Goal: Task Accomplishment & Management: Manage account settings

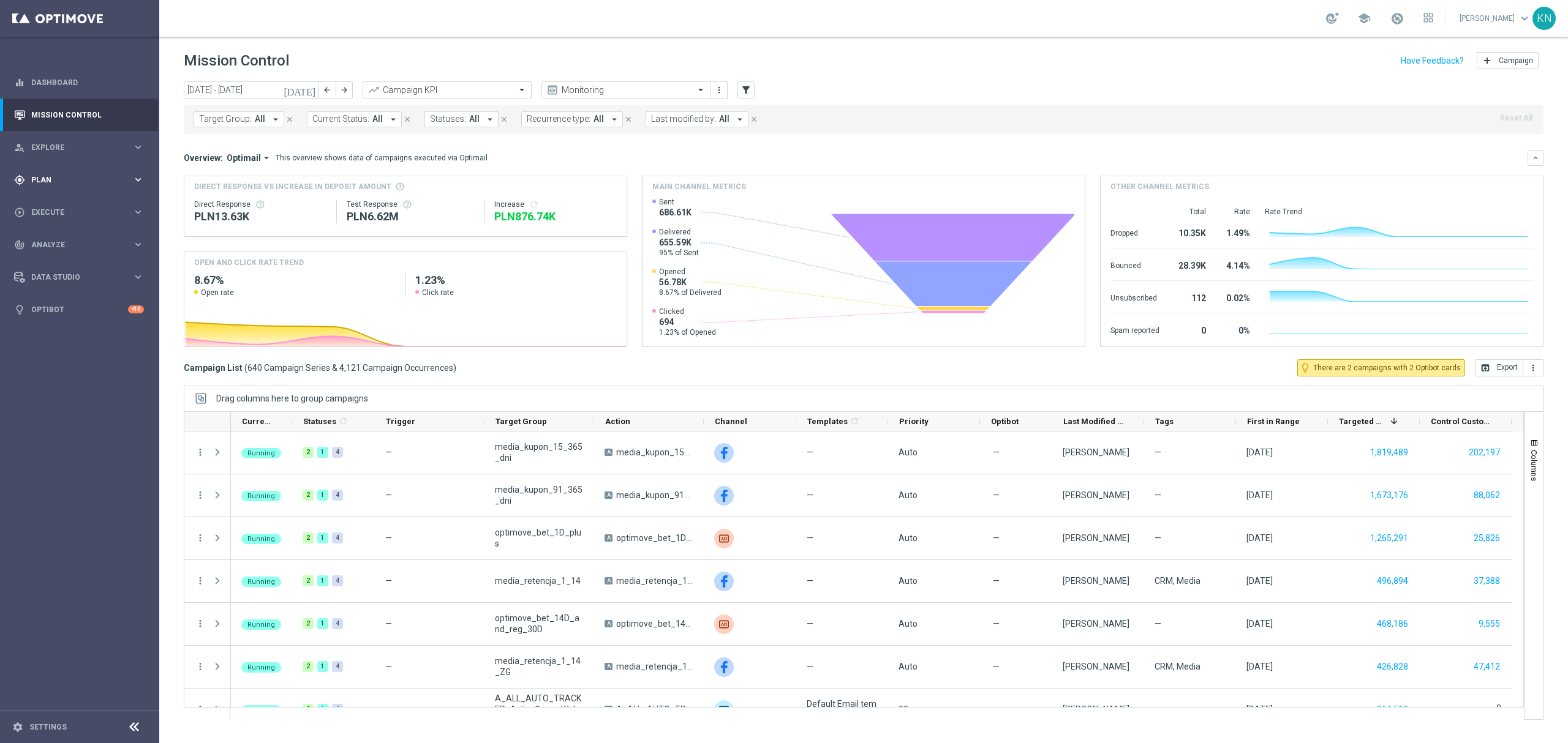
drag, startPoint x: 61, startPoint y: 184, endPoint x: 71, endPoint y: 184, distance: 10.0
click at [61, 184] on div "gps_fixed Plan" at bounding box center [74, 179] width 119 height 11
click at [64, 202] on link "Target Groups" at bounding box center [80, 206] width 96 height 10
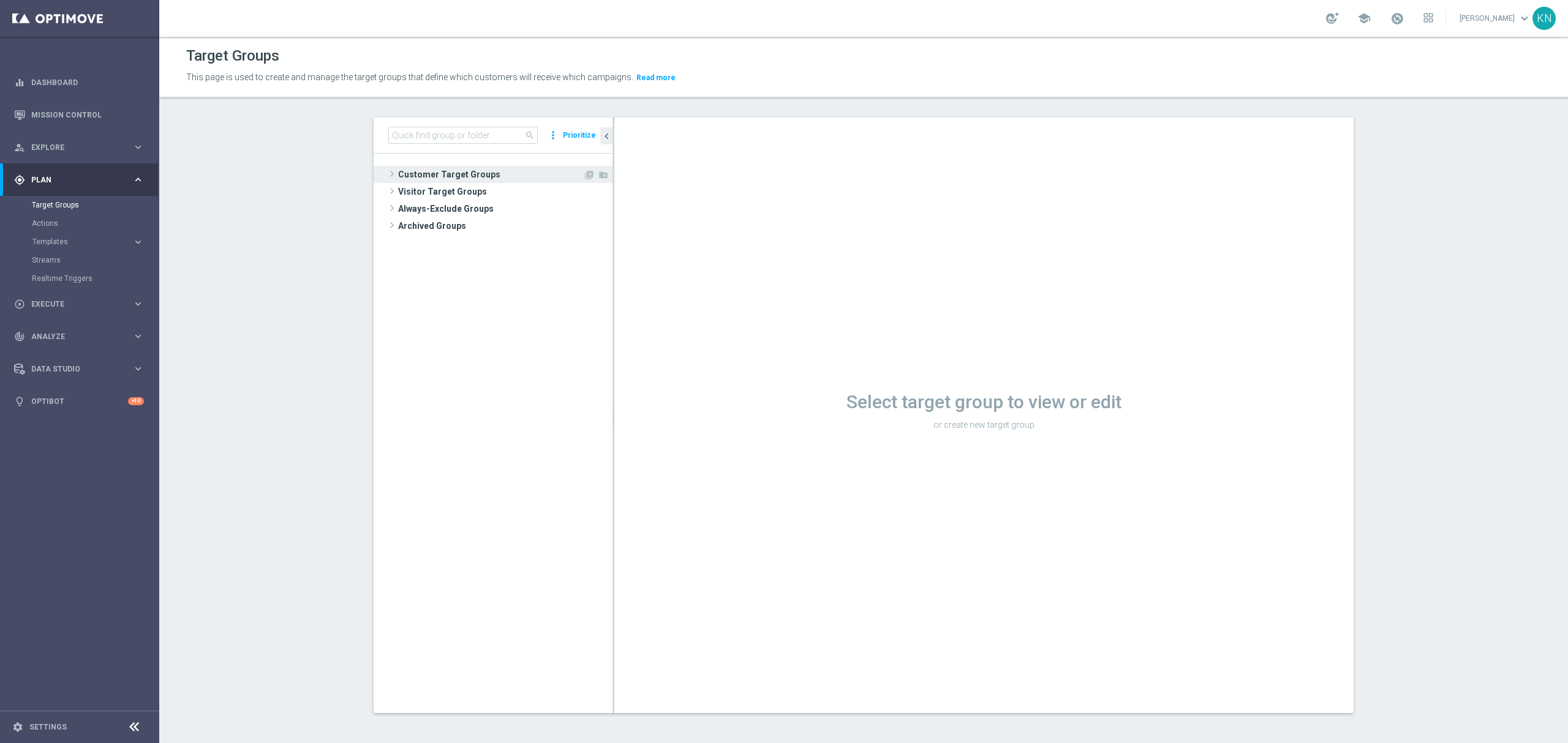
click at [433, 175] on span "Customer Target Groups" at bounding box center [490, 174] width 185 height 17
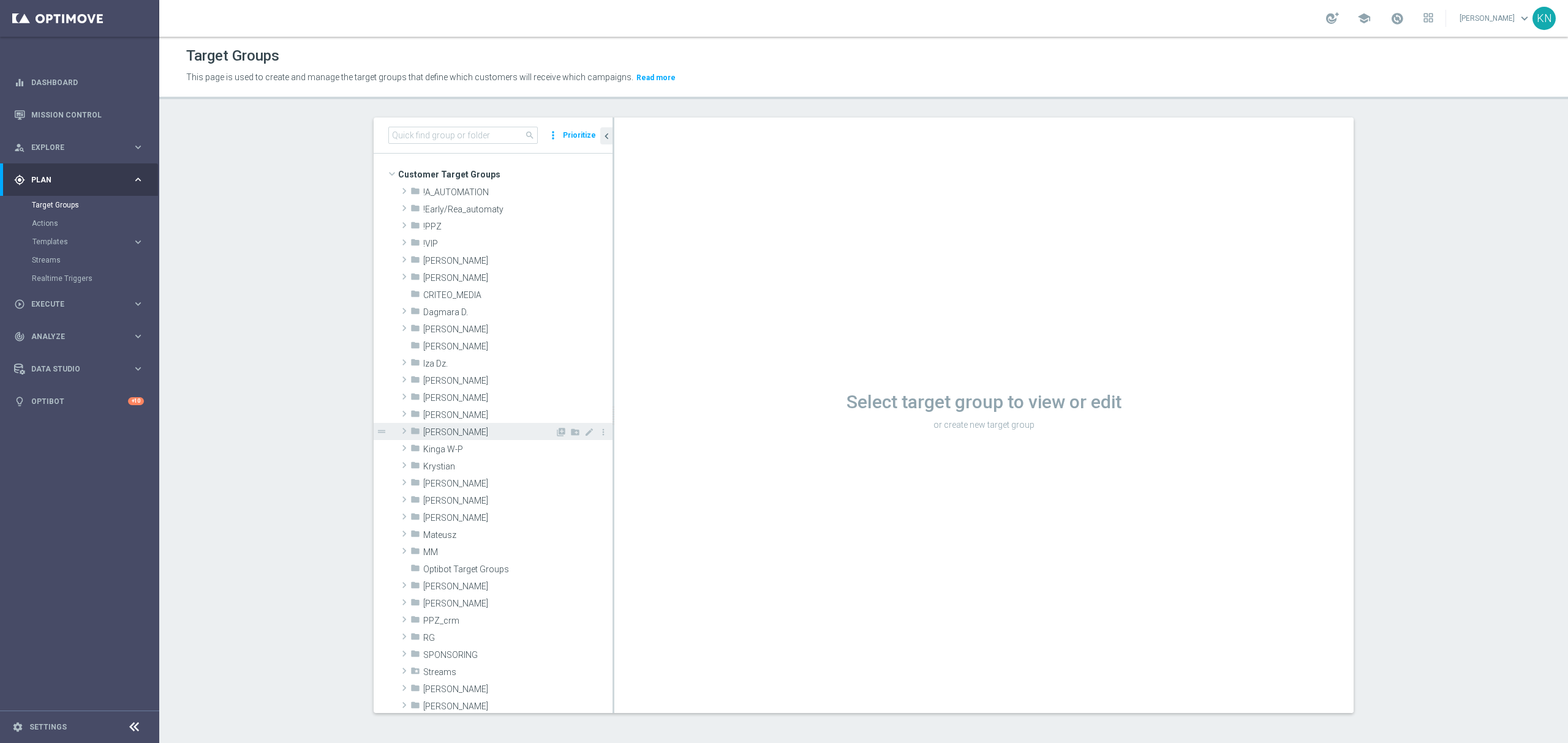
drag, startPoint x: 437, startPoint y: 403, endPoint x: 477, endPoint y: 430, distance: 48.3
click at [437, 403] on span "[PERSON_NAME]" at bounding box center [518, 398] width 190 height 10
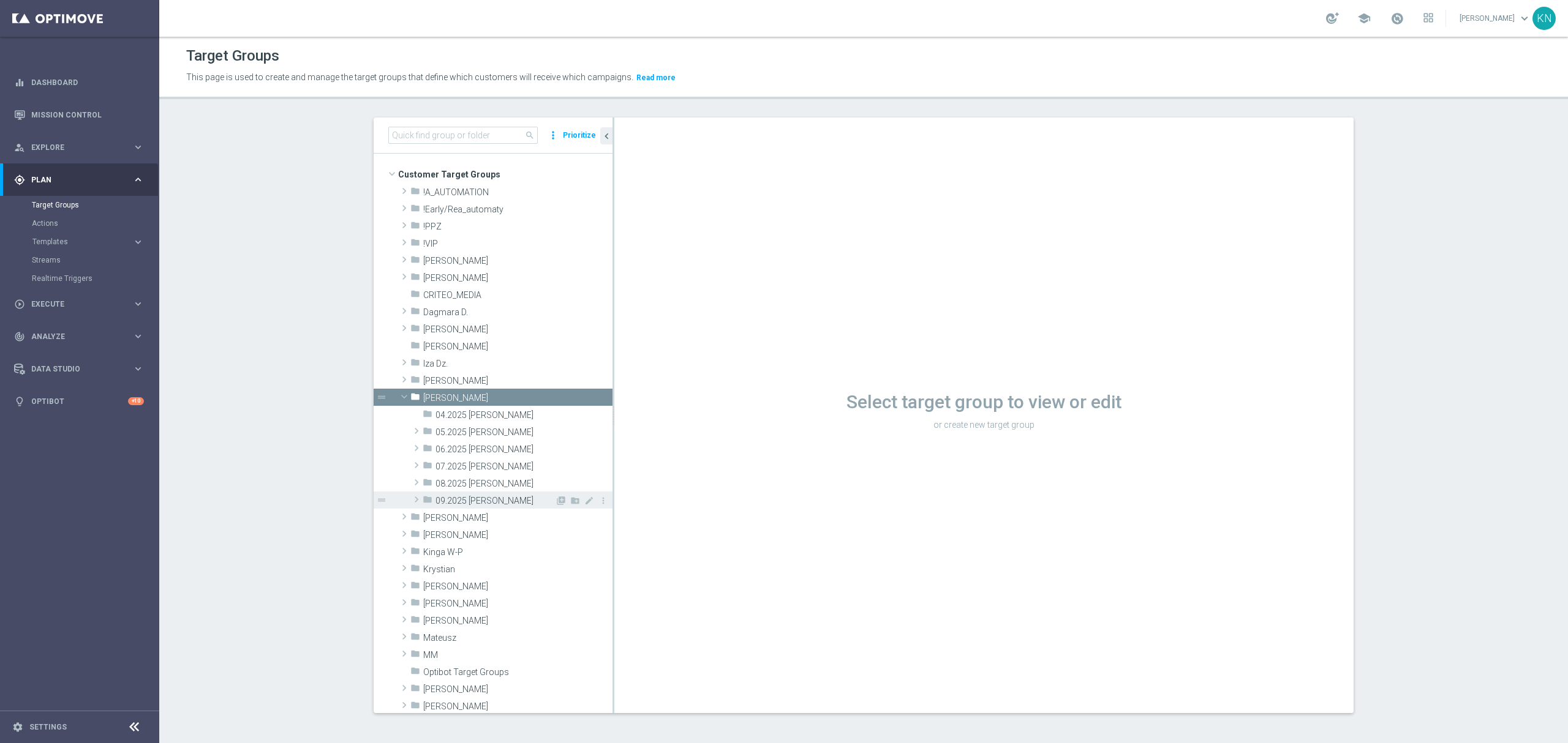
click at [481, 498] on span "09.2025 [PERSON_NAME]" at bounding box center [494, 501] width 119 height 10
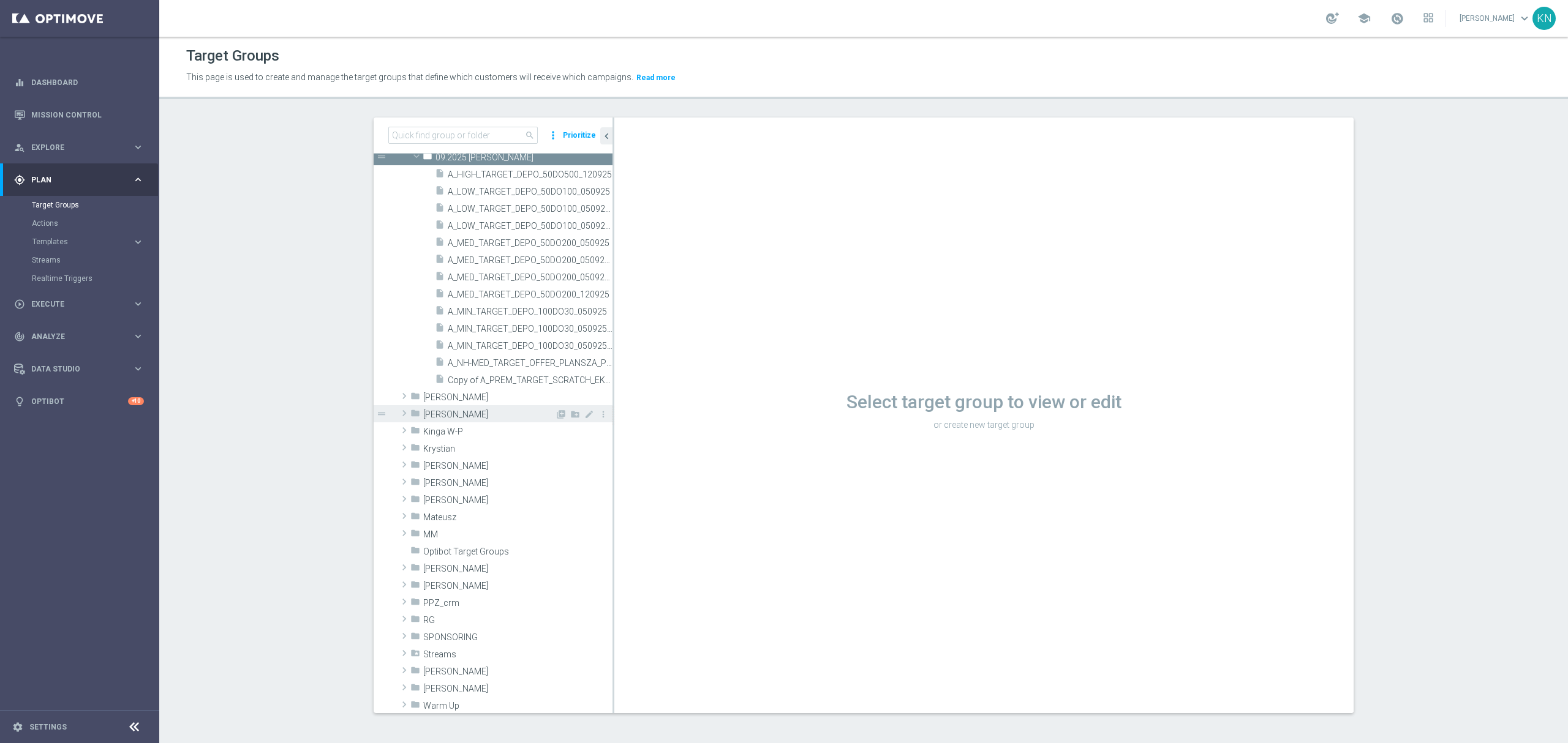
scroll to position [245, 0]
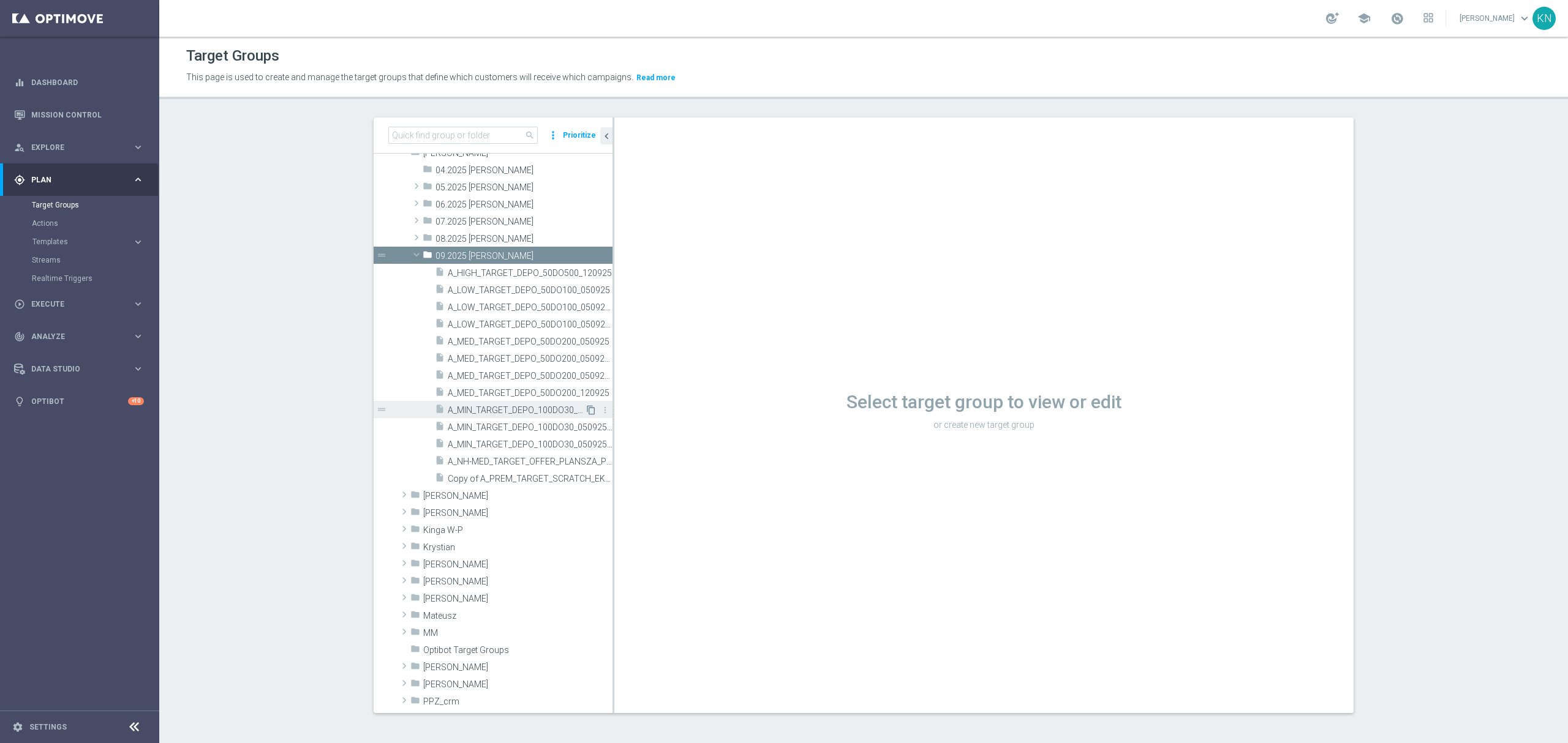
click at [586, 415] on icon "content_copy" at bounding box center [591, 410] width 10 height 10
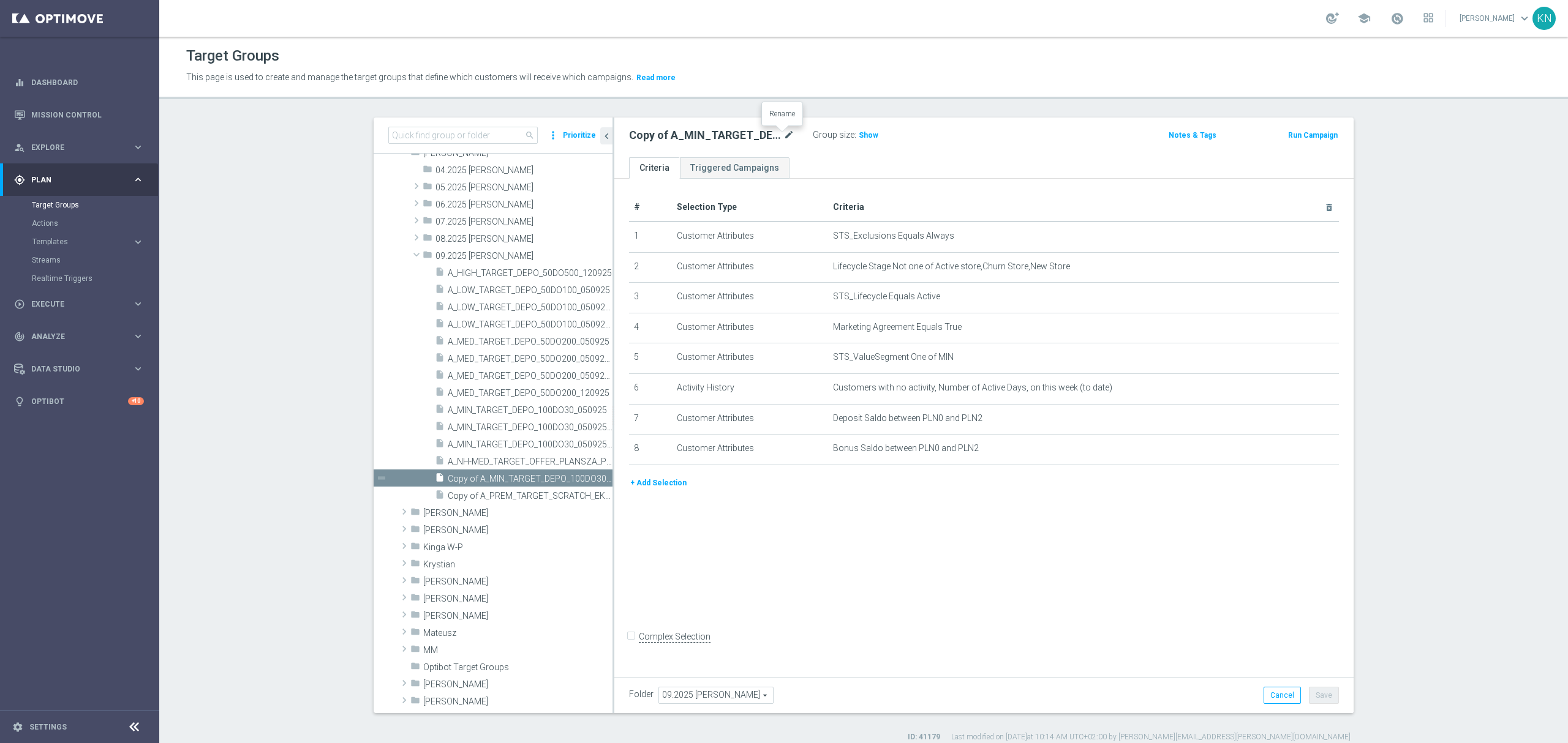
click at [783, 138] on icon "mode_edit" at bounding box center [788, 135] width 11 height 14
type input "A_MIN_TARGET_ZBR_LM_100DO30_170925"
click at [745, 140] on input "A_MIN_TARGET_ZBR_LM_100DO30_170925" at bounding box center [711, 136] width 165 height 17
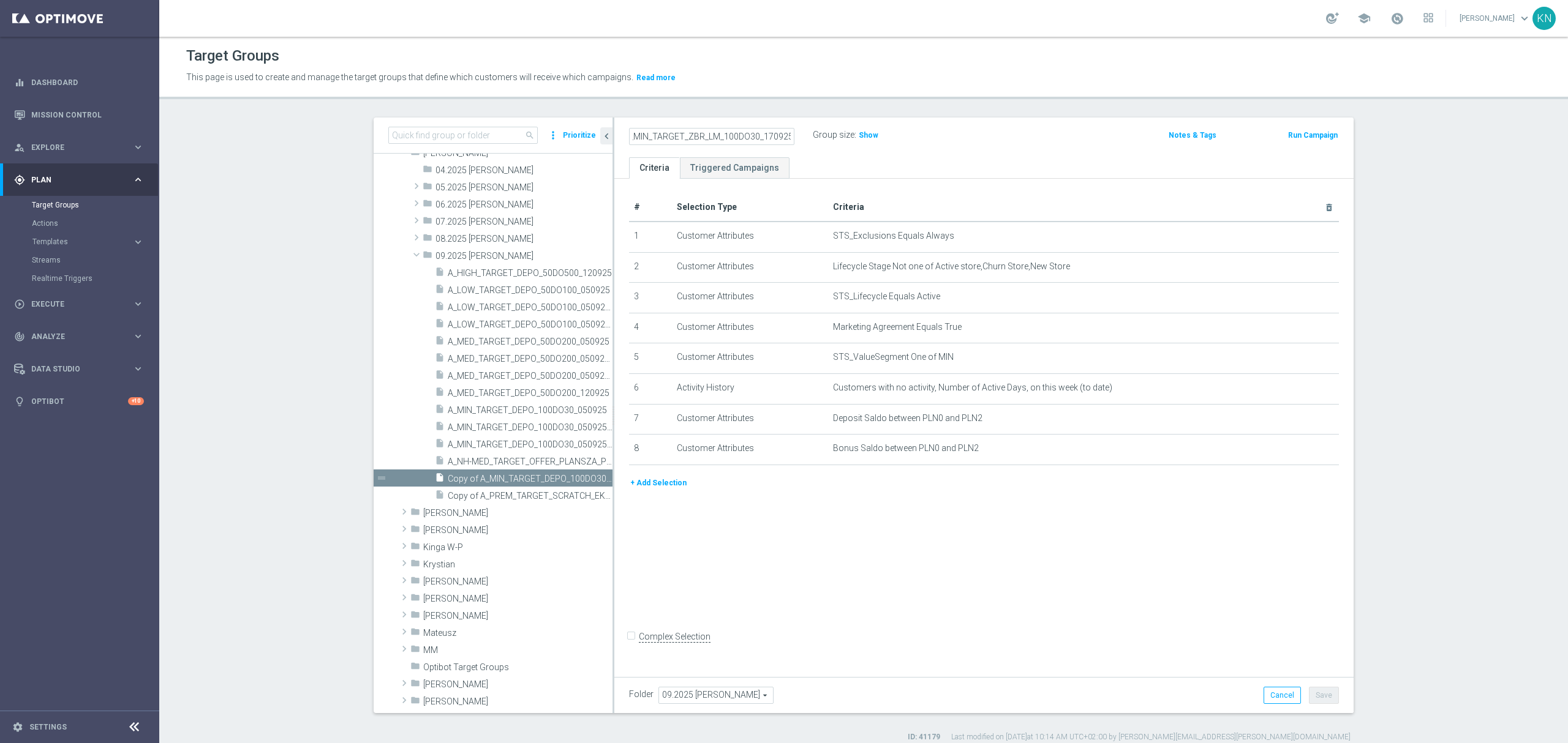
click at [745, 140] on input "A_MIN_TARGET_ZBR_LM_100DO30_170925" at bounding box center [711, 136] width 165 height 17
type input "A_MIN_TARGET_ZBR_LM_100DO30_170925"
click at [821, 165] on ul "Criteria Triggered Campaigns" at bounding box center [983, 168] width 739 height 21
drag, startPoint x: 1307, startPoint y: 454, endPoint x: 1309, endPoint y: 446, distance: 8.2
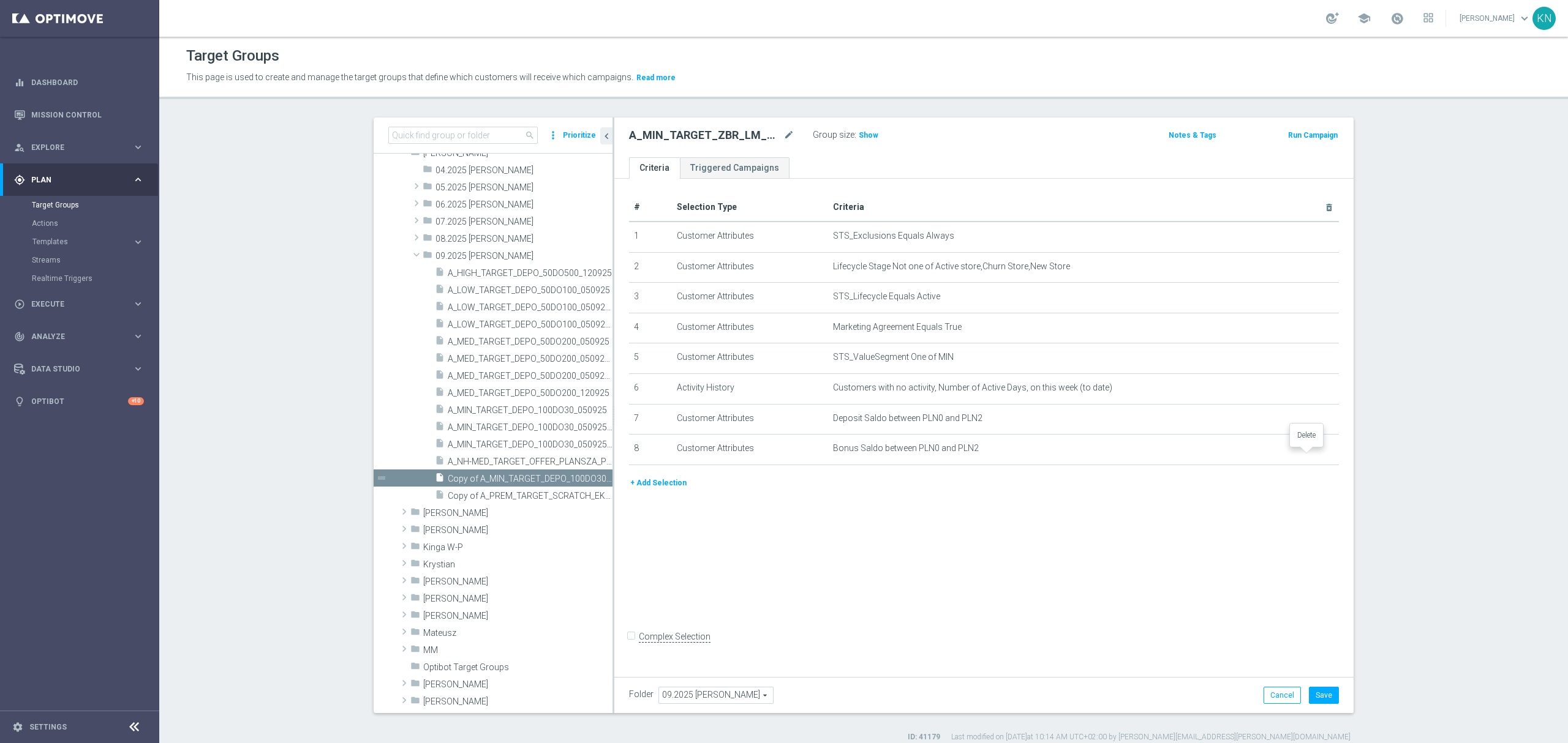
click at [0, 0] on icon "delete_forever" at bounding box center [0, 0] width 0 height 0
click at [1309, 422] on icon "delete_forever" at bounding box center [1314, 418] width 10 height 10
click at [666, 422] on button "+ Add Selection" at bounding box center [658, 422] width 58 height 14
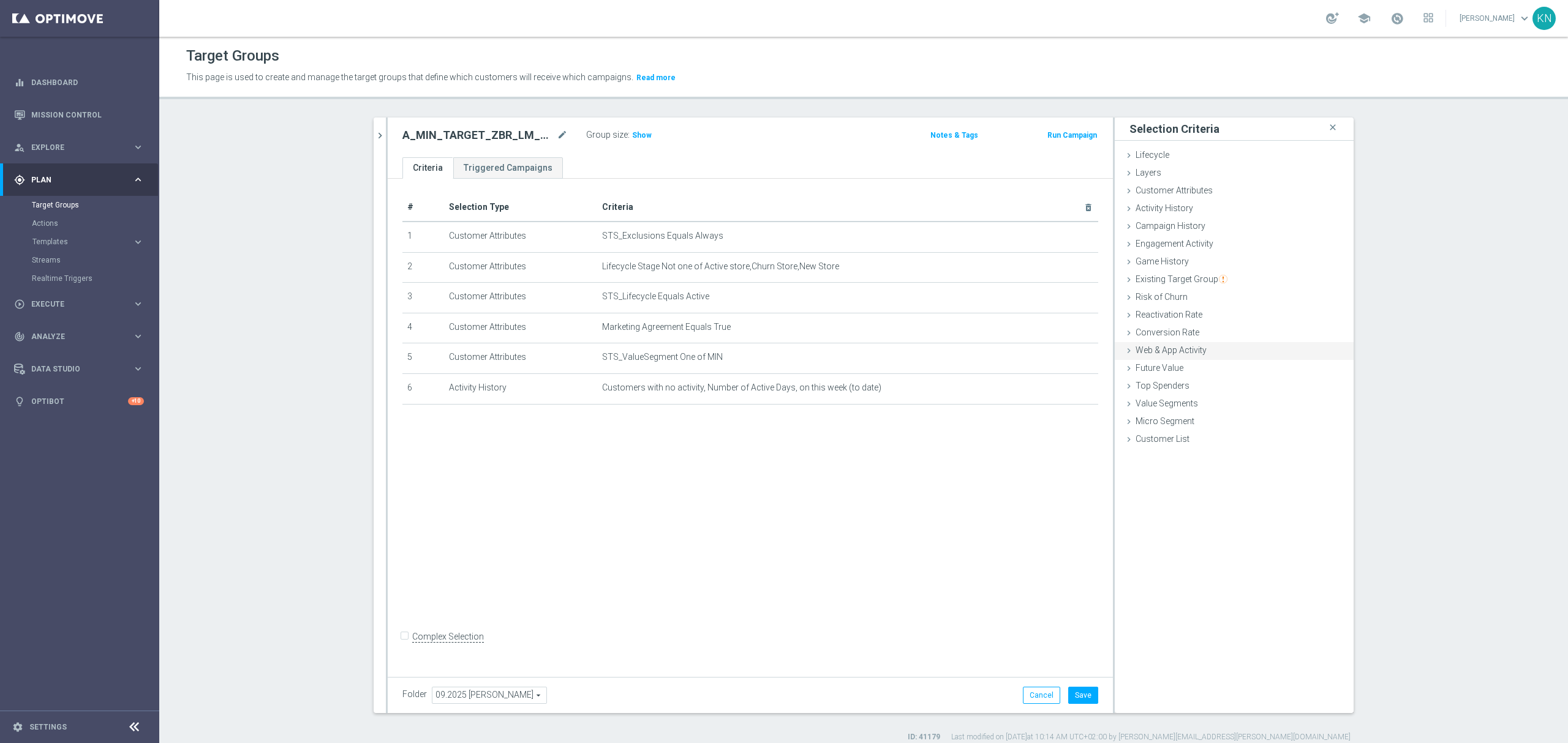
click at [1157, 355] on span "Web & App Activity" at bounding box center [1171, 350] width 71 height 10
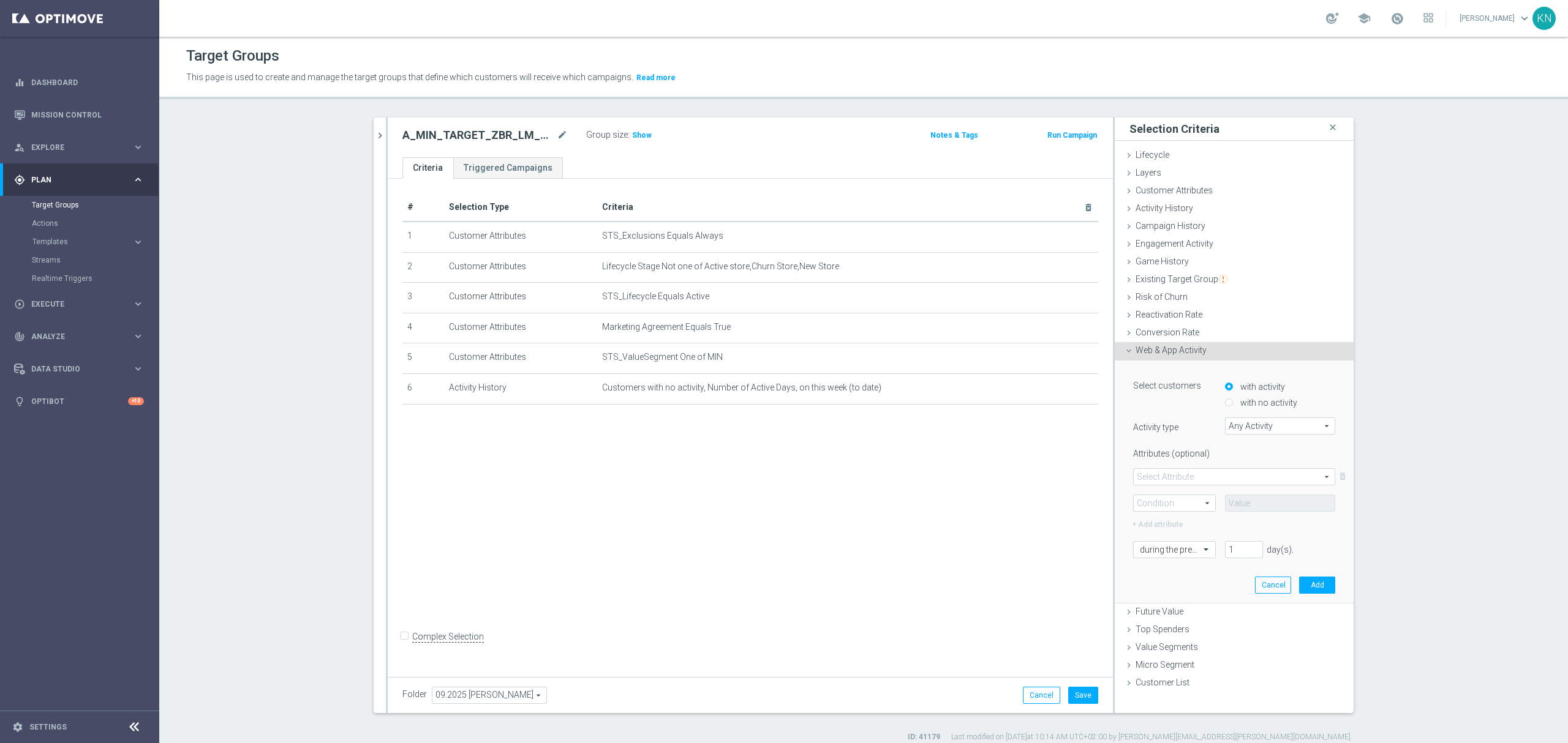
click at [1250, 404] on label "with no activity" at bounding box center [1267, 402] width 60 height 11
click at [1233, 404] on input "with no activity" at bounding box center [1228, 403] width 8 height 8
radio input "true"
click at [1262, 427] on span "Any Activity" at bounding box center [1279, 426] width 109 height 16
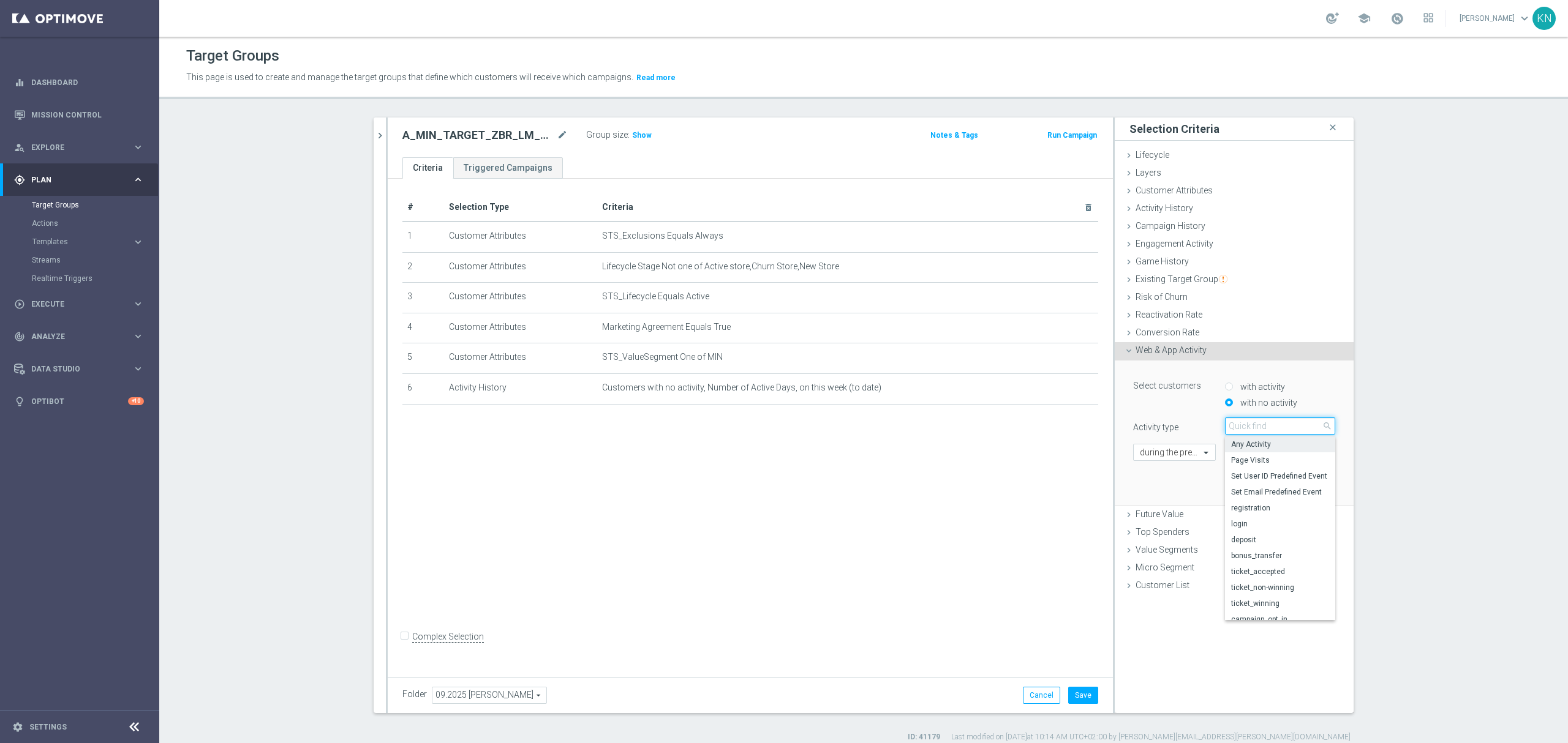
click at [1258, 429] on input "search" at bounding box center [1280, 426] width 110 height 17
type input "ticket"
click at [1252, 446] on span "ticket_accepted" at bounding box center [1280, 444] width 98 height 10
type input "ticket_accepted"
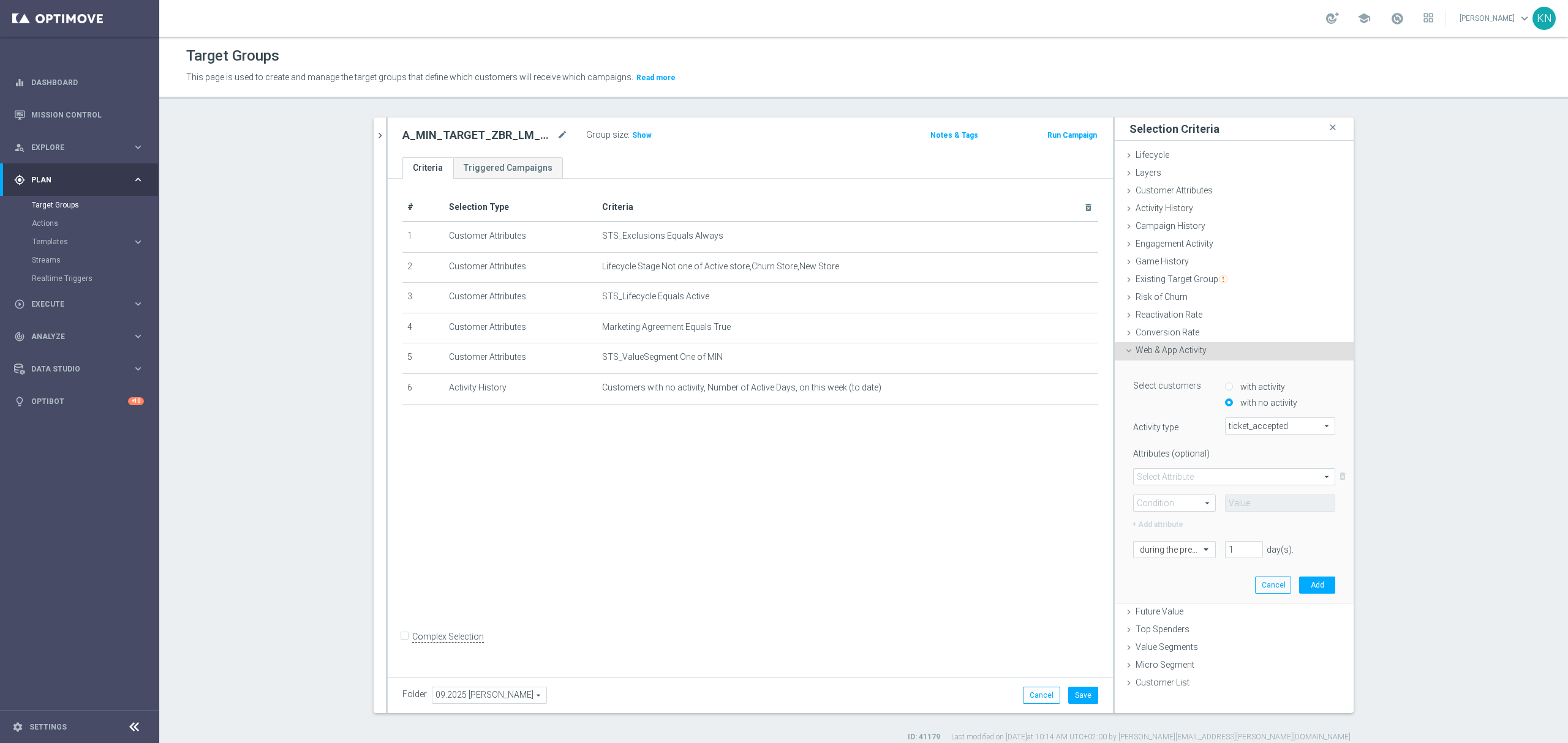
click at [1191, 477] on span at bounding box center [1234, 476] width 201 height 16
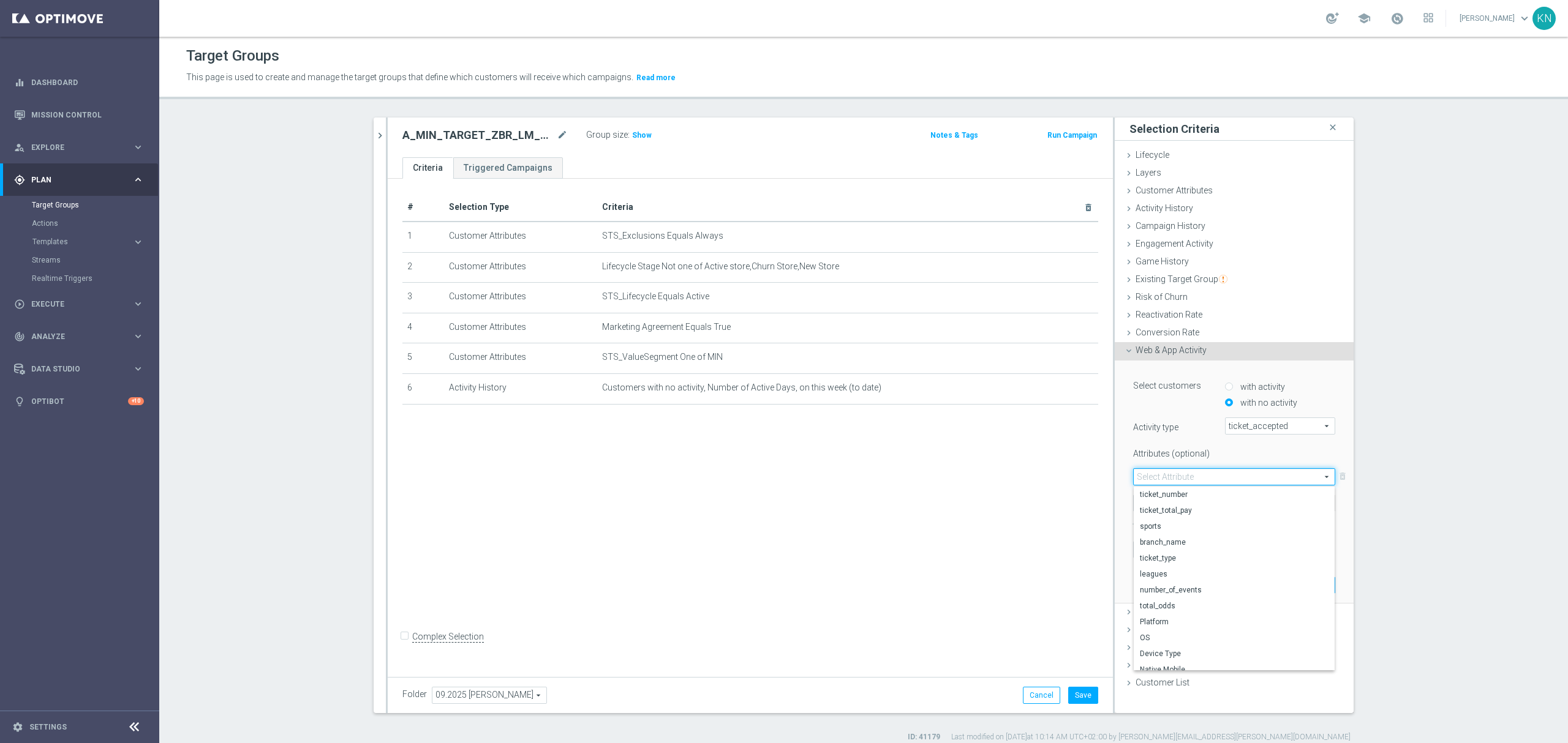
click at [1124, 488] on div "Select customers with activity with no activity Activity type ticket_accepted t…" at bounding box center [1234, 482] width 220 height 242
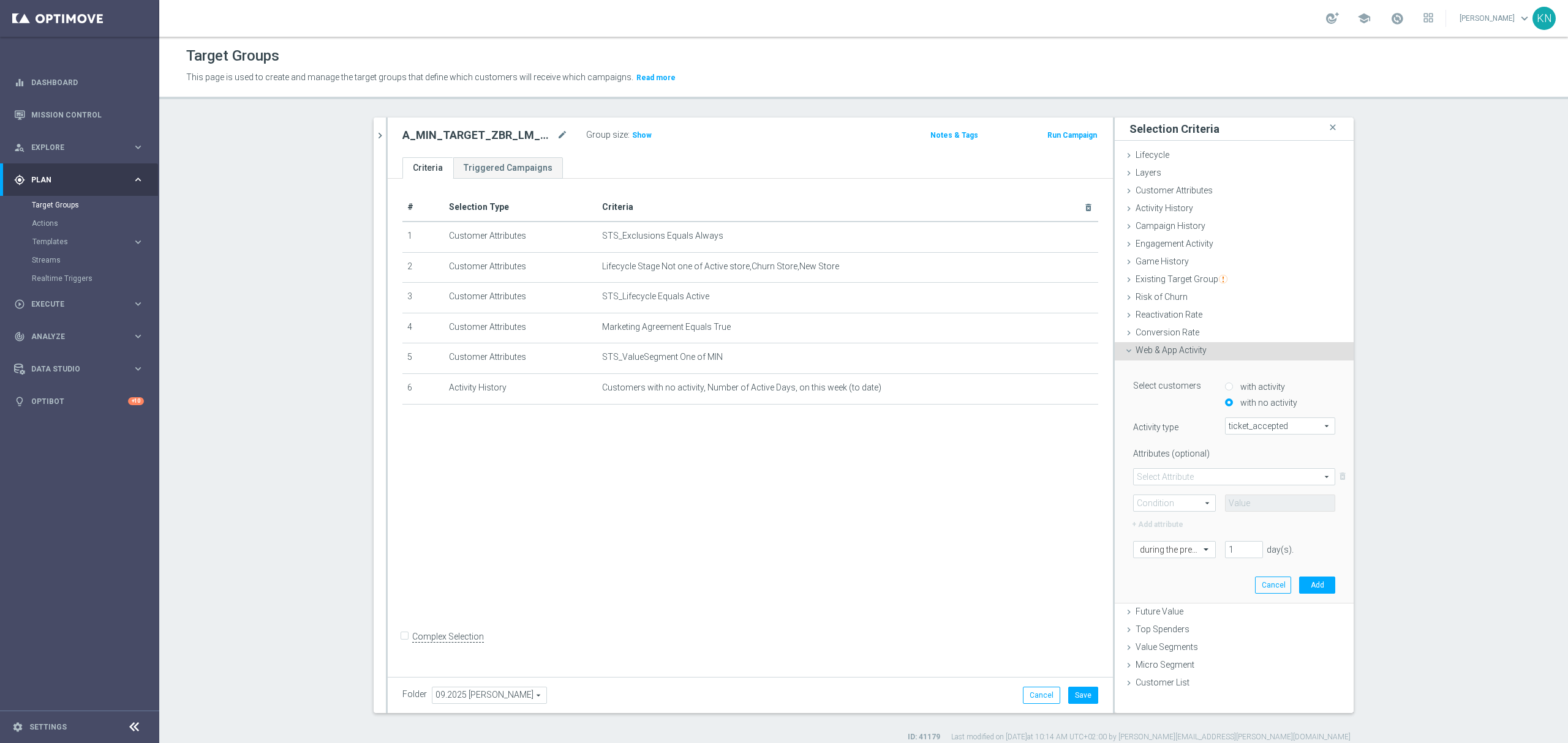
click at [1172, 508] on span at bounding box center [1174, 503] width 81 height 16
click at [1176, 584] on div "Select customers with activity with no activity Activity type ticket_accepted t…" at bounding box center [1234, 482] width 220 height 242
click at [1192, 481] on span at bounding box center [1234, 476] width 201 height 16
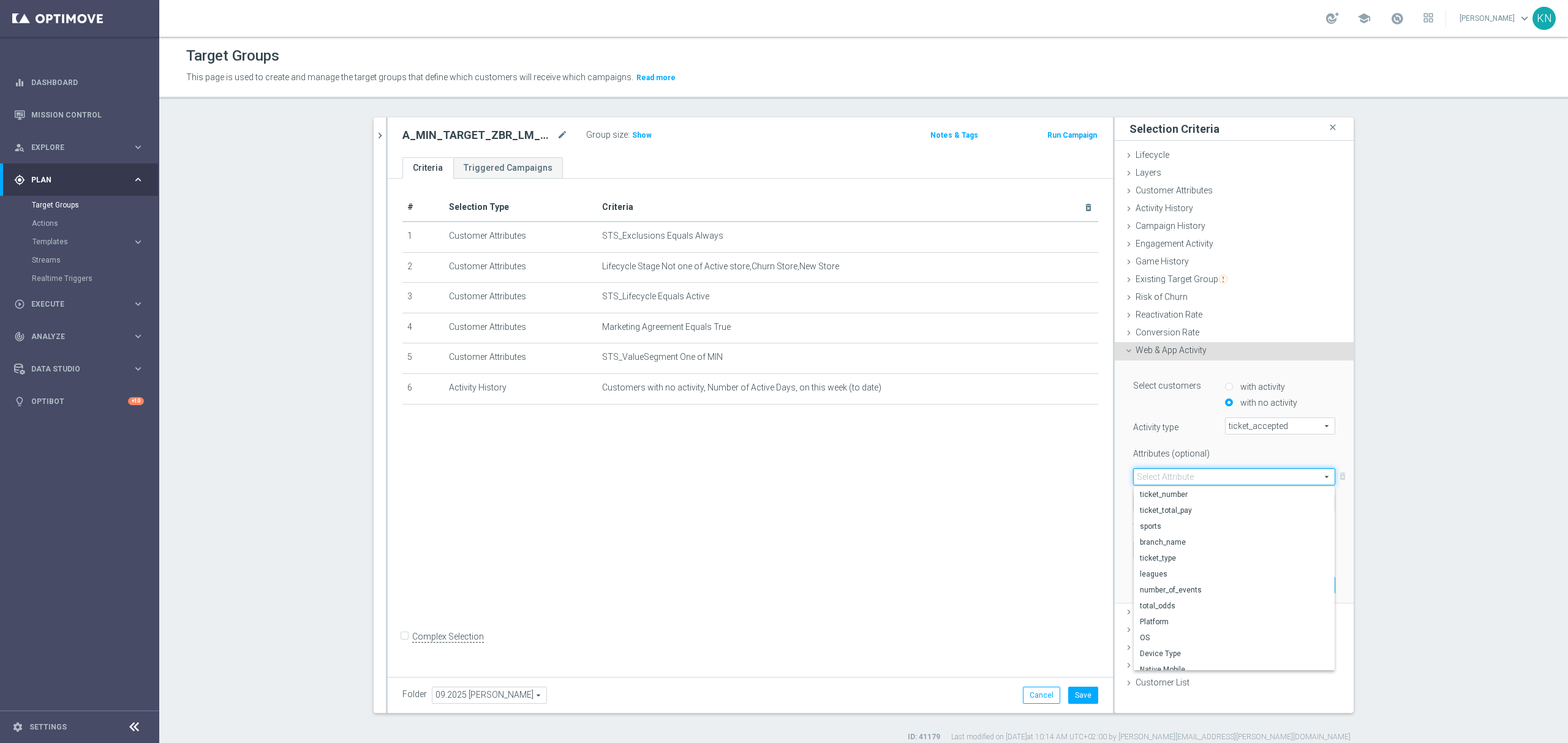
click at [1184, 478] on span at bounding box center [1234, 476] width 201 height 16
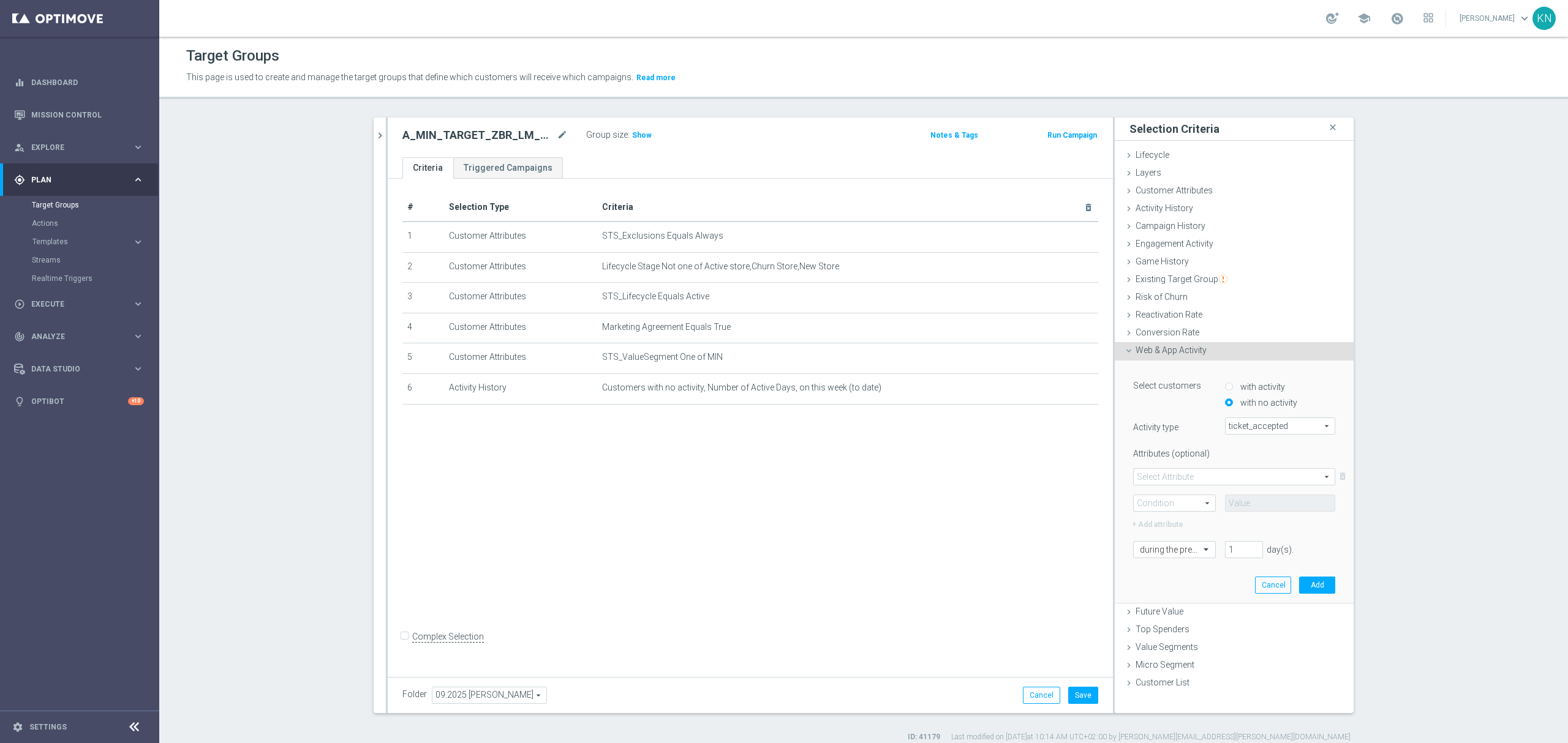
click at [1168, 476] on span at bounding box center [1234, 476] width 201 height 16
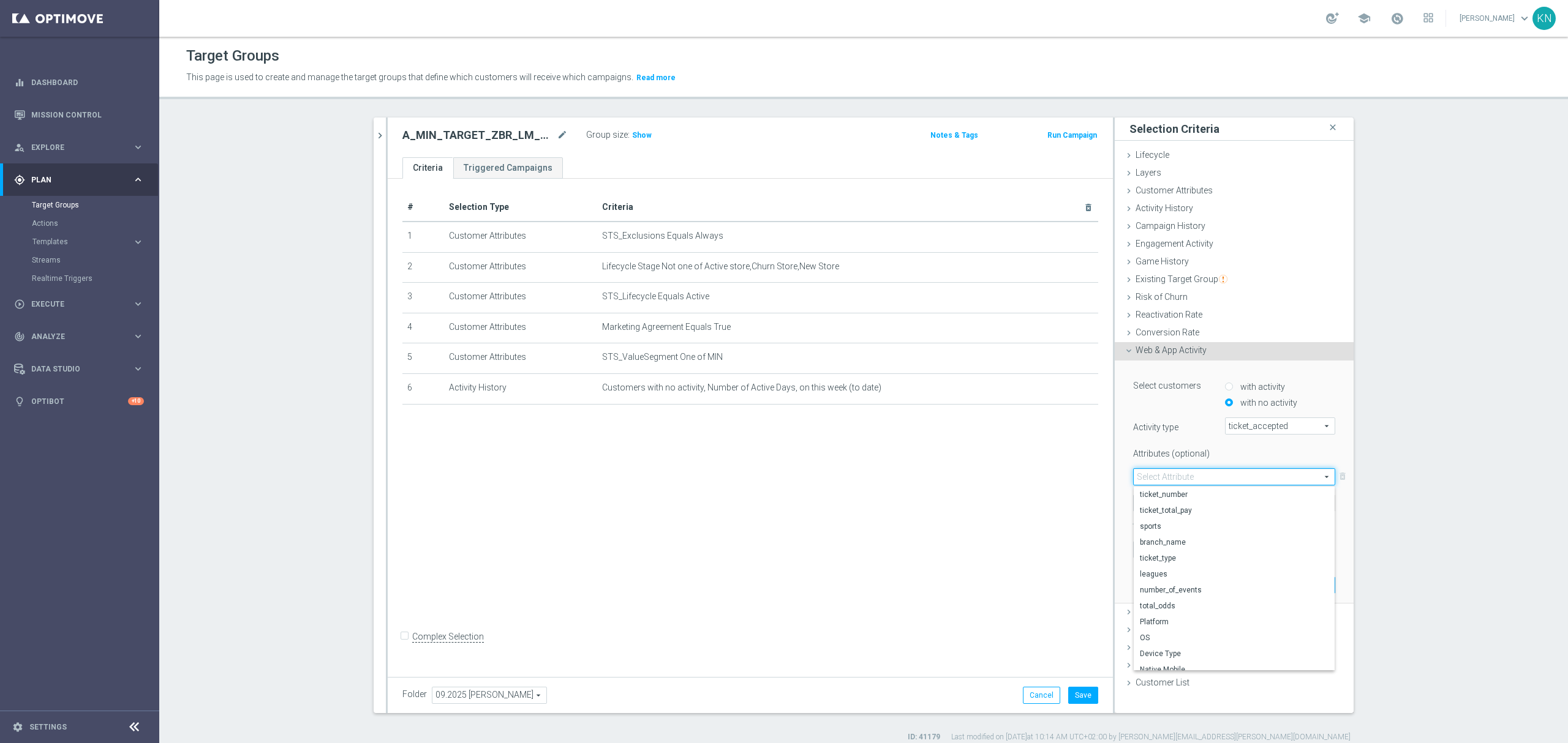
click at [1114, 548] on ul "Lifecycle done Cancel Add Layers done Cancel Add Customer Attributes done" at bounding box center [1234, 420] width 239 height 546
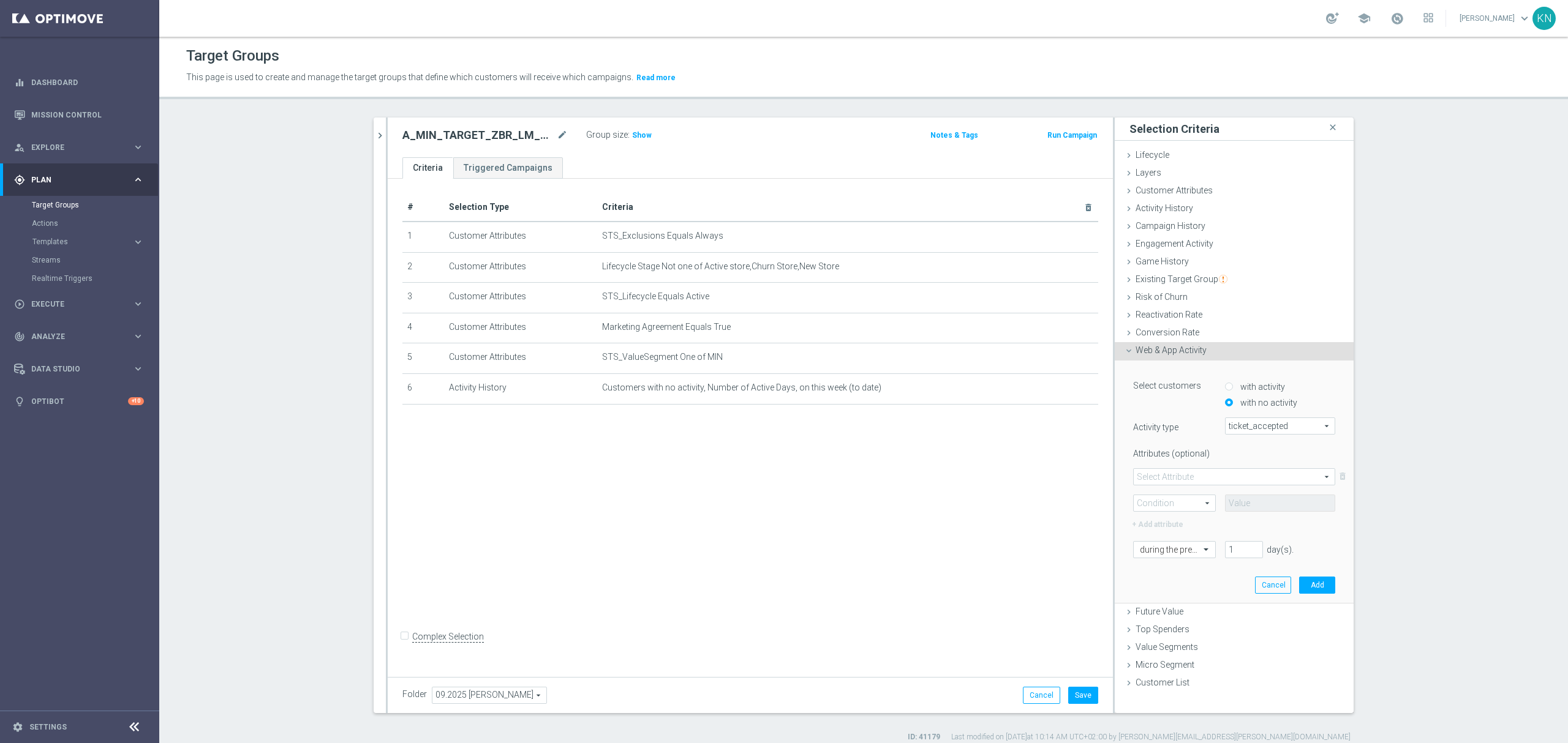
click at [1179, 504] on span at bounding box center [1174, 503] width 81 height 16
click at [1192, 503] on span at bounding box center [1174, 503] width 81 height 16
click at [1179, 552] on div at bounding box center [1174, 550] width 81 height 11
click at [1159, 645] on div "[DATE]" at bounding box center [1174, 653] width 69 height 19
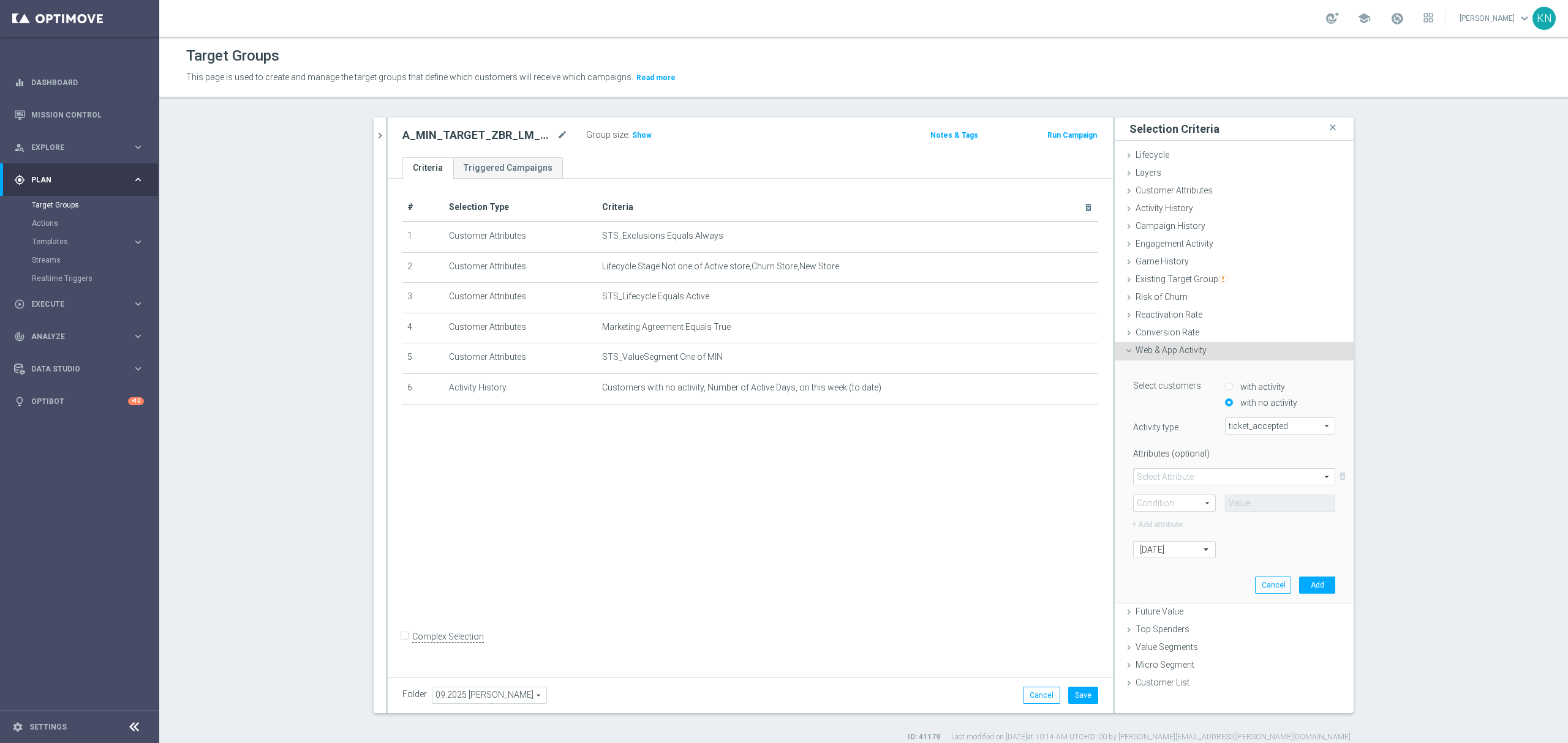
drag, startPoint x: 1228, startPoint y: 562, endPoint x: 1297, endPoint y: 562, distance: 69.0
click at [1231, 562] on div "Select customers with activity with no activity Activity type ticket_accepted t…" at bounding box center [1234, 482] width 220 height 242
click at [1313, 581] on button "Add" at bounding box center [1317, 585] width 36 height 17
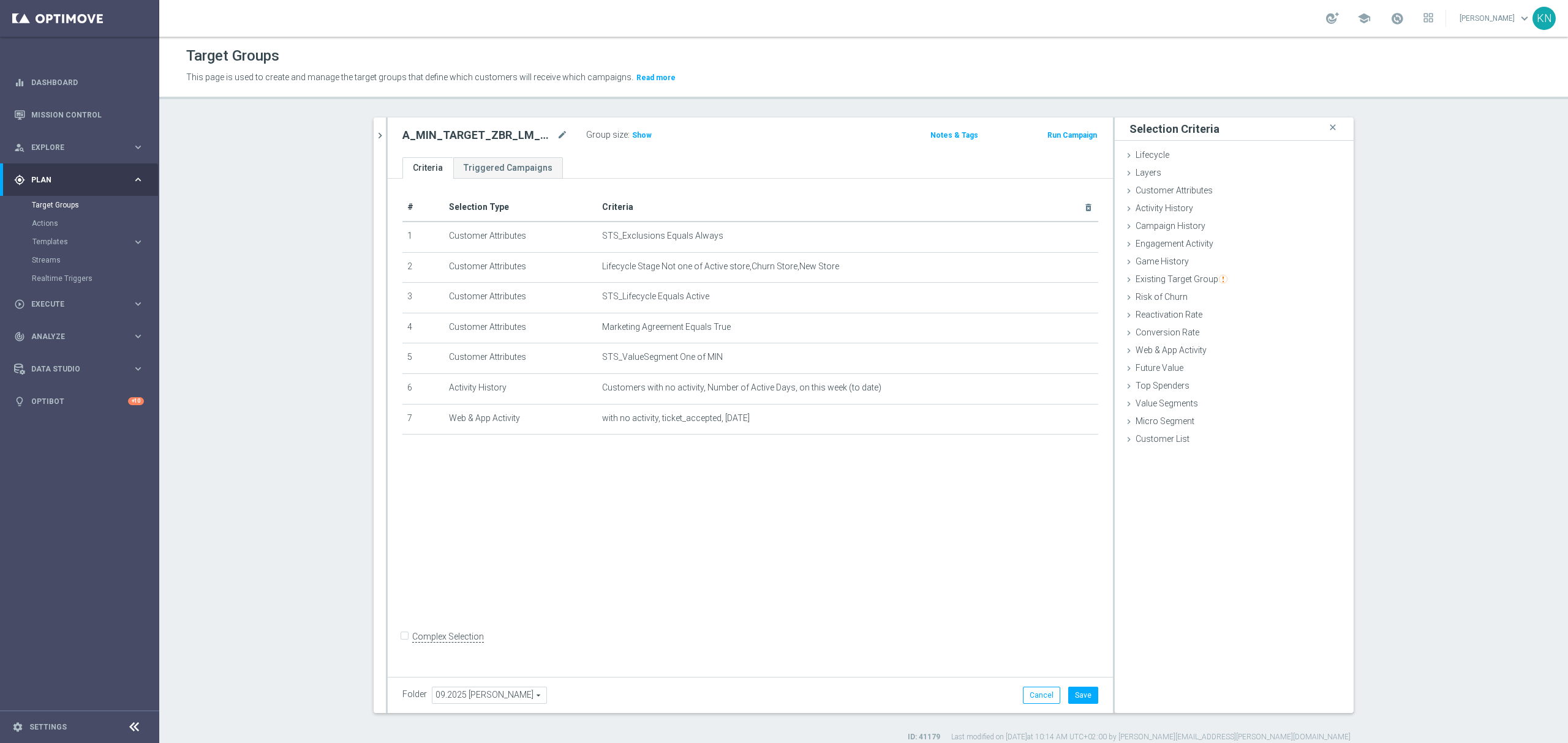
drag, startPoint x: 1037, startPoint y: 480, endPoint x: 1054, endPoint y: 459, distance: 27.0
click at [1039, 478] on div "# Selection Type Criteria delete_forever 1 Customer Attributes STS_Exclusions E…" at bounding box center [750, 425] width 725 height 493
click at [1157, 191] on span "Customer Attributes" at bounding box center [1173, 190] width 77 height 10
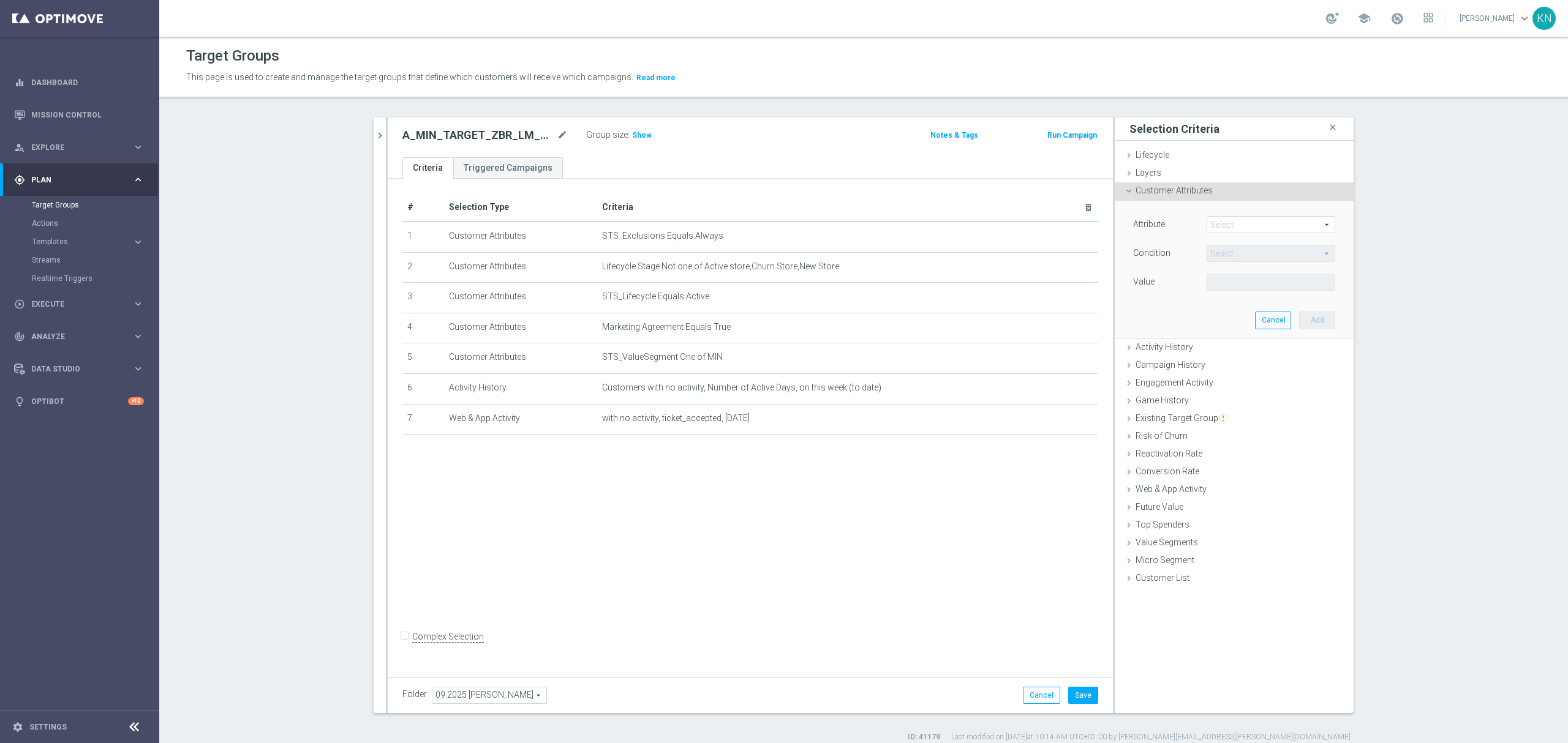
click at [561, 476] on div "# Selection Type Criteria delete_forever 1 Customer Attributes STS_Exclusions E…" at bounding box center [750, 425] width 725 height 493
click at [359, 140] on div "search more_vert Prioritize Customer Target Groups library_add create_new_folde…" at bounding box center [863, 430] width 1029 height 625
click at [374, 138] on icon "chevron_right" at bounding box center [380, 135] width 12 height 12
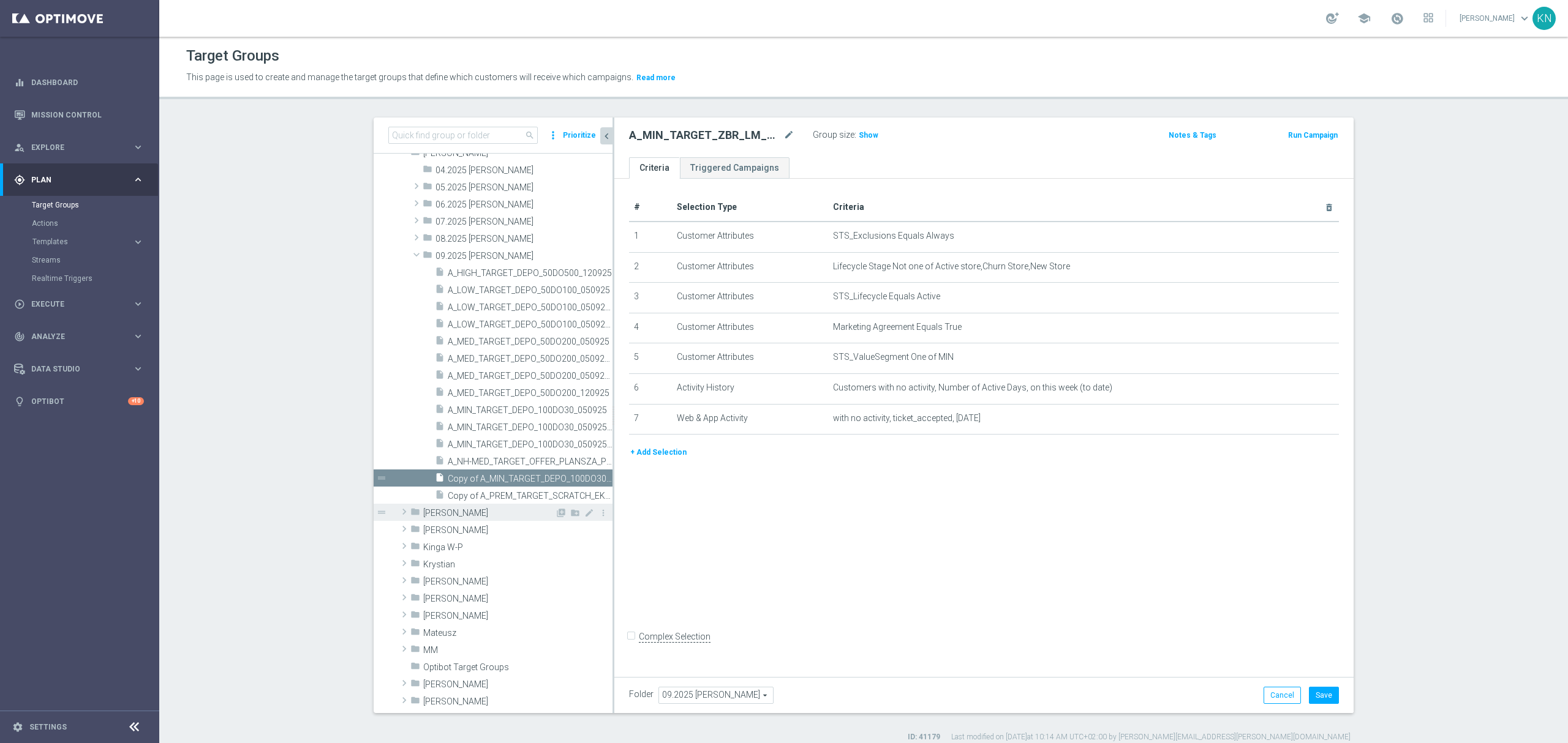
scroll to position [228, 0]
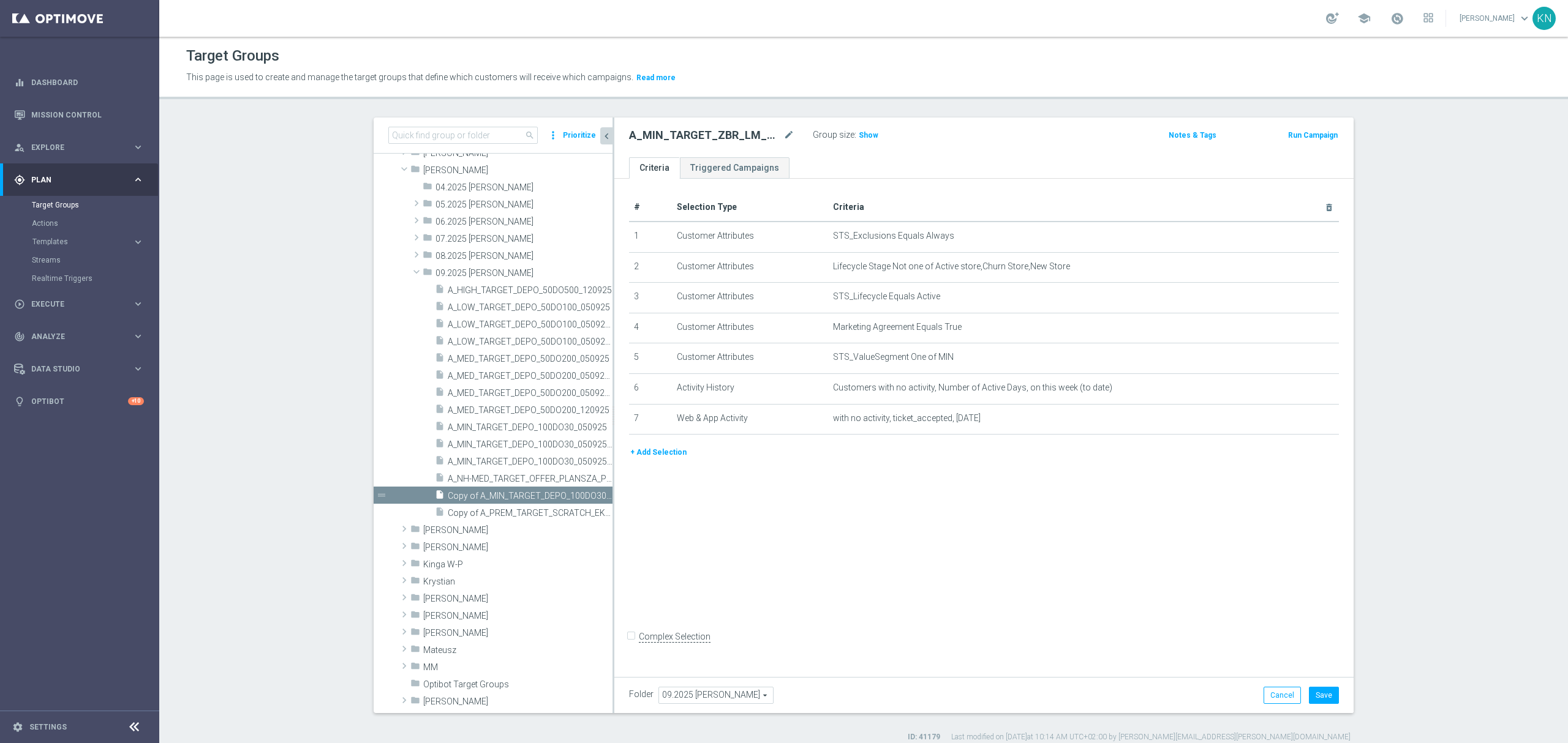
click at [654, 459] on button "+ Add Selection" at bounding box center [658, 453] width 58 height 14
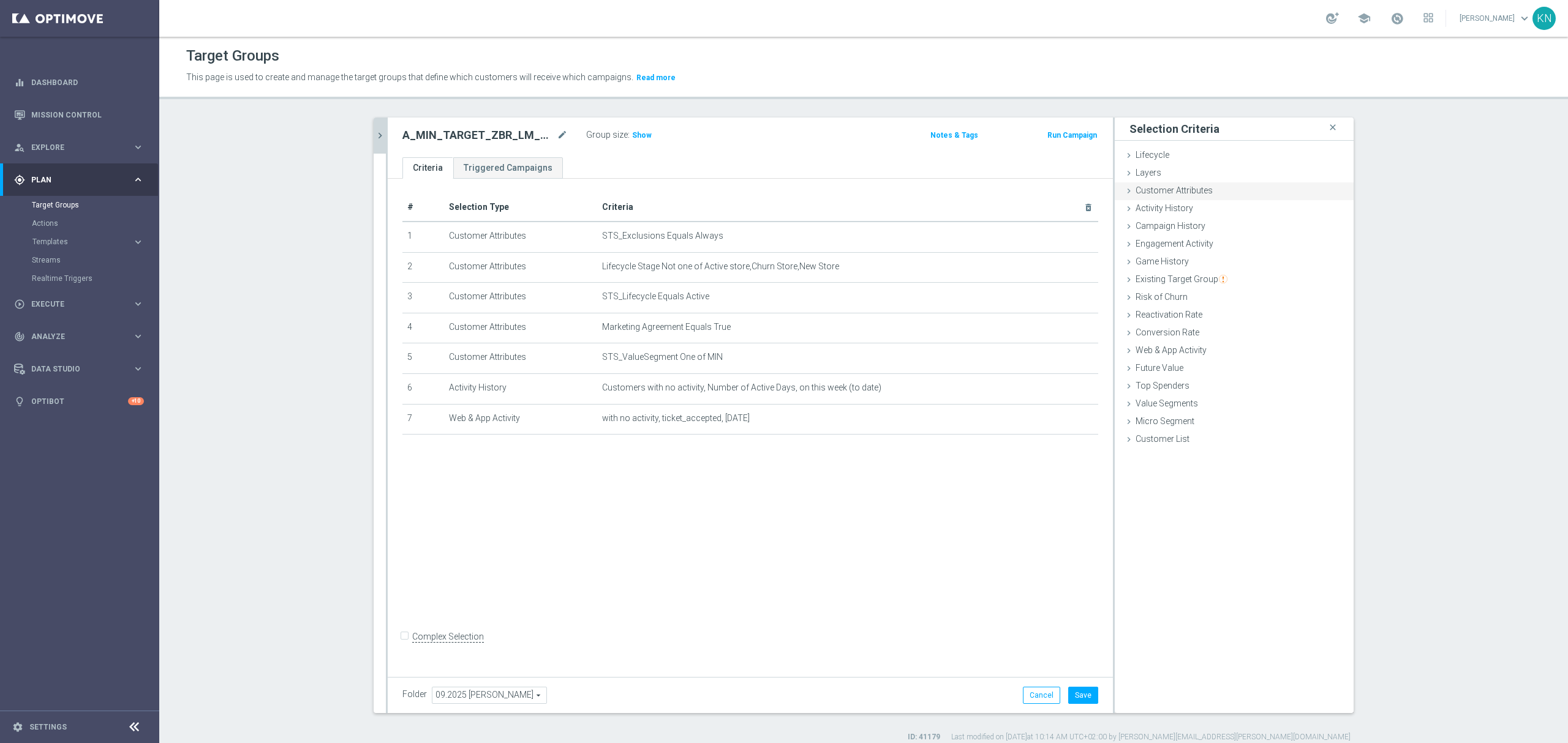
click at [1144, 187] on span "Customer Attributes" at bounding box center [1173, 190] width 77 height 10
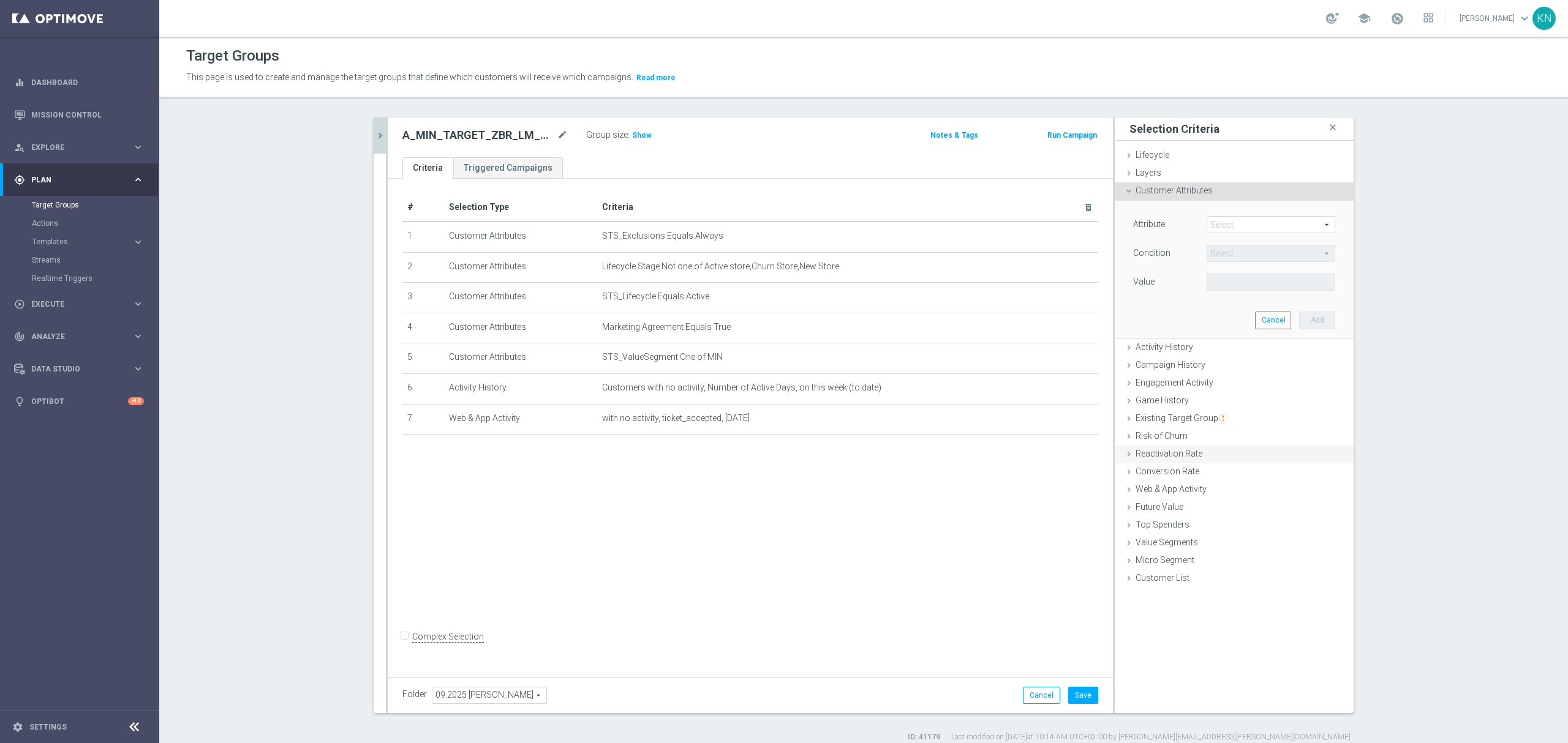
click at [1168, 496] on div "Web & App Activity done selection saved" at bounding box center [1234, 491] width 239 height 19
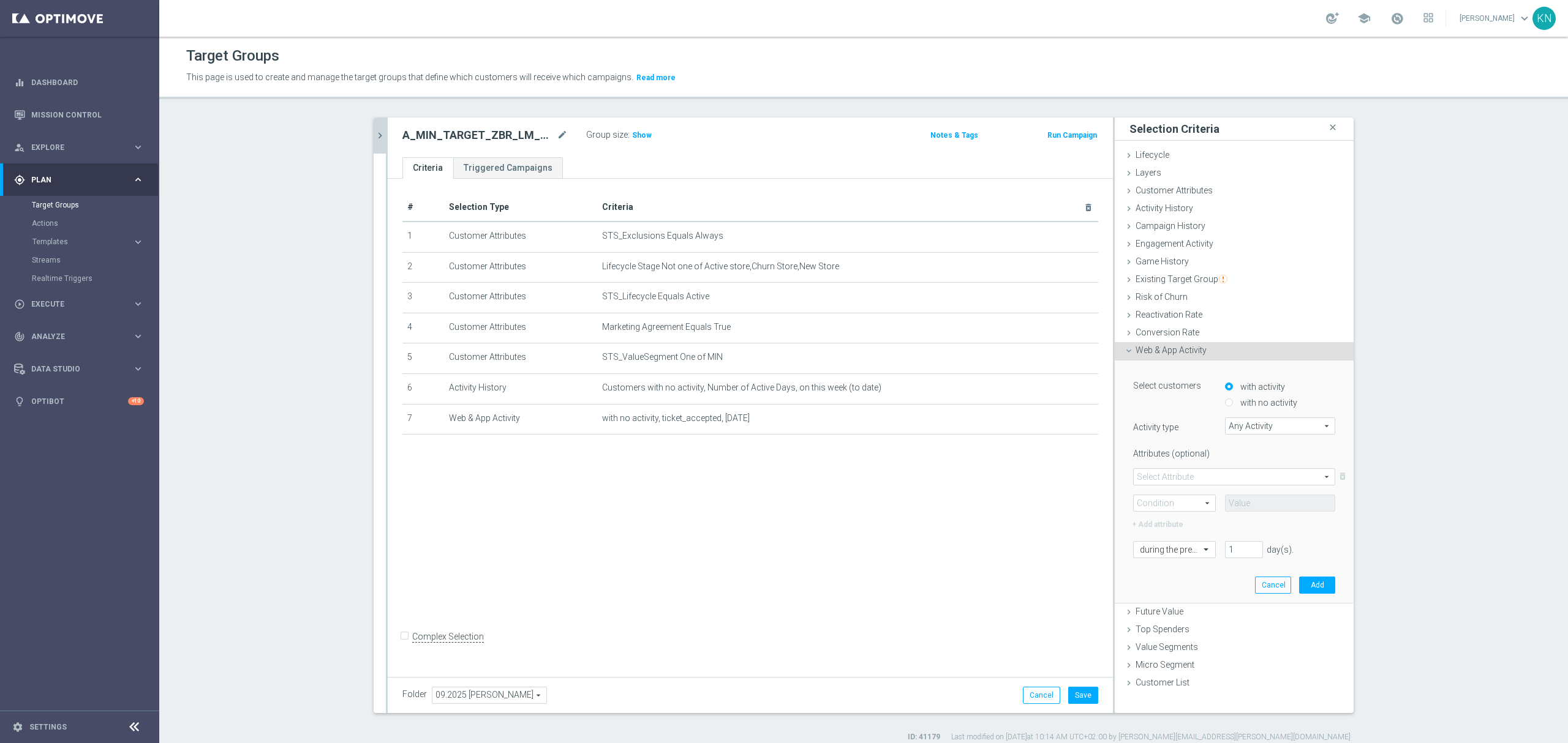
click at [1226, 402] on input "with no activity" at bounding box center [1228, 403] width 8 height 8
radio input "true"
click at [1259, 427] on span "Any Activity" at bounding box center [1279, 426] width 109 height 16
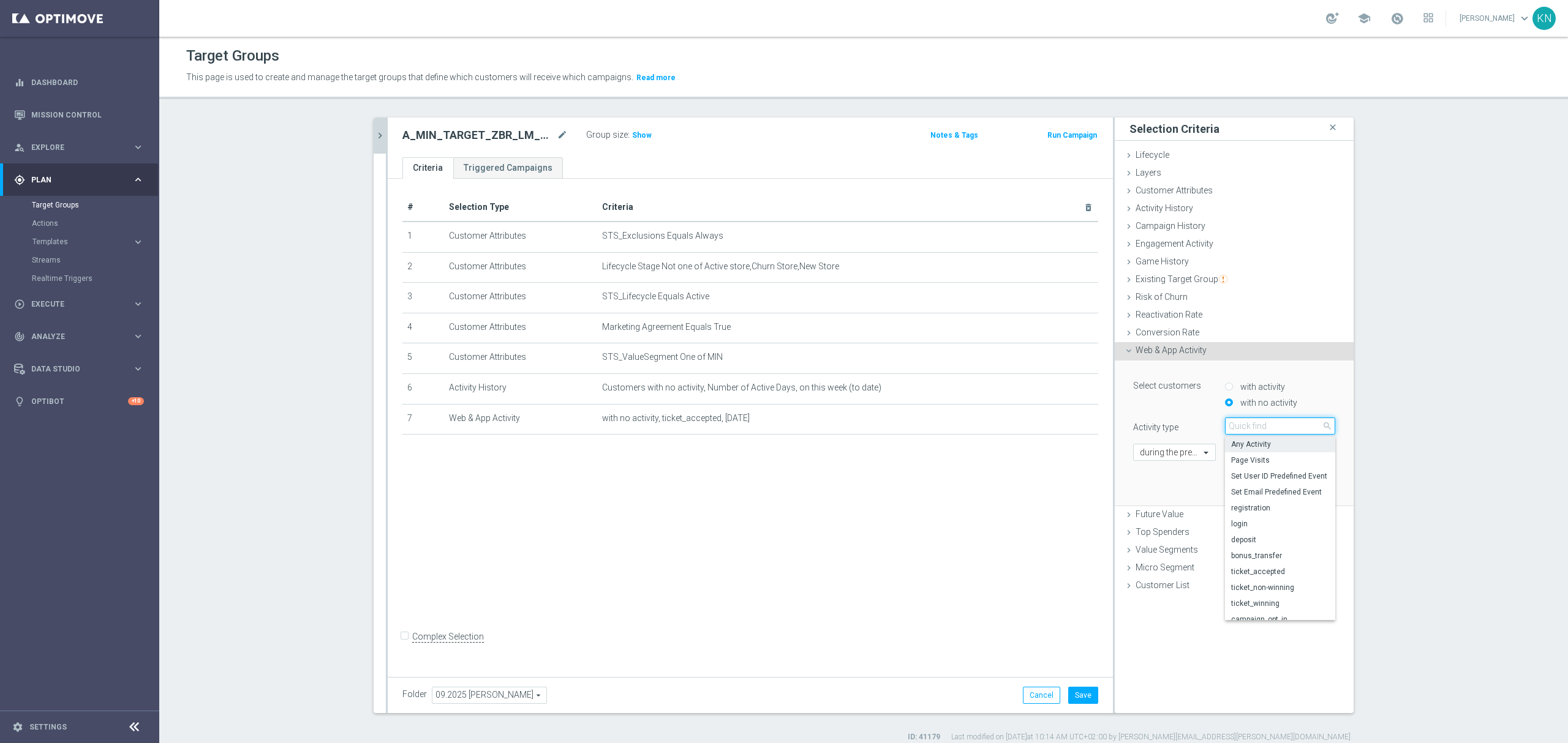
click at [1256, 430] on input "search" at bounding box center [1280, 426] width 110 height 17
type input "deposit"
click at [1256, 444] on span "deposit" at bounding box center [1280, 444] width 98 height 10
type input "deposit"
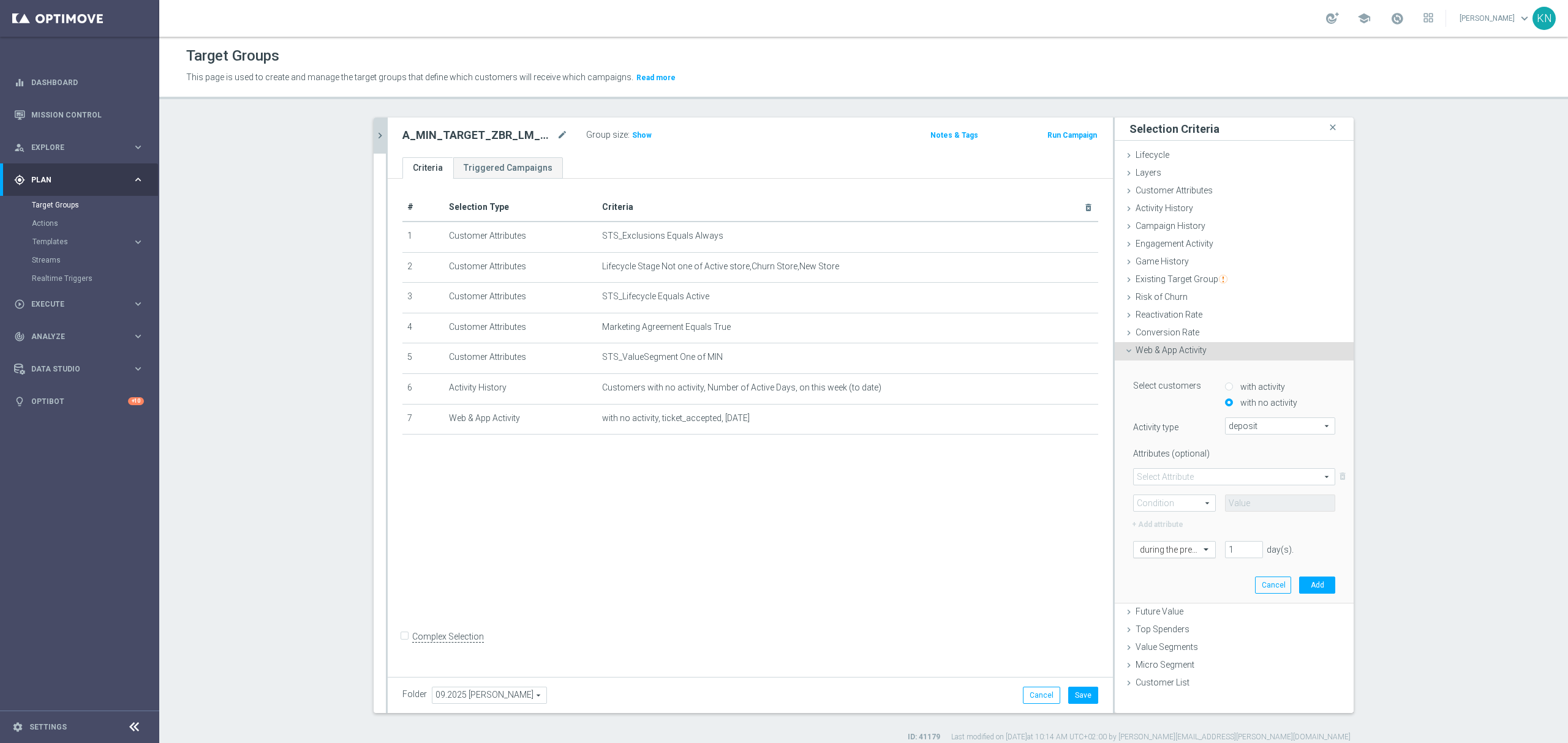
click at [1190, 557] on div "during the previous" at bounding box center [1174, 549] width 83 height 17
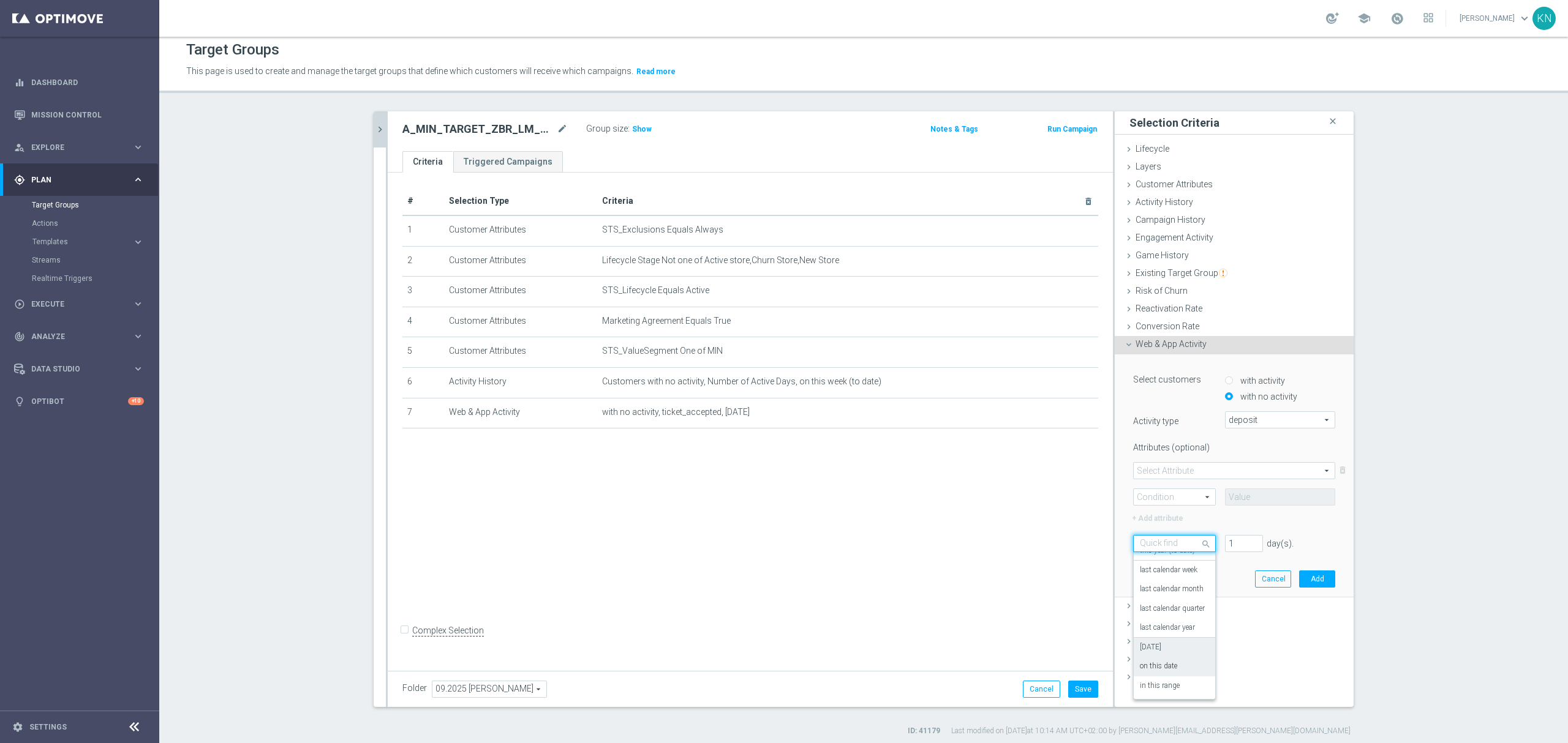
scroll to position [0, 0]
click at [1147, 649] on label "[DATE]" at bounding box center [1150, 654] width 21 height 10
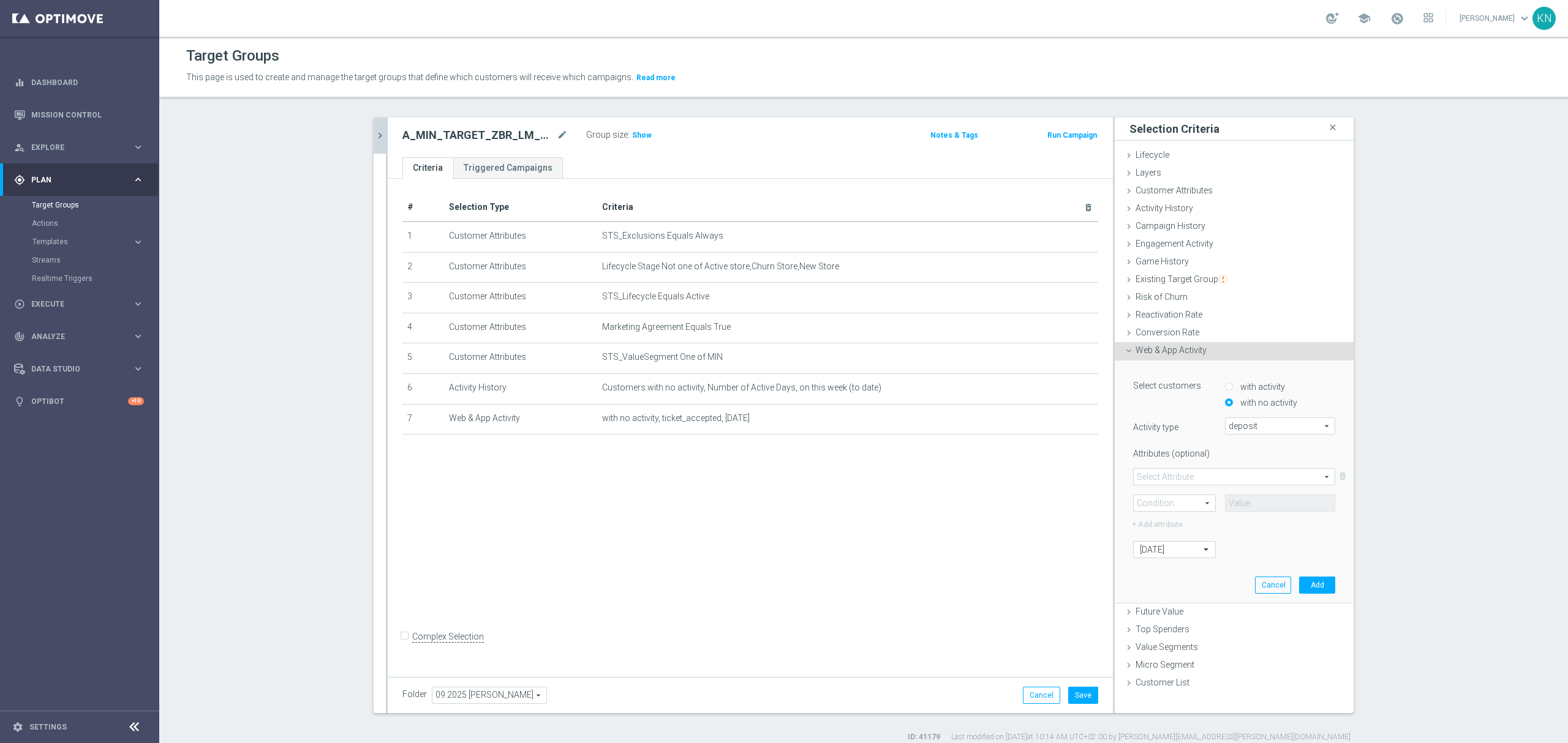
click at [1209, 578] on div "Select customers with activity with no activity Activity type deposit deposit a…" at bounding box center [1234, 482] width 220 height 242
click at [1326, 581] on button "Add" at bounding box center [1317, 585] width 36 height 17
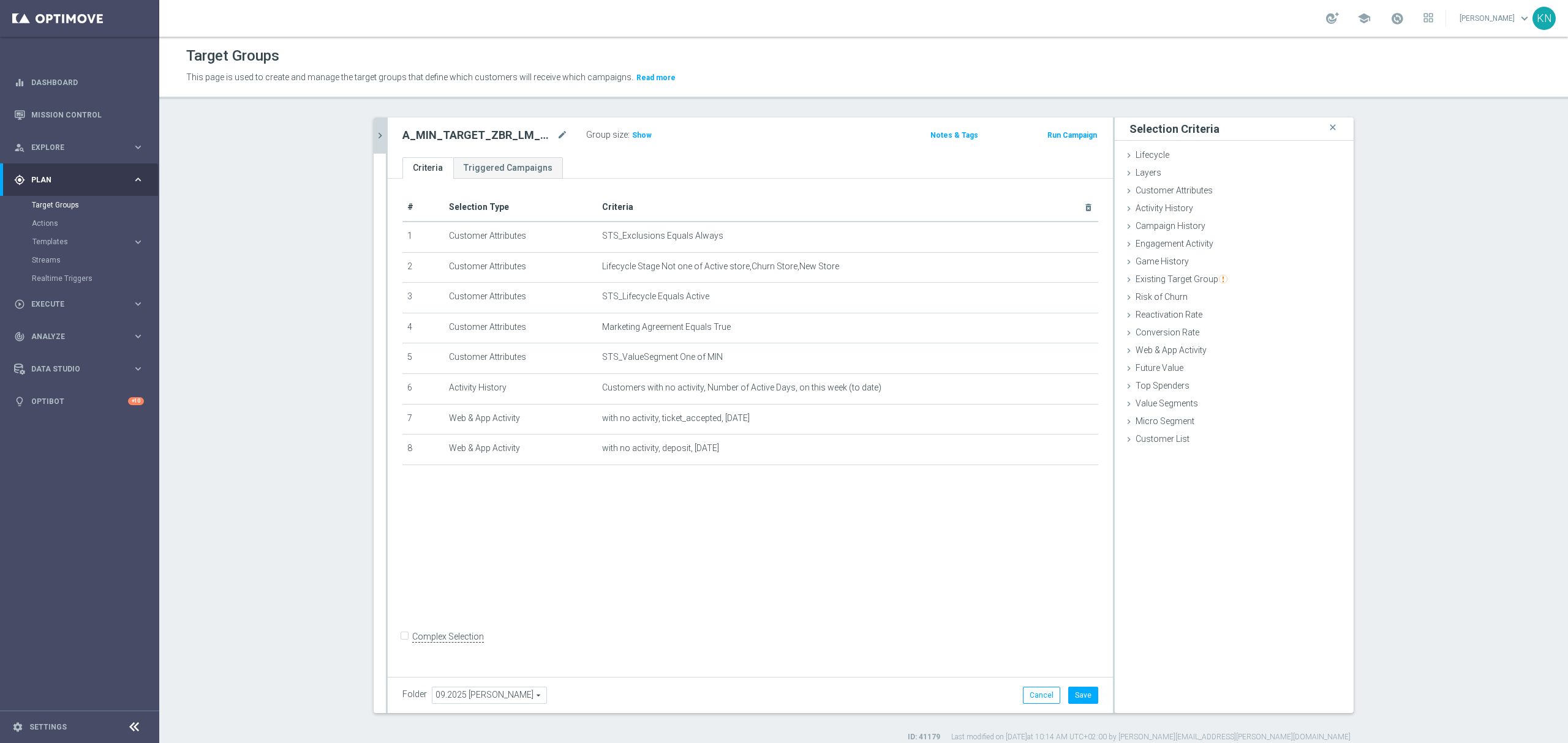
click at [741, 548] on div "# Selection Type Criteria delete_forever 1 Customer Attributes STS_Exclusions E…" at bounding box center [750, 425] width 725 height 493
click at [632, 134] on span "Show" at bounding box center [641, 135] width 19 height 8
click at [726, 539] on div "# Selection Type Criteria delete_forever 1 Customer Attributes STS_Exclusions E…" at bounding box center [750, 425] width 725 height 493
click at [822, 523] on div "# Selection Type Criteria delete_forever 1 Customer Attributes STS_Exclusions E…" at bounding box center [750, 425] width 725 height 493
click at [1054, 423] on icon "mode_edit" at bounding box center [1059, 418] width 10 height 10
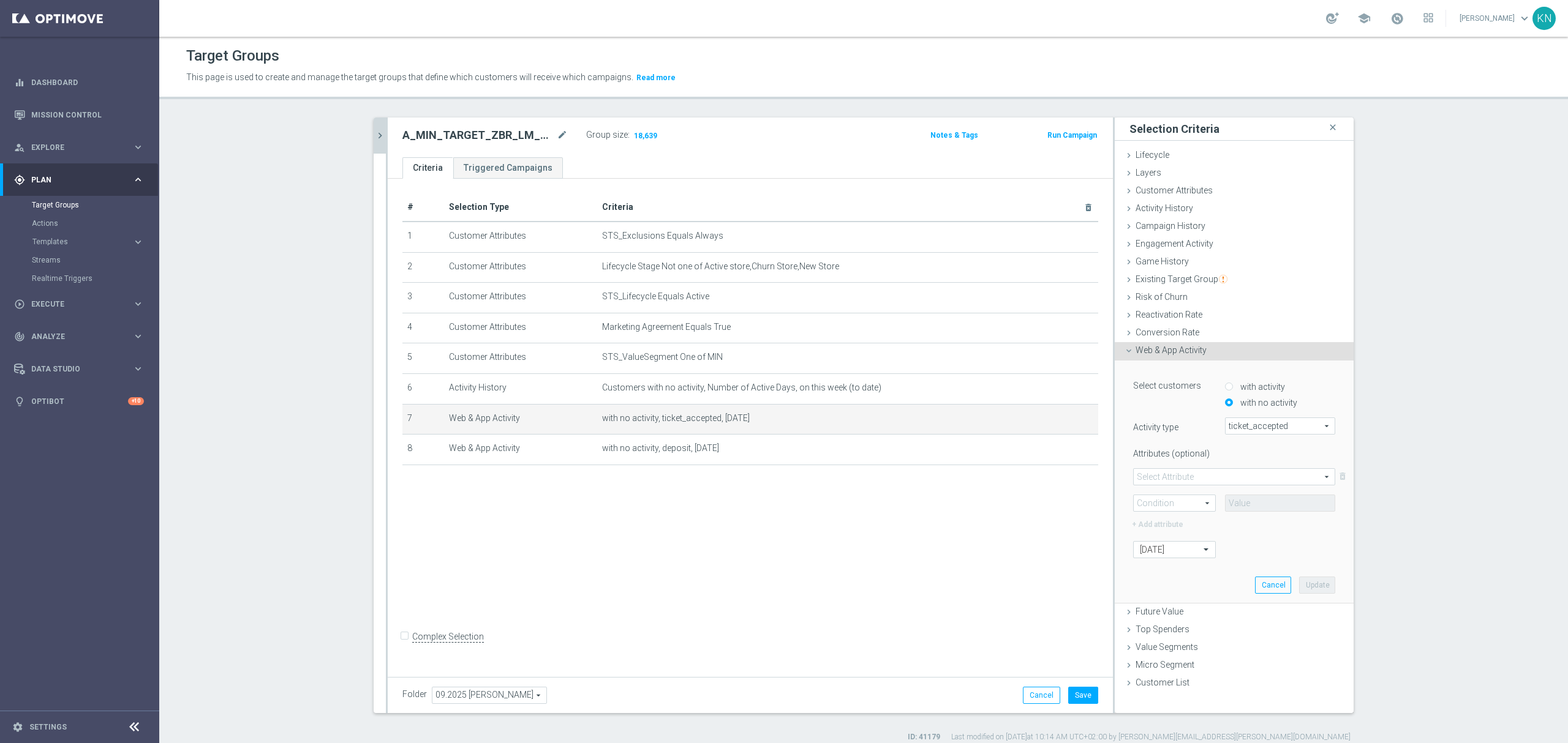
click at [1245, 482] on span at bounding box center [1234, 476] width 201 height 16
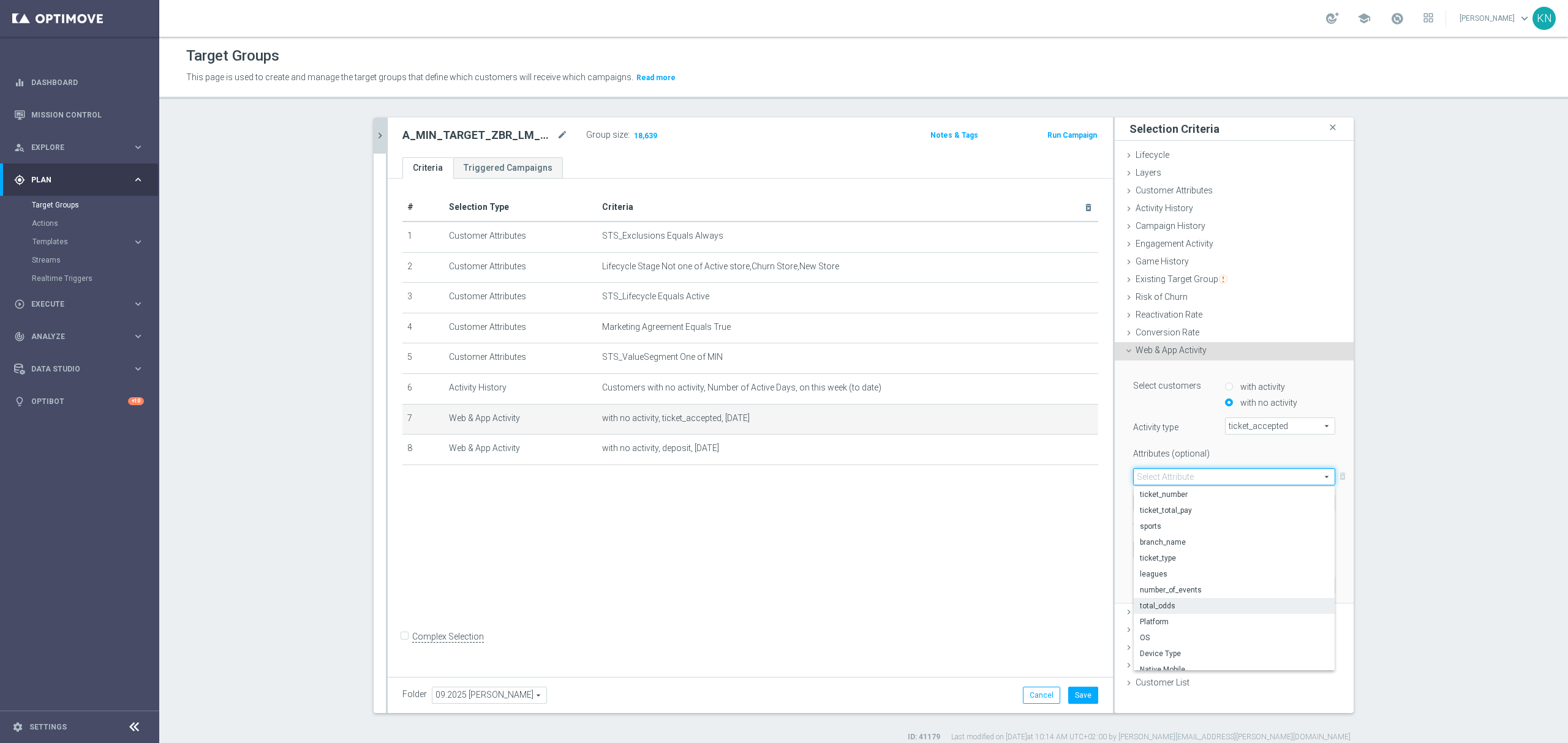
scroll to position [8, 0]
click at [929, 581] on div "# Selection Type Criteria delete_forever 1 Customer Attributes STS_Exclusions E…" at bounding box center [750, 425] width 725 height 493
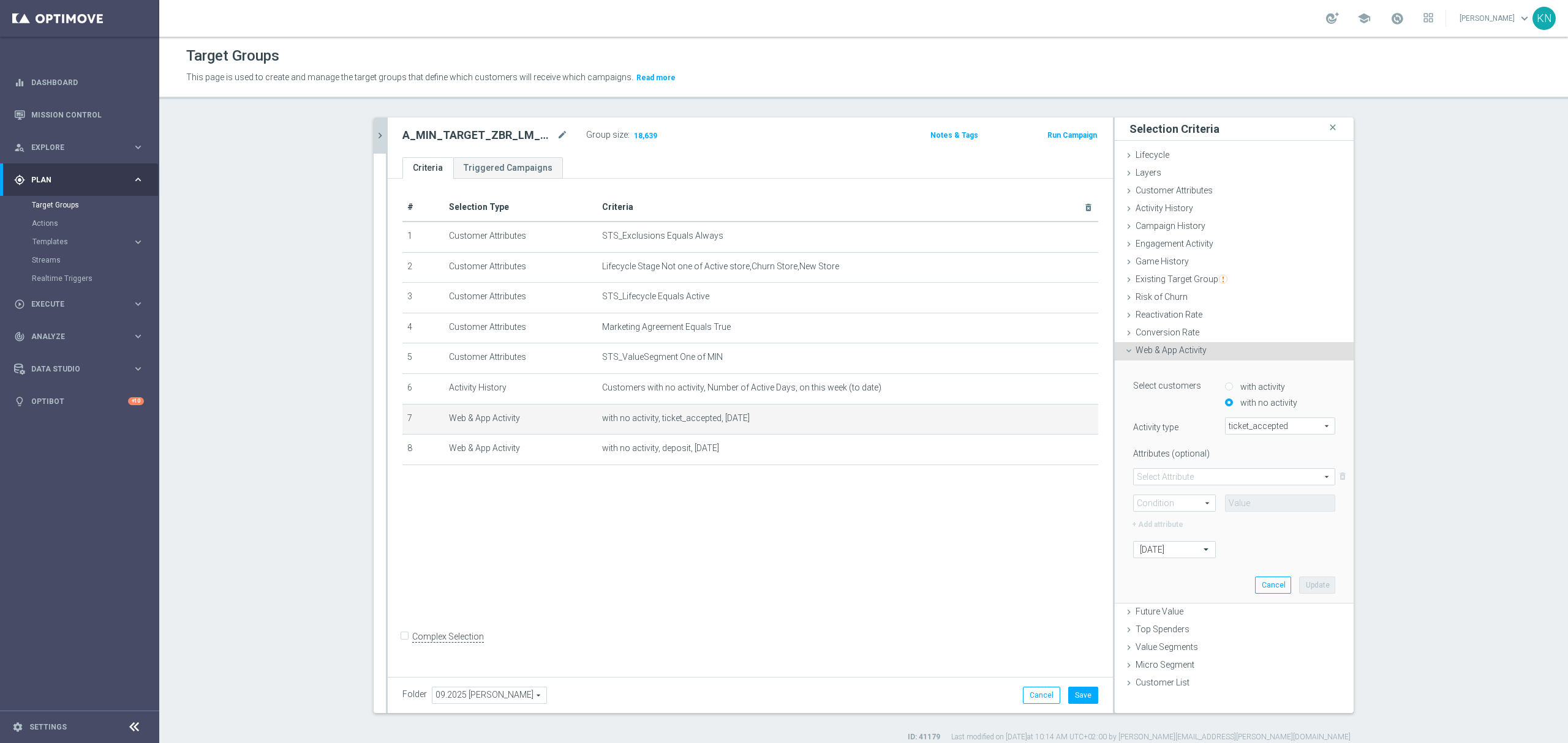
click at [860, 526] on div "# Selection Type Criteria delete_forever 1 Customer Attributes STS_Exclusions E…" at bounding box center [750, 425] width 725 height 493
click at [1084, 696] on button "Save" at bounding box center [1082, 696] width 30 height 17
click at [374, 138] on icon "chevron_right" at bounding box center [380, 135] width 12 height 12
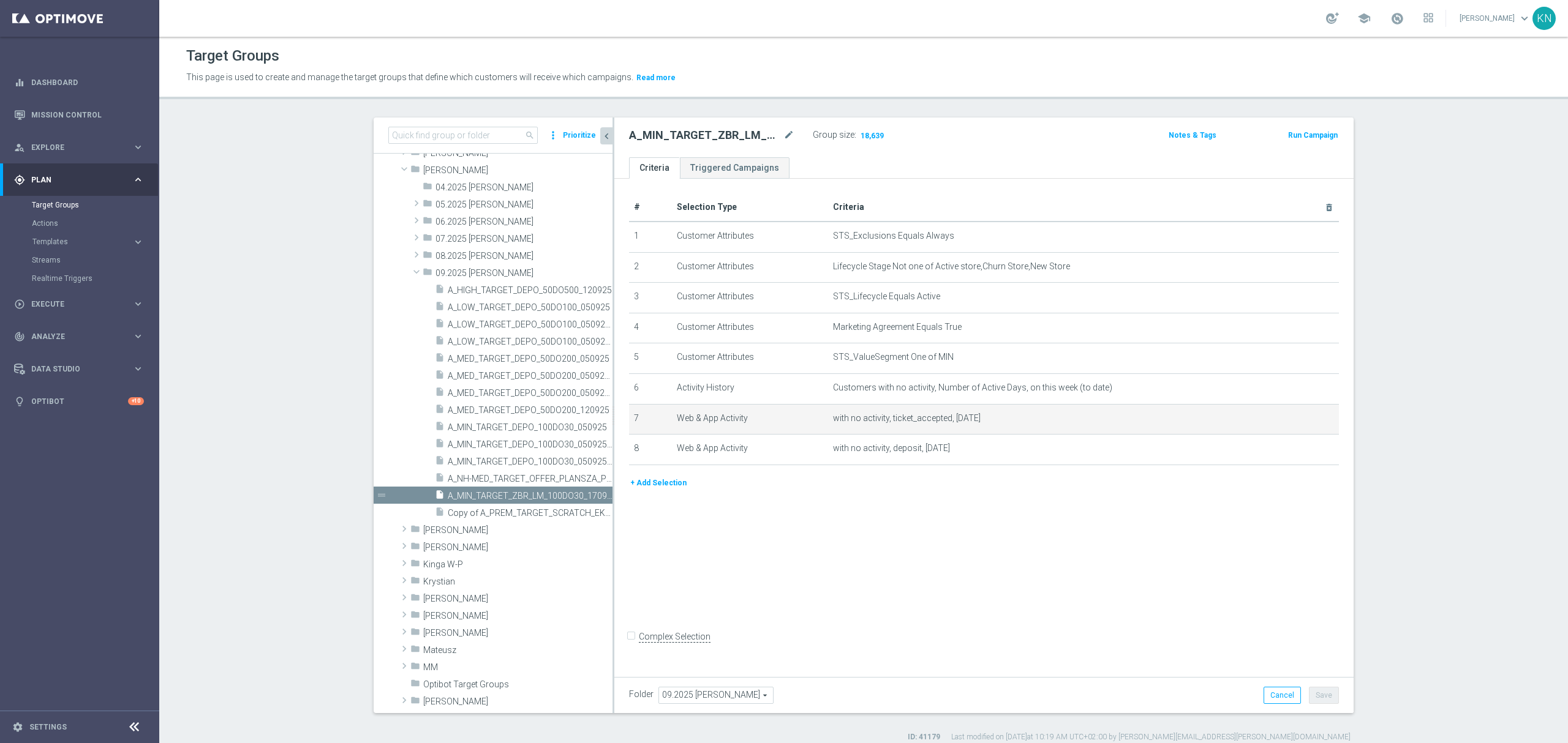
scroll to position [211, 0]
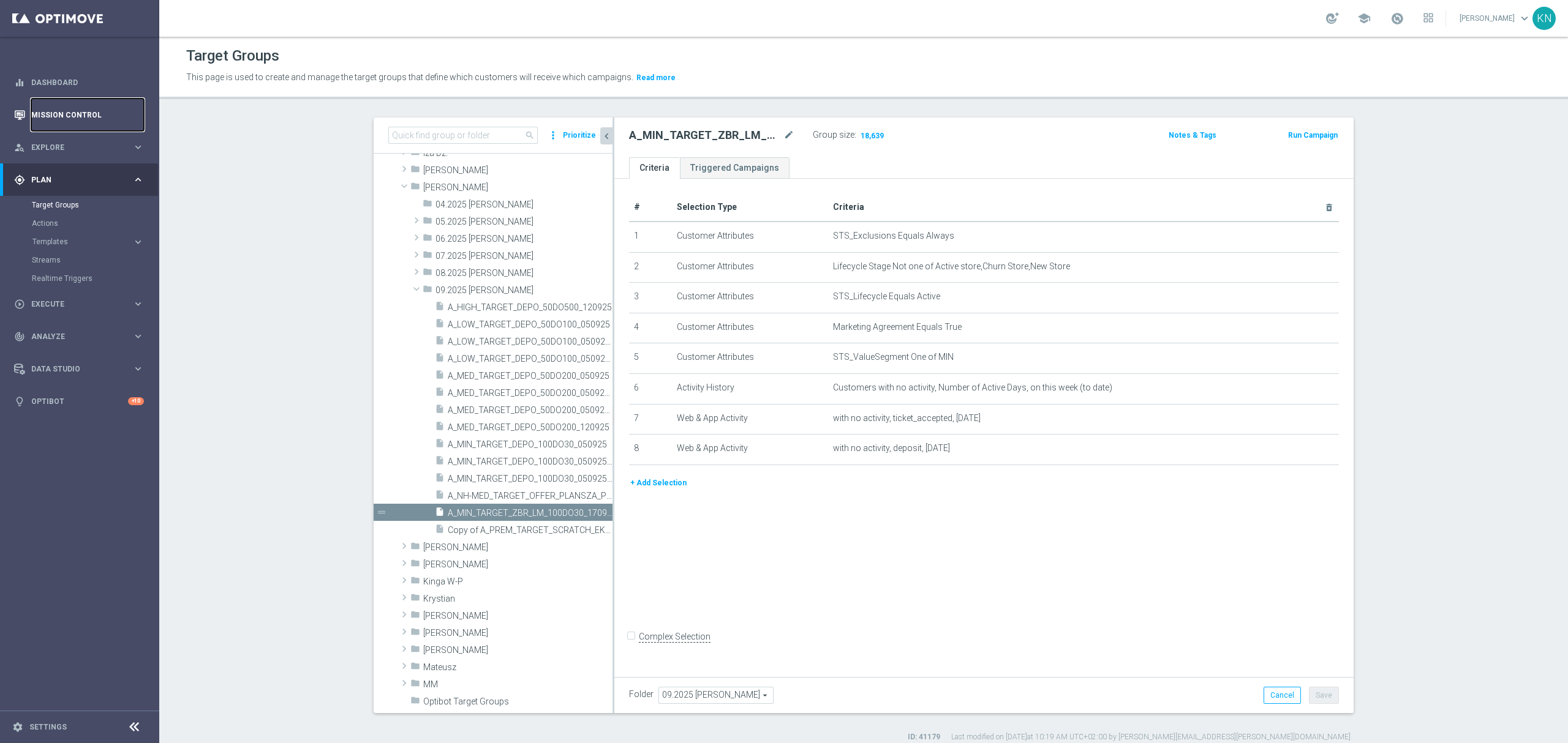
click at [71, 112] on link "Mission Control" at bounding box center [87, 114] width 113 height 32
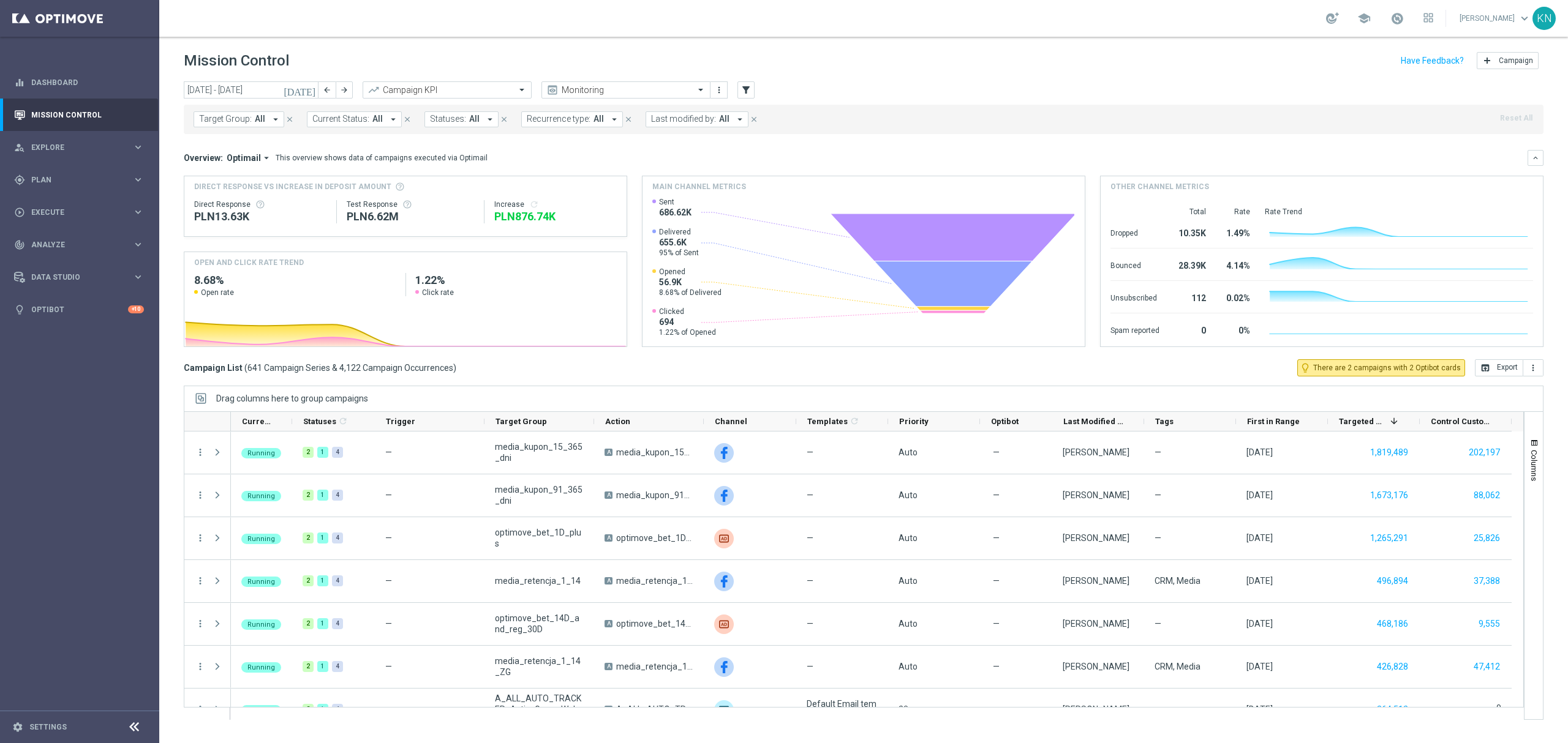
click at [255, 120] on span "All" at bounding box center [260, 119] width 10 height 10
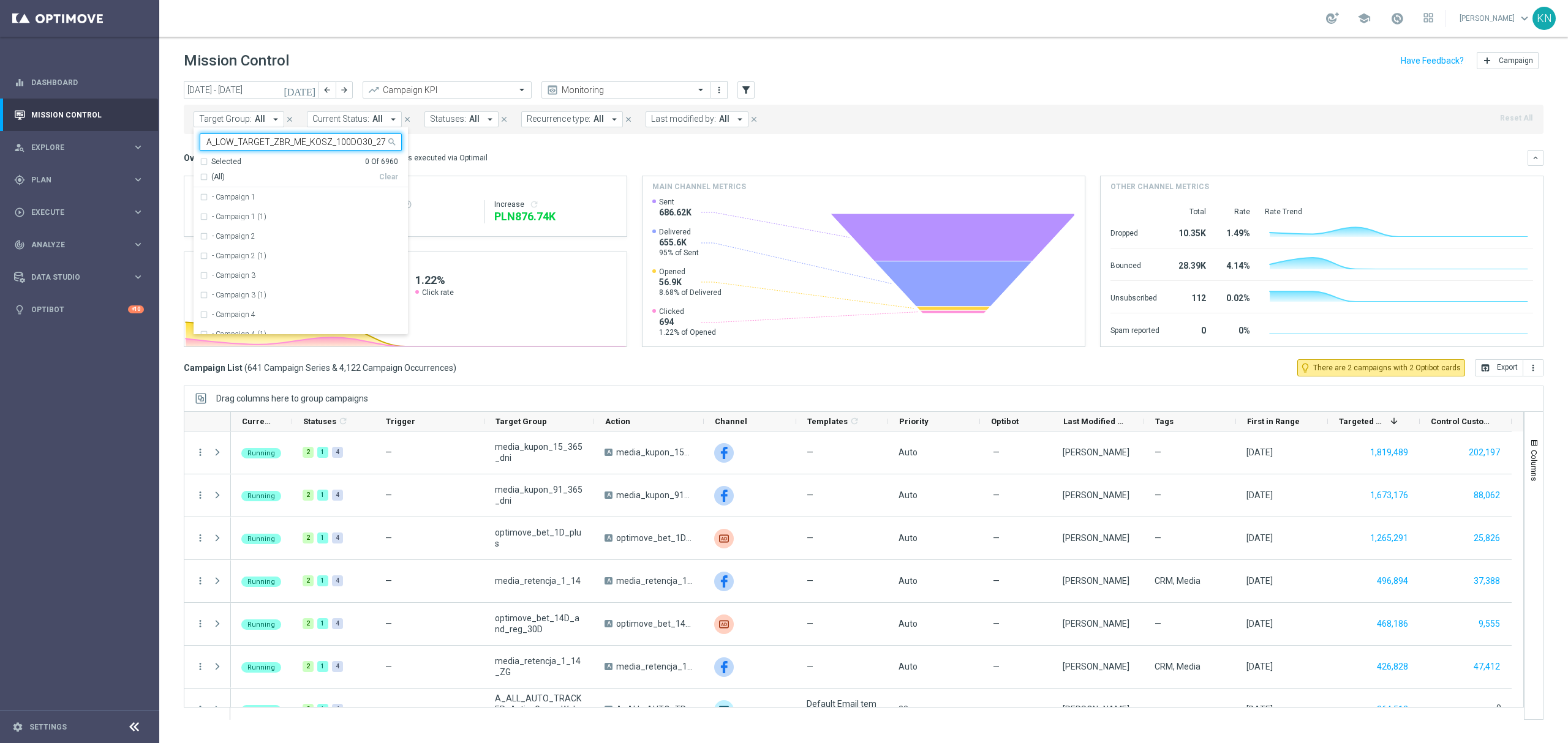
scroll to position [0, 14]
click at [207, 195] on div "A_LOW_TARGET_ZBR_ME_KOSZ_100DO30_270825" at bounding box center [301, 196] width 202 height 19
type input "A_LOW_TARGET_ZBR_ME_KOSZ_100DO30_270825"
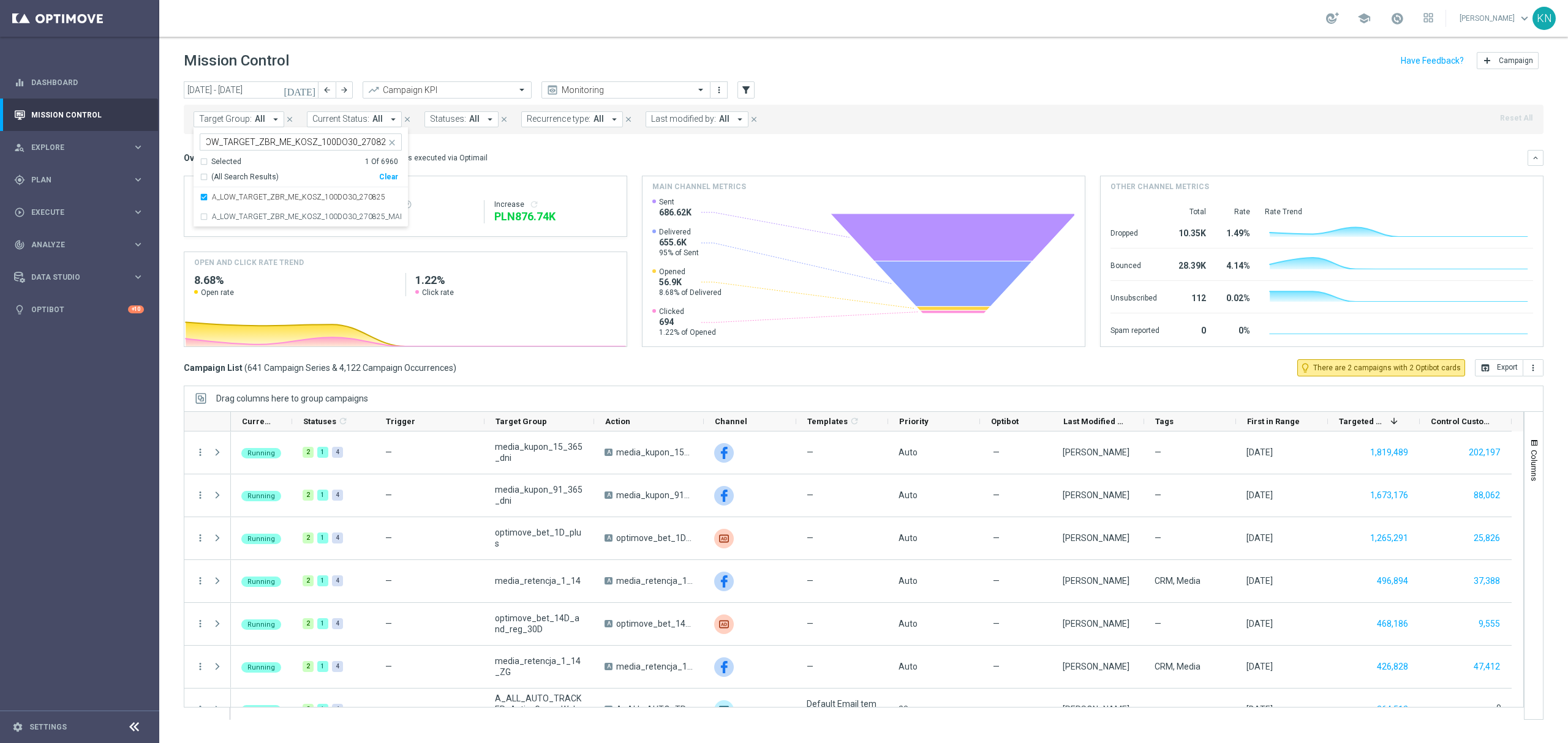
scroll to position [0, 0]
click at [601, 143] on mini-dashboard "Overview: Optimail arrow_drop_down This overview shows data of campaigns execut…" at bounding box center [864, 246] width 1360 height 225
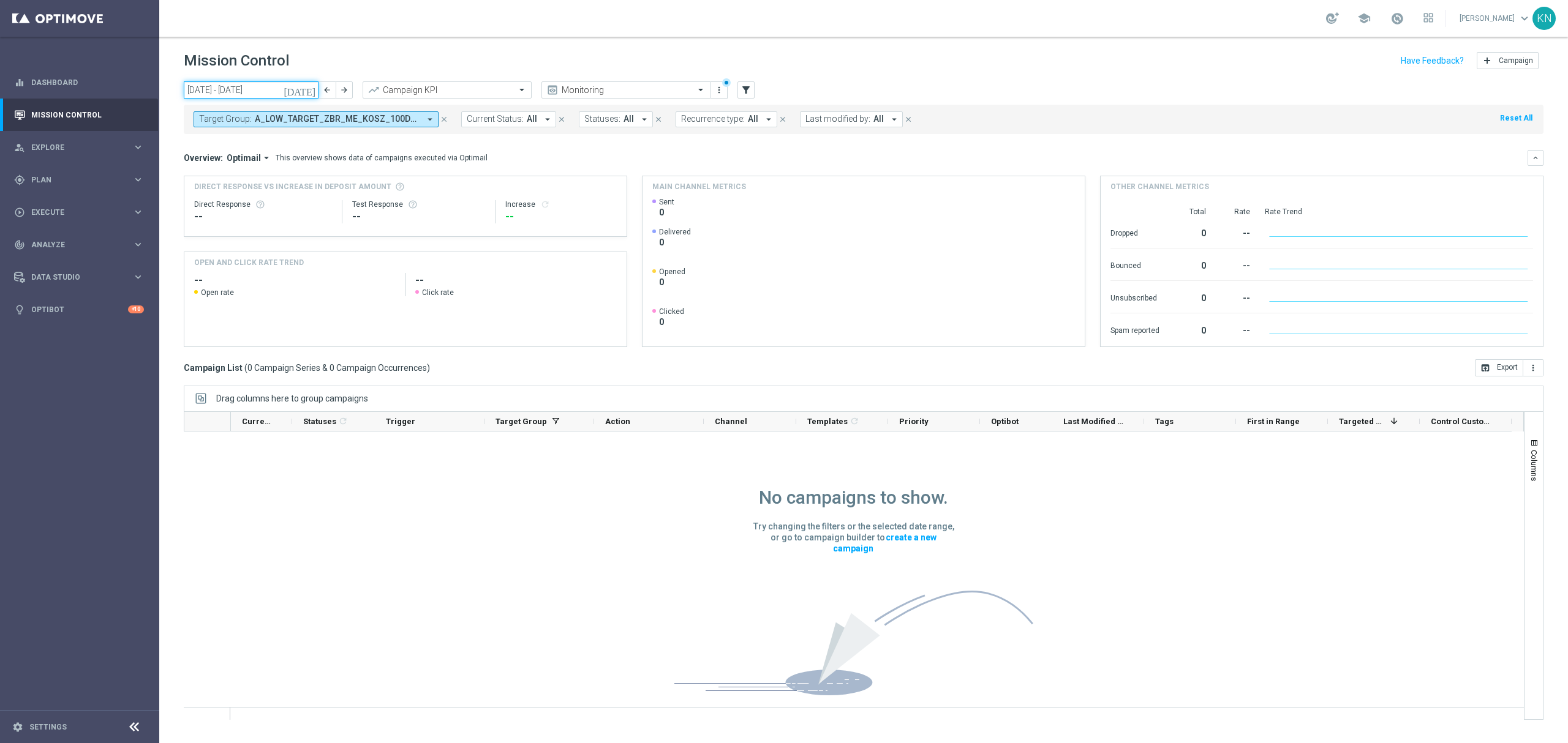
click at [295, 87] on input "[DATE] - [DATE]" at bounding box center [251, 90] width 135 height 17
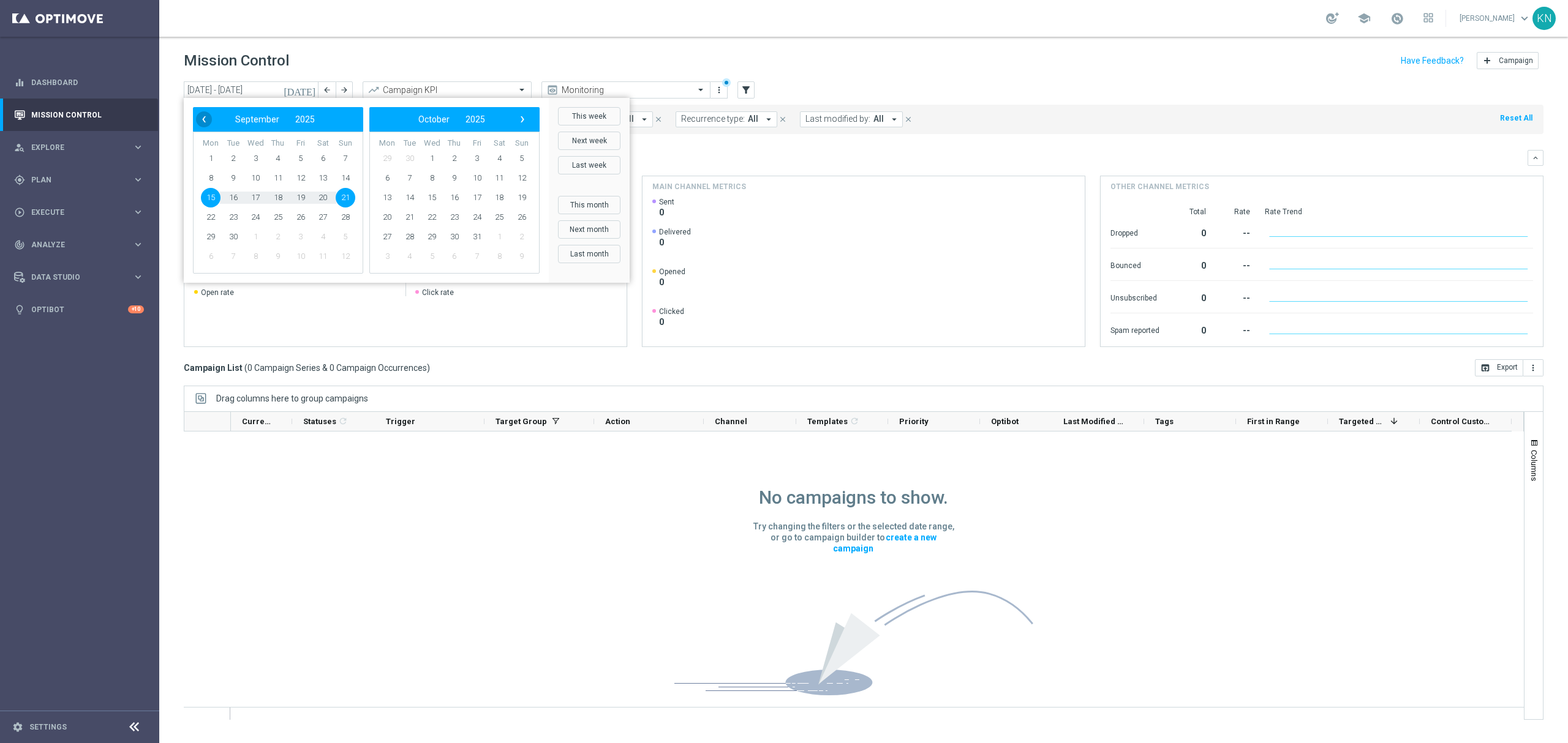
click at [200, 118] on span "‹" at bounding box center [203, 119] width 16 height 16
click at [235, 235] on span "26" at bounding box center [233, 236] width 19 height 19
click at [326, 228] on span "30" at bounding box center [323, 236] width 19 height 19
type input "[DATE] - [DATE]"
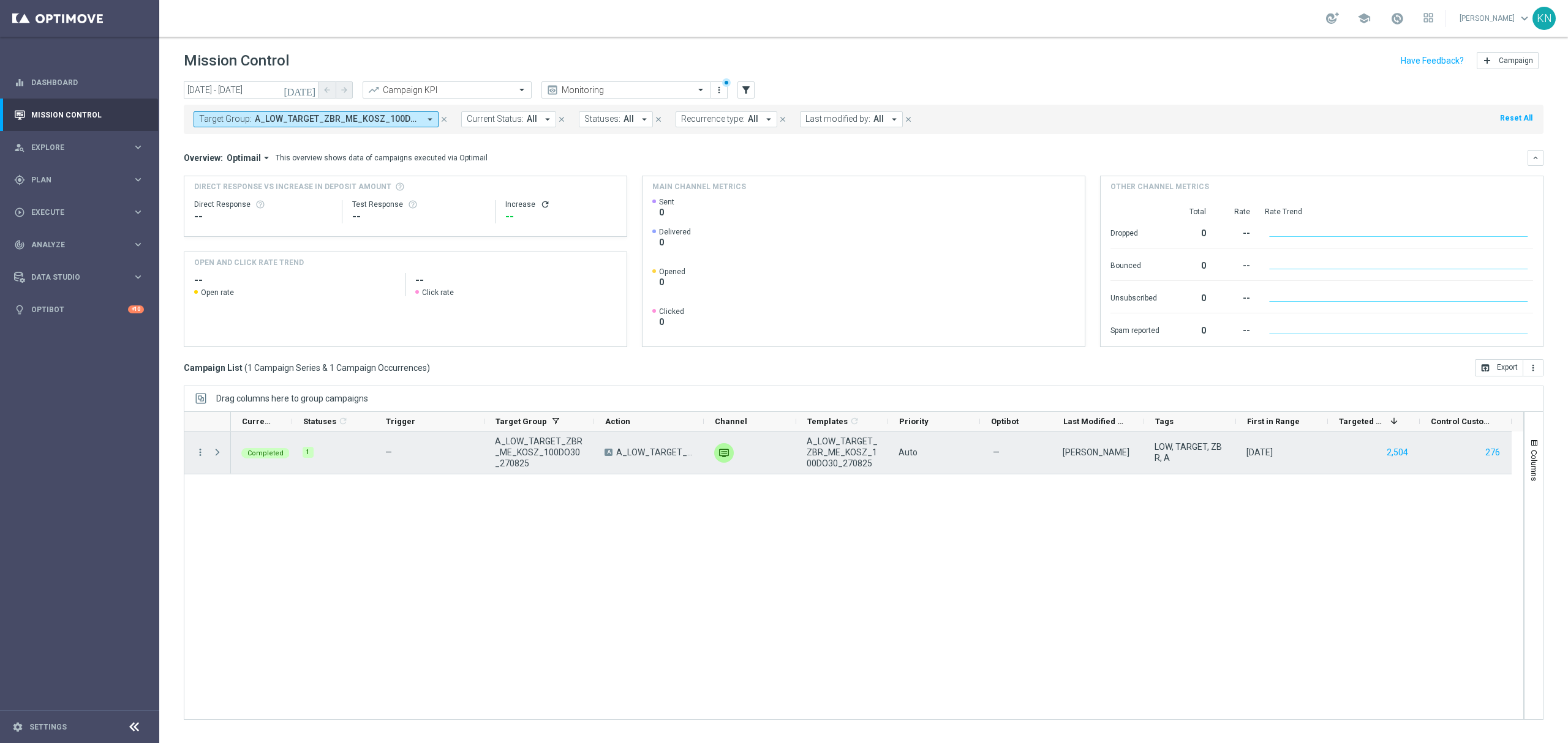
click at [220, 457] on span "Press SPACE to select this row." at bounding box center [217, 453] width 11 height 10
click at [196, 449] on icon "more_vert" at bounding box center [200, 452] width 11 height 11
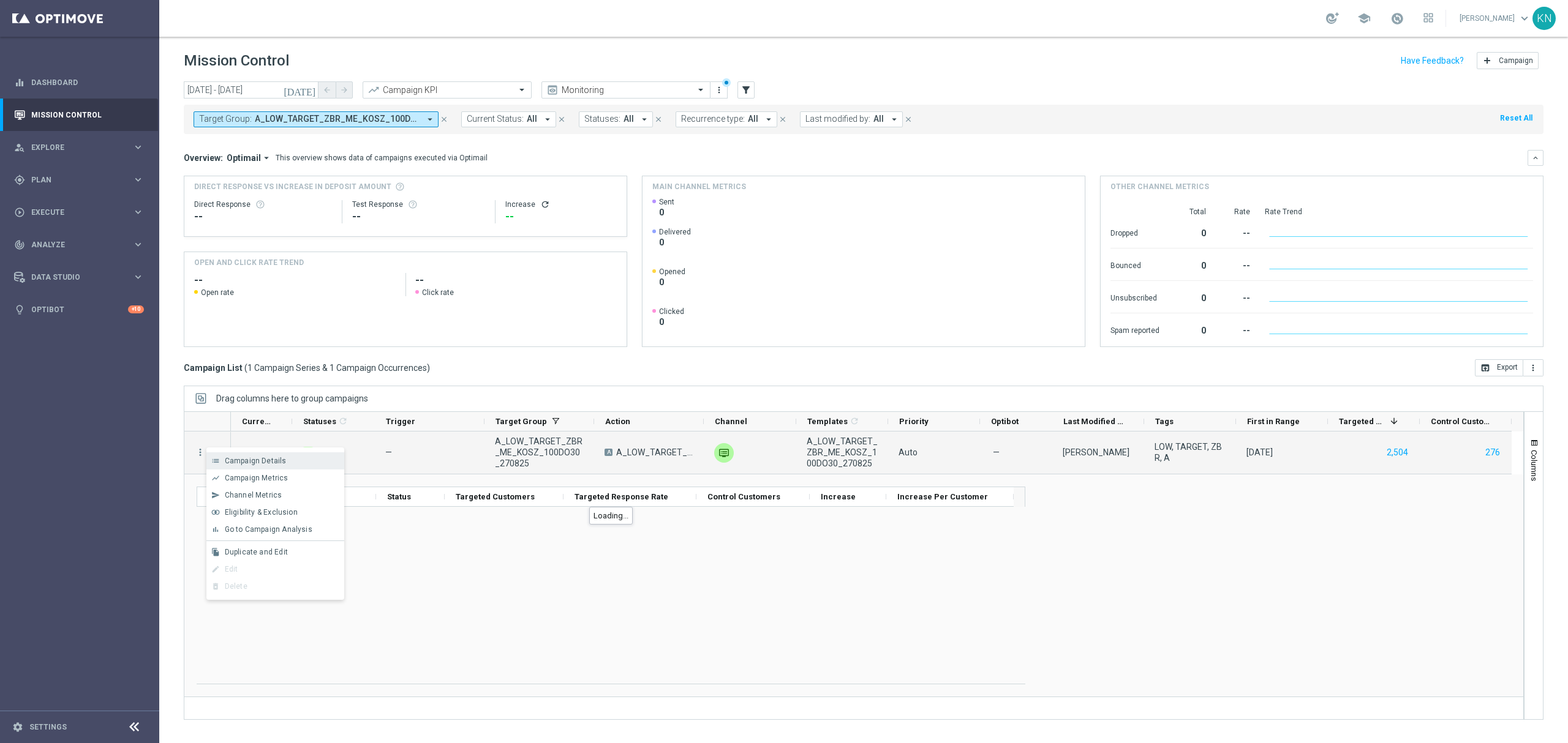
click at [297, 461] on div "Campaign Details" at bounding box center [281, 461] width 114 height 8
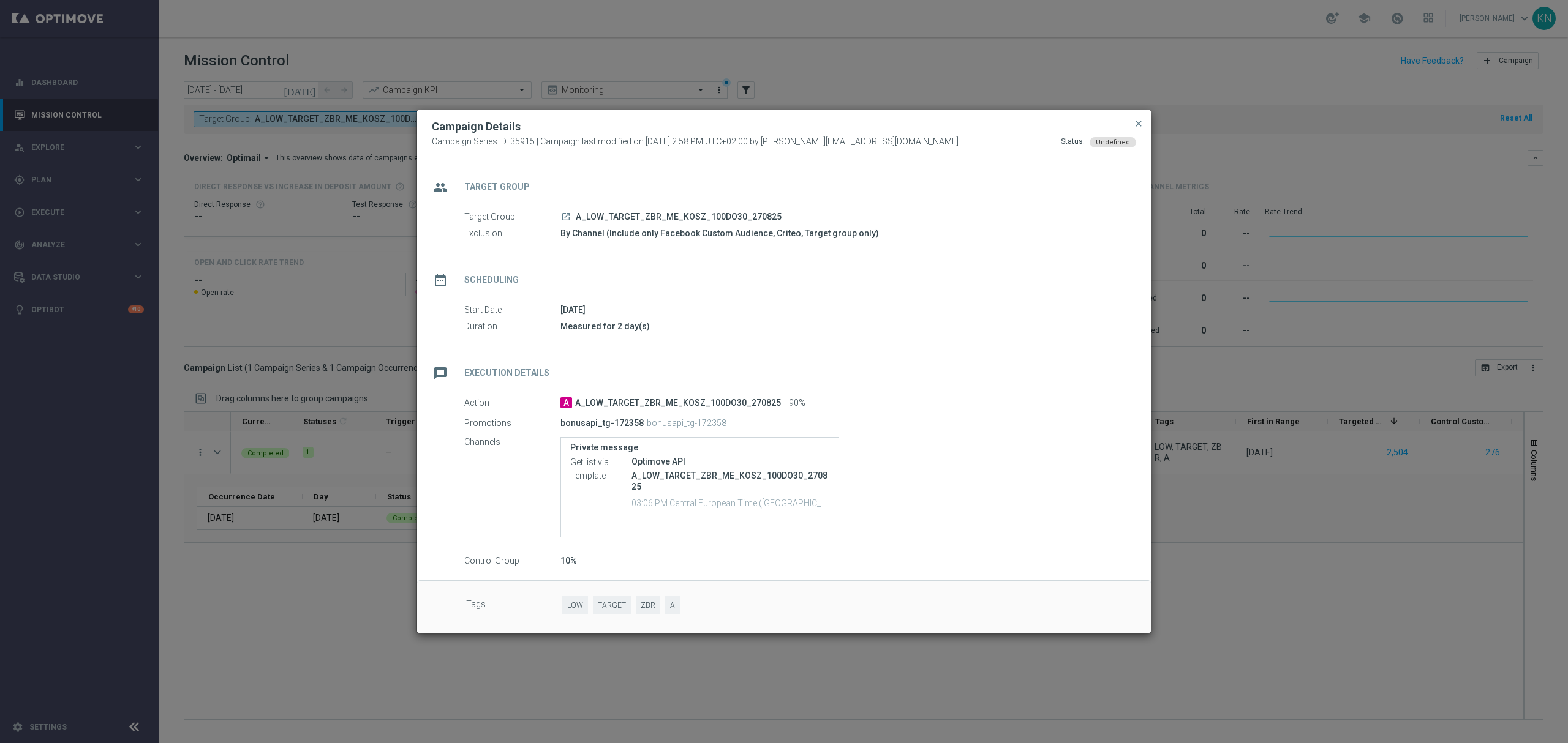
click at [566, 218] on icon "launch" at bounding box center [566, 217] width 10 height 10
click at [356, 659] on modal-container "Campaign Details Campaign Series ID: 35915 | Campaign last modified on [DATE] 2…" at bounding box center [784, 372] width 1568 height 743
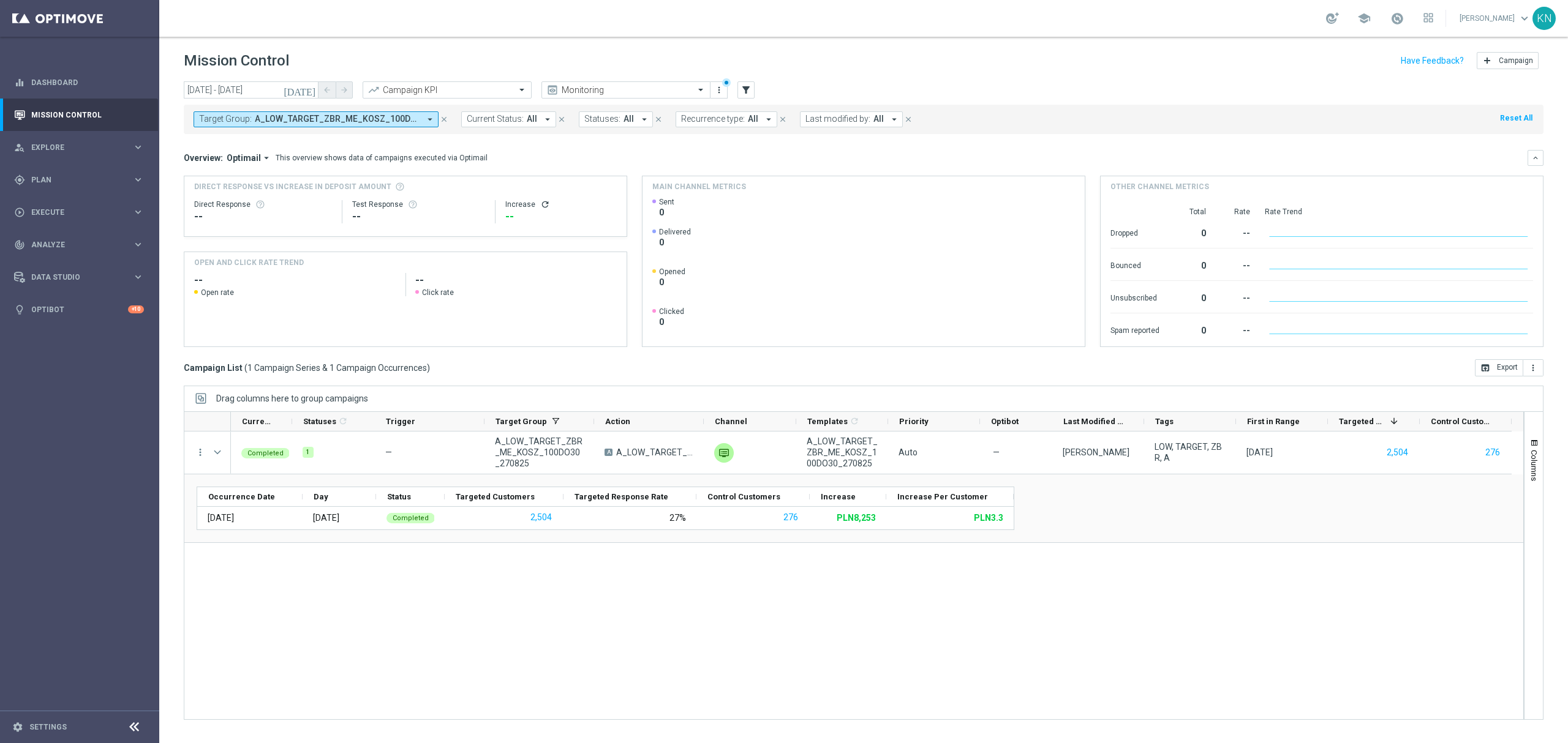
click at [312, 123] on span "A_LOW_TARGET_ZBR_ME_KOSZ_100DO30_270825" at bounding box center [337, 119] width 165 height 10
click at [200, 199] on div "A_MIN_TARGET_DEPO_100DO20_090725" at bounding box center [301, 196] width 202 height 19
type input "A_MIN_TARGET_DEPO_100DO20_090725"
click at [200, 162] on div "Selected 2 Of 6960" at bounding box center [299, 162] width 198 height 10
click at [507, 153] on div "Overview: Optimail arrow_drop_down This overview shows data of campaigns execut…" at bounding box center [855, 157] width 1344 height 11
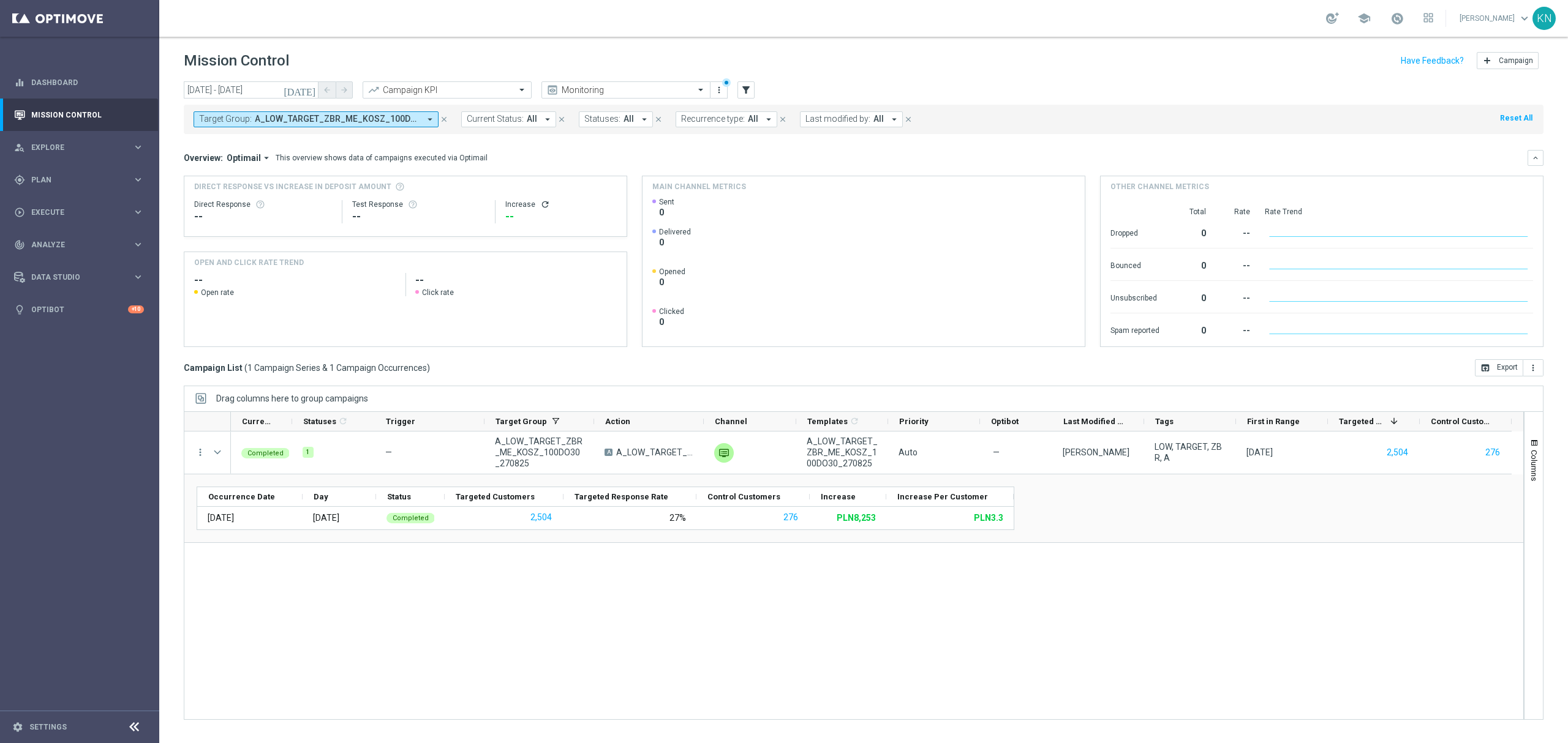
click at [294, 123] on span "A_LOW_TARGET_ZBR_ME_KOSZ_100DO30_270825, A_MIN_TARGET_DEPO_100DO20_090725" at bounding box center [337, 119] width 165 height 10
click at [204, 161] on div "Selected 2 Of 6960" at bounding box center [299, 162] width 198 height 10
click at [205, 196] on div "A_LOW_TARGET_ZBR_ME_KOSZ_100DO30_270825" at bounding box center [301, 196] width 202 height 19
click at [516, 147] on mini-dashboard "Overview: Optimail arrow_drop_down This overview shows data of campaigns execut…" at bounding box center [864, 246] width 1360 height 225
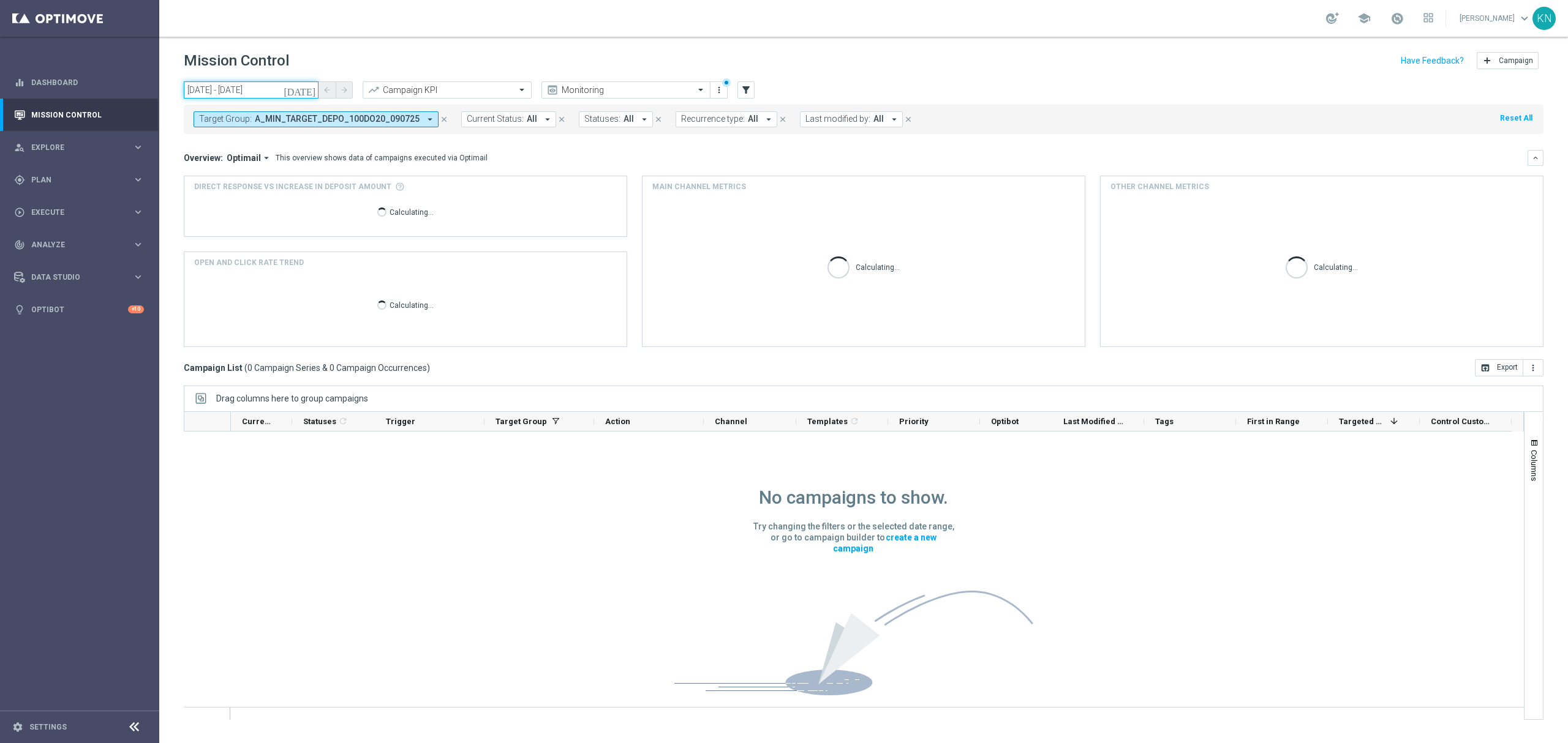
click at [269, 88] on input "[DATE] - [DATE]" at bounding box center [251, 90] width 135 height 17
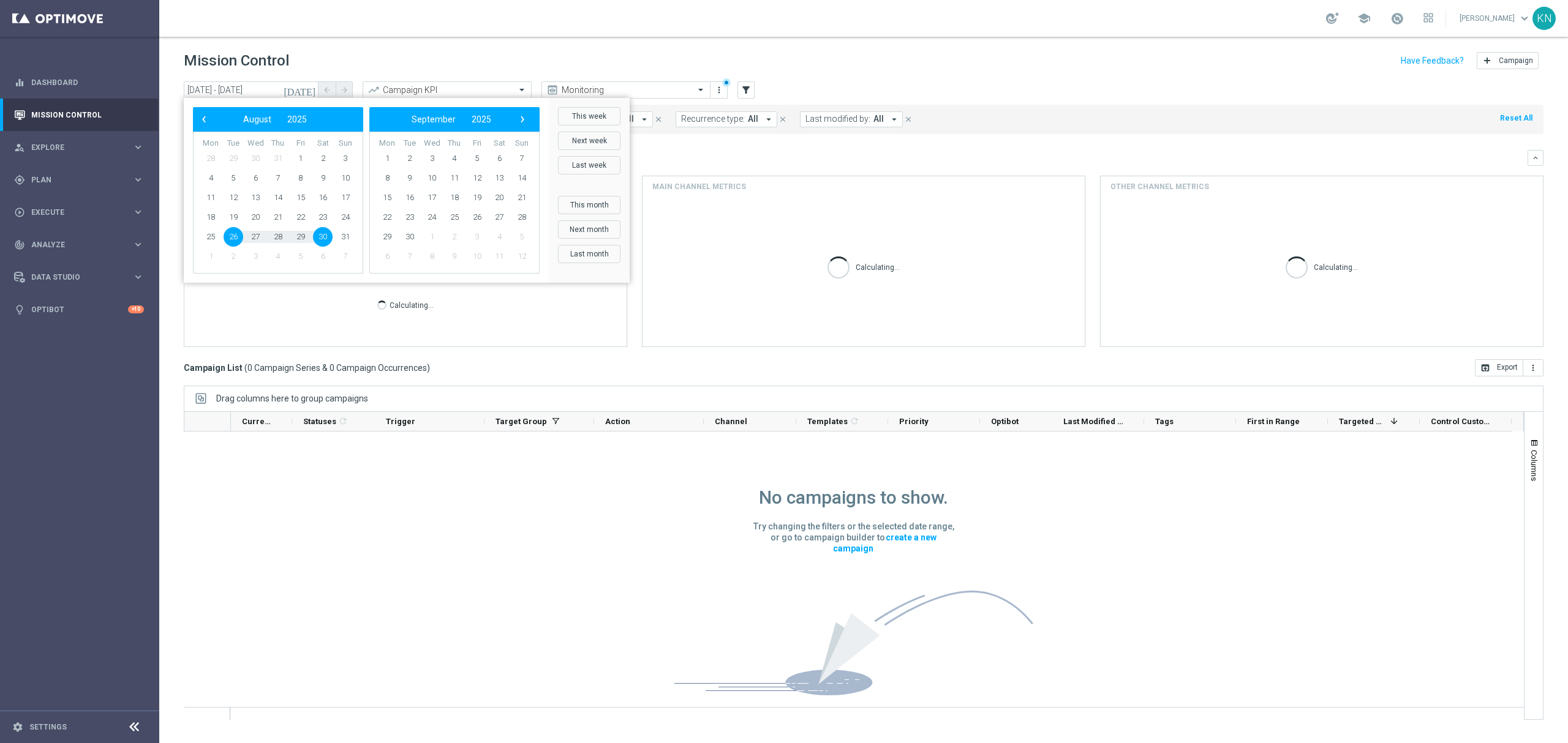
click at [190, 113] on div "‹ ​ August ​ 2025 ​ › Mon Tue Wed Thu Fri Sat Sun 28 29 30 31 1 2 3 4 5 6 7" at bounding box center [366, 190] width 365 height 184
click at [197, 116] on span "‹" at bounding box center [203, 119] width 16 height 16
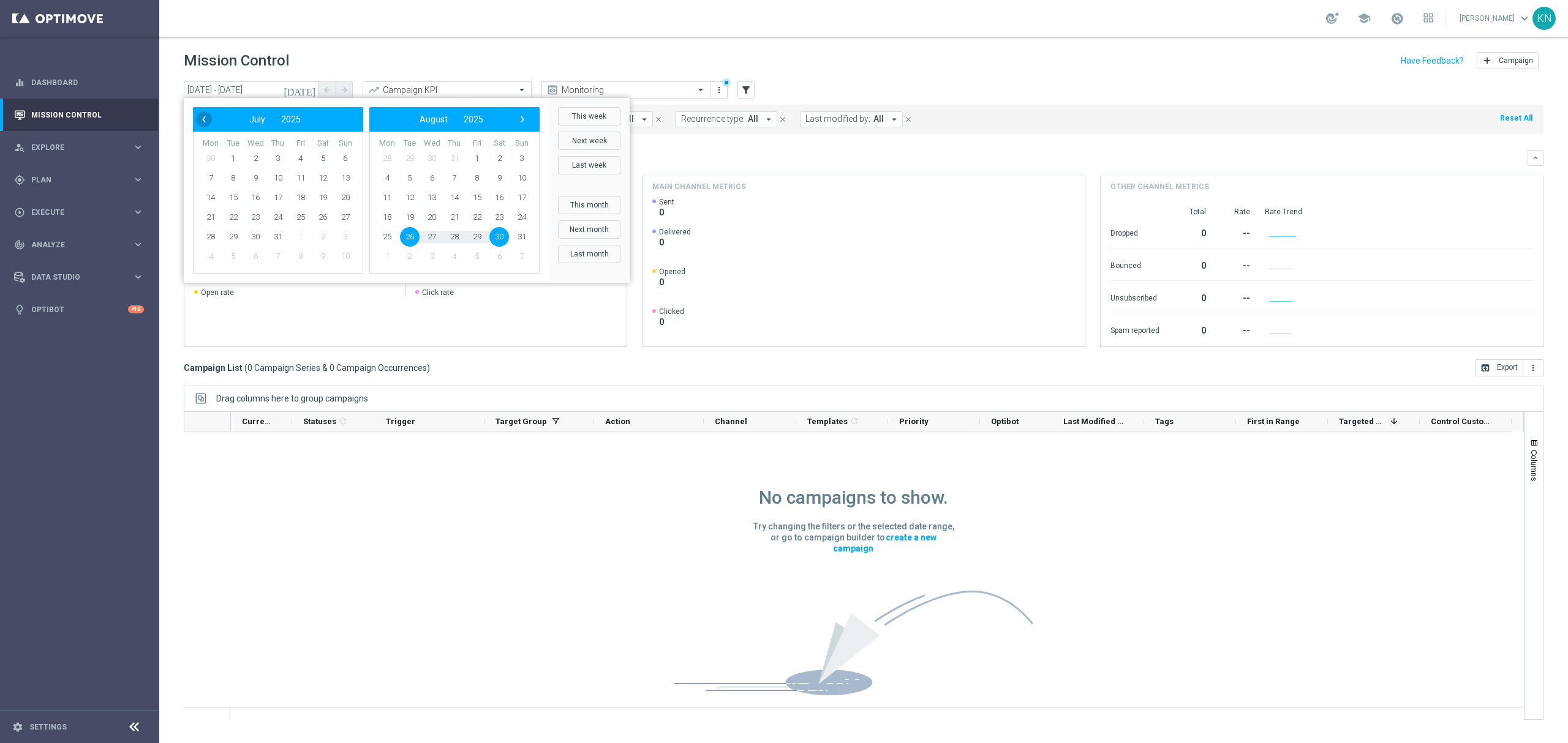
click at [199, 120] on span "‹" at bounding box center [203, 119] width 16 height 16
click at [402, 177] on span "8" at bounding box center [409, 178] width 19 height 19
click at [326, 178] on span "12" at bounding box center [323, 178] width 19 height 19
type input "[DATE] - [DATE]"
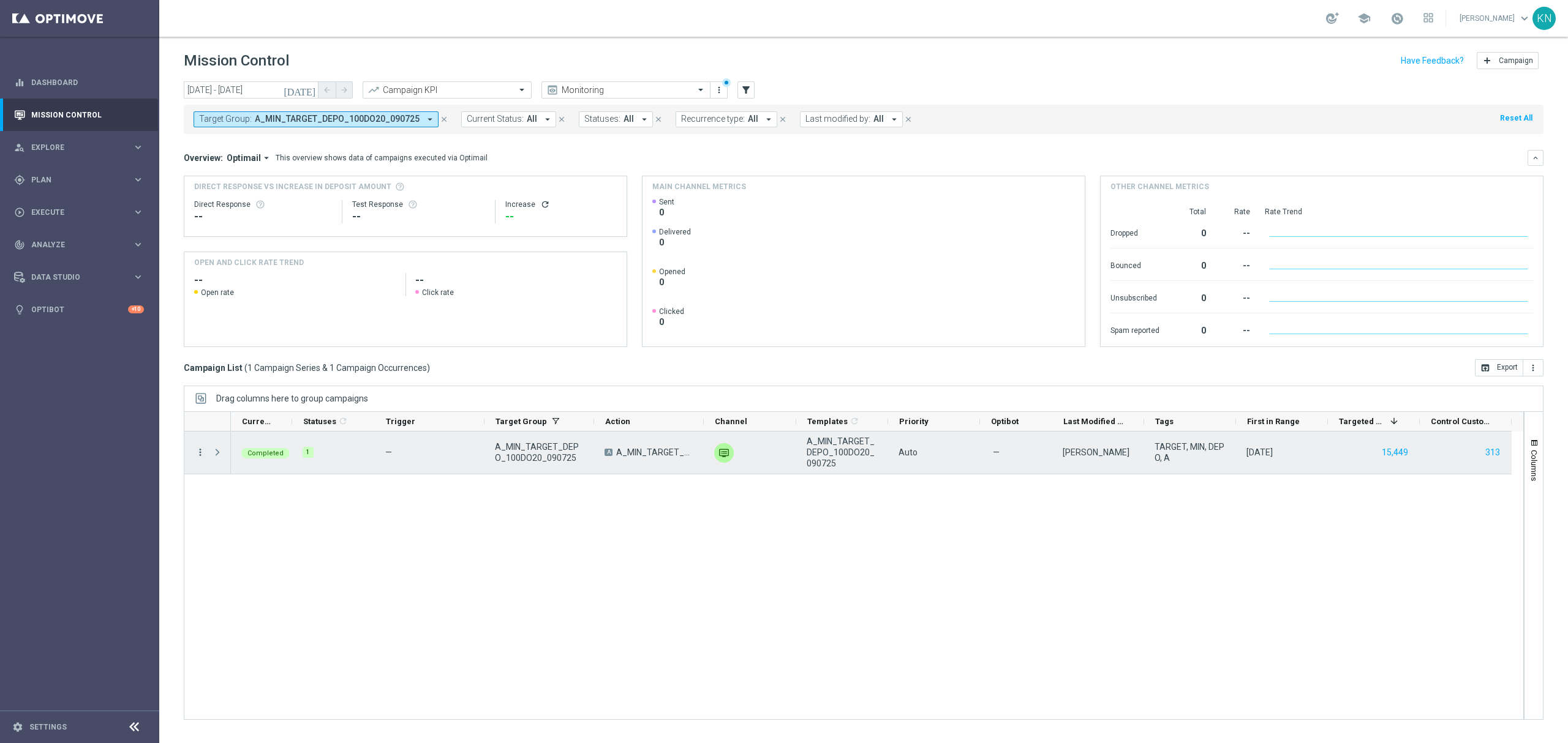
click at [198, 455] on icon "more_vert" at bounding box center [200, 452] width 11 height 11
click at [262, 458] on span "Campaign Details" at bounding box center [255, 461] width 62 height 8
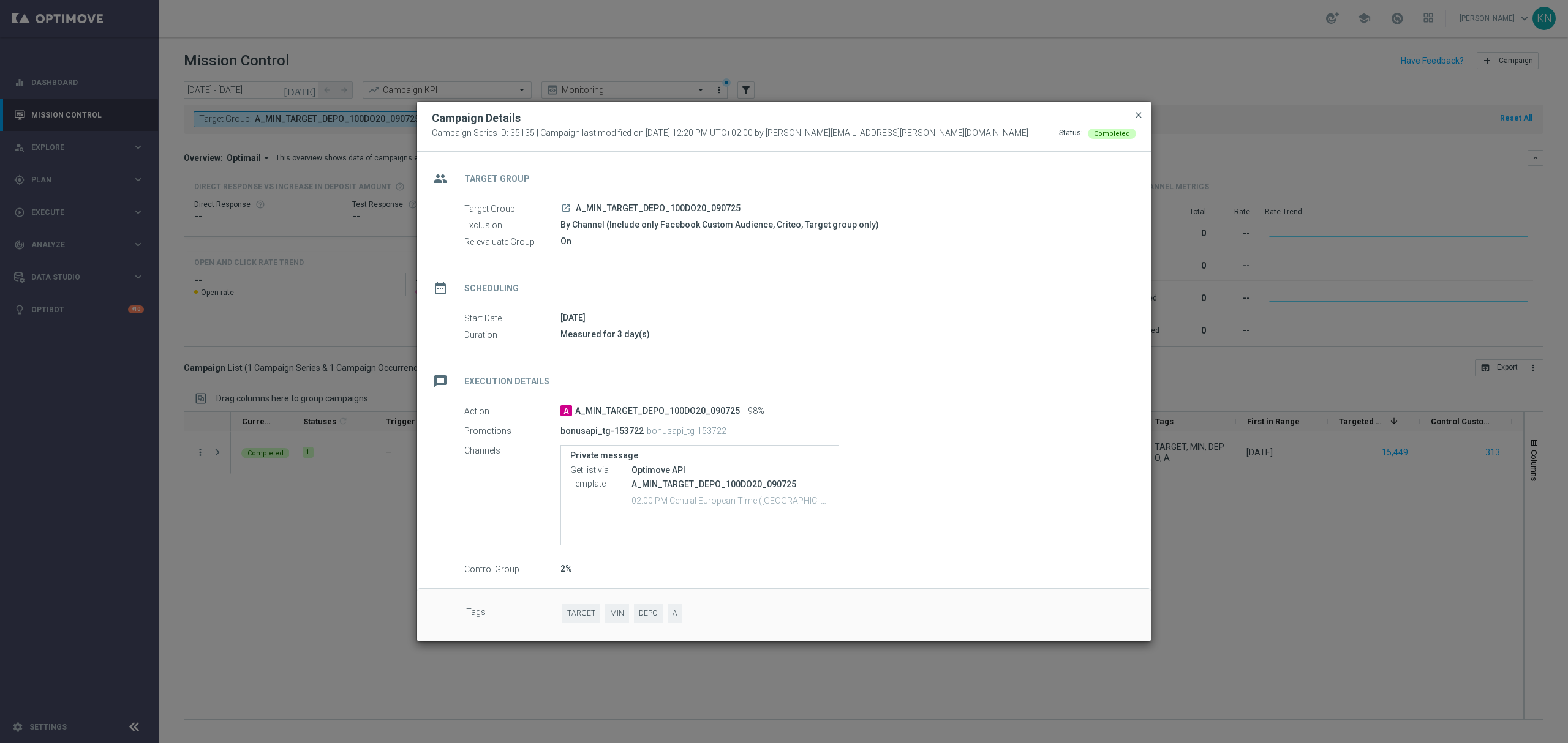
click at [1135, 113] on span "close" at bounding box center [1139, 115] width 10 height 10
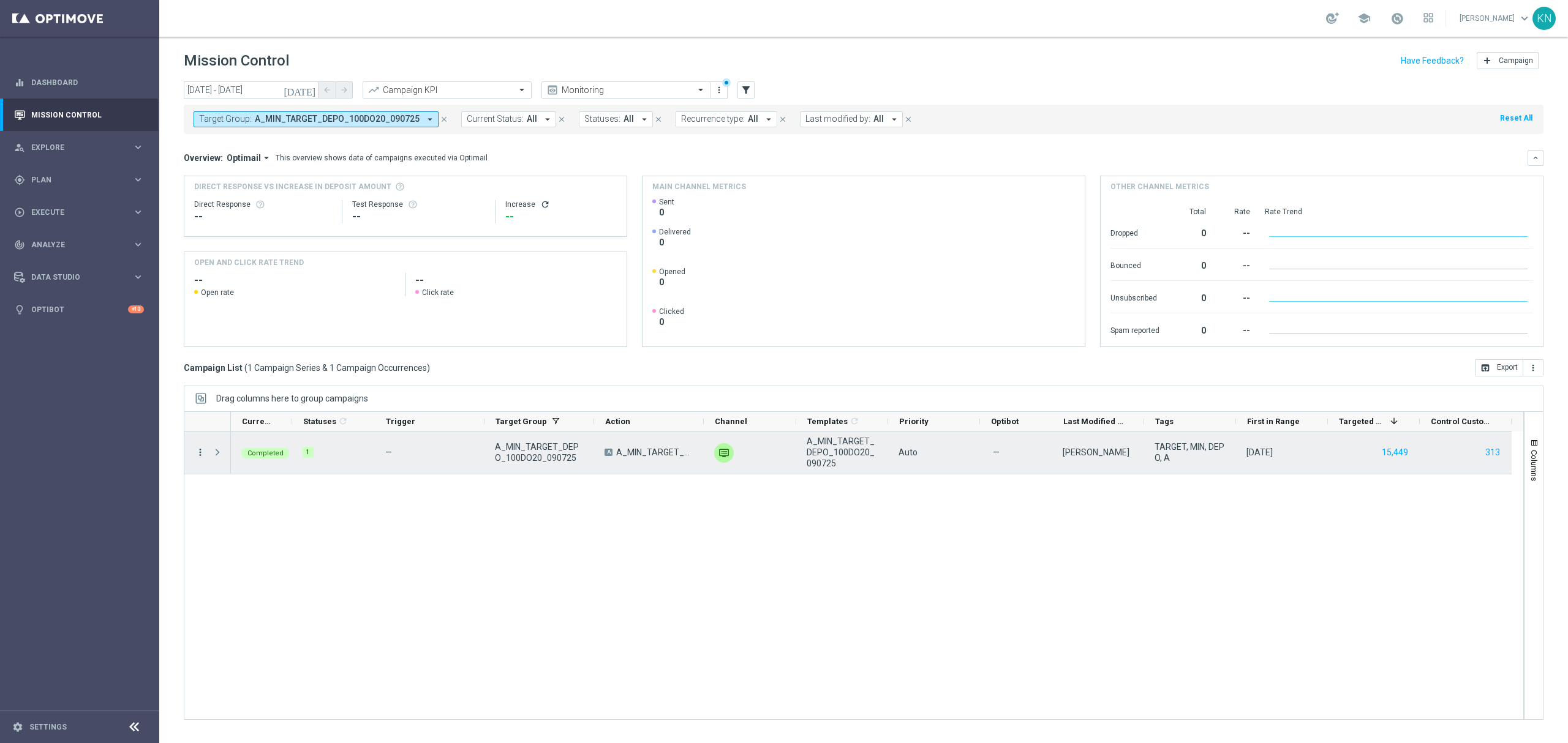
click at [200, 454] on icon "more_vert" at bounding box center [200, 452] width 11 height 11
click at [270, 460] on span "Campaign Details" at bounding box center [255, 461] width 62 height 8
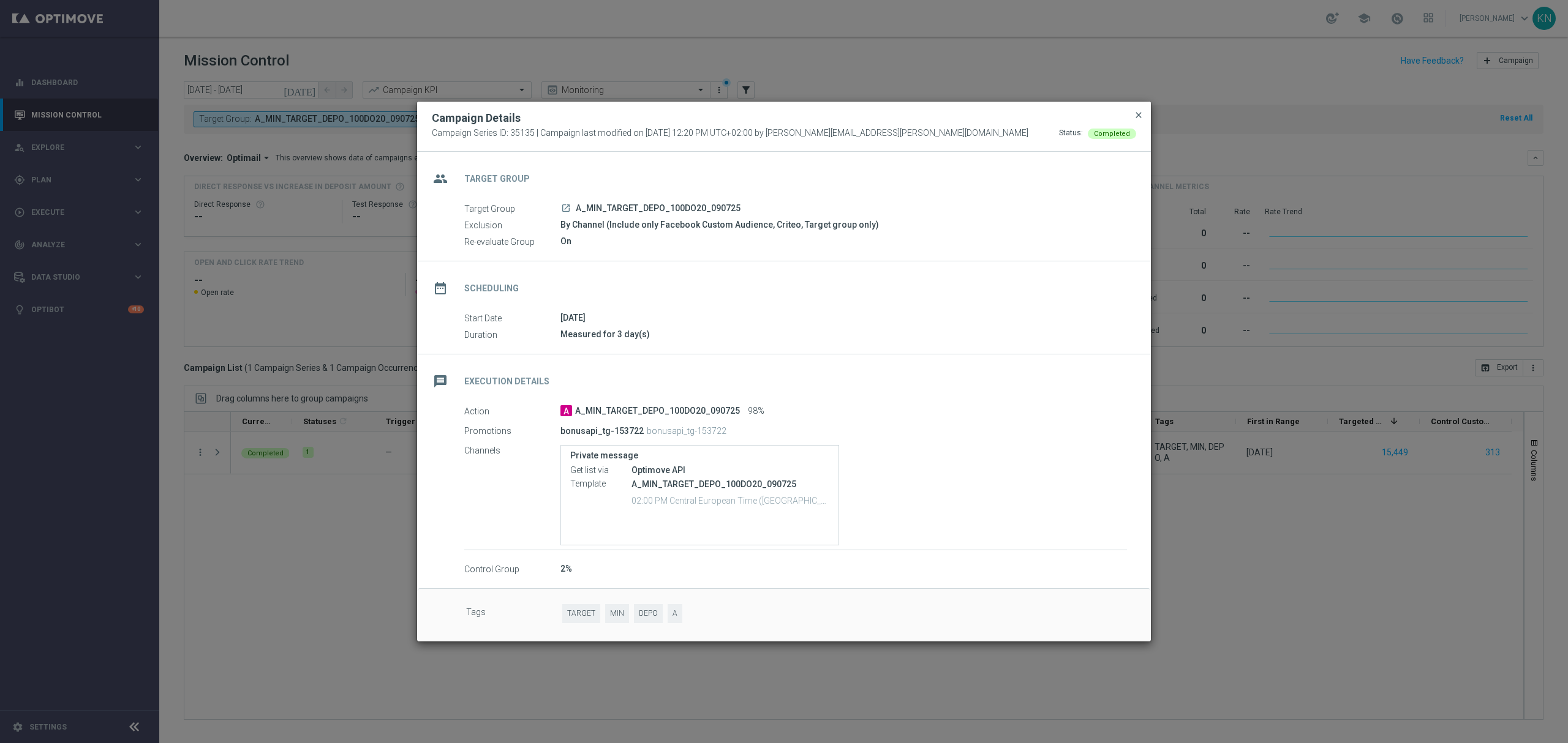
click at [1136, 114] on span "close" at bounding box center [1139, 115] width 10 height 10
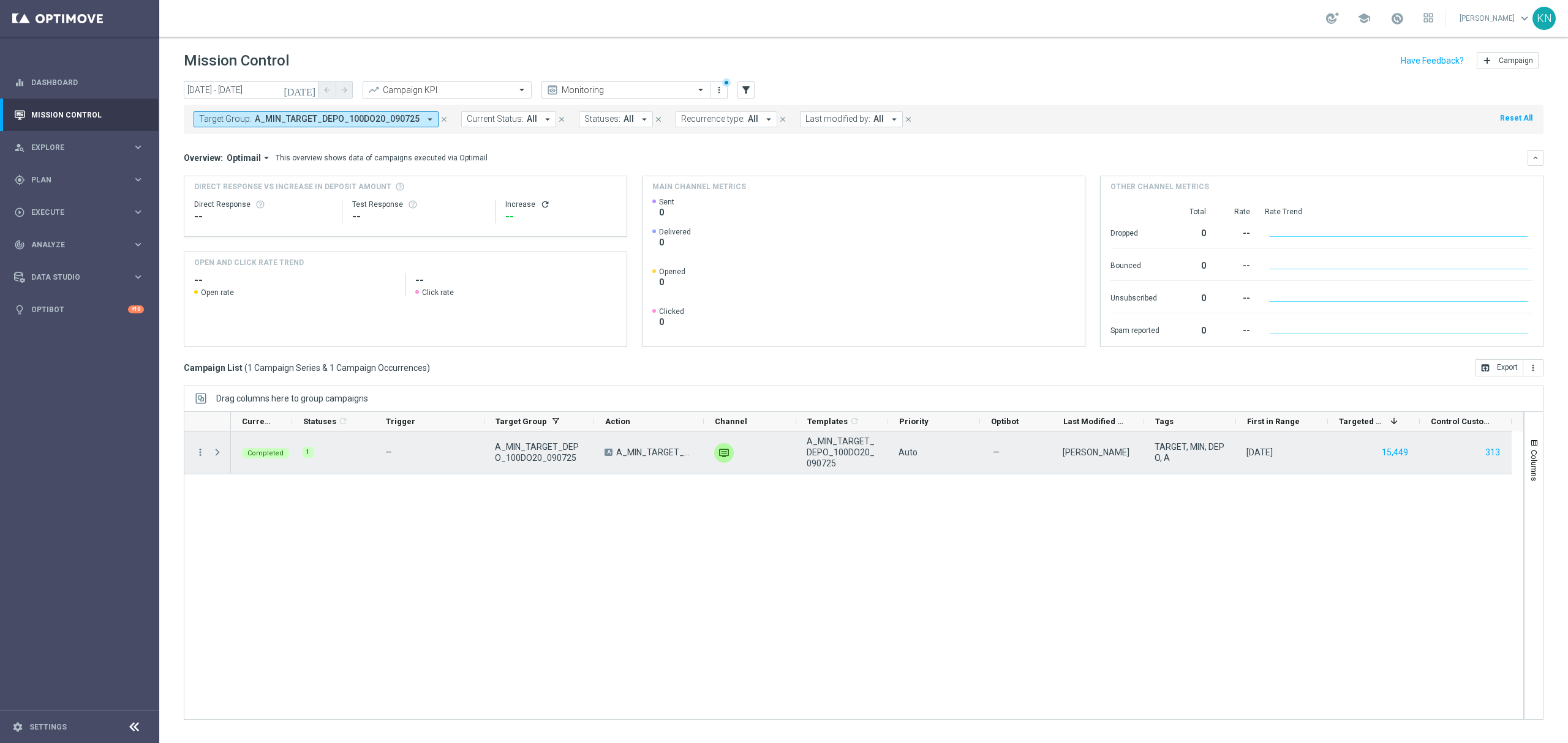
click at [218, 454] on span "Press SPACE to select this row." at bounding box center [217, 453] width 11 height 10
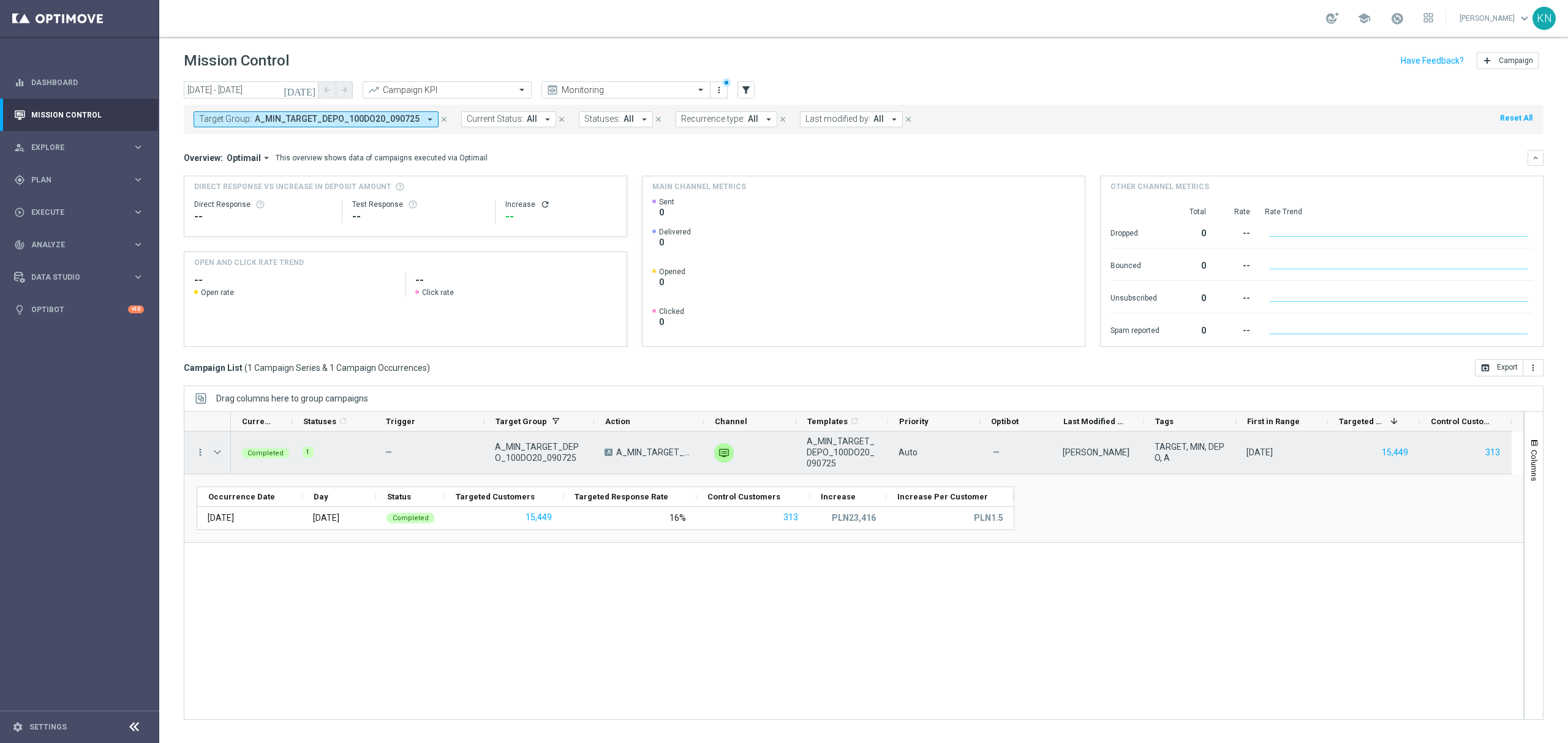
click at [212, 454] on span "Press SPACE to select this row." at bounding box center [217, 453] width 11 height 10
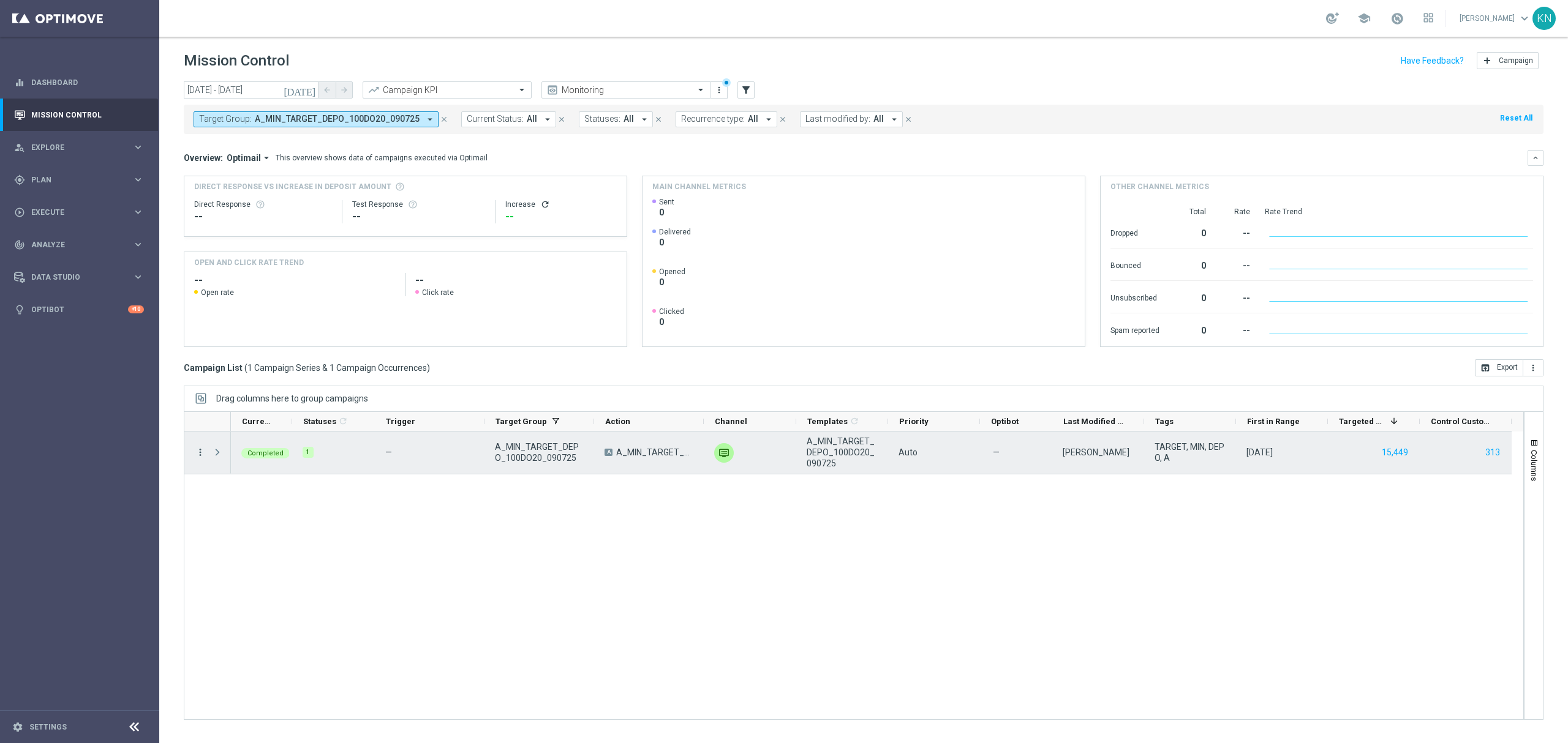
click at [196, 449] on icon "more_vert" at bounding box center [200, 452] width 11 height 11
click at [618, 588] on div "Completed 1 — A_MIN_TARGET_DEPO_100DO20_090725 A A_MIN_TARGET_DEPO_100DO20_0907…" at bounding box center [877, 575] width 1292 height 288
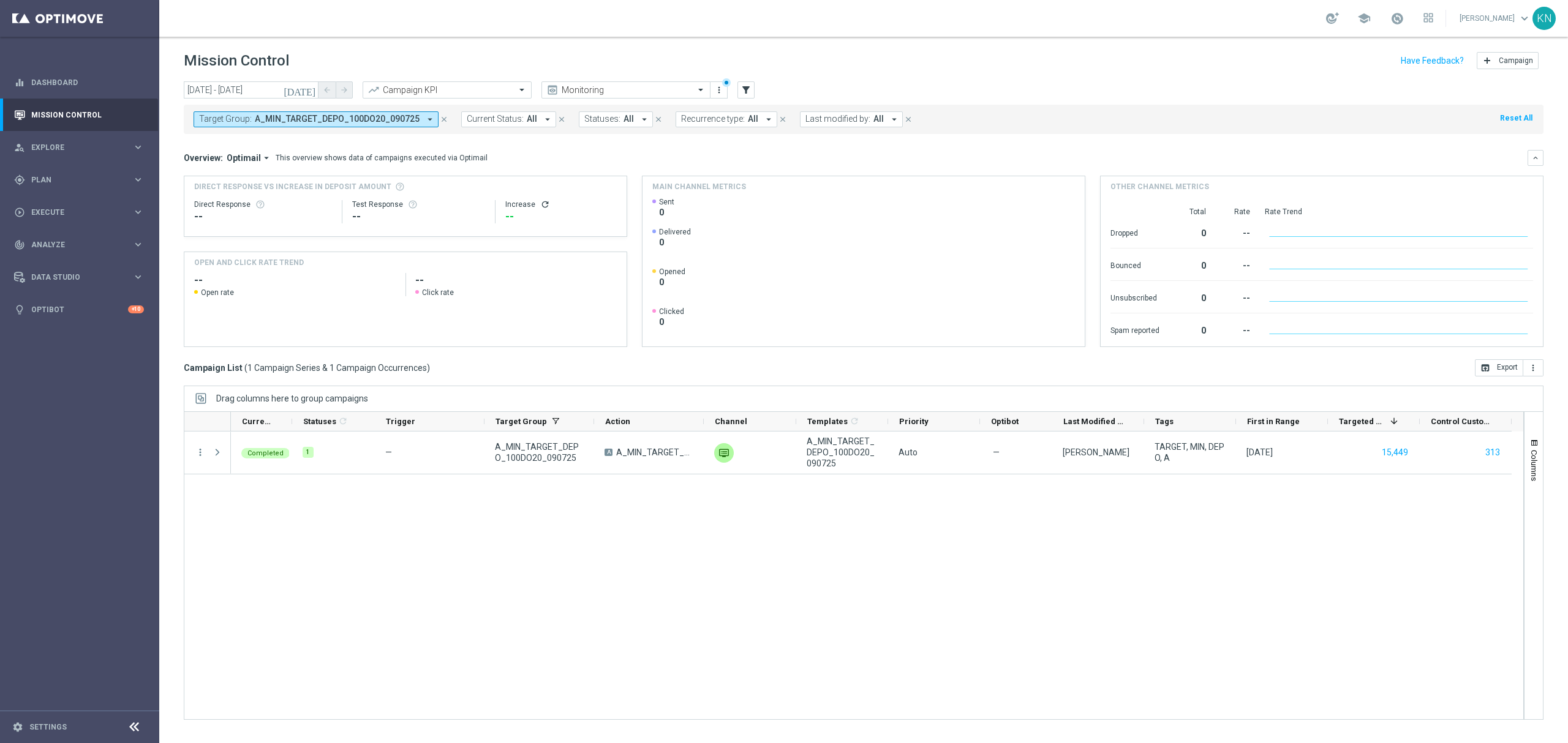
click at [349, 574] on div "Completed 1 — A_MIN_TARGET_DEPO_100DO20_090725 A A_MIN_TARGET_DEPO_100DO20_0907…" at bounding box center [877, 575] width 1292 height 288
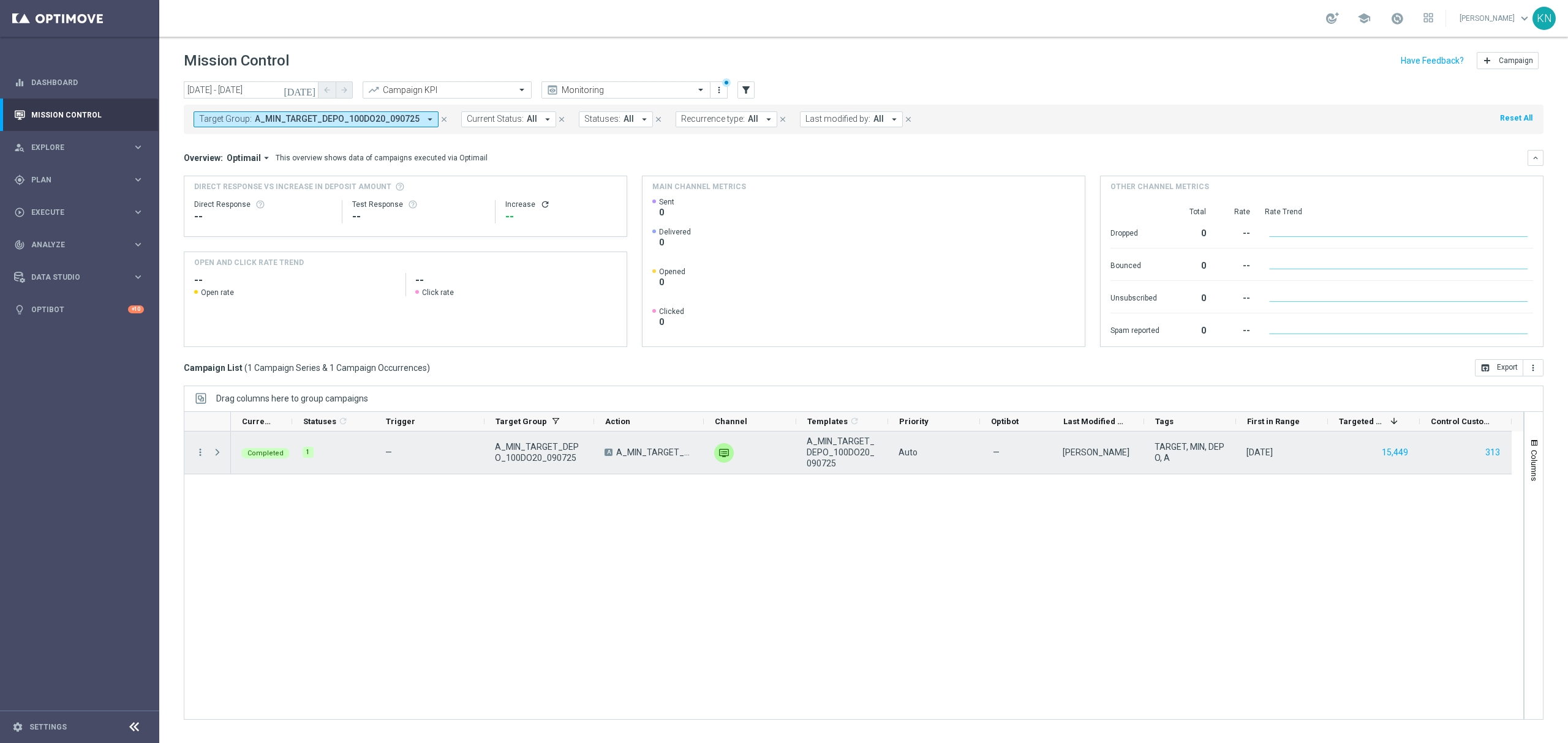
click at [209, 454] on div "Press SPACE to select this row." at bounding box center [218, 453] width 25 height 42
click at [194, 461] on div "more_vert" at bounding box center [196, 453] width 22 height 42
click at [198, 455] on icon "more_vert" at bounding box center [200, 452] width 11 height 11
click at [288, 464] on div "Campaign Details" at bounding box center [281, 461] width 114 height 8
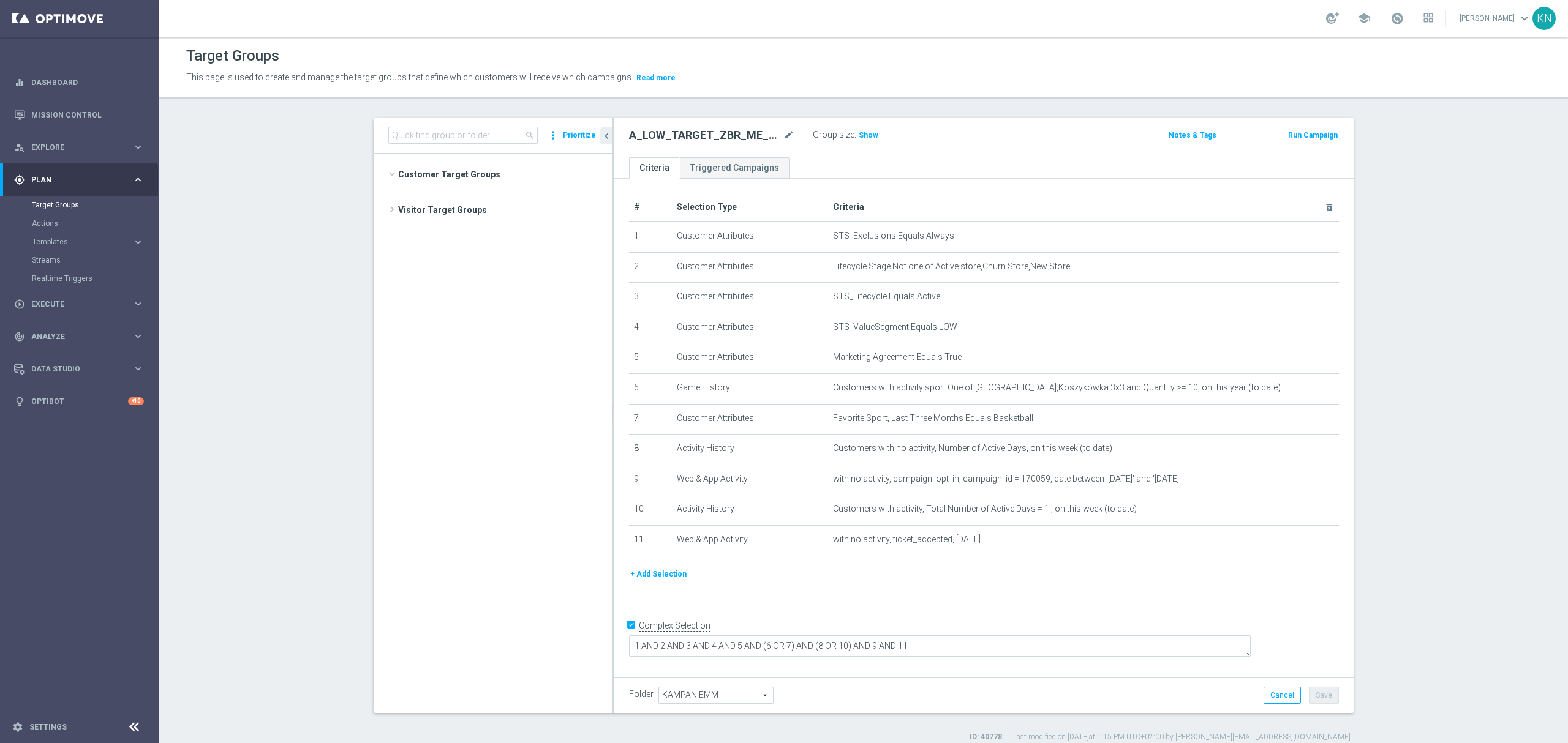
scroll to position [1582, 0]
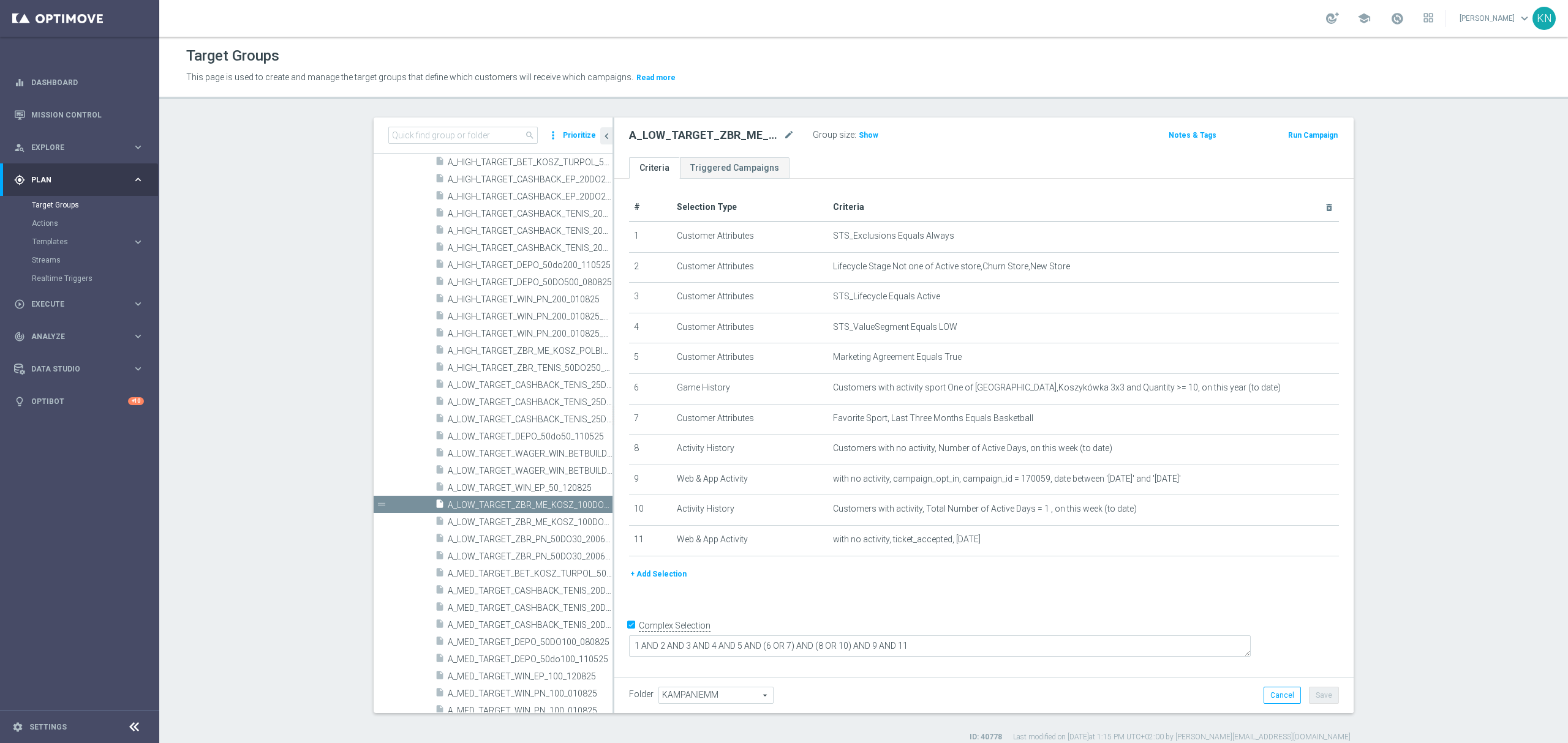
click at [1037, 590] on div "+ Add Selection" at bounding box center [984, 579] width 728 height 23
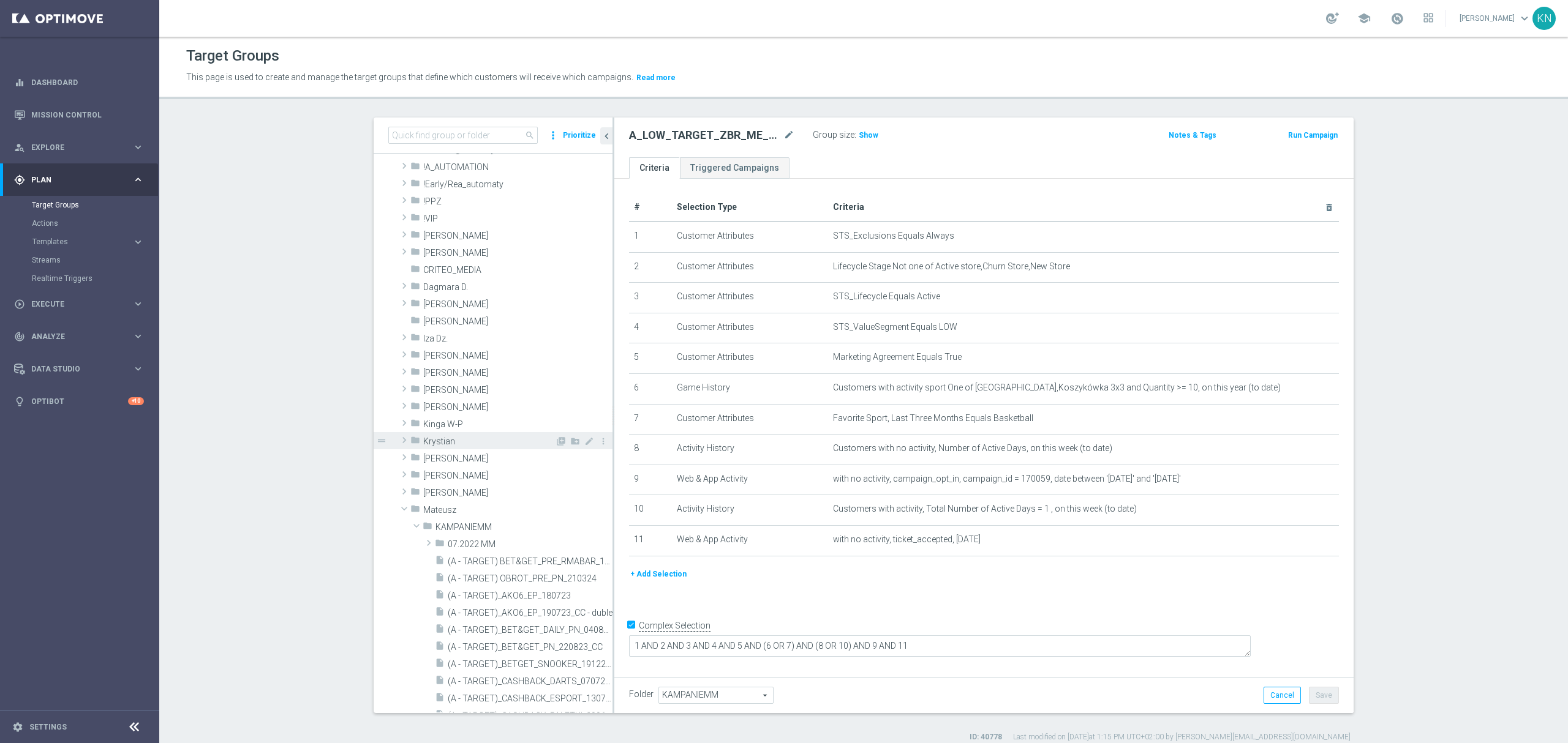
scroll to position [0, 0]
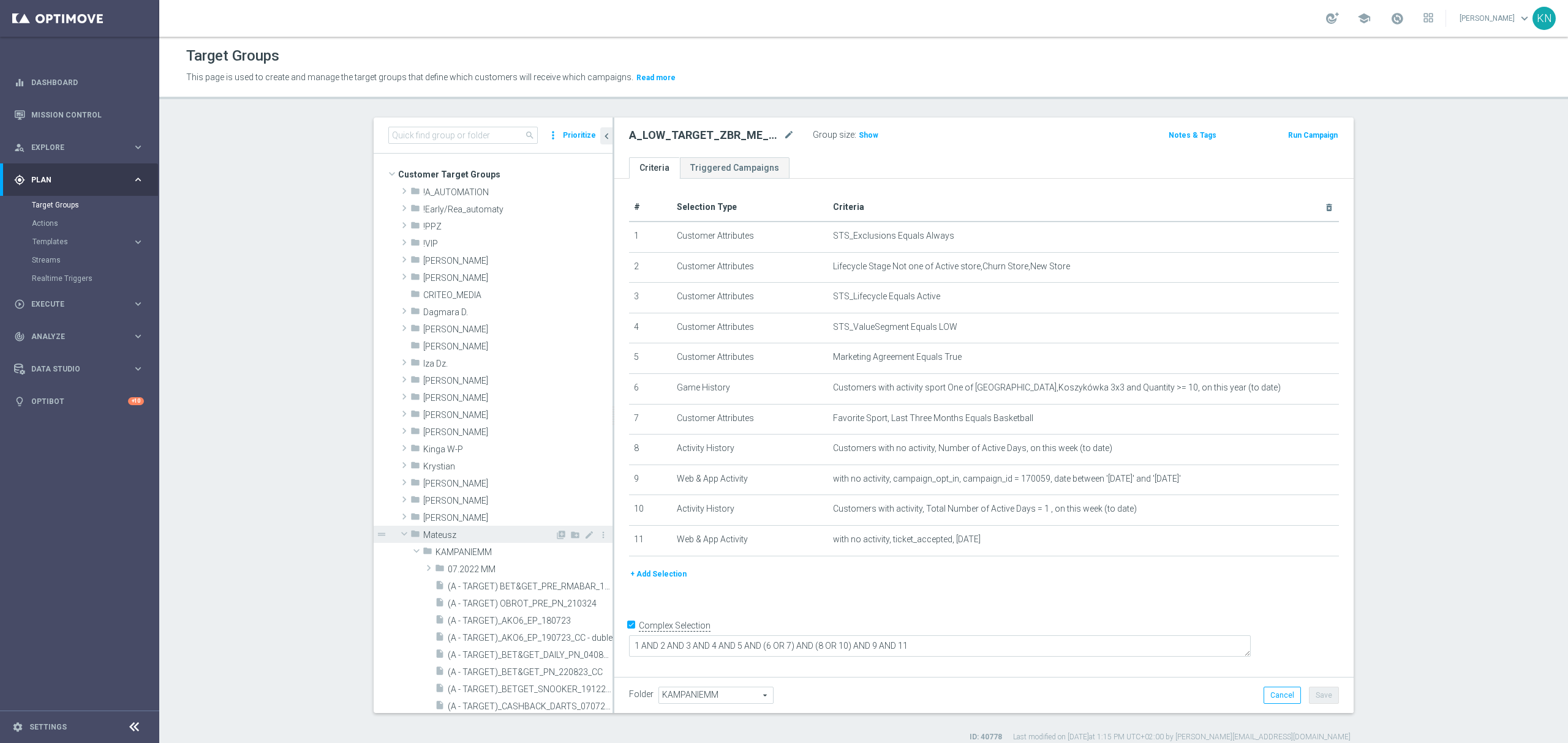
click at [398, 530] on span at bounding box center [404, 534] width 14 height 12
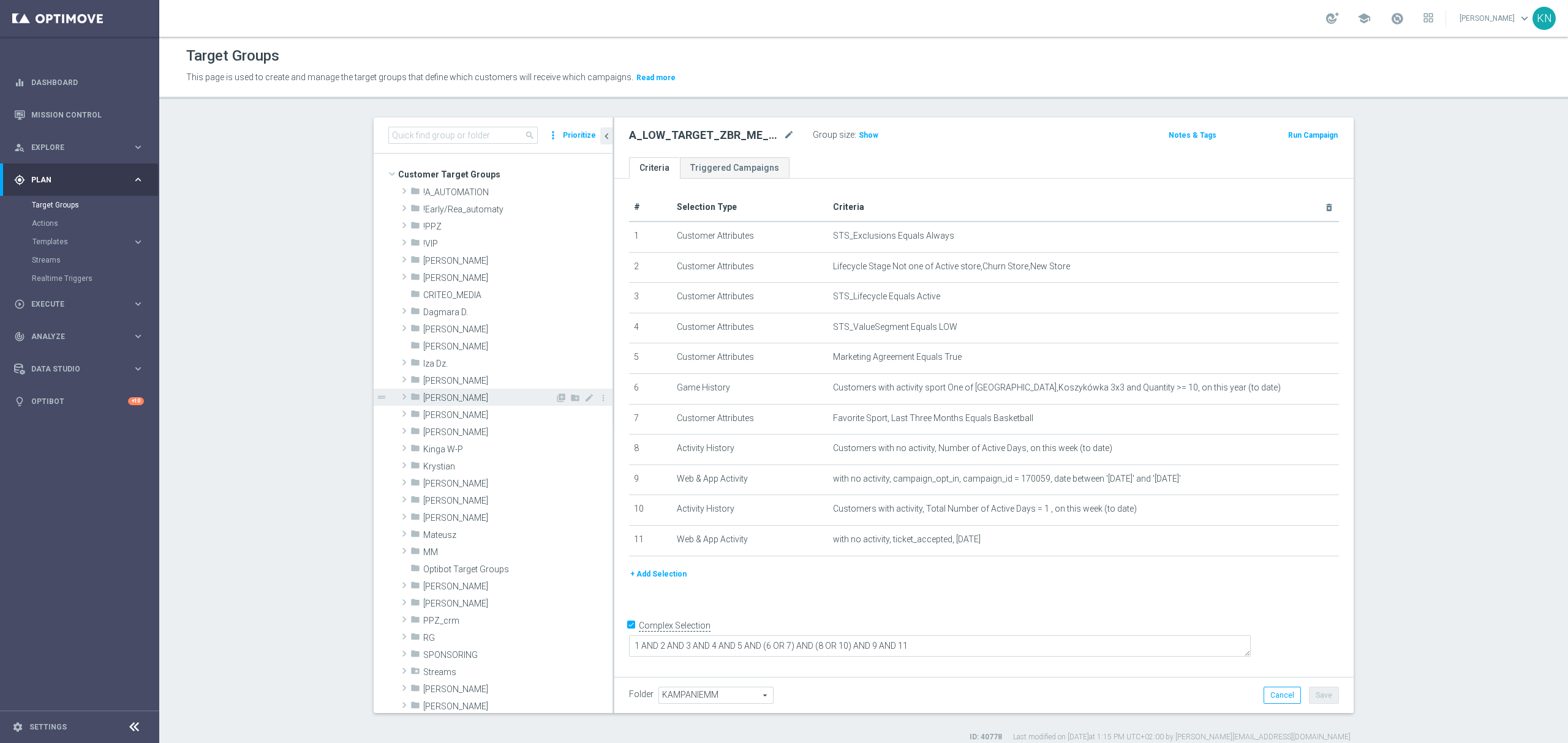
click at [423, 400] on span "[PERSON_NAME]" at bounding box center [489, 398] width 132 height 10
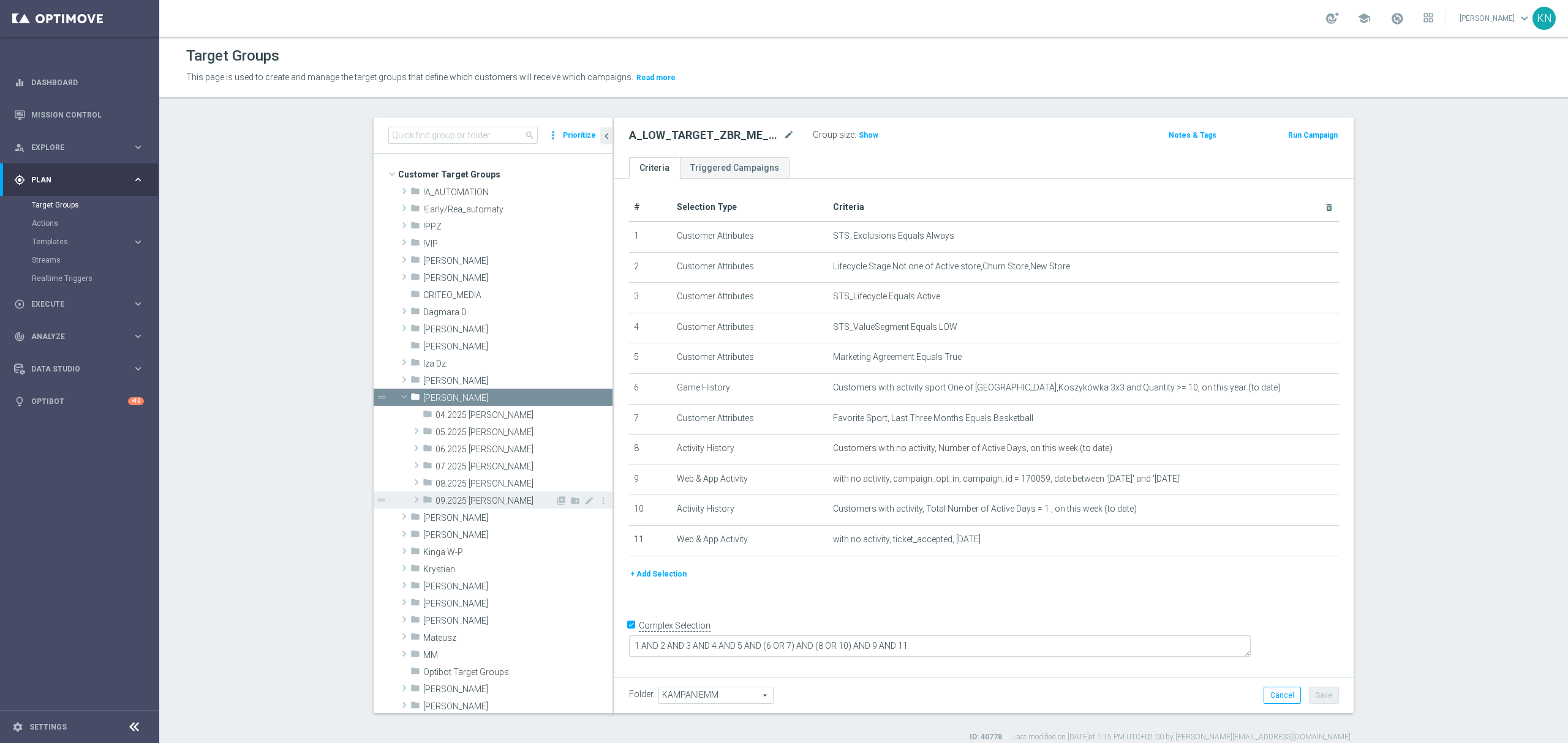
click at [472, 499] on span "09.2025 [PERSON_NAME]" at bounding box center [494, 501] width 119 height 10
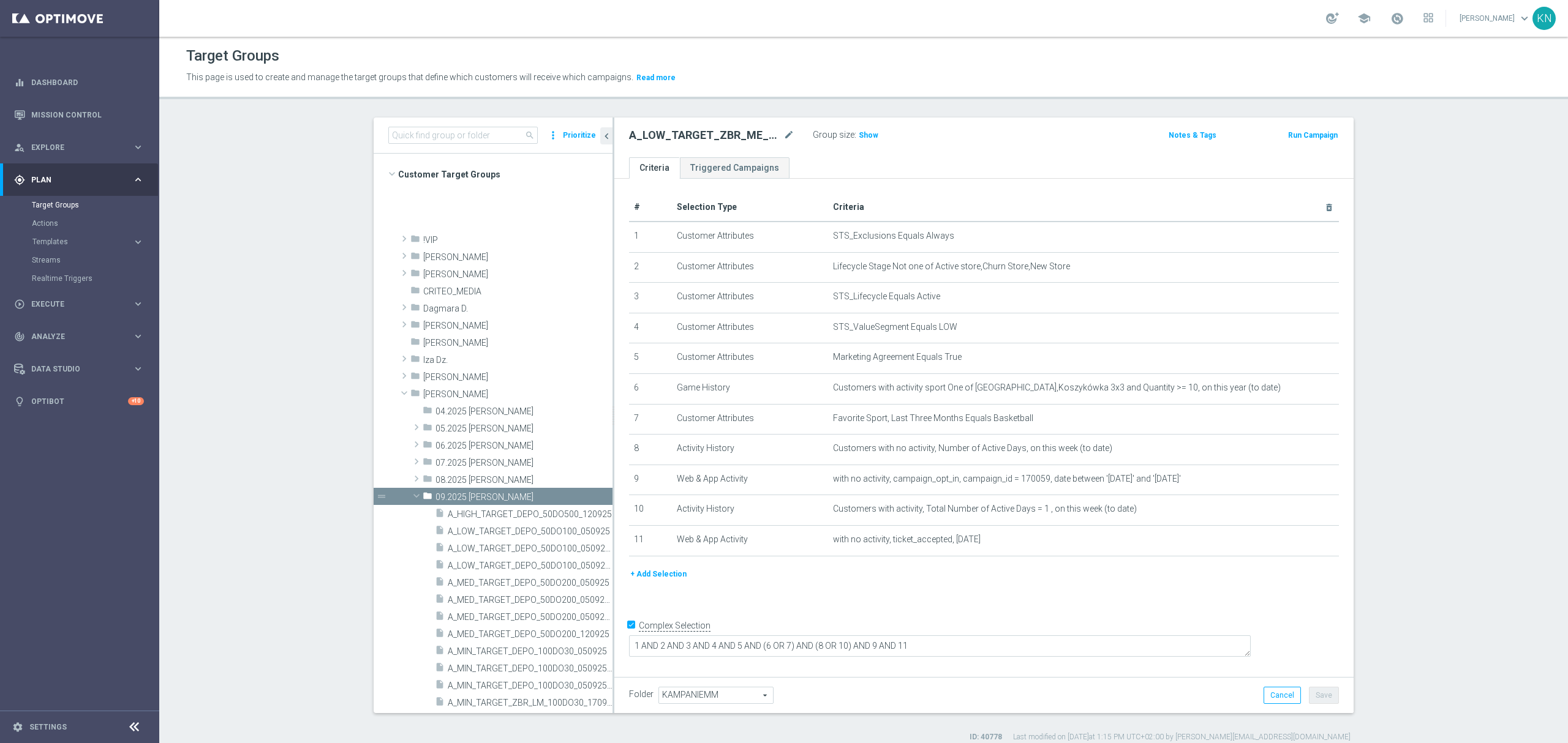
scroll to position [327, 0]
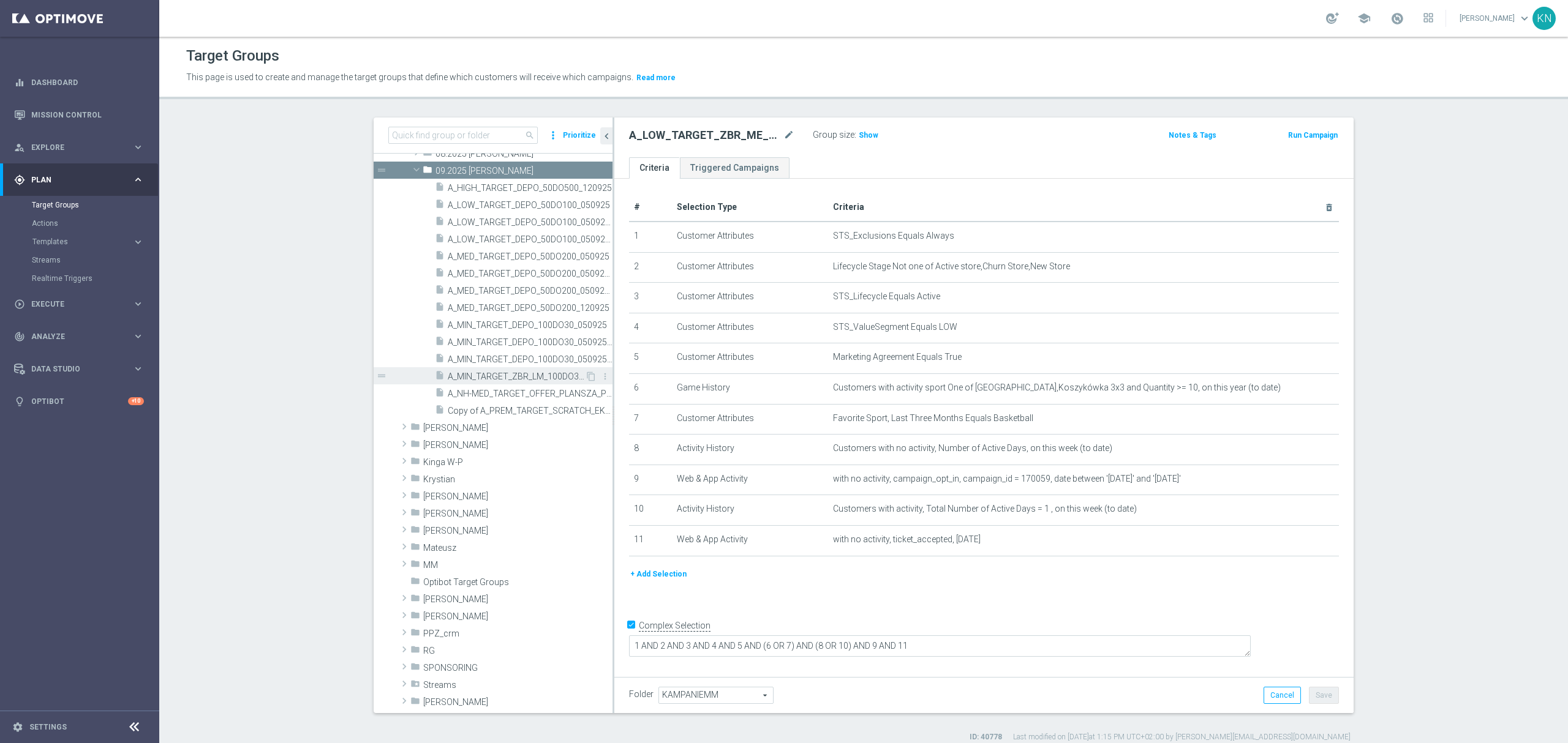
click at [523, 377] on span "A_MIN_TARGET_ZBR_LM_100DO30_170925" at bounding box center [516, 377] width 137 height 10
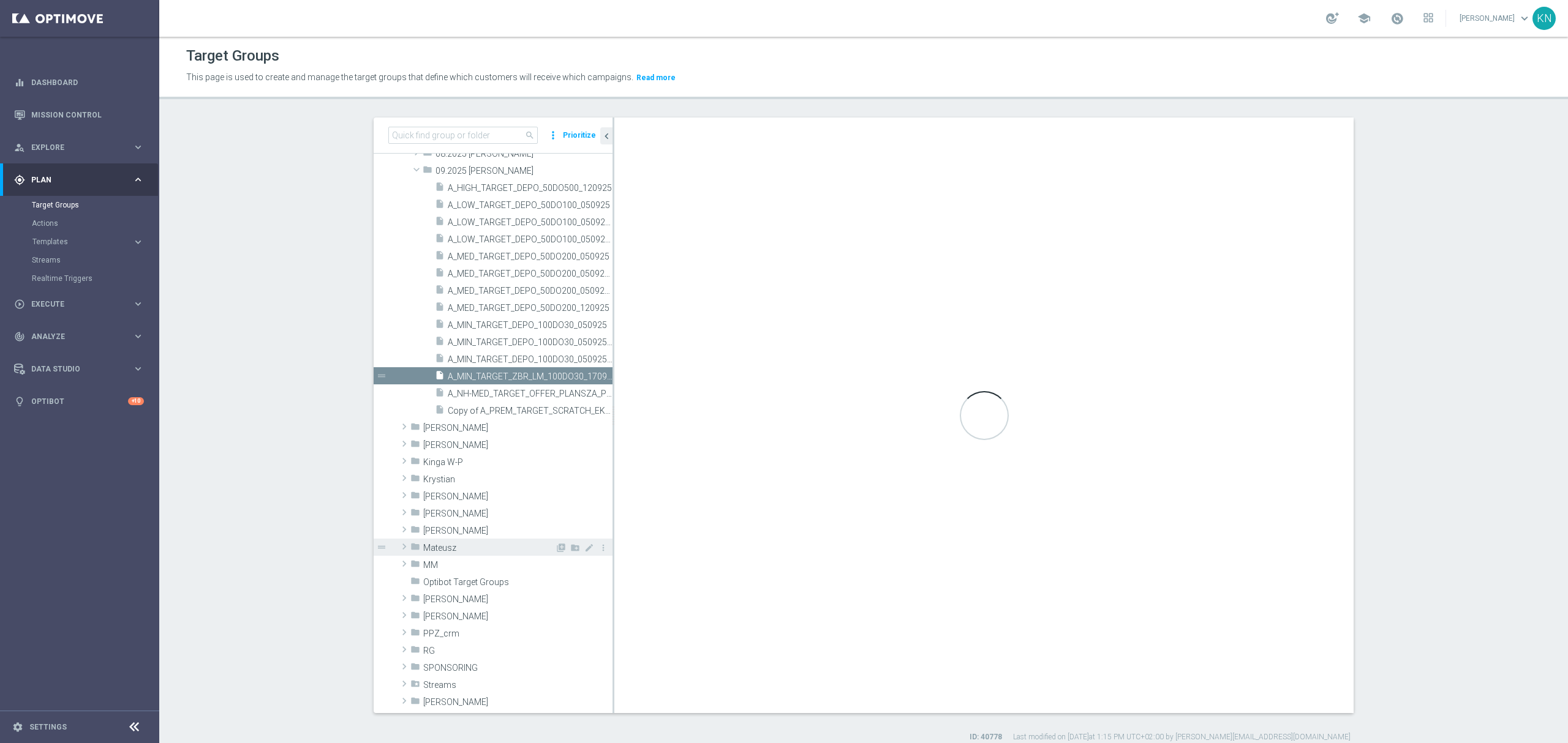
checkbox input "false"
type input "09.2025 [PERSON_NAME]"
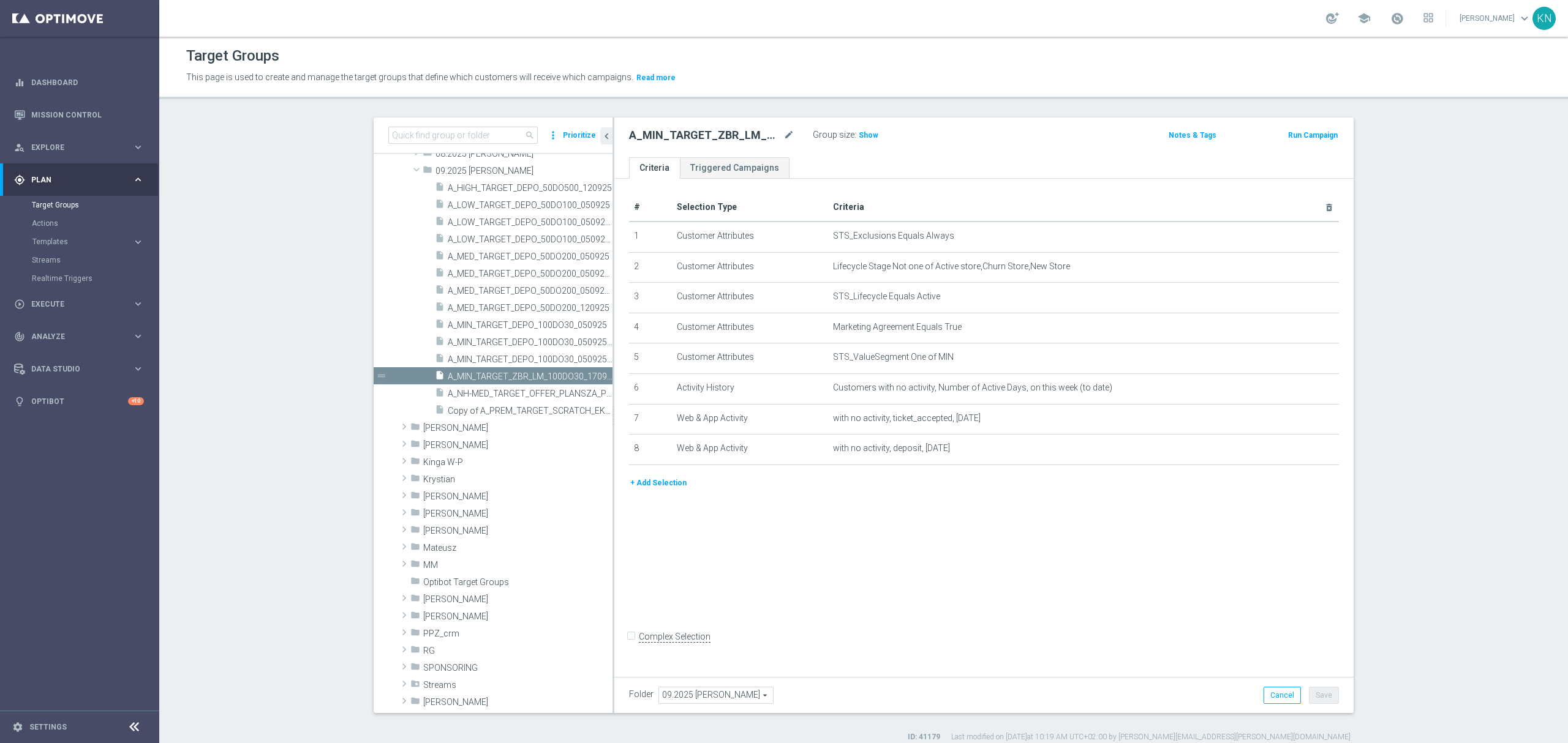
click at [925, 595] on div "# Selection Type Criteria delete_forever 1 Customer Attributes STS_Exclusions E…" at bounding box center [983, 425] width 739 height 493
click at [687, 575] on div "# Selection Type Criteria delete_forever 1 Customer Attributes STS_Exclusions E…" at bounding box center [983, 425] width 739 height 493
click at [875, 393] on span "Customers with no activity, Number of Active Days, on this week (to date)" at bounding box center [1063, 388] width 461 height 10
click at [919, 527] on div "# Selection Type Criteria delete_forever 1 Customer Attributes STS_Exclusions E…" at bounding box center [983, 425] width 739 height 493
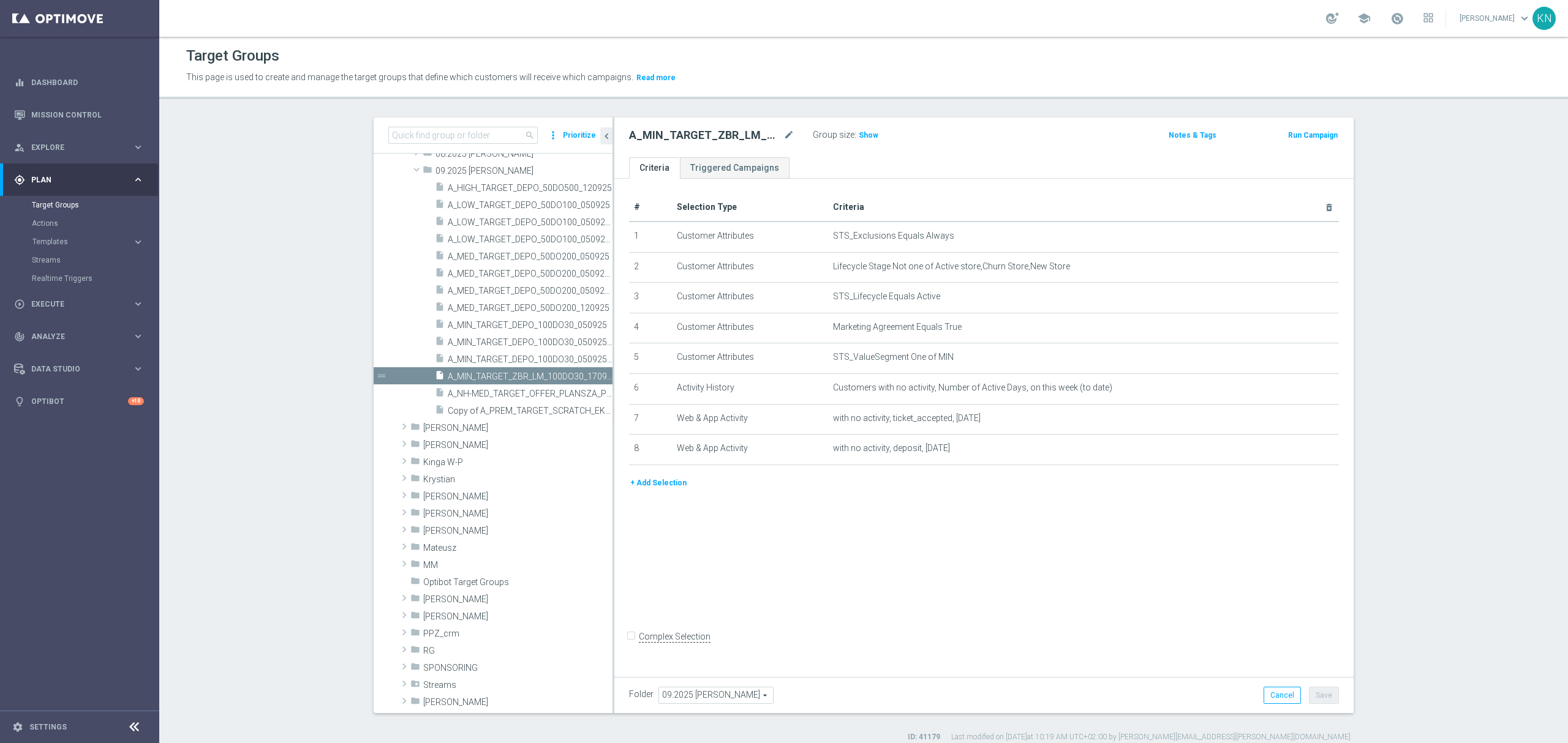
click at [887, 537] on div "# Selection Type Criteria delete_forever 1 Customer Attributes STS_Exclusions E…" at bounding box center [983, 425] width 739 height 493
click at [864, 559] on div "# Selection Type Criteria delete_forever 1 Customer Attributes STS_Exclusions E…" at bounding box center [983, 425] width 739 height 493
click at [1294, 422] on icon "mode_edit" at bounding box center [1299, 418] width 10 height 10
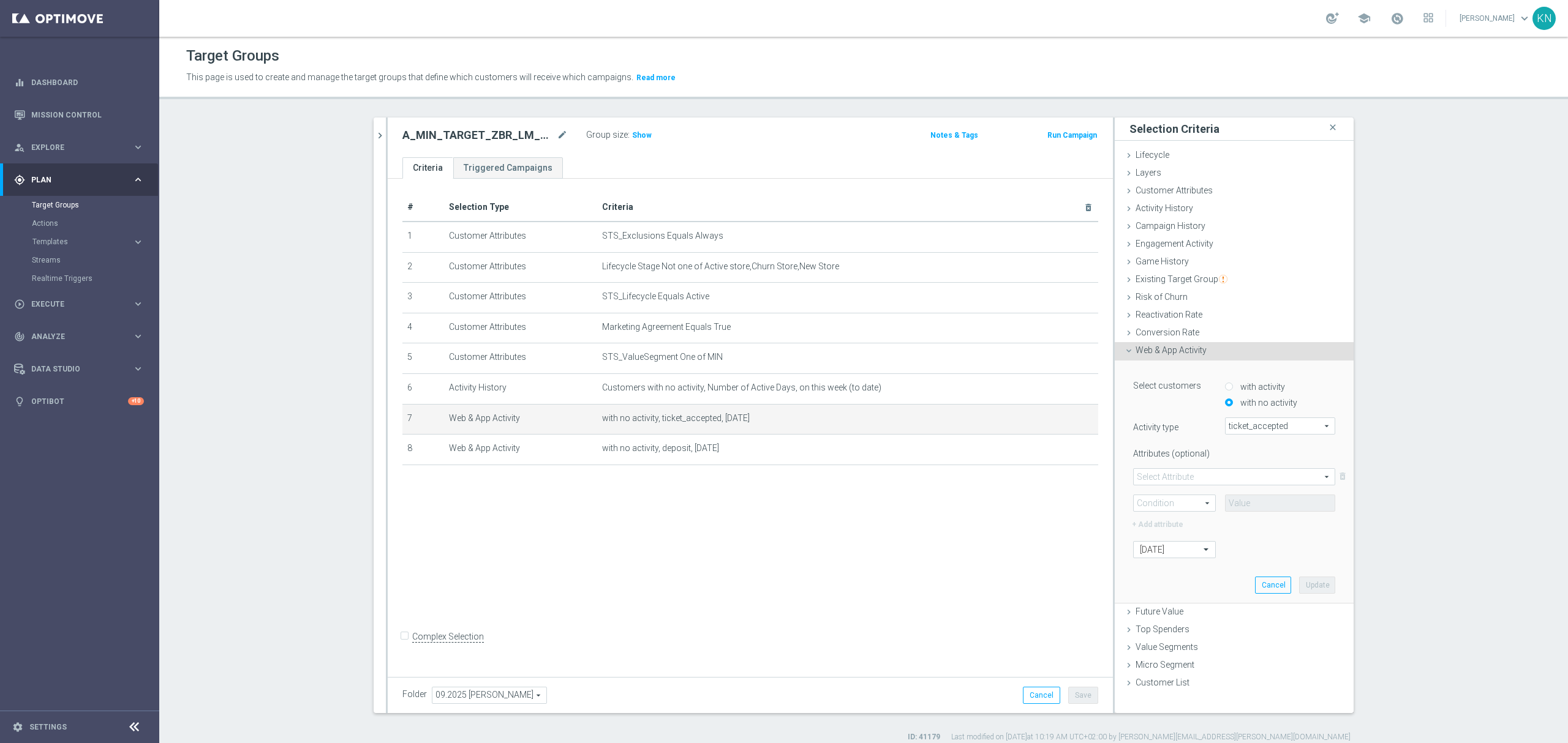
drag, startPoint x: 687, startPoint y: 509, endPoint x: 672, endPoint y: 502, distance: 16.6
click at [685, 509] on div "# Selection Type Criteria delete_forever 1 Customer Attributes STS_Exclusions E…" at bounding box center [750, 425] width 725 height 493
drag, startPoint x: 376, startPoint y: 140, endPoint x: 420, endPoint y: 169, distance: 52.7
click at [376, 140] on icon "chevron_right" at bounding box center [380, 135] width 12 height 12
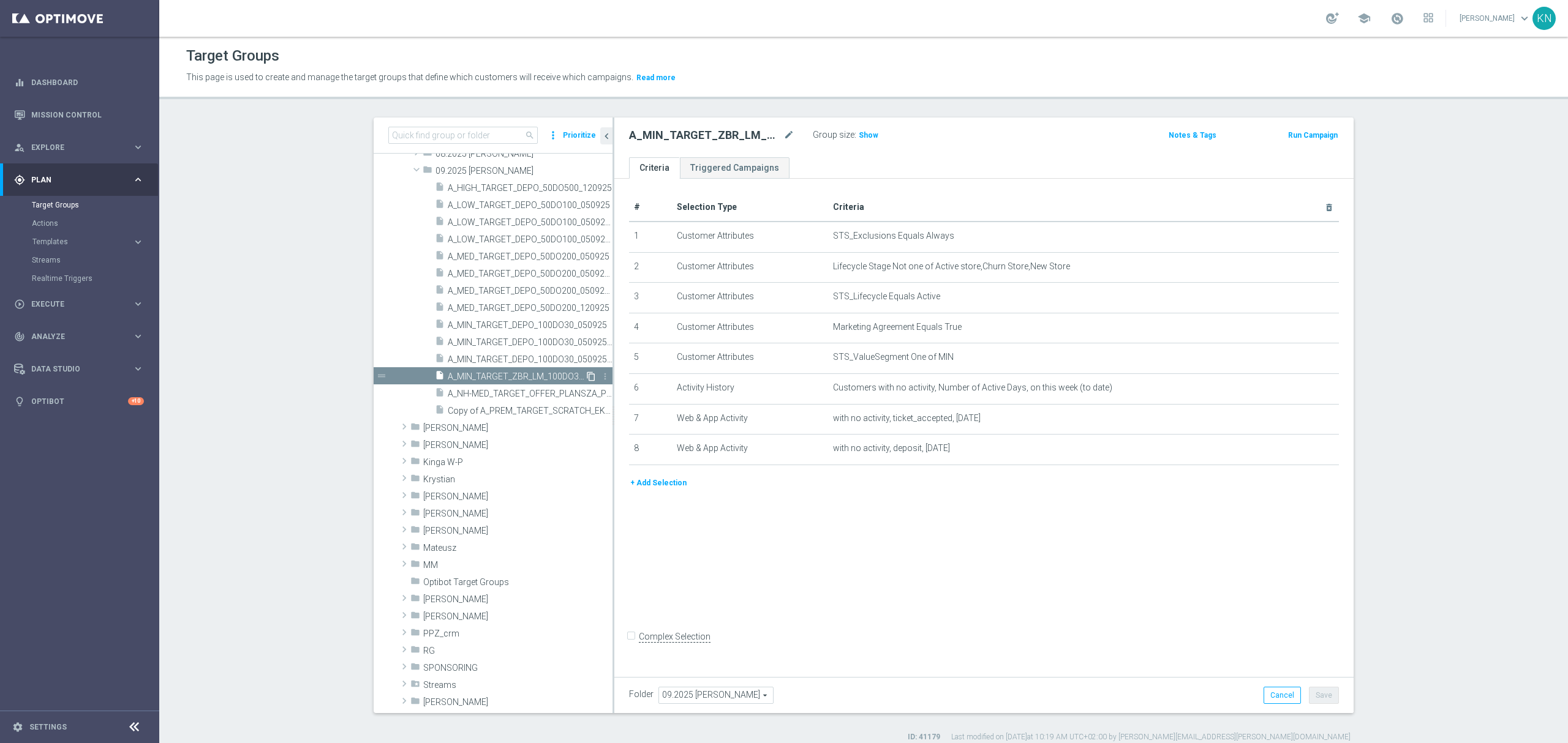
click at [586, 375] on icon "content_copy" at bounding box center [591, 377] width 10 height 10
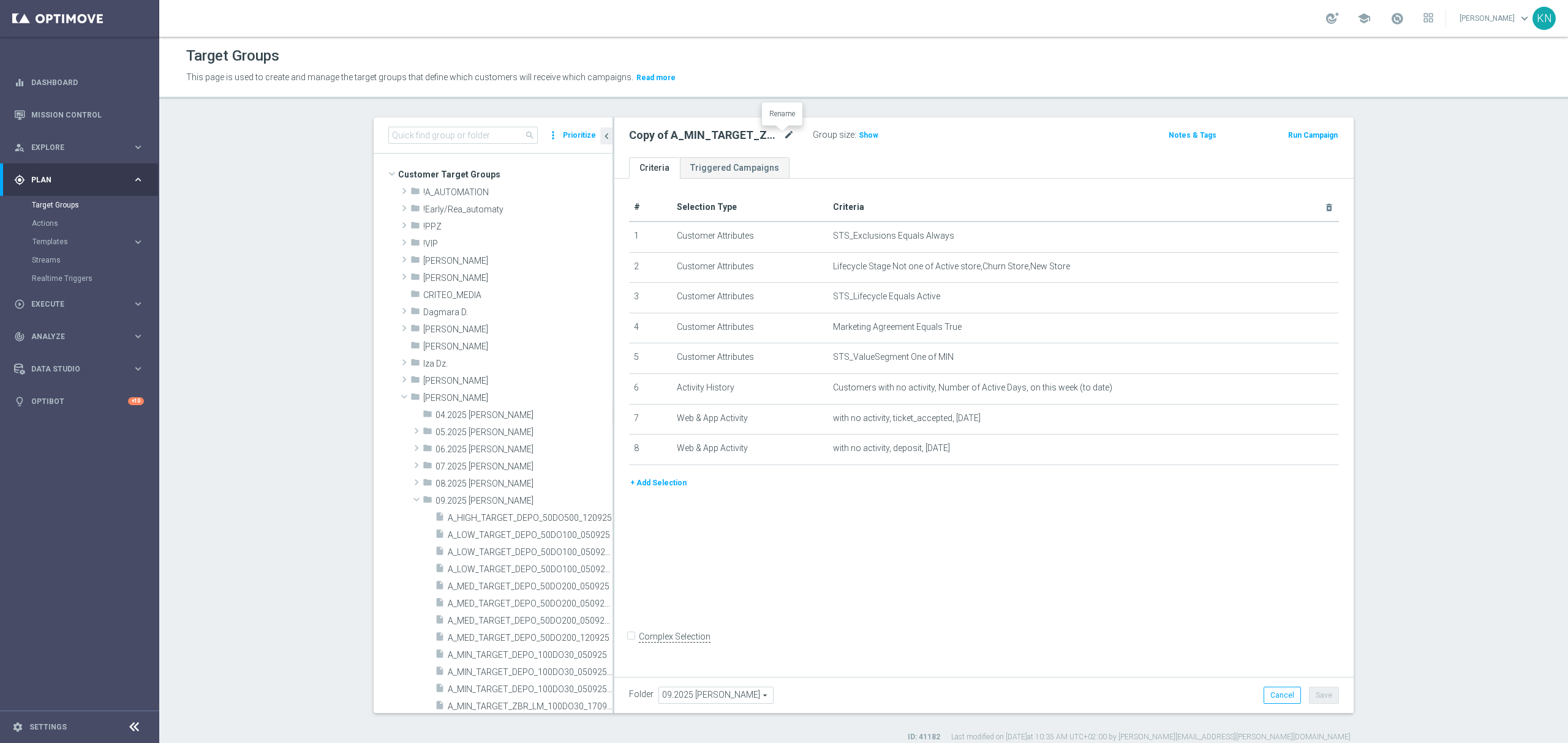
click at [787, 134] on icon "mode_edit" at bounding box center [788, 135] width 11 height 14
click at [746, 143] on input "Copy of A_MIN_TARGET_ZBR_LM_100DO30_170925" at bounding box center [711, 136] width 165 height 17
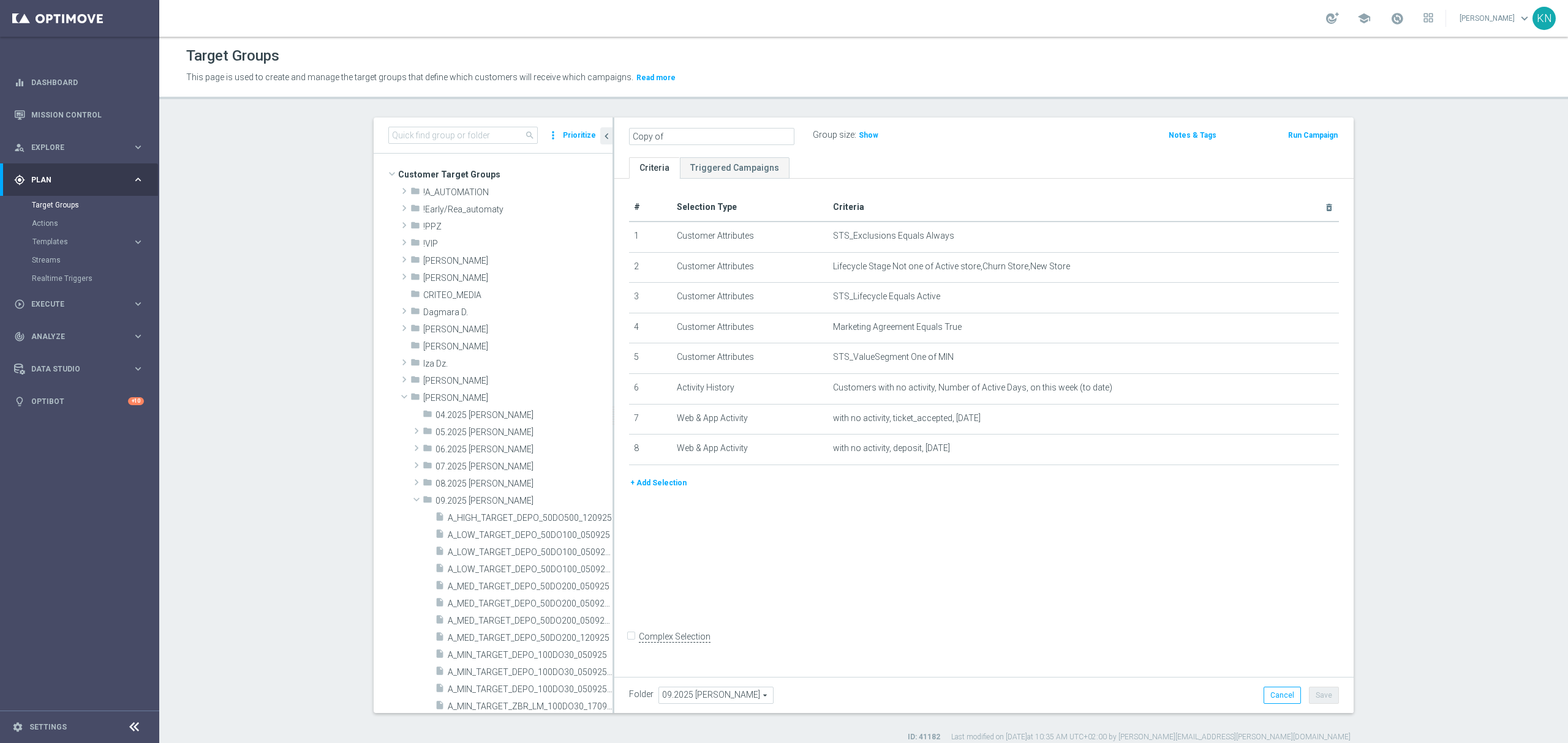
type input "Copy of A_LOW_TARGET_ZBR_LM_100DO60_170925"
click at [696, 137] on input "Copy of A_LOW_TARGET_ZBR_LM_100DO60_170925" at bounding box center [711, 136] width 165 height 17
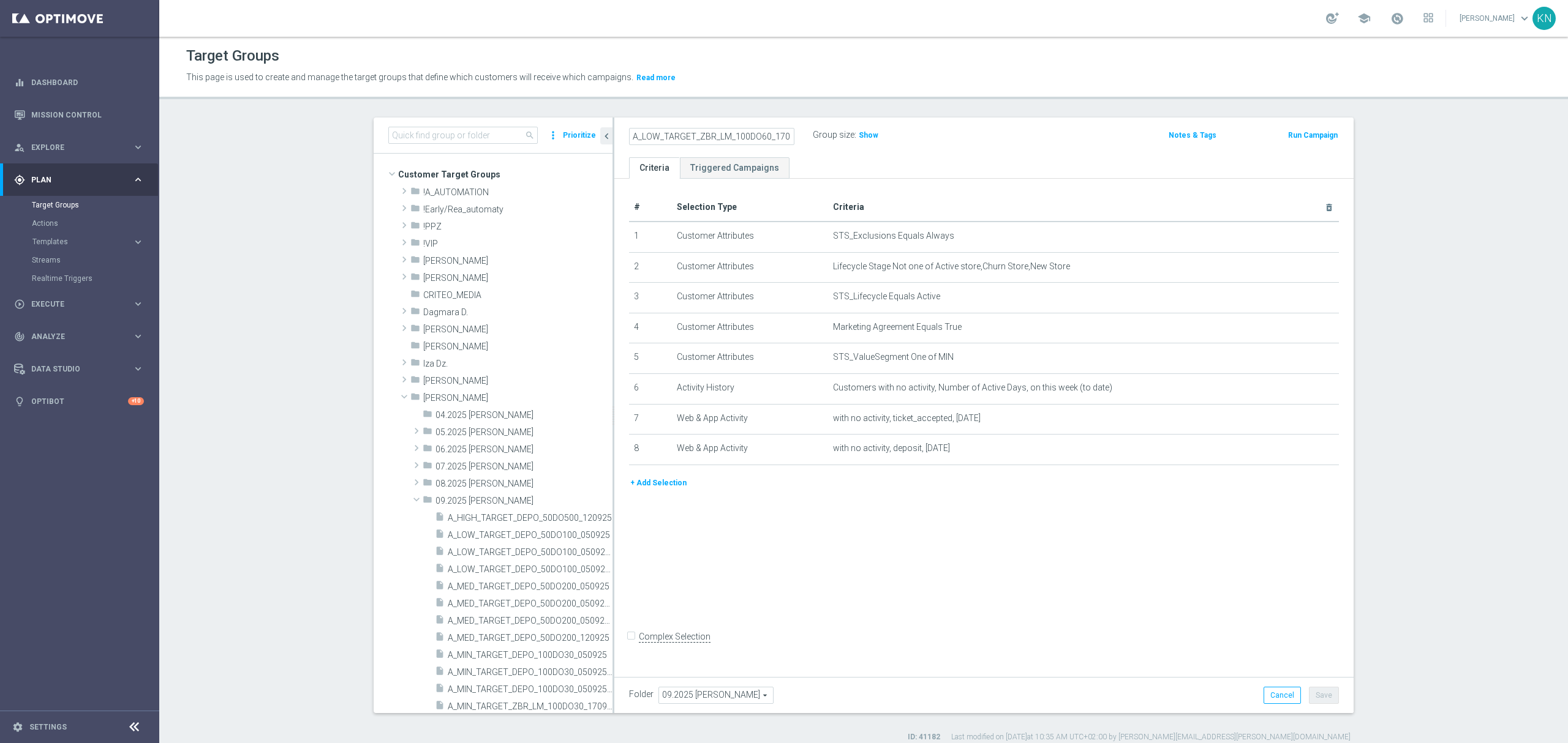
scroll to position [0, 10]
type input "A_LOW_TARGET_ZBR_LM_100DO60_170925"
click at [858, 164] on ul "Criteria Triggered Campaigns" at bounding box center [983, 168] width 739 height 21
click at [1296, 361] on icon "mode_edit" at bounding box center [1299, 358] width 10 height 10
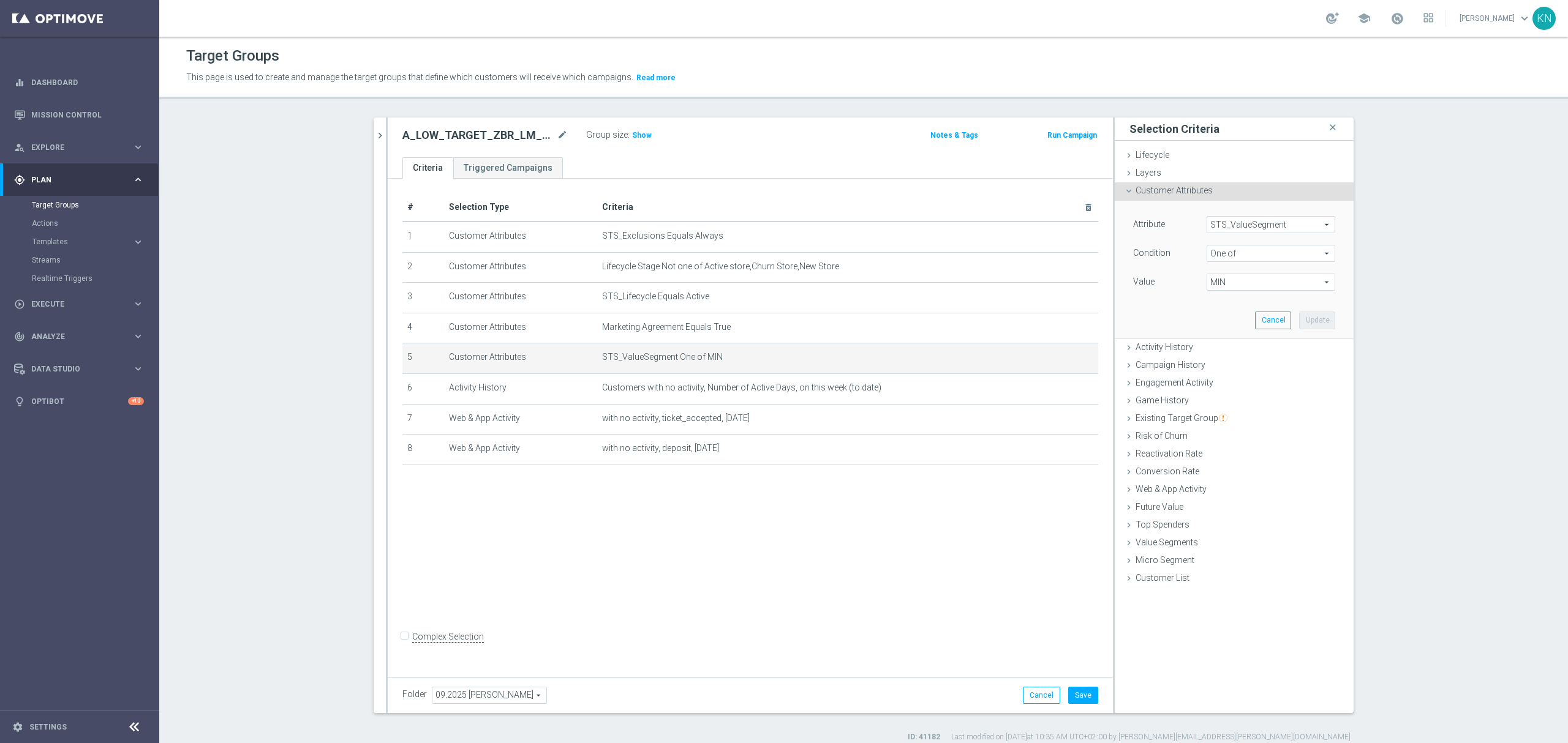
drag, startPoint x: 1228, startPoint y: 280, endPoint x: 1232, endPoint y: 287, distance: 8.1
click at [1228, 282] on span "MIN" at bounding box center [1271, 282] width 127 height 16
click at [1216, 302] on input "(All)" at bounding box center [1219, 300] width 8 height 8
checkbox input "true"
type input "Selected 10 of 10"
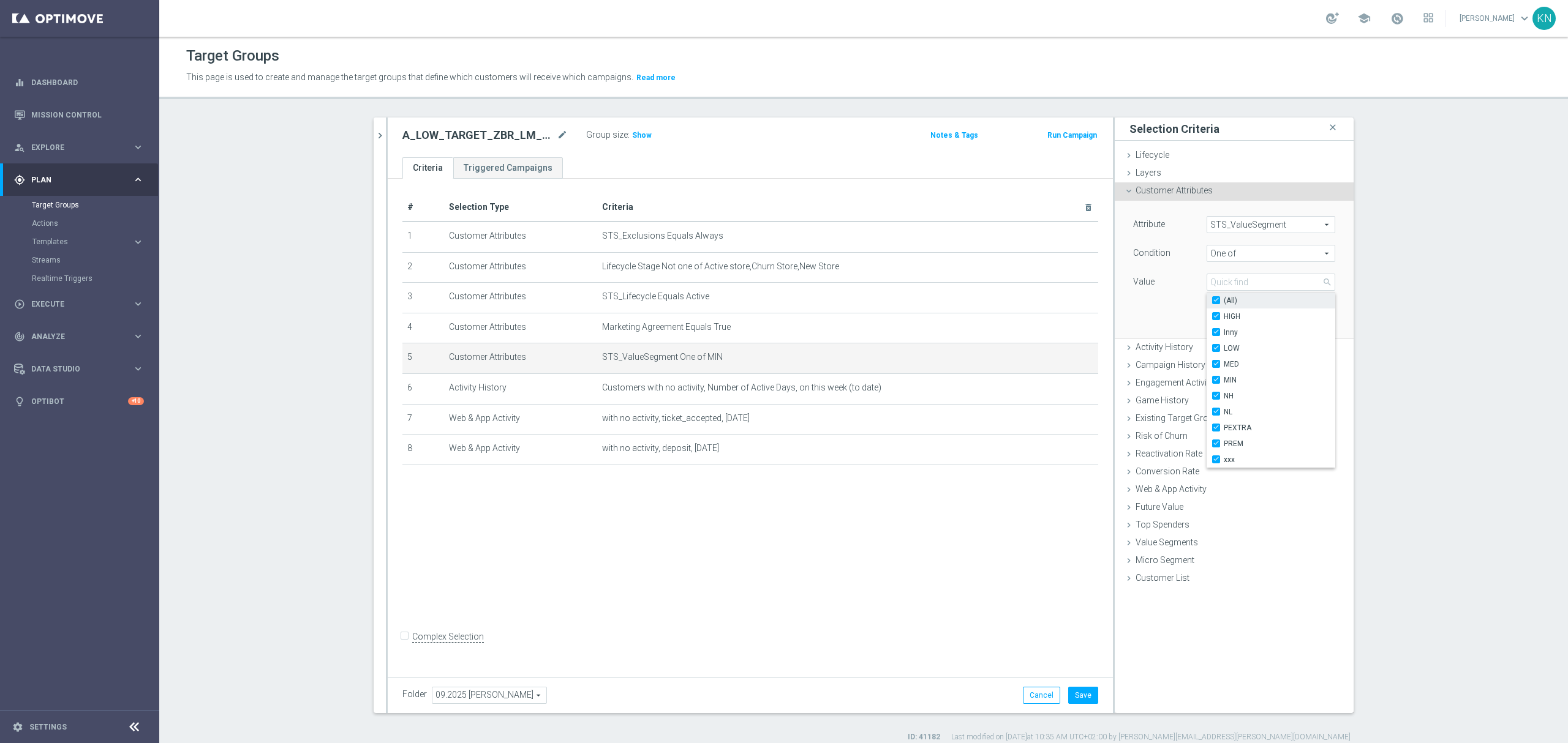
checkbox input "true"
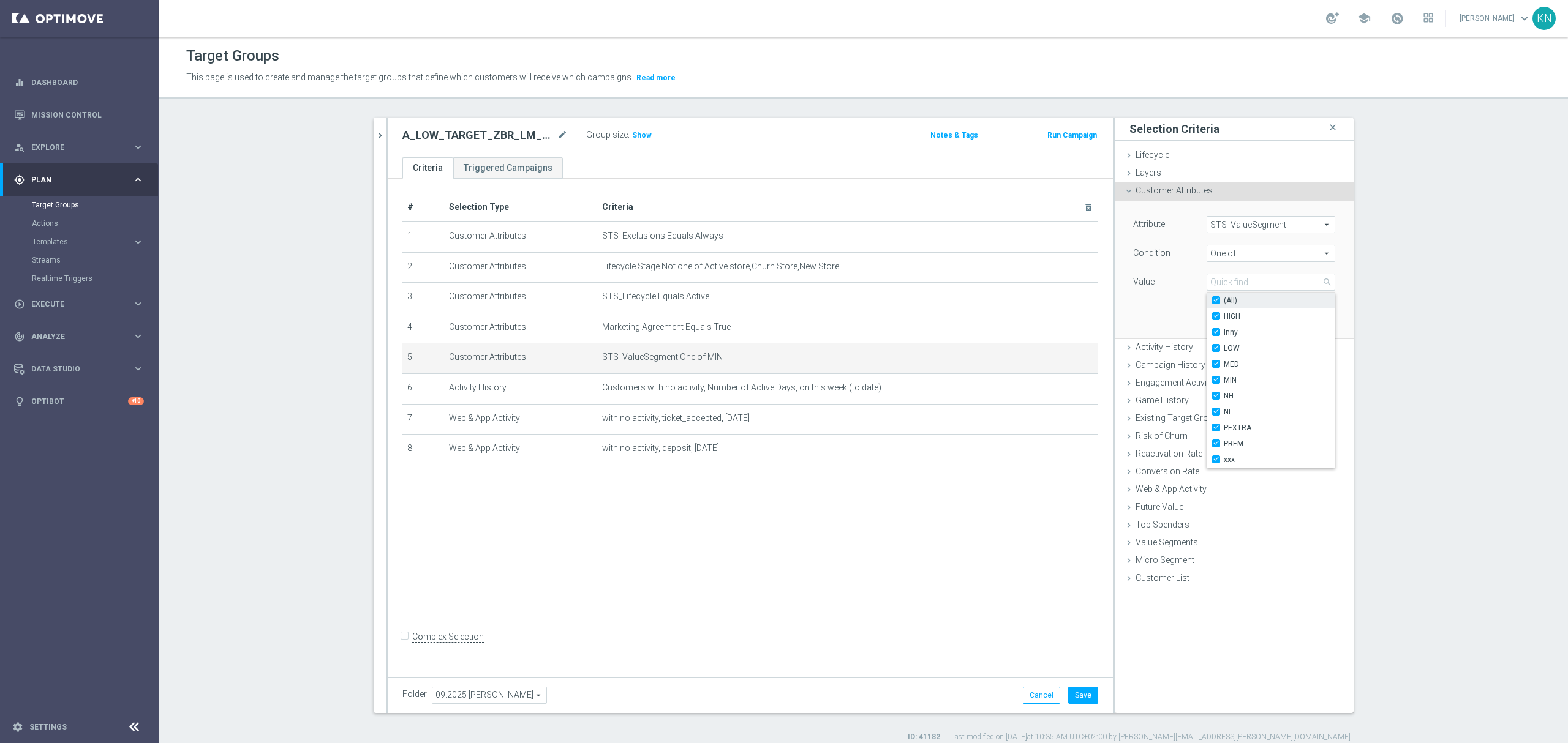
checkbox input "true"
click at [1216, 302] on input "(All)" at bounding box center [1219, 300] width 8 height 8
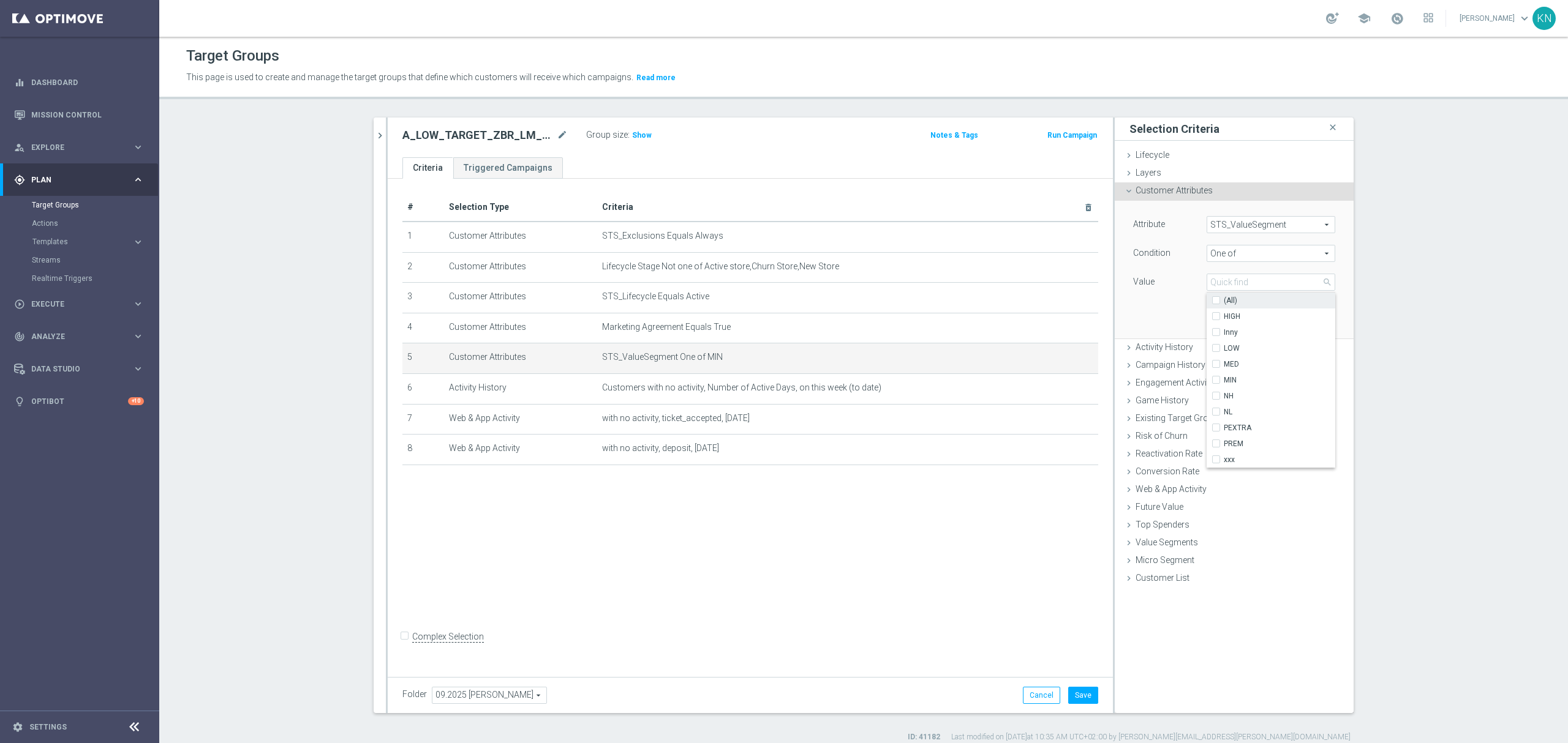
checkbox input "false"
type input "Select"
checkbox input "false"
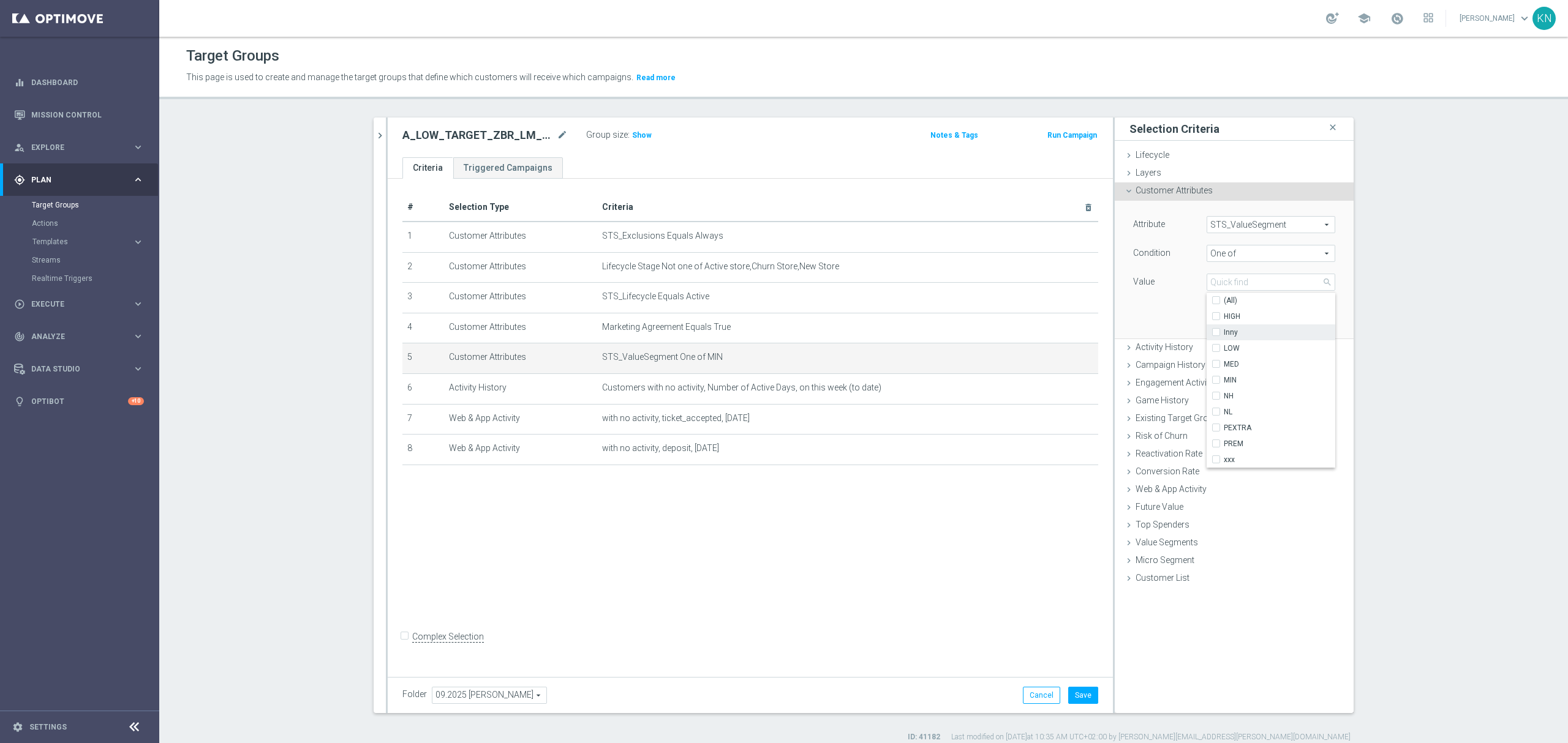
checkbox input "false"
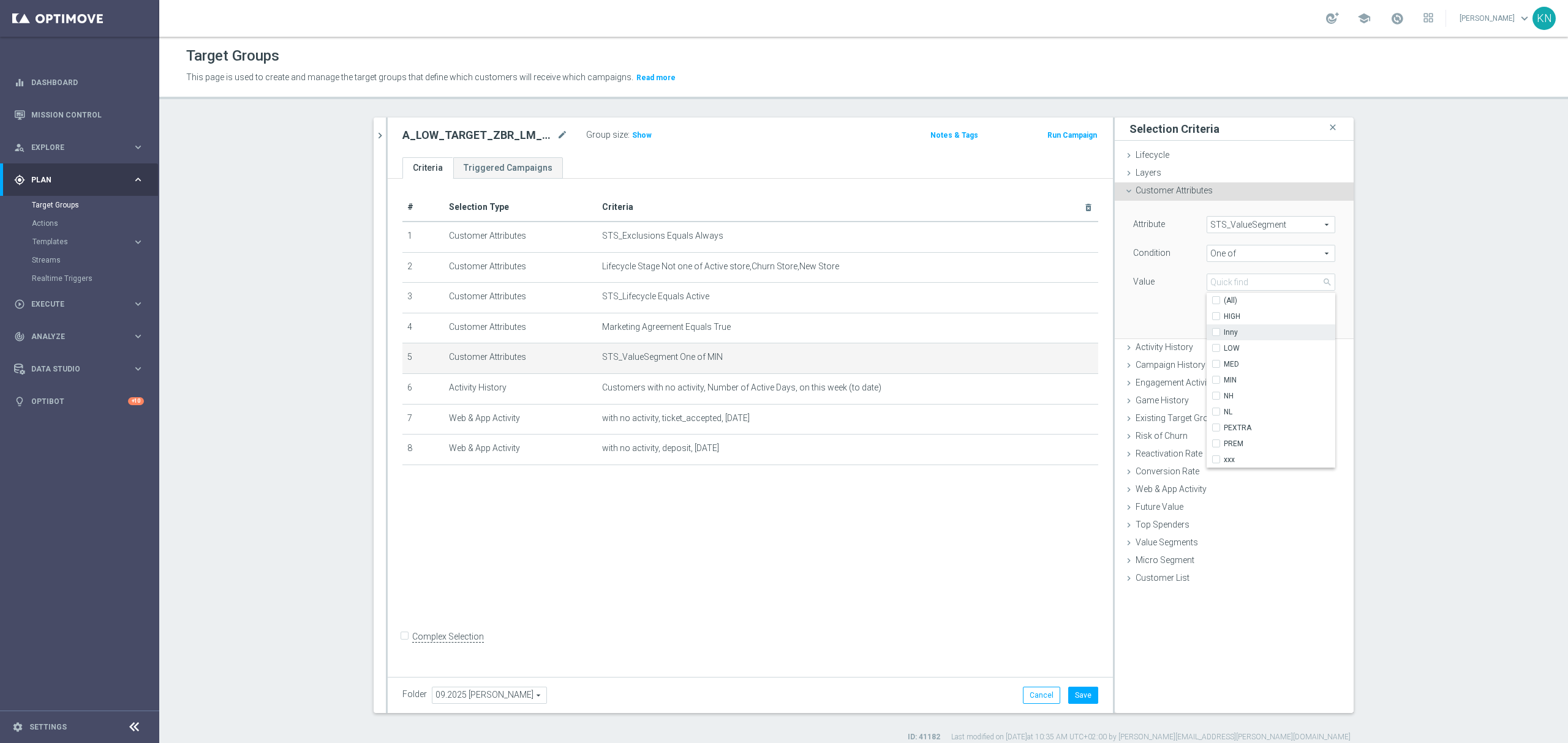
checkbox input "false"
click at [1216, 350] on input "LOW" at bounding box center [1219, 348] width 8 height 8
checkbox input "true"
type input "LOW"
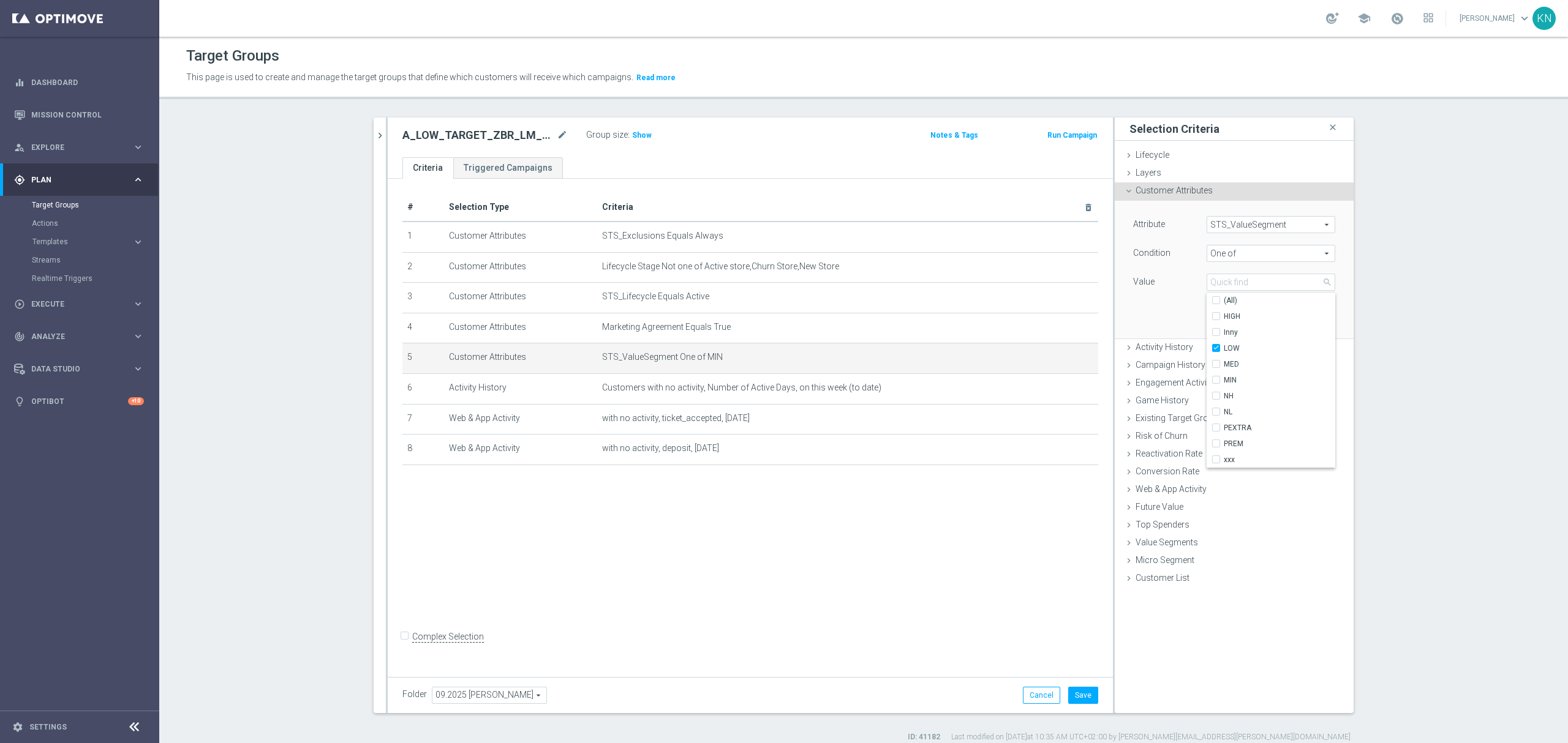
click at [1168, 314] on div "Attribute STS_ValueSegment STS_ValueSegment arrow_drop_down search Condition On…" at bounding box center [1234, 269] width 220 height 137
click at [1305, 319] on button "Update" at bounding box center [1317, 320] width 36 height 17
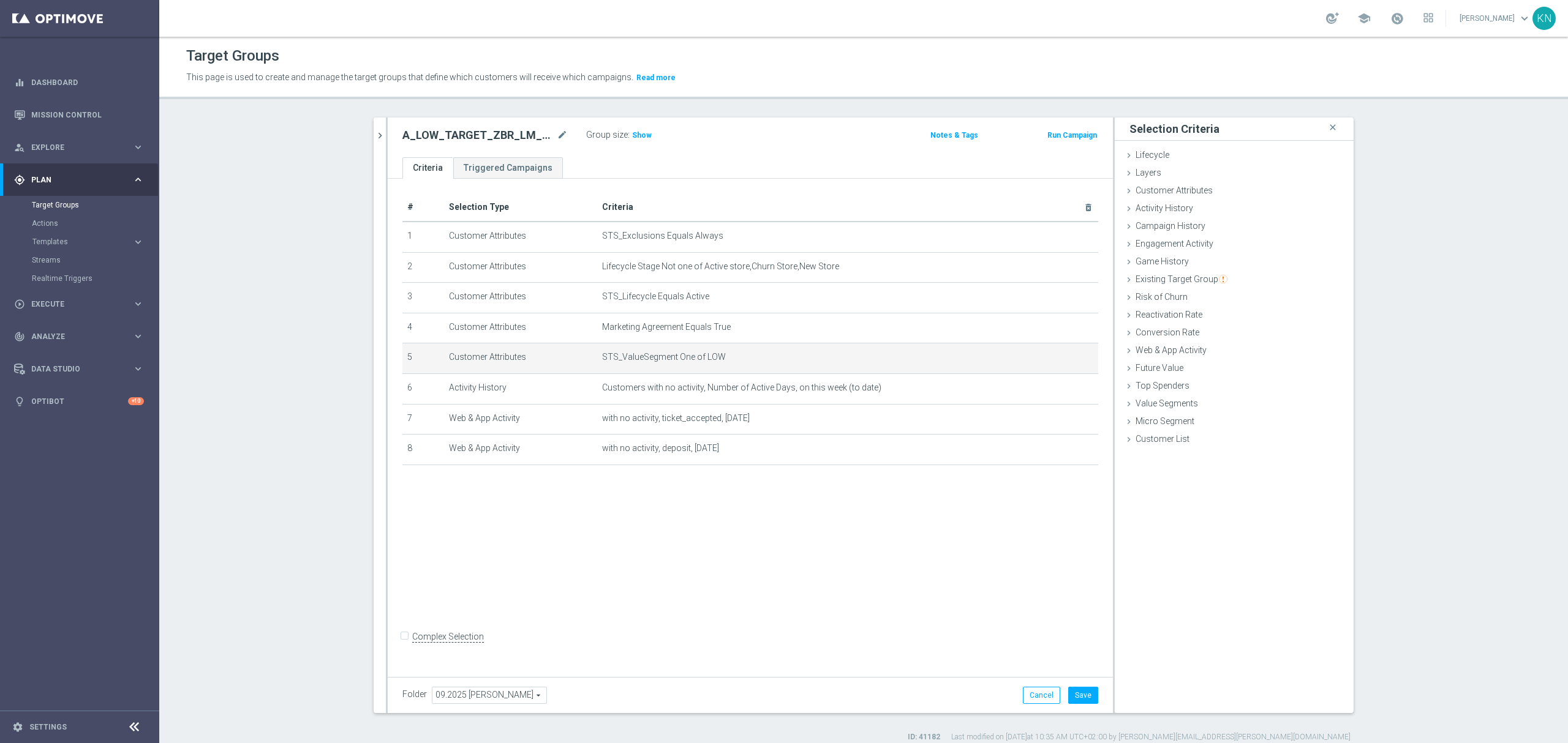
click at [826, 559] on div "# Selection Type Criteria delete_forever 1 Customer Attributes STS_Exclusions E…" at bounding box center [750, 425] width 725 height 493
click at [644, 589] on div "# Selection Type Criteria delete_forever 1 Customer Attributes STS_Exclusions E…" at bounding box center [750, 425] width 725 height 493
click at [708, 531] on div "# Selection Type Criteria delete_forever 1 Customer Attributes STS_Exclusions E…" at bounding box center [750, 425] width 725 height 493
click at [1081, 694] on button "Save" at bounding box center [1082, 696] width 30 height 17
click at [639, 135] on span "Show" at bounding box center [641, 135] width 19 height 8
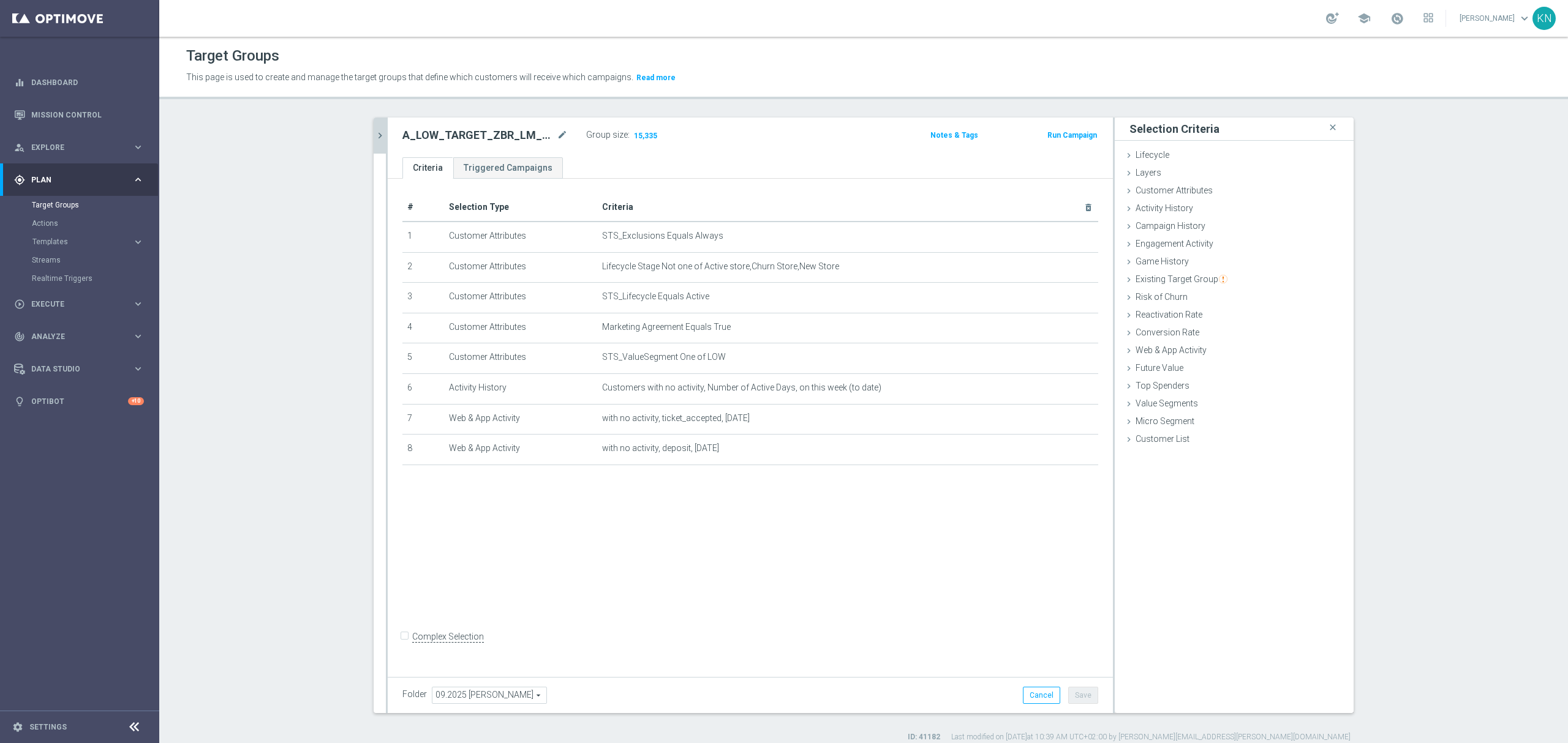
click at [373, 125] on button "chevron_right" at bounding box center [379, 135] width 12 height 36
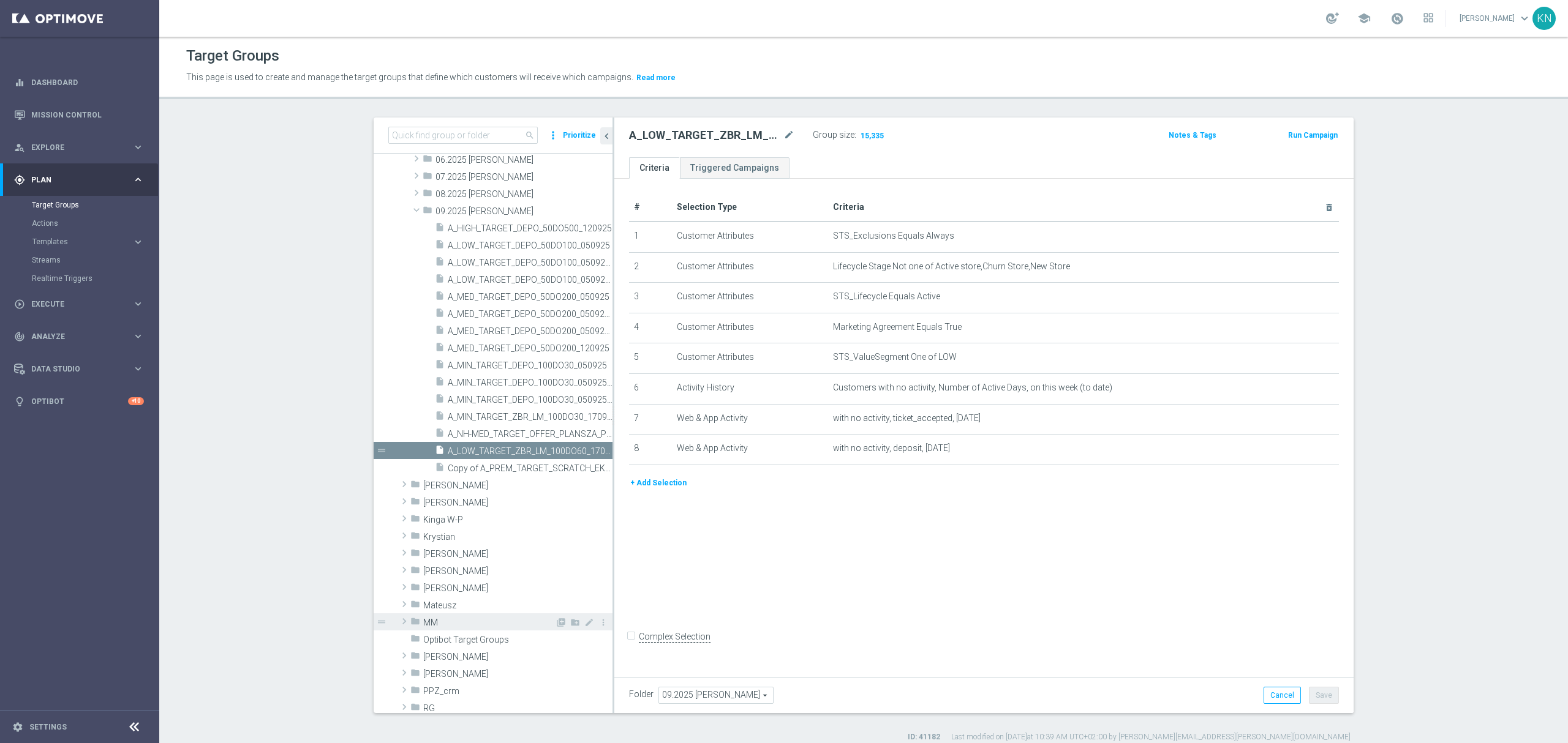
scroll to position [408, 0]
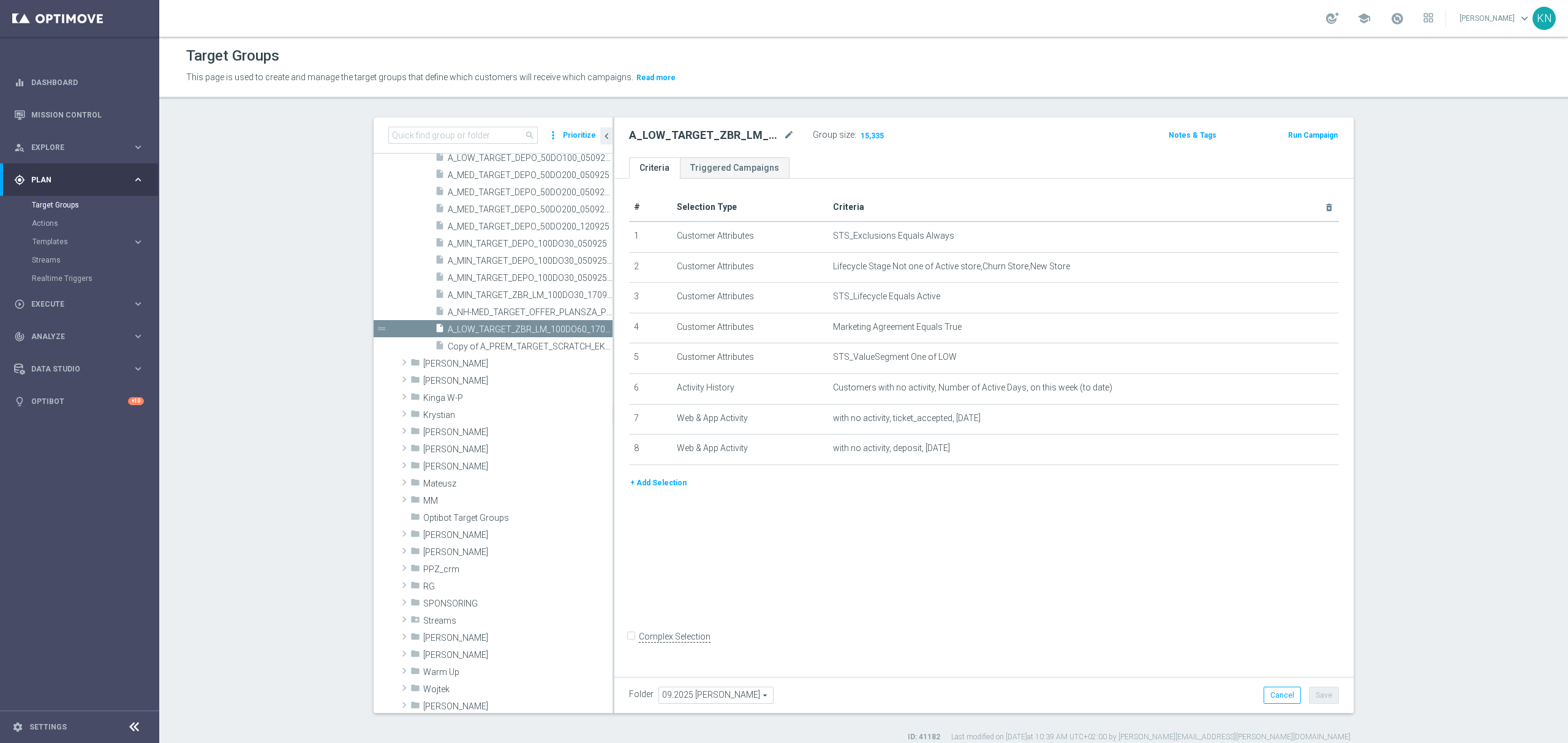
click at [648, 581] on div "# Selection Type Criteria delete_forever 1 Customer Attributes STS_Exclusions E…" at bounding box center [983, 425] width 739 height 493
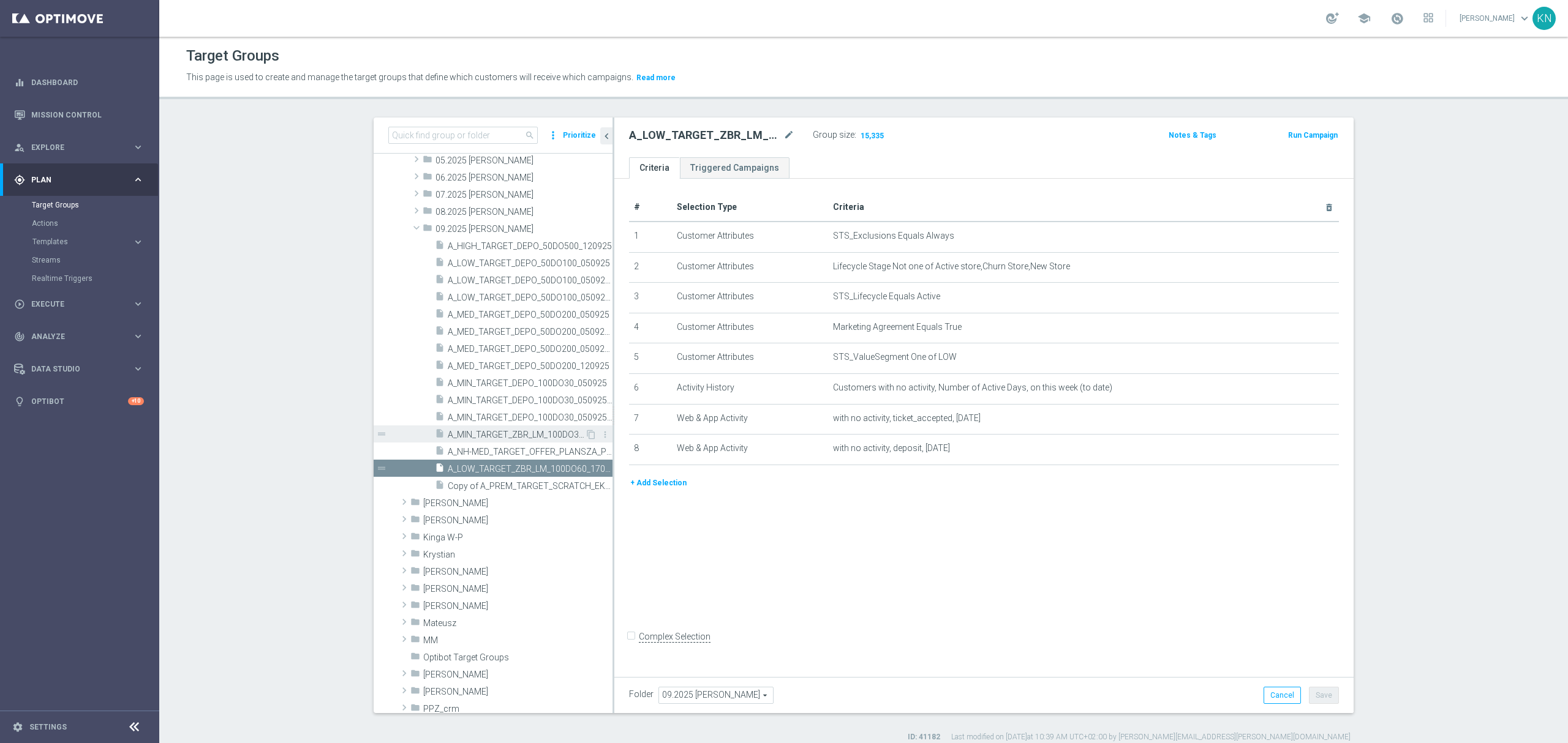
scroll to position [245, 0]
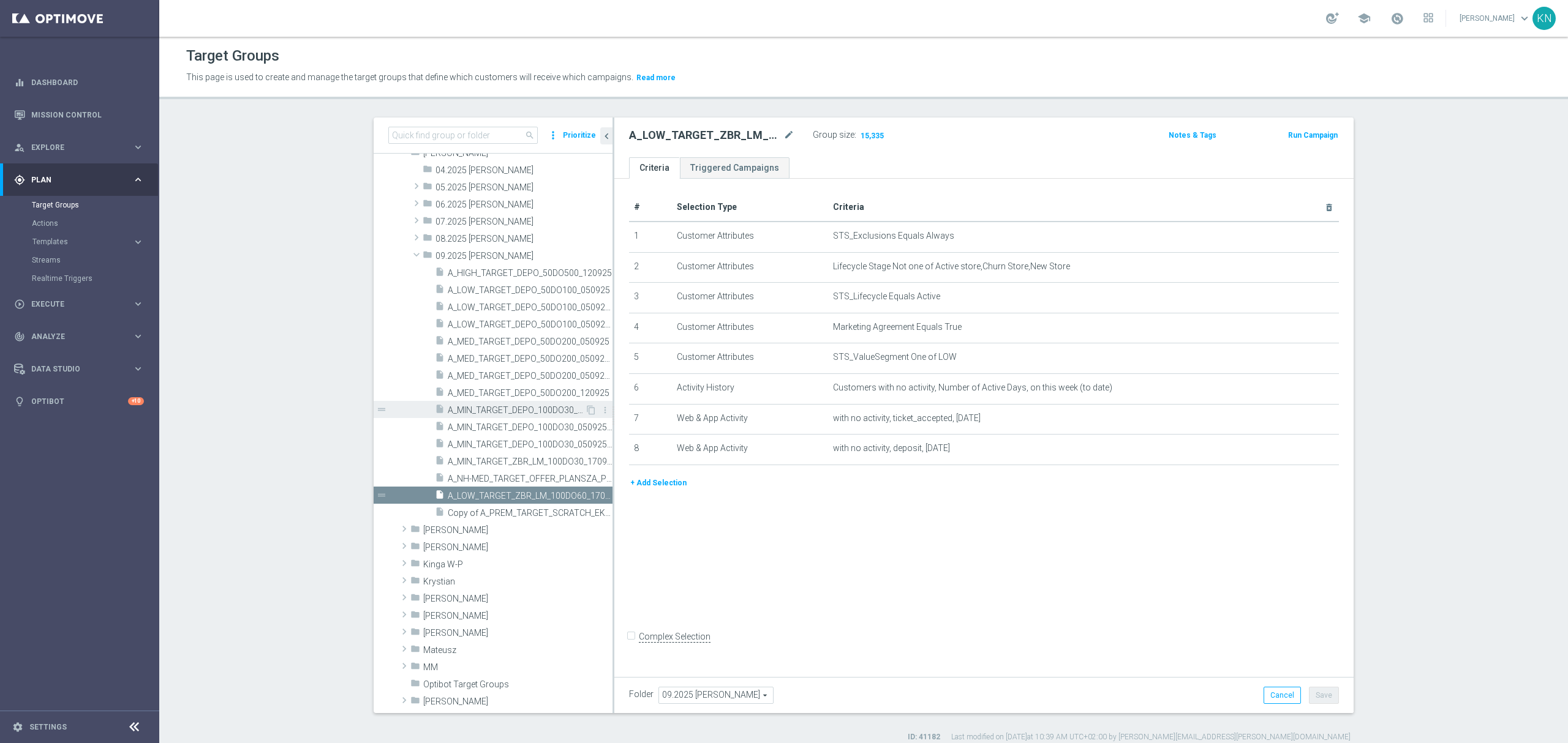
click at [499, 412] on span "A_MIN_TARGET_DEPO_100DO30_050925" at bounding box center [516, 410] width 137 height 10
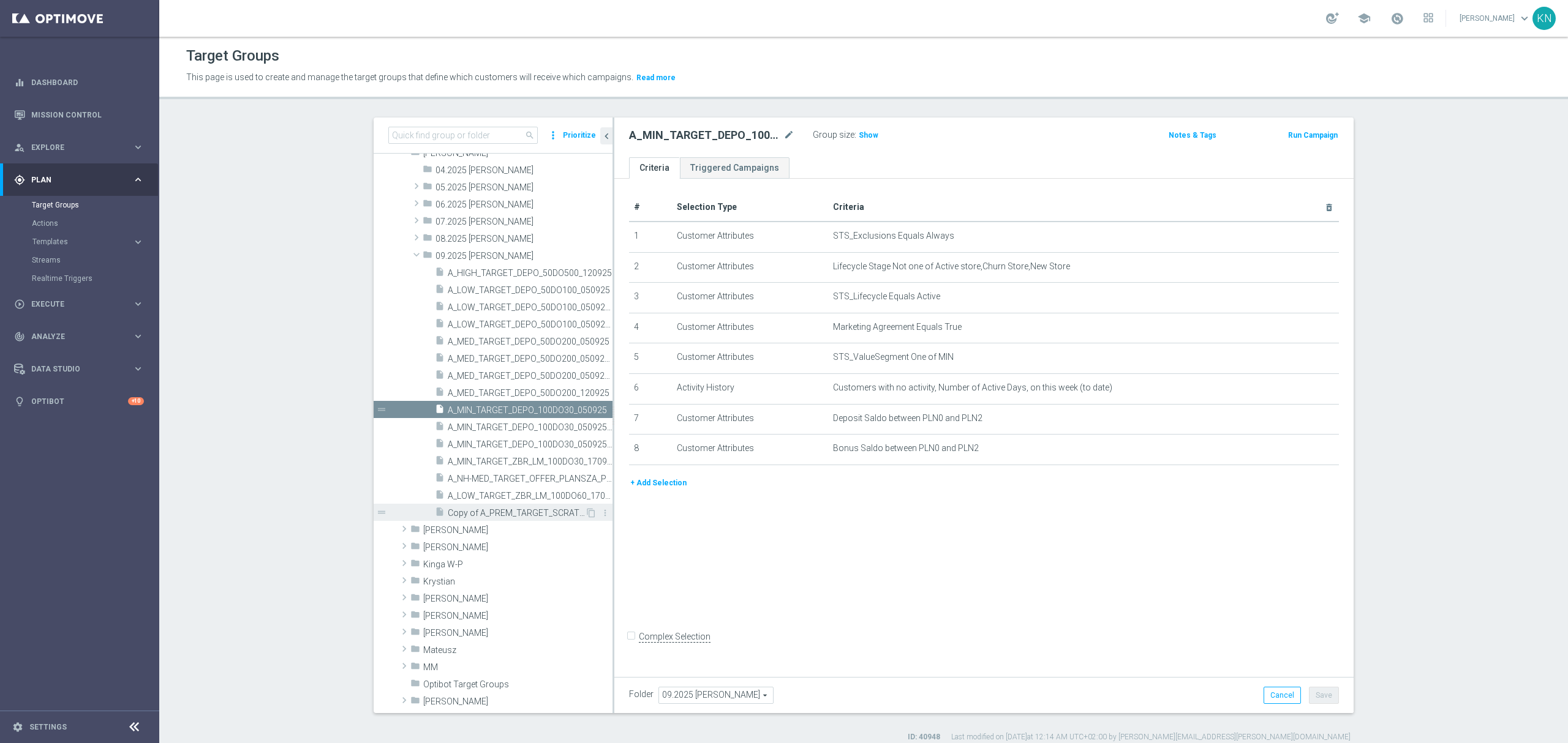
click at [504, 456] on div "insert_drive_file A_MIN_TARGET_ZBR_LM_100DO30_170925" at bounding box center [524, 461] width 178 height 17
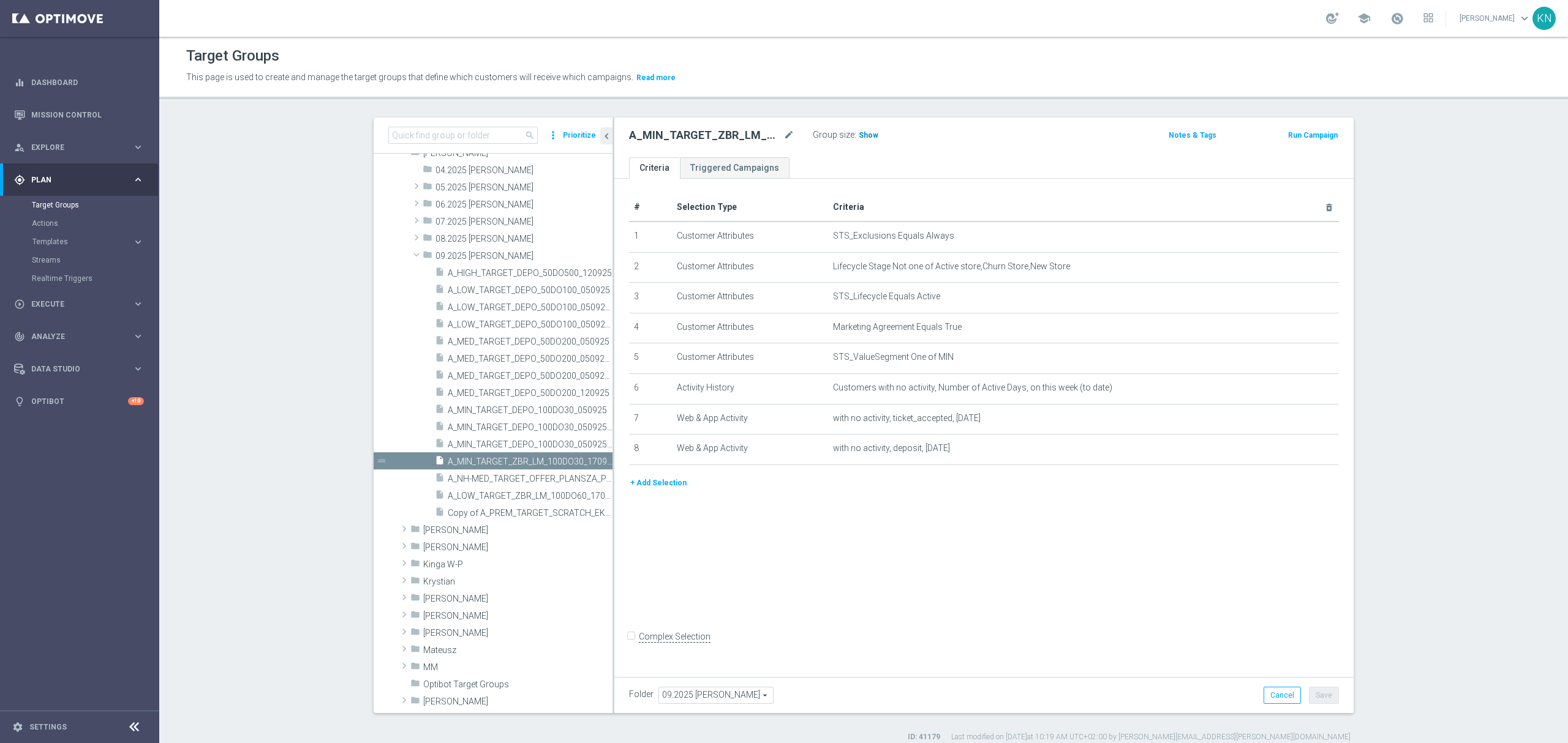
click at [860, 135] on span "Show" at bounding box center [868, 135] width 19 height 8
click at [528, 500] on span "A_LOW_TARGET_ZBR_LM_100DO60_170925" at bounding box center [516, 496] width 137 height 10
click at [946, 556] on div "# Selection Type Criteria delete_forever 1 Customer Attributes STS_Exclusions E…" at bounding box center [983, 425] width 739 height 493
click at [862, 136] on span "Show" at bounding box center [868, 135] width 19 height 8
click at [480, 459] on span "A_MIN_TARGET_ZBR_LM_100DO30_170925" at bounding box center [516, 462] width 137 height 10
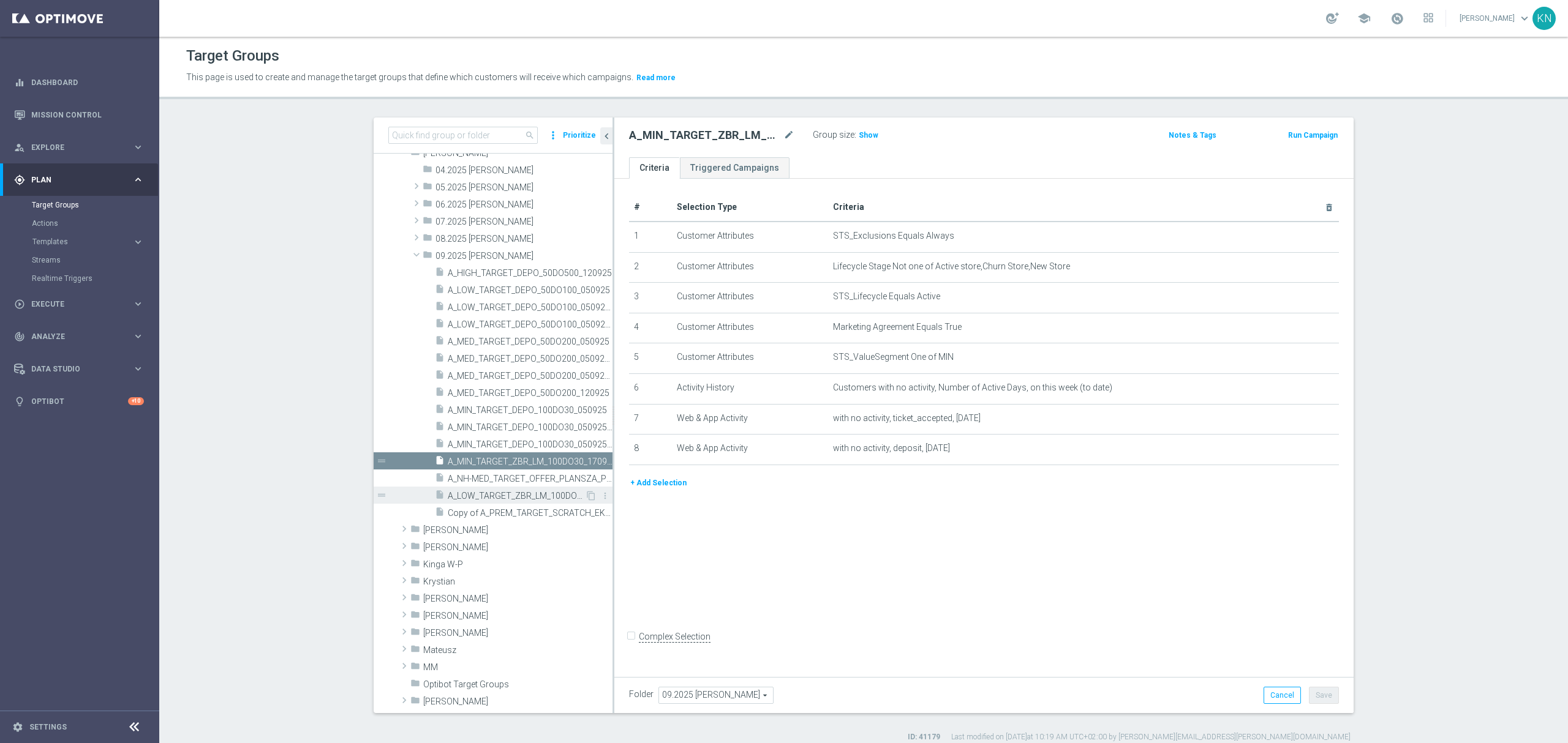
click at [512, 493] on span "A_LOW_TARGET_ZBR_LM_100DO60_170925" at bounding box center [516, 496] width 137 height 10
click at [515, 464] on span "A_MIN_TARGET_ZBR_LM_100DO30_170925" at bounding box center [516, 462] width 137 height 10
click at [909, 581] on div "# Selection Type Criteria delete_forever 1 Customer Attributes STS_Exclusions E…" at bounding box center [983, 425] width 739 height 493
click at [826, 596] on div "# Selection Type Criteria delete_forever 1 Customer Attributes STS_Exclusions E…" at bounding box center [983, 425] width 739 height 493
click at [476, 504] on div "insert_drive_file A_LOW_TARGET_ZBR_LM_100DO60_170925" at bounding box center [510, 495] width 150 height 17
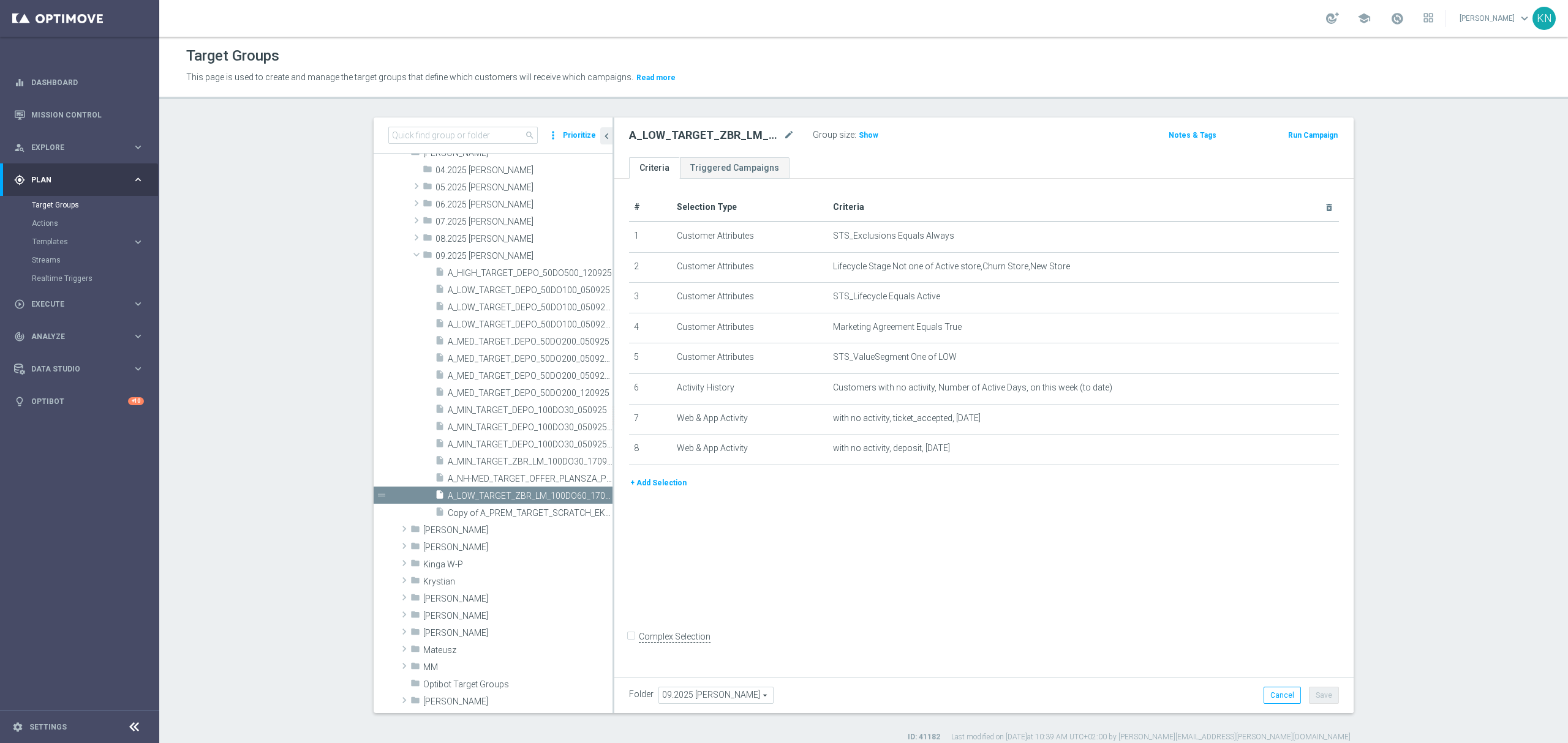
click at [836, 554] on div "# Selection Type Criteria delete_forever 1 Customer Attributes STS_Exclusions E…" at bounding box center [983, 425] width 739 height 493
click at [52, 306] on span "Execute" at bounding box center [81, 304] width 101 height 8
click at [63, 238] on link "Campaign Builder" at bounding box center [80, 238] width 96 height 10
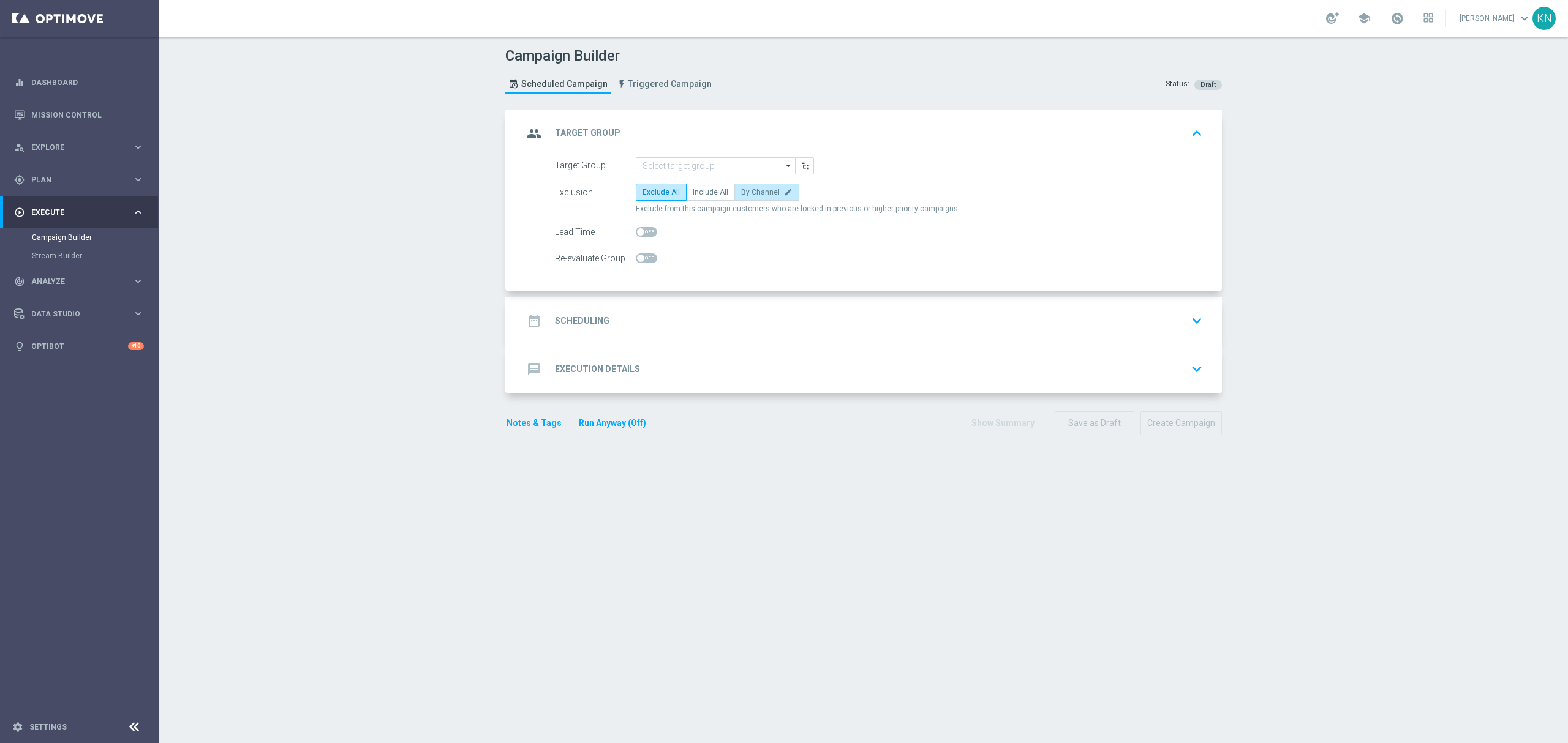
click at [735, 199] on label "By Channel edit" at bounding box center [766, 192] width 65 height 17
click at [741, 198] on input "By Channel edit" at bounding box center [744, 194] width 8 height 8
radio input "true"
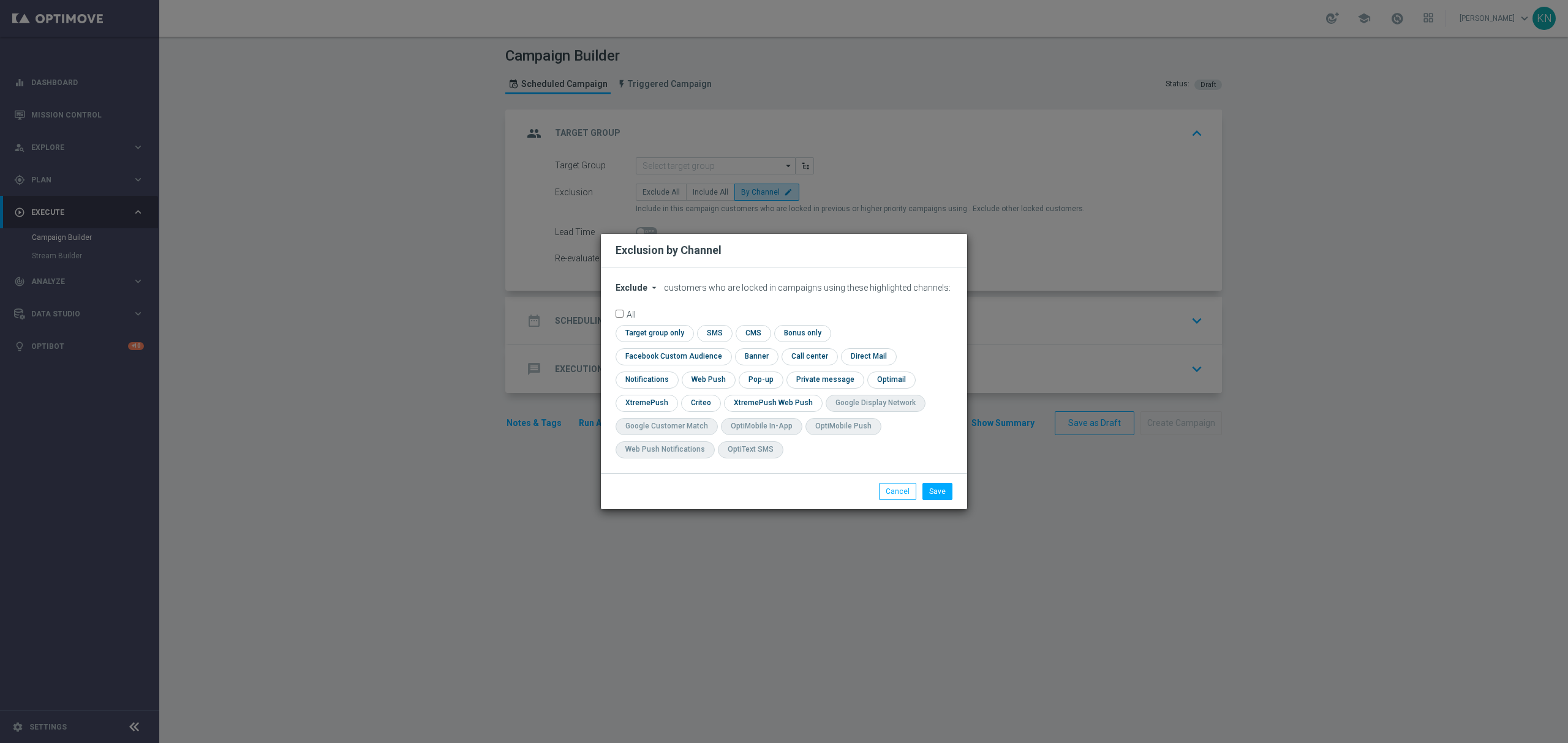
click at [652, 293] on icon "arrow_drop_down" at bounding box center [654, 288] width 10 height 10
click at [0, 0] on span "Include" at bounding box center [0, 0] width 0 height 0
click at [660, 338] on input "checkbox" at bounding box center [653, 333] width 75 height 17
checkbox input "true"
click at [654, 358] on input "checkbox" at bounding box center [671, 357] width 111 height 17
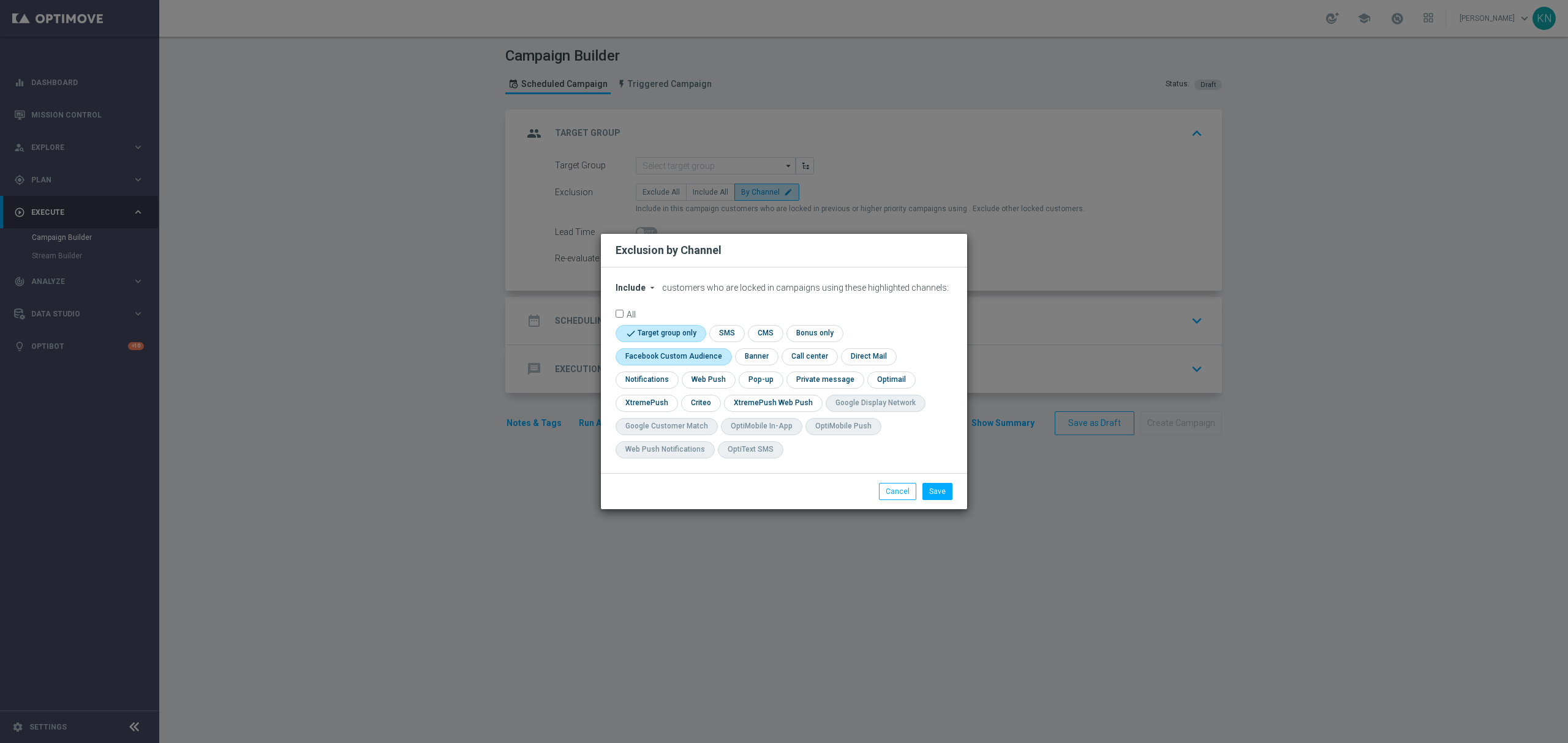
checkbox input "true"
click at [694, 405] on input "checkbox" at bounding box center [699, 404] width 38 height 17
checkbox input "true"
click at [940, 496] on button "Save" at bounding box center [936, 492] width 30 height 17
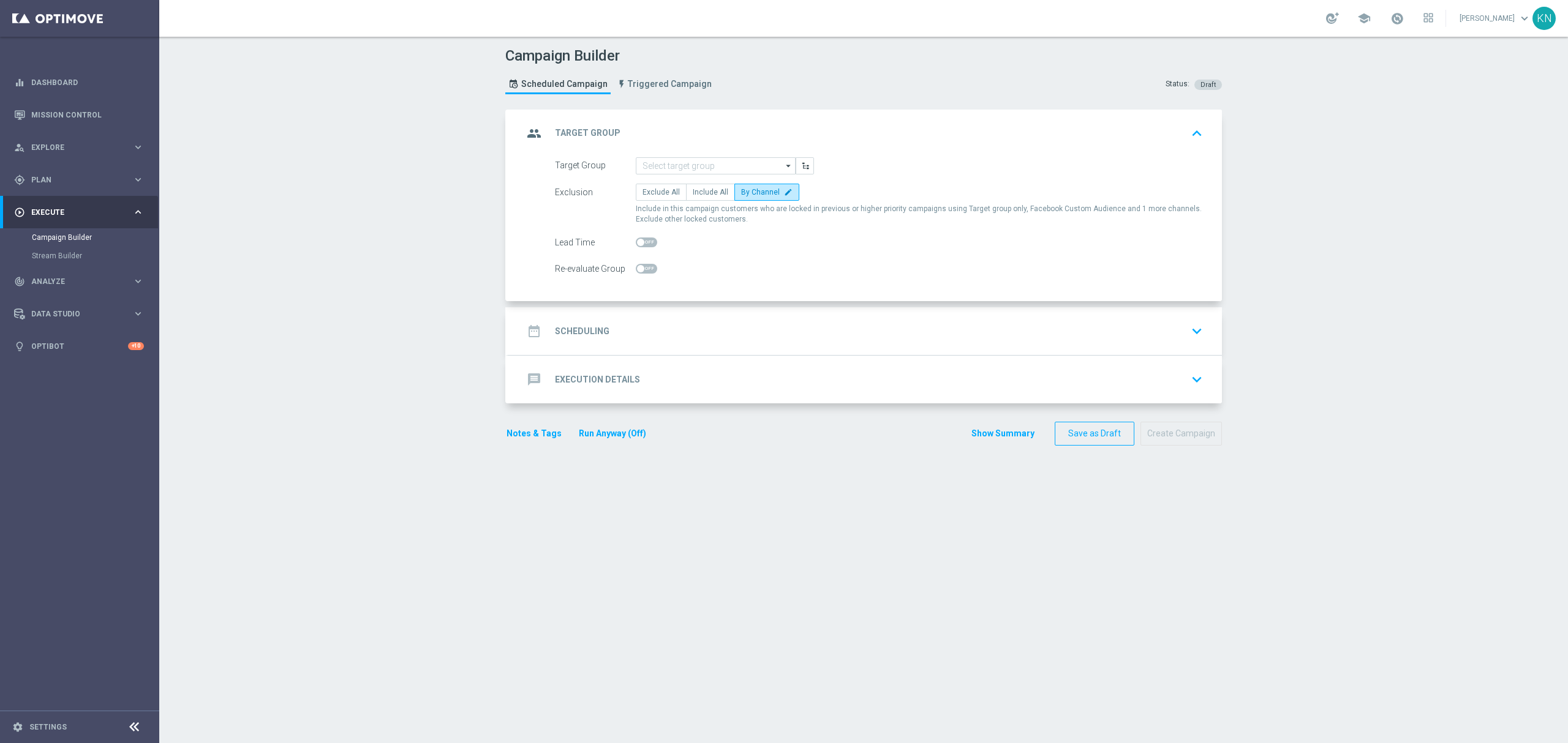
click at [649, 269] on span at bounding box center [646, 269] width 21 height 10
click at [649, 269] on input "checkbox" at bounding box center [646, 269] width 21 height 10
checkbox input "true"
click at [671, 169] on input at bounding box center [715, 166] width 160 height 17
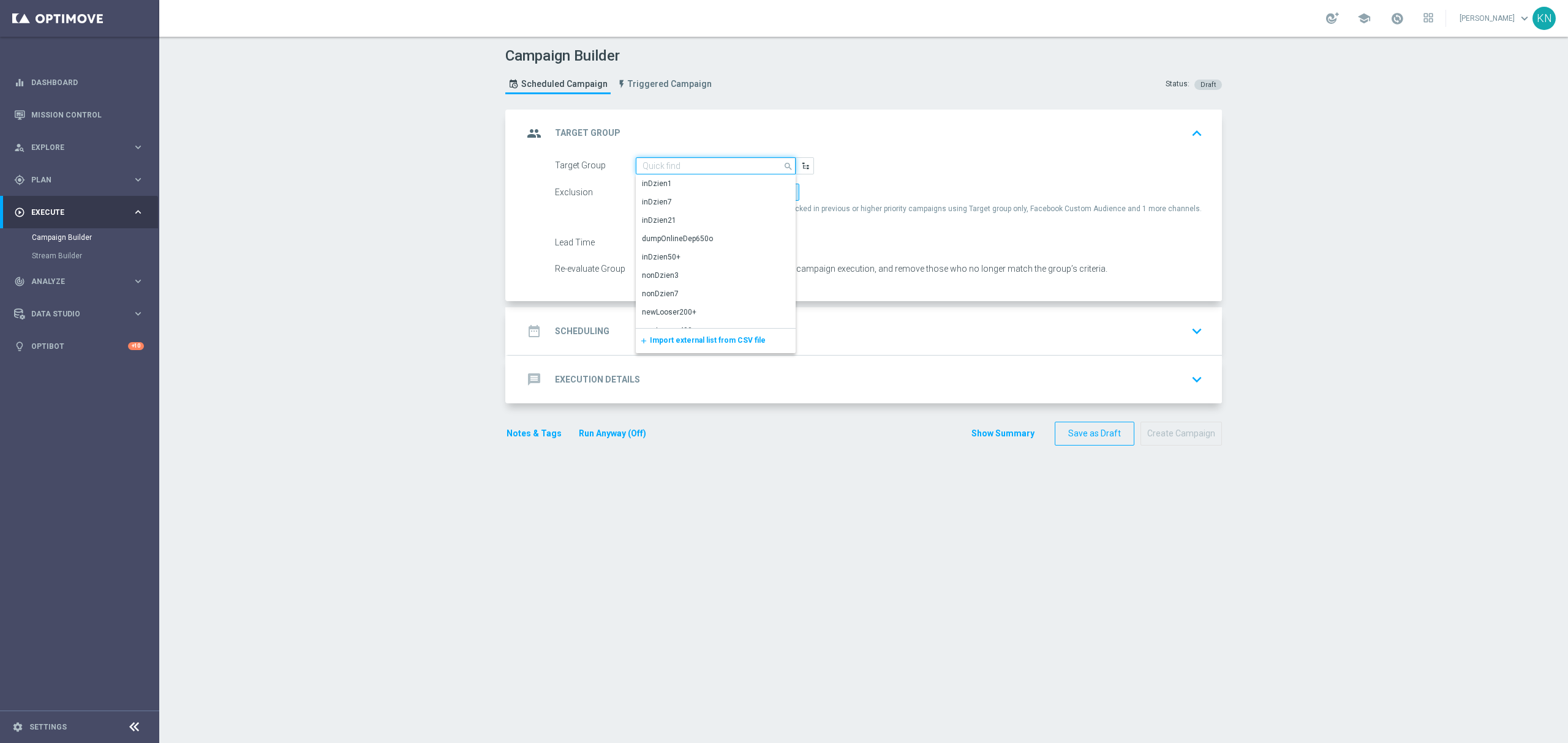
paste input "A_MIN_TARGET_ZBR_LM_100DO30_170925"
click at [721, 194] on div "A_MIN_TARGET_ZBR_LM_100DO30_170925" at bounding box center [716, 190] width 161 height 30
click at [757, 182] on div "A_MIN_TARGET_ZBR_LM_100DO30_170925" at bounding box center [715, 184] width 146 height 11
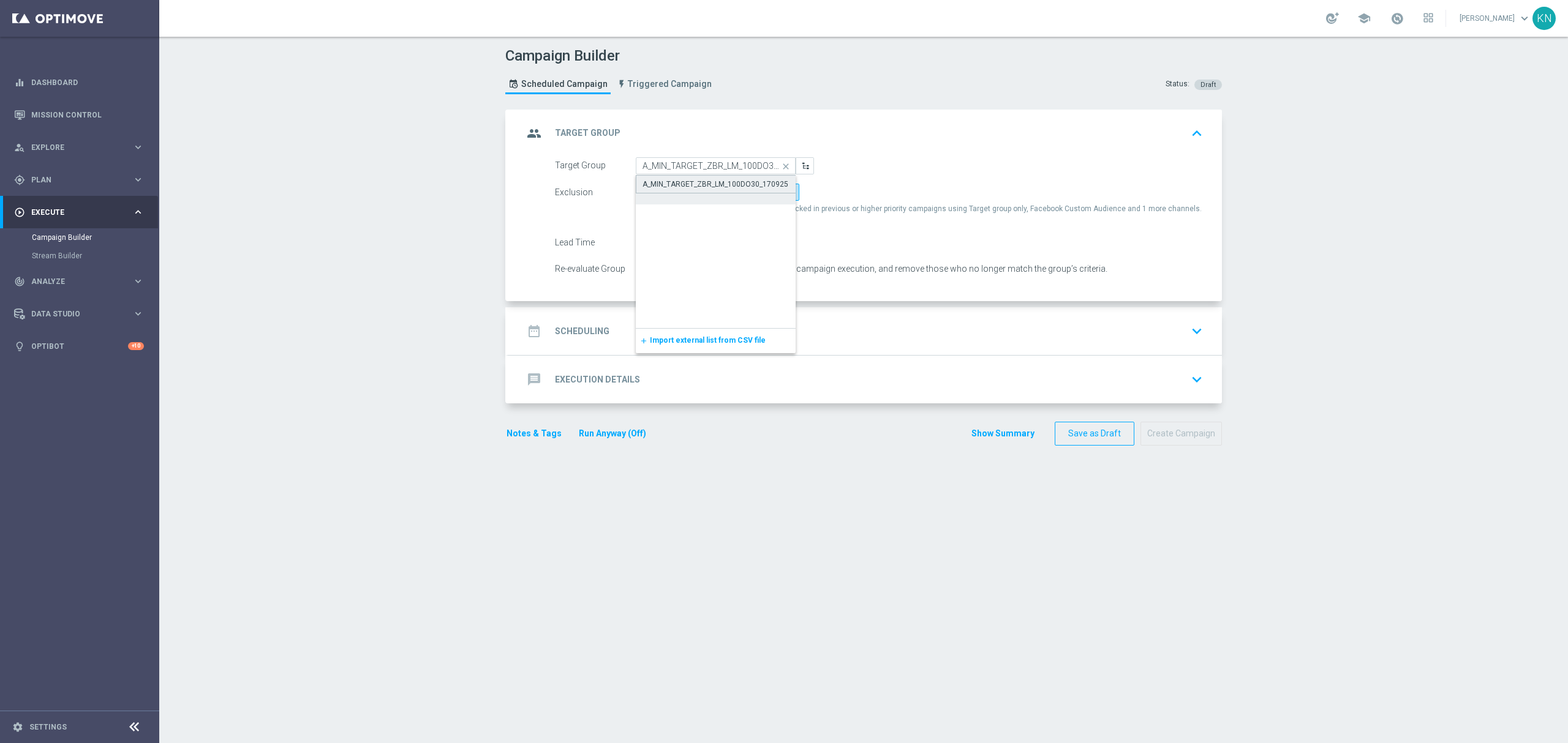
type input "A_MIN_TARGET_ZBR_LM_100DO30_170925"
drag, startPoint x: 678, startPoint y: 324, endPoint x: 689, endPoint y: 320, distance: 11.7
click at [679, 324] on div "date_range Scheduling keyboard_arrow_down" at bounding box center [865, 331] width 684 height 23
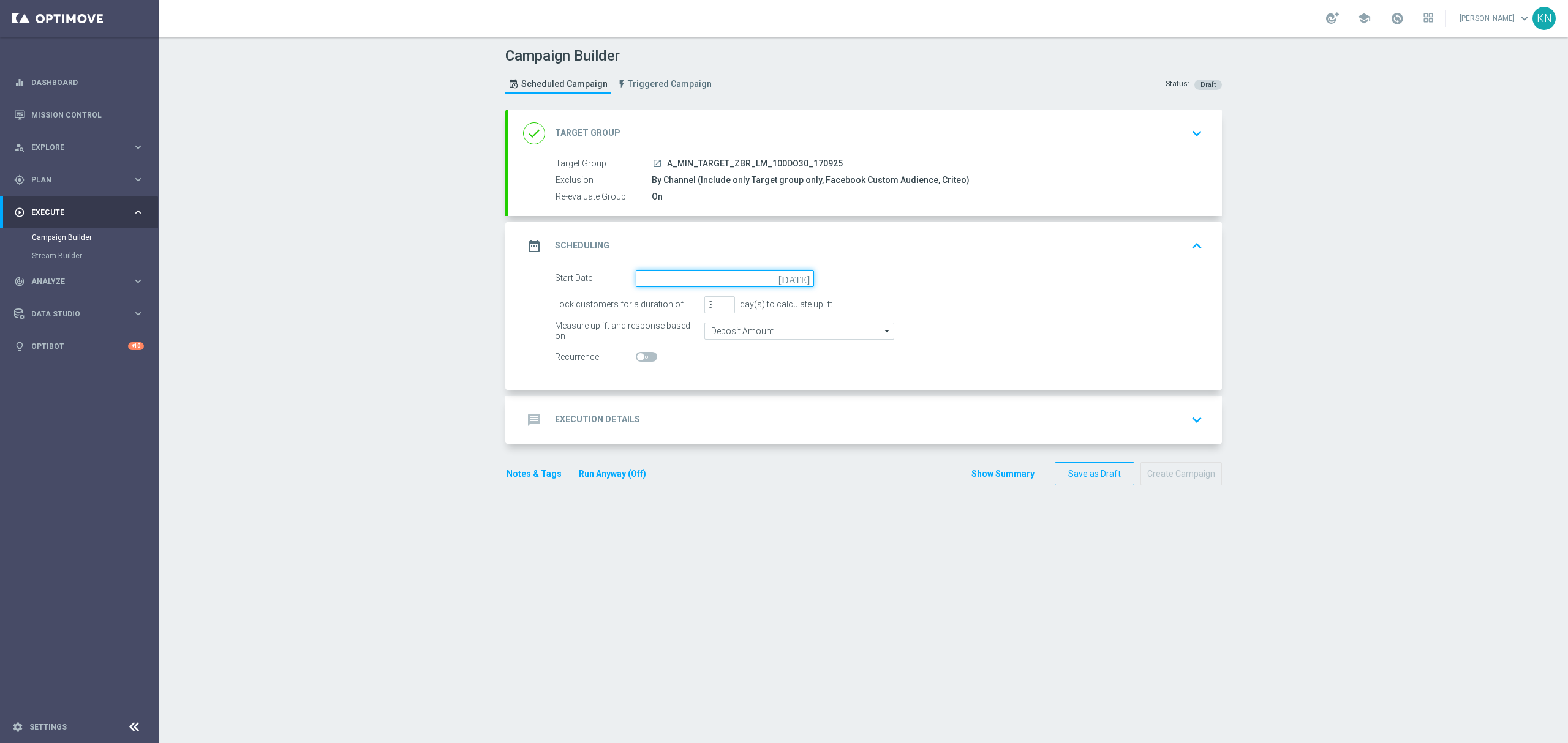
click at [659, 274] on input at bounding box center [725, 278] width 178 height 17
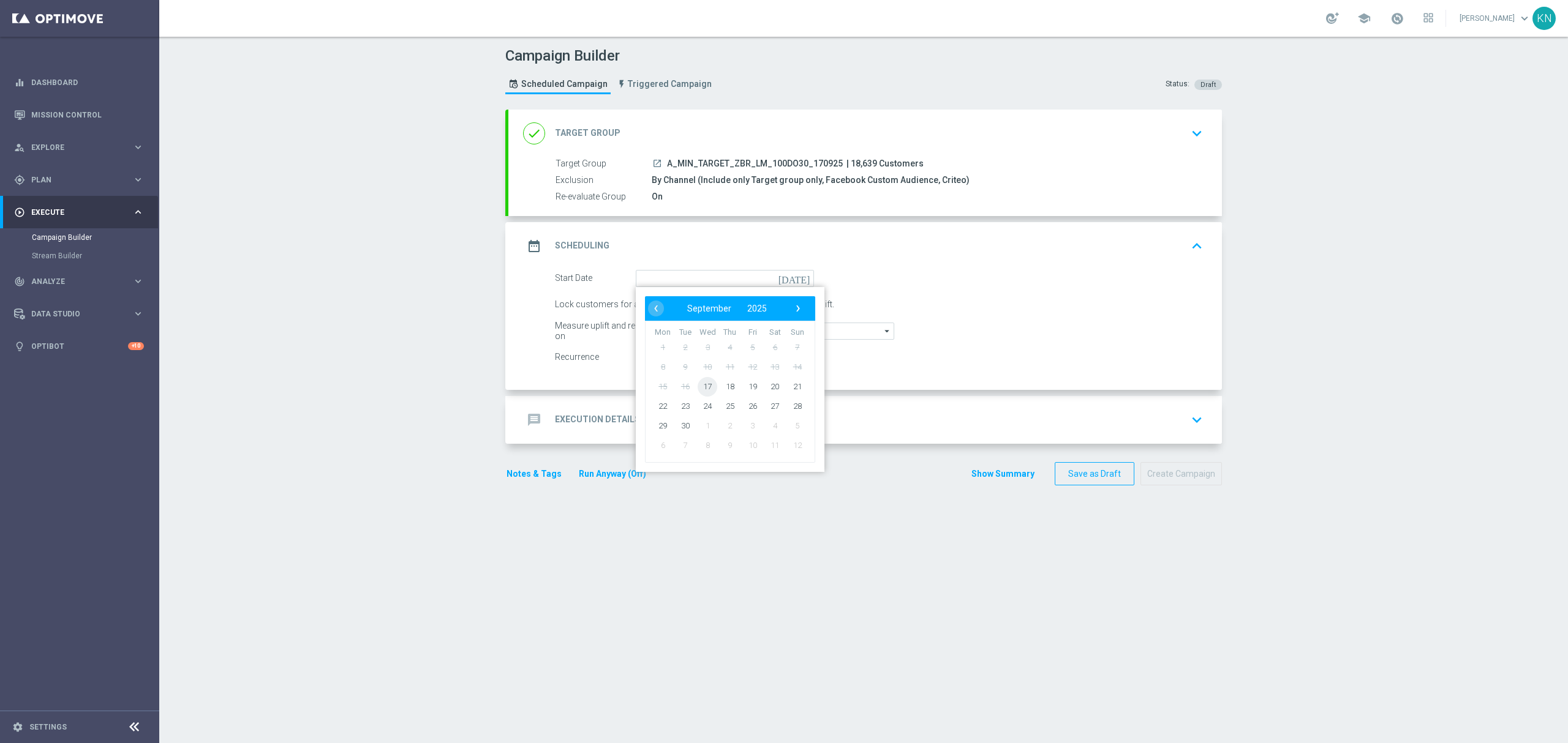
click at [699, 385] on span "17" at bounding box center [707, 386] width 19 height 19
type input "17 Sep 2025"
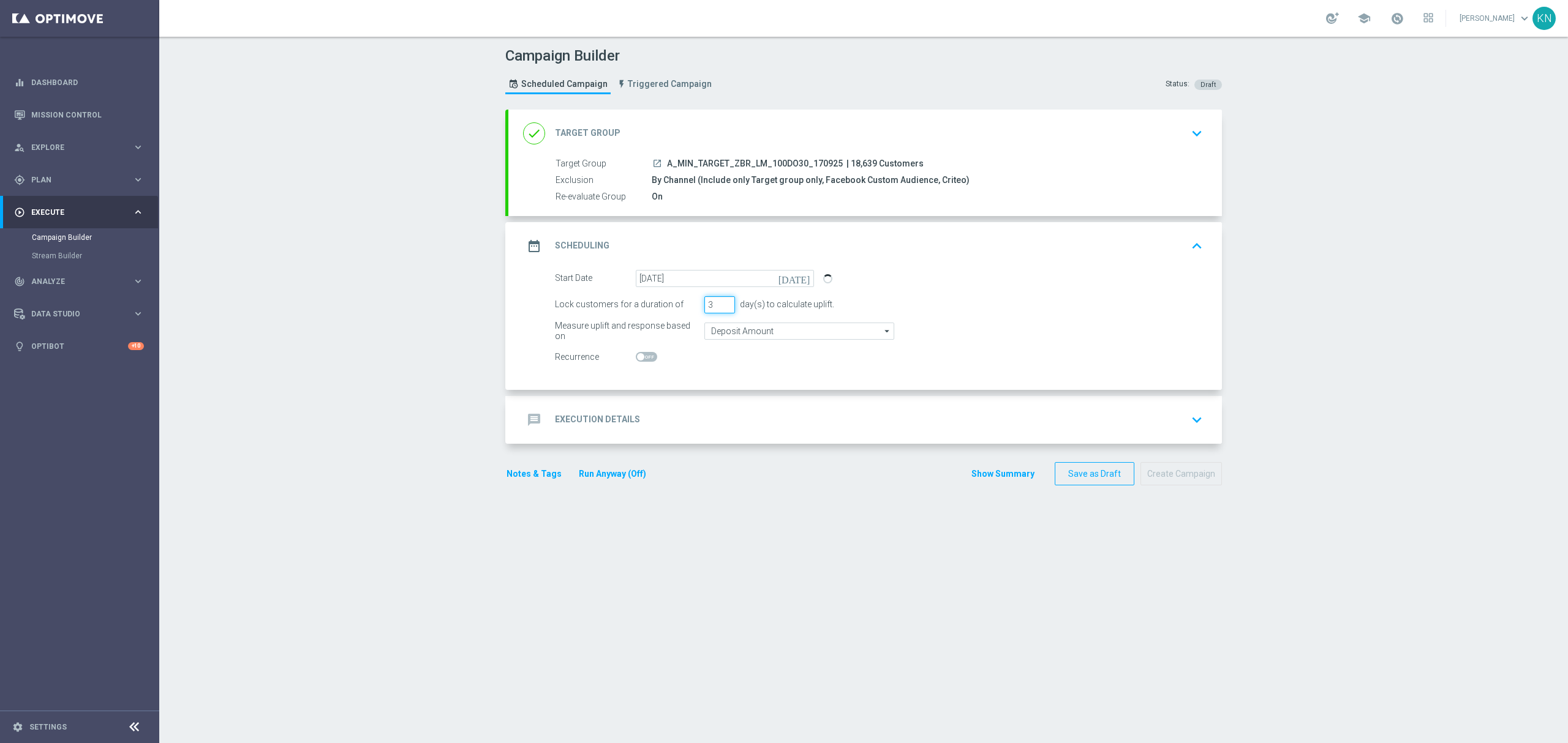
drag, startPoint x: 710, startPoint y: 307, endPoint x: 704, endPoint y: 312, distance: 7.8
click at [696, 309] on div "Lock customers for a duration of 3 day(s) to calculate uplift." at bounding box center [878, 305] width 666 height 17
type input "2"
click at [741, 333] on input "Deposit Amount" at bounding box center [799, 331] width 190 height 17
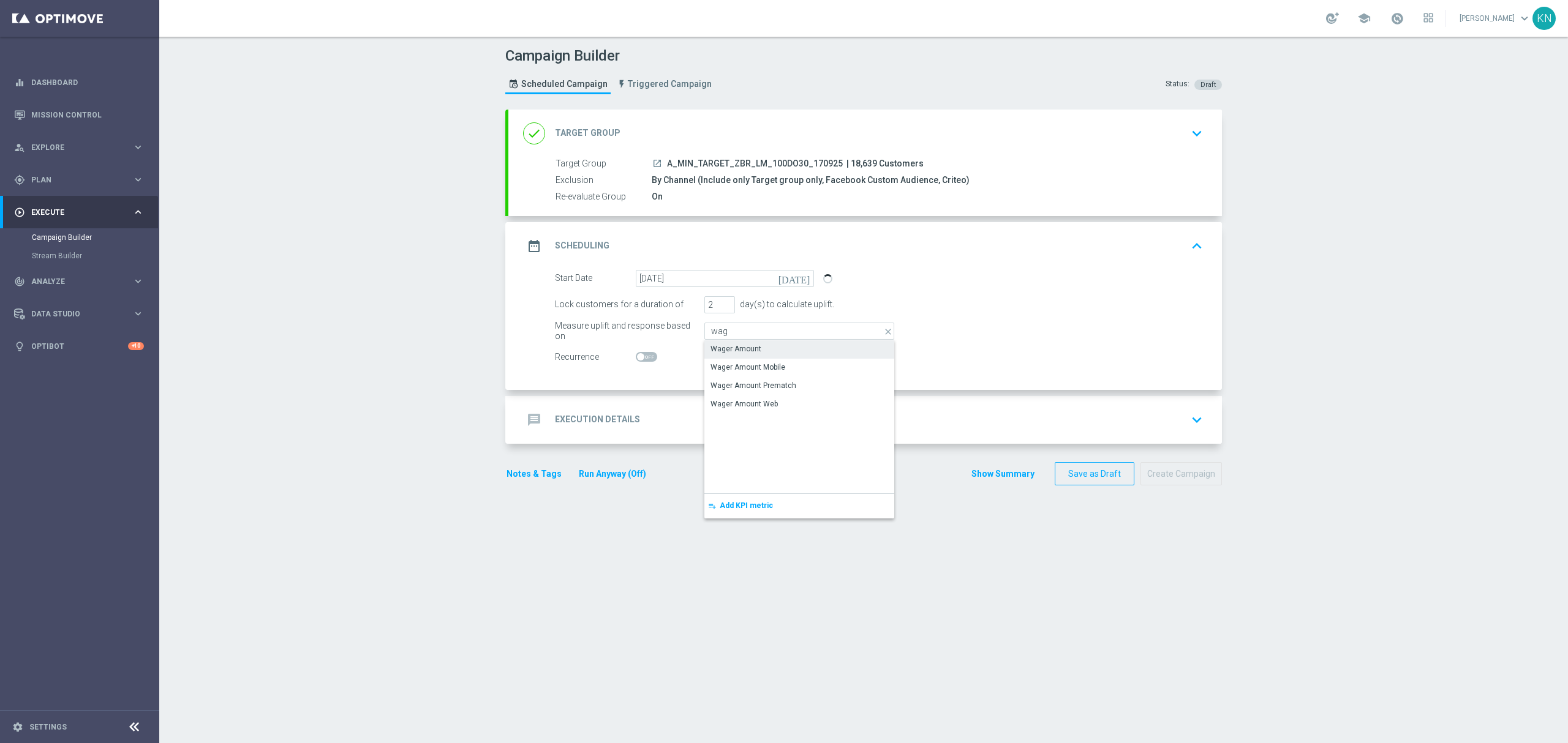
click at [757, 351] on div "Wager Amount" at bounding box center [799, 349] width 190 height 17
type input "Wager Amount"
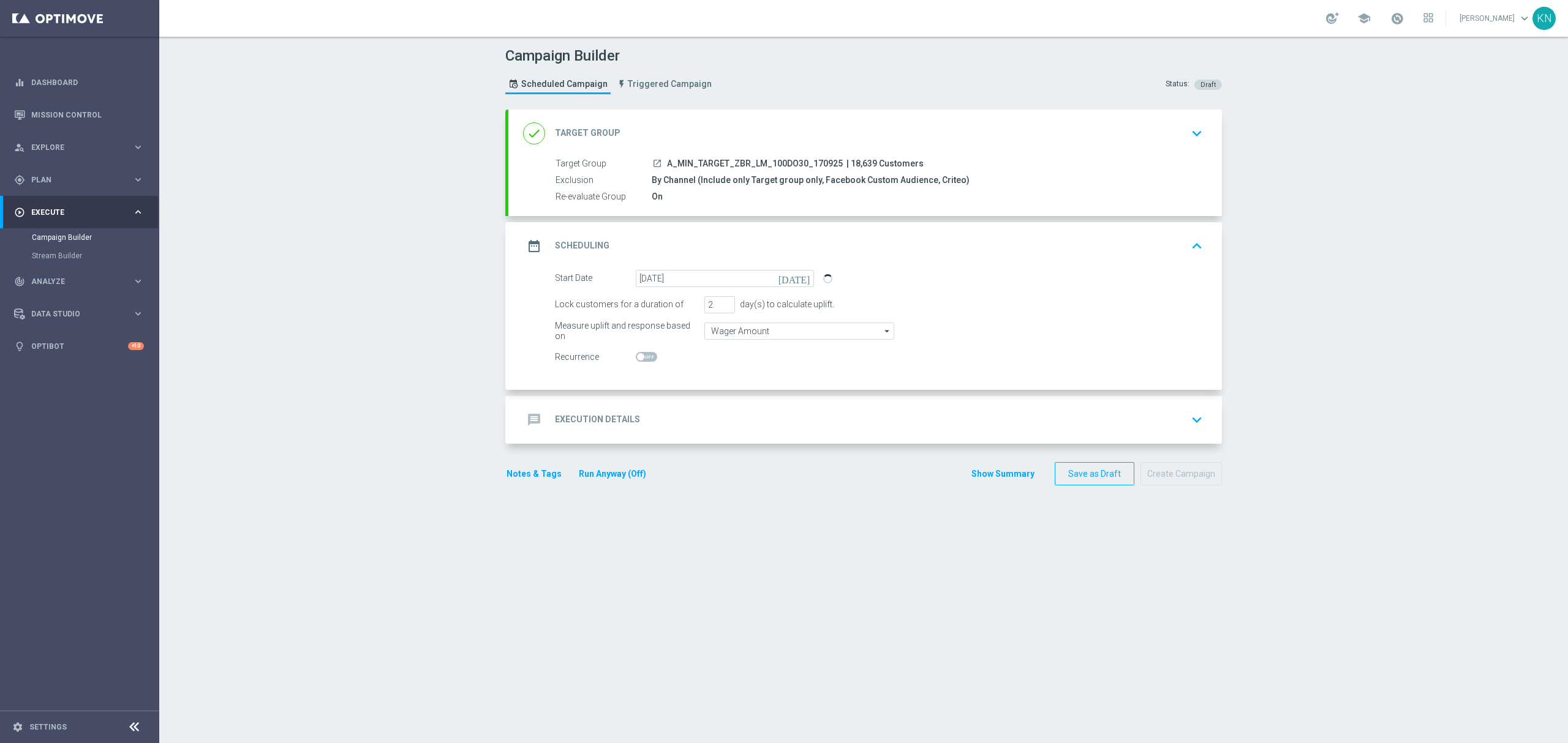
click at [838, 409] on div "message Execution Details keyboard_arrow_down" at bounding box center [865, 419] width 684 height 23
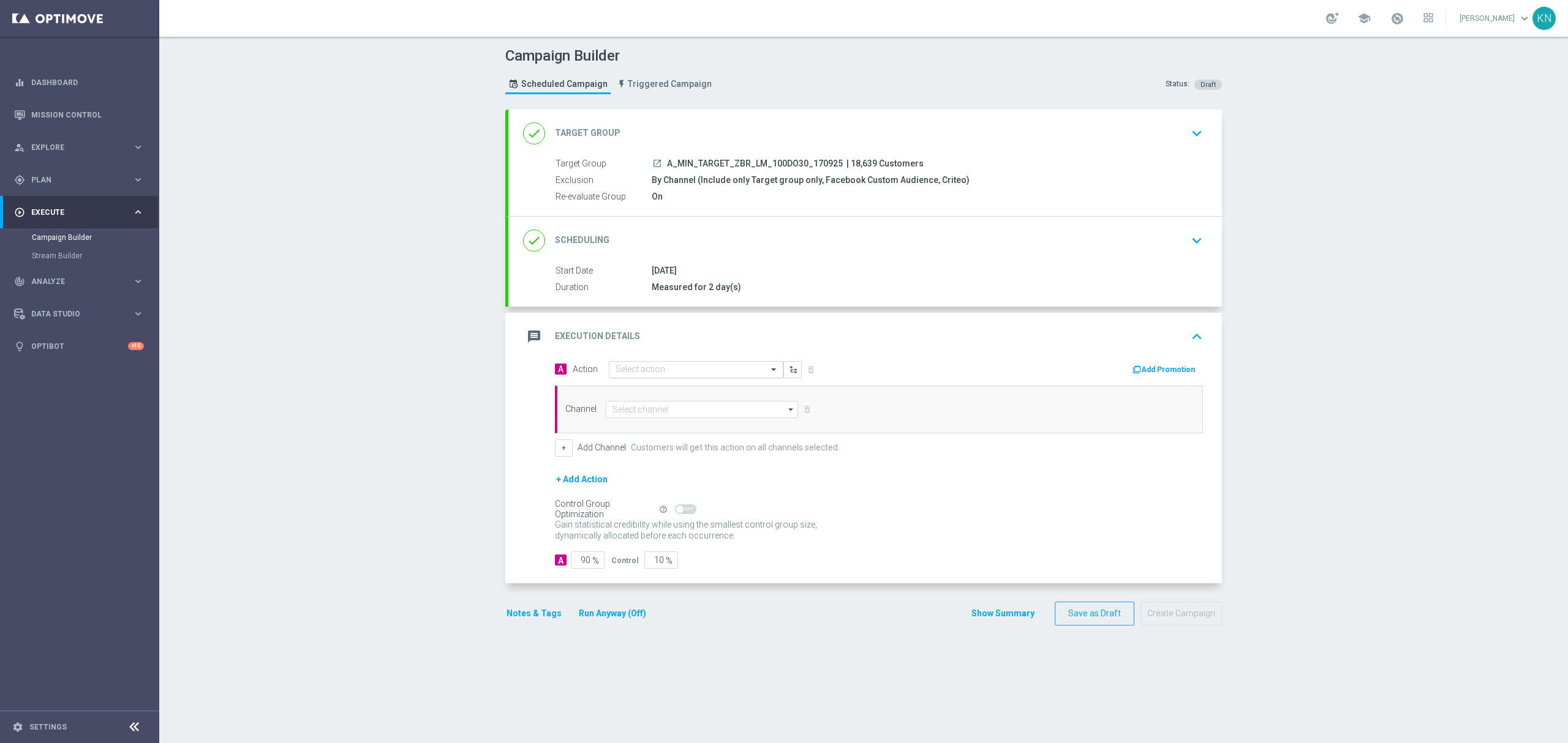
click at [654, 373] on input "text" at bounding box center [683, 370] width 136 height 10
click at [652, 537] on span "Create new action" at bounding box center [659, 536] width 64 height 8
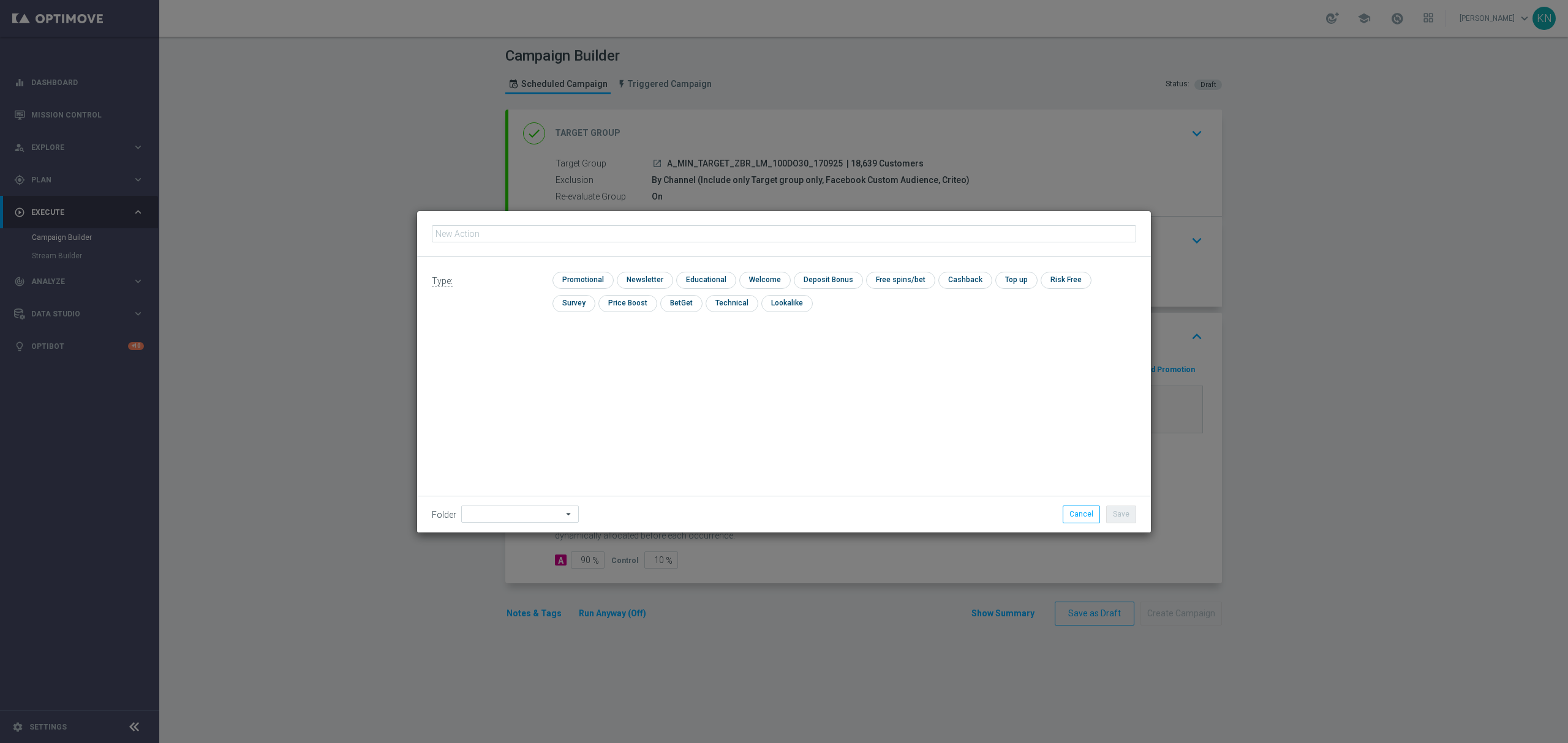
click at [513, 238] on input "text" at bounding box center [784, 234] width 704 height 17
click at [601, 277] on input "checkbox" at bounding box center [581, 280] width 58 height 17
checkbox input "true"
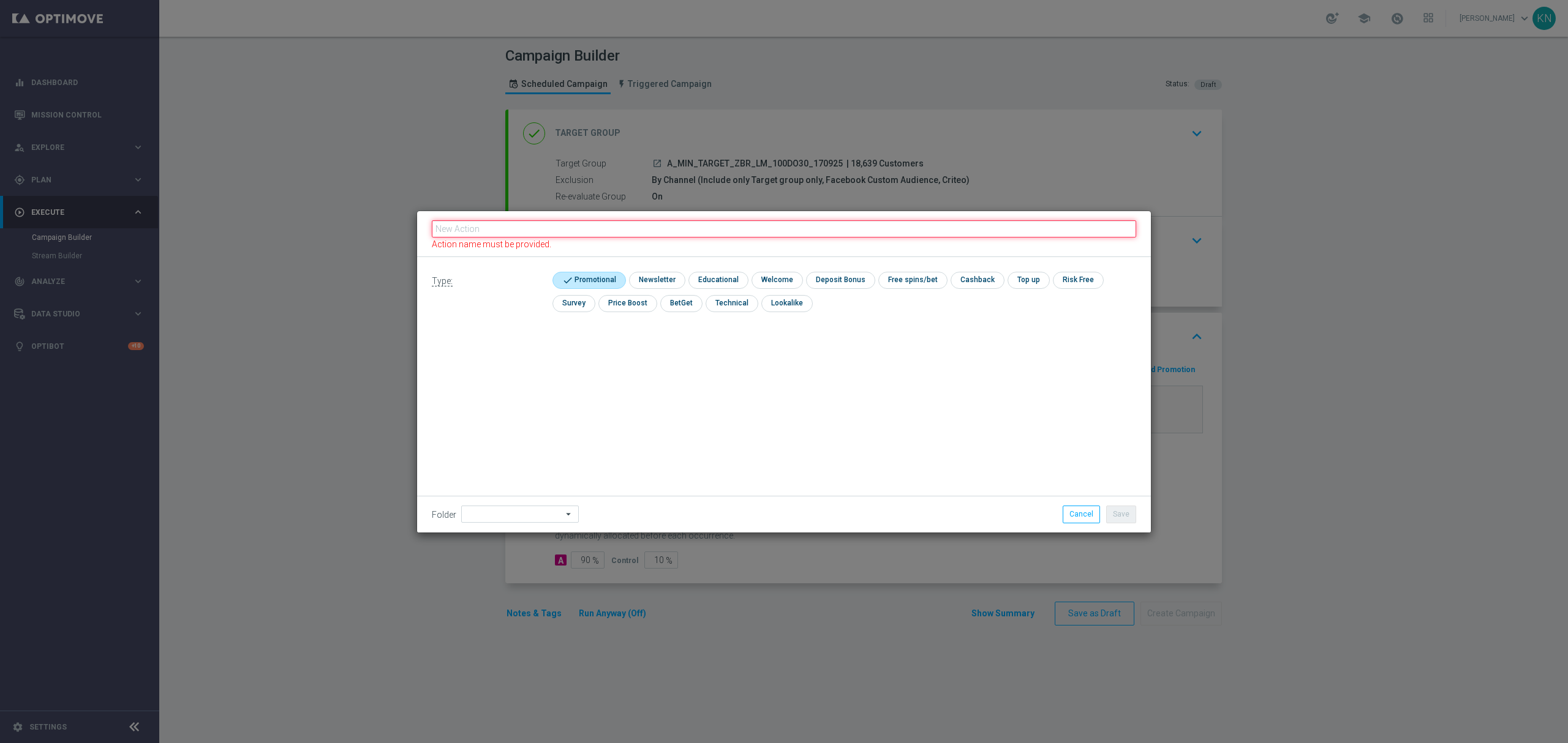
click at [522, 223] on fieldset "Action name must be provided." at bounding box center [784, 234] width 704 height 31
paste input "A_MIN_TARGET_ZBR_LM_100DO30_170925"
type input "A_MIN_TARGET_ZBR_LM_100DO30_170925"
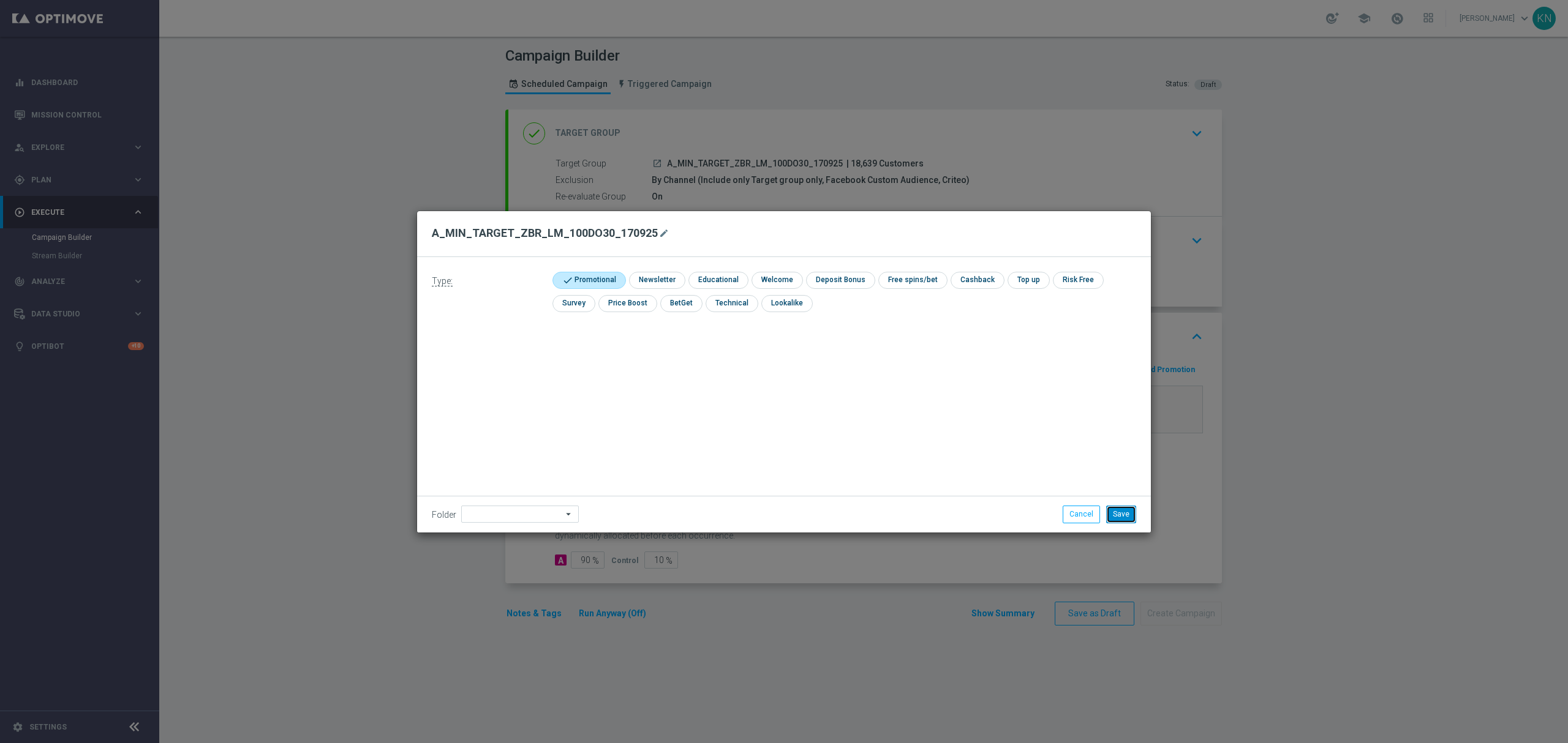
click at [1123, 510] on button "Save" at bounding box center [1120, 514] width 30 height 17
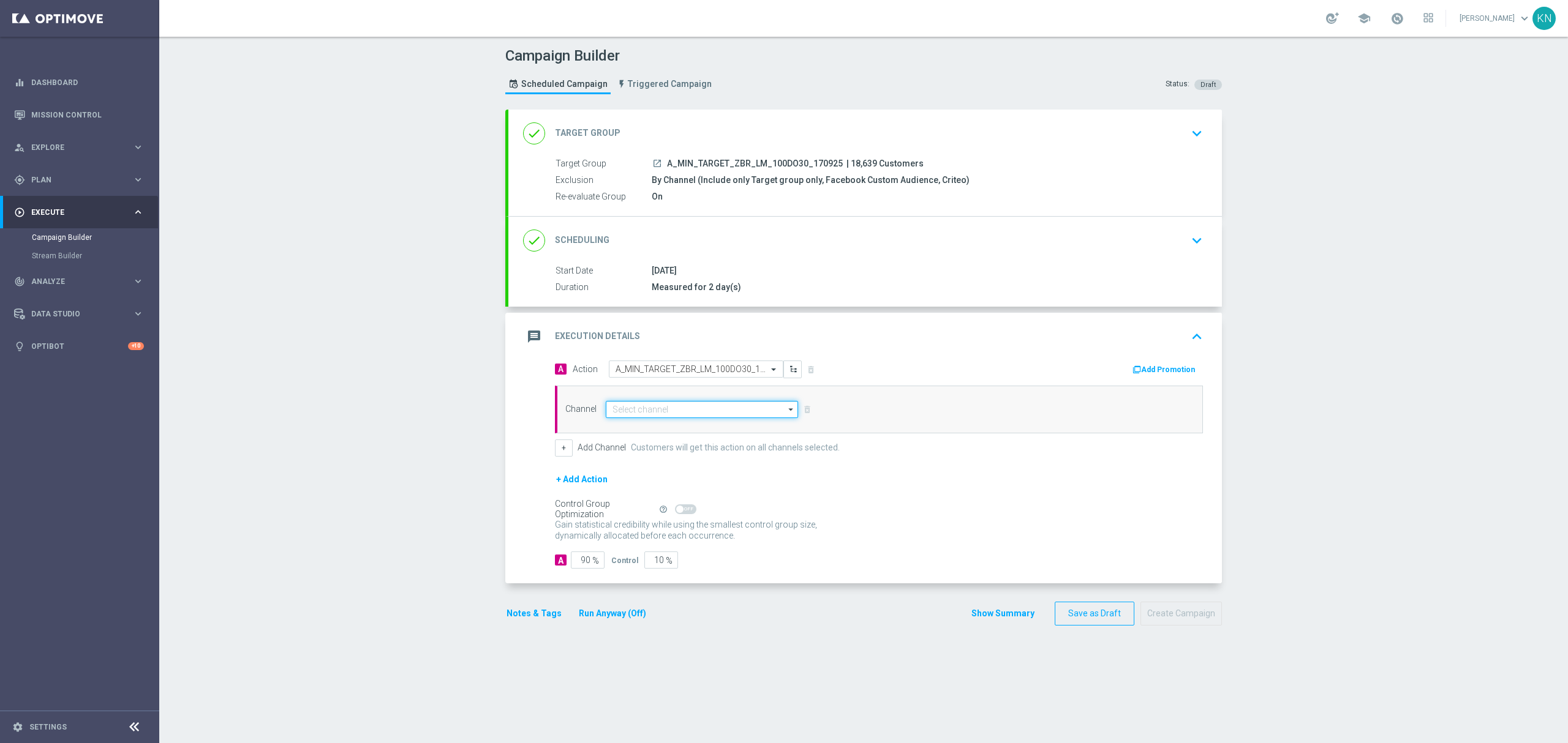
click at [662, 410] on input at bounding box center [701, 410] width 192 height 17
click at [678, 426] on div "Private message" at bounding box center [701, 427] width 192 height 17
type input "Private message"
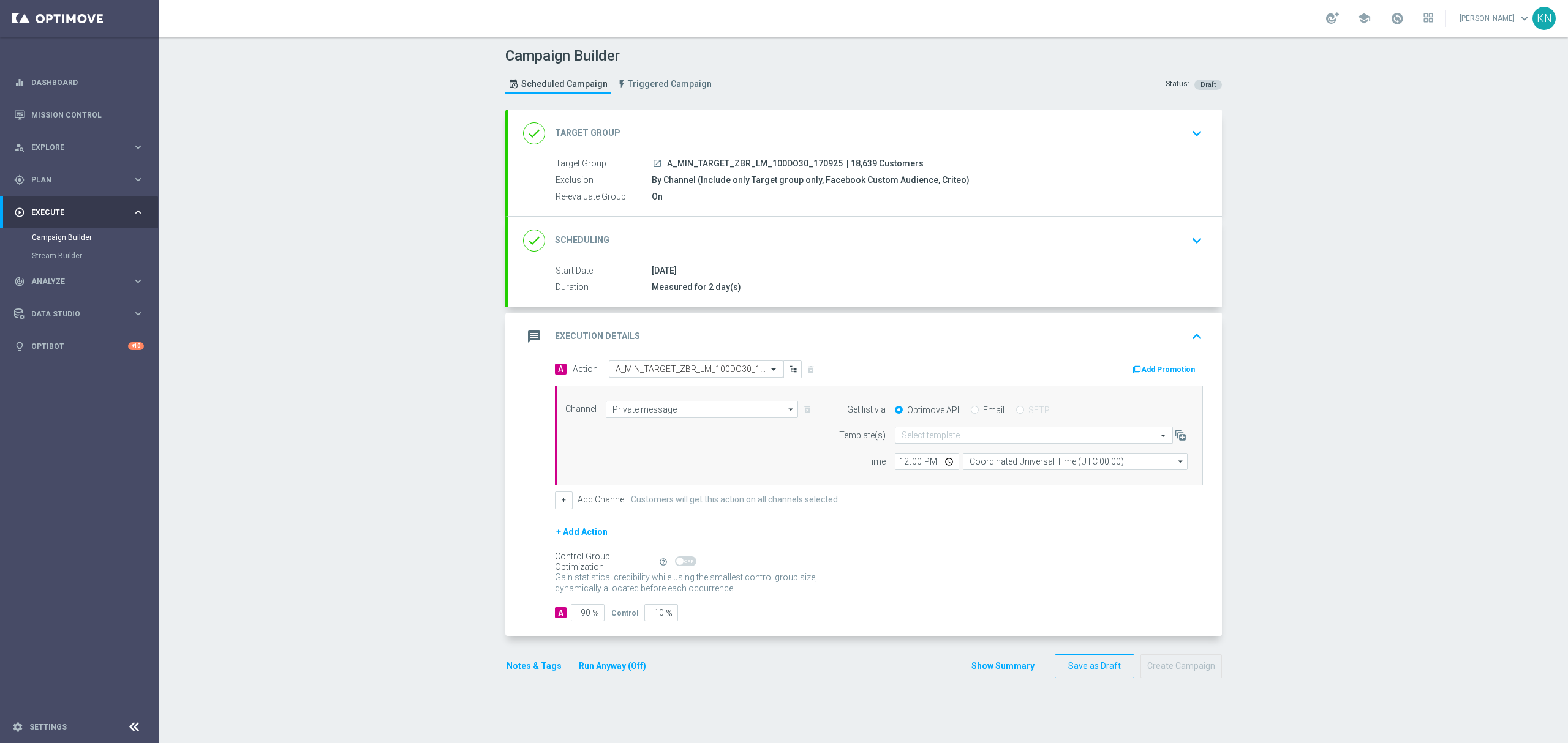
click at [956, 441] on input "text" at bounding box center [1022, 435] width 240 height 10
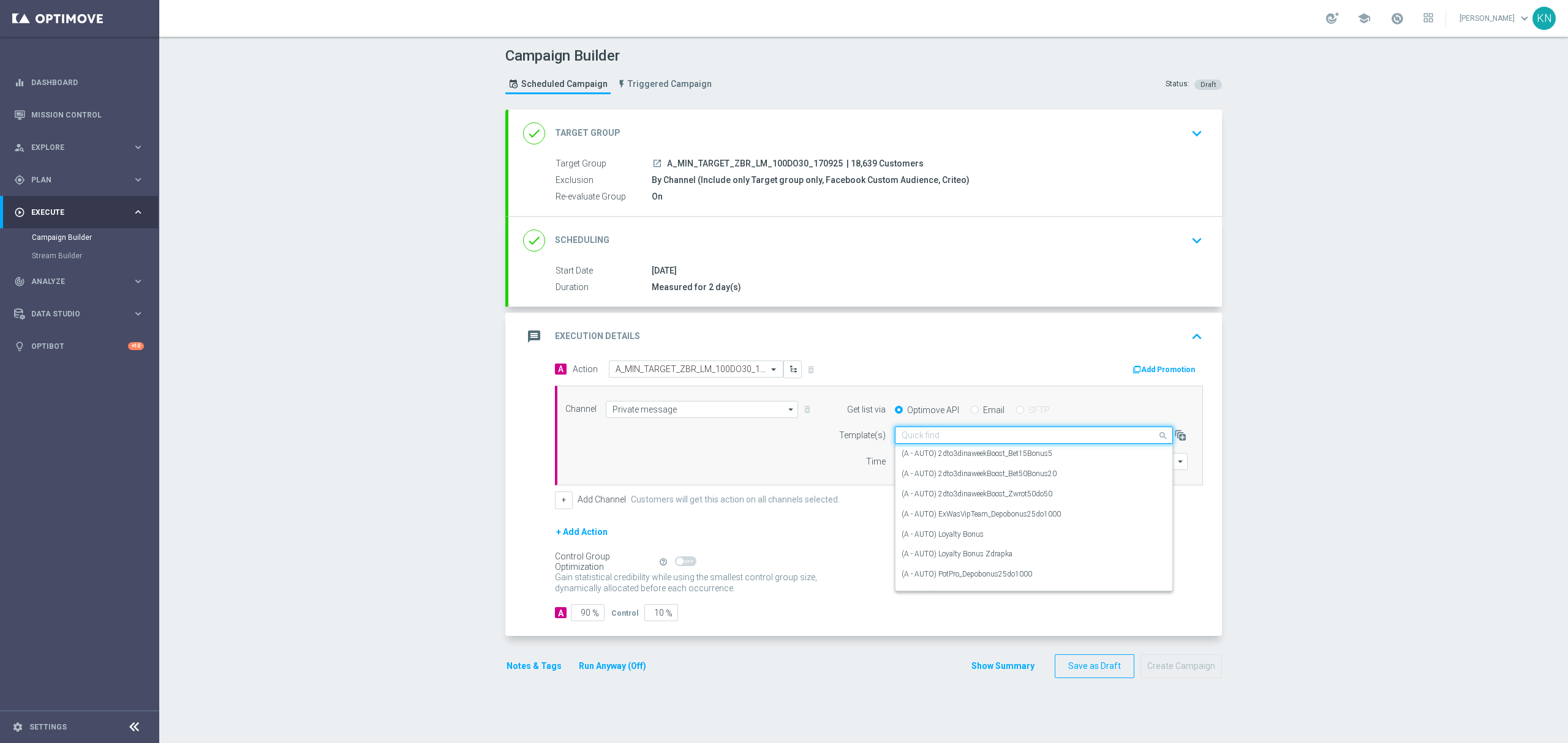
paste input "A_MIN_TARGET_ZBR_LM_100DO30_170925"
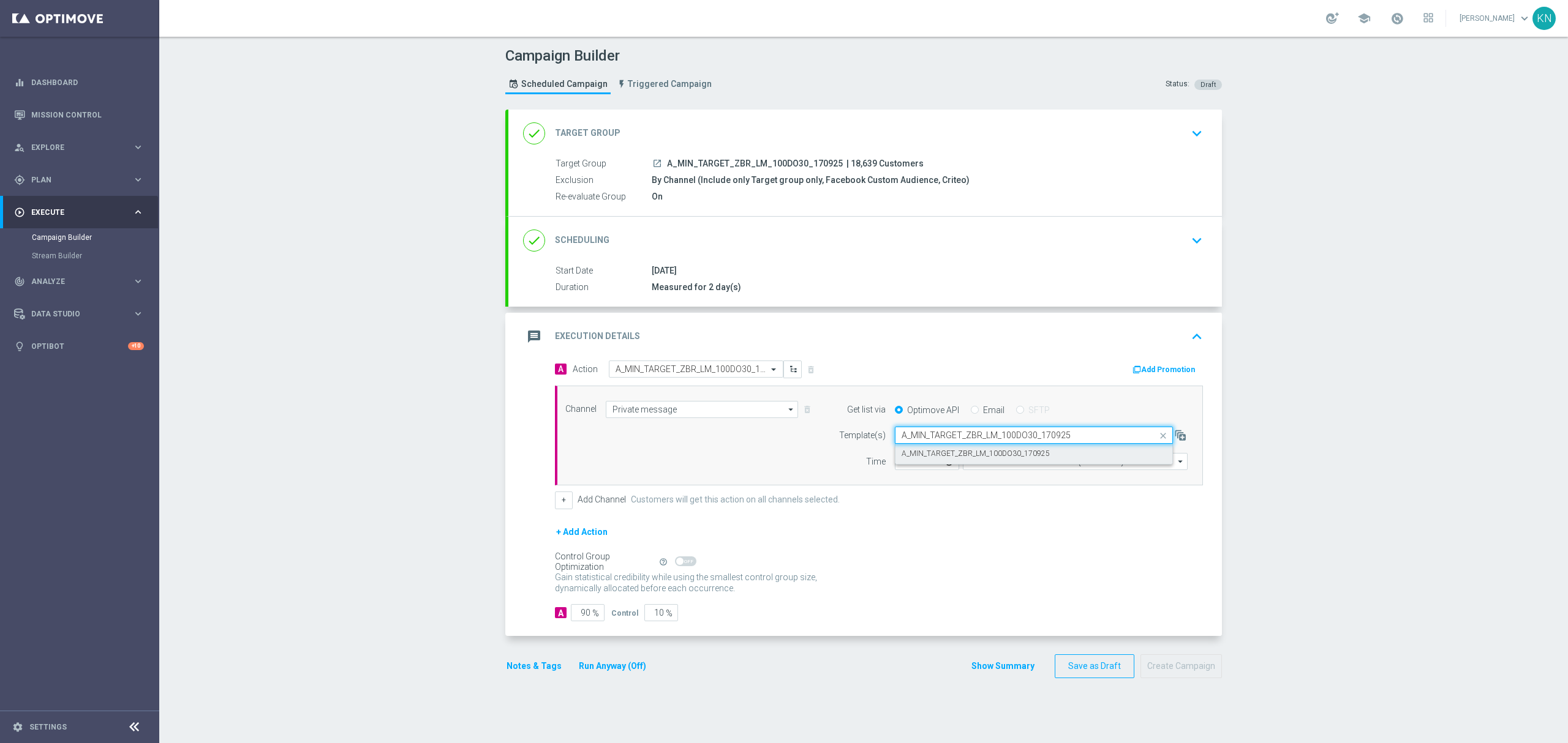
click at [986, 449] on div "A_MIN_TARGET_ZBR_LM_100DO30_170925" at bounding box center [1034, 454] width 264 height 20
type input "A_MIN_TARGET_ZBR_LM_100DO30_170925"
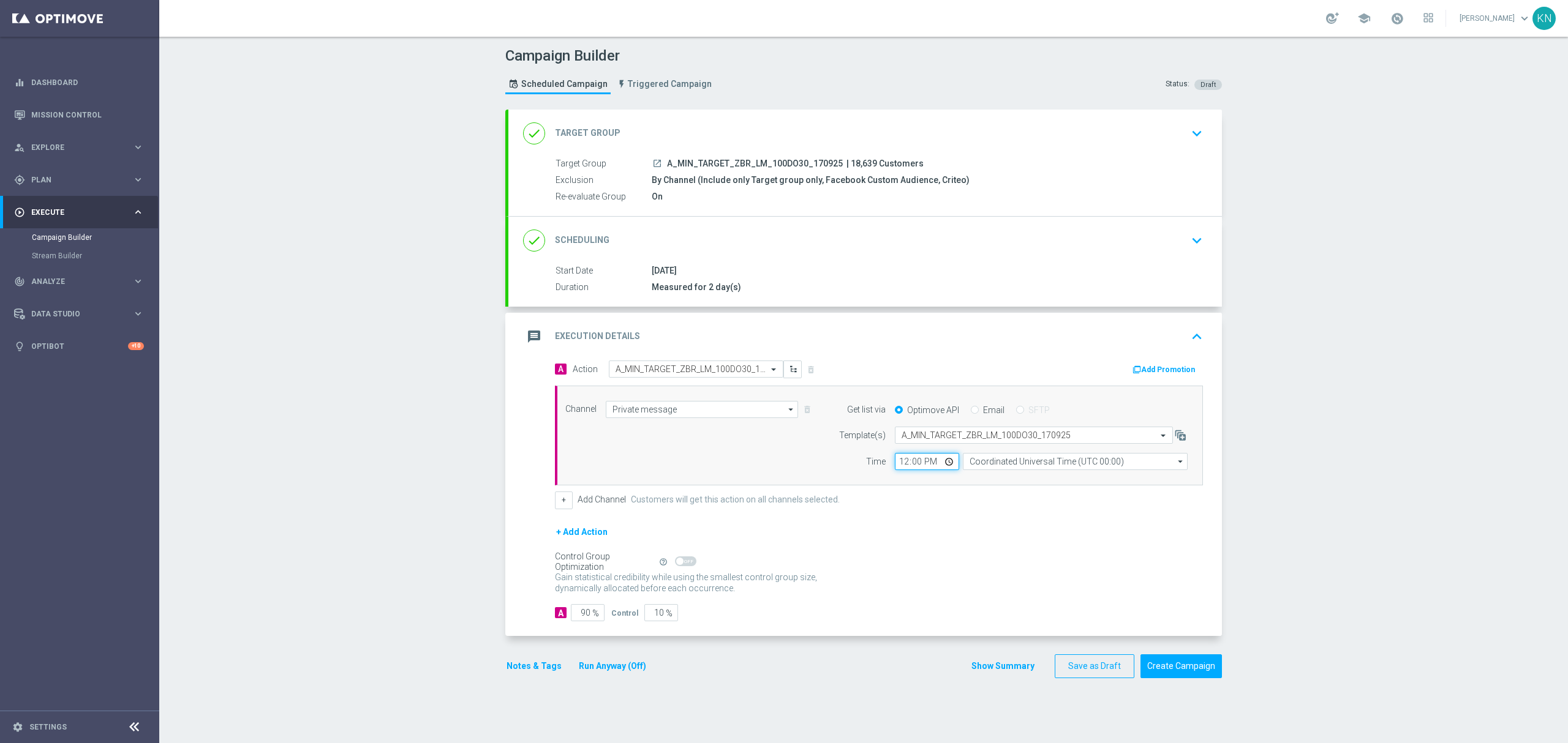
drag, startPoint x: 888, startPoint y: 465, endPoint x: 894, endPoint y: 463, distance: 6.3
click at [895, 464] on input "12:00" at bounding box center [927, 461] width 64 height 17
type input "14:00"
click at [1026, 459] on input "Coordinated Universal Time (UTC 00:00)" at bounding box center [1074, 461] width 224 height 17
click at [1024, 482] on div "Central European Time (Warsaw) (UTC +02:00)" at bounding box center [1068, 479] width 201 height 11
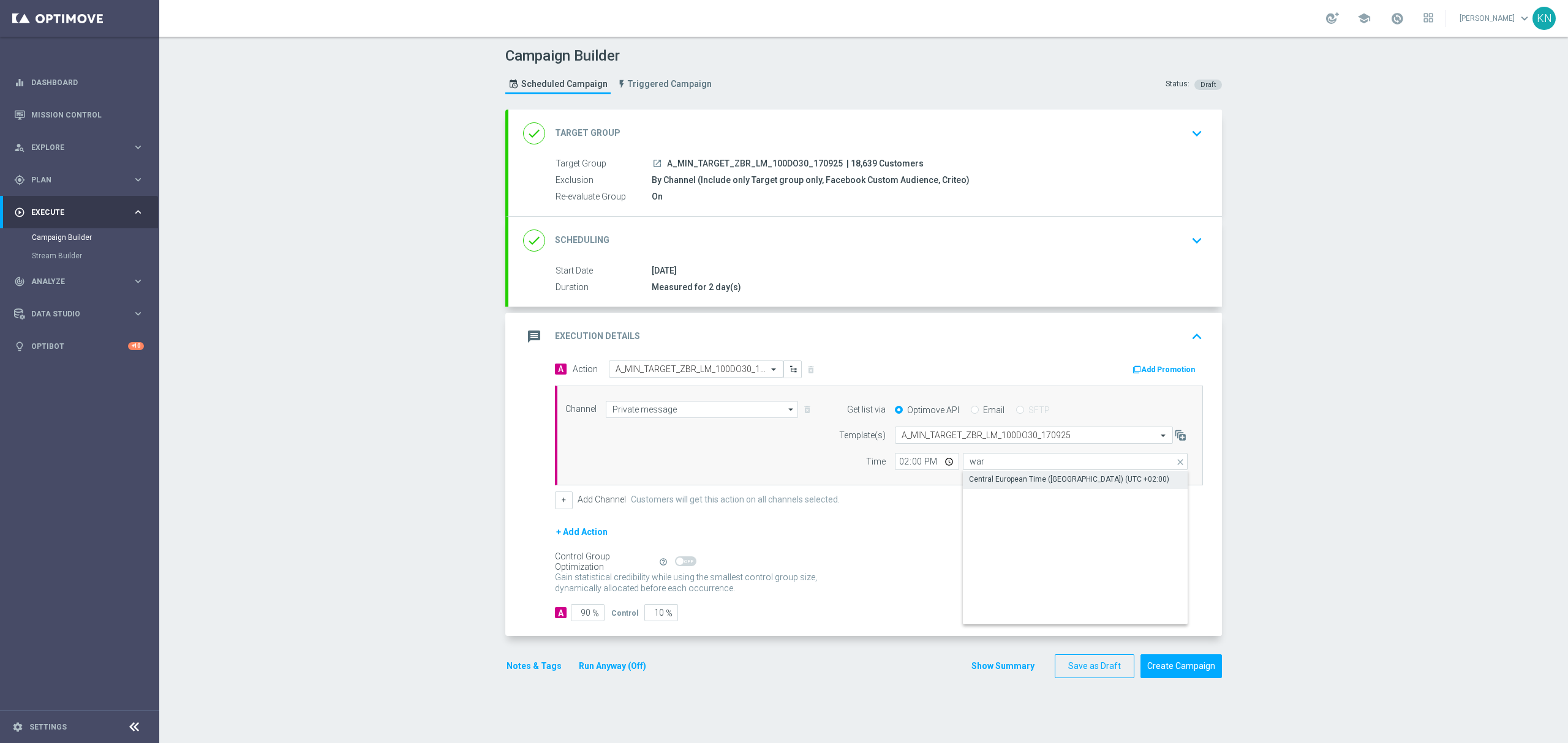
type input "Central European Time (Warsaw) (UTC +02:00)"
click at [1176, 245] on div "done Scheduling keyboard_arrow_down" at bounding box center [865, 240] width 684 height 23
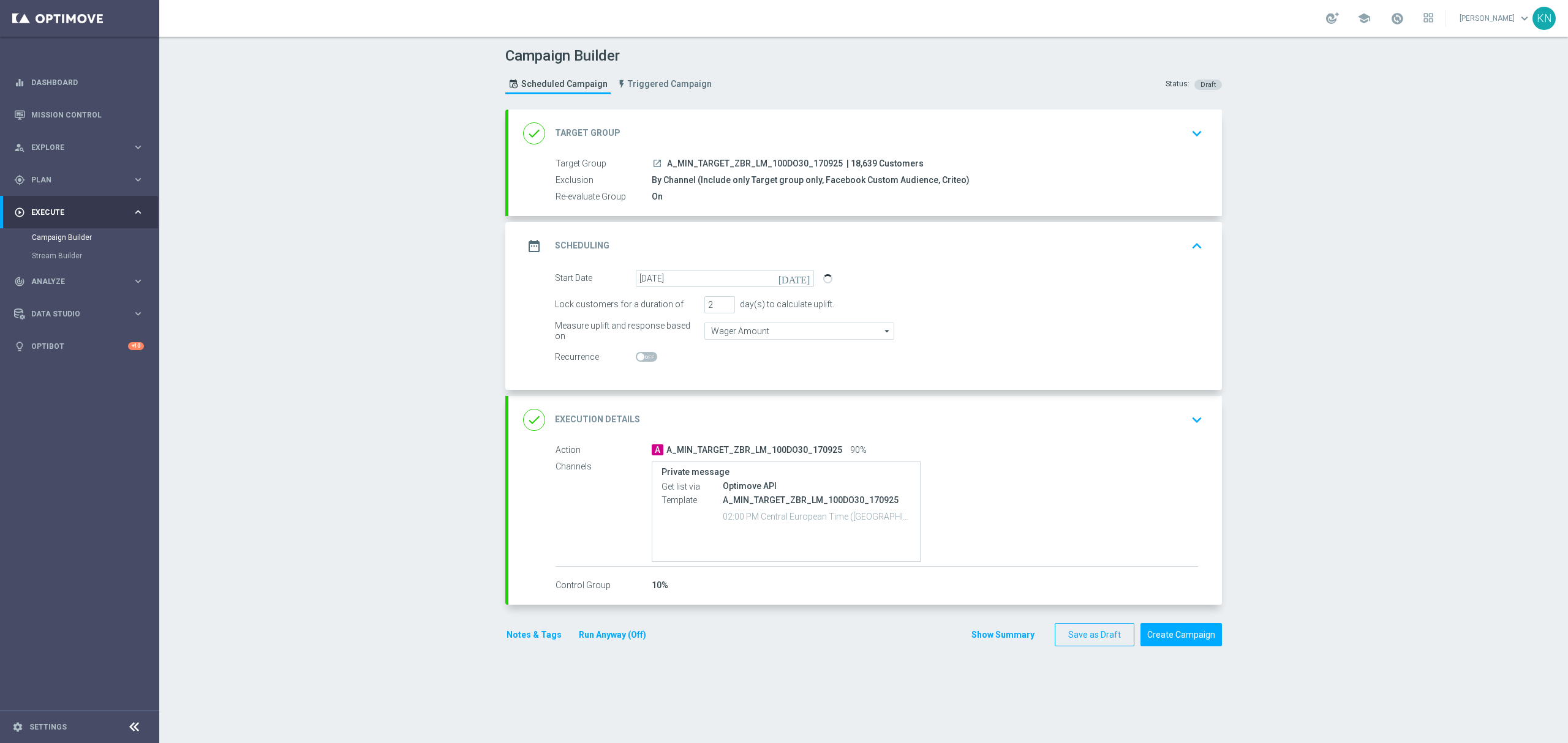
click at [1189, 128] on icon "keyboard_arrow_down" at bounding box center [1197, 134] width 19 height 19
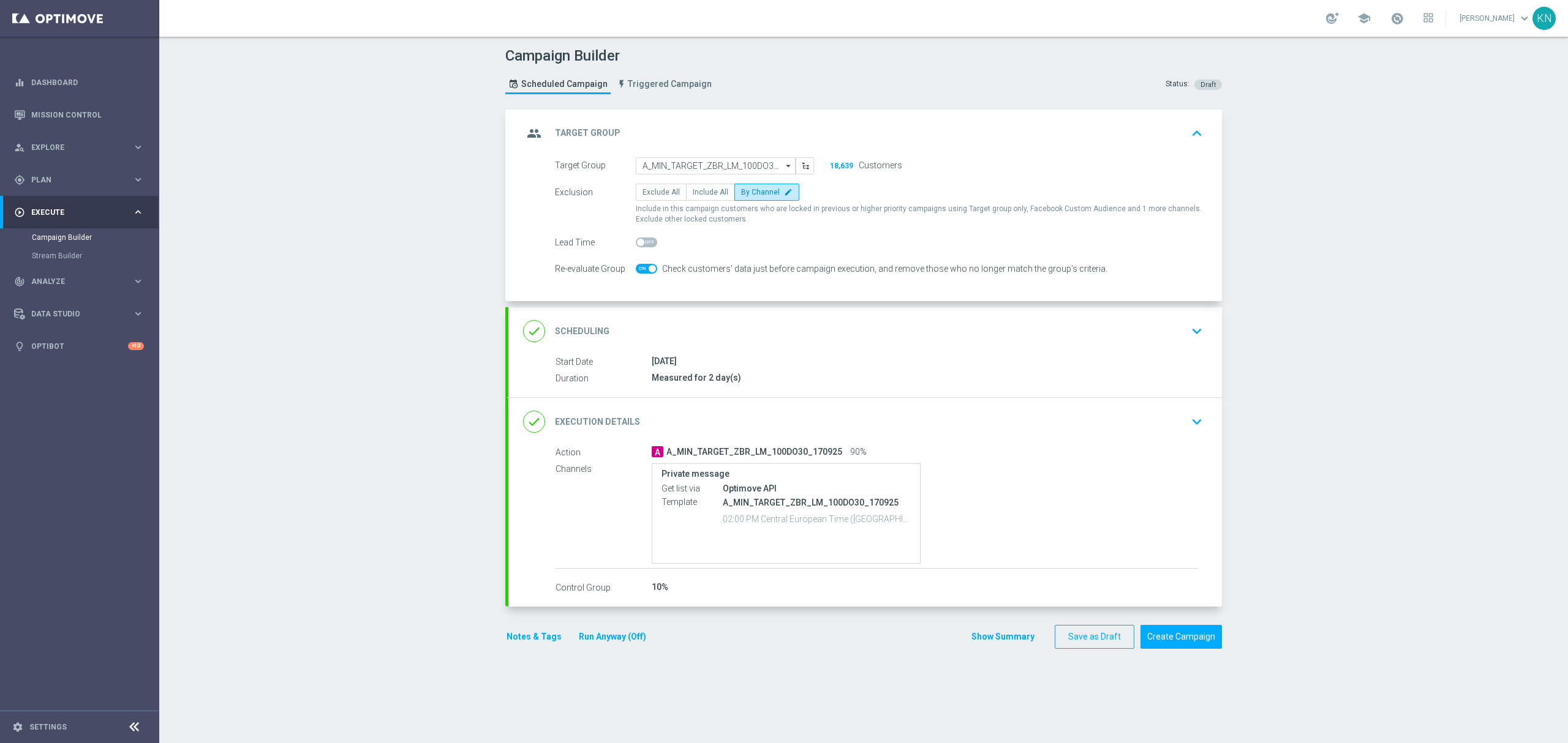
click at [1179, 333] on div "done Scheduling keyboard_arrow_down" at bounding box center [865, 331] width 684 height 23
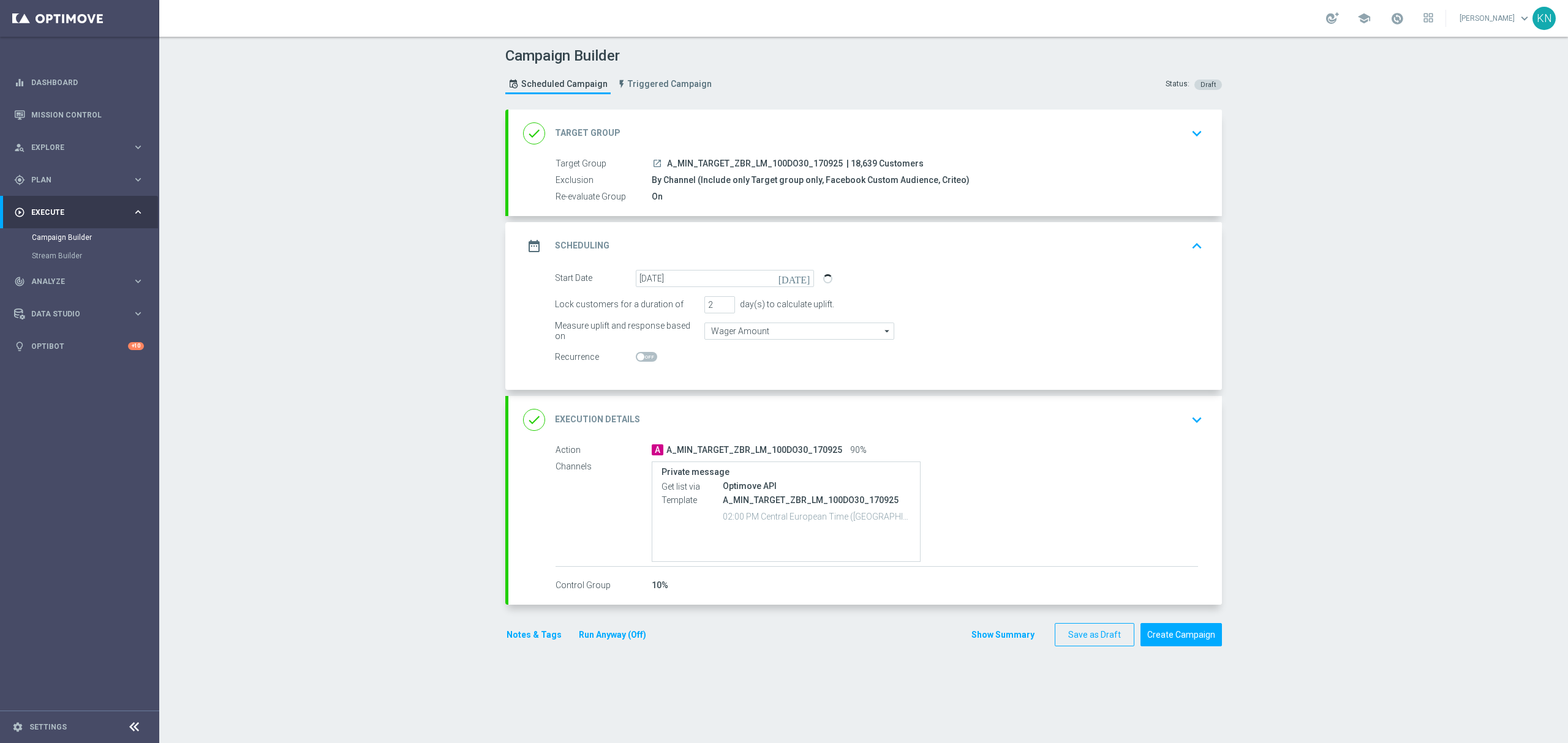
click at [1165, 416] on div "done Execution Details keyboard_arrow_down" at bounding box center [865, 419] width 684 height 23
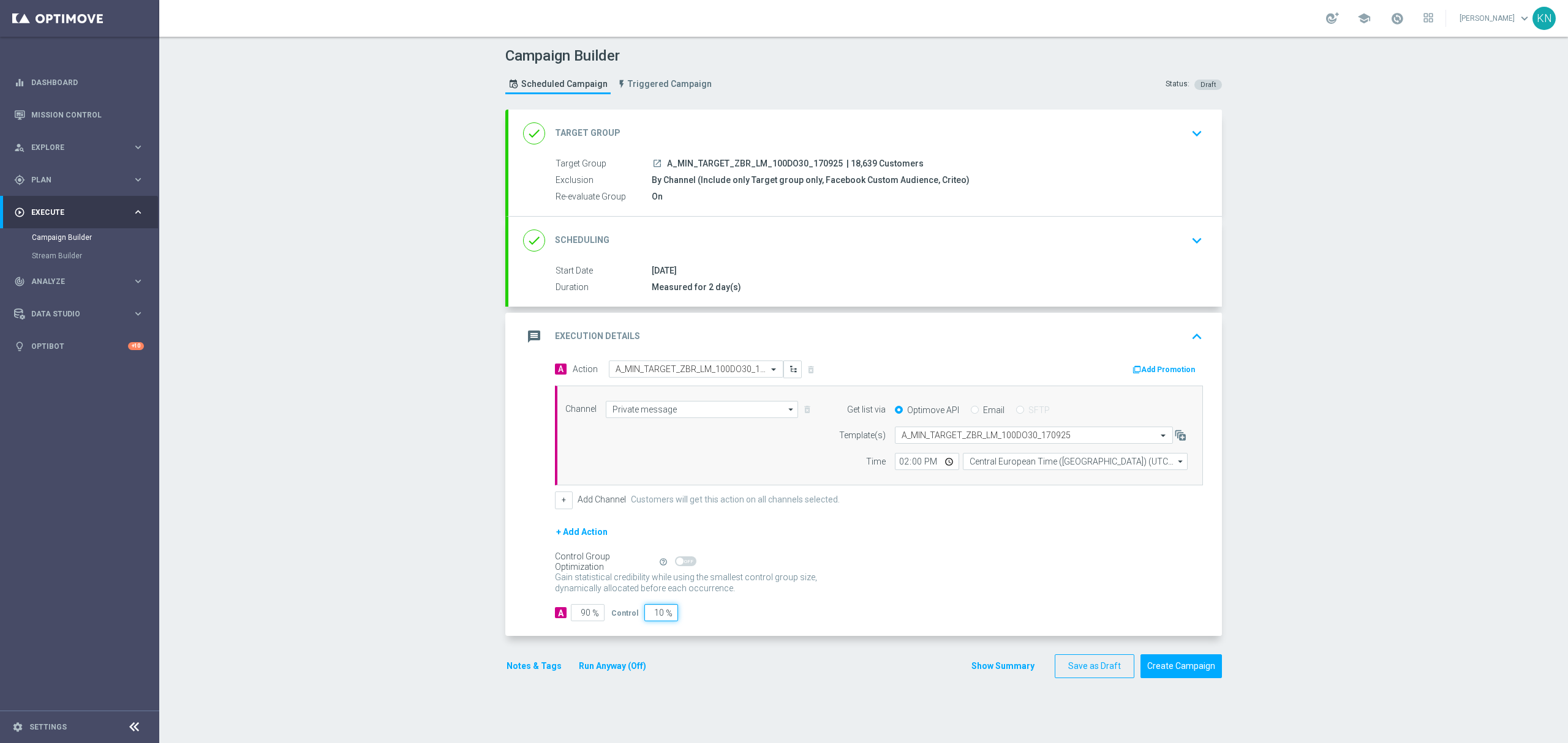
click at [648, 614] on input "10" at bounding box center [661, 613] width 34 height 17
click at [648, 614] on input "10" at bounding box center [661, 613] width 34 height 17
type input "5"
type input "95"
type input "5"
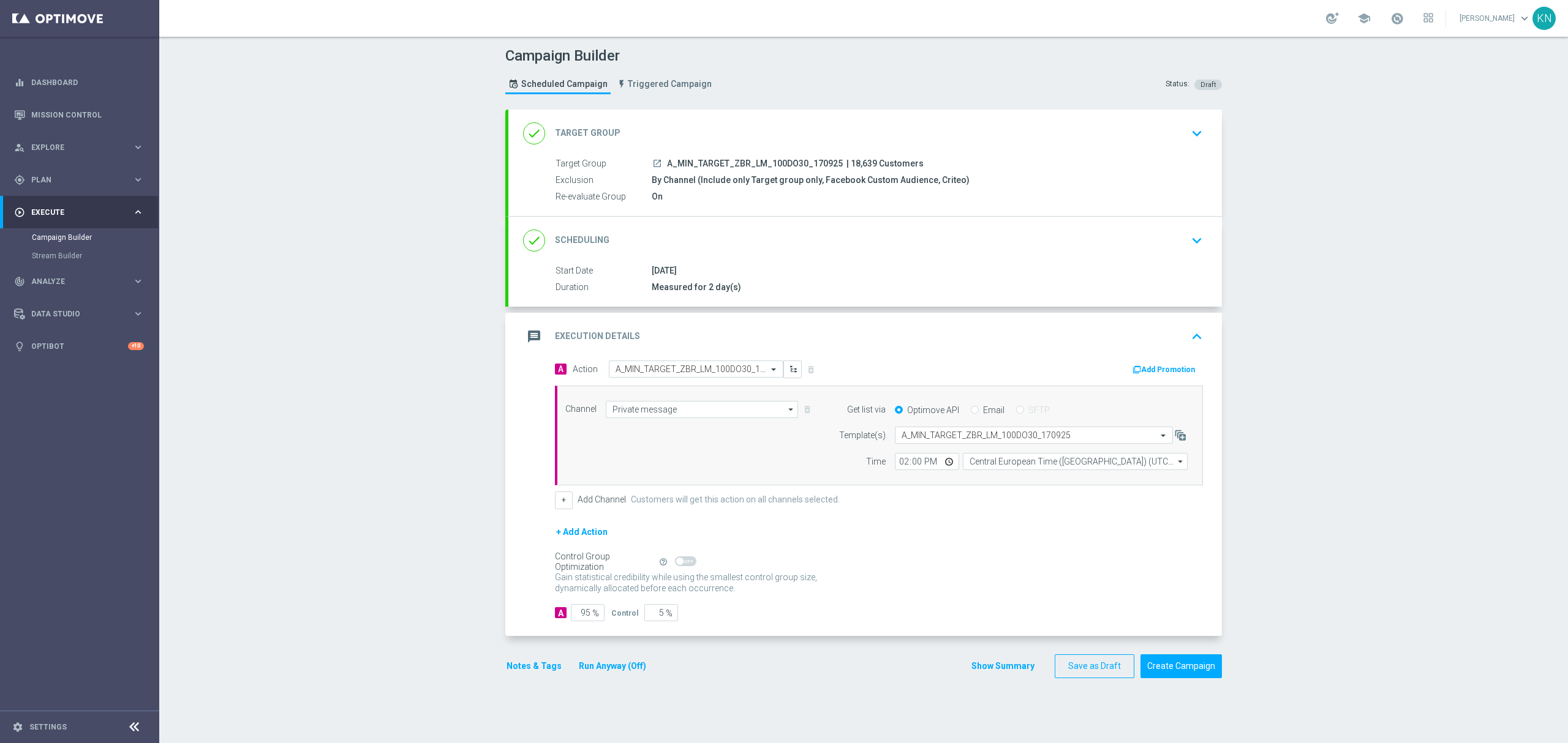
click at [521, 671] on button "Notes & Tags" at bounding box center [534, 666] width 58 height 15
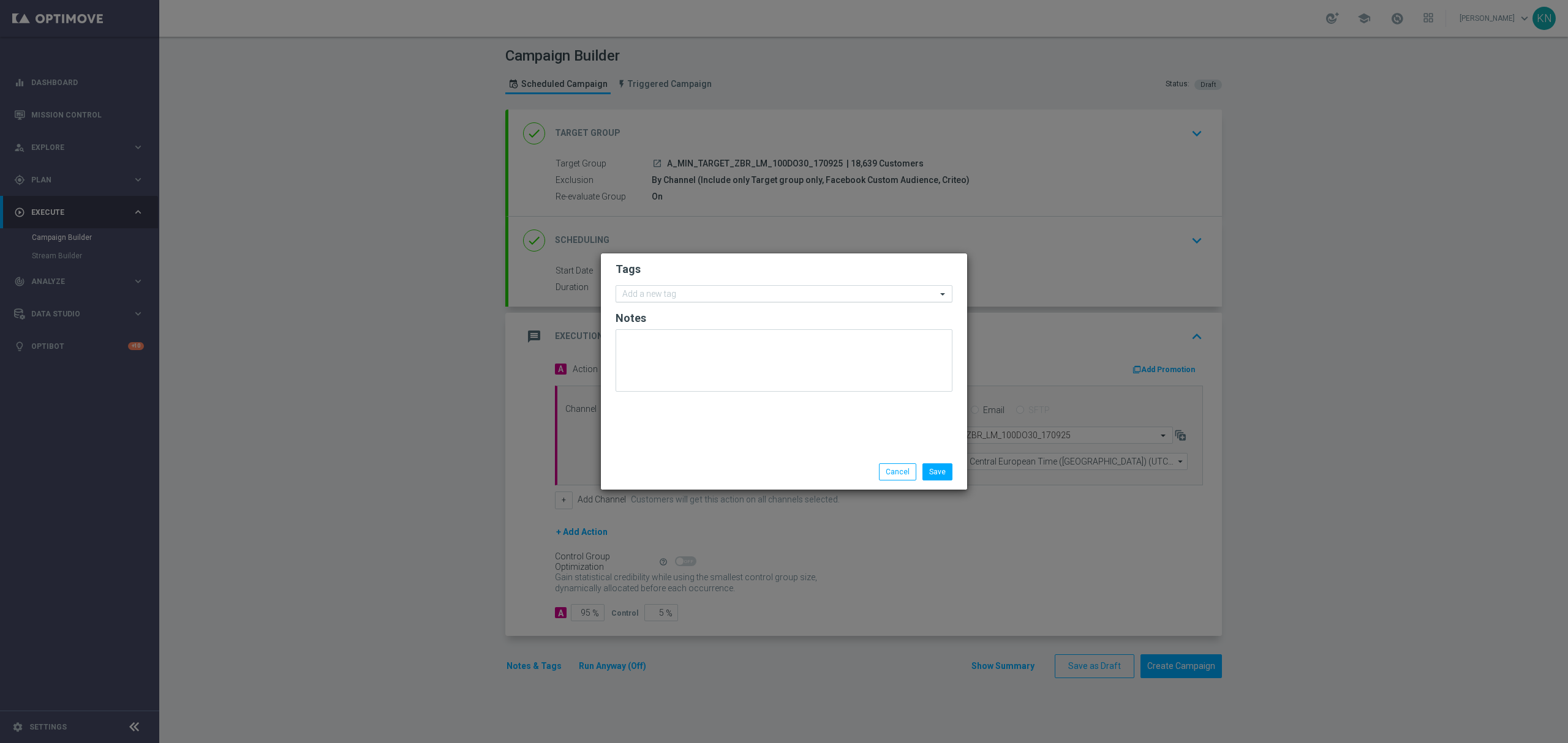
click at [682, 299] on input "text" at bounding box center [779, 294] width 314 height 10
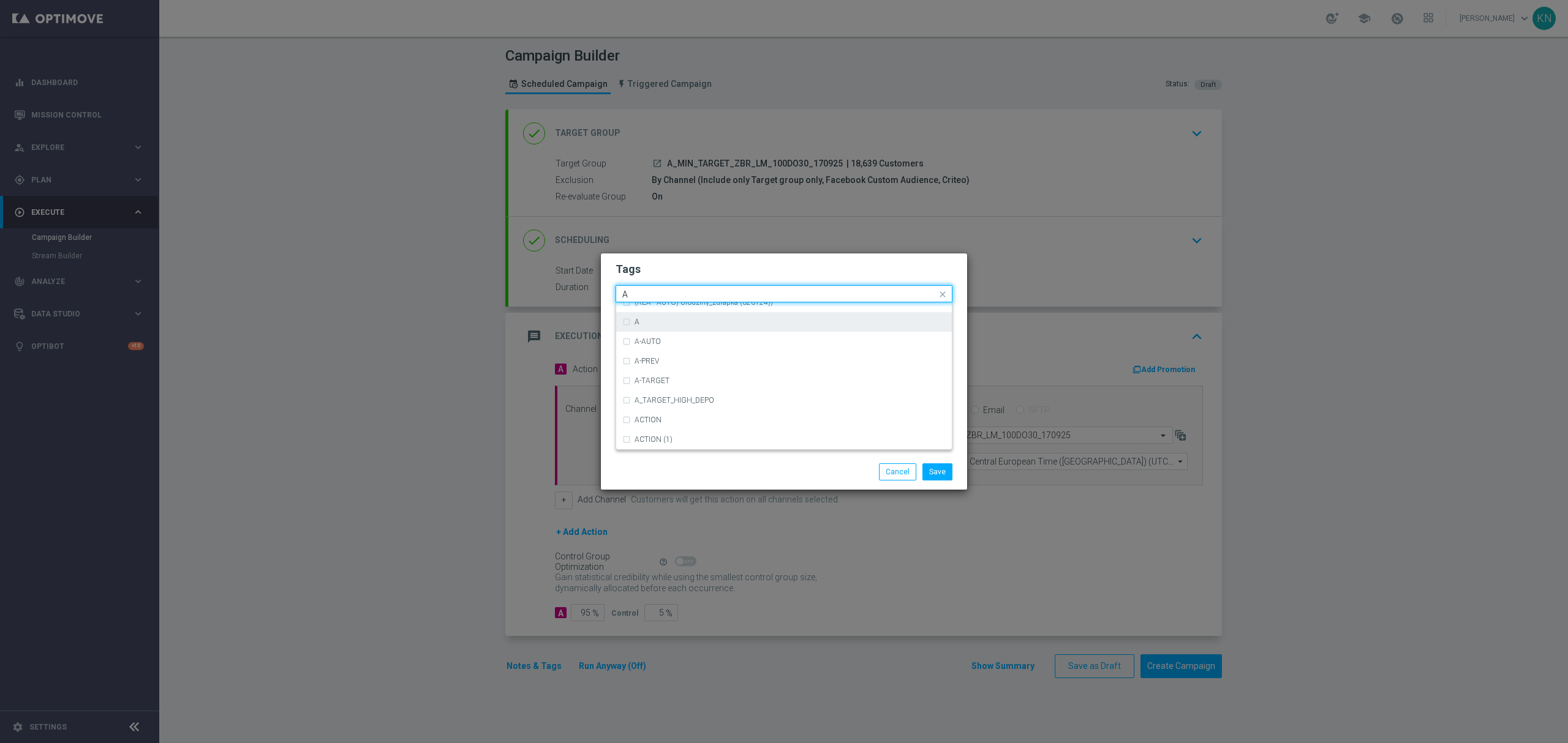
scroll to position [1469, 0]
click at [665, 348] on div "A" at bounding box center [789, 351] width 311 height 8
type input "A"
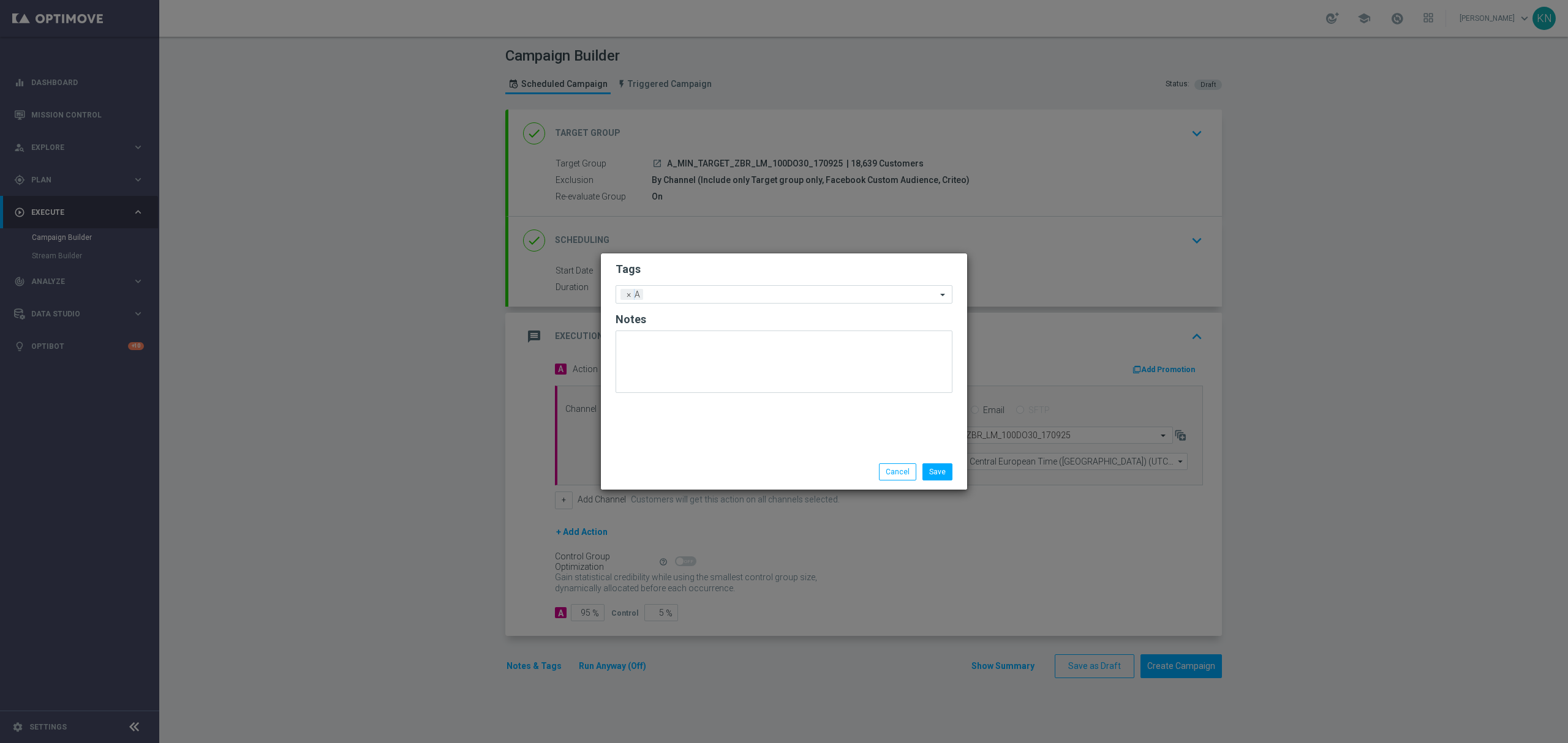
click at [703, 271] on h2 "Tags" at bounding box center [784, 269] width 337 height 14
click at [714, 298] on input "text" at bounding box center [792, 295] width 289 height 10
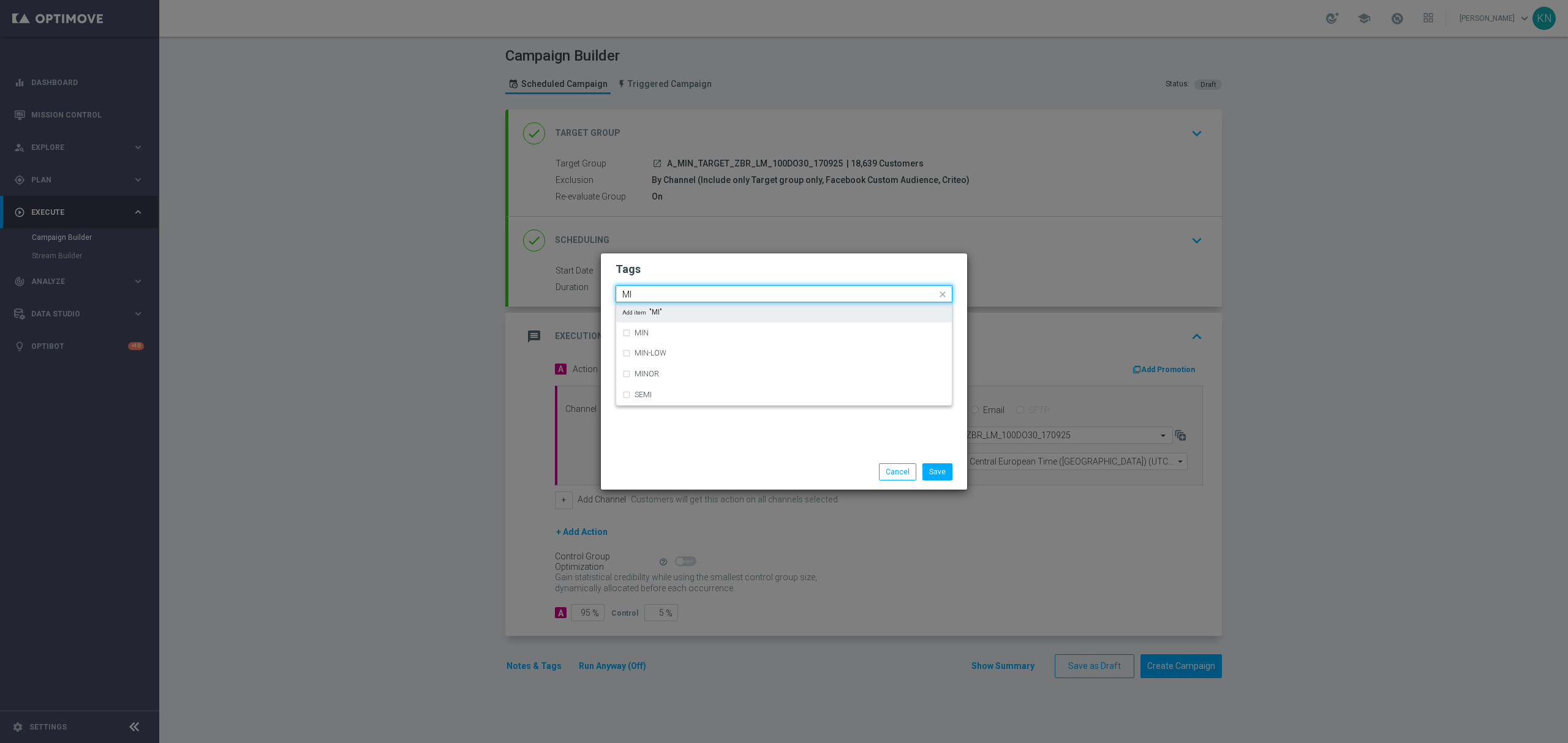
click at [662, 329] on div "MIN" at bounding box center [789, 333] width 311 height 8
type input "MI"
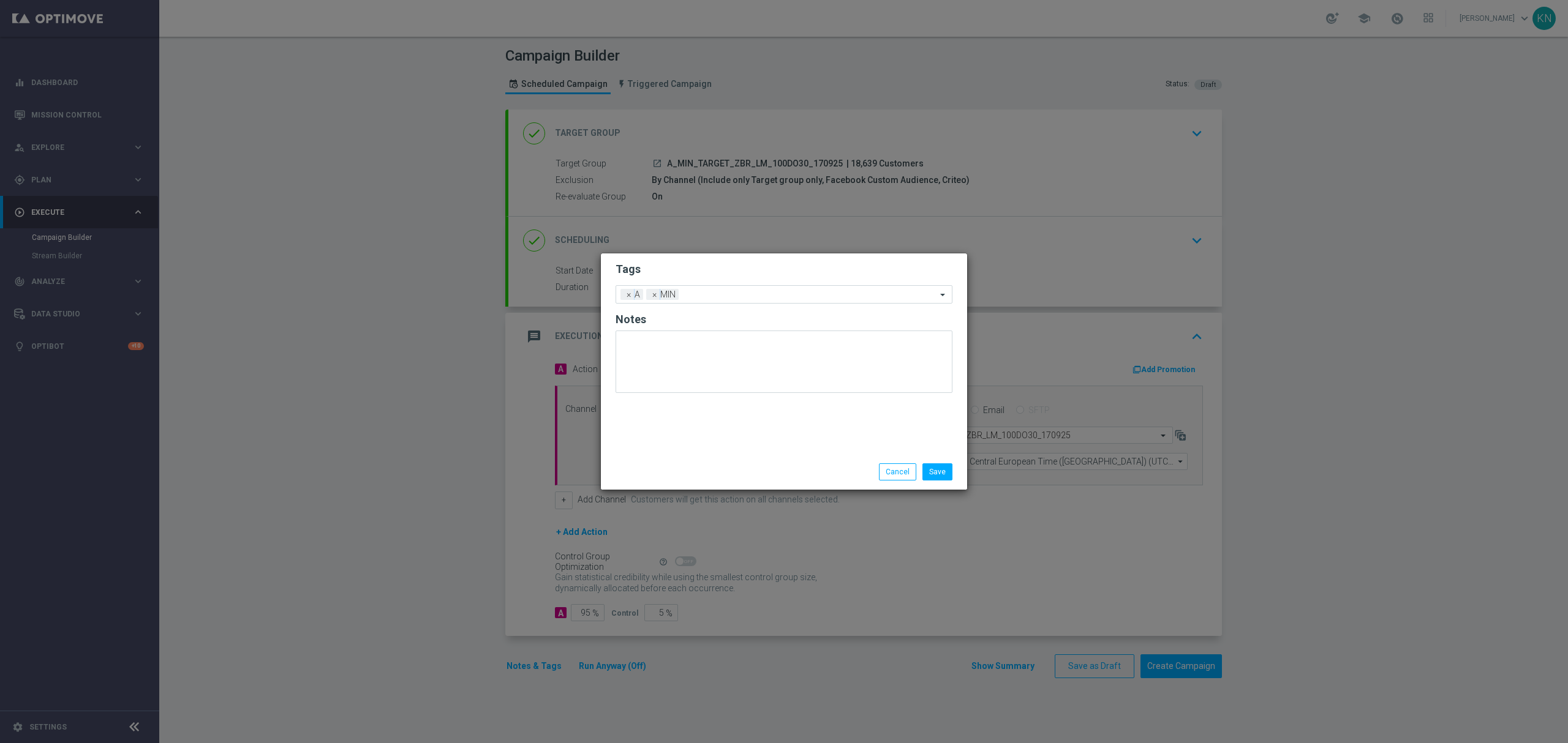
click at [700, 271] on h2 "Tags" at bounding box center [784, 269] width 337 height 14
click at [716, 288] on div "Add a new tag × A × MIN" at bounding box center [776, 294] width 320 height 17
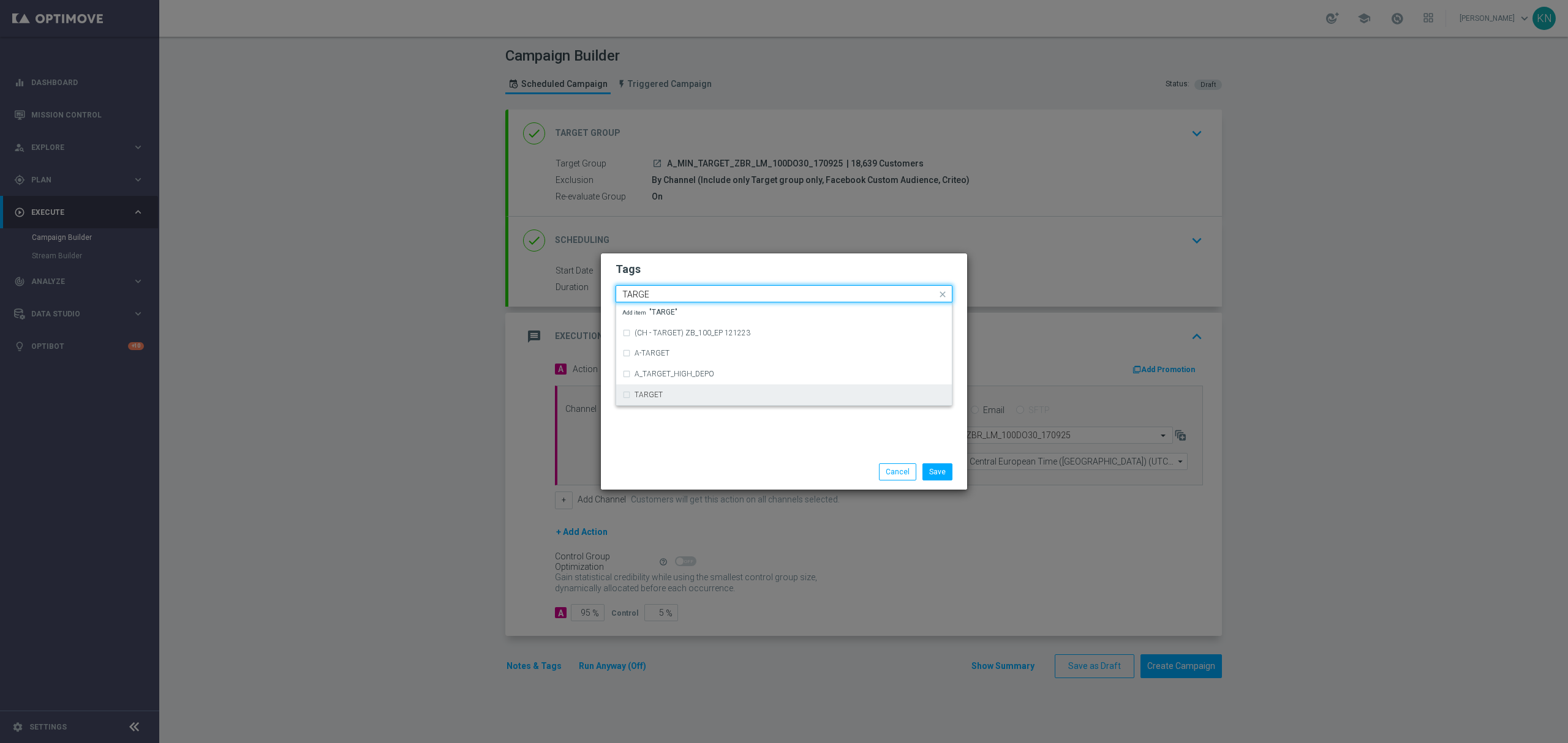
click at [653, 399] on div "TARGET" at bounding box center [784, 394] width 323 height 19
type input "TARGE"
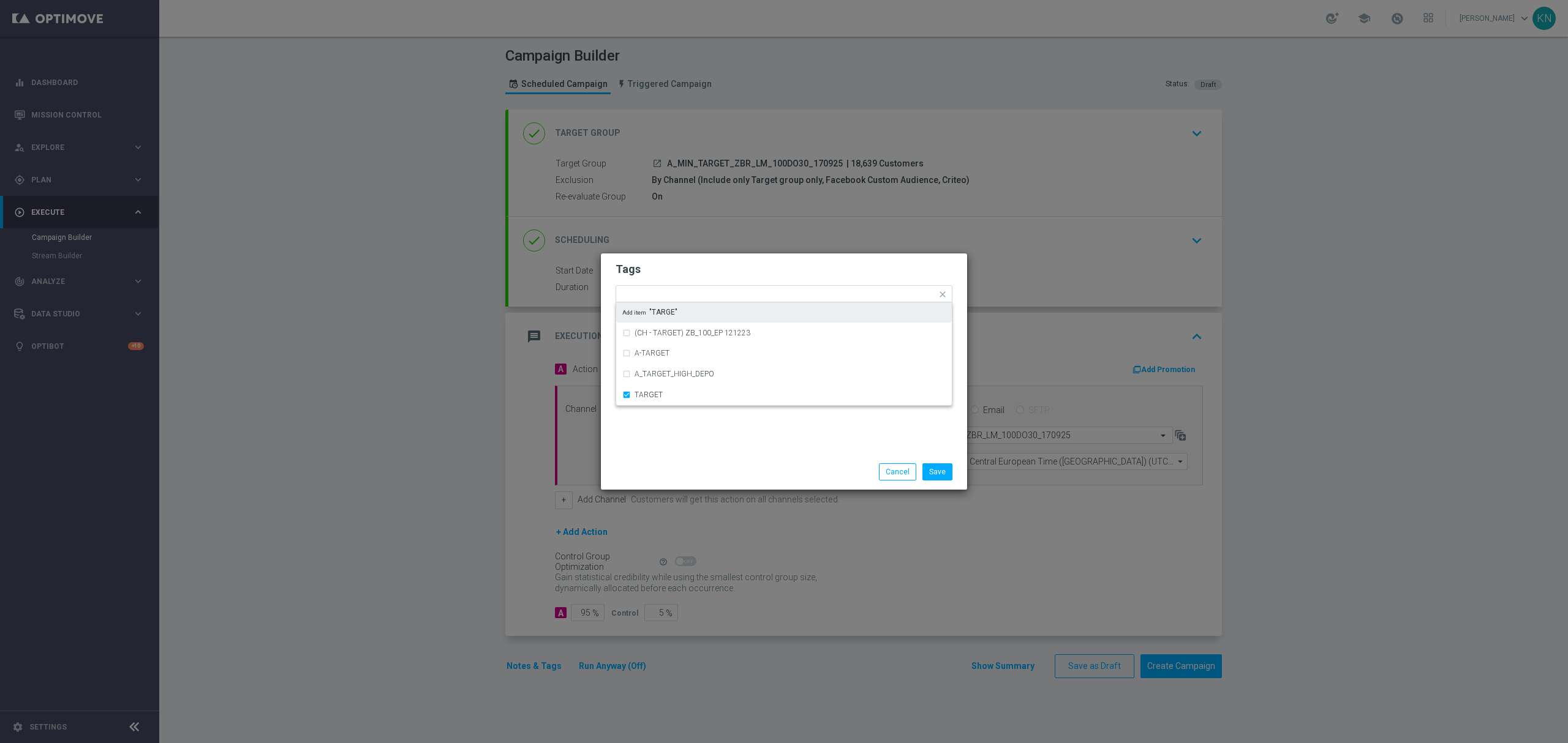
click at [726, 273] on h2 "Tags" at bounding box center [784, 269] width 337 height 14
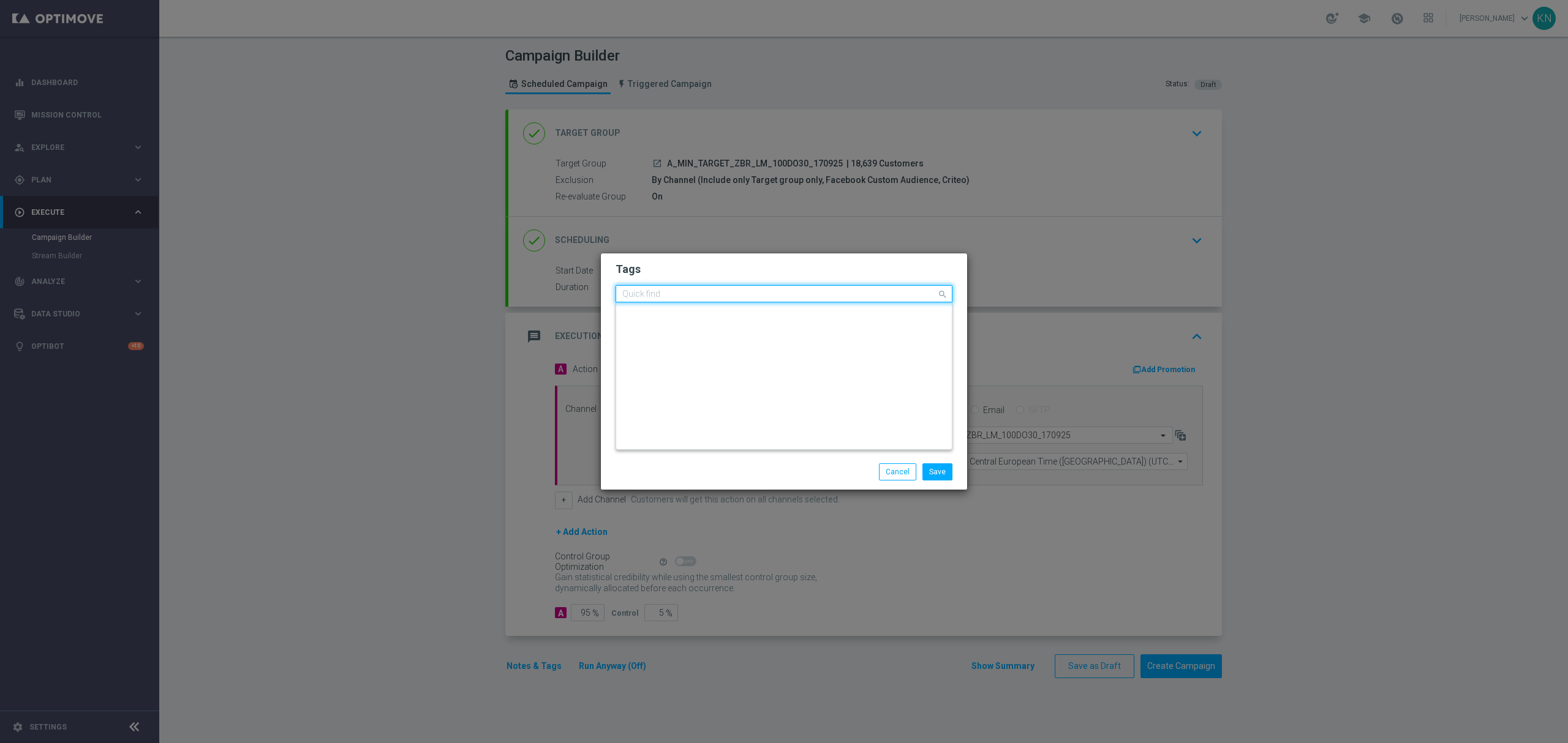
click at [754, 289] on input "text" at bounding box center [779, 294] width 314 height 10
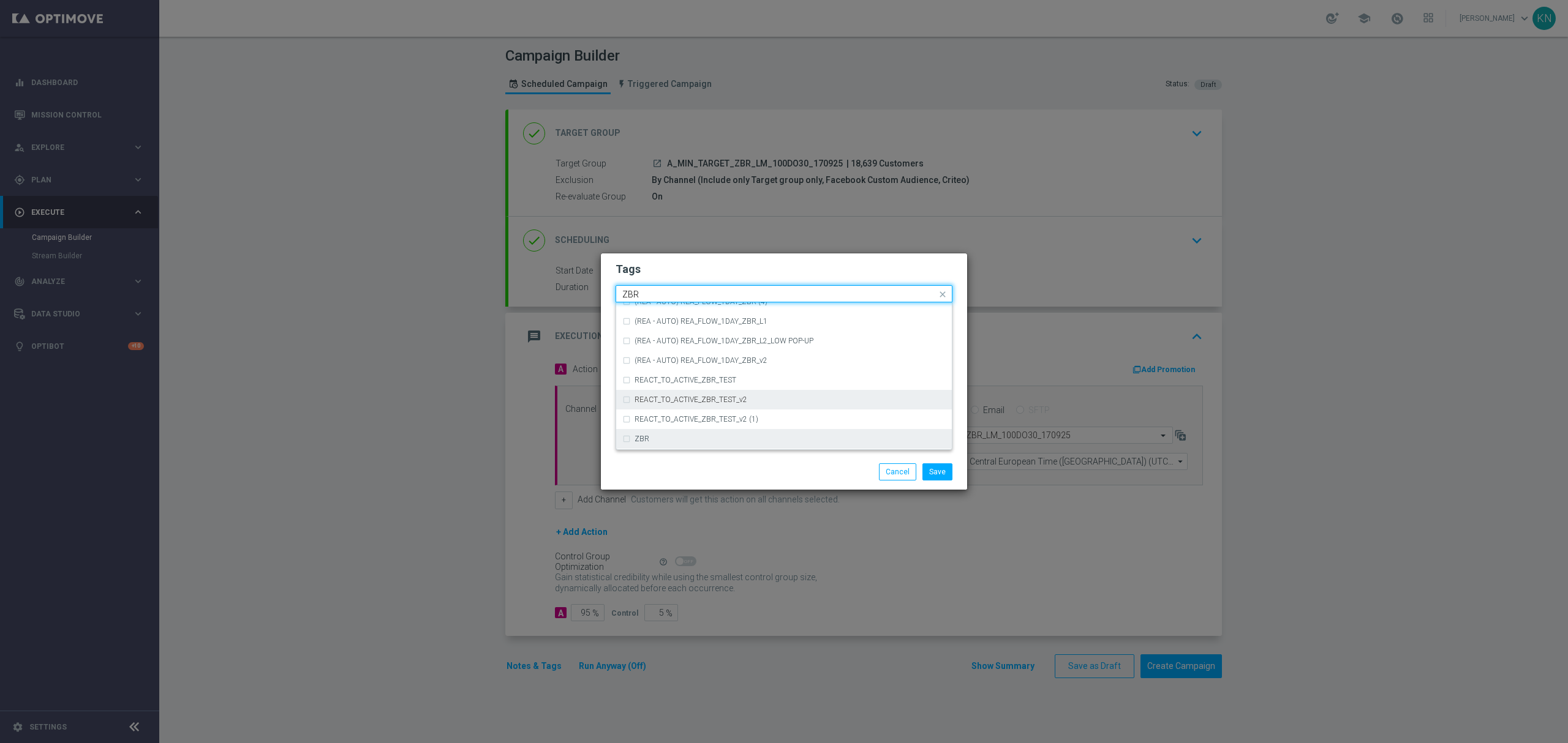
scroll to position [127, 0]
click at [692, 405] on div "ZBR" at bounding box center [784, 399] width 323 height 19
type input "ZBR"
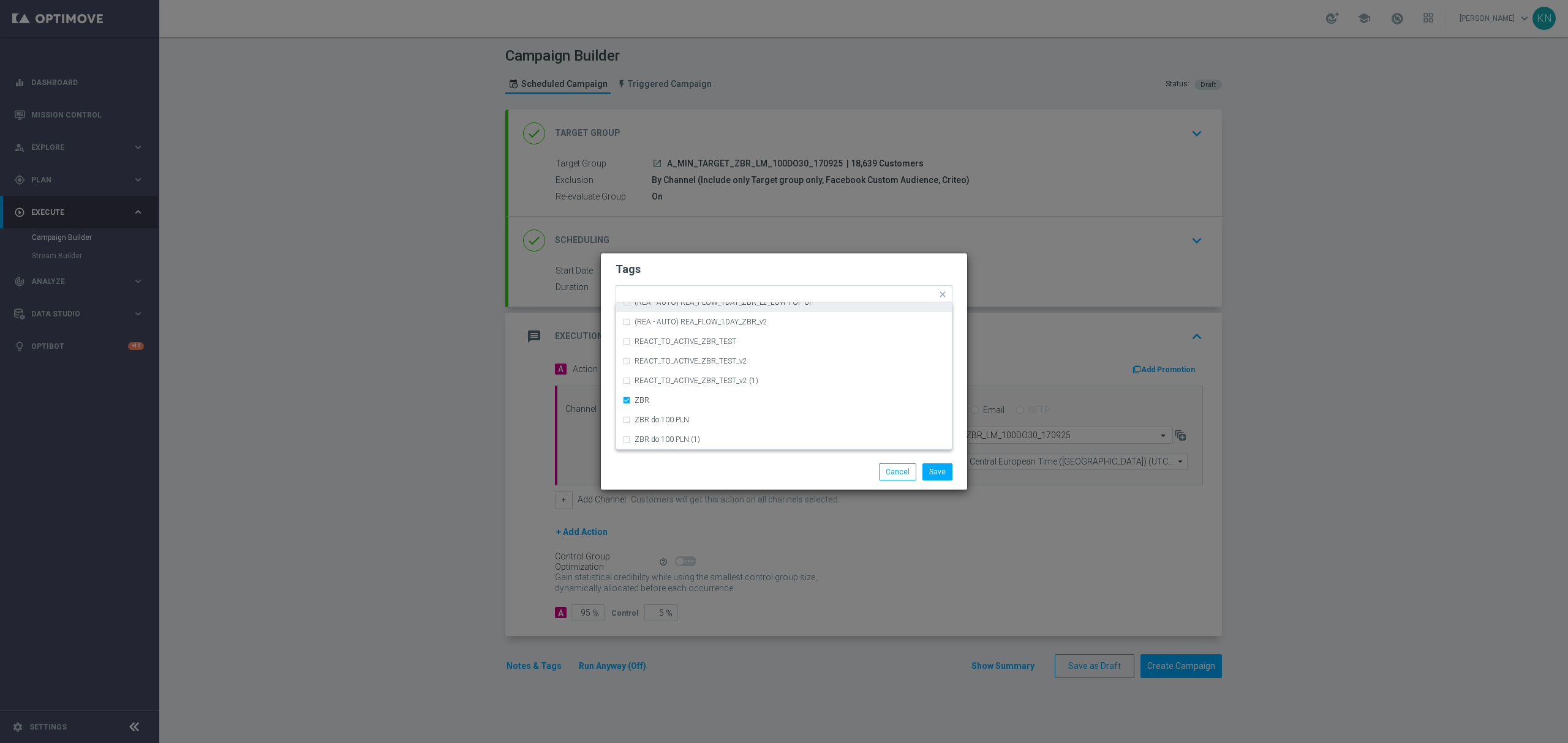
click at [734, 267] on h2 "Tags" at bounding box center [784, 269] width 337 height 14
click at [948, 473] on button "Save" at bounding box center [936, 472] width 30 height 17
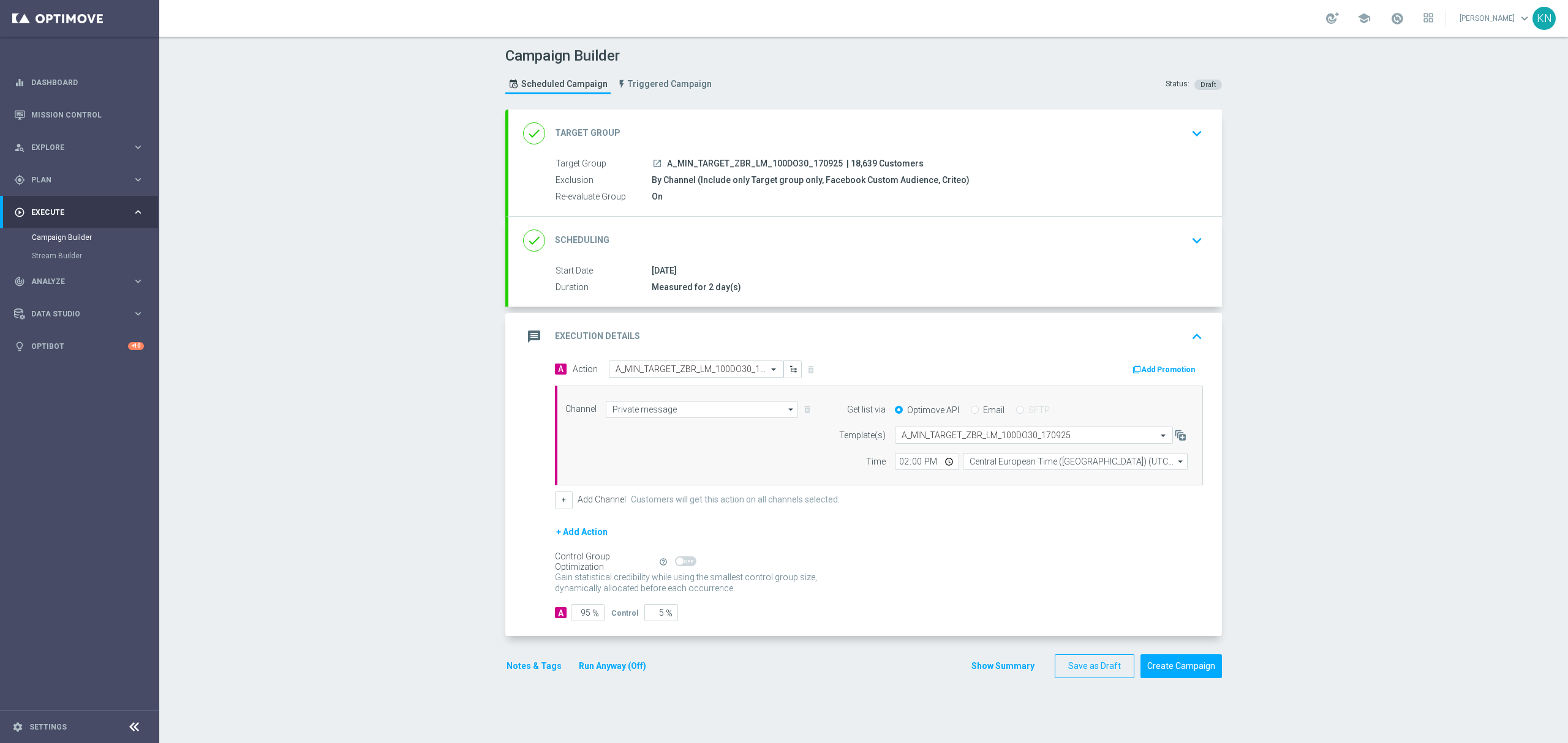
click at [1151, 371] on button "Add Promotion" at bounding box center [1165, 370] width 68 height 14
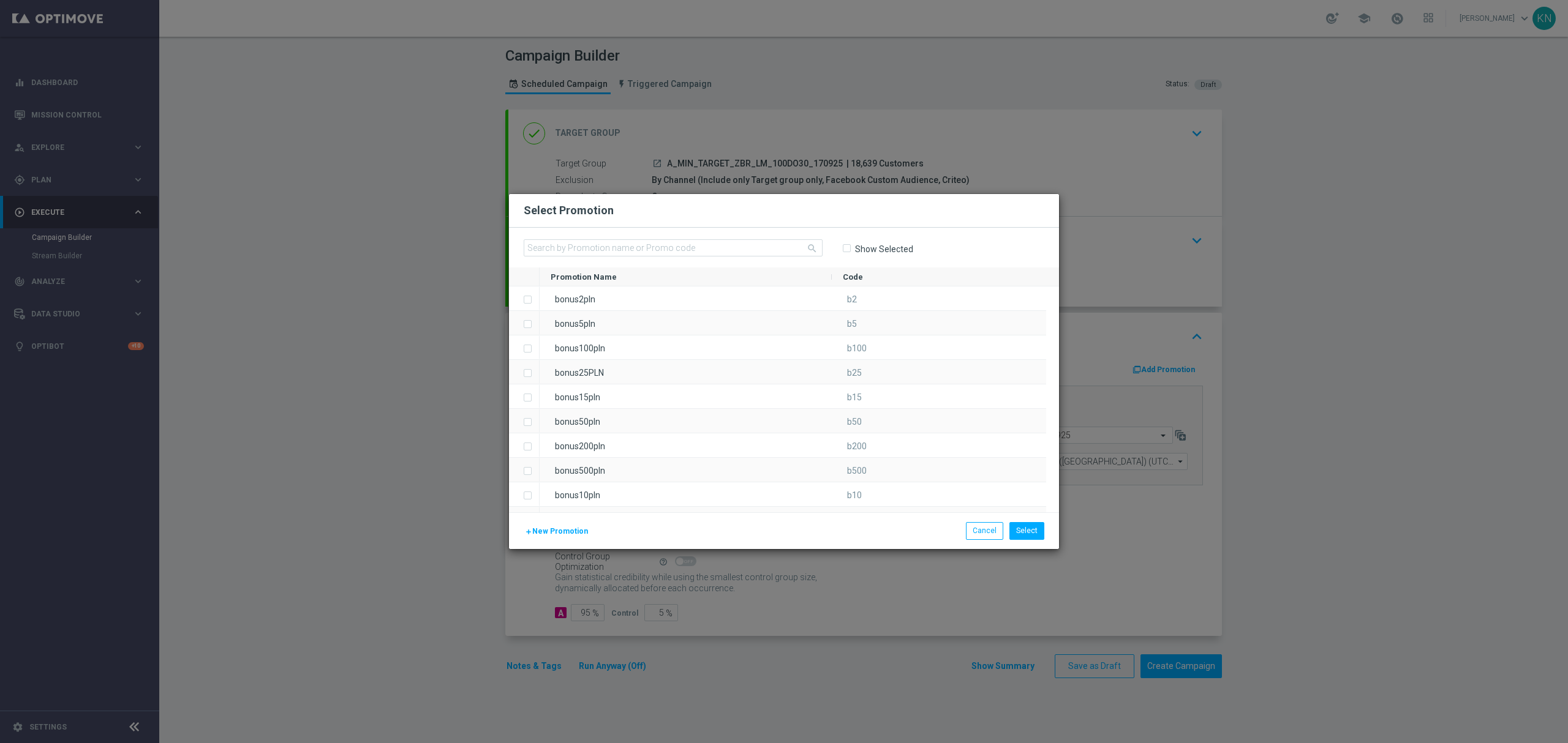
click at [559, 530] on span "New Promotion" at bounding box center [560, 531] width 56 height 8
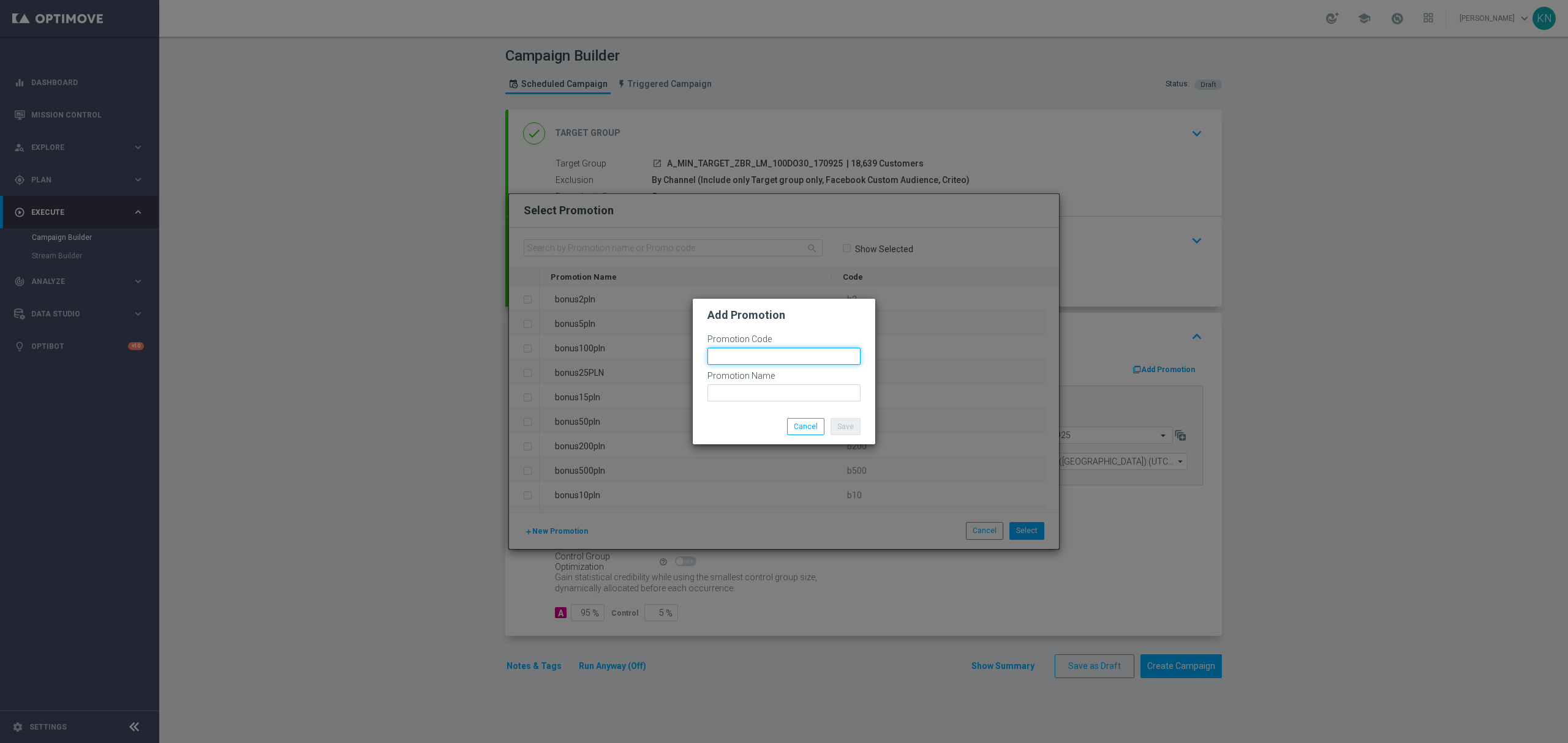
click at [748, 355] on input "text" at bounding box center [783, 356] width 153 height 17
type input "B"
paste input "179748"
drag, startPoint x: 715, startPoint y: 353, endPoint x: 652, endPoint y: 353, distance: 63.0
click at [652, 353] on modal-container "Add Promotion Promotion Code bonusapi_tg-179748 Promotion Name Save Cancel" at bounding box center [784, 372] width 1568 height 743
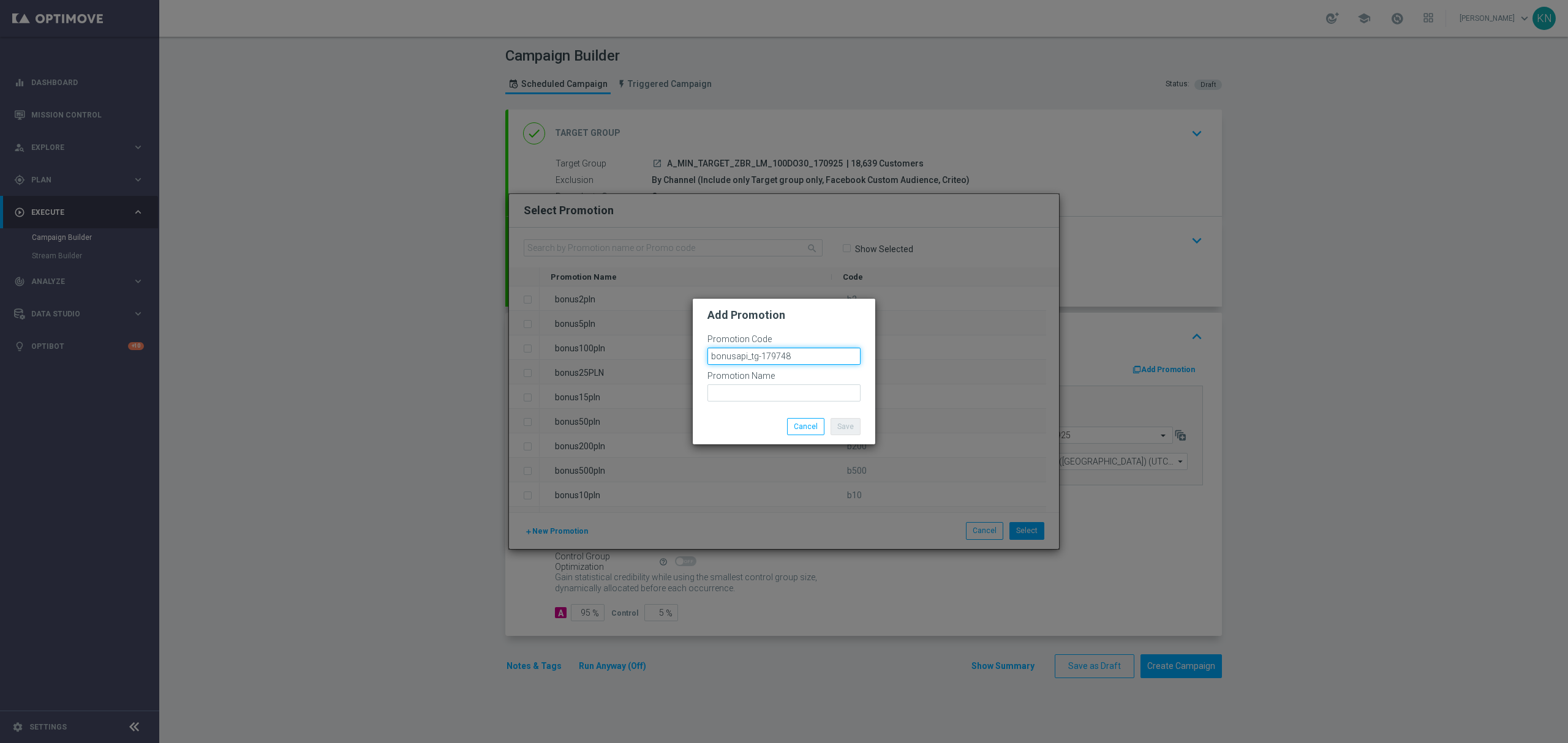
type input "bonusapi_tg-179748"
click at [737, 388] on input "text" at bounding box center [783, 393] width 153 height 17
paste input "bonusapi_tg-179748"
drag, startPoint x: 769, startPoint y: 393, endPoint x: 616, endPoint y: 393, distance: 153.0
click at [616, 393] on modal-container "Add Promotion Promotion Code bonusapi_tg-179748 Promotion Name bonusapi_tg-1797…" at bounding box center [784, 372] width 1568 height 743
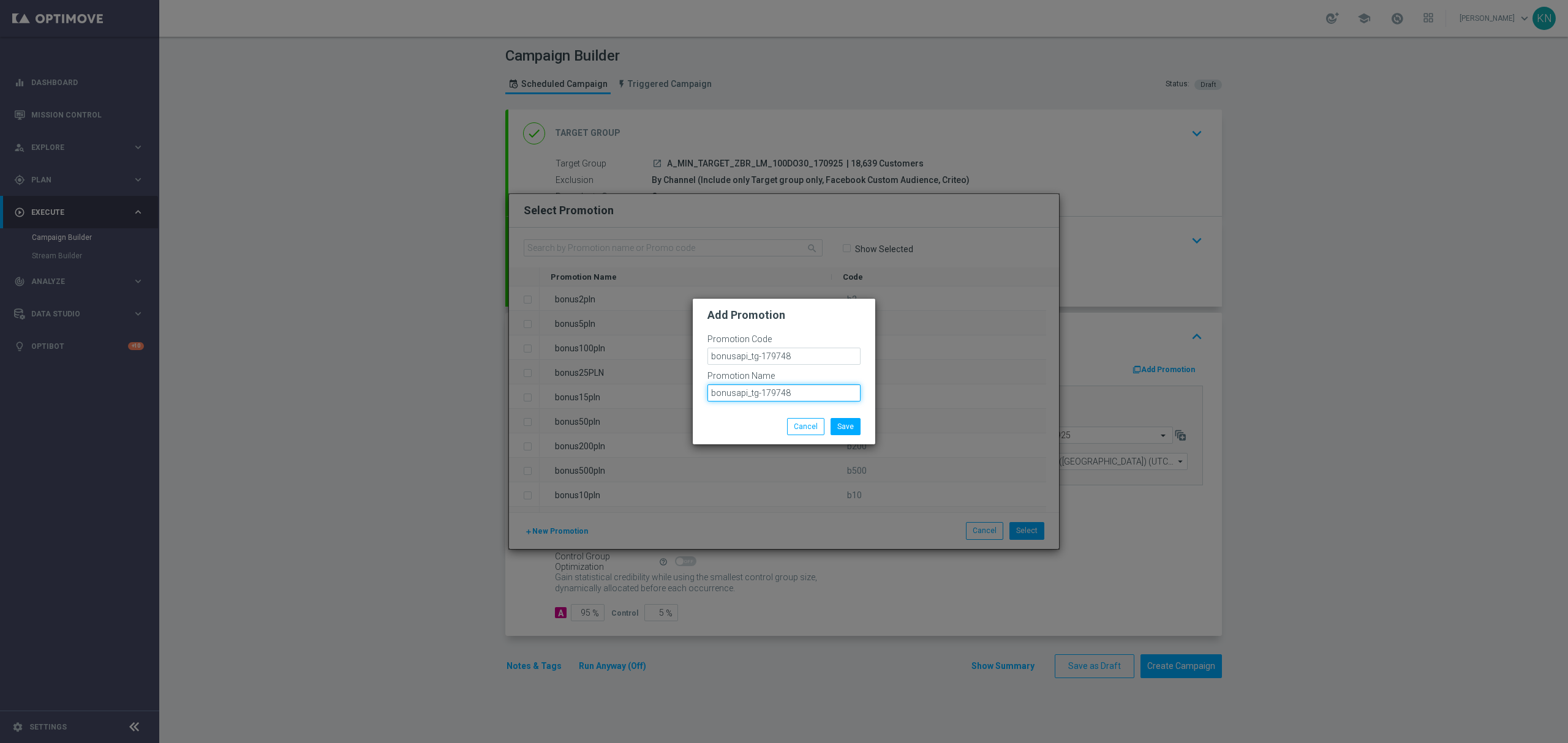
type input "bonusapi_tg-179748"
drag, startPoint x: 806, startPoint y: 358, endPoint x: 620, endPoint y: 346, distance: 186.4
click at [586, 351] on modal-container "Add Promotion Promotion Code bonusapi_tg-179748 Promotion Name bonusapi_tg-1797…" at bounding box center [784, 372] width 1568 height 743
click at [839, 422] on button "Save" at bounding box center [845, 427] width 30 height 17
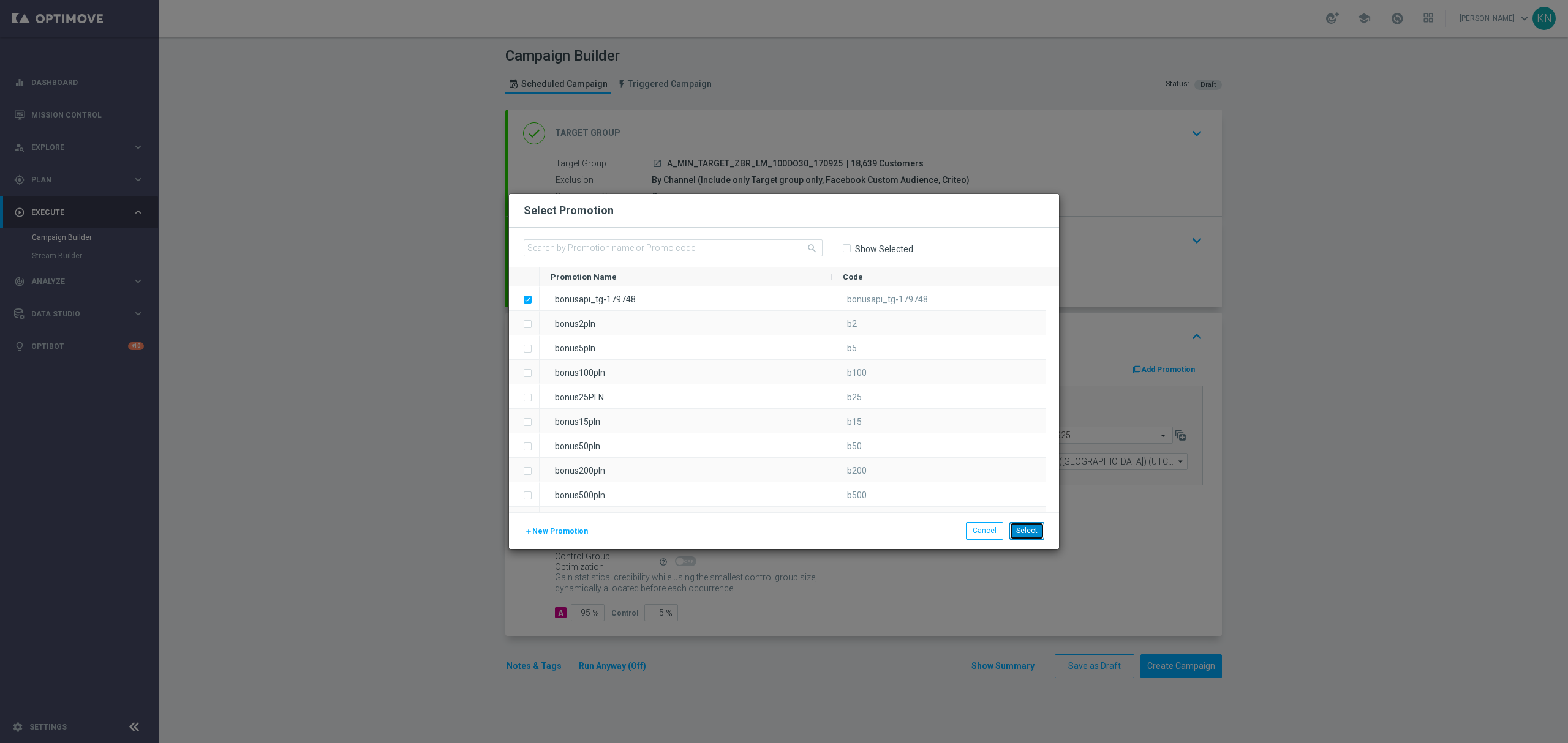
click at [1032, 535] on button "Select" at bounding box center [1026, 531] width 35 height 17
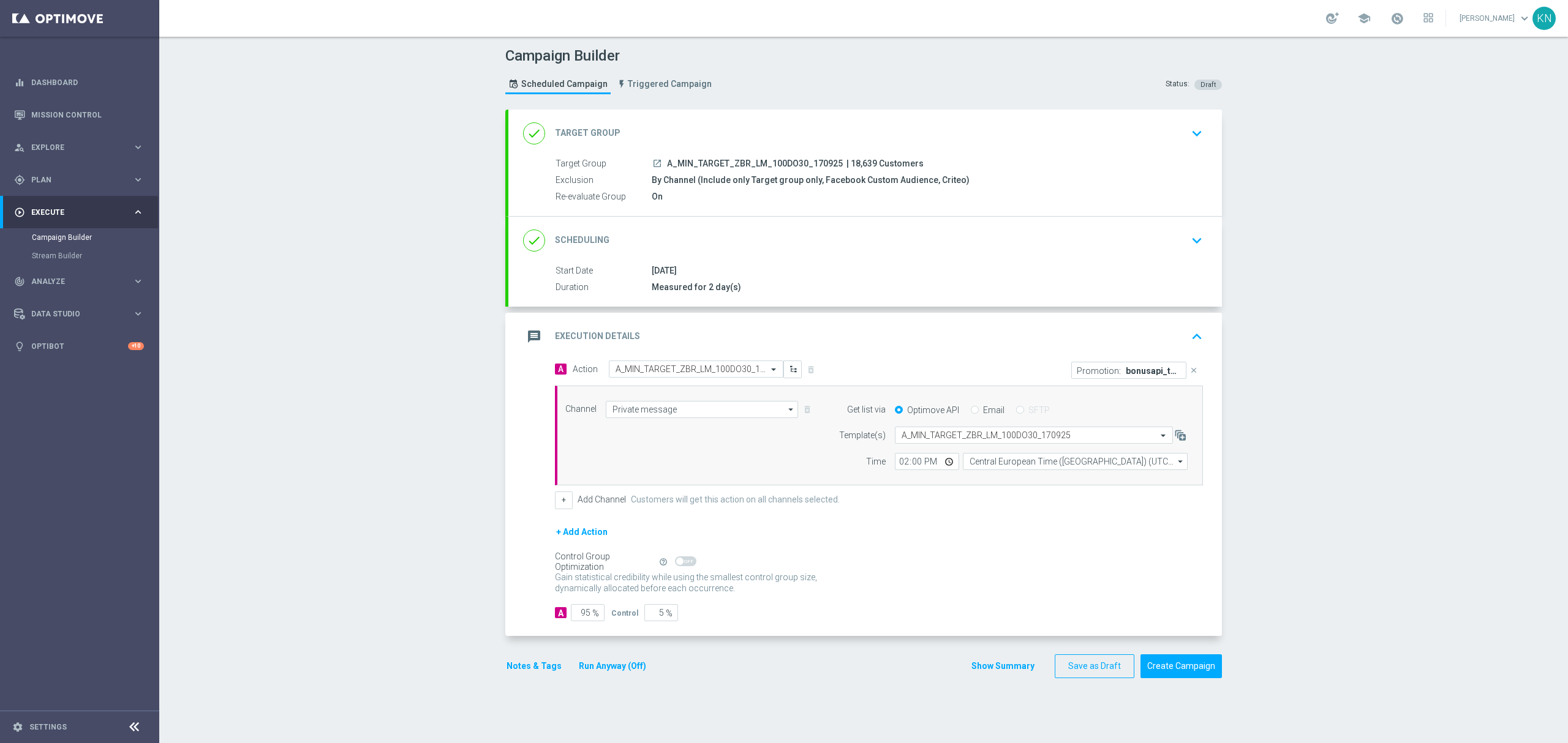
click at [1188, 235] on icon "keyboard_arrow_down" at bounding box center [1197, 240] width 19 height 19
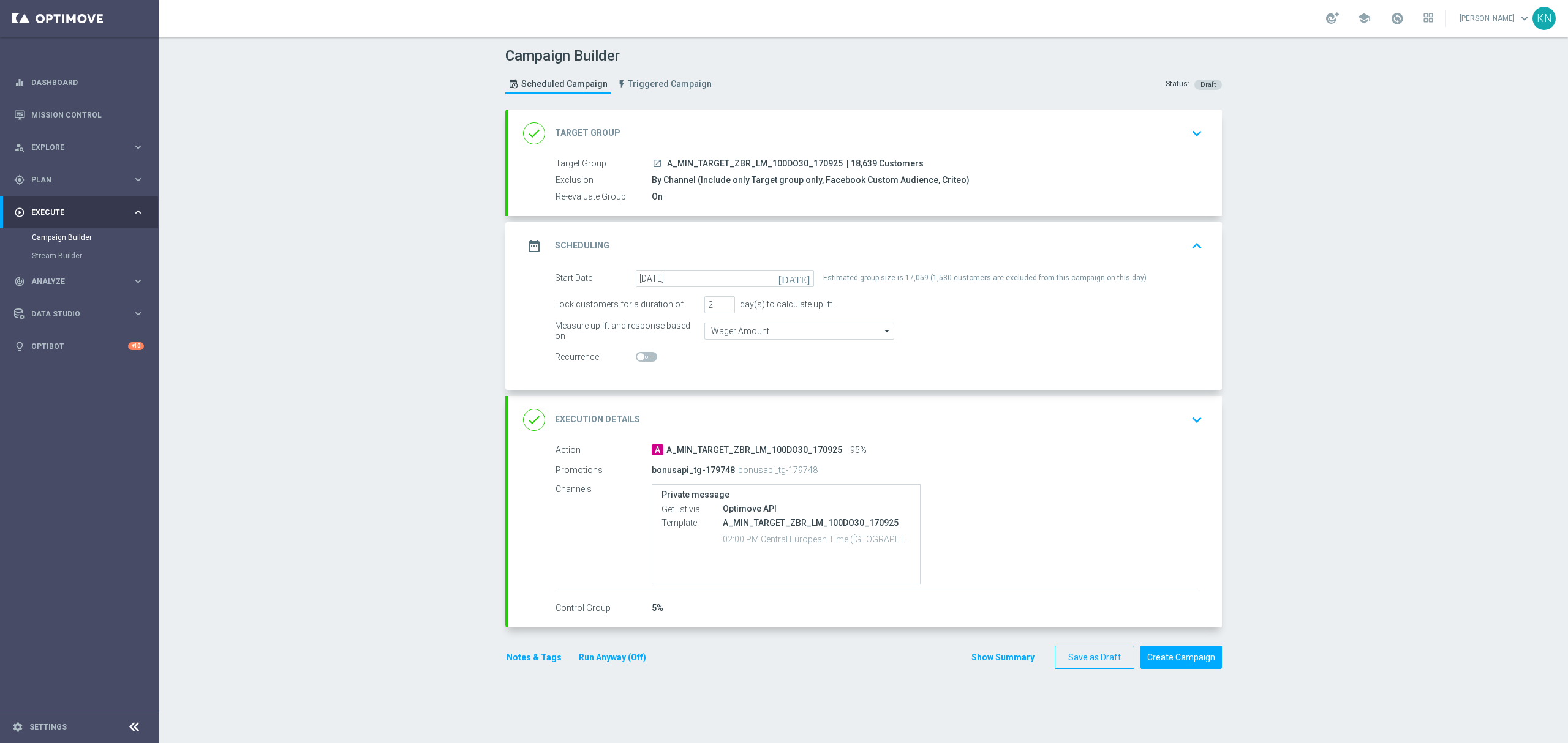
drag, startPoint x: 1167, startPoint y: 129, endPoint x: 1086, endPoint y: 147, distance: 83.0
click at [1167, 130] on div "done Target Group keyboard_arrow_down" at bounding box center [865, 133] width 684 height 23
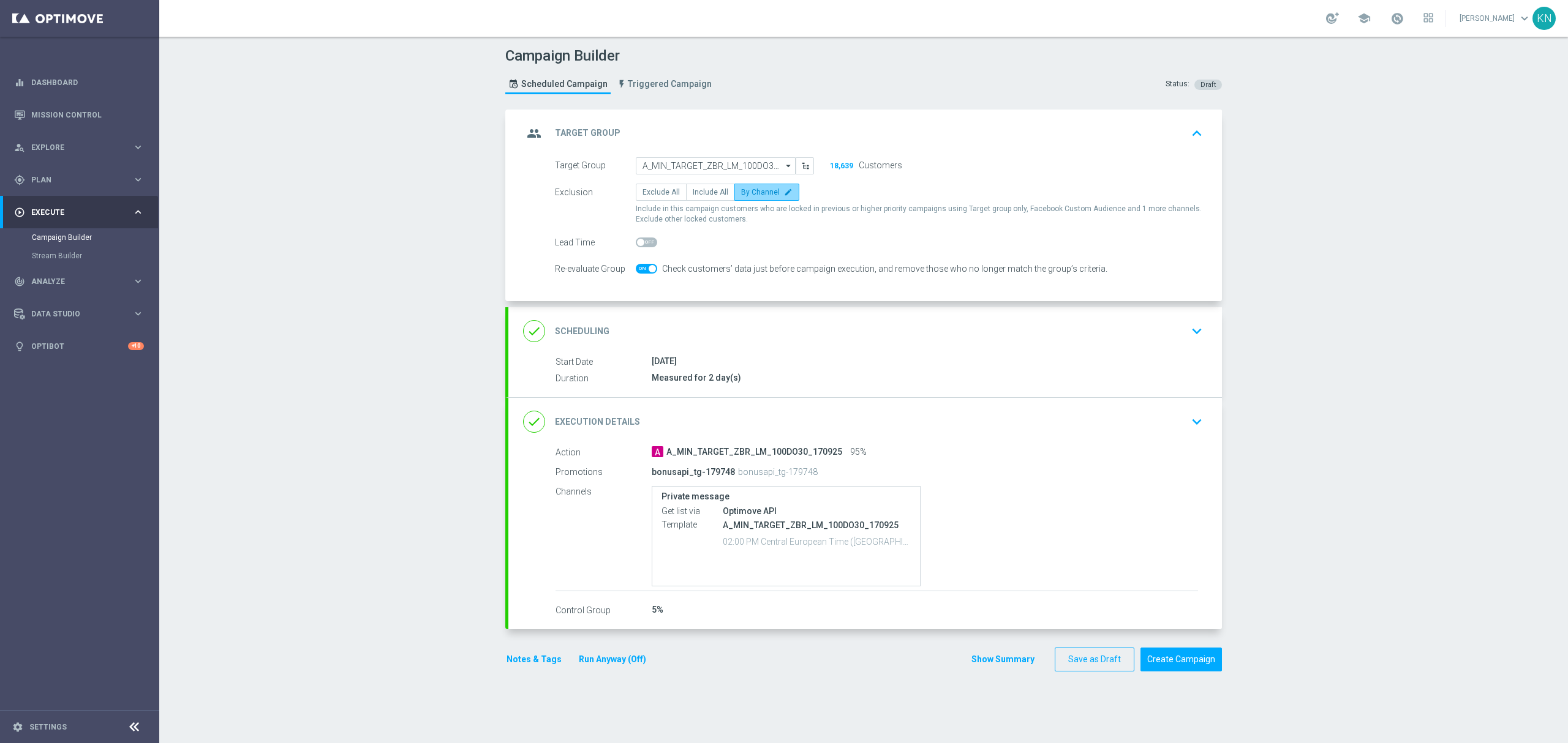
click at [784, 195] on icon "edit" at bounding box center [788, 192] width 8 height 8
click at [749, 195] on input "By Channel edit" at bounding box center [744, 194] width 8 height 8
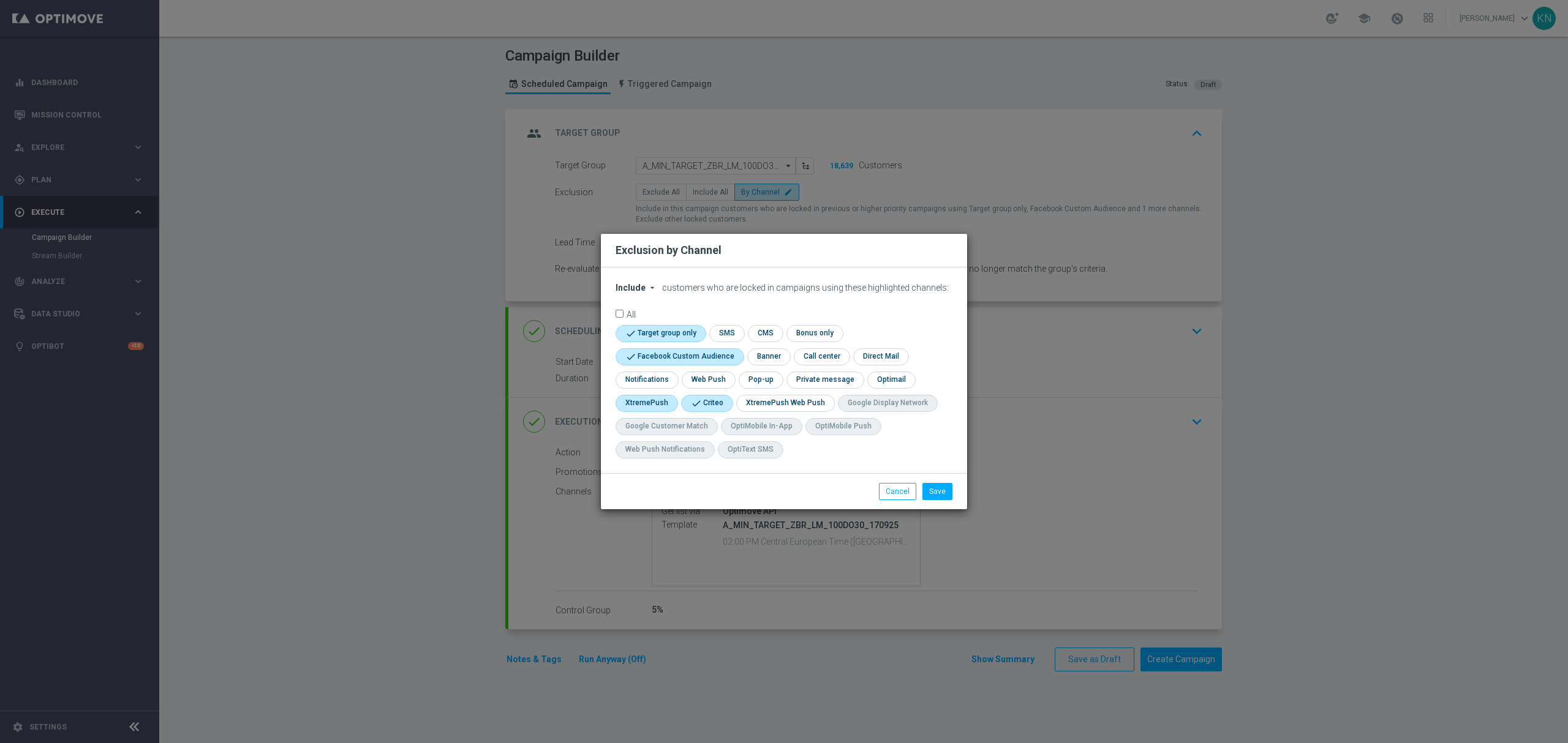
click at [661, 399] on input "checkbox" at bounding box center [645, 404] width 59 height 17
checkbox input "true"
click at [941, 494] on button "Save" at bounding box center [936, 492] width 30 height 17
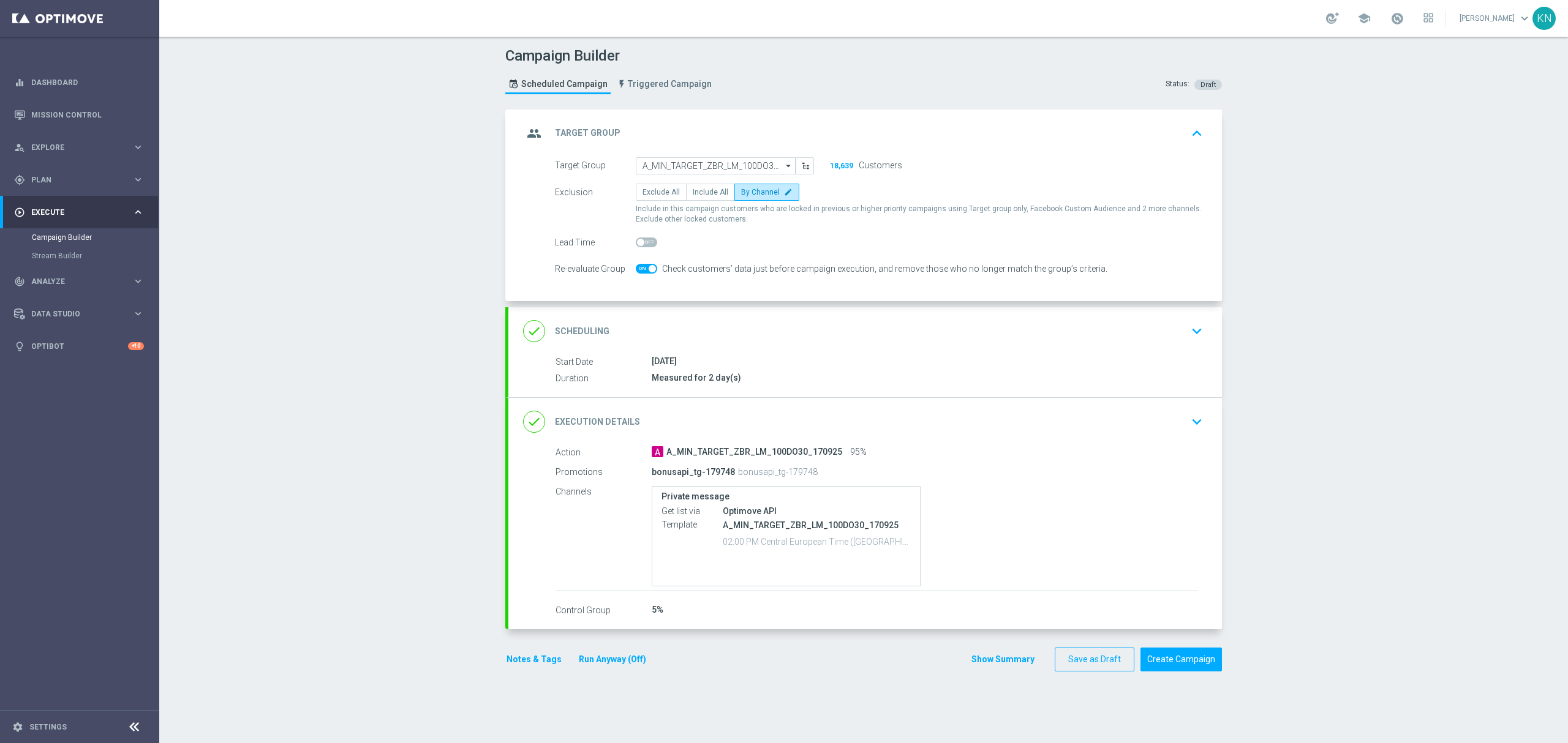
click at [1017, 338] on div "done Scheduling keyboard_arrow_down" at bounding box center [865, 331] width 684 height 23
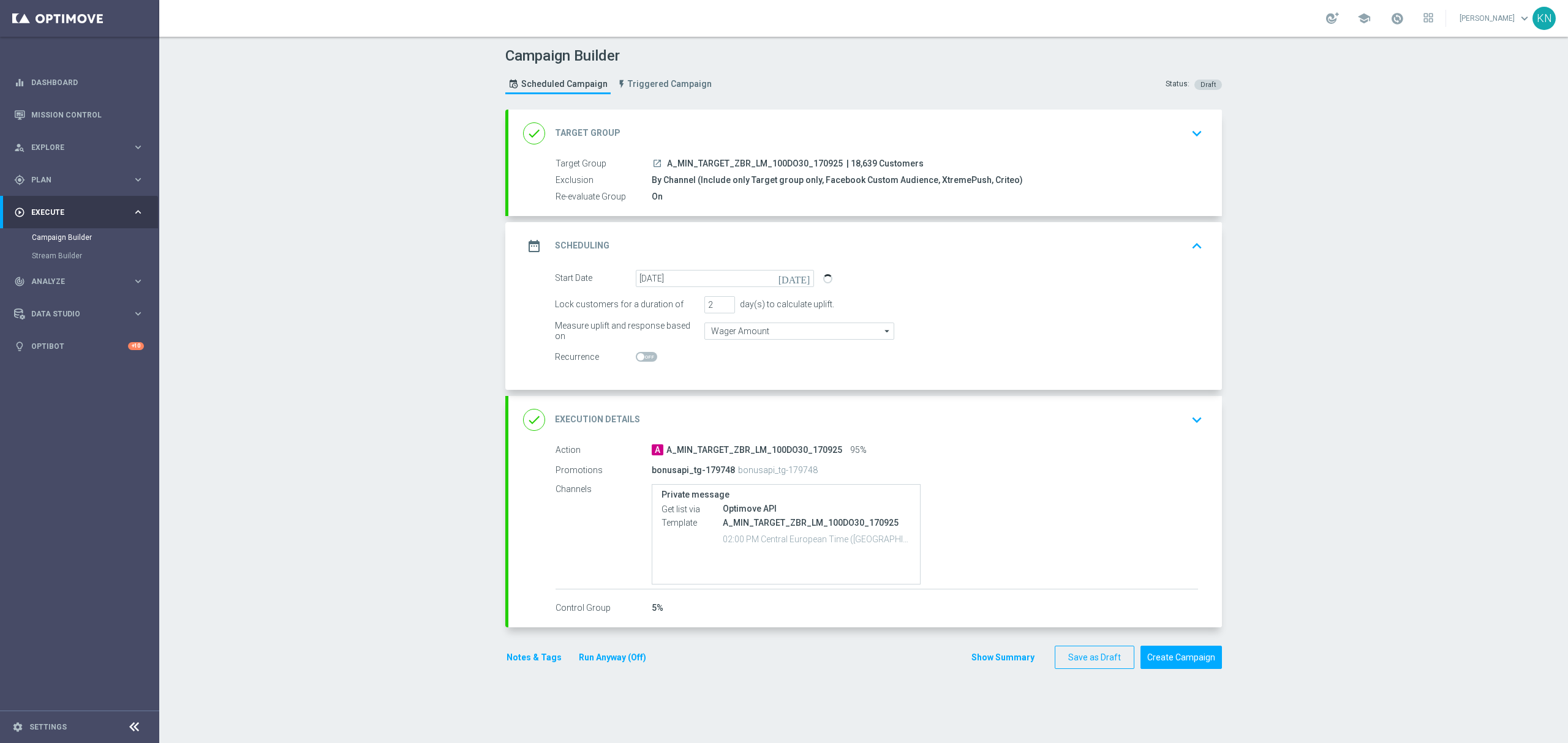
click at [1146, 143] on div "done Target Group keyboard_arrow_down" at bounding box center [865, 133] width 684 height 23
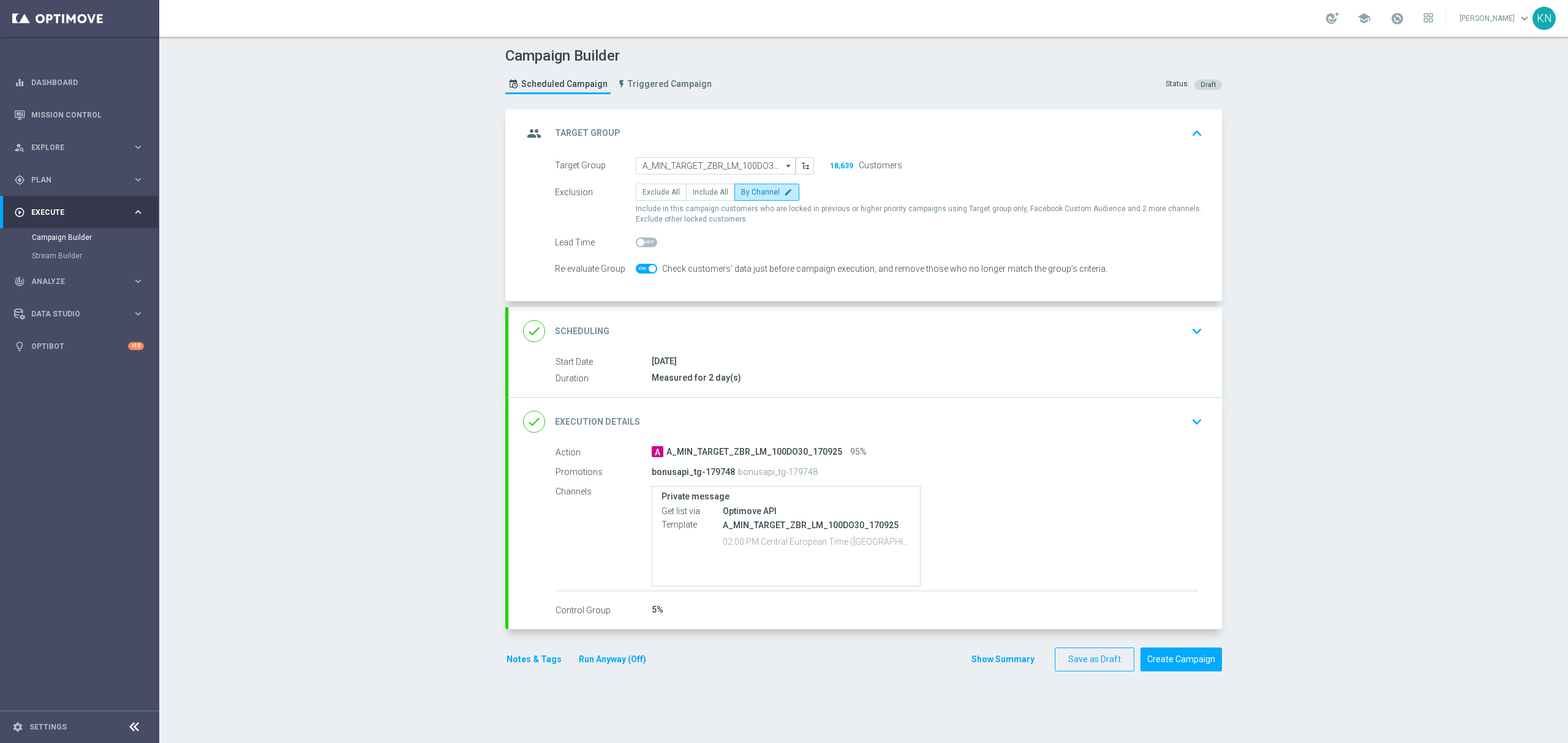
click at [1174, 336] on div "done Scheduling keyboard_arrow_down" at bounding box center [865, 331] width 684 height 23
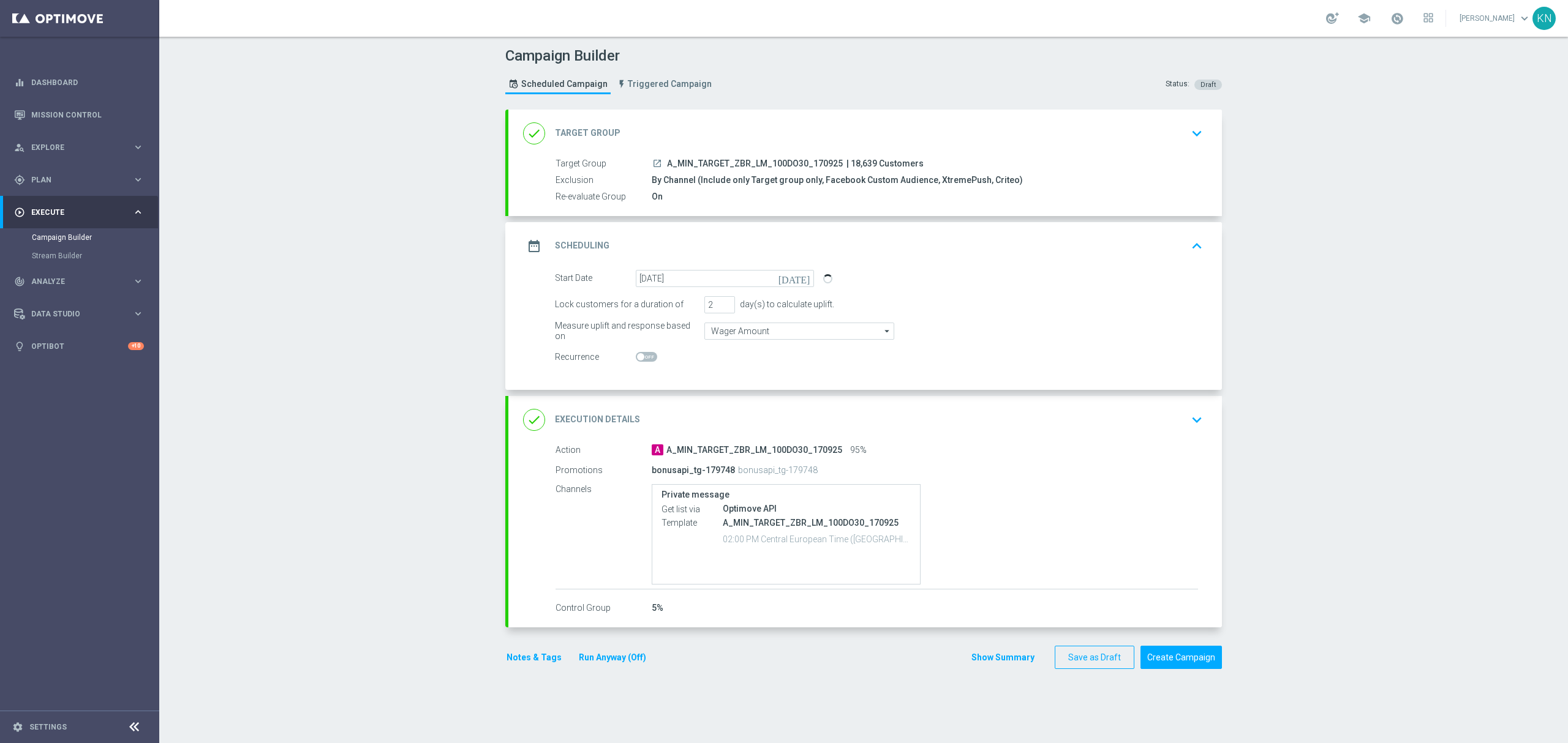
click at [537, 662] on button "Notes & Tags" at bounding box center [534, 658] width 58 height 15
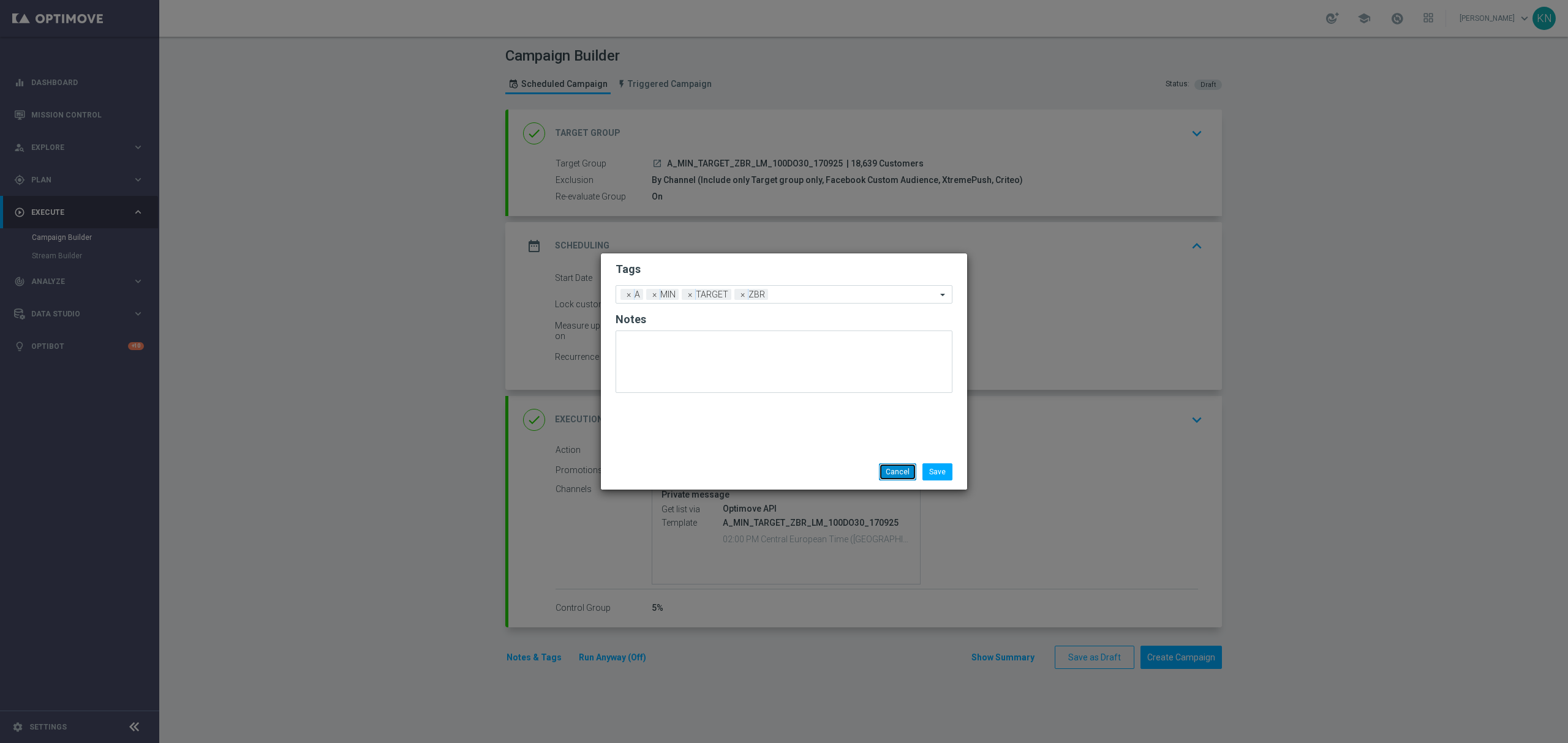
click at [885, 471] on button "Cancel" at bounding box center [897, 472] width 37 height 17
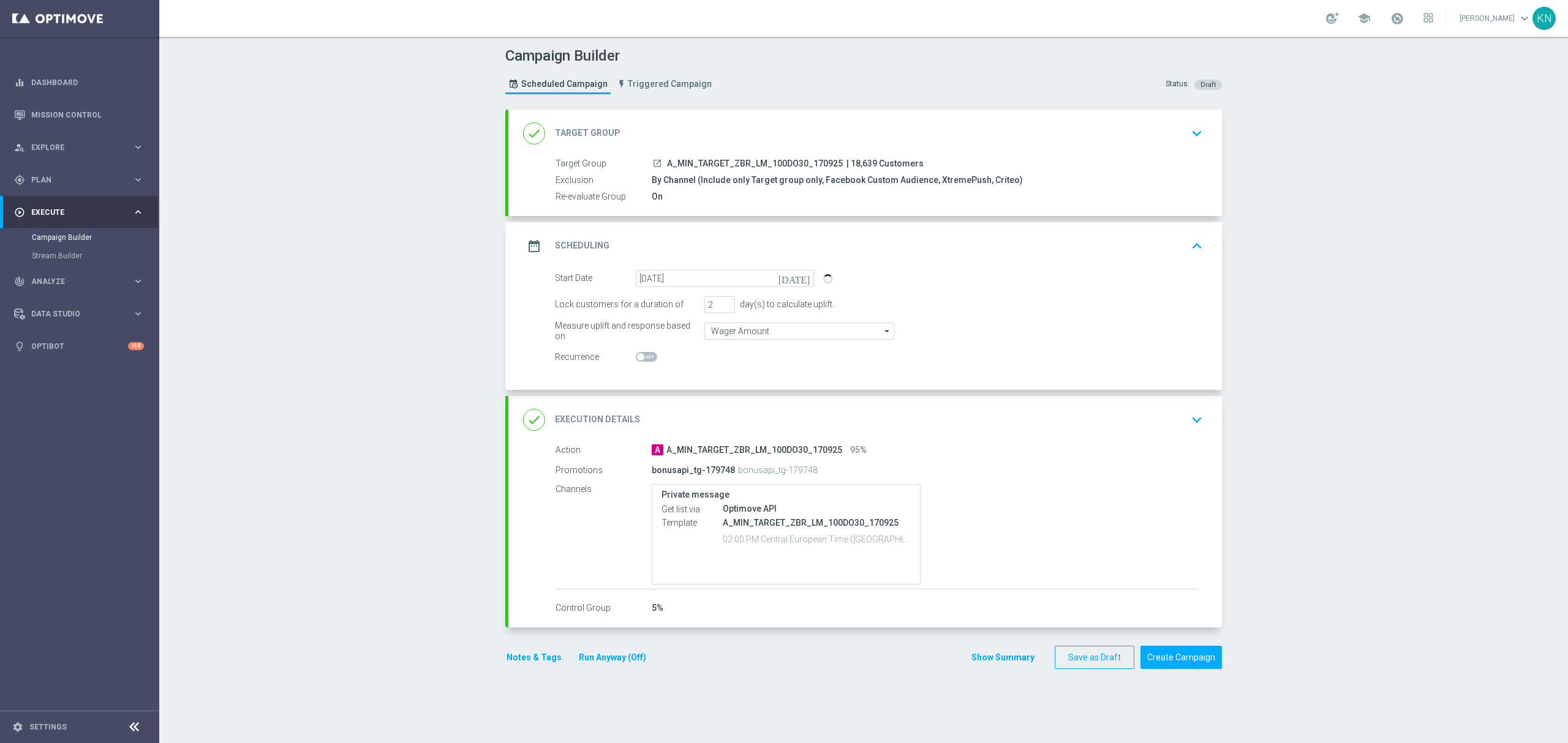
click at [1154, 245] on div "date_range Scheduling keyboard_arrow_up" at bounding box center [865, 245] width 684 height 23
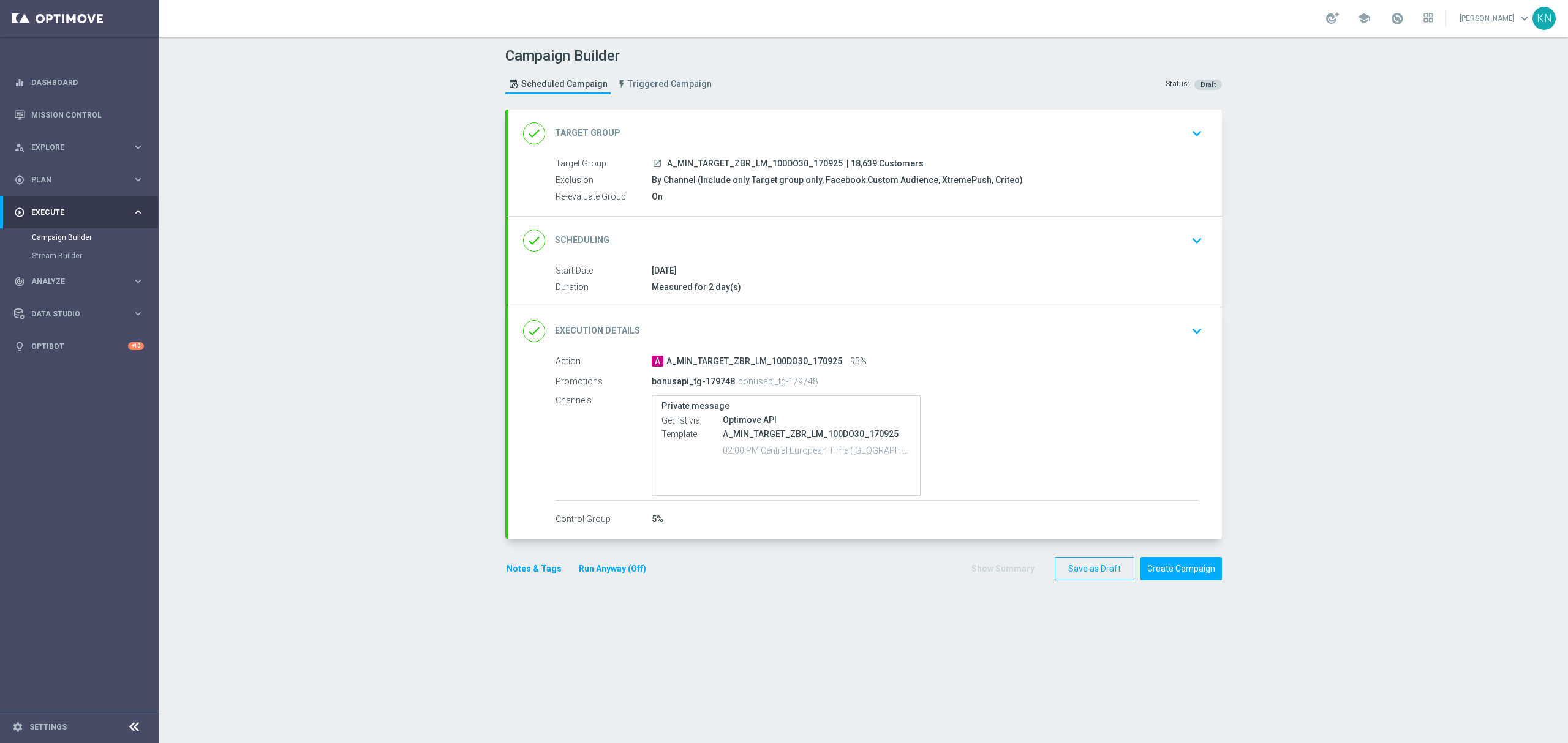
click at [1152, 247] on div "done Scheduling keyboard_arrow_down" at bounding box center [865, 240] width 684 height 23
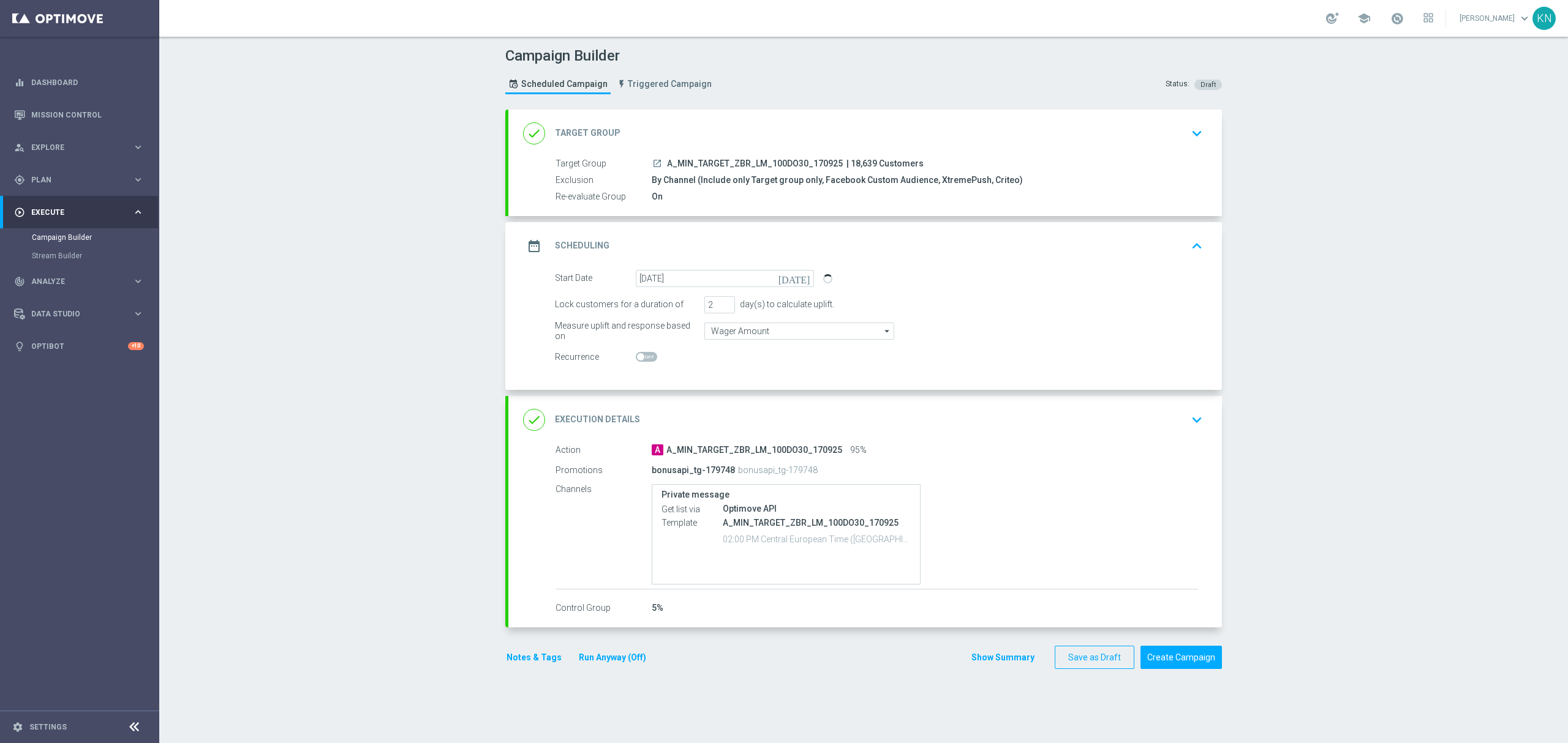
click at [1125, 449] on div "A A_MIN_TARGET_ZBR_LM_100DO30_170925 95%" at bounding box center [925, 449] width 546 height 12
click at [1190, 415] on icon "keyboard_arrow_down" at bounding box center [1197, 420] width 19 height 19
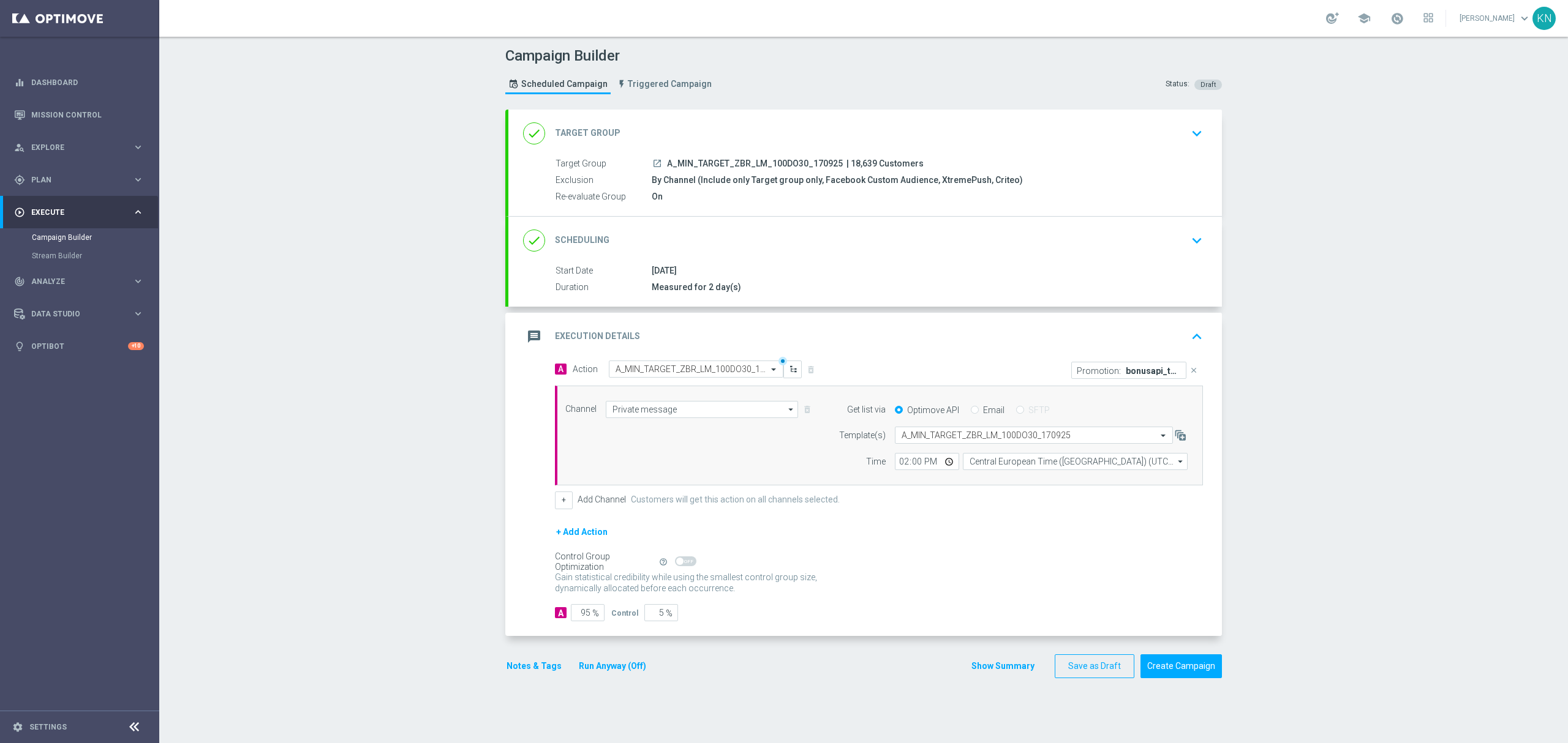
click at [1186, 250] on button "keyboard_arrow_down" at bounding box center [1196, 240] width 21 height 23
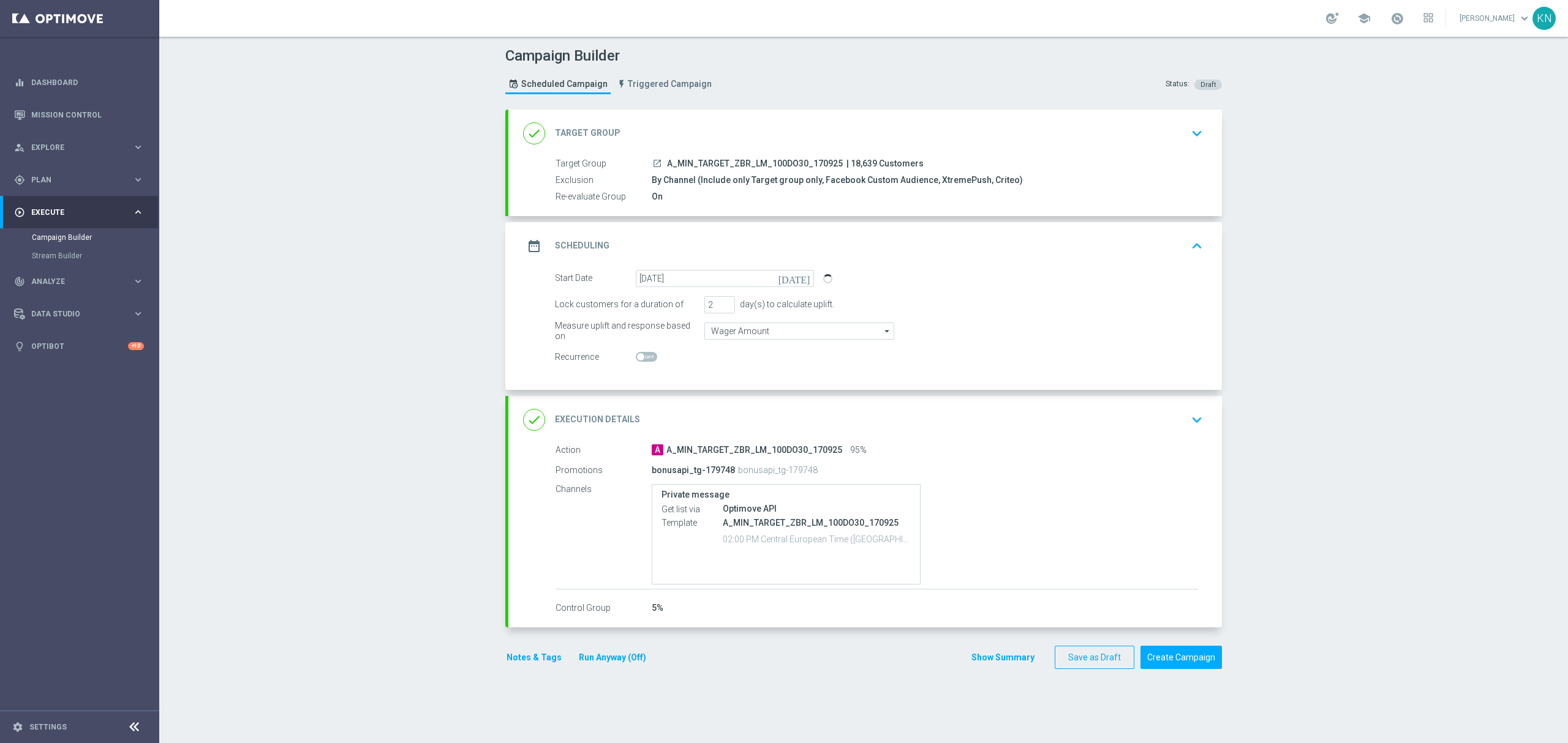
click at [1190, 427] on icon "keyboard_arrow_down" at bounding box center [1197, 420] width 19 height 19
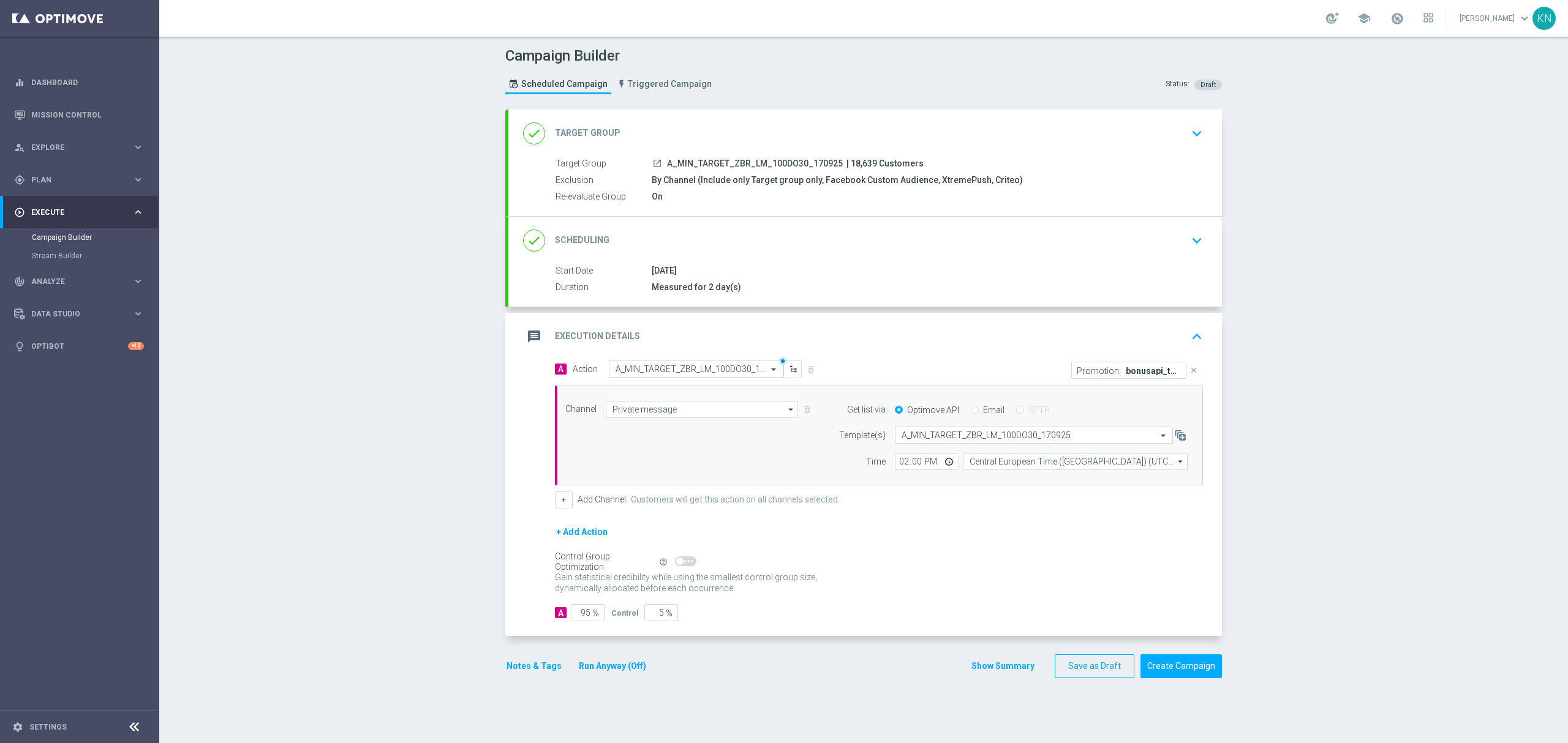
click at [1186, 230] on button "keyboard_arrow_down" at bounding box center [1196, 240] width 21 height 23
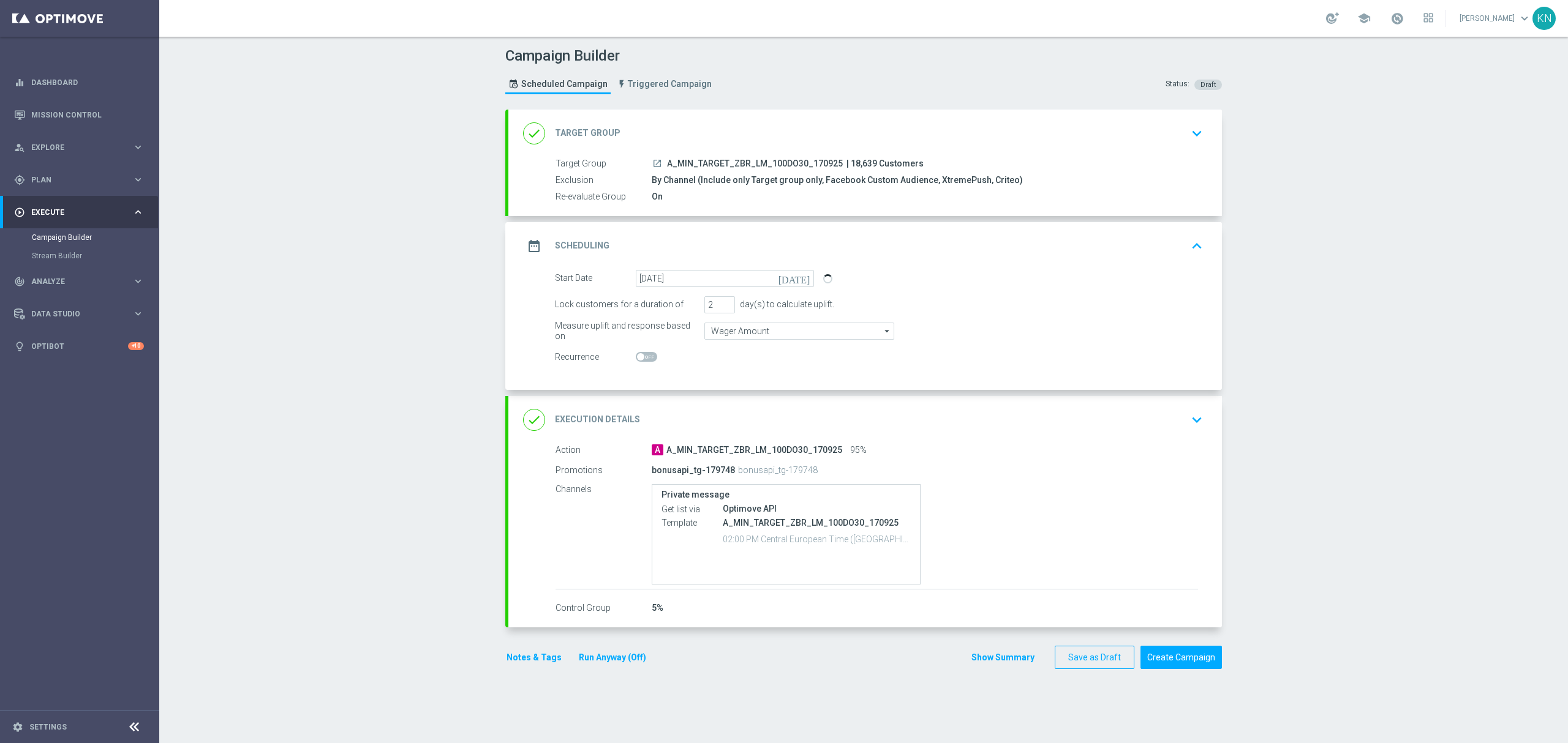
click at [1167, 138] on div "done Target Group keyboard_arrow_down" at bounding box center [865, 133] width 684 height 23
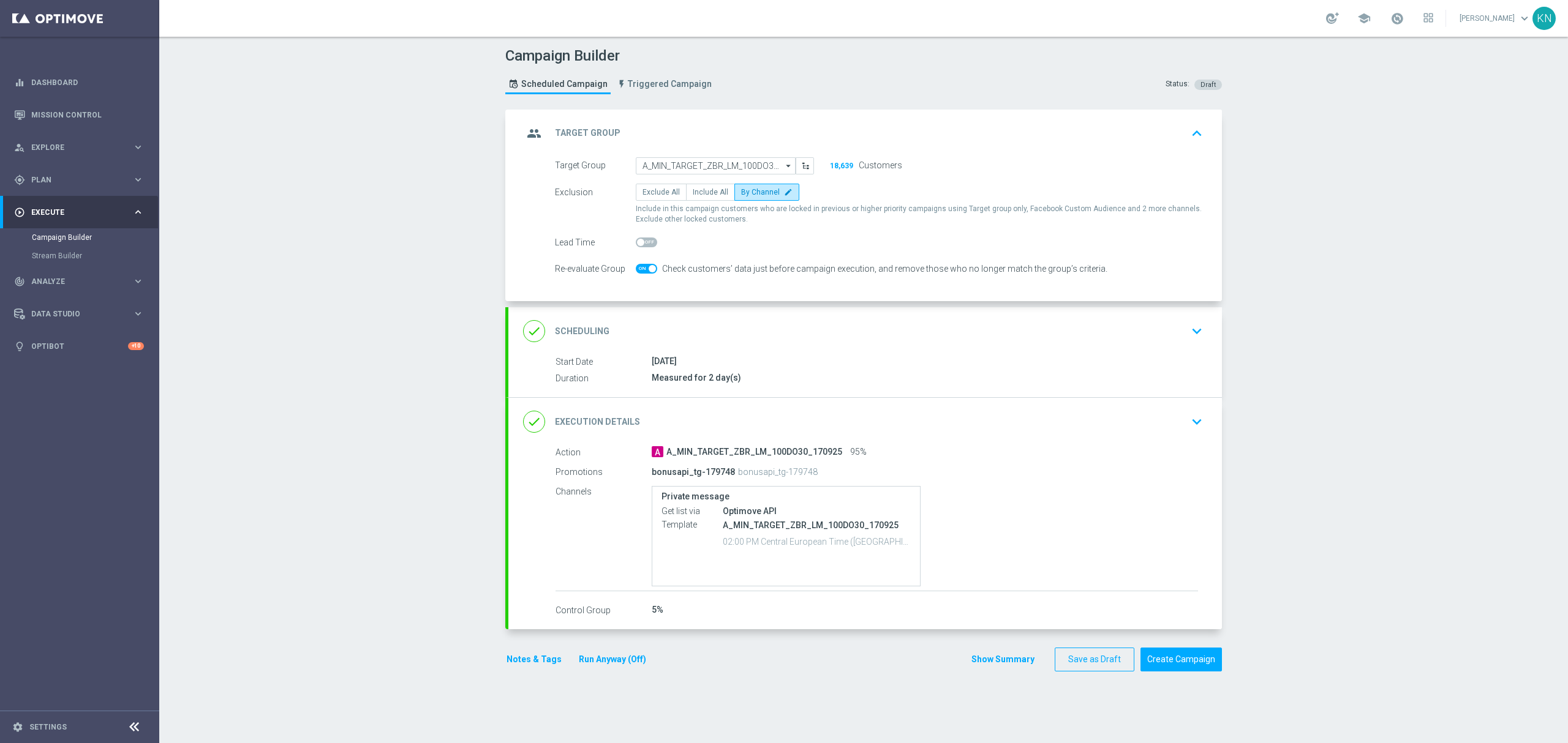
click at [1169, 334] on div "done Scheduling keyboard_arrow_down" at bounding box center [865, 331] width 684 height 23
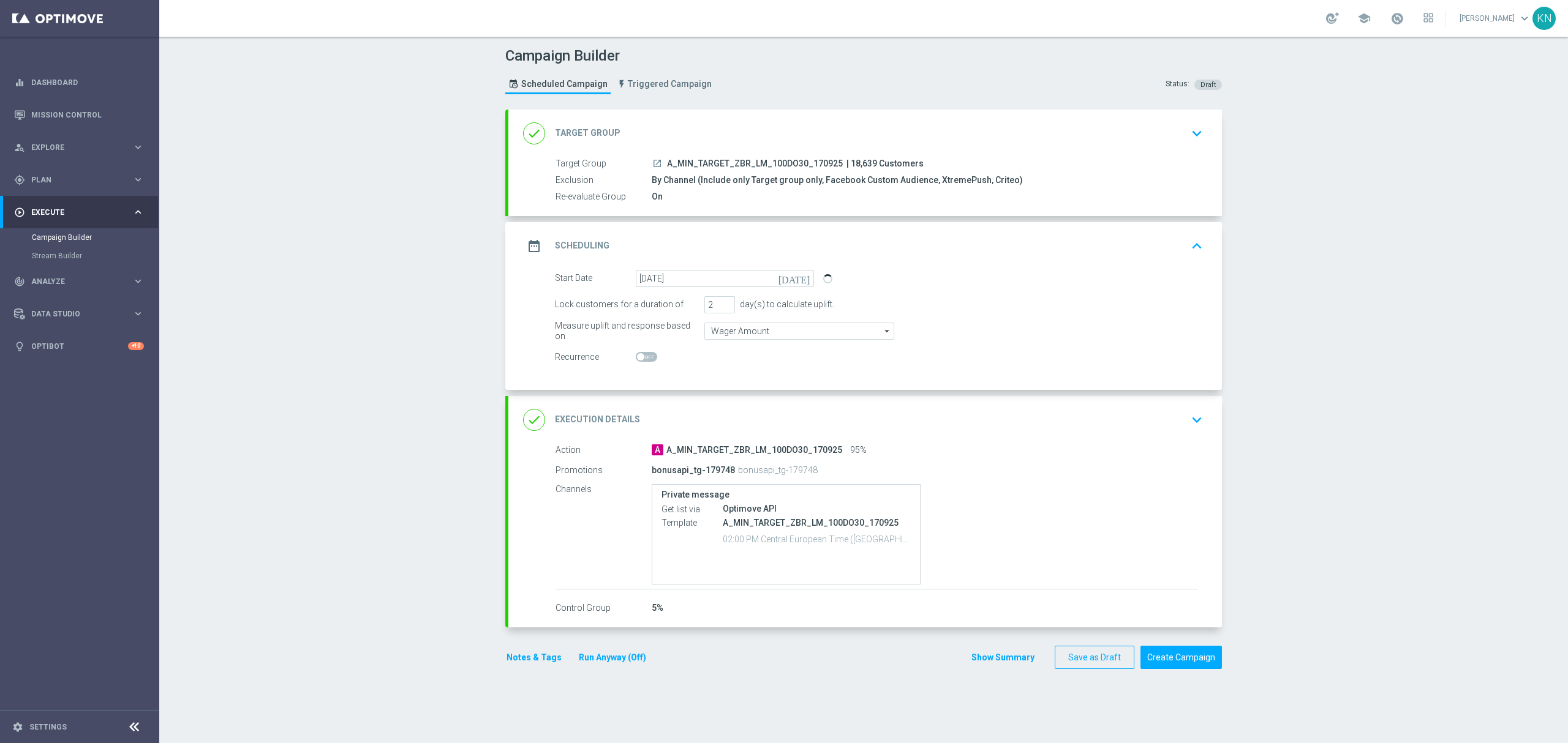
click at [1179, 432] on div "done Execution Details keyboard_arrow_down" at bounding box center [864, 420] width 714 height 47
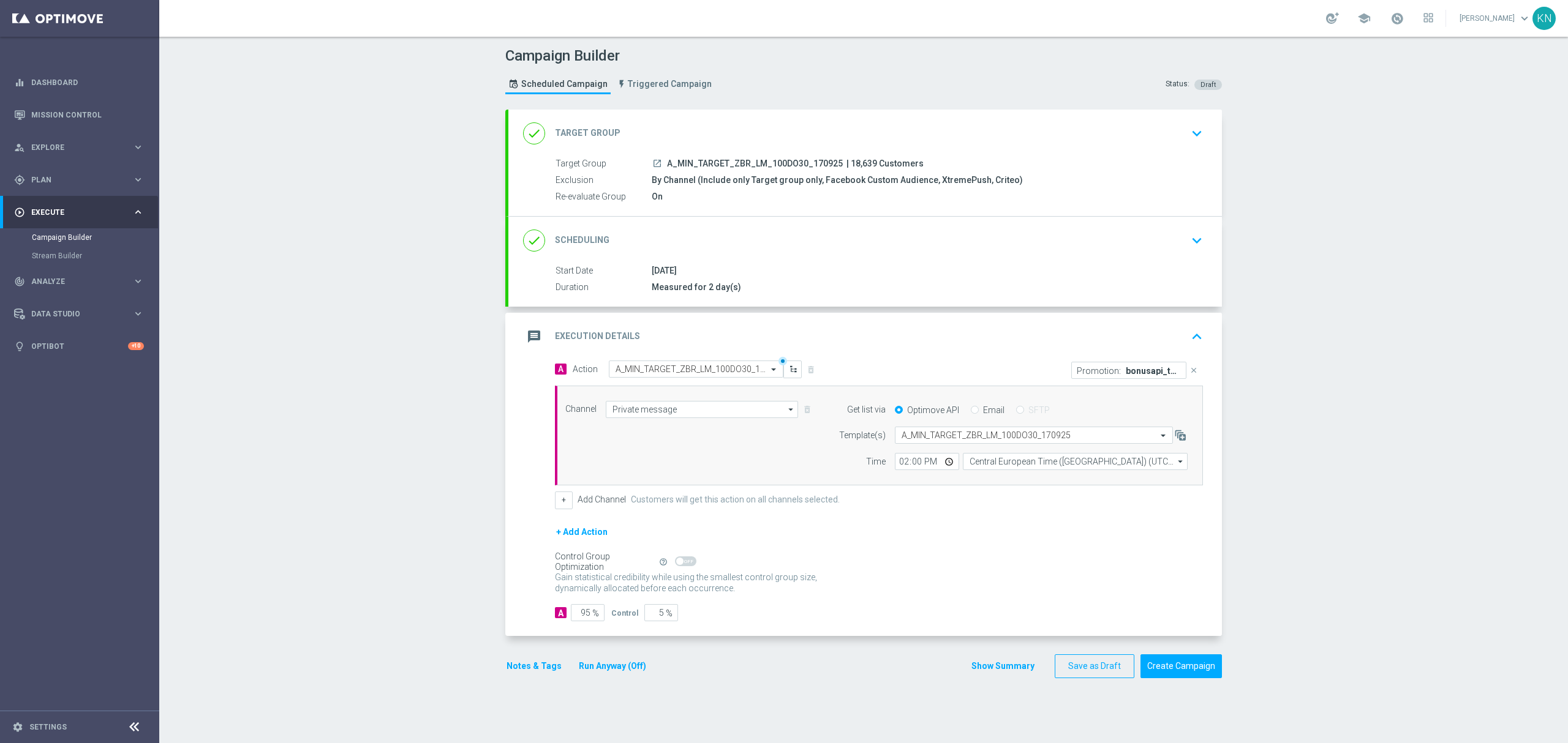
click at [1152, 242] on div "done Scheduling keyboard_arrow_down" at bounding box center [865, 240] width 684 height 23
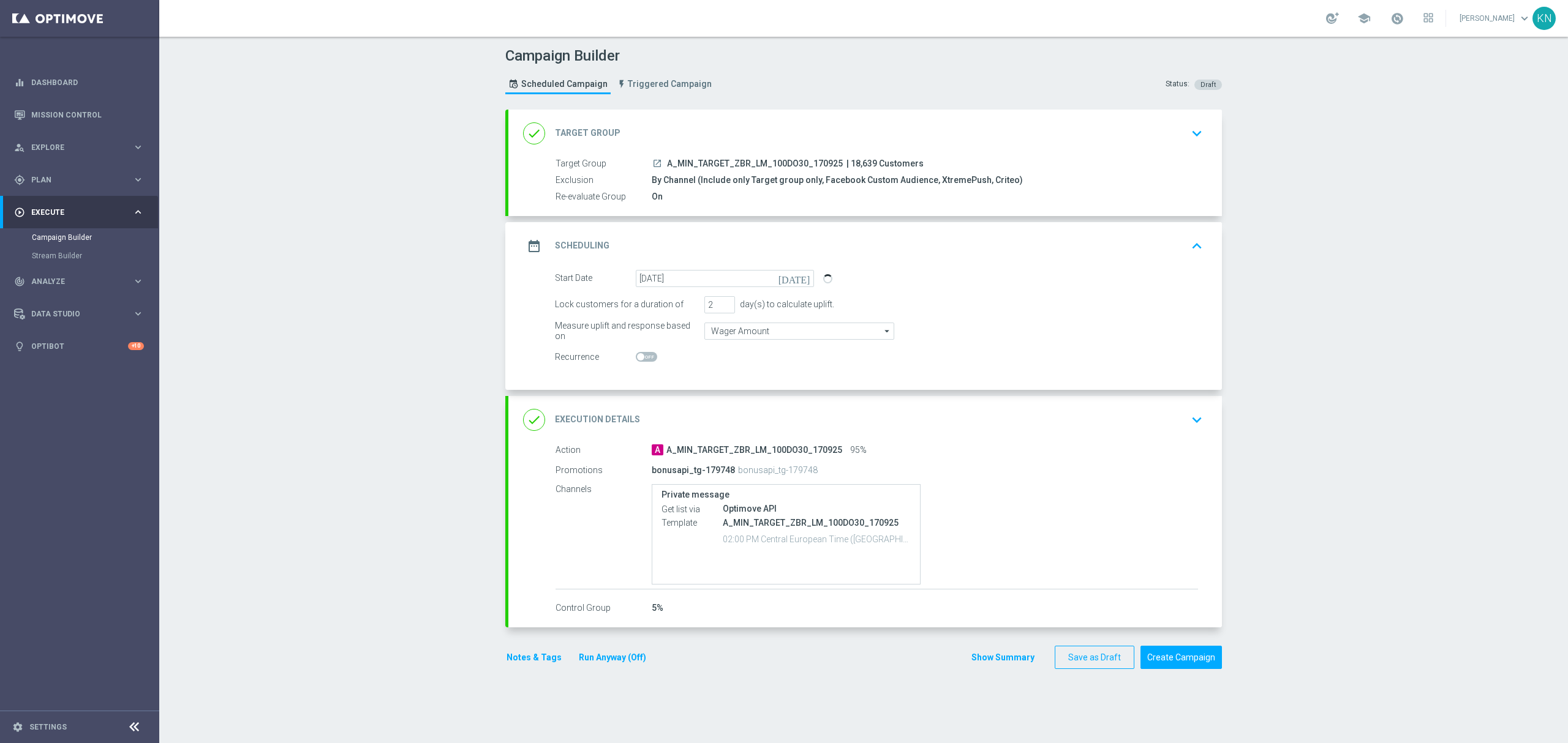
click at [1157, 245] on div "date_range Scheduling keyboard_arrow_up" at bounding box center [865, 245] width 684 height 23
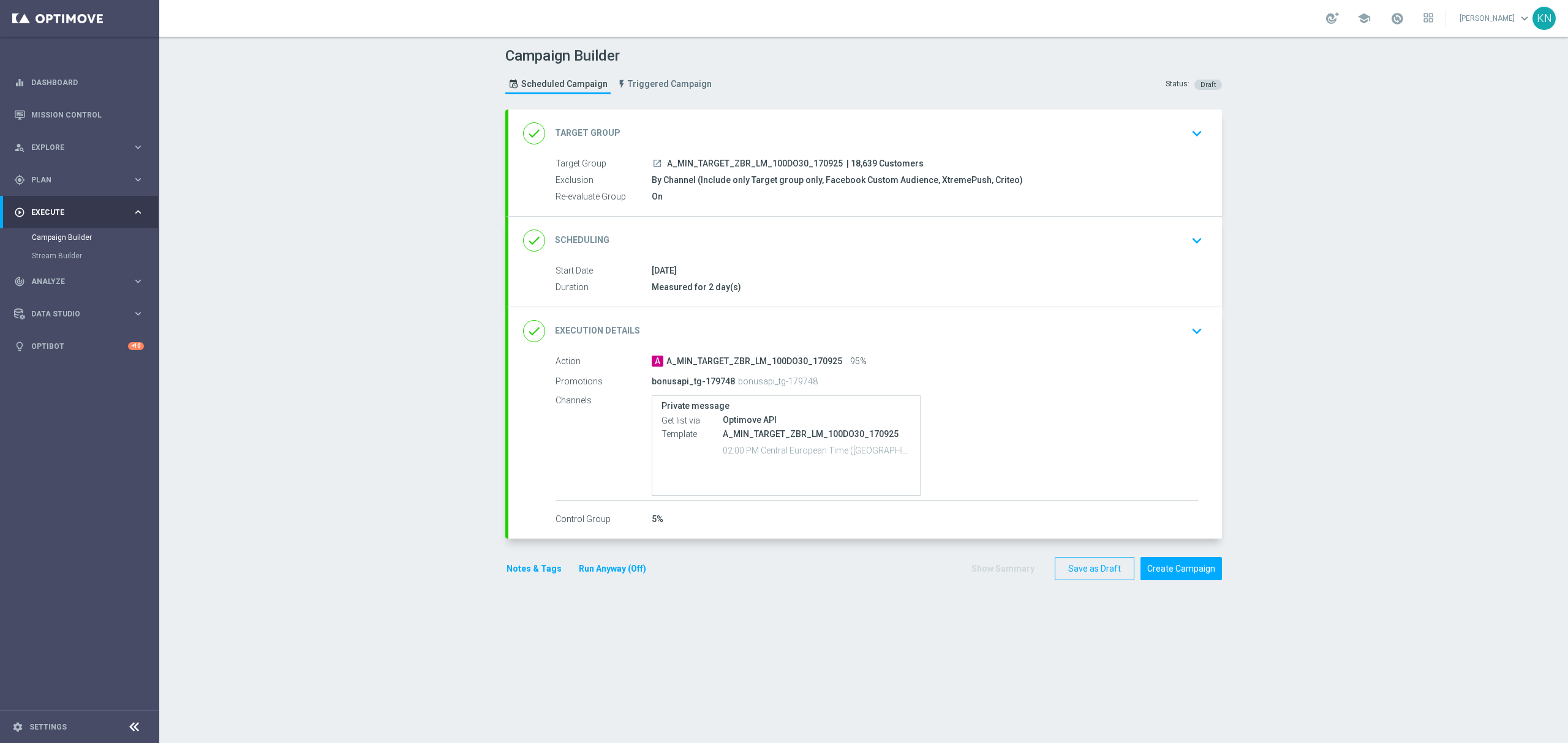
click at [1188, 334] on icon "keyboard_arrow_down" at bounding box center [1197, 331] width 19 height 19
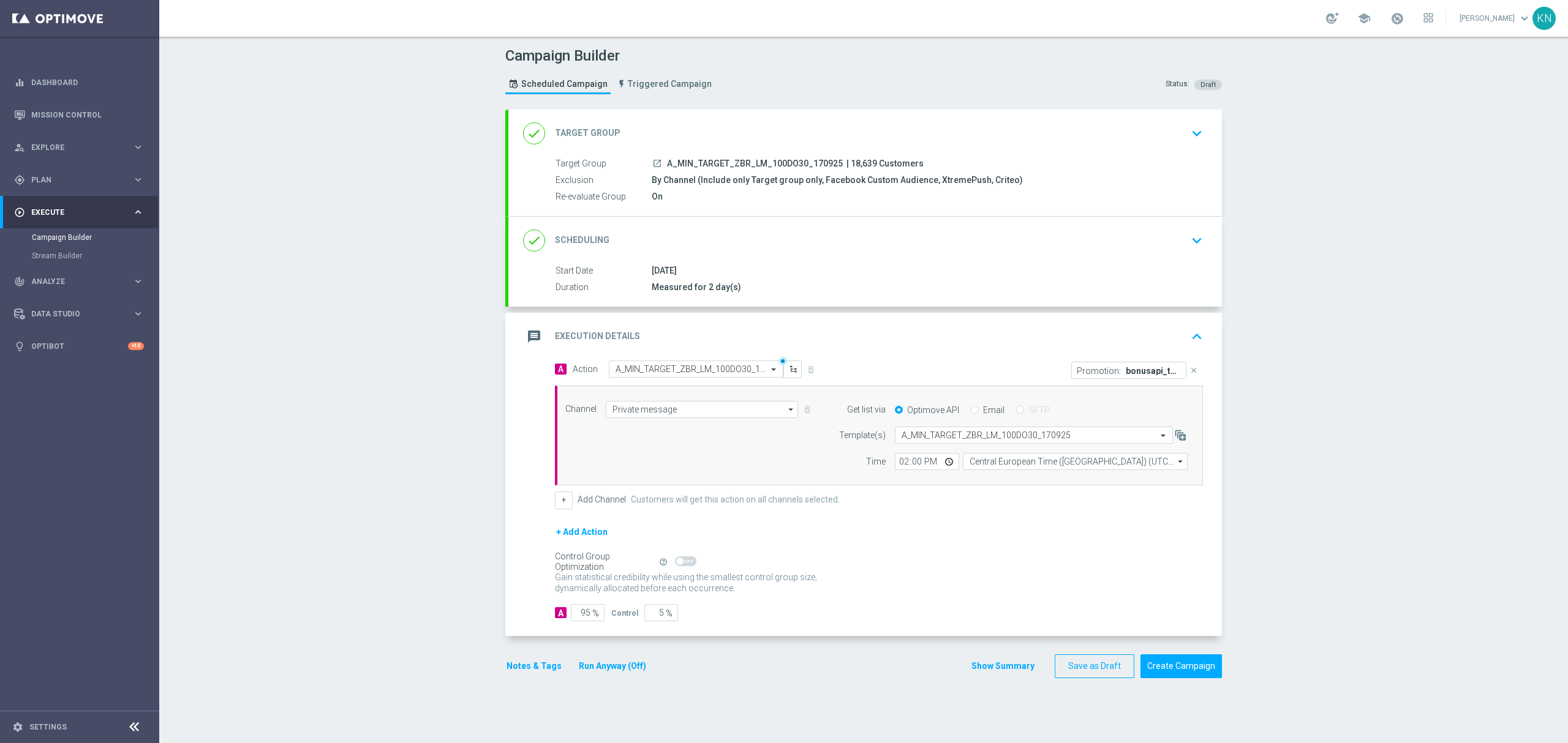
click at [1186, 326] on button "keyboard_arrow_up" at bounding box center [1196, 336] width 21 height 23
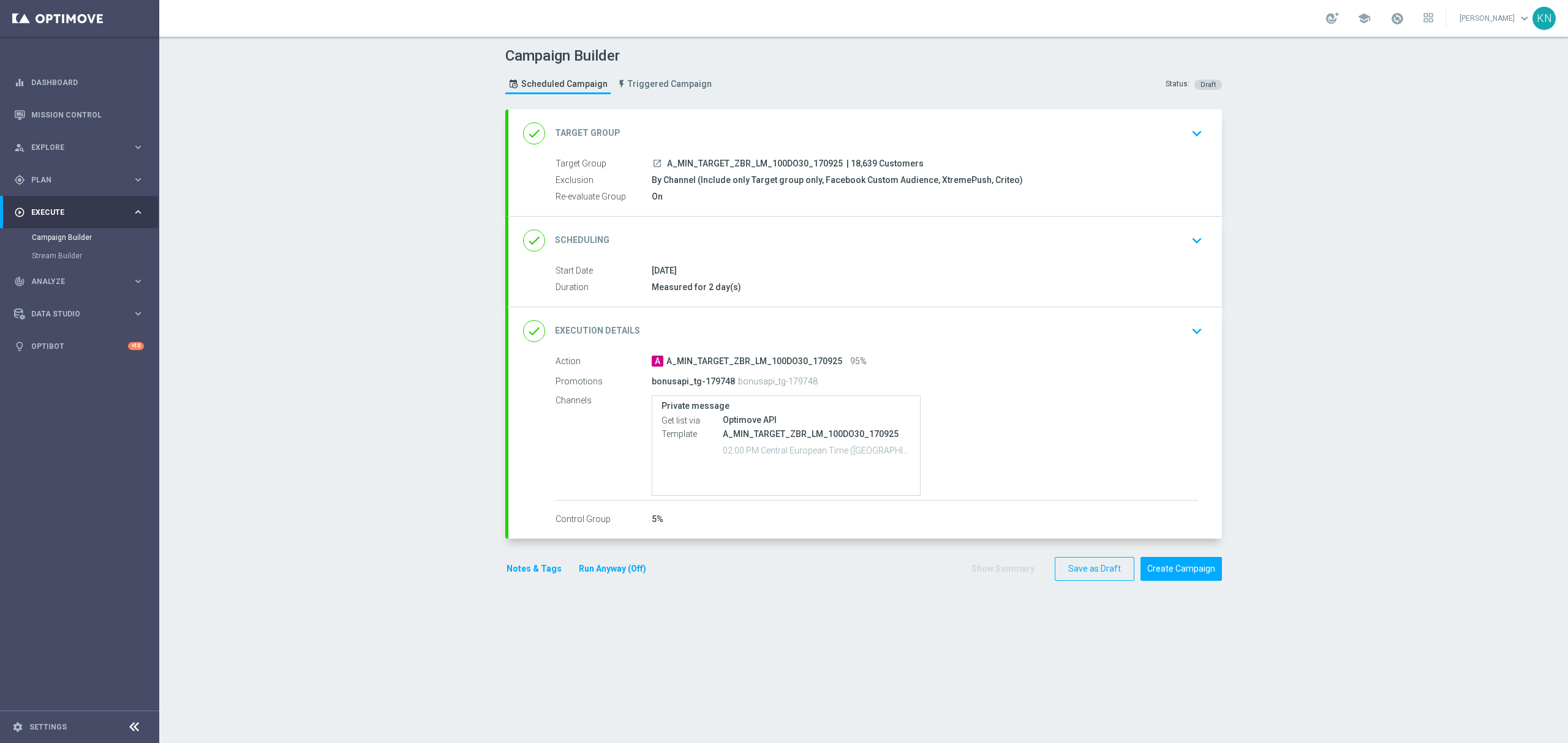
click at [1204, 235] on div "done Scheduling keyboard_arrow_down Start Date 17 Sep 2025 Duration Measured fo…" at bounding box center [864, 261] width 714 height 90
click at [1188, 238] on icon "keyboard_arrow_down" at bounding box center [1197, 240] width 19 height 19
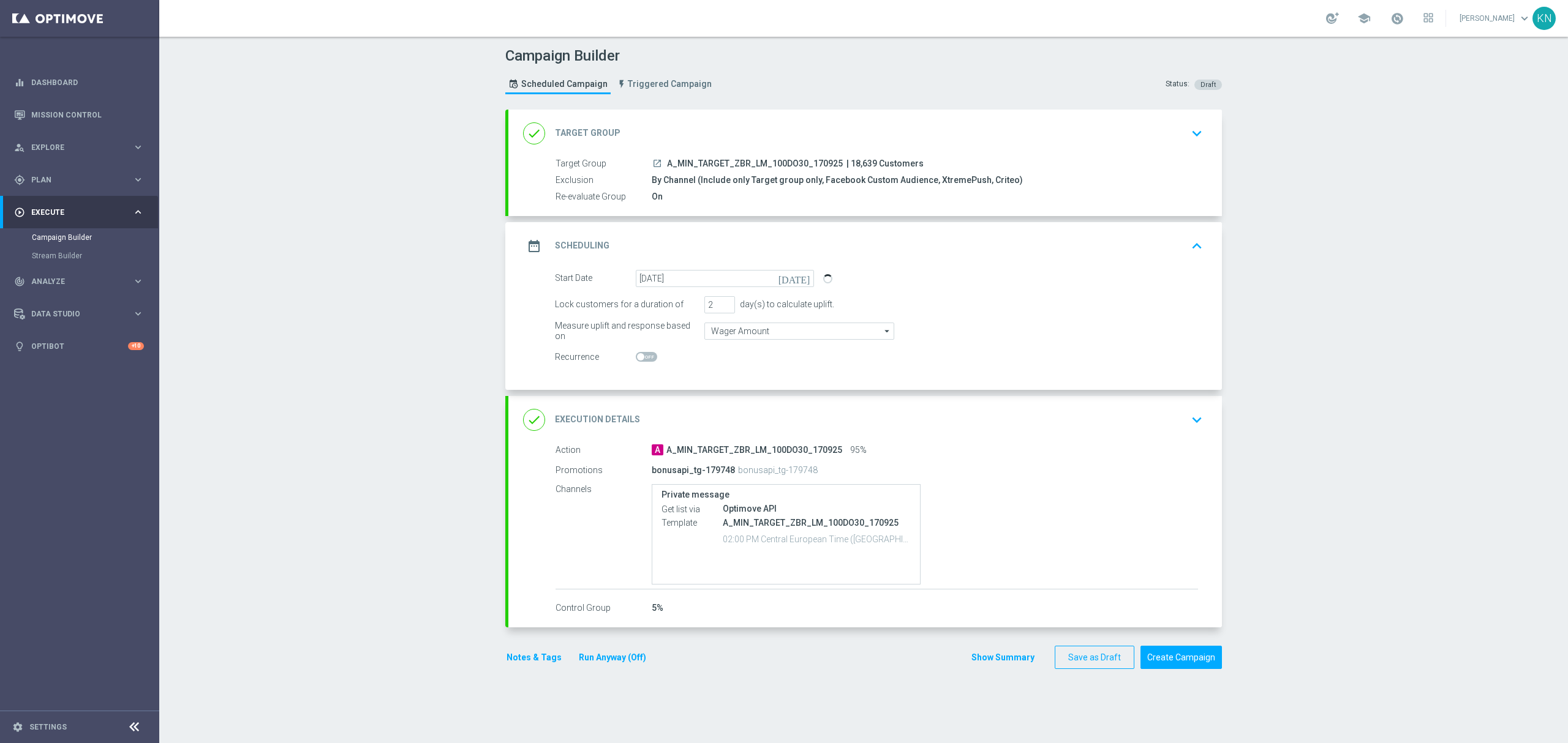
click at [948, 409] on div "done Execution Details keyboard_arrow_down" at bounding box center [865, 419] width 684 height 23
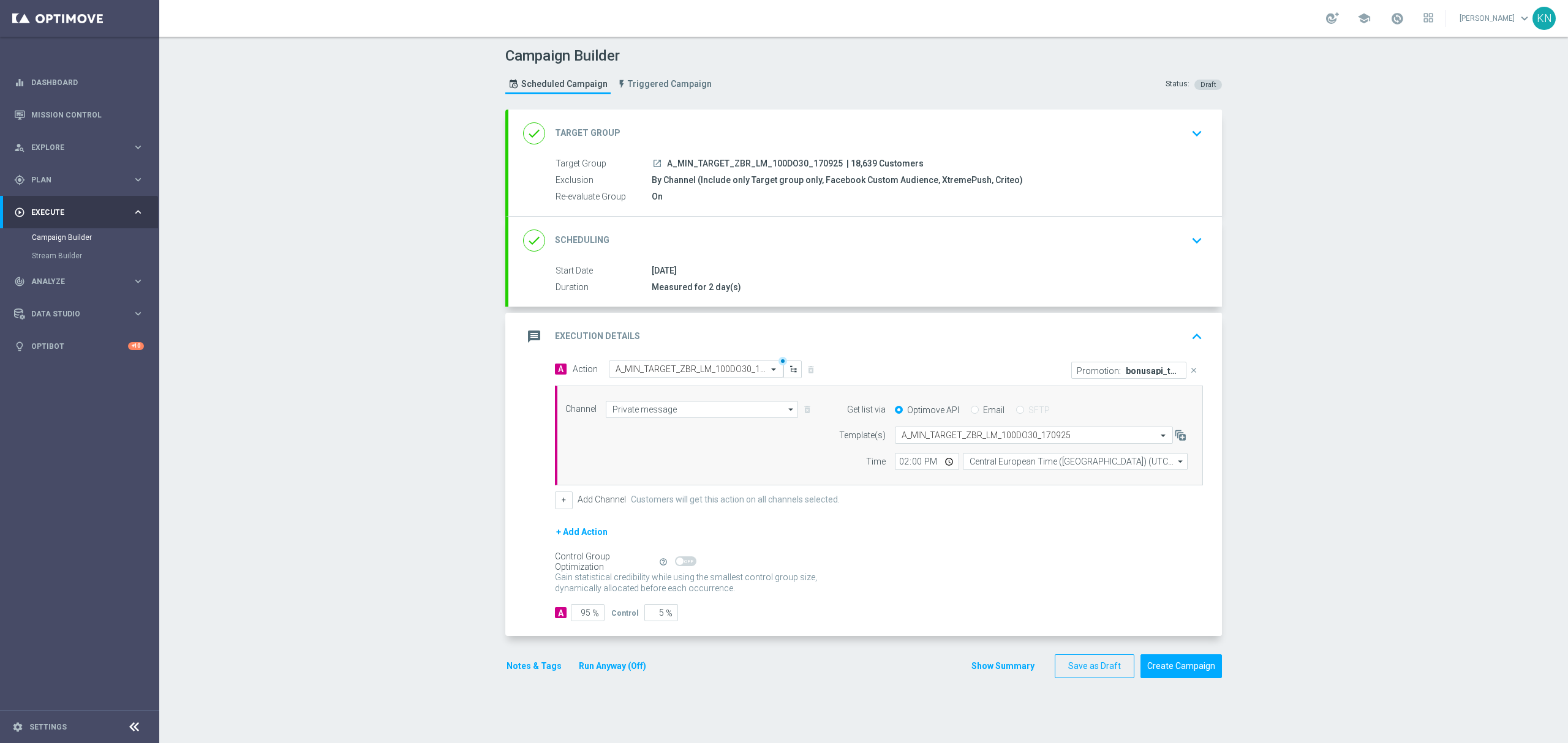
click at [1162, 231] on div "done Scheduling keyboard_arrow_down" at bounding box center [865, 240] width 684 height 23
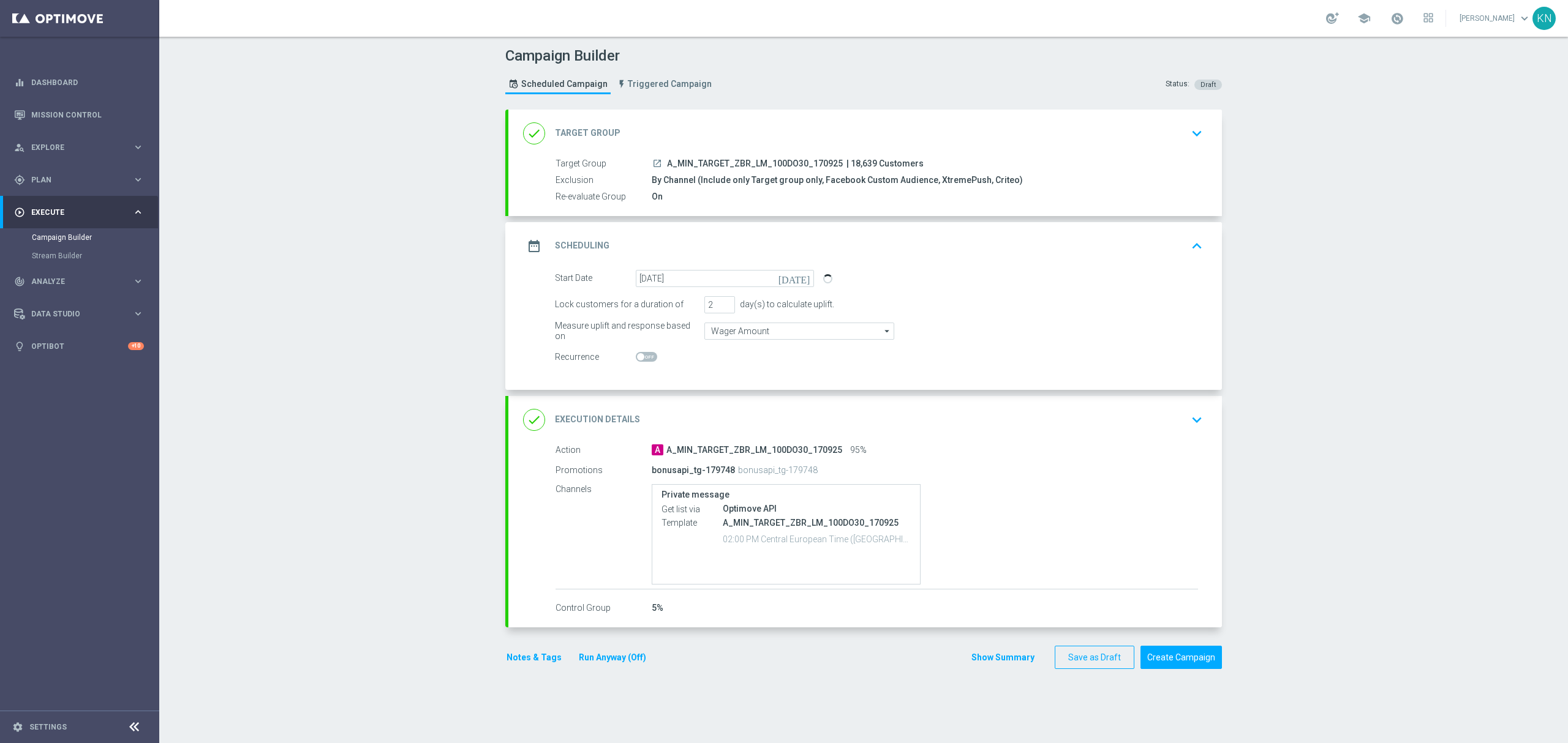
click at [1433, 324] on div "Campaign Builder Scheduled Campaign Triggered Campaign Status: Draft done Targe…" at bounding box center [864, 389] width 1409 height 707
click at [1177, 419] on div "done Execution Details keyboard_arrow_down" at bounding box center [865, 419] width 684 height 23
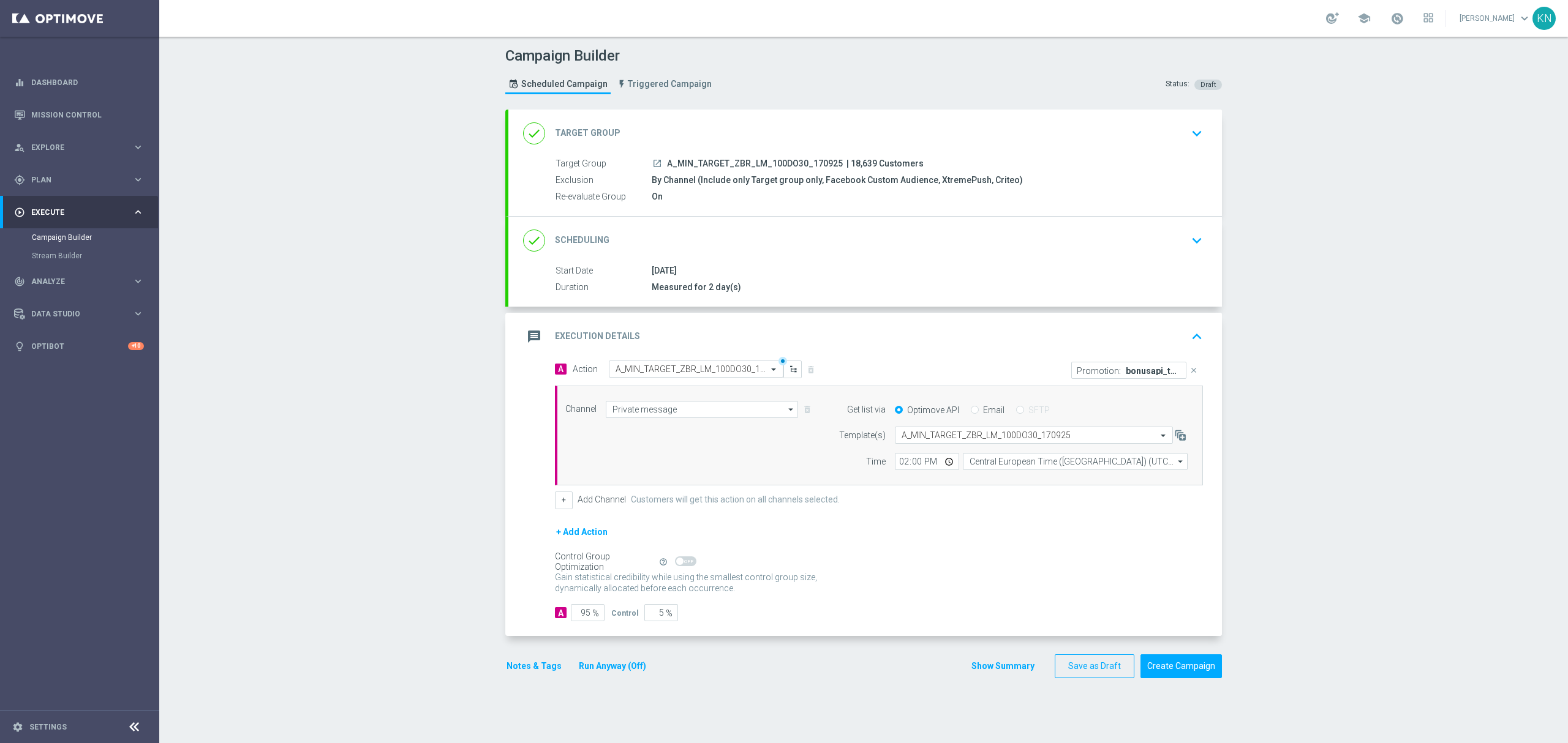
click at [1322, 408] on div "Campaign Builder Scheduled Campaign Triggered Campaign Status: Draft done Targe…" at bounding box center [864, 389] width 1409 height 707
click at [1333, 451] on div "Campaign Builder Scheduled Campaign Triggered Campaign Status: Draft done Targe…" at bounding box center [864, 389] width 1409 height 707
click at [1135, 250] on div "done Scheduling keyboard_arrow_down" at bounding box center [865, 240] width 684 height 23
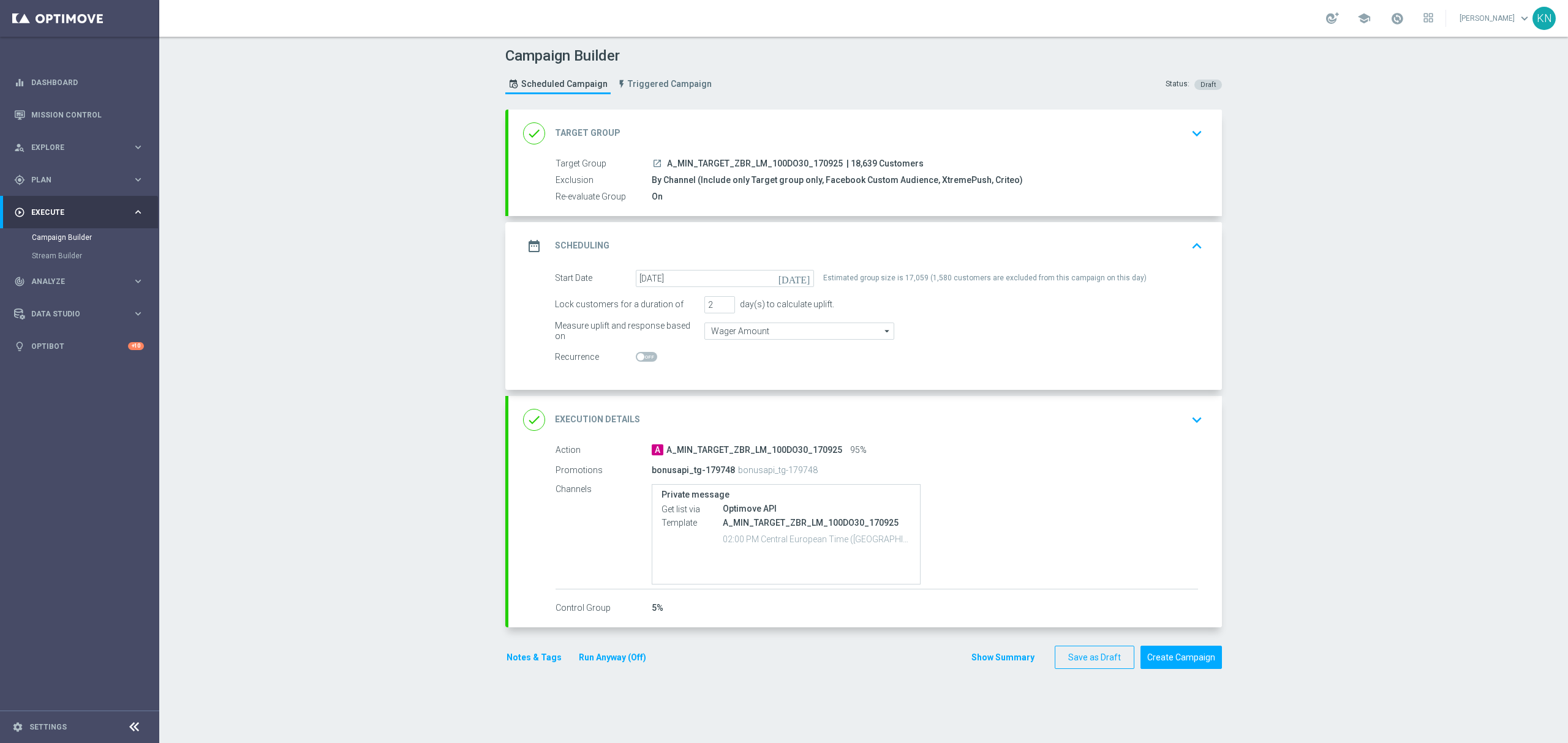
click at [1186, 138] on button "keyboard_arrow_down" at bounding box center [1196, 133] width 21 height 23
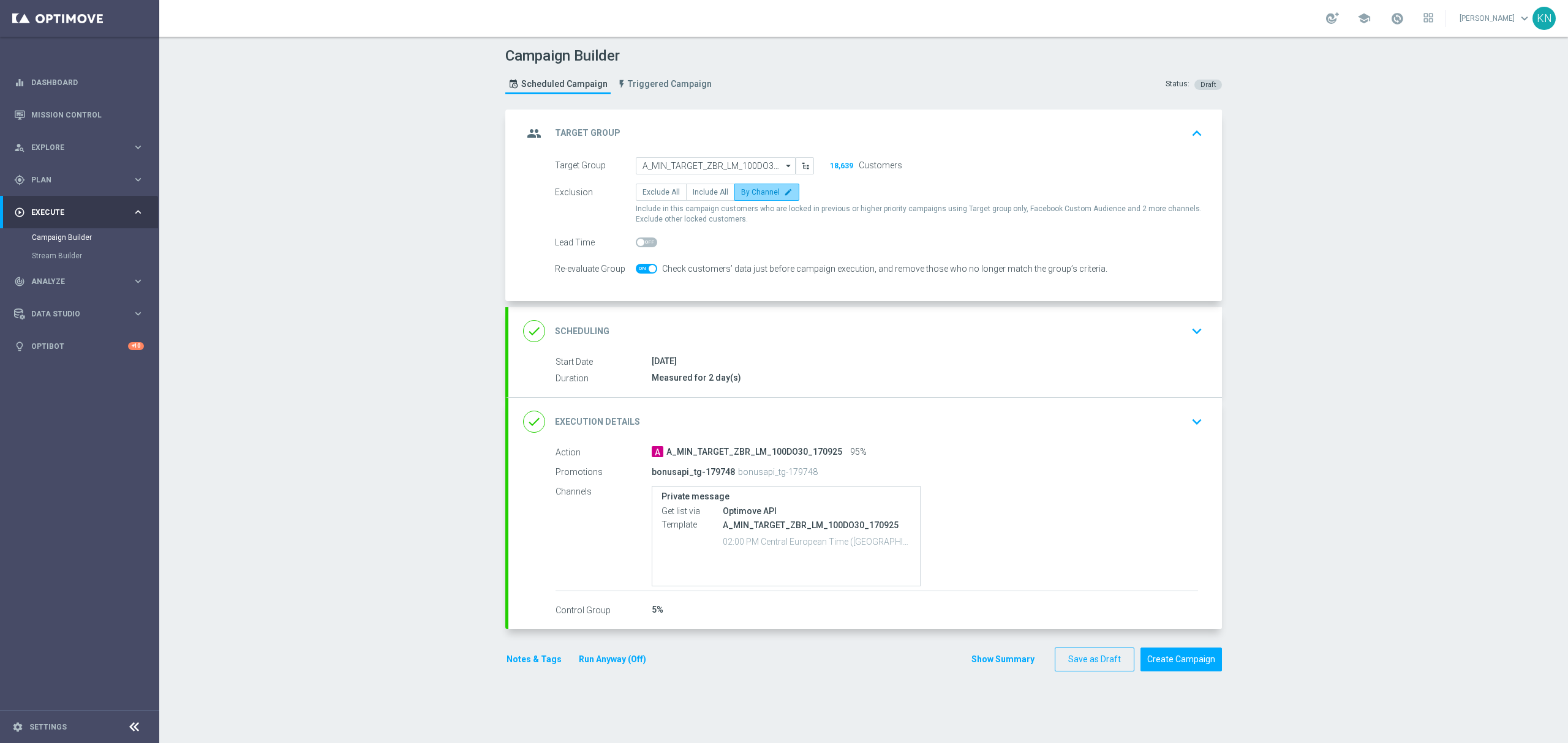
click at [765, 195] on span "By Channel" at bounding box center [760, 192] width 39 height 8
click at [749, 195] on input "By Channel edit" at bounding box center [744, 194] width 8 height 8
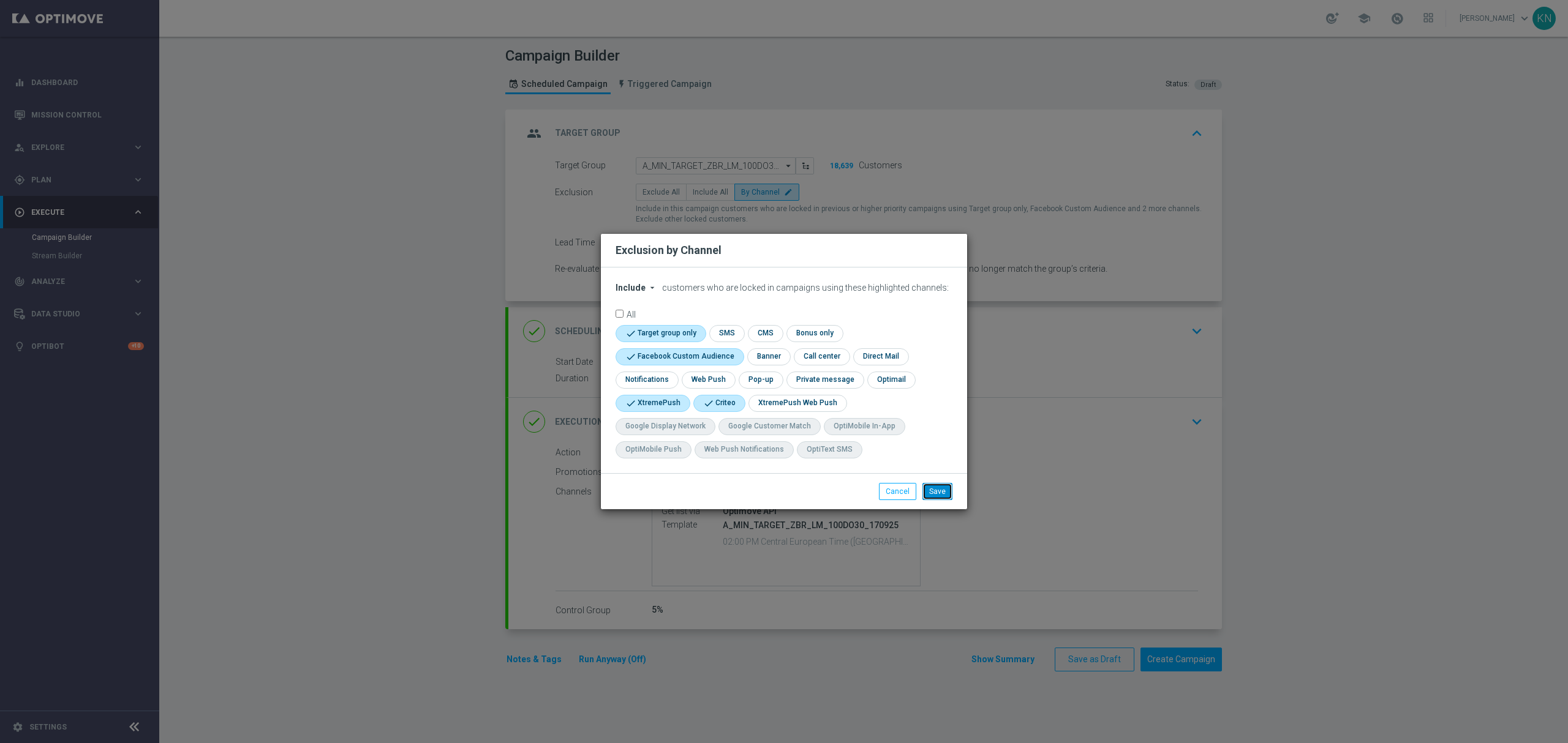
click at [937, 493] on button "Save" at bounding box center [936, 492] width 30 height 17
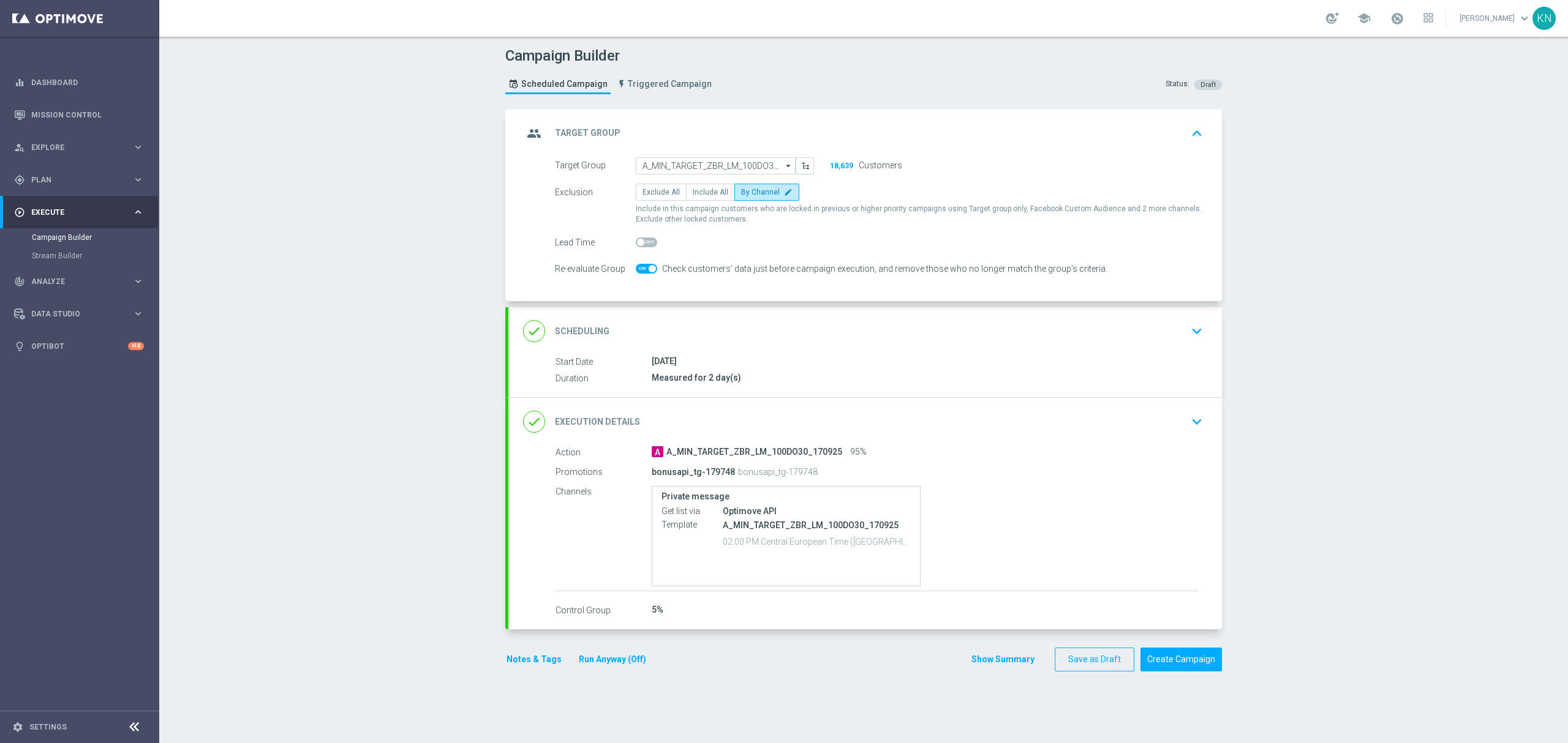
click at [1096, 346] on div "done Scheduling keyboard_arrow_down" at bounding box center [864, 331] width 714 height 47
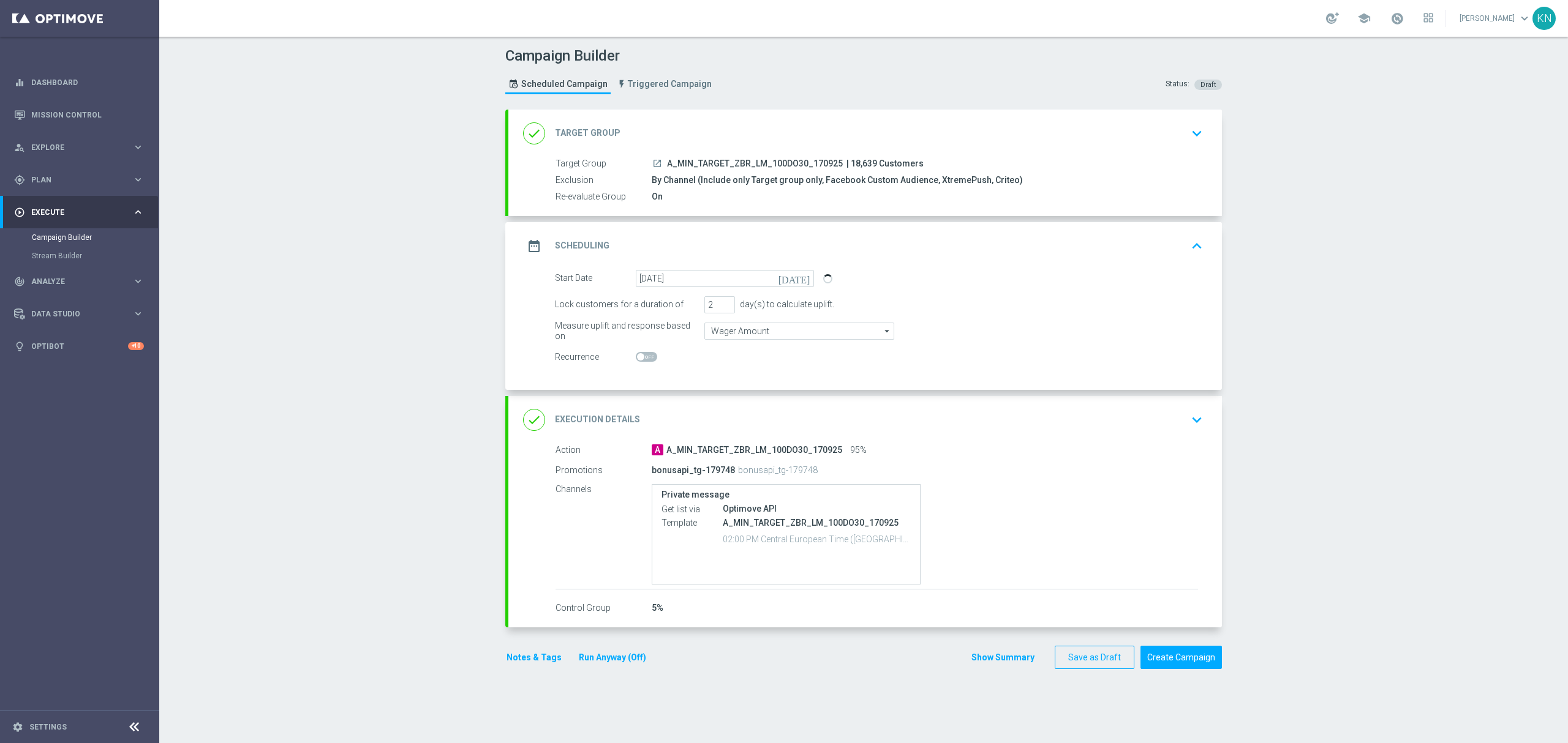
click at [1149, 417] on div "done Execution Details keyboard_arrow_down" at bounding box center [865, 419] width 684 height 23
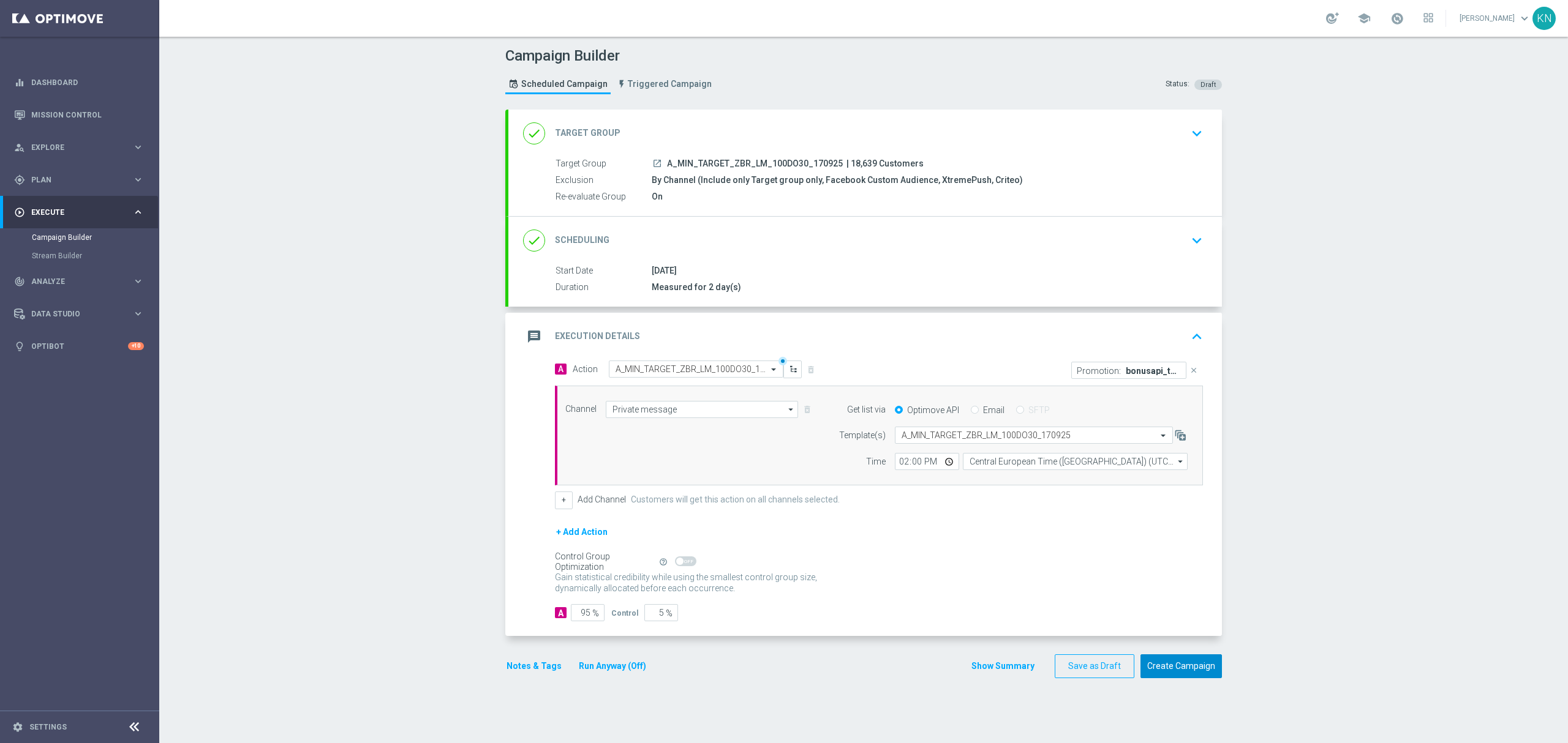
click at [1184, 666] on button "Create Campaign" at bounding box center [1181, 666] width 81 height 24
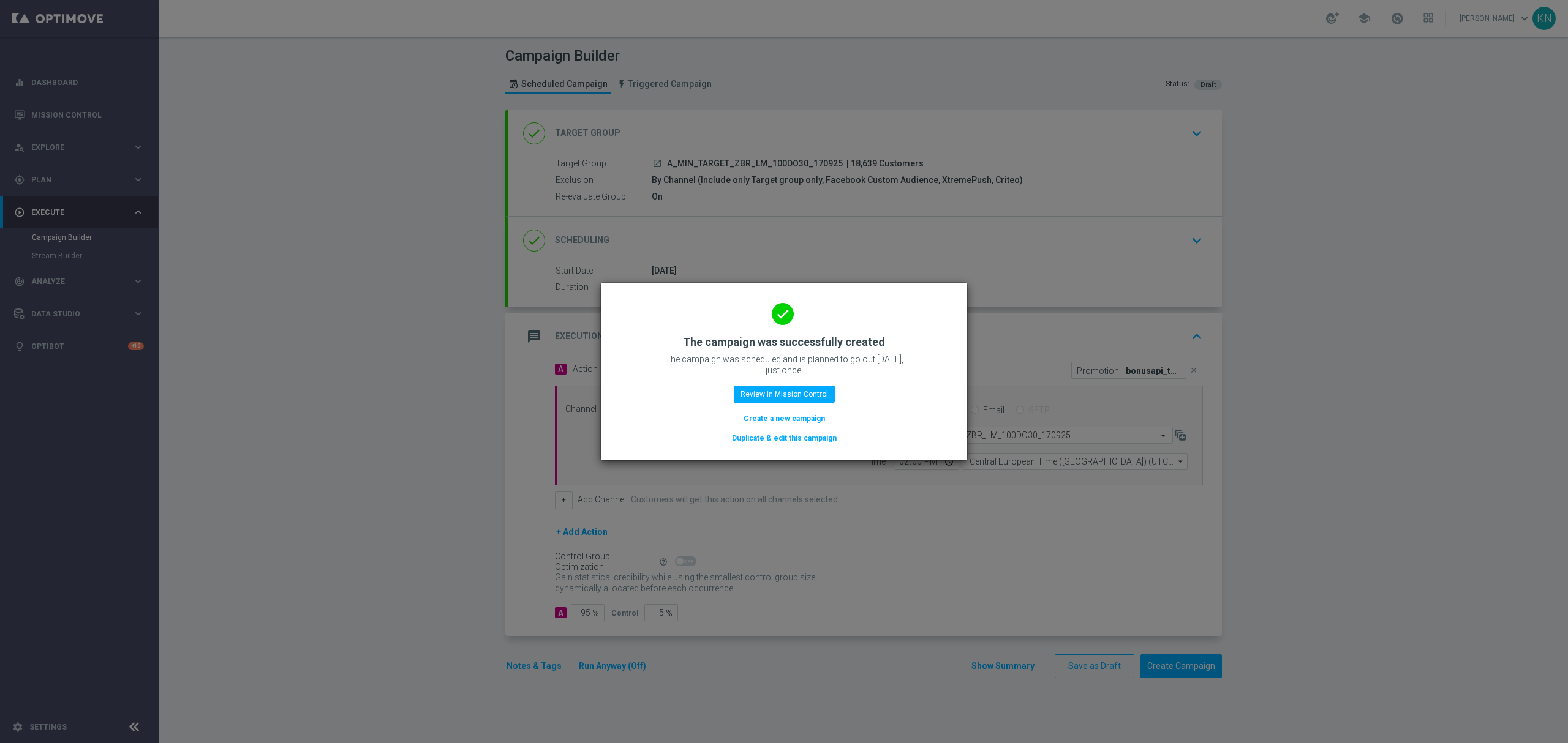
click at [803, 435] on button "Duplicate & edit this campaign" at bounding box center [784, 438] width 108 height 14
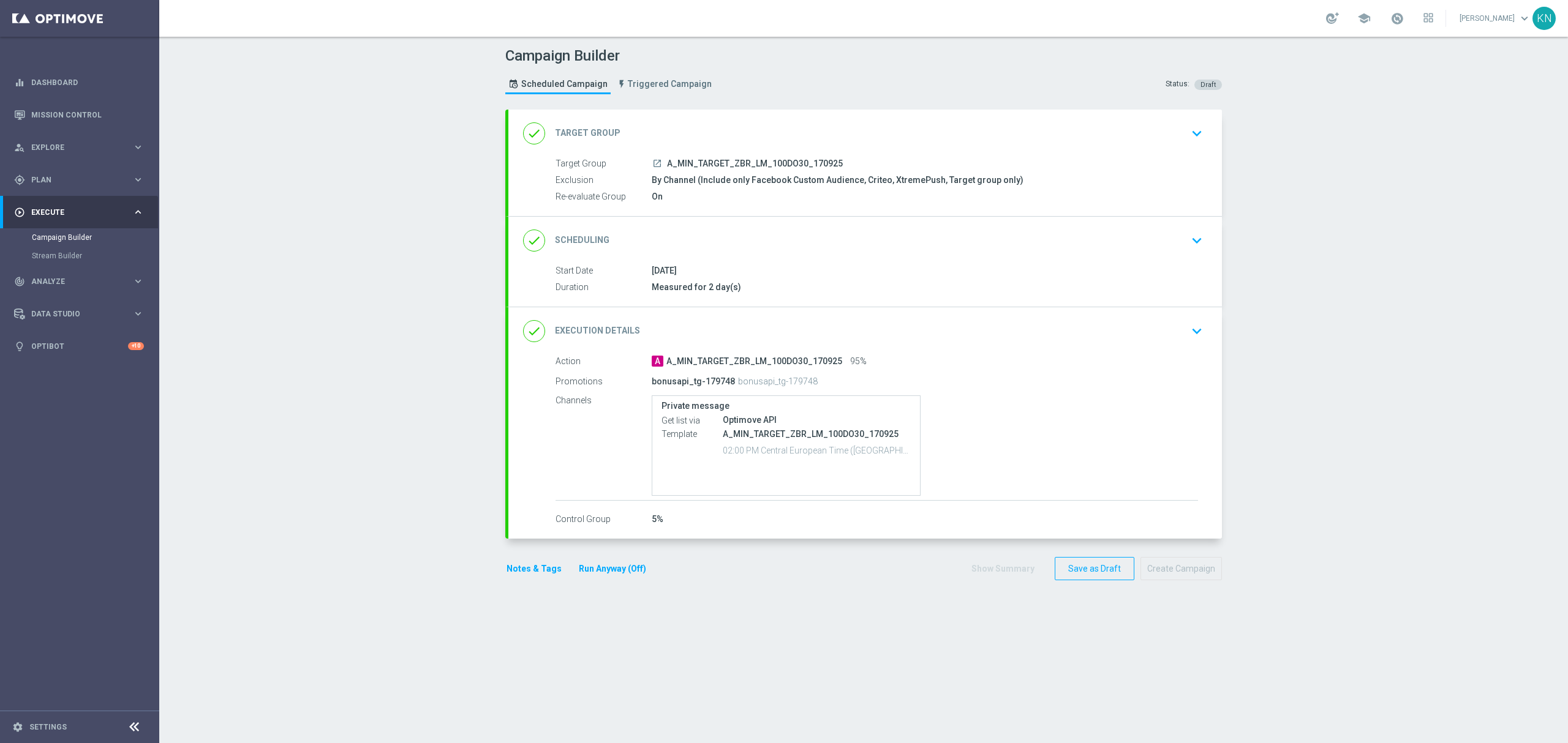
click at [875, 184] on div "By Channel (Include only Facebook Custom Audience, Criteo, XtremePush, Target g…" at bounding box center [925, 179] width 546 height 12
click at [1179, 142] on div "done Target Group keyboard_arrow_down" at bounding box center [865, 133] width 684 height 23
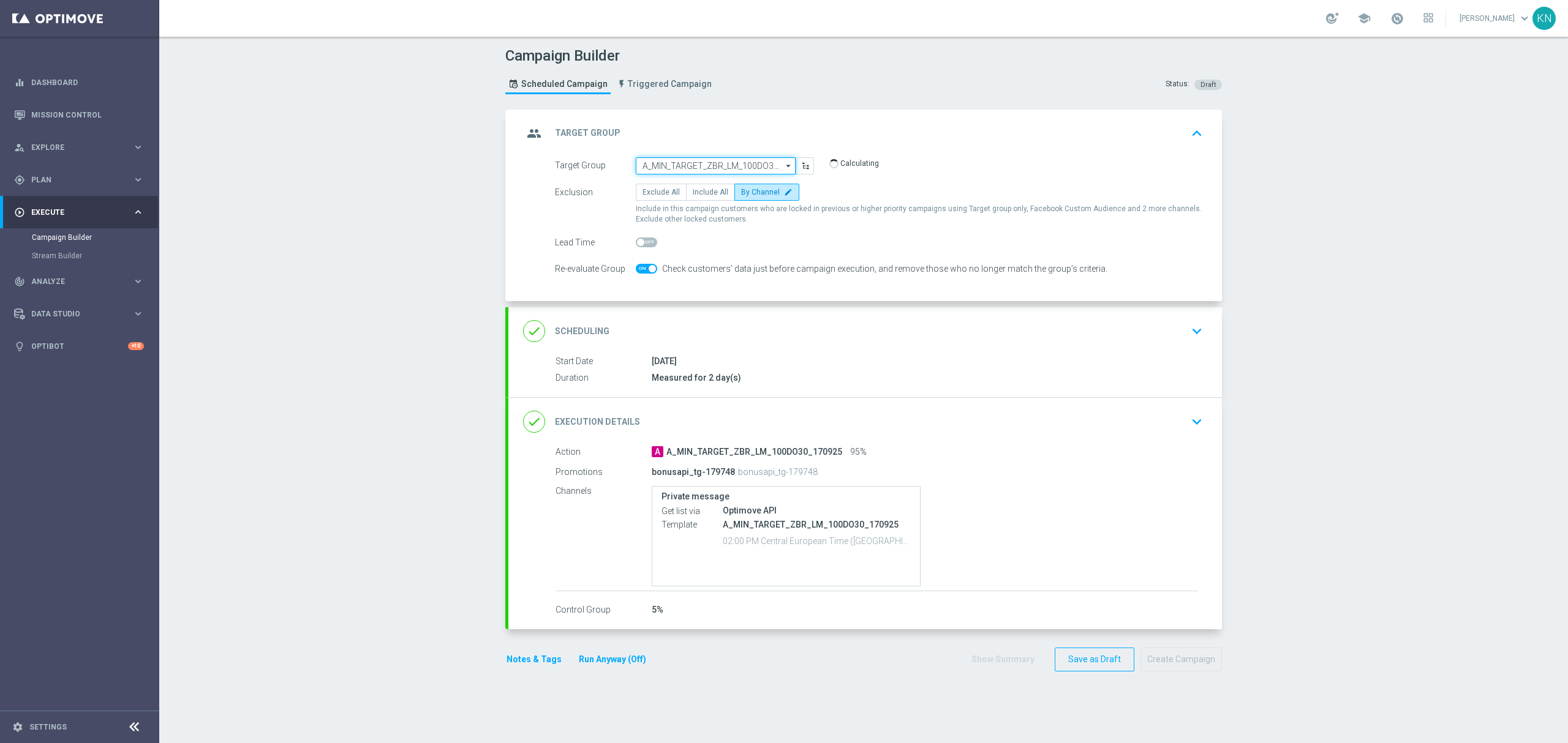
click at [732, 160] on input "A_MIN_TARGET_ZBR_LM_100DO30_170925" at bounding box center [715, 166] width 160 height 17
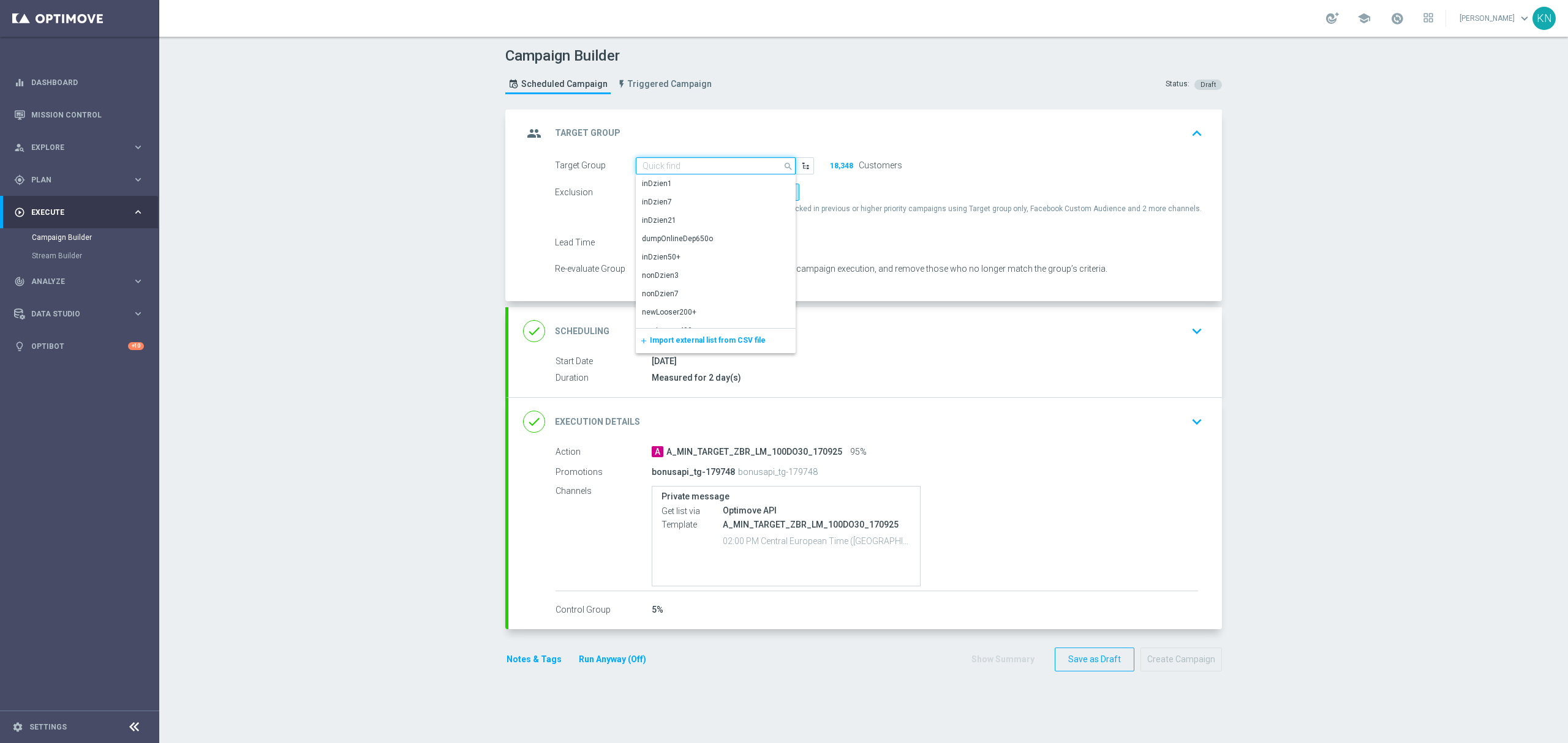
paste input "A_LOW_TARGET_ZBR_LM_100DO60_170925"
click at [693, 184] on div "A_LOW_TARGET_ZBR_LM_100DO60_170925" at bounding box center [715, 189] width 148 height 22
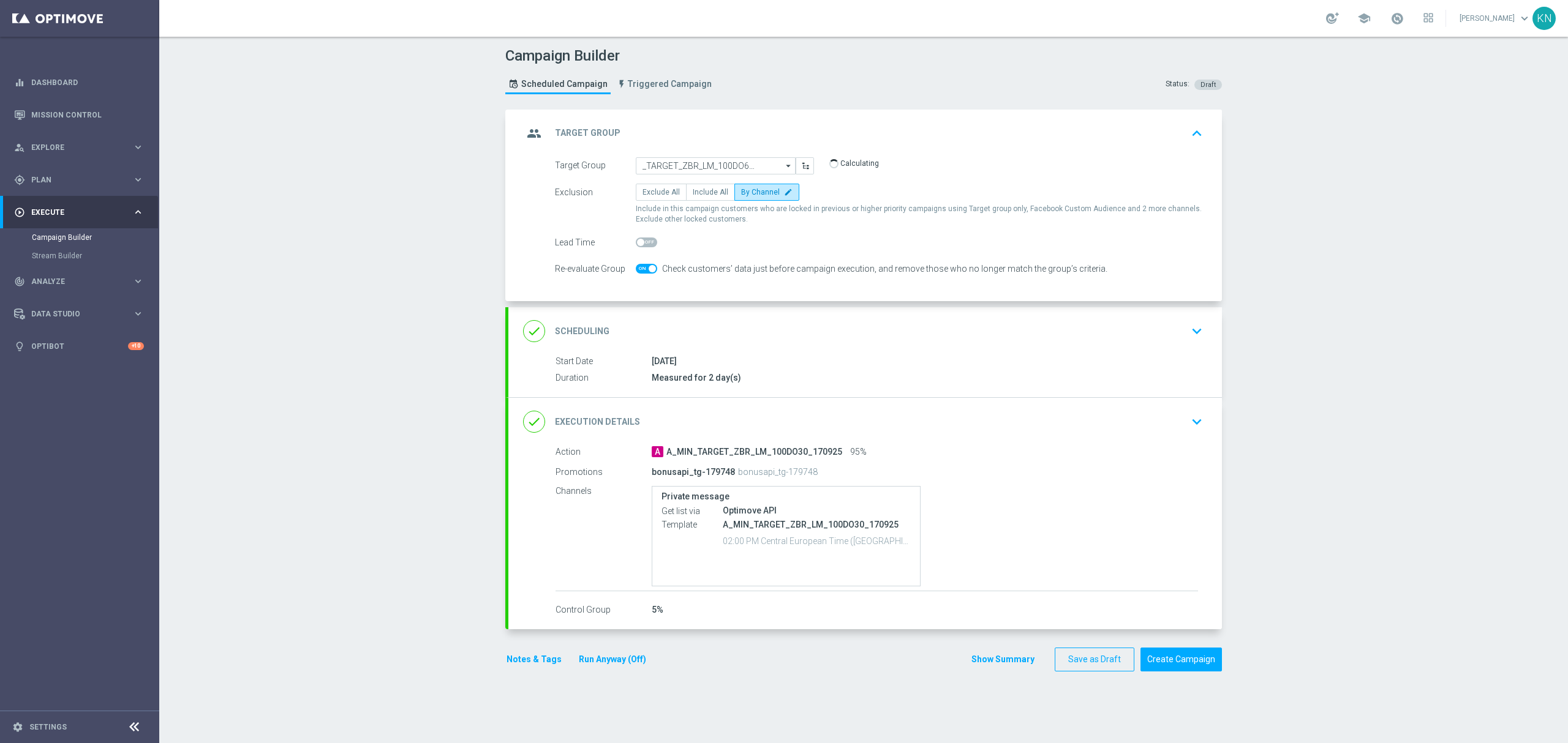
type input "A_LOW_TARGET_ZBR_LM_100DO60_170925"
click at [765, 195] on span "By Channel" at bounding box center [760, 192] width 39 height 8
click at [749, 195] on input "By Channel edit" at bounding box center [744, 194] width 8 height 8
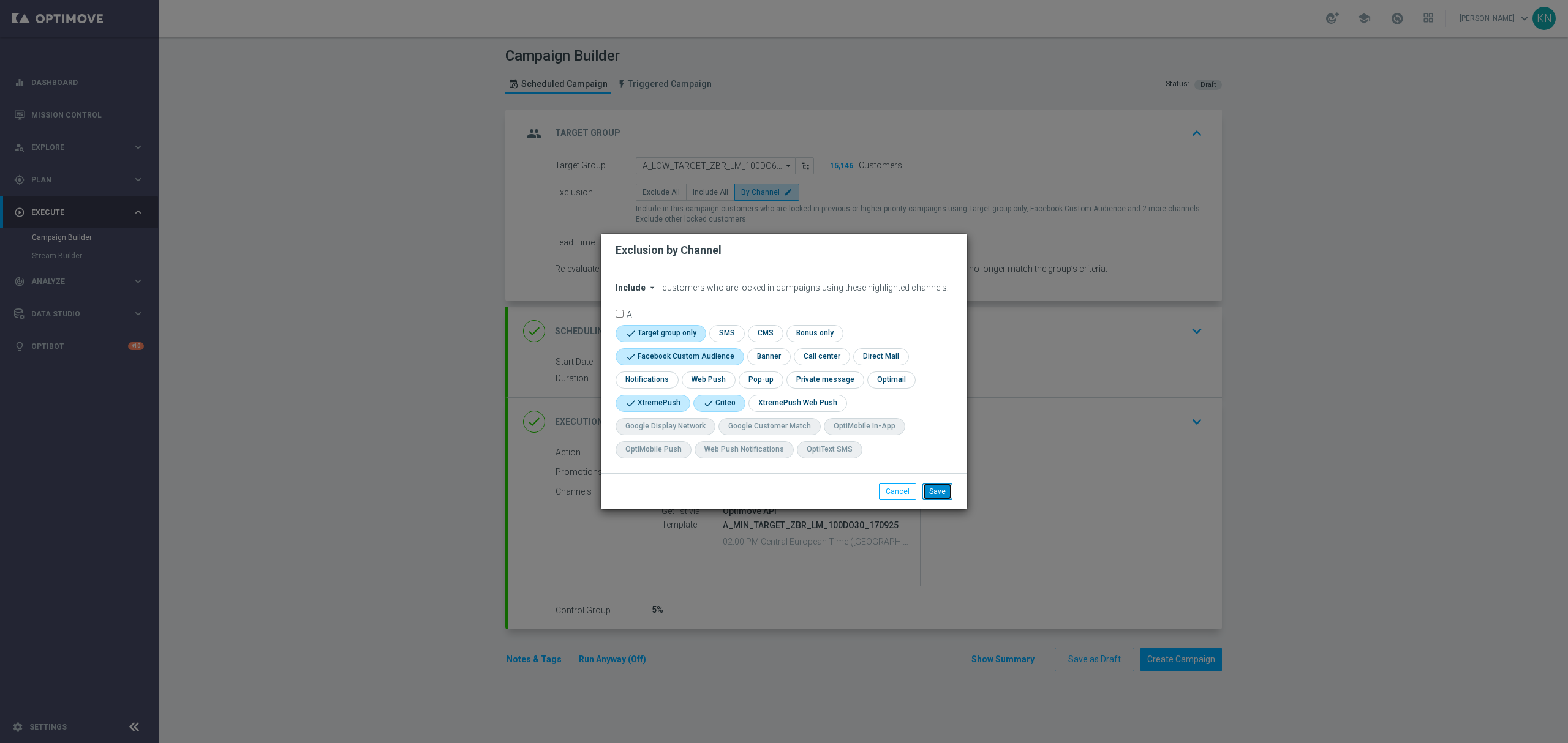
click at [941, 495] on button "Save" at bounding box center [936, 492] width 30 height 17
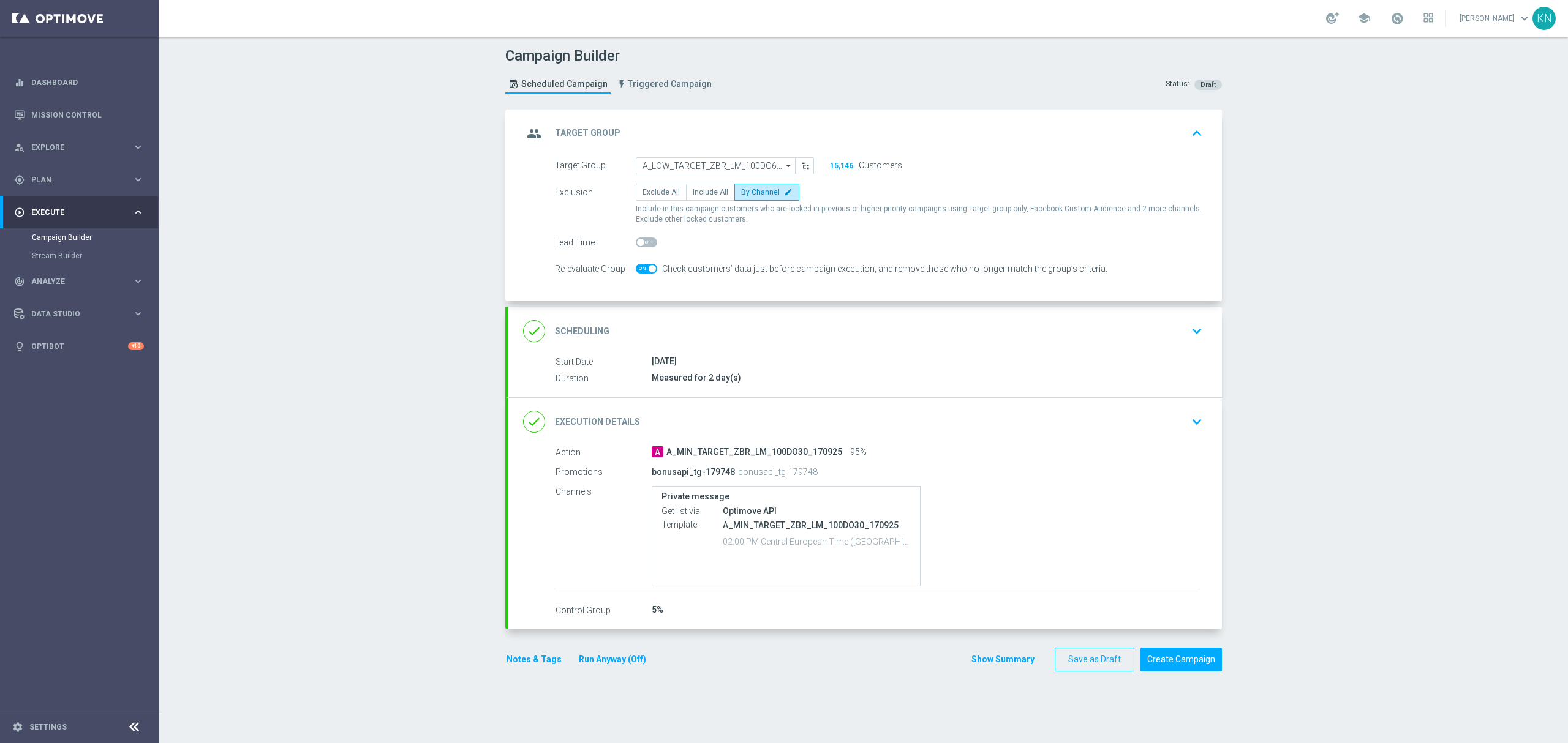
click at [961, 338] on div "done Scheduling keyboard_arrow_down" at bounding box center [865, 331] width 684 height 23
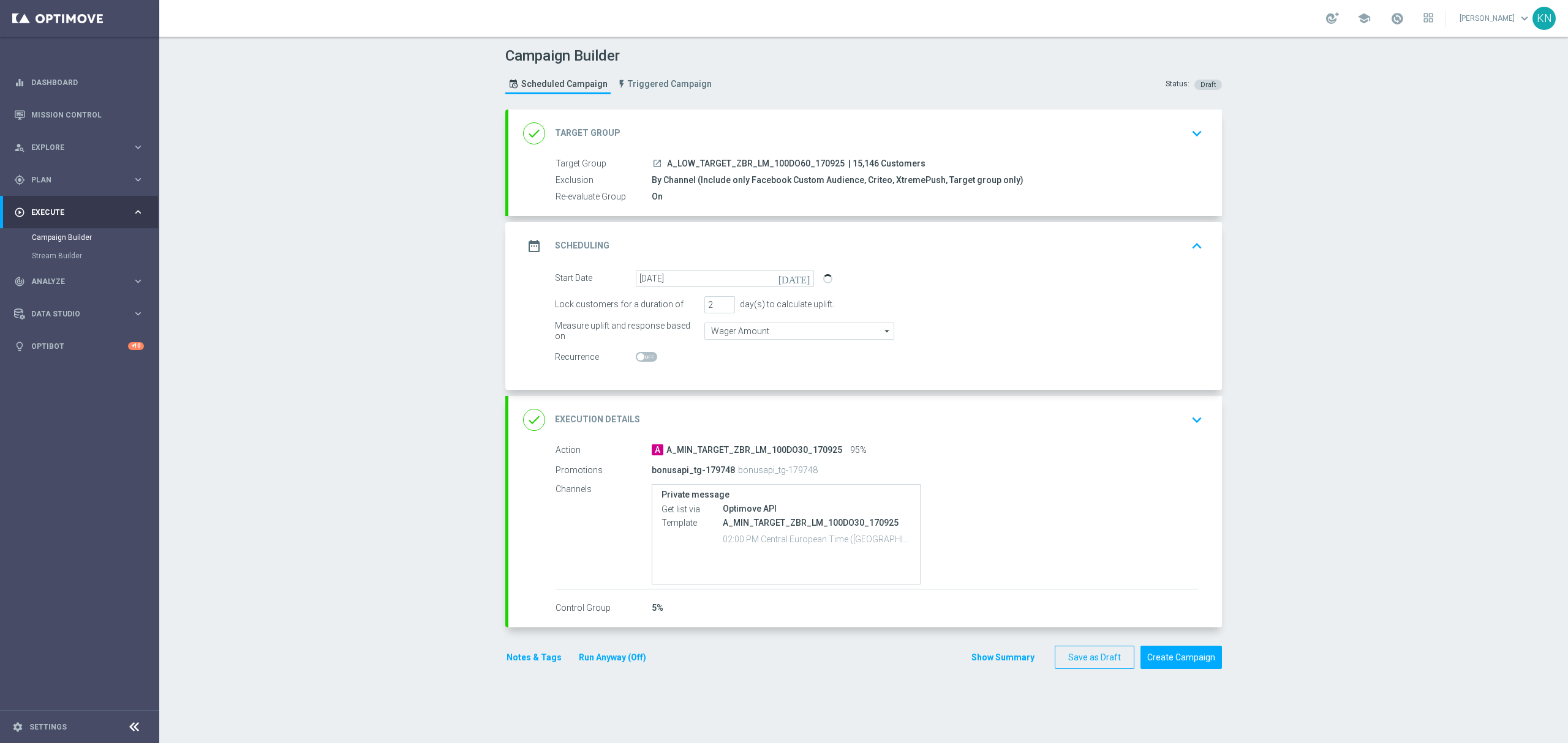
click at [1018, 433] on div "done Execution Details keyboard_arrow_down" at bounding box center [864, 420] width 714 height 47
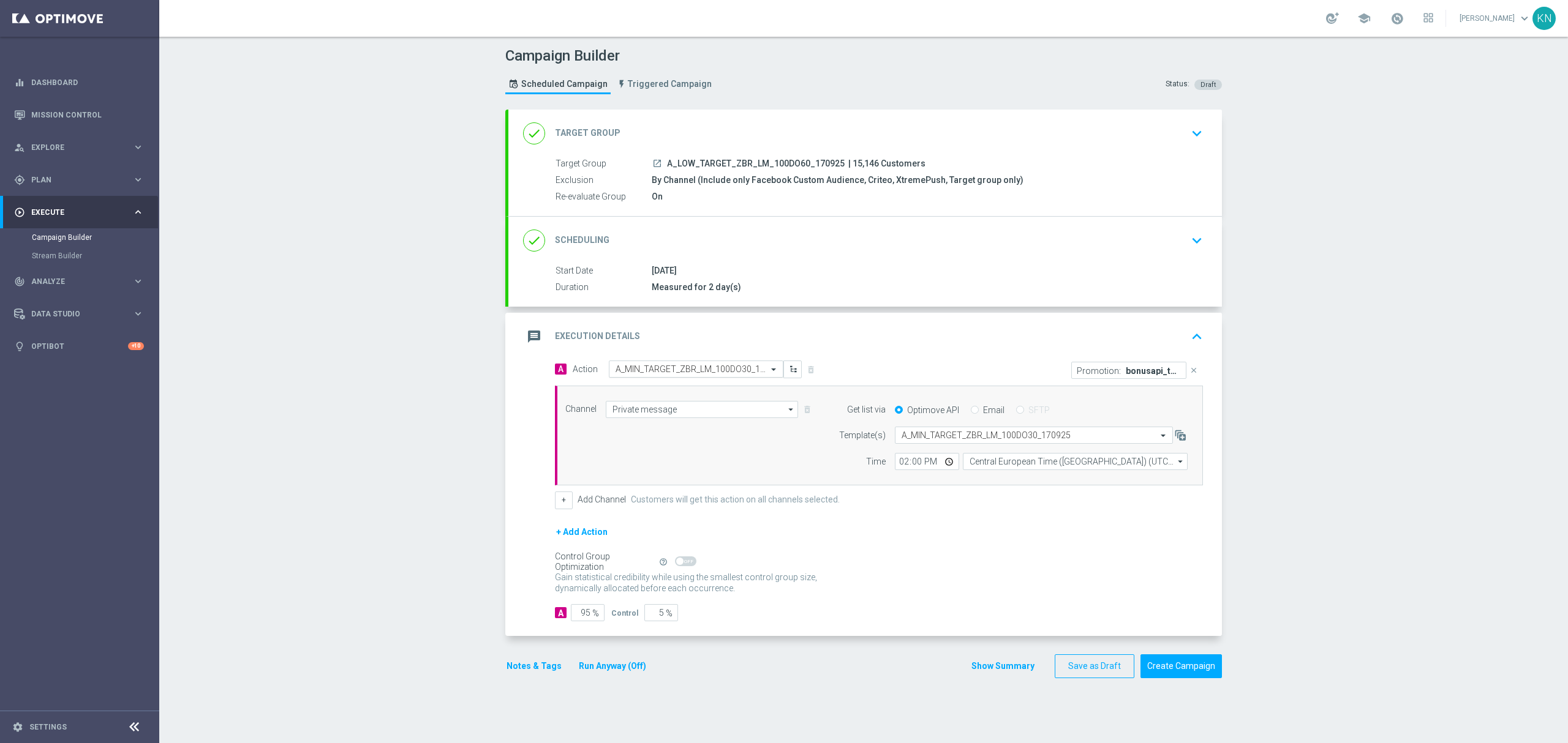
drag, startPoint x: 660, startPoint y: 368, endPoint x: 667, endPoint y: 372, distance: 8.1
click at [660, 368] on input "text" at bounding box center [683, 369] width 136 height 10
click at [660, 534] on span "Create new action" at bounding box center [659, 536] width 64 height 8
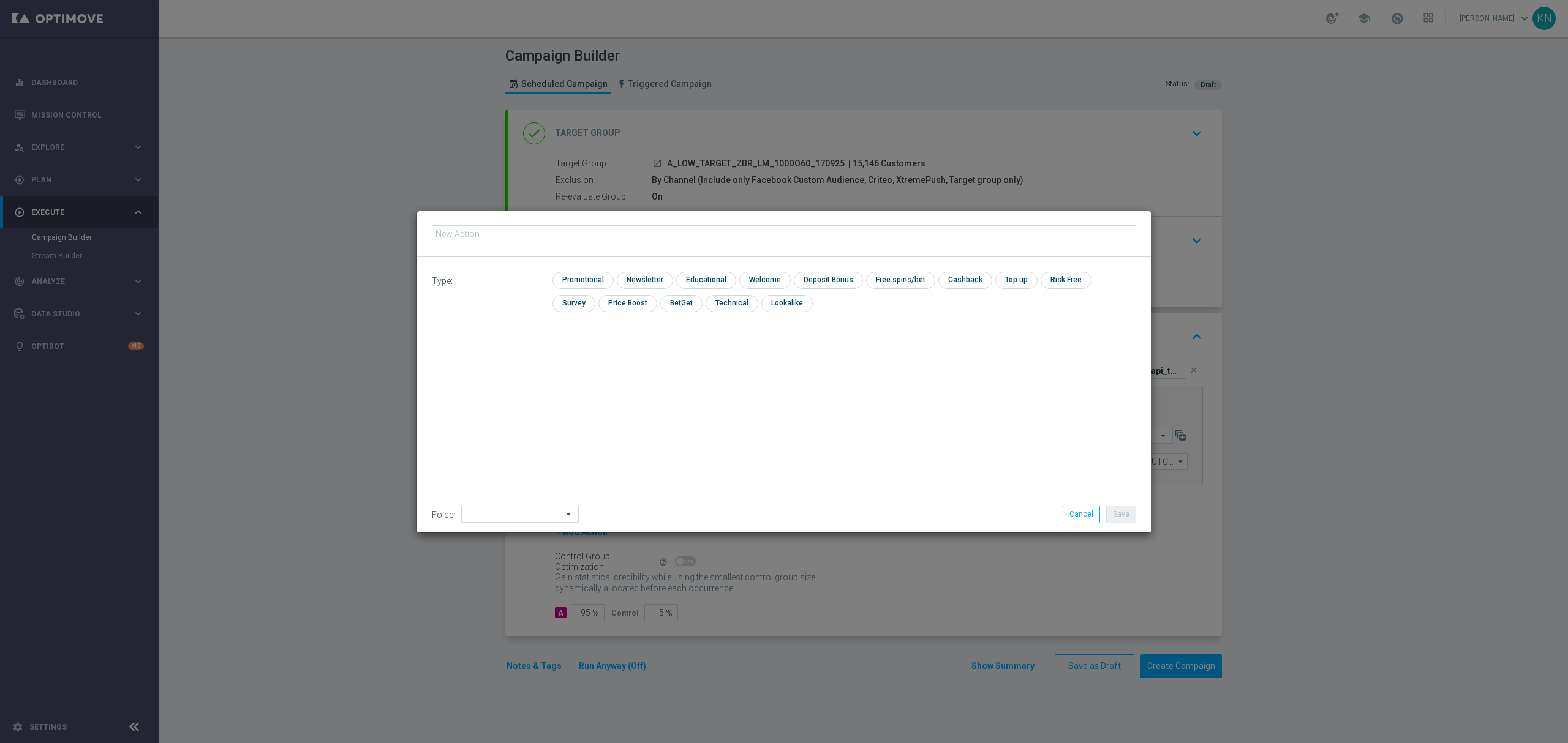
click at [515, 239] on input "text" at bounding box center [784, 234] width 704 height 17
type input "A_LOW_TARGET_ZBR_LM_100DO60_170925"
click at [586, 274] on input "checkbox" at bounding box center [581, 280] width 58 height 17
checkbox input "true"
click at [1121, 510] on button "Save" at bounding box center [1120, 514] width 30 height 17
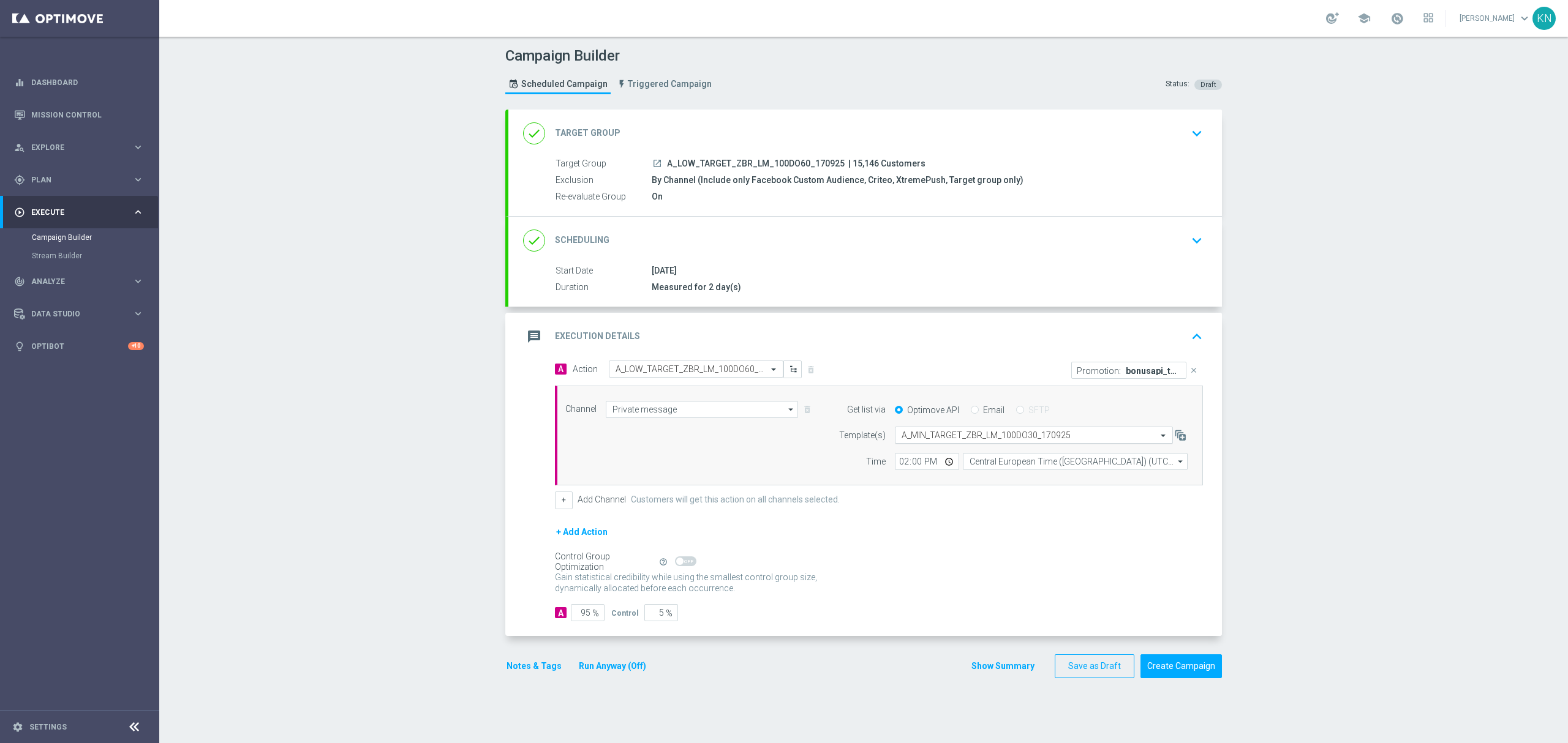
click at [968, 438] on input "text" at bounding box center [1022, 435] width 240 height 10
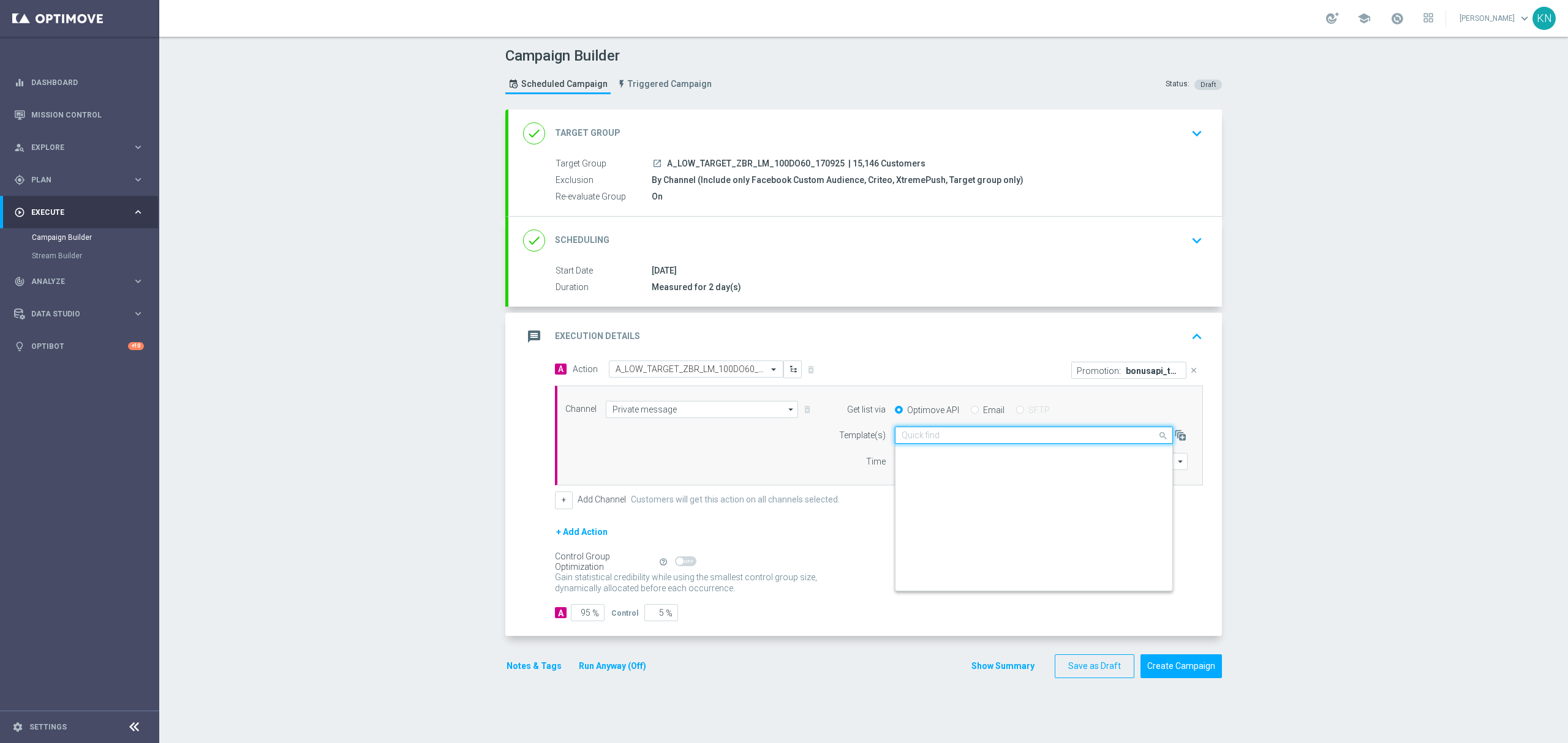
scroll to position [84333, 0]
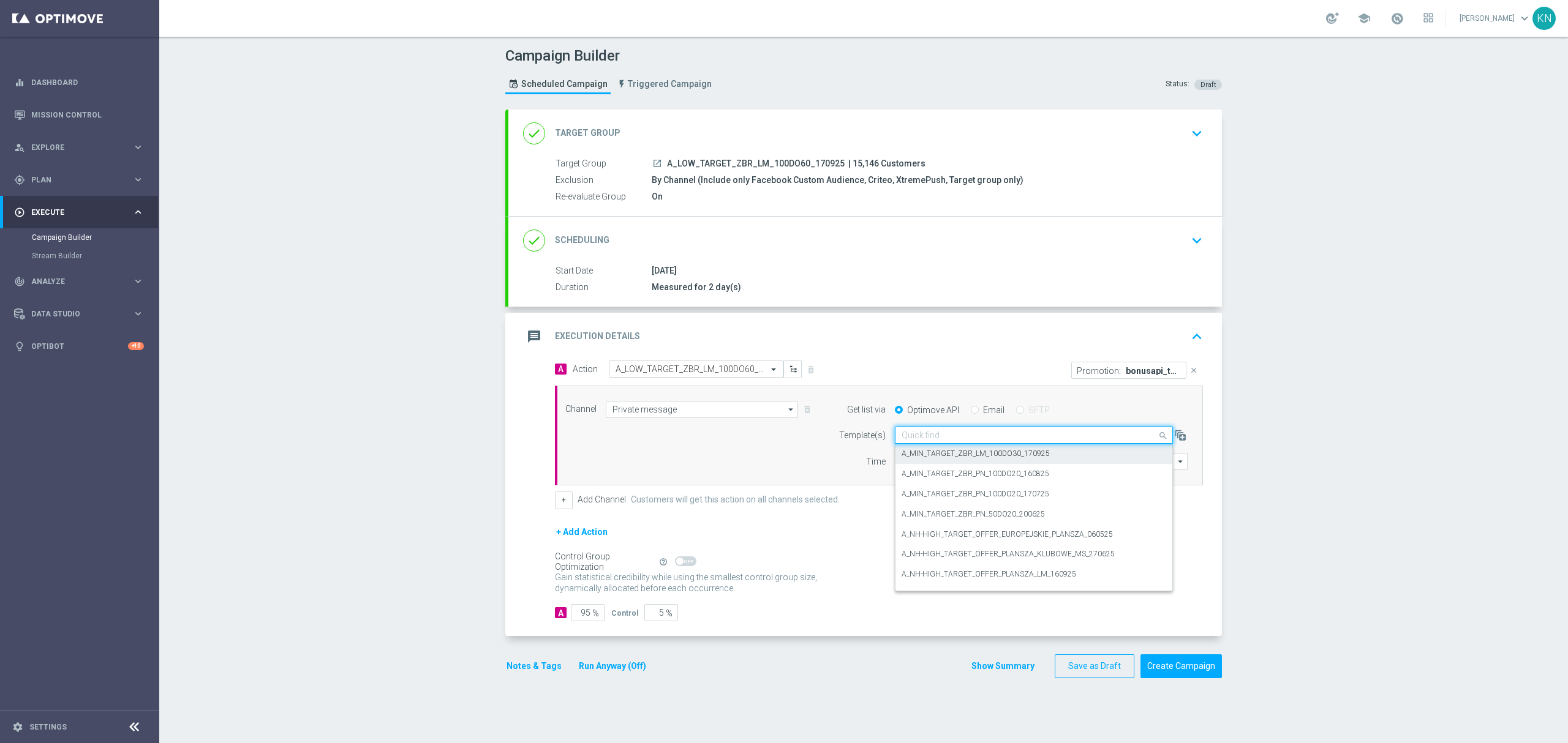
paste input "A_LOW_TARGET_ZBR_LM_100DO60_170925"
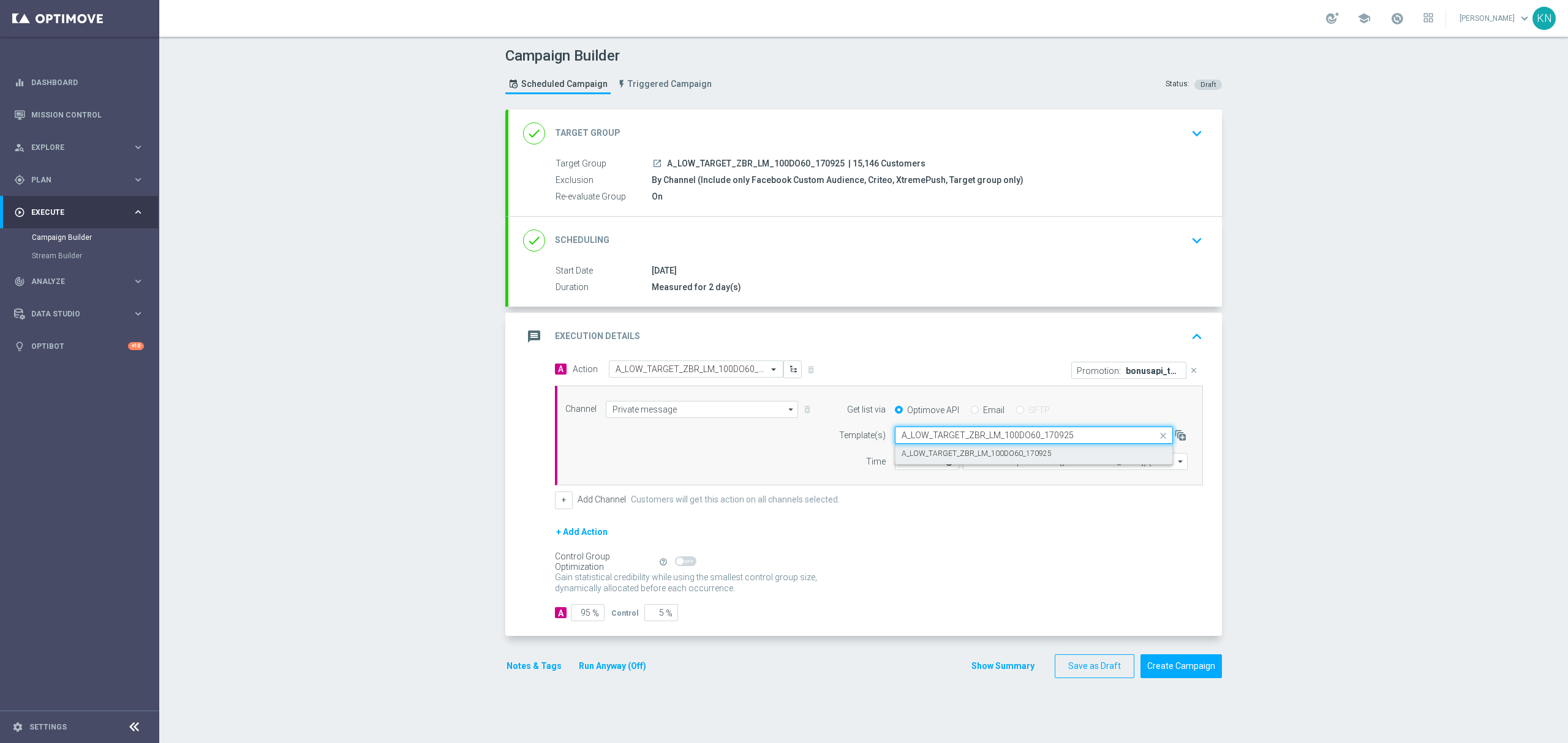
scroll to position [0, 0]
click at [979, 454] on label "A_LOW_TARGET_ZBR_LM_100DO60_170925" at bounding box center [976, 454] width 150 height 10
type input "A_LOW_TARGET_ZBR_LM_100DO60_170925"
click at [1135, 238] on div "done Scheduling keyboard_arrow_down" at bounding box center [865, 240] width 684 height 23
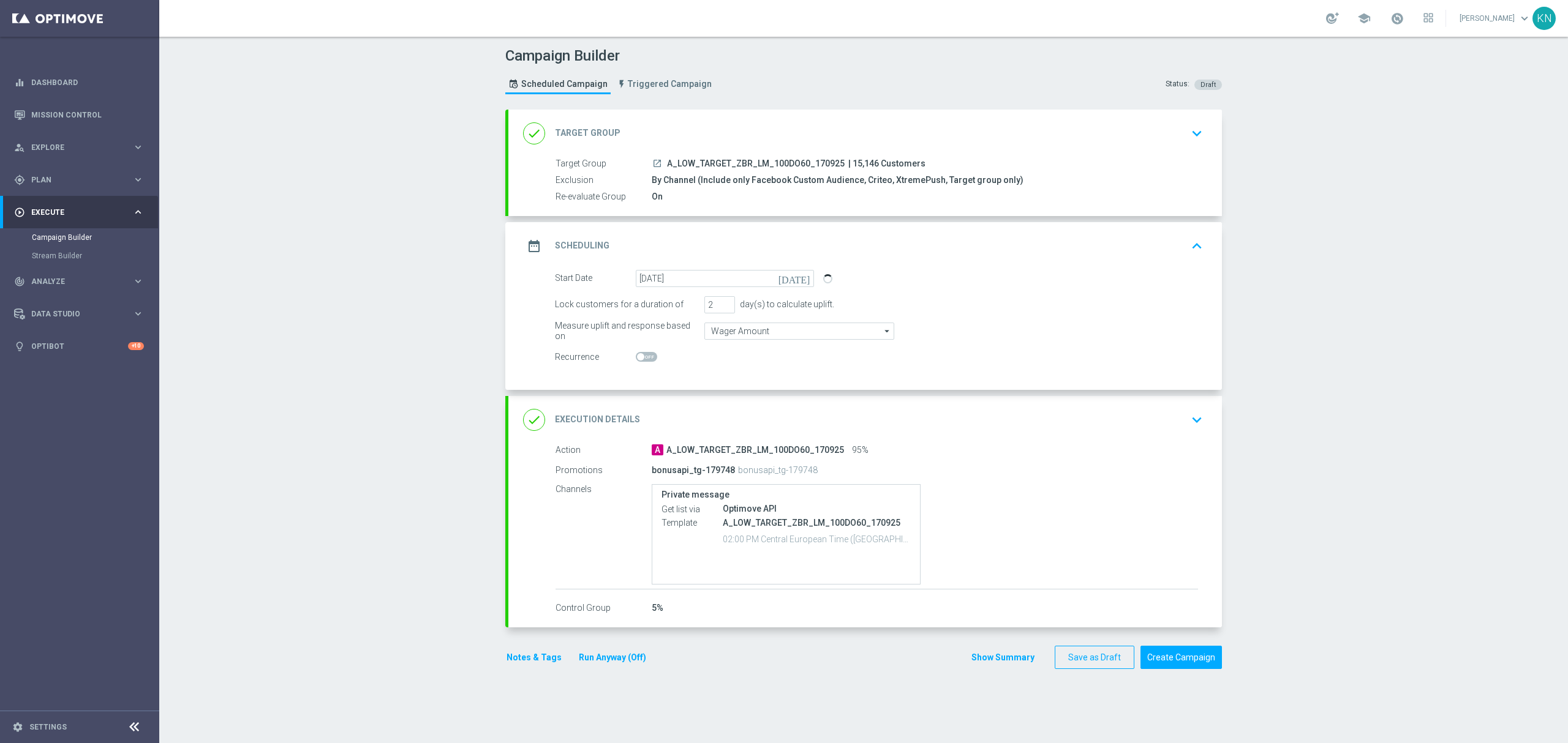
click at [537, 657] on button "Notes & Tags" at bounding box center [534, 658] width 58 height 15
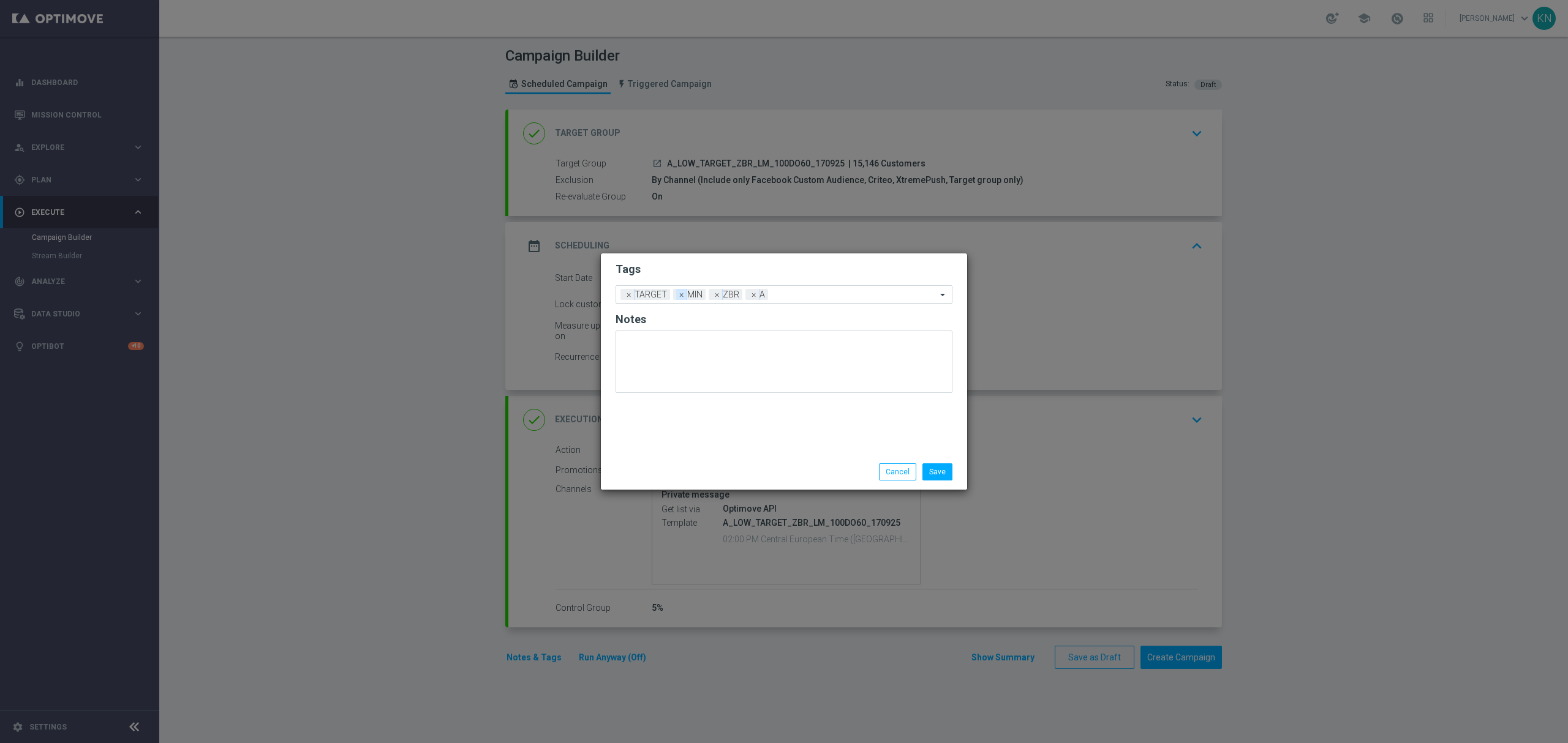
click at [682, 292] on span "×" at bounding box center [682, 294] width 11 height 11
click at [776, 296] on input "text" at bounding box center [836, 295] width 199 height 10
type input "l"
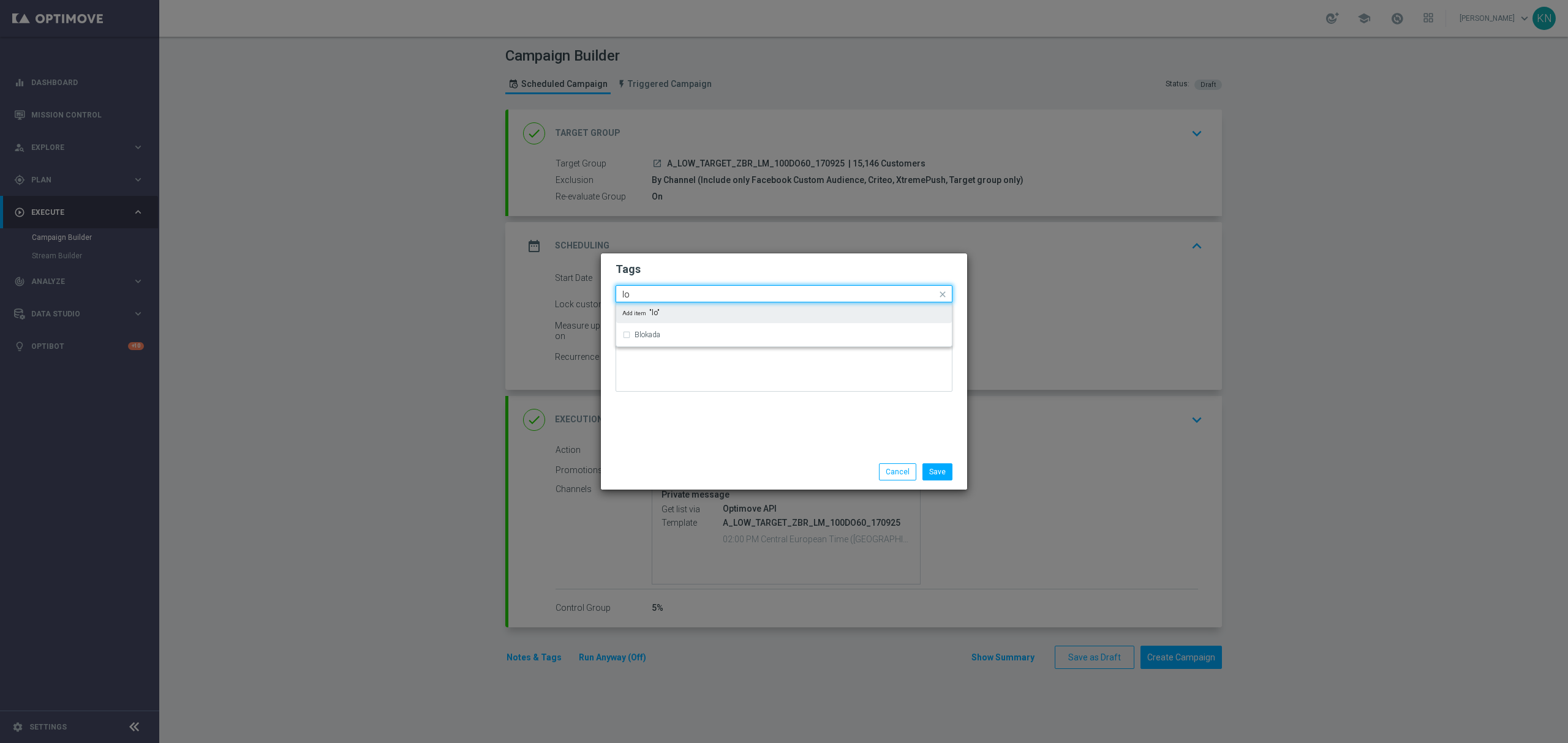
type input "l"
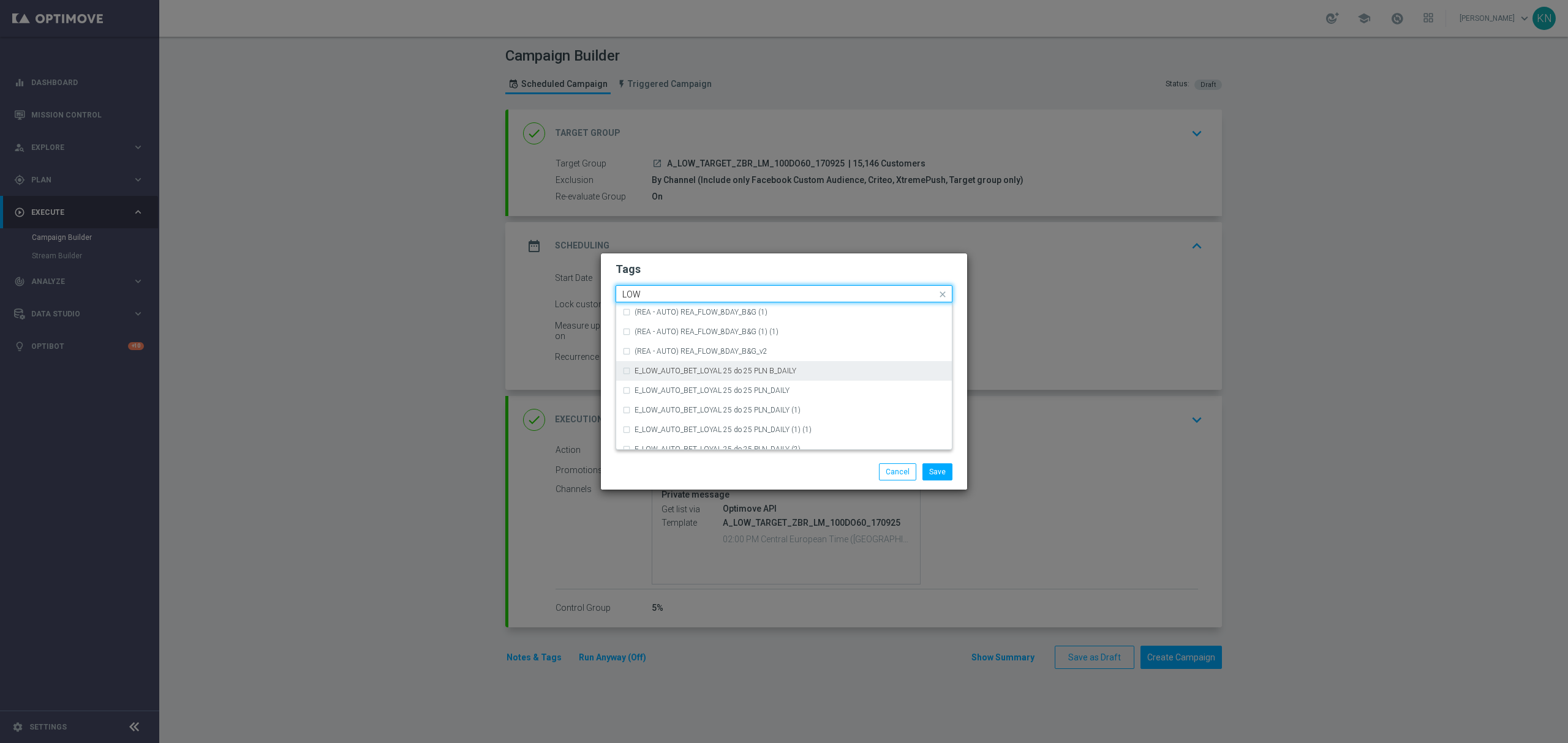
scroll to position [597, 0]
drag, startPoint x: 699, startPoint y: 383, endPoint x: 751, endPoint y: 290, distance: 106.6
click at [698, 383] on div "LOW" at bounding box center [789, 381] width 311 height 8
type input "LOW"
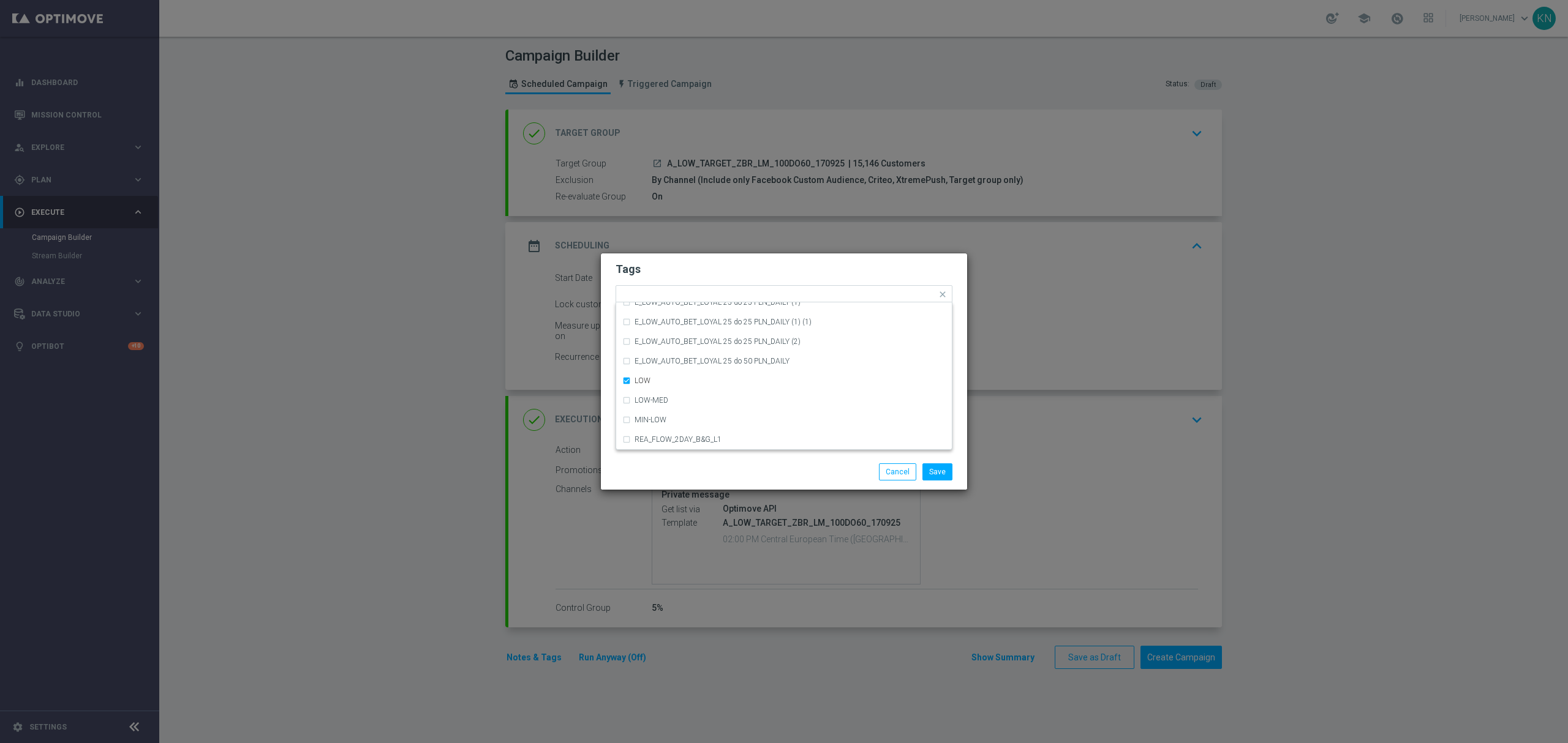
click at [757, 267] on h2 "Tags" at bounding box center [784, 269] width 337 height 14
click at [941, 471] on button "Save" at bounding box center [936, 472] width 30 height 17
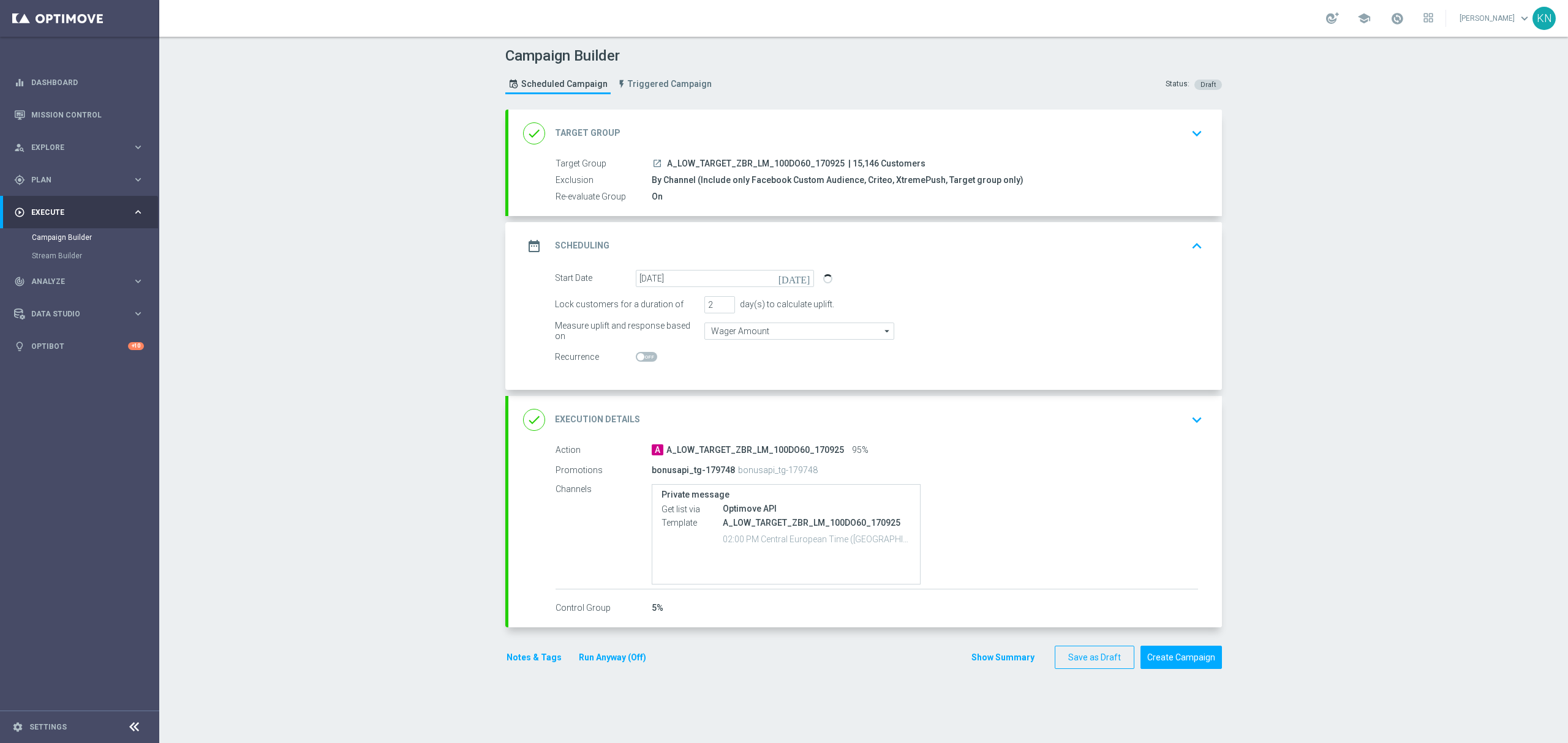
click at [1084, 143] on div "done Target Group keyboard_arrow_down" at bounding box center [865, 133] width 684 height 23
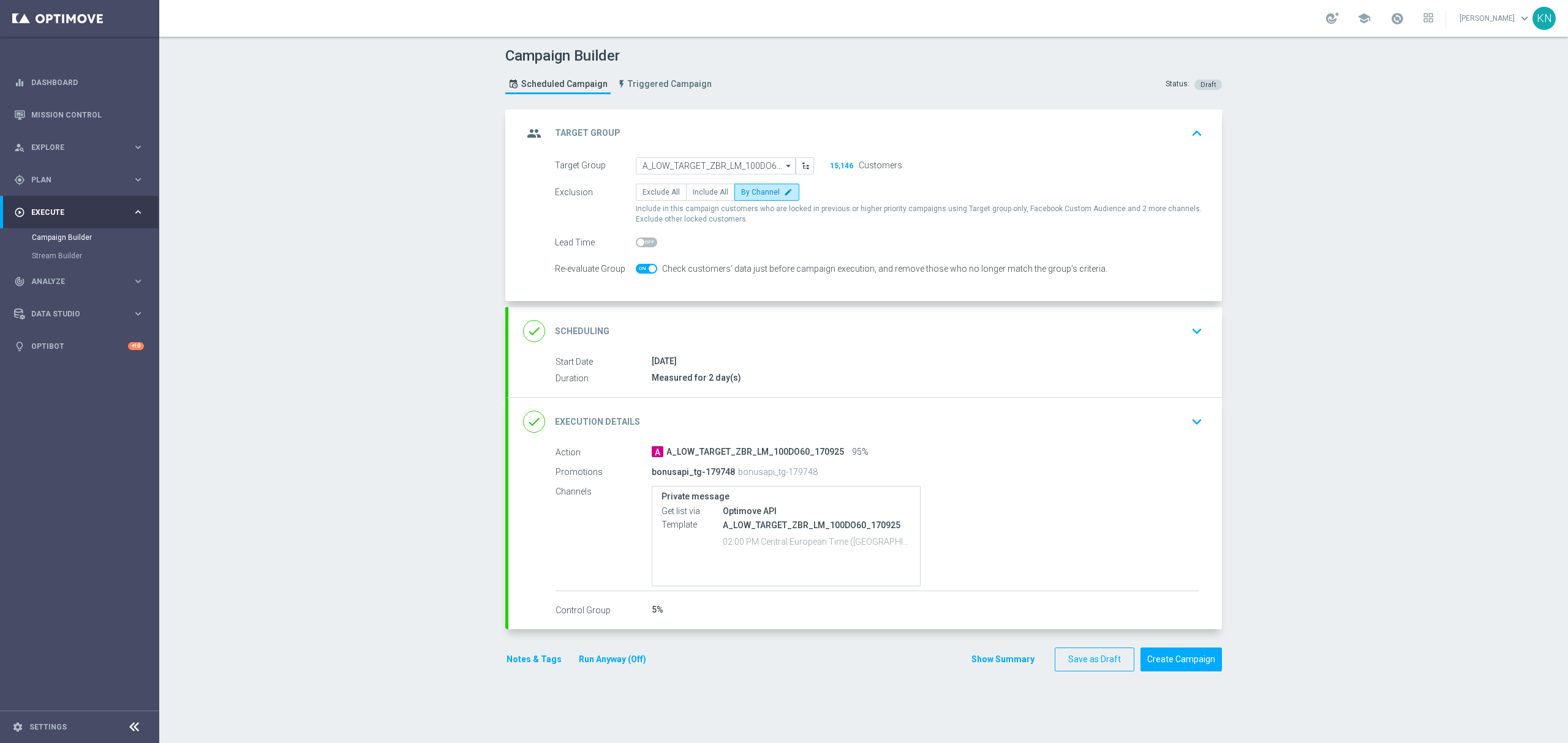
click at [1168, 338] on div "done Scheduling keyboard_arrow_down" at bounding box center [865, 331] width 684 height 23
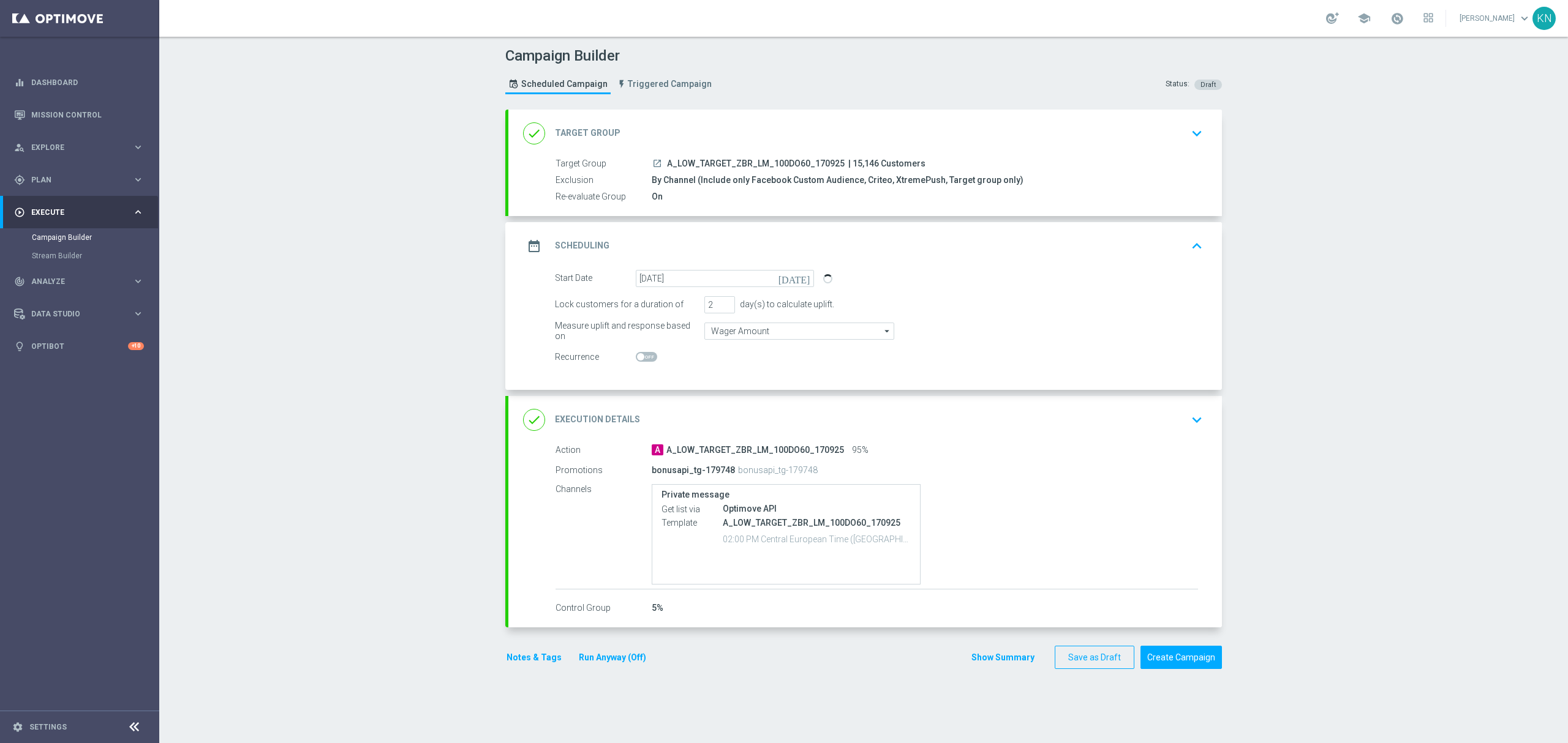
click at [1125, 421] on div "done Execution Details keyboard_arrow_down" at bounding box center [865, 419] width 684 height 23
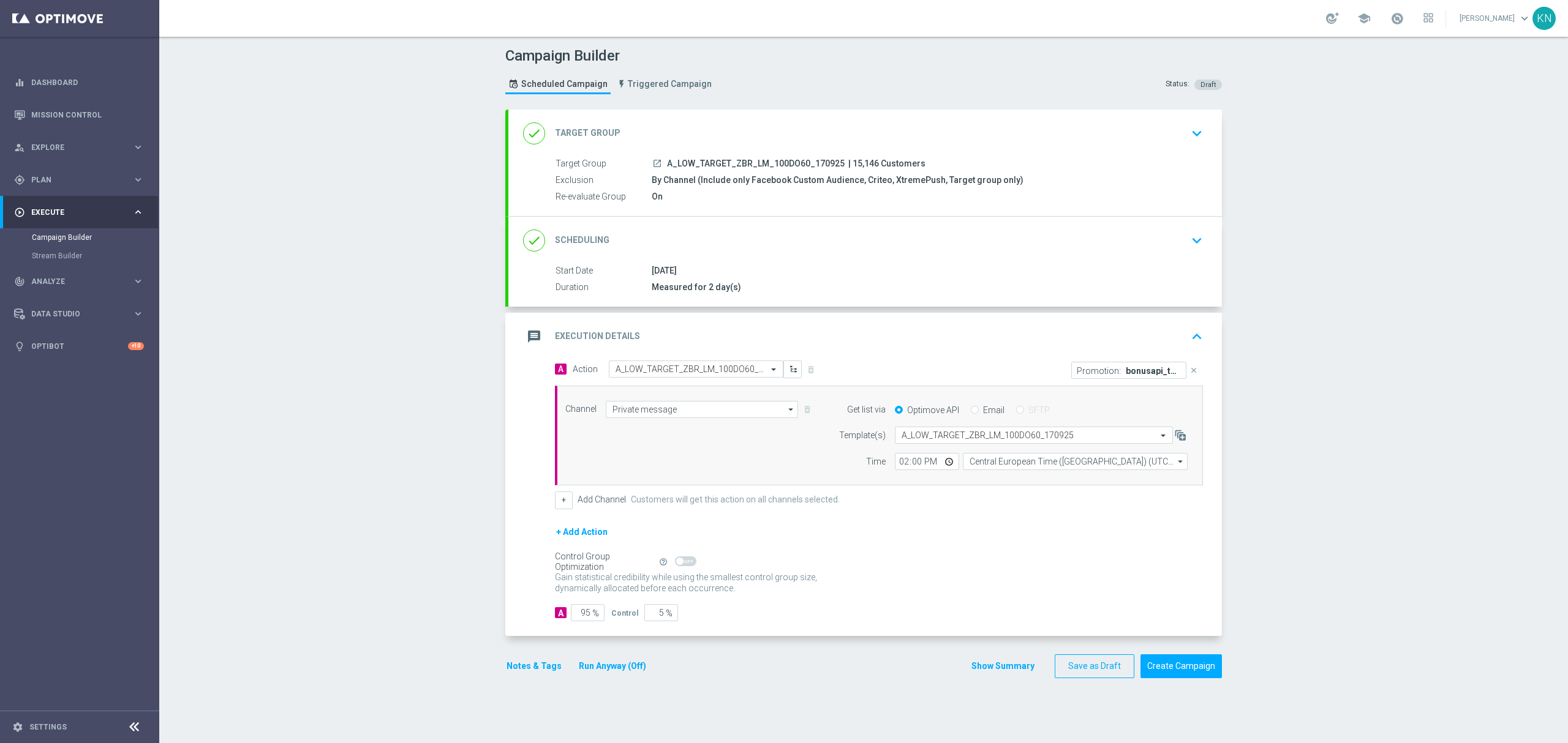
click at [1190, 373] on icon "close" at bounding box center [1194, 371] width 8 height 8
click at [1146, 373] on button "Add Promotion" at bounding box center [1165, 370] width 68 height 14
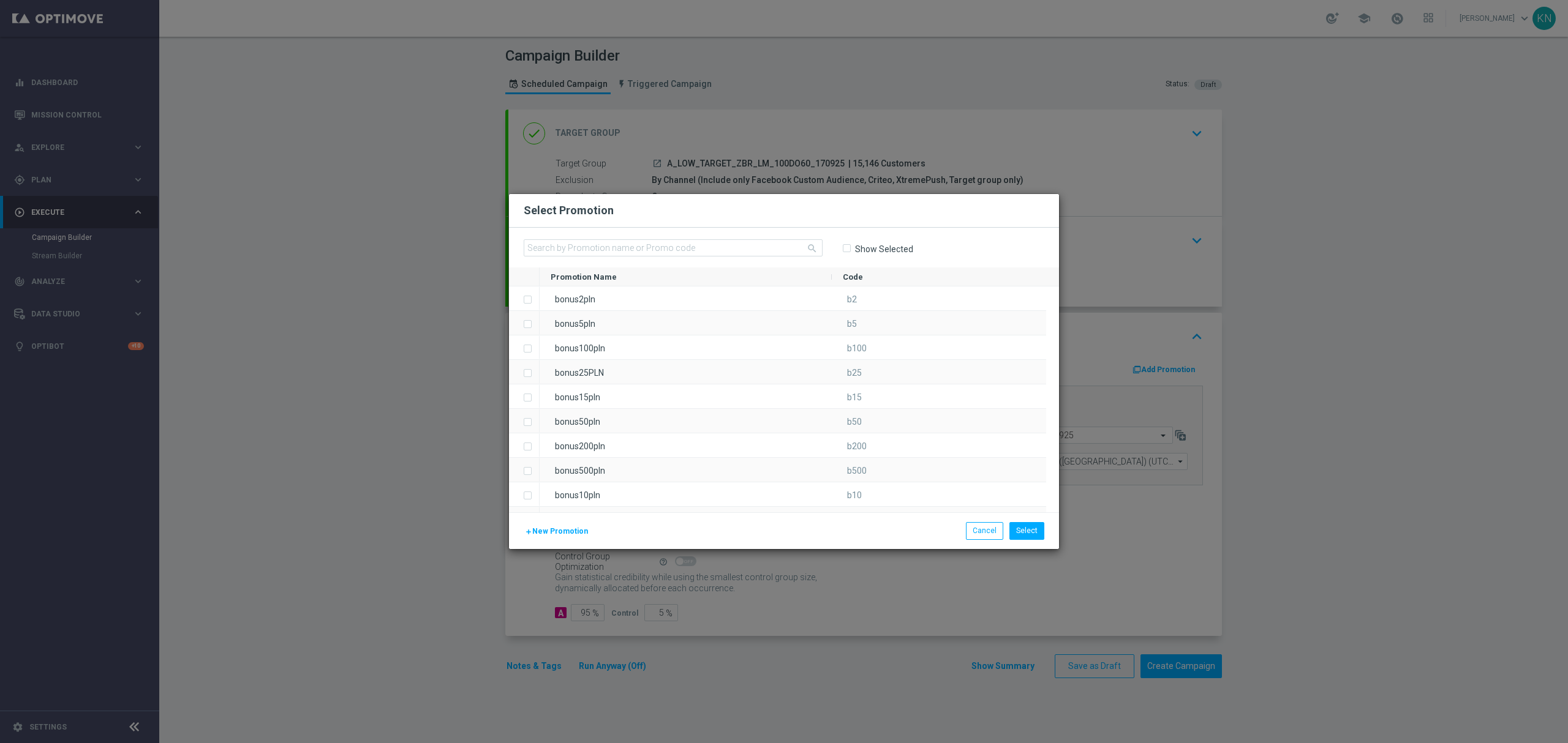
click at [555, 535] on span "New Promotion" at bounding box center [560, 531] width 56 height 8
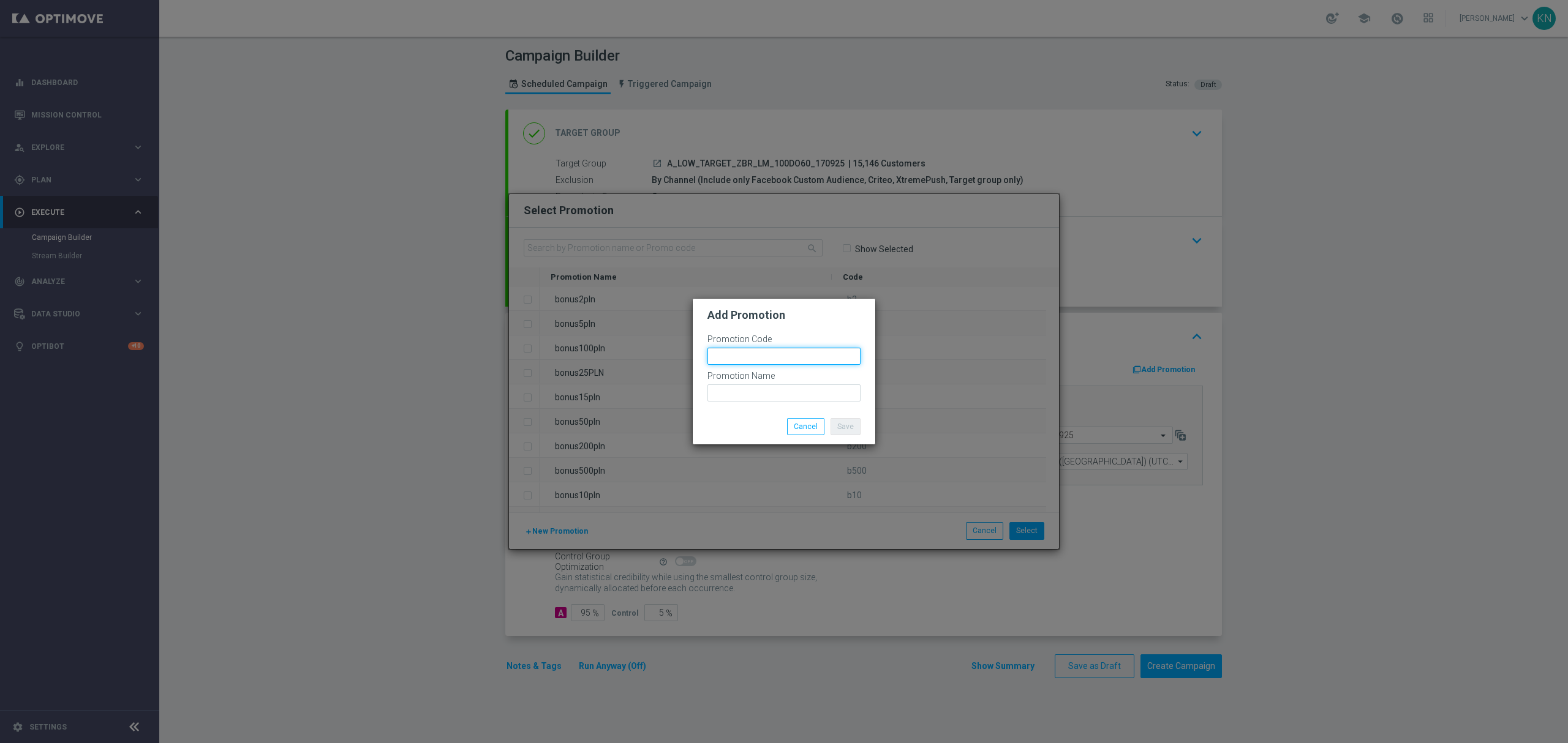
click at [743, 362] on input "text" at bounding box center [783, 356] width 153 height 17
paste input "179749"
drag, startPoint x: 657, startPoint y: 358, endPoint x: 627, endPoint y: 362, distance: 30.3
click at [616, 359] on modal-container "Add Promotion Promotion Code bonusapi_tg-179749 Promotion Name Save Cancel" at bounding box center [784, 372] width 1568 height 743
type input "bonusapi_tg-179749"
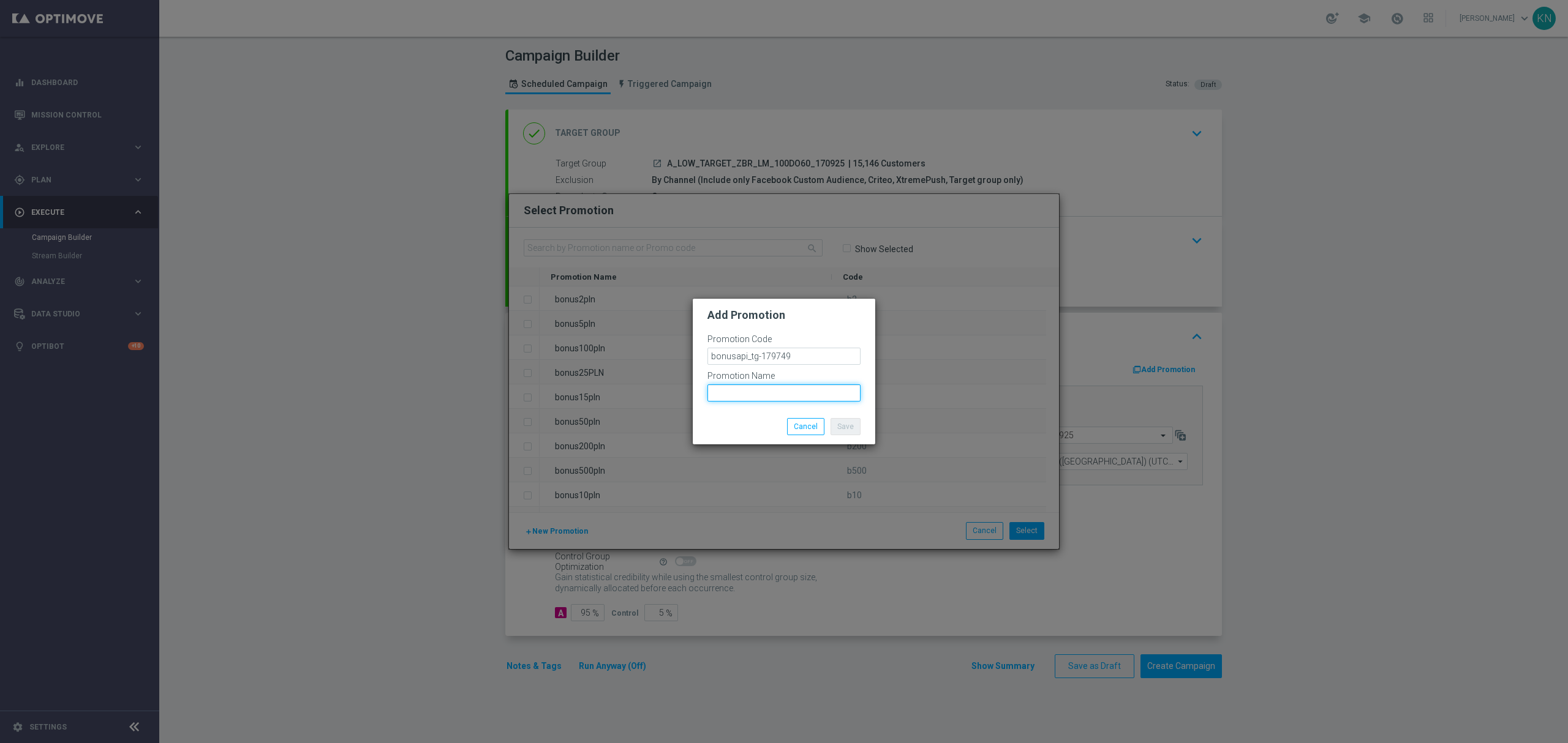
click at [723, 395] on input "text" at bounding box center [783, 393] width 153 height 17
paste input "bonusapi_tg-179749"
type input "bonusapi_tg-179749"
click at [743, 411] on div "Save Cancel" at bounding box center [784, 427] width 183 height 36
drag, startPoint x: 792, startPoint y: 394, endPoint x: 632, endPoint y: 395, distance: 160.0
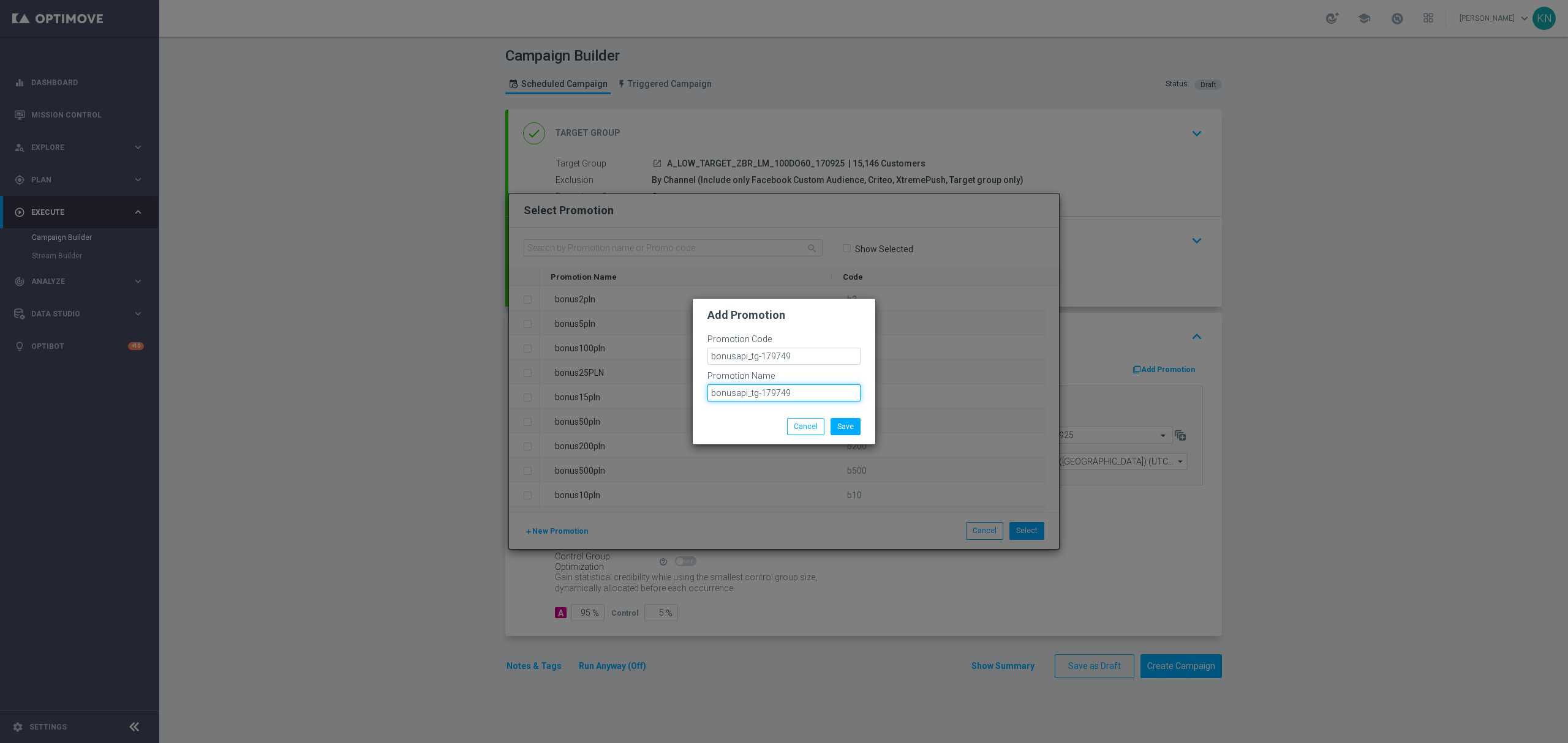
click at [604, 397] on modal-container "Add Promotion Promotion Code bonusapi_tg-179749 Promotion Name bonusapi_tg-1797…" at bounding box center [784, 372] width 1568 height 743
drag, startPoint x: 796, startPoint y: 357, endPoint x: 623, endPoint y: 343, distance: 173.6
click at [626, 343] on modal-container "Add Promotion Promotion Code bonusapi_tg-179749 Promotion Name bonusapi_tg-1797…" at bounding box center [784, 372] width 1568 height 743
drag, startPoint x: 798, startPoint y: 392, endPoint x: 643, endPoint y: 379, distance: 155.5
click at [642, 383] on modal-container "Add Promotion Promotion Code bonusapi_tg-179749 Promotion Name bonusapi_tg-1797…" at bounding box center [784, 372] width 1568 height 743
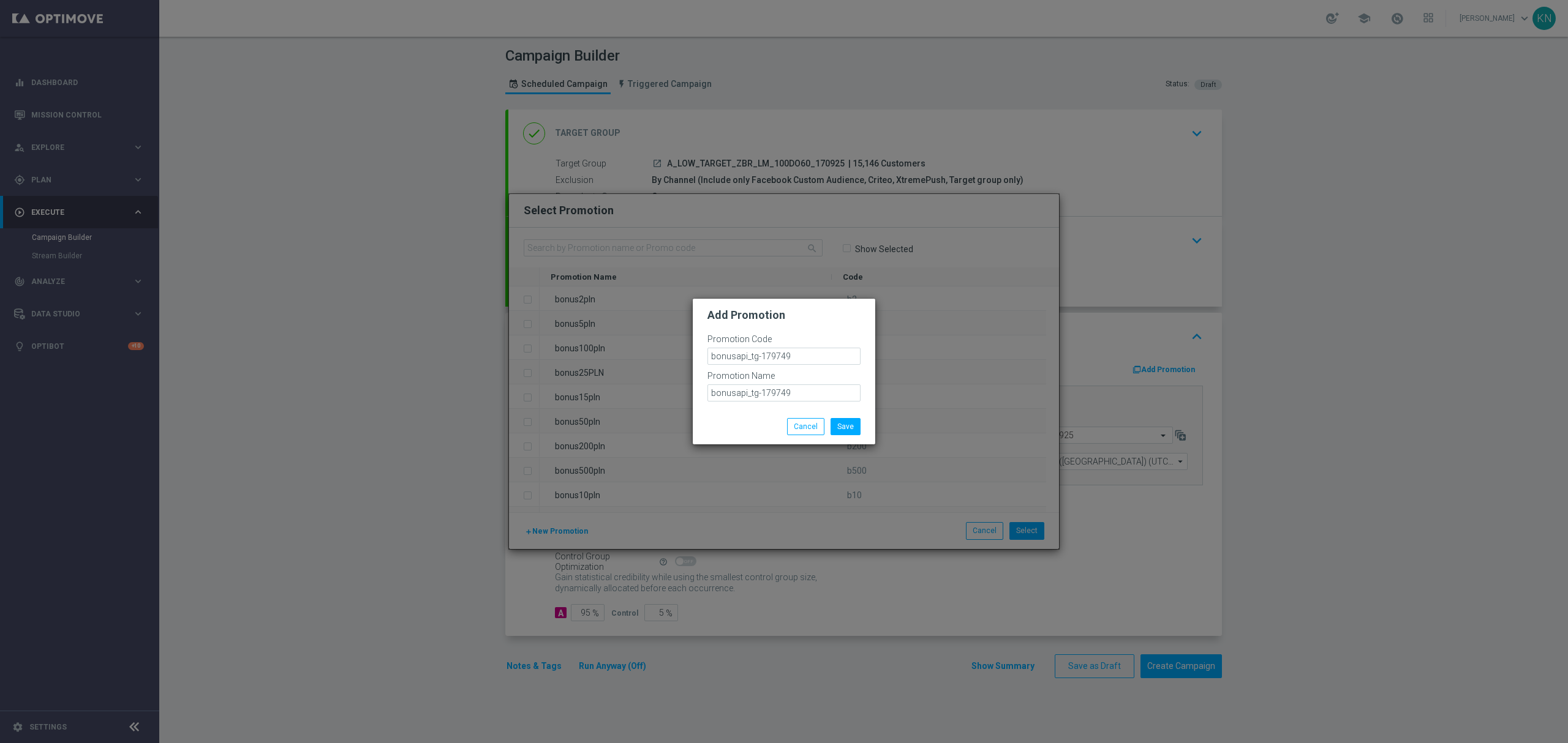
click at [806, 402] on div at bounding box center [783, 405] width 153 height 8
drag, startPoint x: 806, startPoint y: 390, endPoint x: 659, endPoint y: 382, distance: 147.2
click at [619, 389] on modal-container "Add Promotion Promotion Code bonusapi_tg-179749 Promotion Name bonusapi_tg-1797…" at bounding box center [784, 372] width 1568 height 743
drag, startPoint x: 809, startPoint y: 353, endPoint x: 627, endPoint y: 350, distance: 182.0
click at [605, 353] on modal-container "Add Promotion Promotion Code bonusapi_tg-179749 Promotion Name bonusapi_tg-1797…" at bounding box center [784, 372] width 1568 height 743
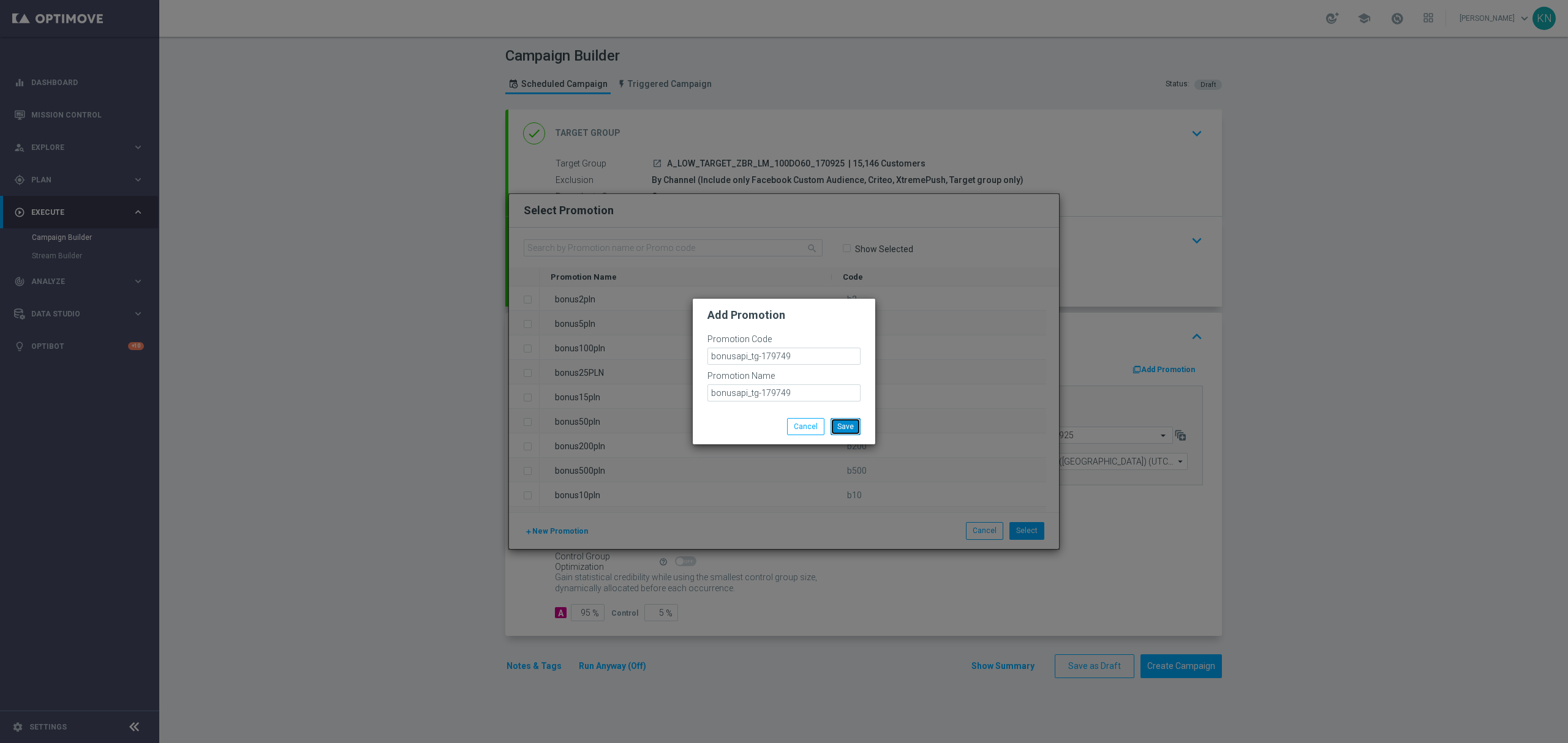
click at [851, 431] on button "Save" at bounding box center [845, 427] width 30 height 17
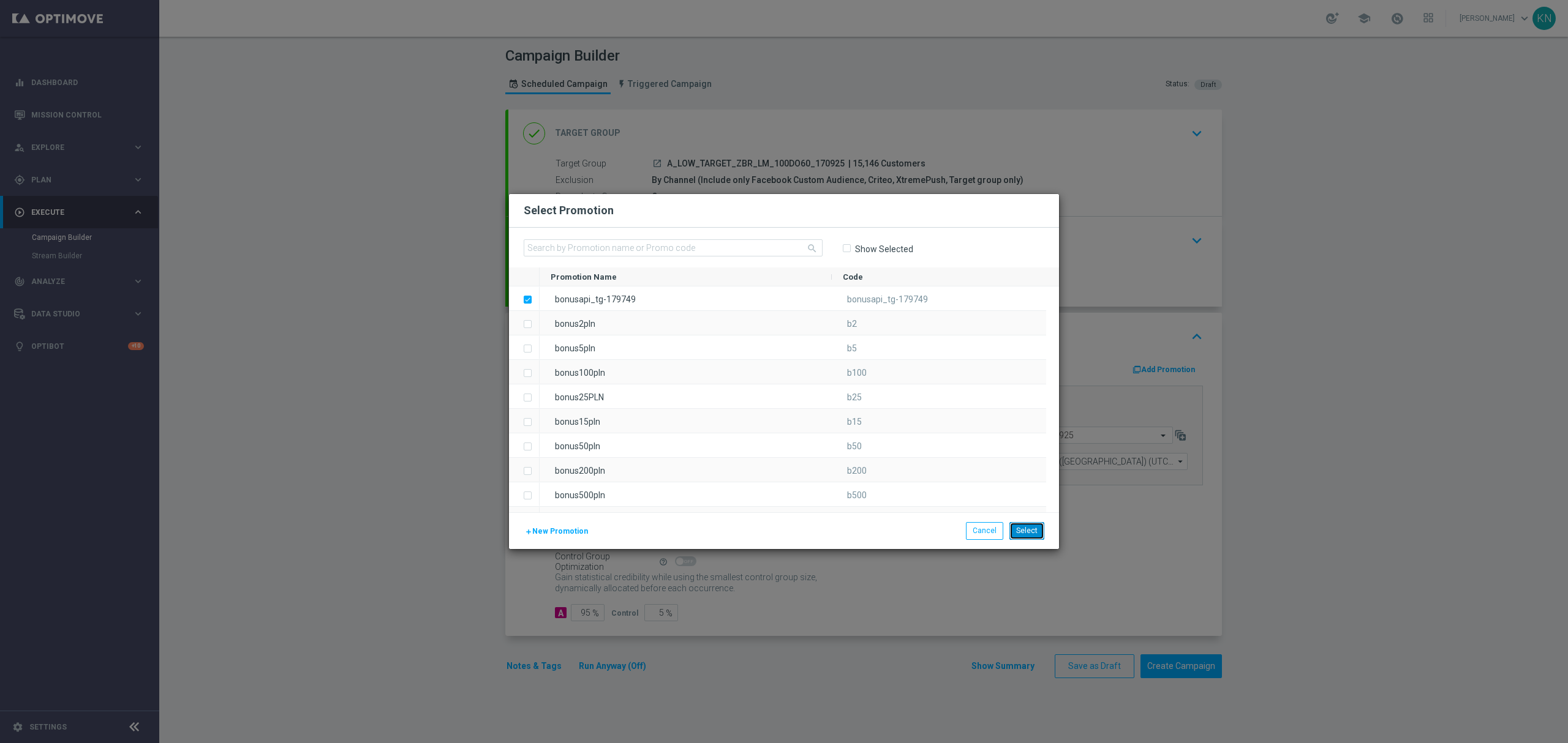
click at [1023, 528] on button "Select" at bounding box center [1026, 531] width 35 height 17
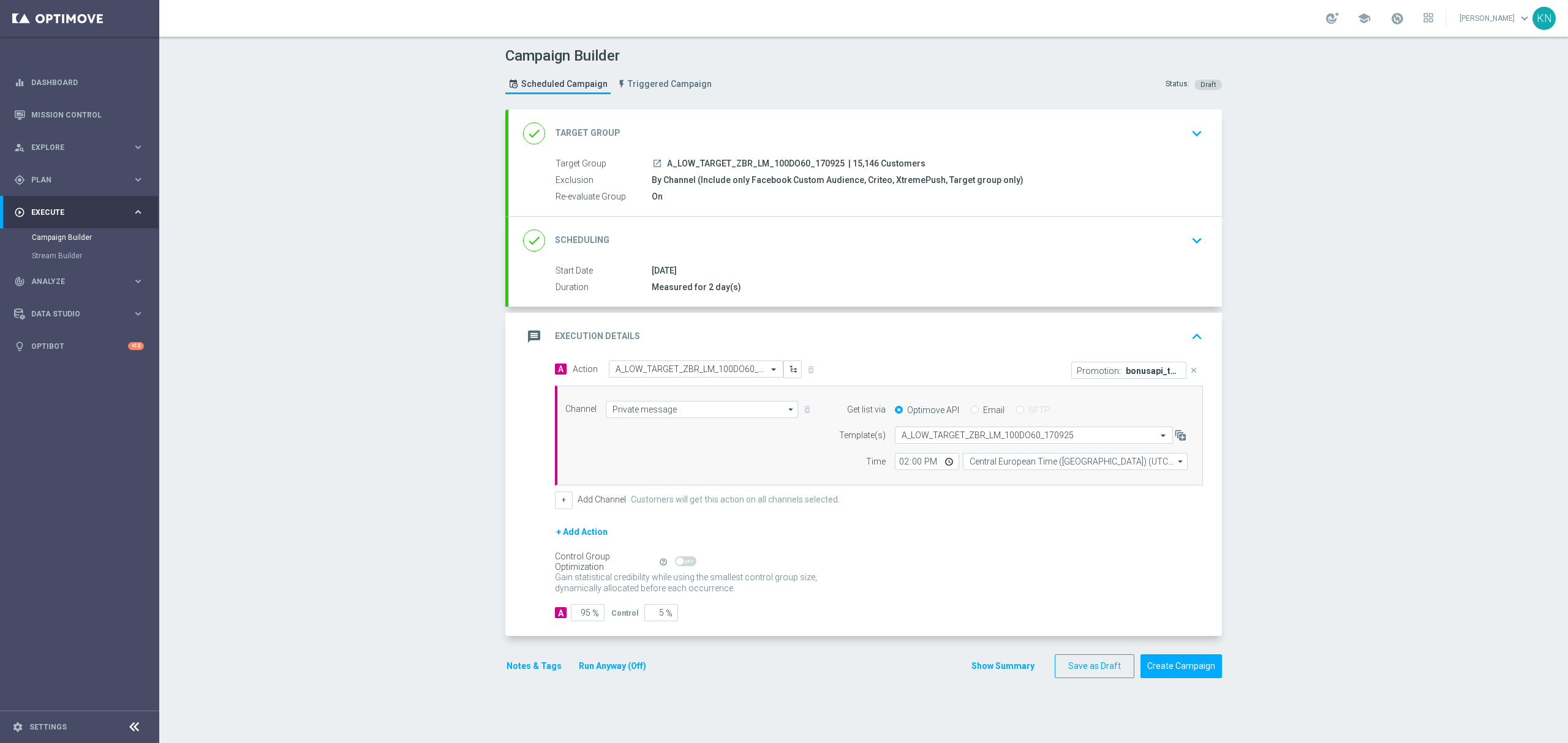
click at [1041, 238] on div "done Scheduling keyboard_arrow_down" at bounding box center [865, 240] width 684 height 23
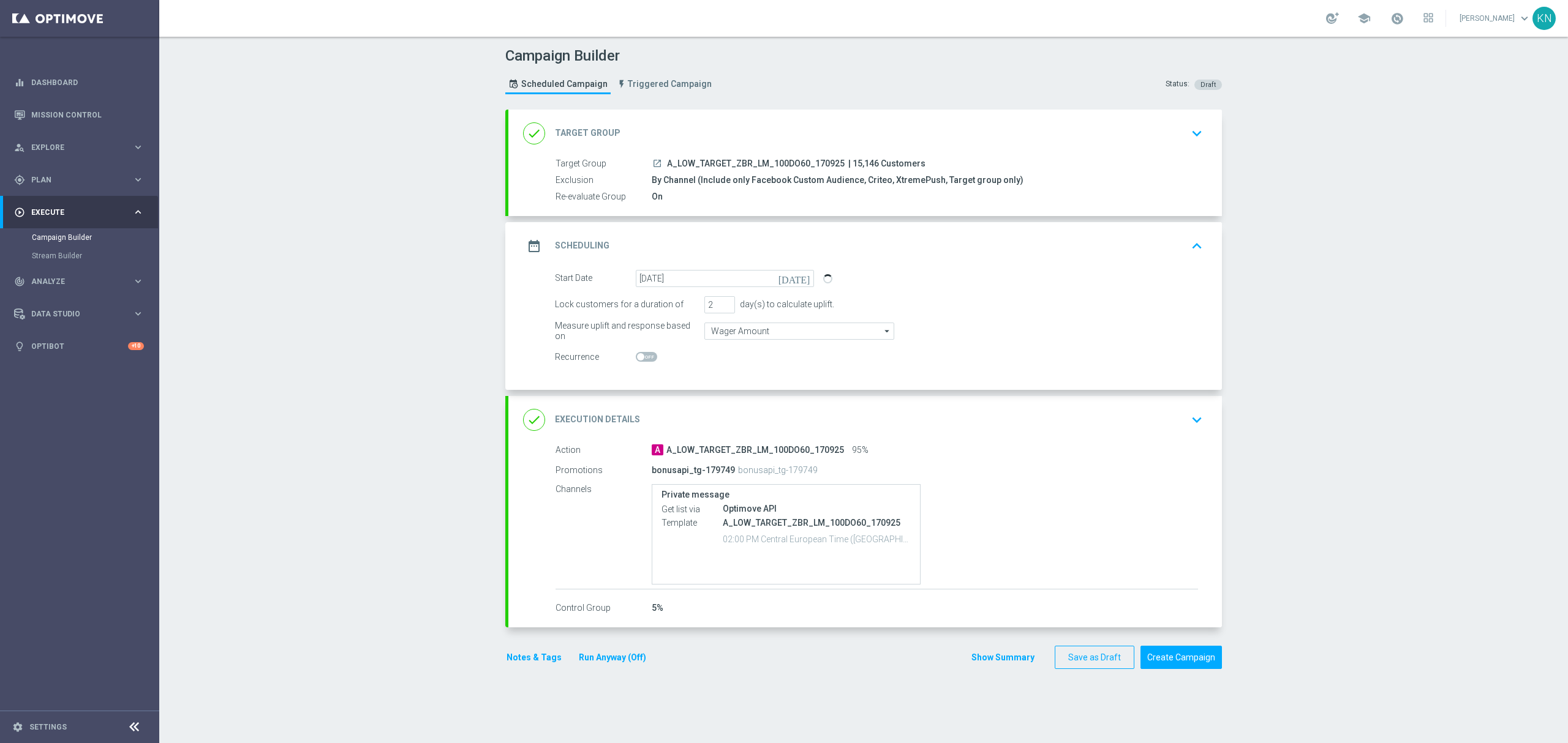
click at [1148, 421] on div "done Execution Details keyboard_arrow_down" at bounding box center [865, 419] width 684 height 23
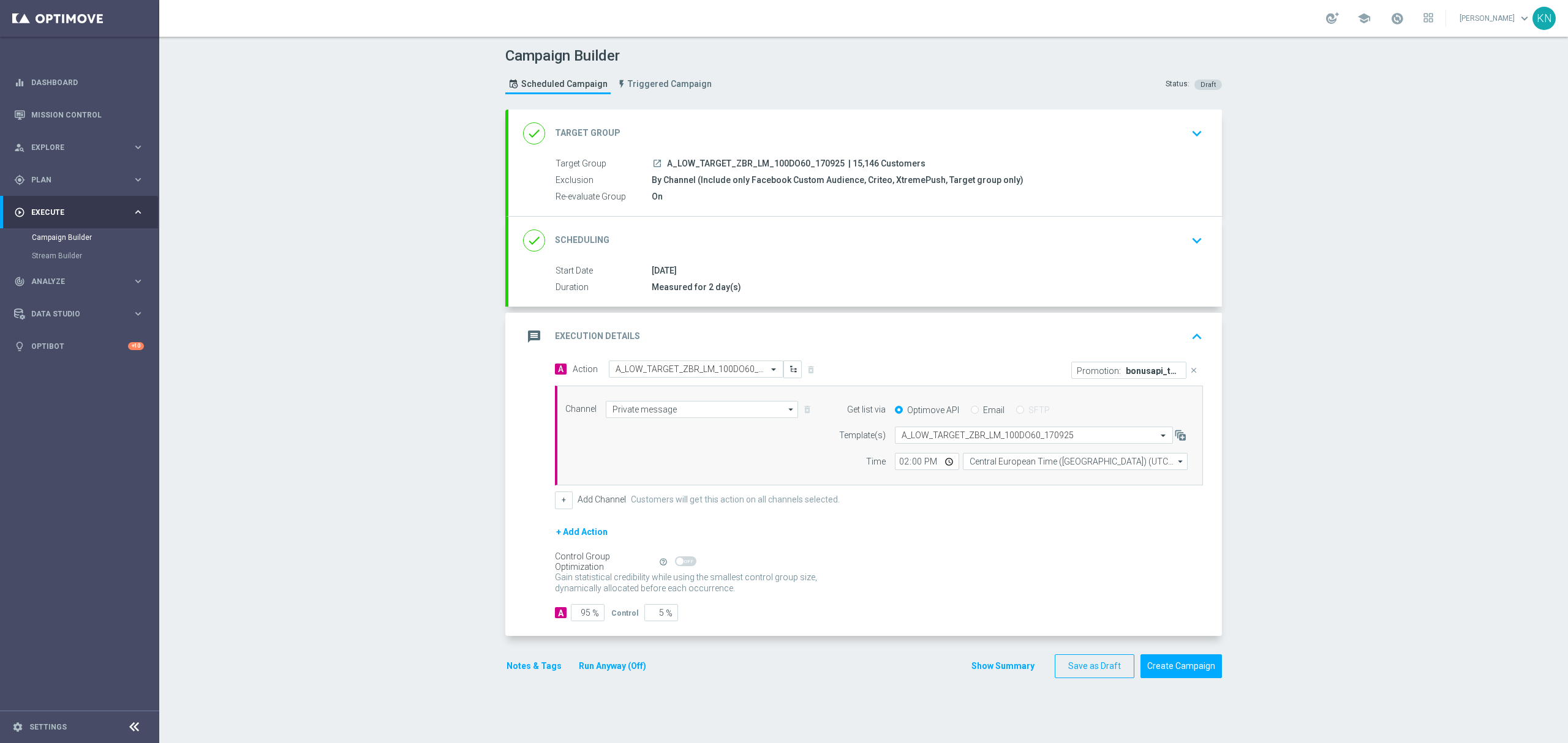
click at [1130, 260] on div "done Scheduling keyboard_arrow_down" at bounding box center [864, 240] width 714 height 47
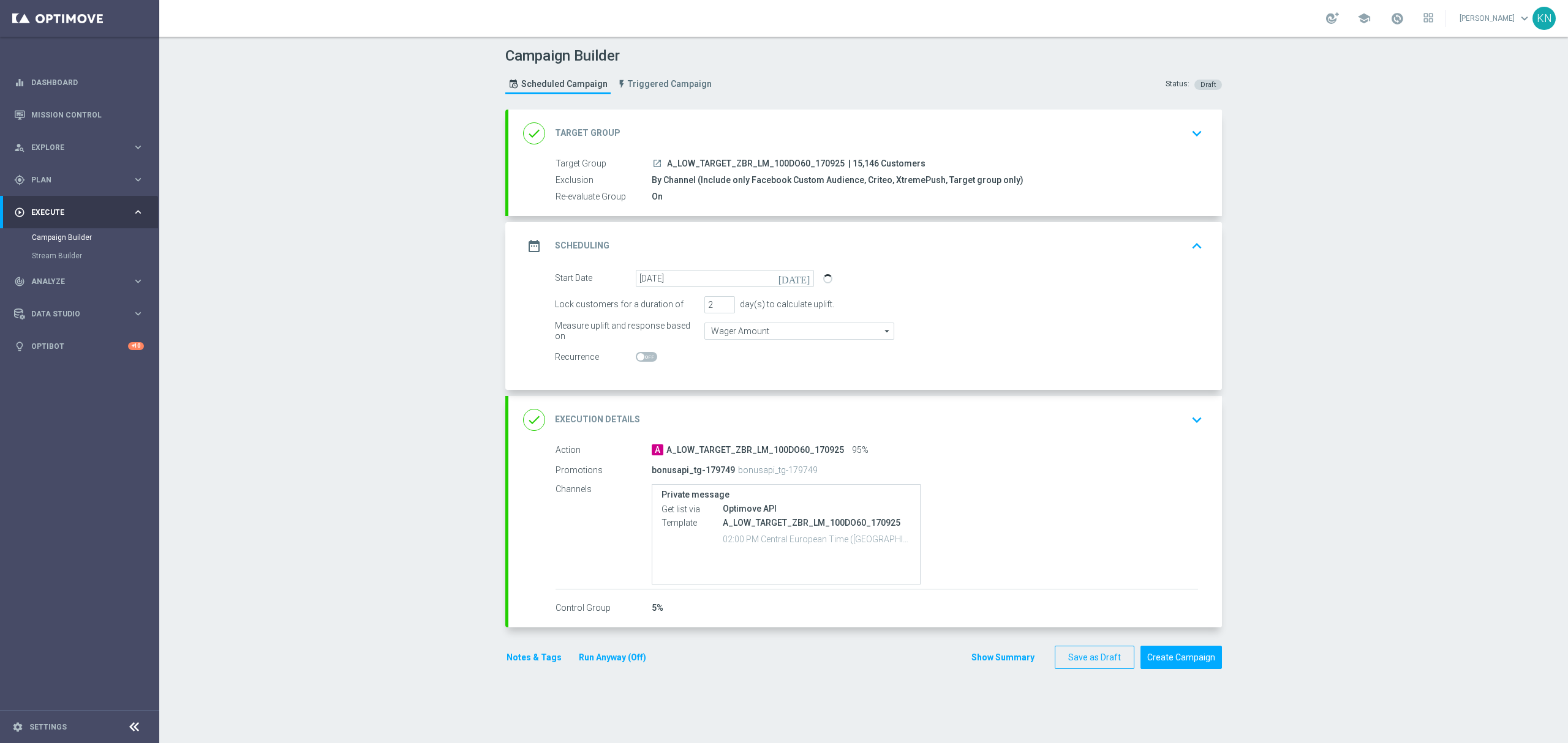
click at [1188, 134] on icon "keyboard_arrow_down" at bounding box center [1197, 134] width 19 height 19
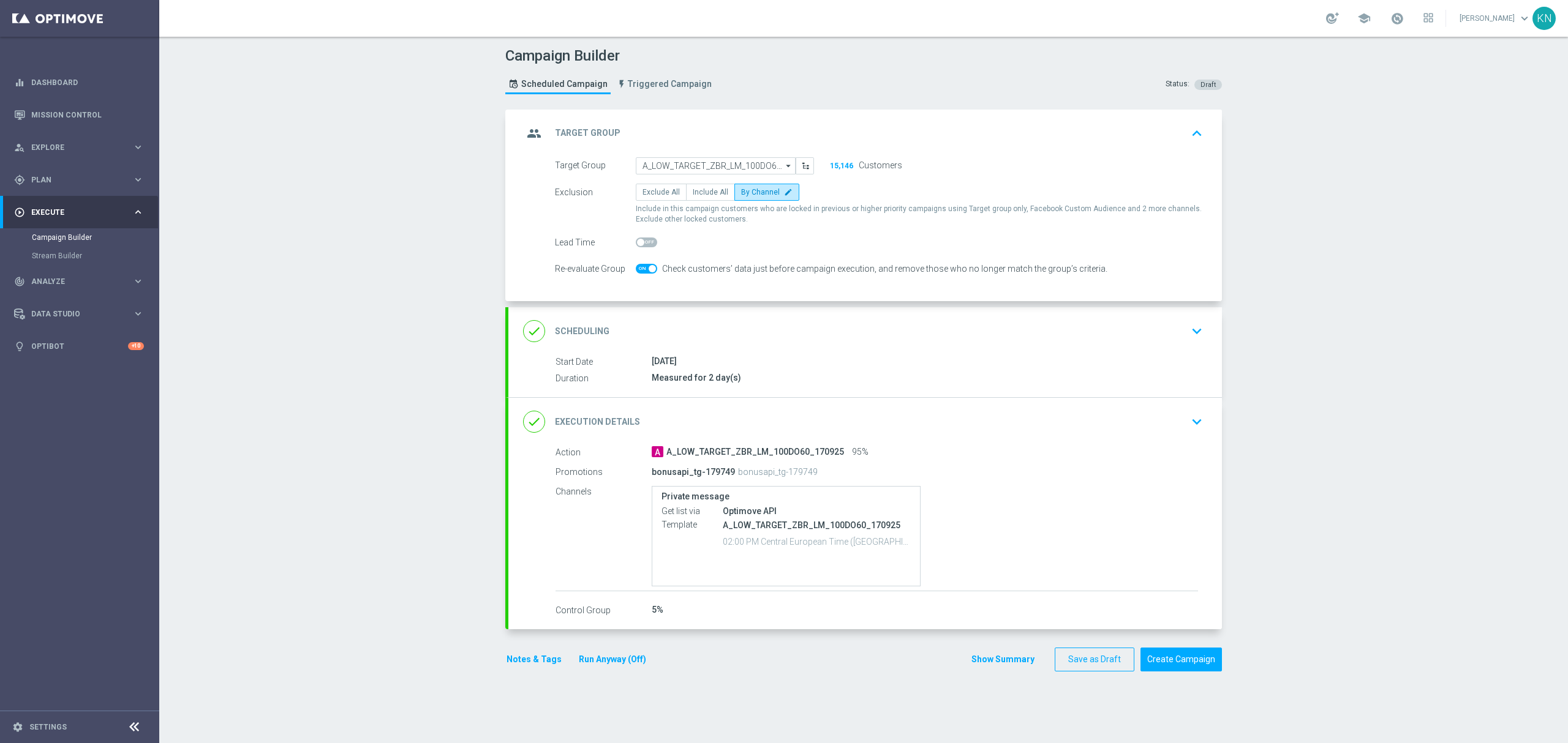
click at [1142, 332] on div "done Scheduling keyboard_arrow_down" at bounding box center [865, 331] width 684 height 23
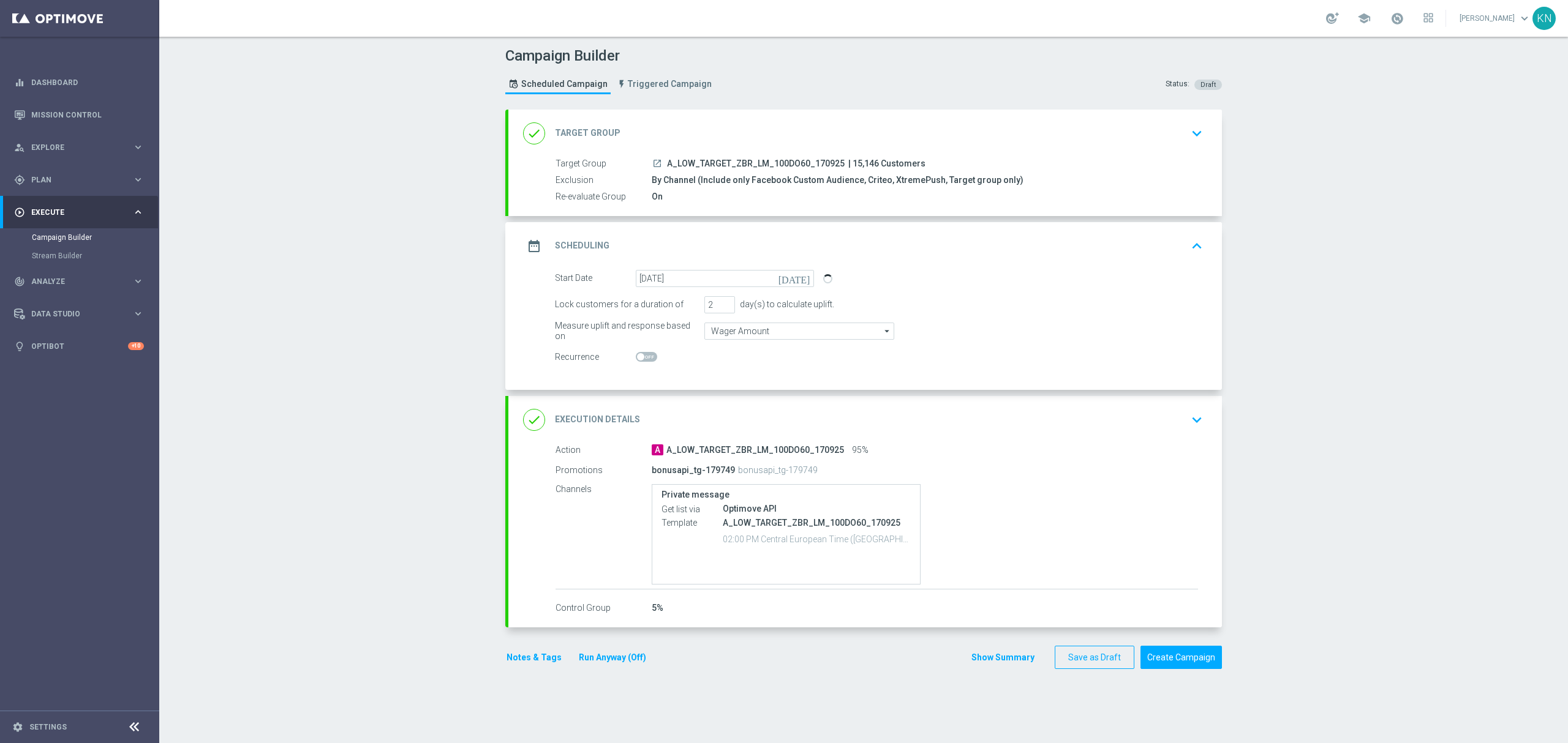
click at [1161, 432] on div "done Execution Details keyboard_arrow_down" at bounding box center [865, 419] width 684 height 23
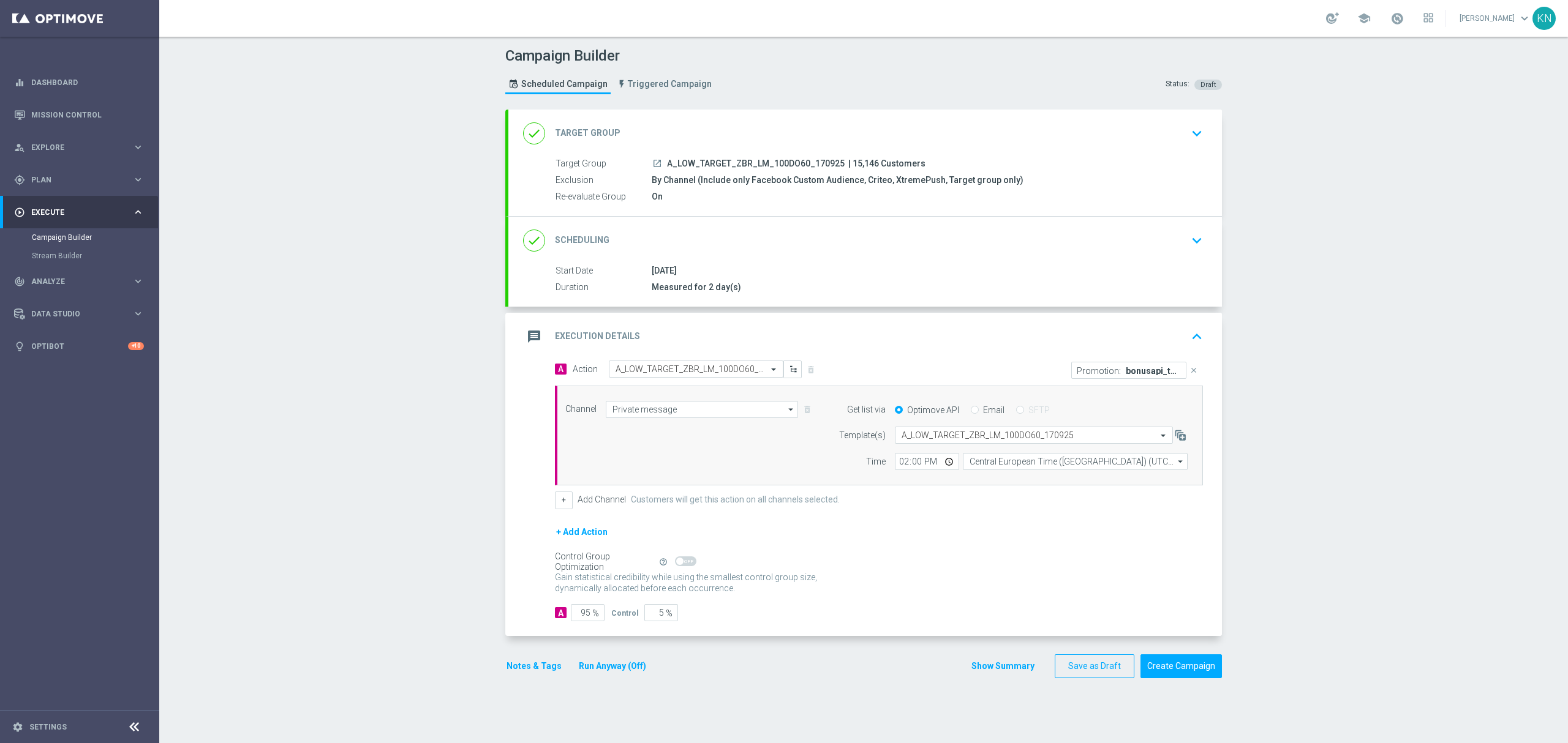
click at [1167, 262] on div "done Scheduling keyboard_arrow_down" at bounding box center [864, 240] width 714 height 47
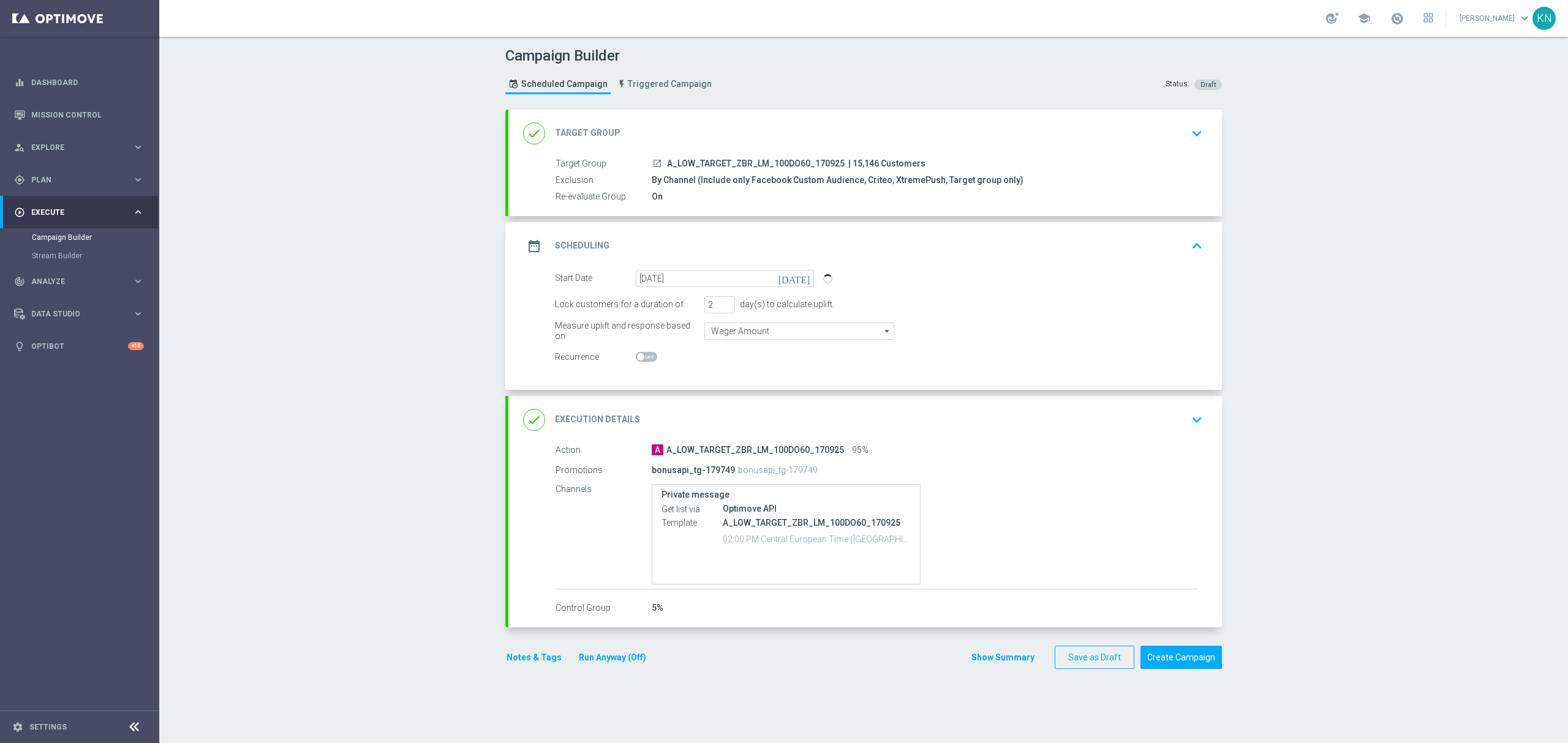
click at [1159, 140] on div "done Target Group keyboard_arrow_down" at bounding box center [865, 133] width 684 height 23
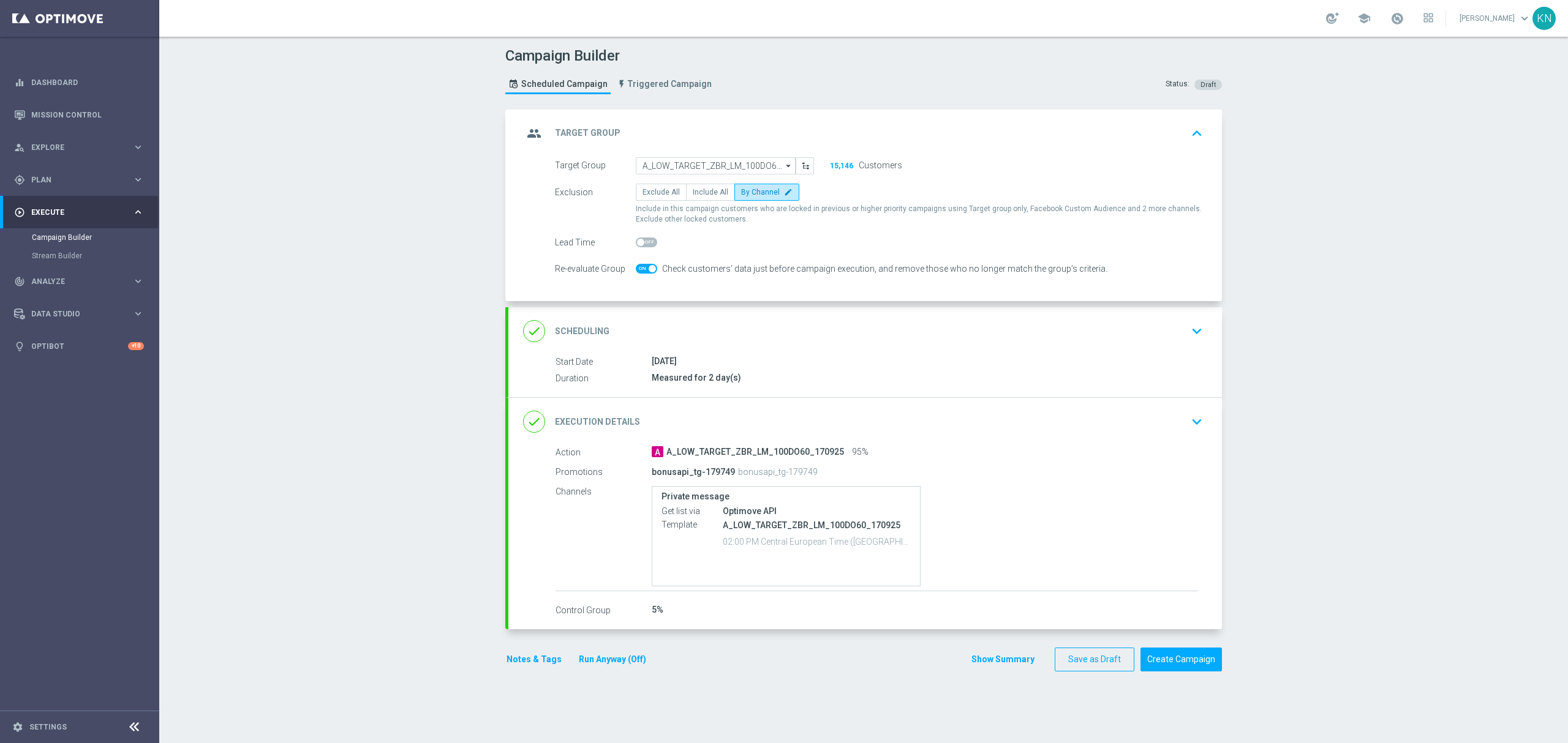
click at [1167, 341] on div "done Scheduling keyboard_arrow_down" at bounding box center [865, 331] width 684 height 23
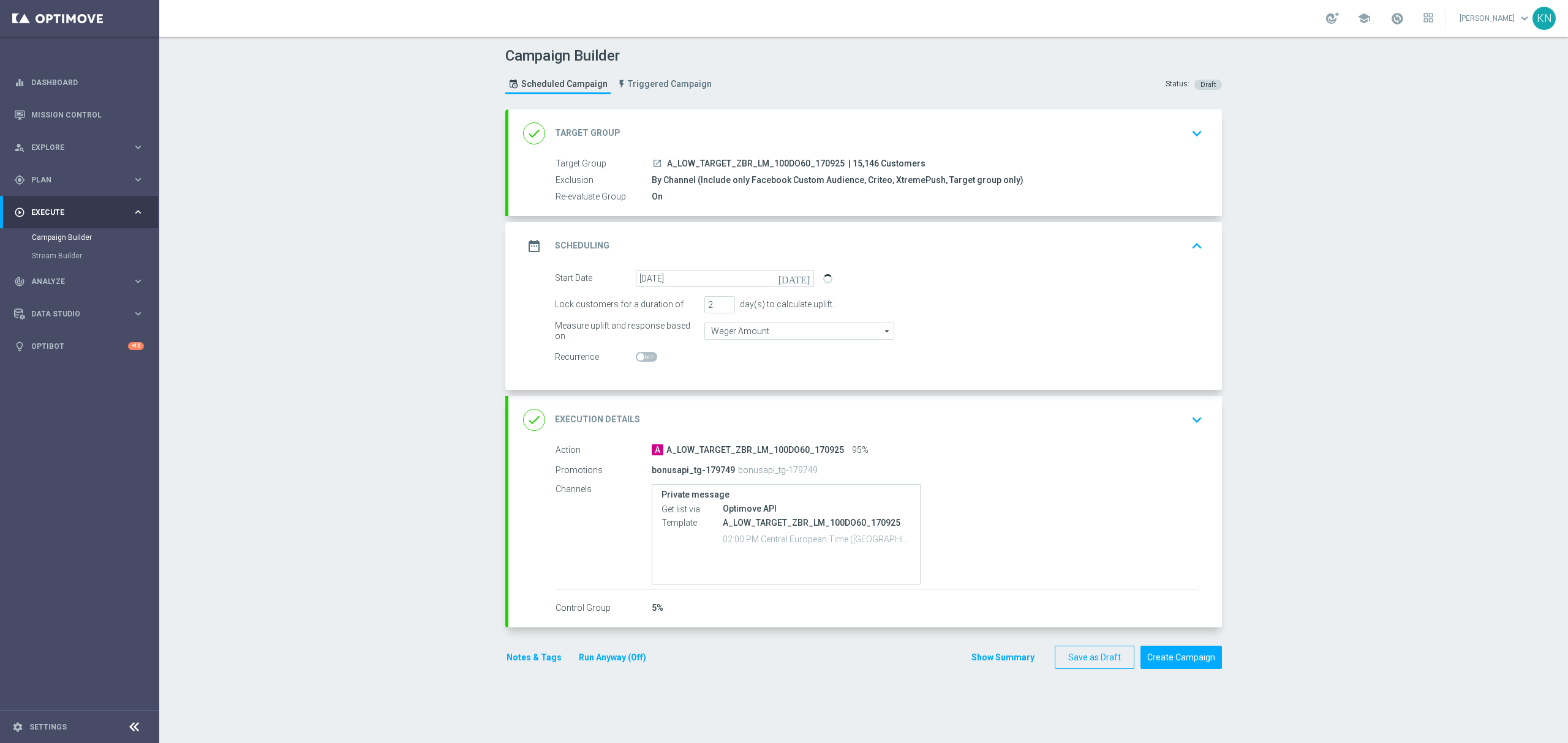
click at [1144, 419] on div "done Execution Details keyboard_arrow_down" at bounding box center [865, 419] width 684 height 23
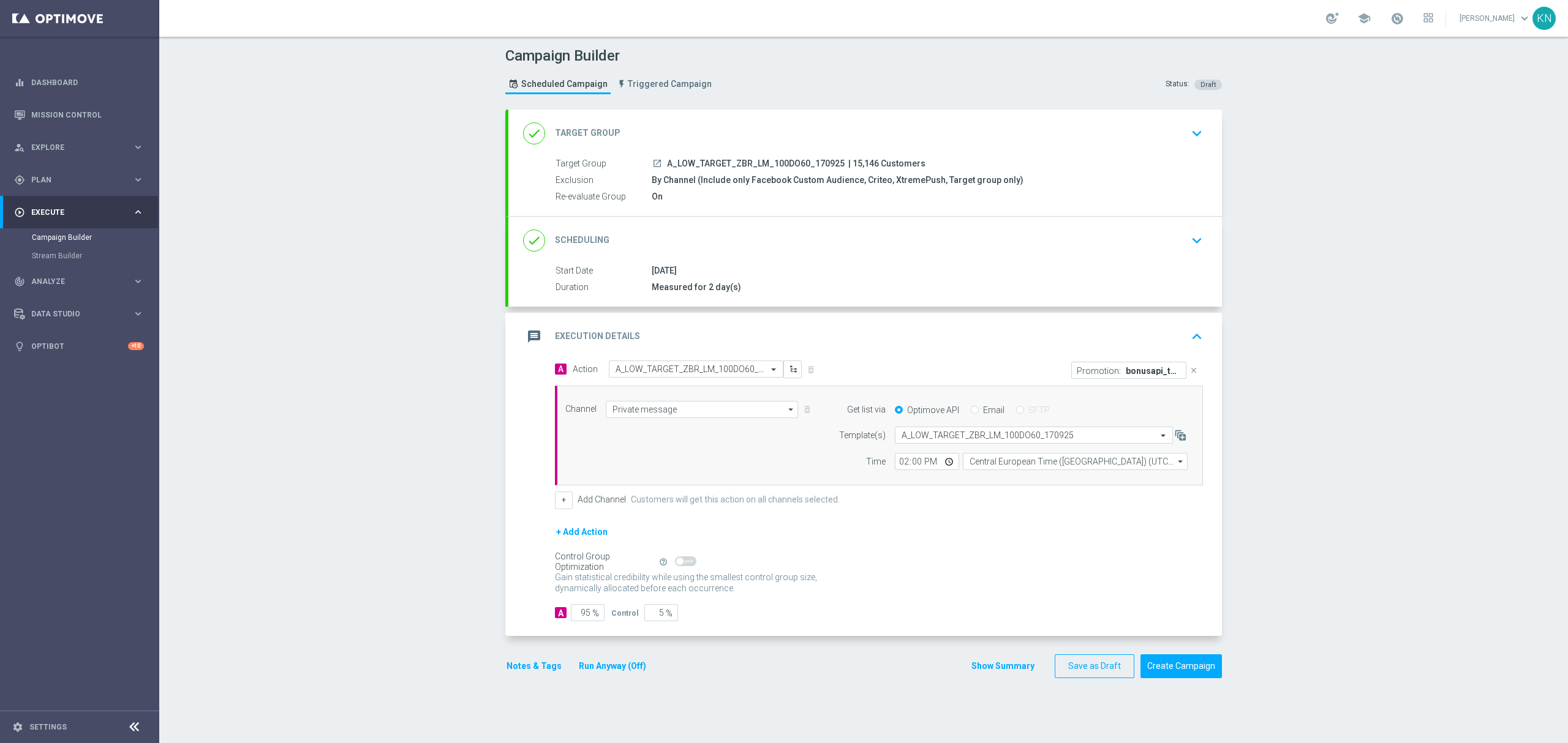
click at [1194, 248] on icon "keyboard_arrow_down" at bounding box center [1197, 240] width 19 height 19
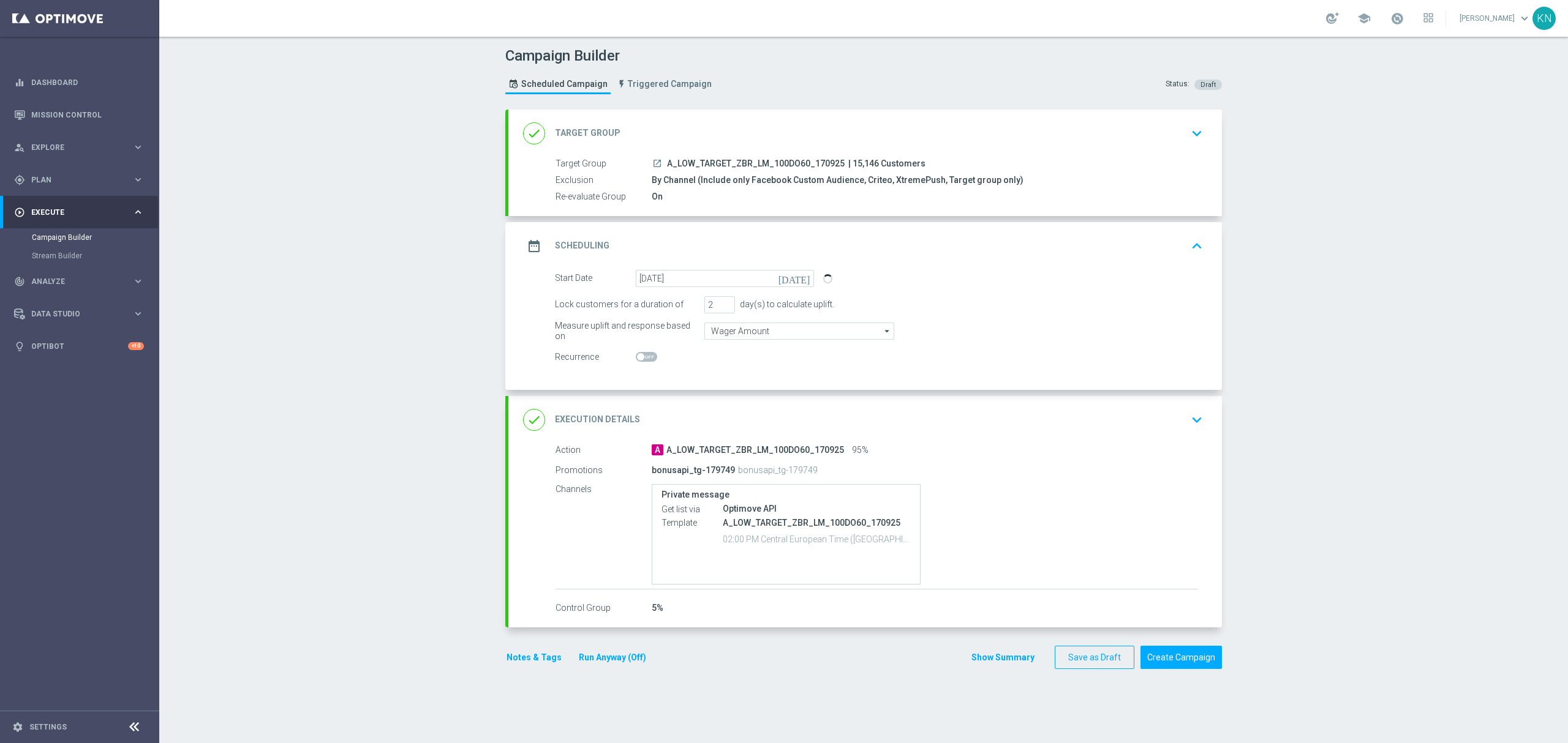
click at [1150, 424] on div "done Execution Details keyboard_arrow_down" at bounding box center [865, 419] width 684 height 23
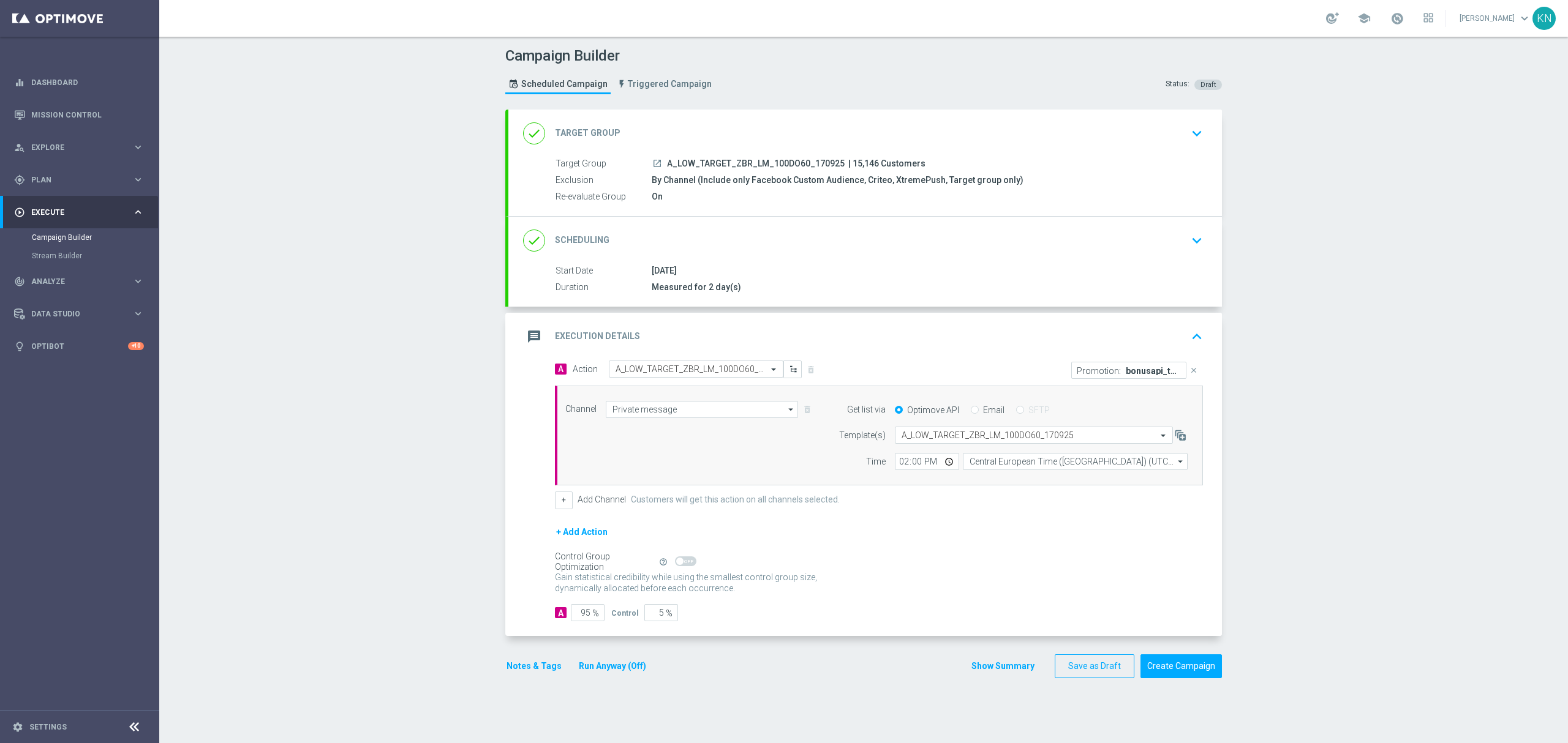
click at [530, 671] on button "Notes & Tags" at bounding box center [534, 666] width 58 height 15
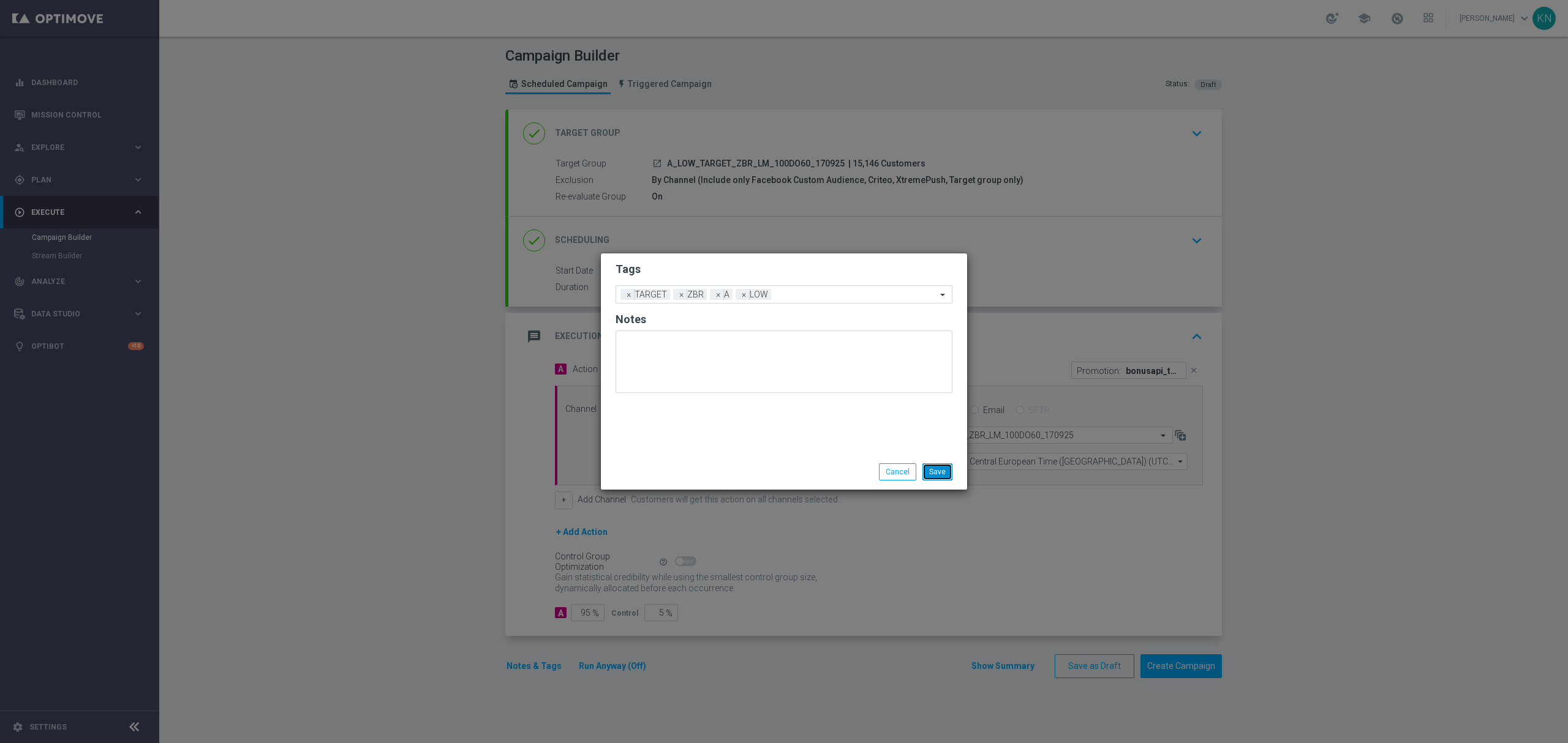
click at [940, 477] on button "Save" at bounding box center [936, 472] width 30 height 17
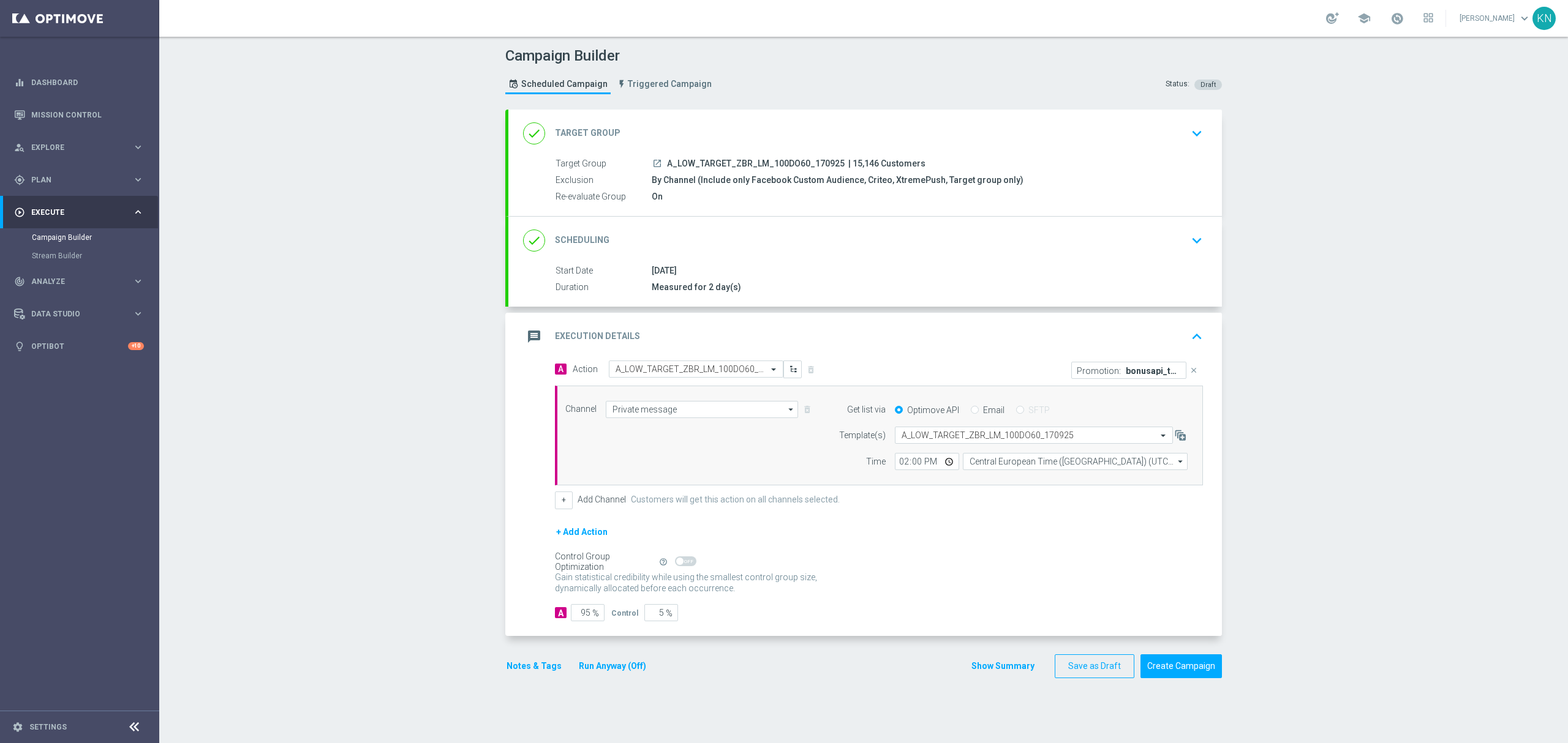
click at [1168, 256] on div "done Scheduling keyboard_arrow_down" at bounding box center [864, 240] width 714 height 47
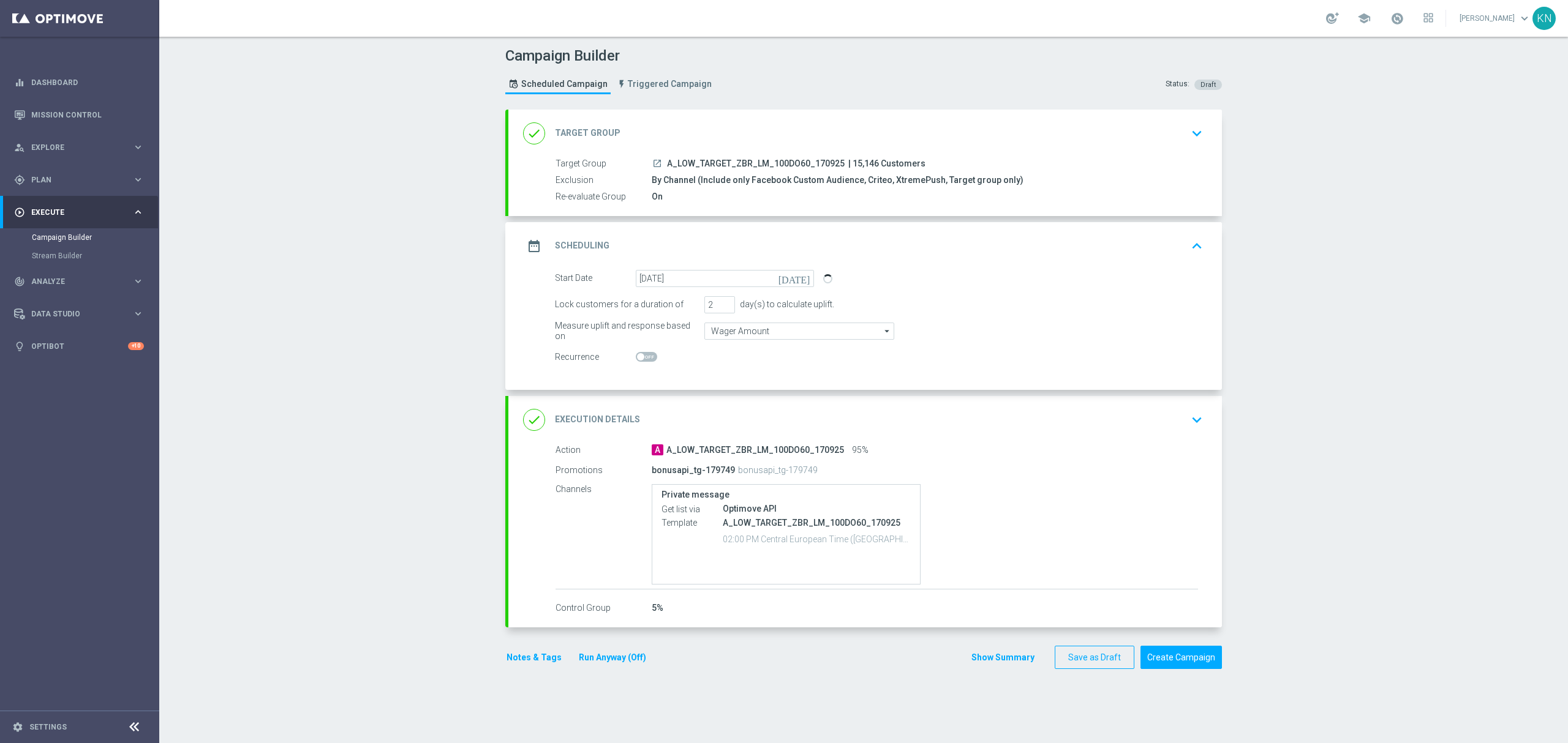
click at [1179, 132] on div "done Target Group keyboard_arrow_down" at bounding box center [865, 133] width 684 height 23
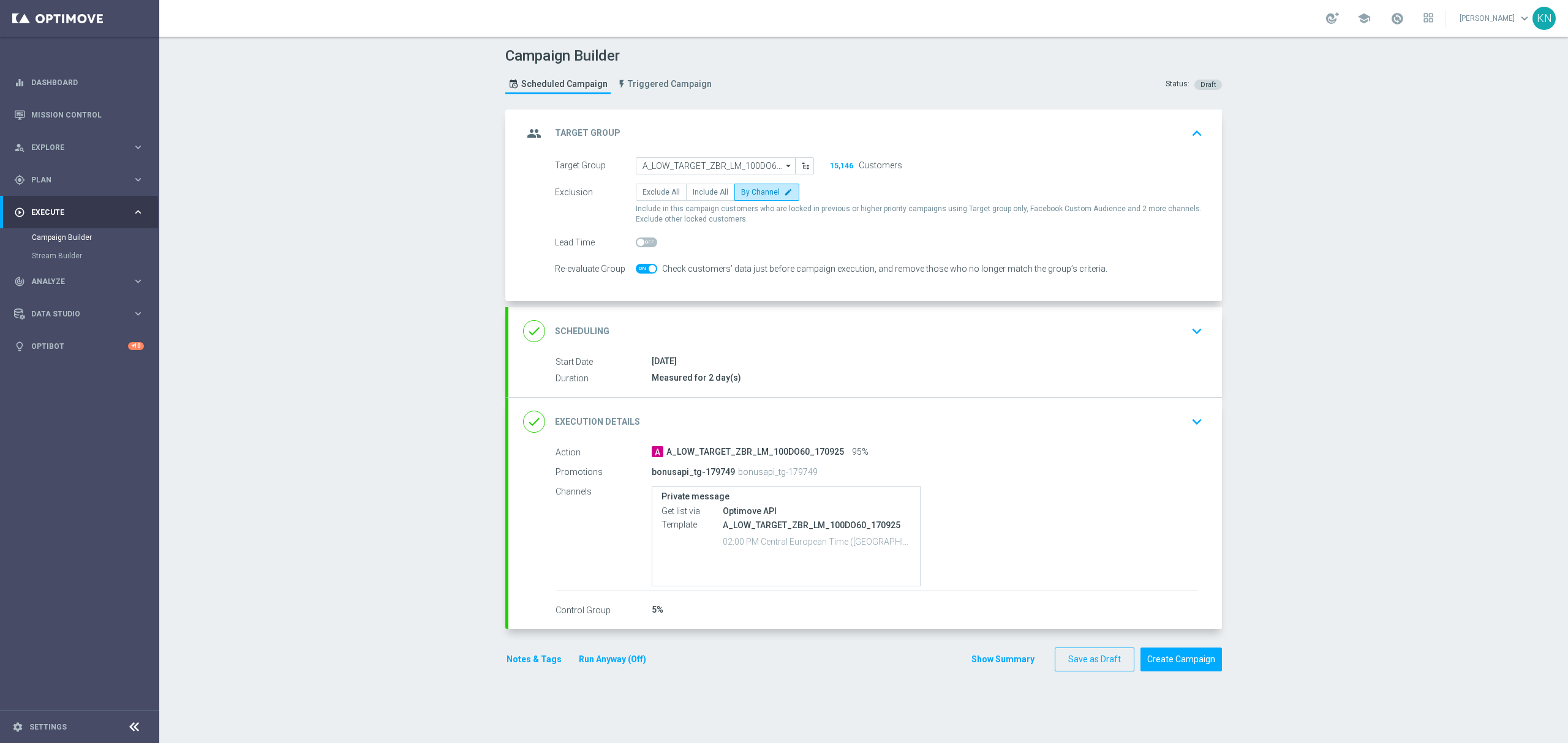
click at [1154, 327] on div "done Scheduling keyboard_arrow_down" at bounding box center [865, 331] width 684 height 23
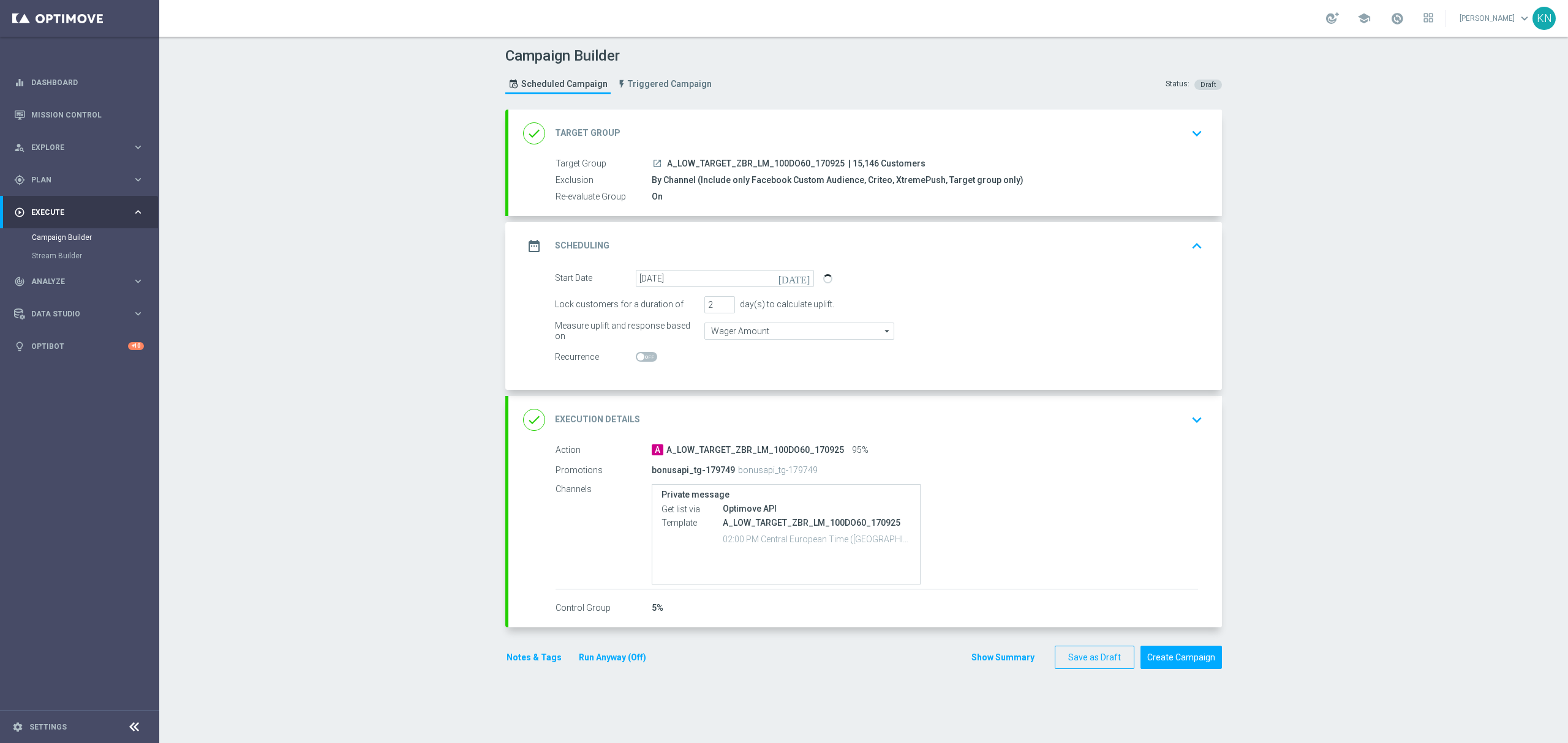
click at [1152, 417] on div "done Execution Details keyboard_arrow_down" at bounding box center [865, 419] width 684 height 23
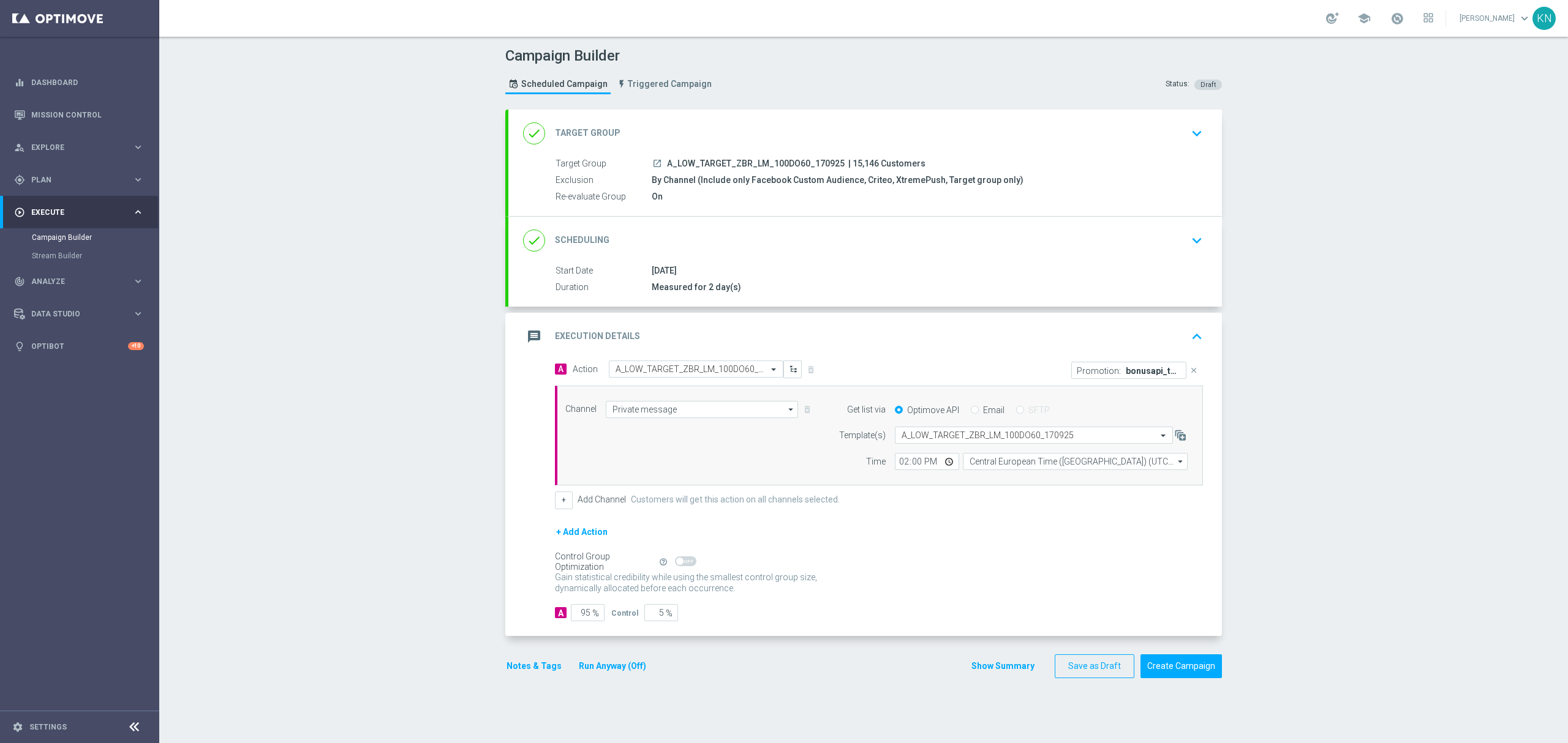
click at [1162, 212] on div "Target Group launch A_LOW_TARGET_ZBR_LM_100DO60_170925 | 15,146 Customers Exclu…" at bounding box center [864, 186] width 714 height 58
click at [1172, 241] on div "done Scheduling keyboard_arrow_down" at bounding box center [865, 240] width 684 height 23
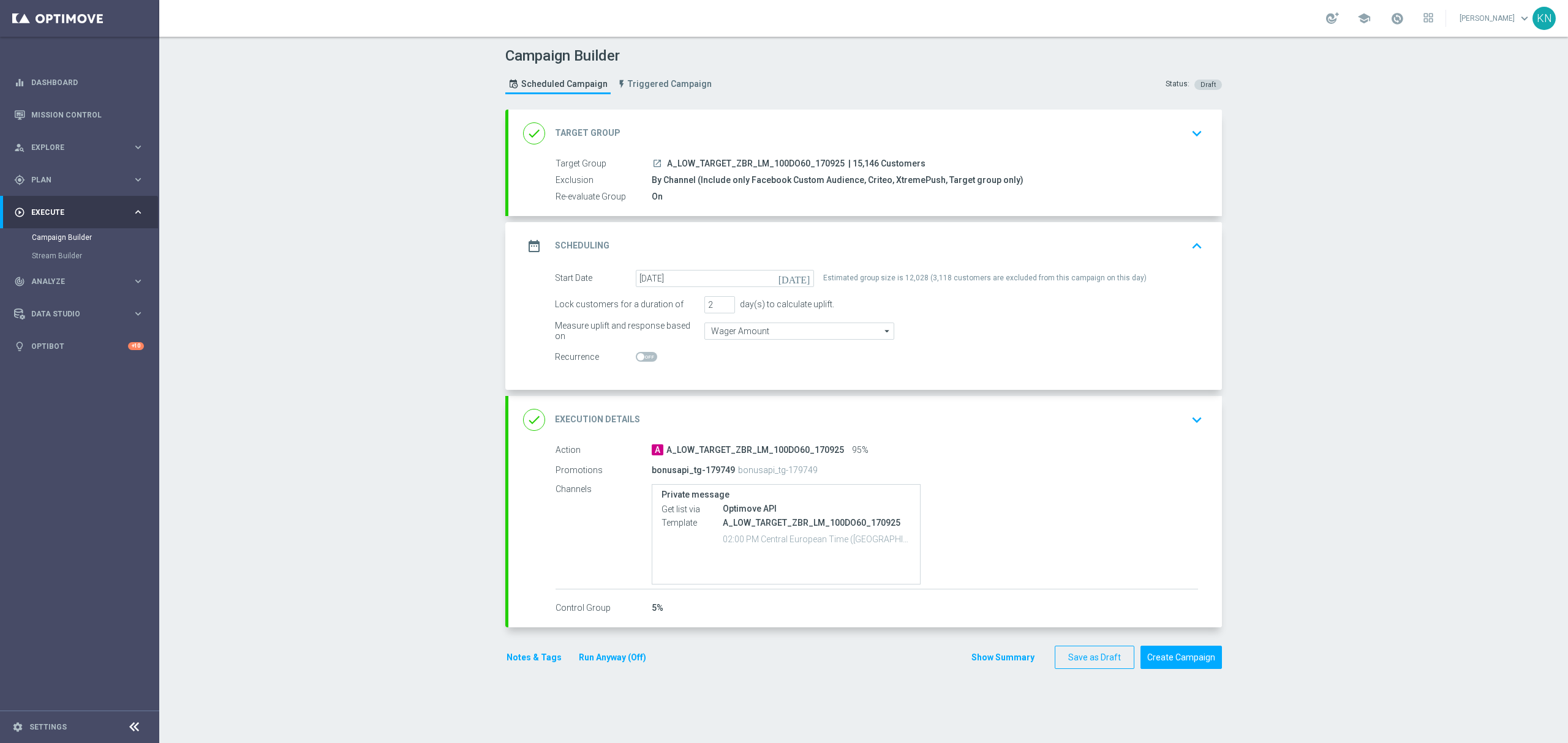
drag, startPoint x: 811, startPoint y: 469, endPoint x: 726, endPoint y: 473, distance: 85.1
click at [726, 473] on div "bonusapi_tg-179749 bonusapi_tg-179749" at bounding box center [877, 470] width 450 height 17
drag, startPoint x: 640, startPoint y: 473, endPoint x: 820, endPoint y: 476, distance: 180.0
click at [820, 476] on div "Promotions bonusapi_tg-179749 bonusapi_tg-179749" at bounding box center [876, 470] width 643 height 19
click at [1325, 477] on div "Campaign Builder Scheduled Campaign Triggered Campaign Status: Draft done Targe…" at bounding box center [864, 389] width 1409 height 707
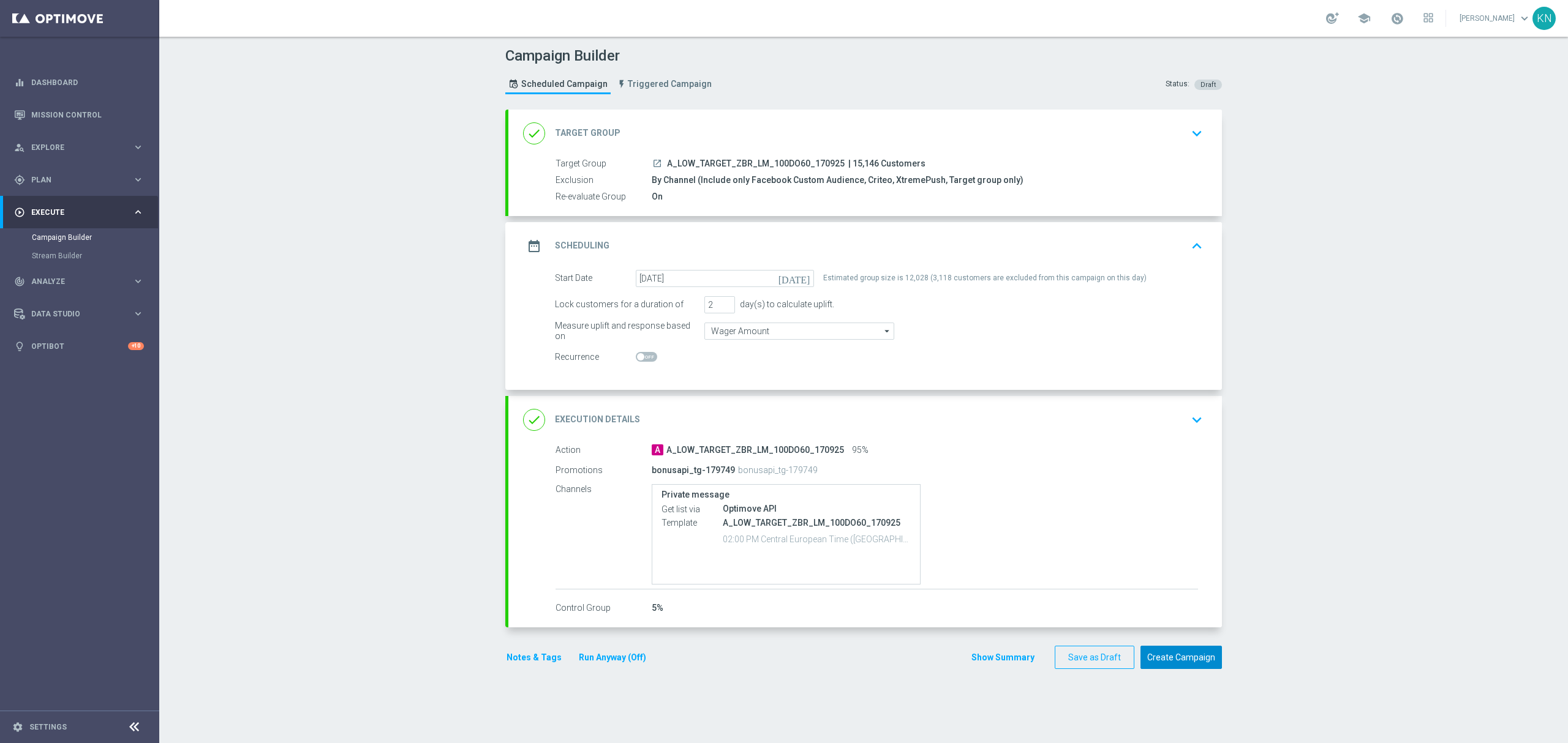
click at [1206, 657] on button "Create Campaign" at bounding box center [1181, 658] width 81 height 24
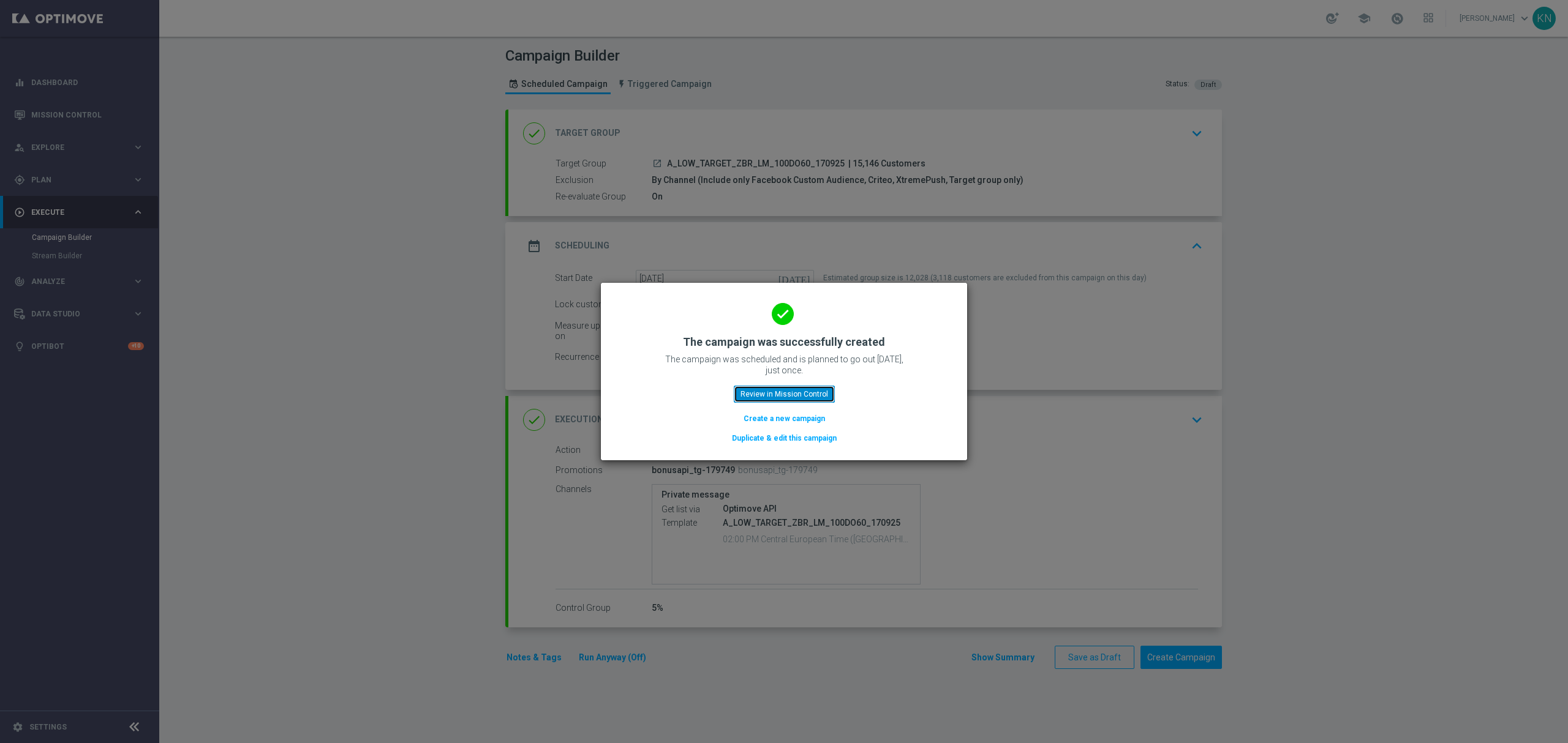
click at [792, 398] on button "Review in Mission Control" at bounding box center [784, 394] width 101 height 17
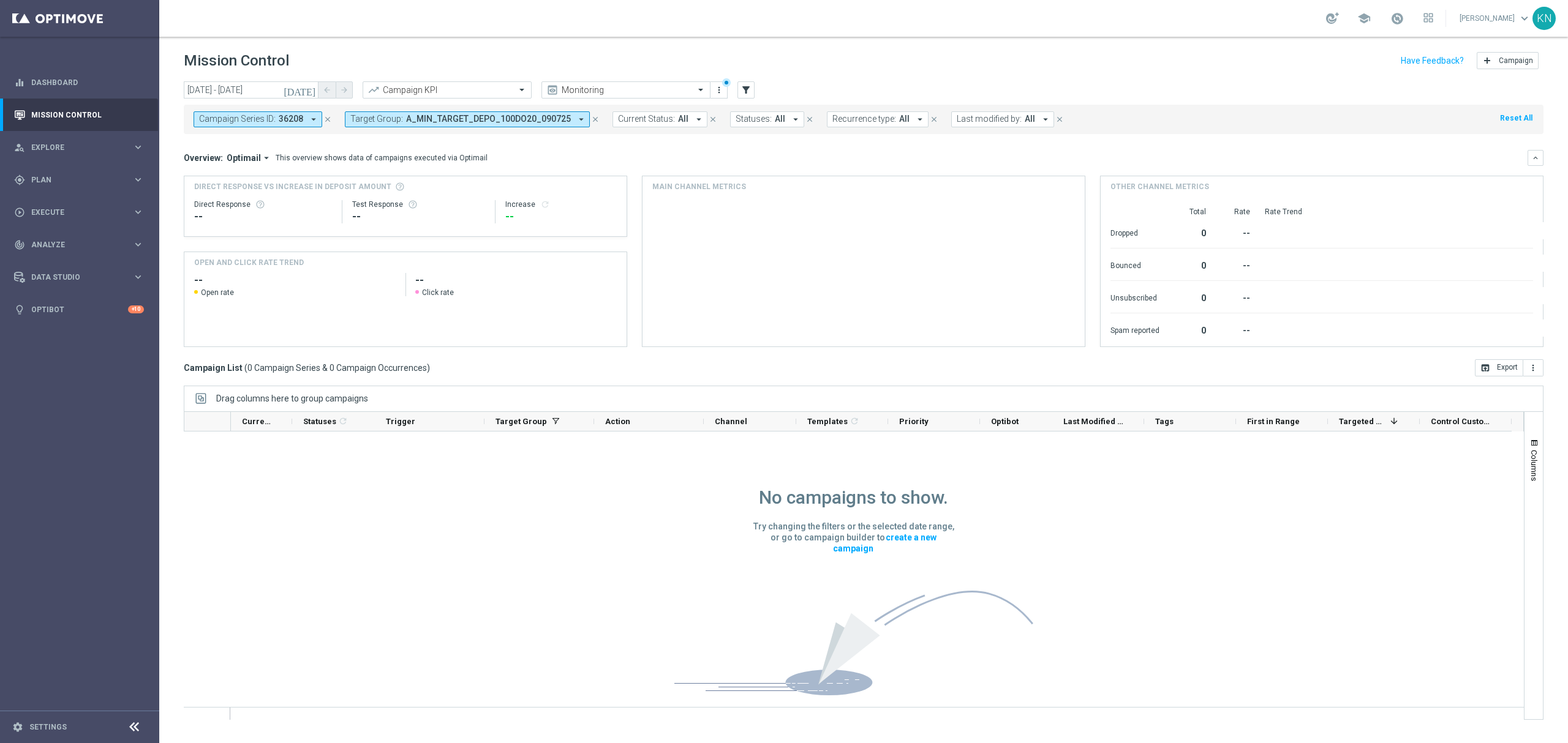
click at [267, 116] on span "Campaign Series ID:" at bounding box center [237, 119] width 76 height 10
click at [207, 157] on div "Selected 1 Of 34447" at bounding box center [299, 162] width 198 height 10
click at [205, 199] on div "36208" at bounding box center [301, 196] width 202 height 19
click at [207, 162] on div "Selected 0 Of 34447" at bounding box center [299, 162] width 198 height 10
click at [488, 140] on mini-dashboard "Overview: Optimail arrow_drop_down This overview shows data of campaigns execut…" at bounding box center [864, 246] width 1360 height 225
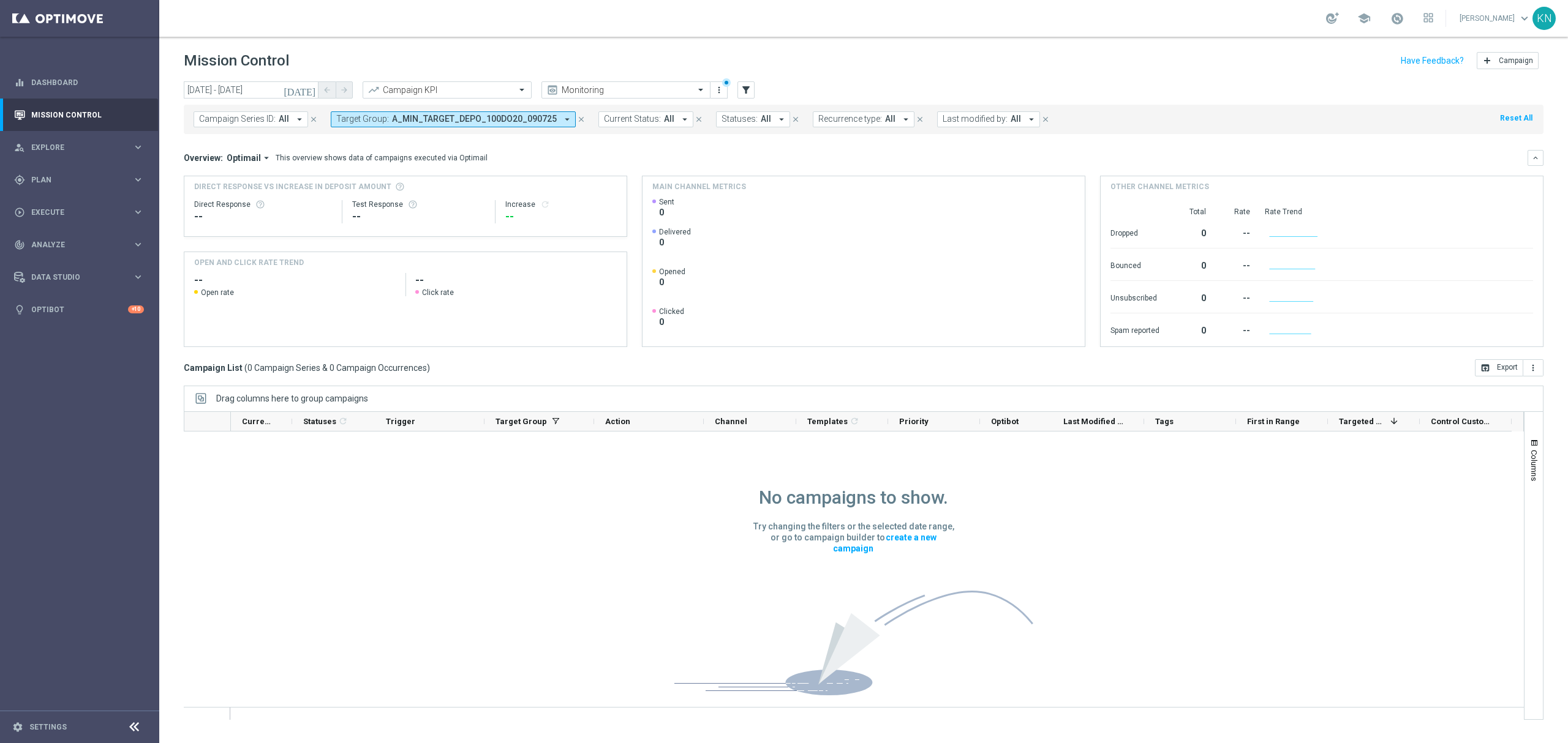
click at [428, 123] on span "A_MIN_TARGET_DEPO_100DO20_090725" at bounding box center [474, 119] width 165 height 10
click at [340, 162] on div "Selected 1 Of 6971" at bounding box center [436, 162] width 198 height 10
click at [343, 199] on div "A_MIN_TARGET_DEPO_100DO20_090725" at bounding box center [438, 196] width 202 height 19
click at [344, 162] on div "Selected 0 Of 6971" at bounding box center [436, 162] width 198 height 10
click at [637, 145] on mini-dashboard "Overview: Optimail arrow_drop_down This overview shows data of campaigns execut…" at bounding box center [864, 246] width 1360 height 225
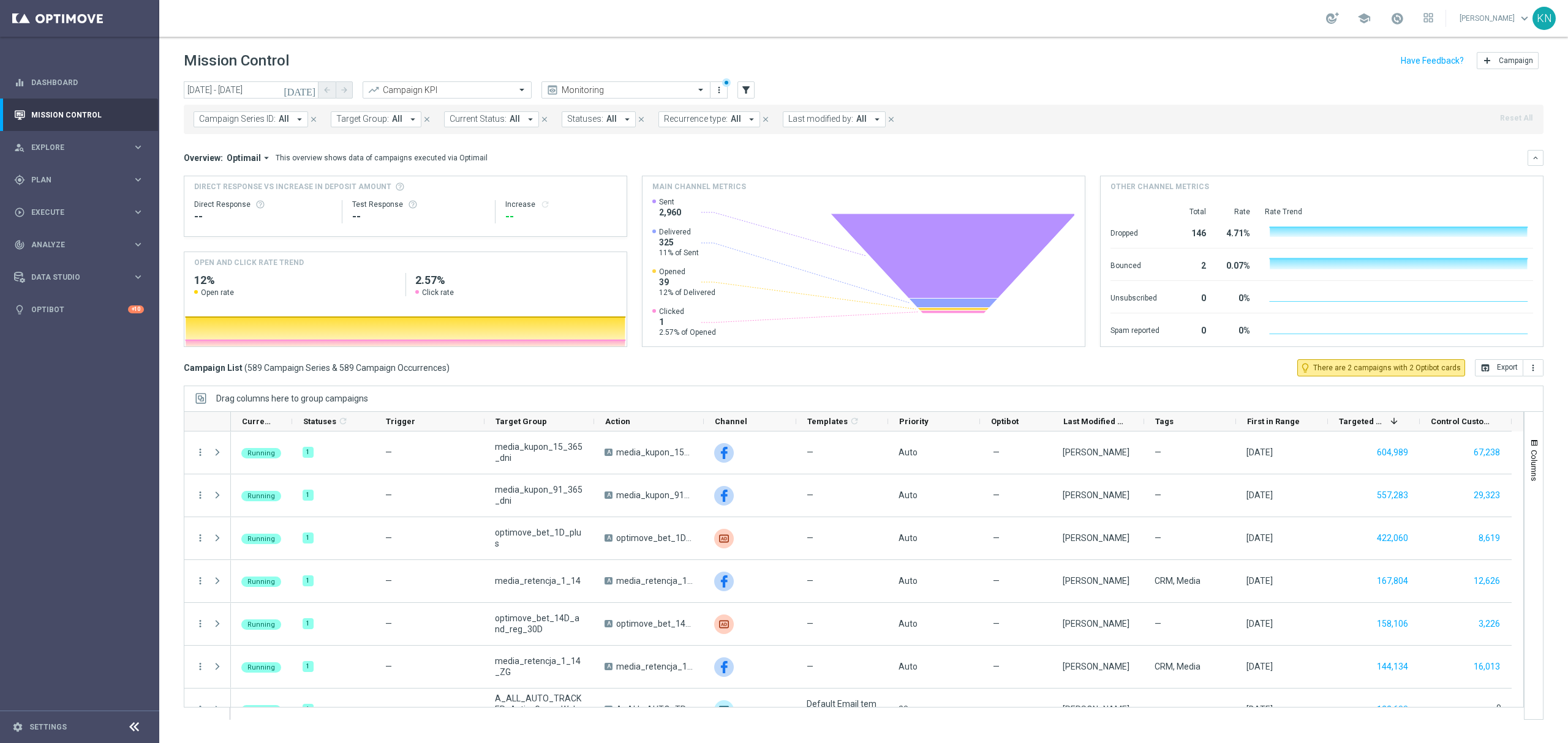
click at [390, 113] on button "Target Group: All arrow_drop_down" at bounding box center [376, 119] width 91 height 16
click at [343, 194] on div "A_MIN_TARGET_ZBR_LM_100DO30_170925" at bounding box center [438, 196] width 202 height 19
type input "A_MIN_TARGET_ZBR_LM_100DO30_170925"
click at [627, 143] on mini-dashboard "Overview: Optimail arrow_drop_down This overview shows data of campaigns execut…" at bounding box center [864, 246] width 1360 height 225
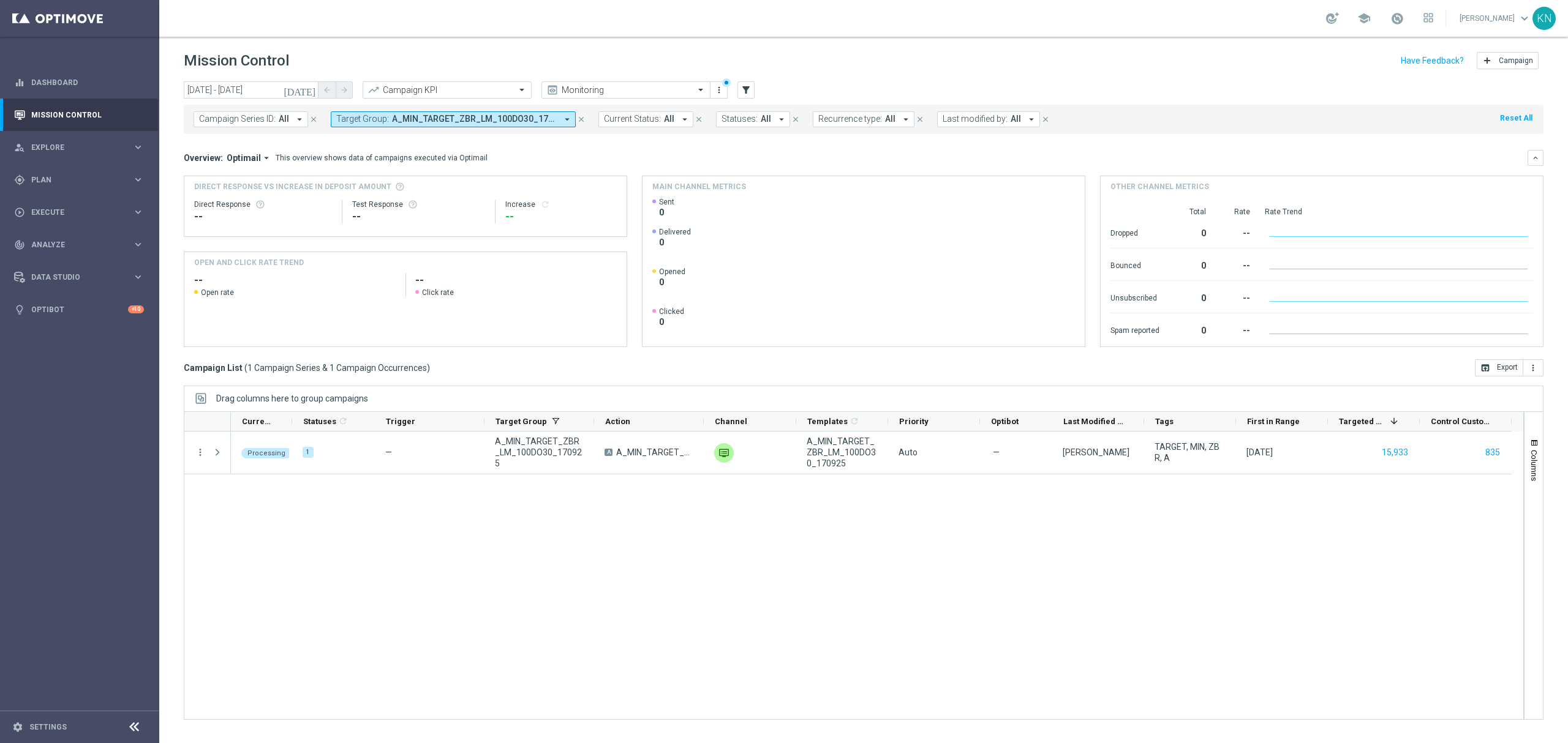
click at [392, 123] on span "A_MIN_TARGET_ZBR_LM_100DO30_170925" at bounding box center [474, 119] width 165 height 10
click at [406, 143] on input "text" at bounding box center [433, 142] width 179 height 10
click at [365, 198] on label "A_LOW_TARGET_ZBR_LM_100DO60_170925" at bounding box center [423, 197] width 150 height 8
type input "A_LOW_TARGET_ZBR_LM_100DO60_170925"
click at [693, 150] on div "Overview: Optimail arrow_drop_down This overview shows data of campaigns execut…" at bounding box center [864, 157] width 1360 height 16
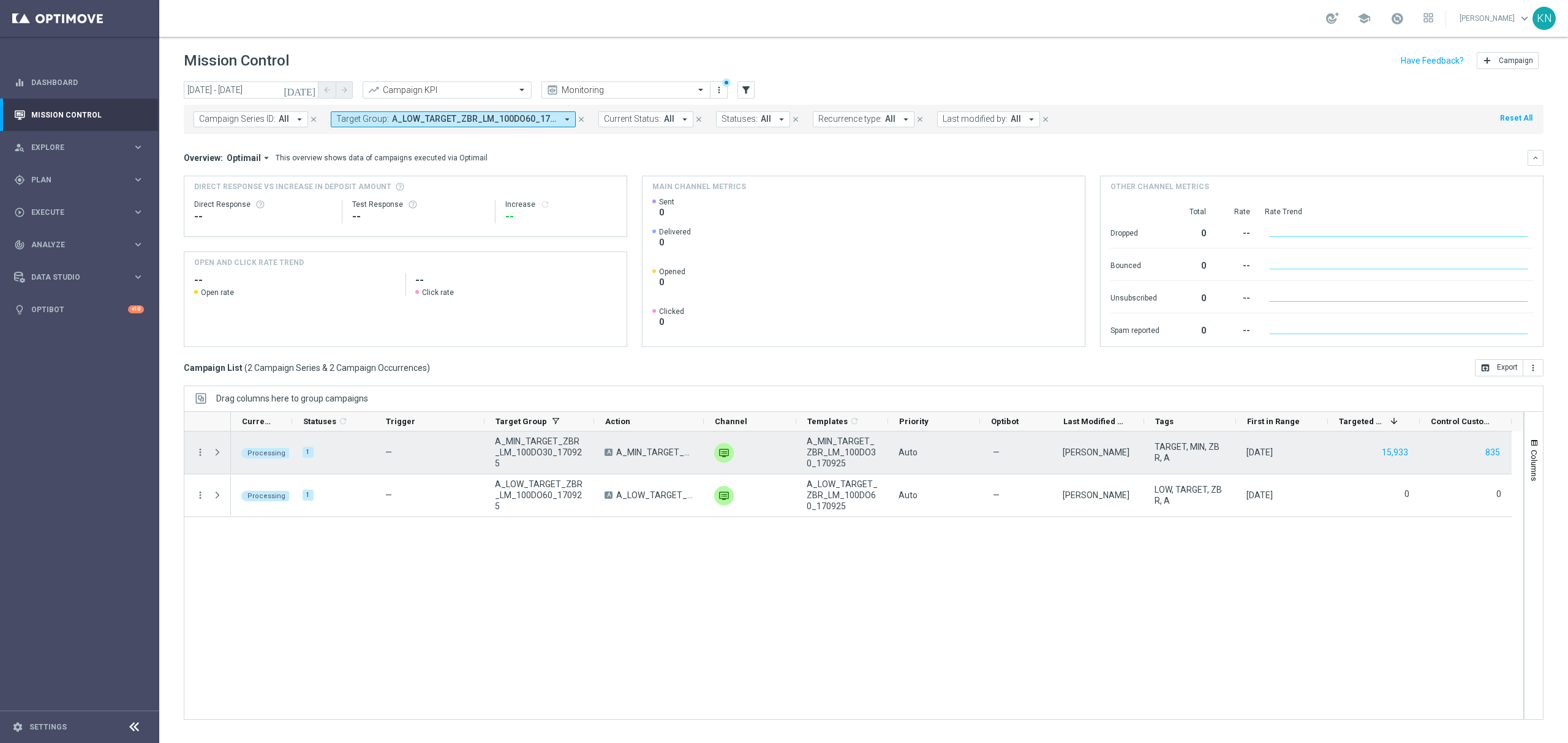
drag, startPoint x: 213, startPoint y: 454, endPoint x: 220, endPoint y: 453, distance: 7.1
click at [213, 454] on span at bounding box center [217, 453] width 11 height 10
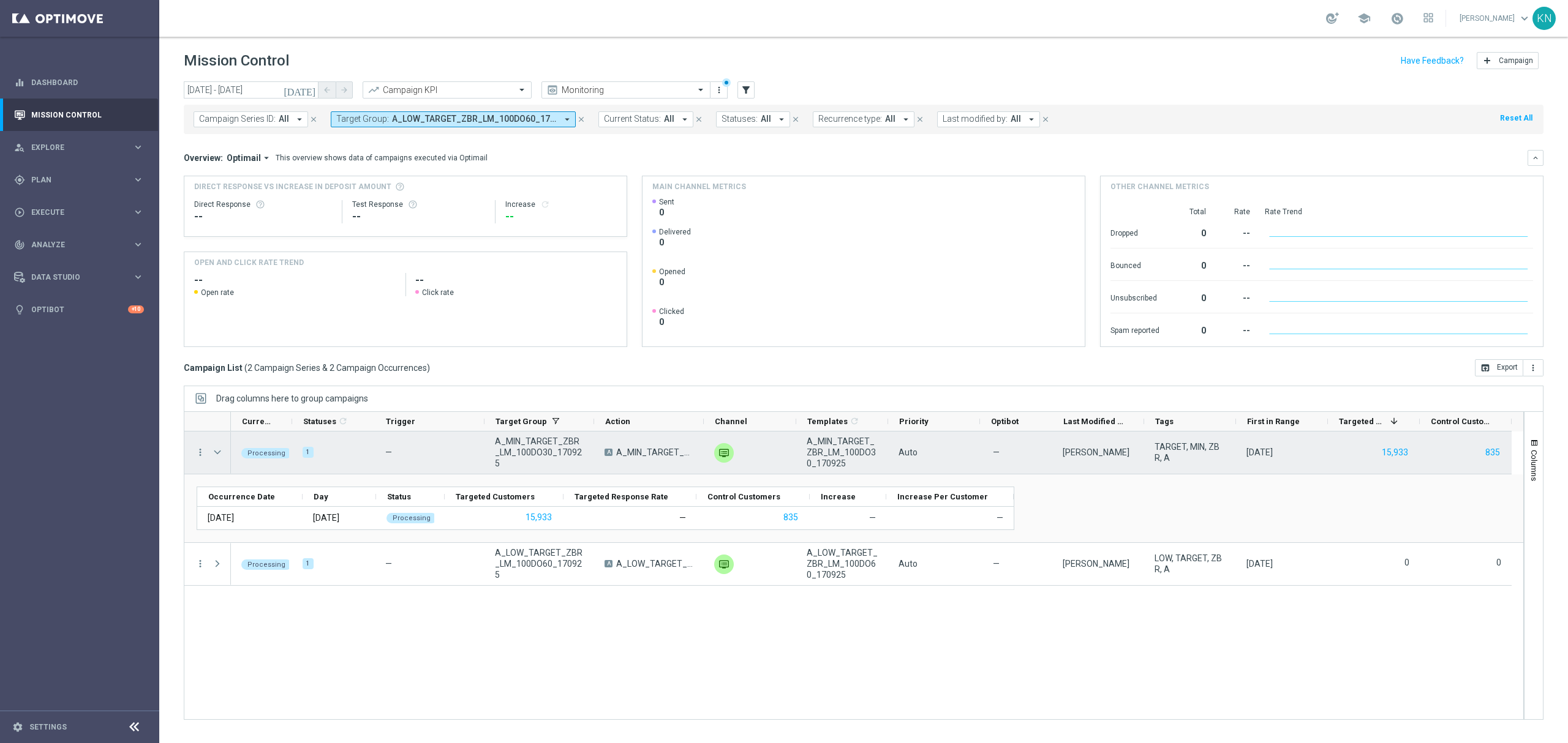
click at [216, 454] on span at bounding box center [217, 453] width 11 height 10
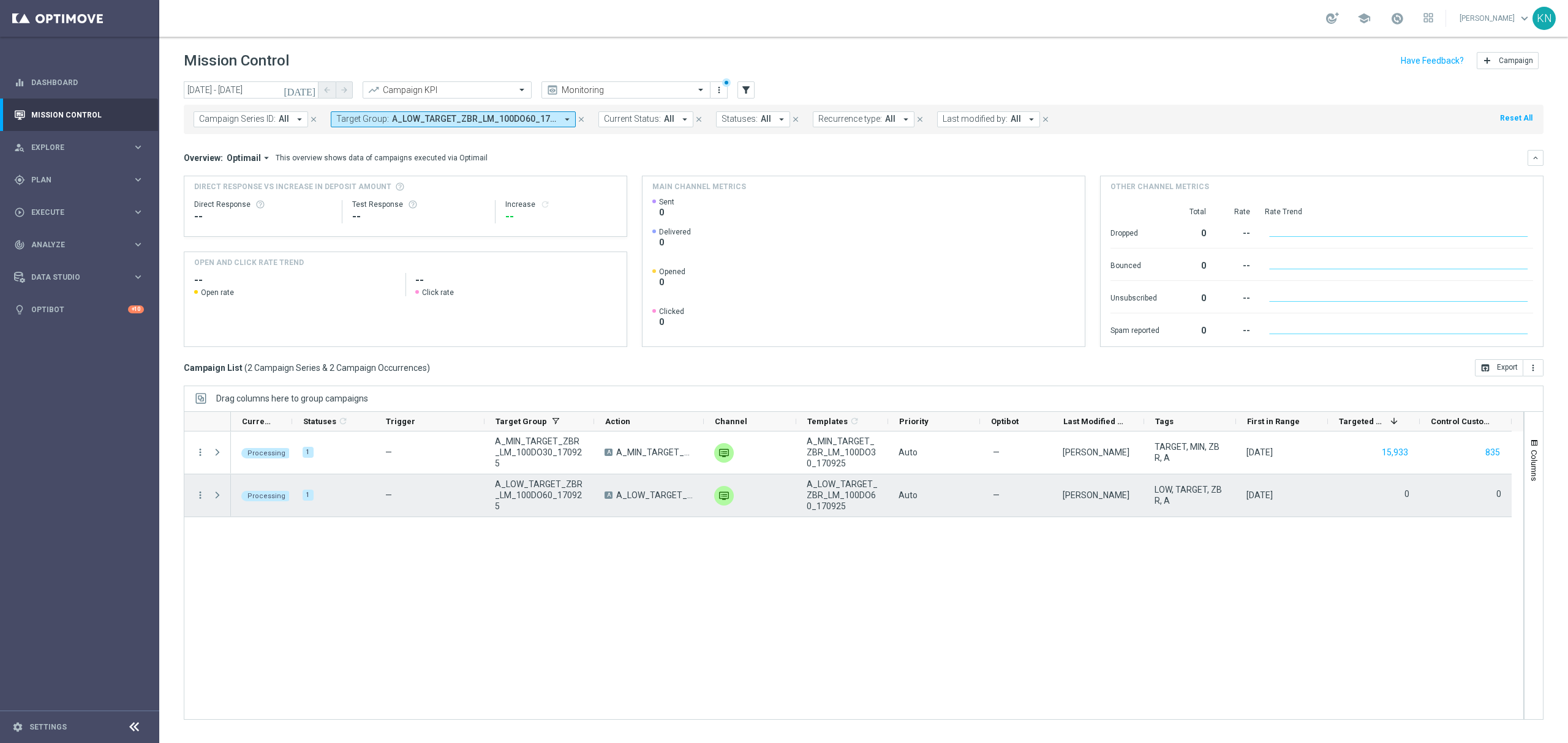
drag, startPoint x: 218, startPoint y: 496, endPoint x: 264, endPoint y: 505, distance: 46.9
click at [218, 496] on span at bounding box center [217, 495] width 11 height 10
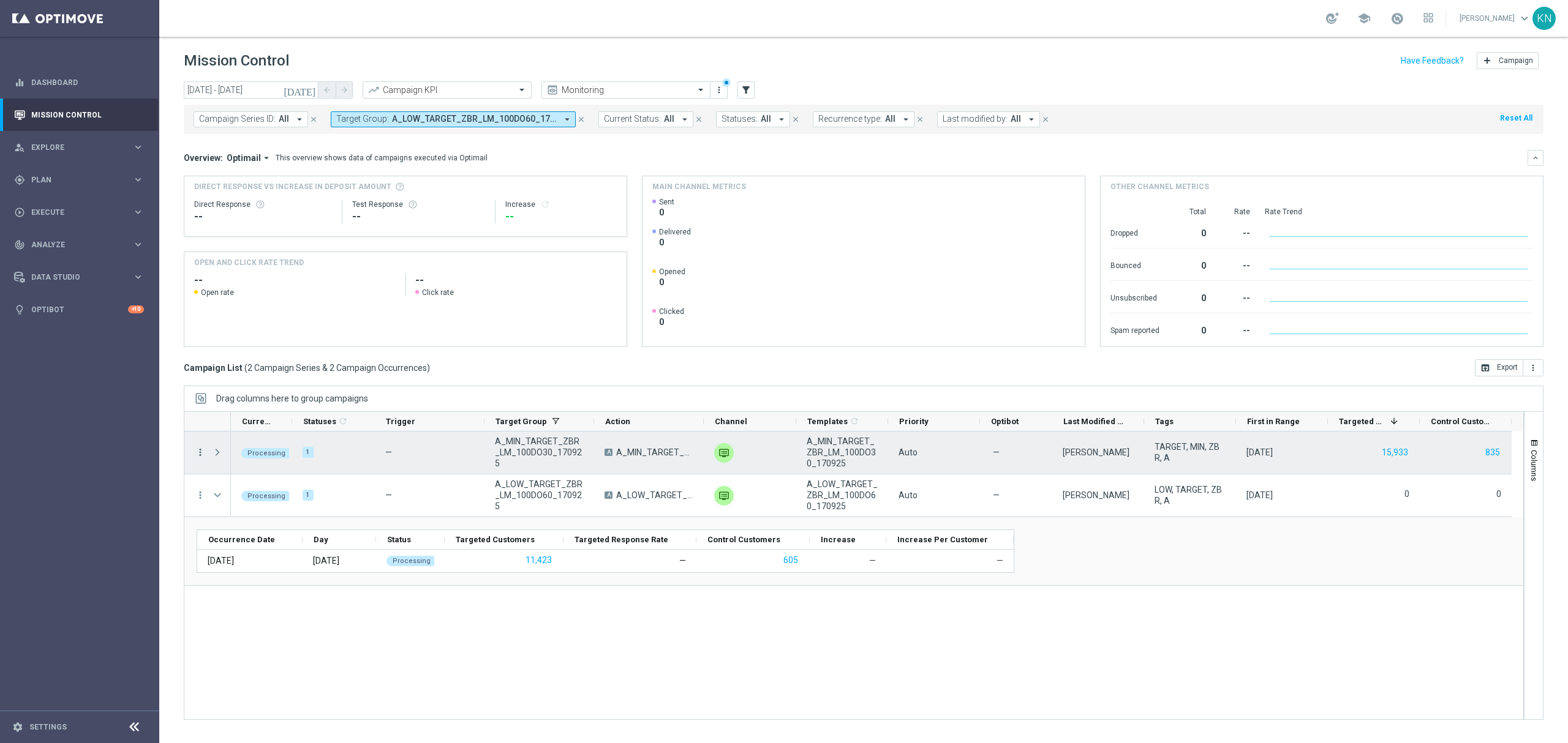
drag, startPoint x: 221, startPoint y: 451, endPoint x: 201, endPoint y: 455, distance: 20.4
click at [221, 451] on span at bounding box center [217, 453] width 11 height 10
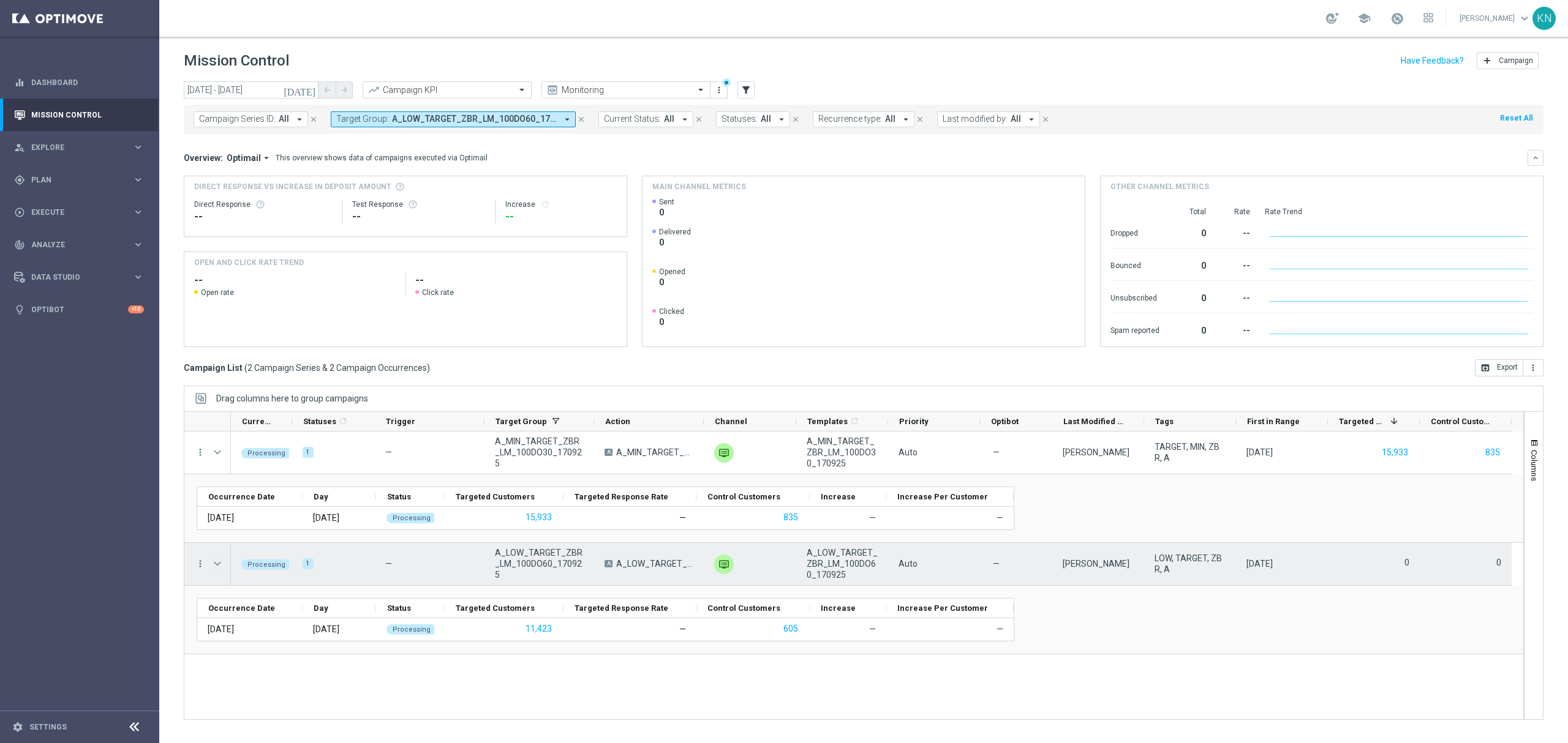
click at [218, 564] on span at bounding box center [217, 564] width 11 height 10
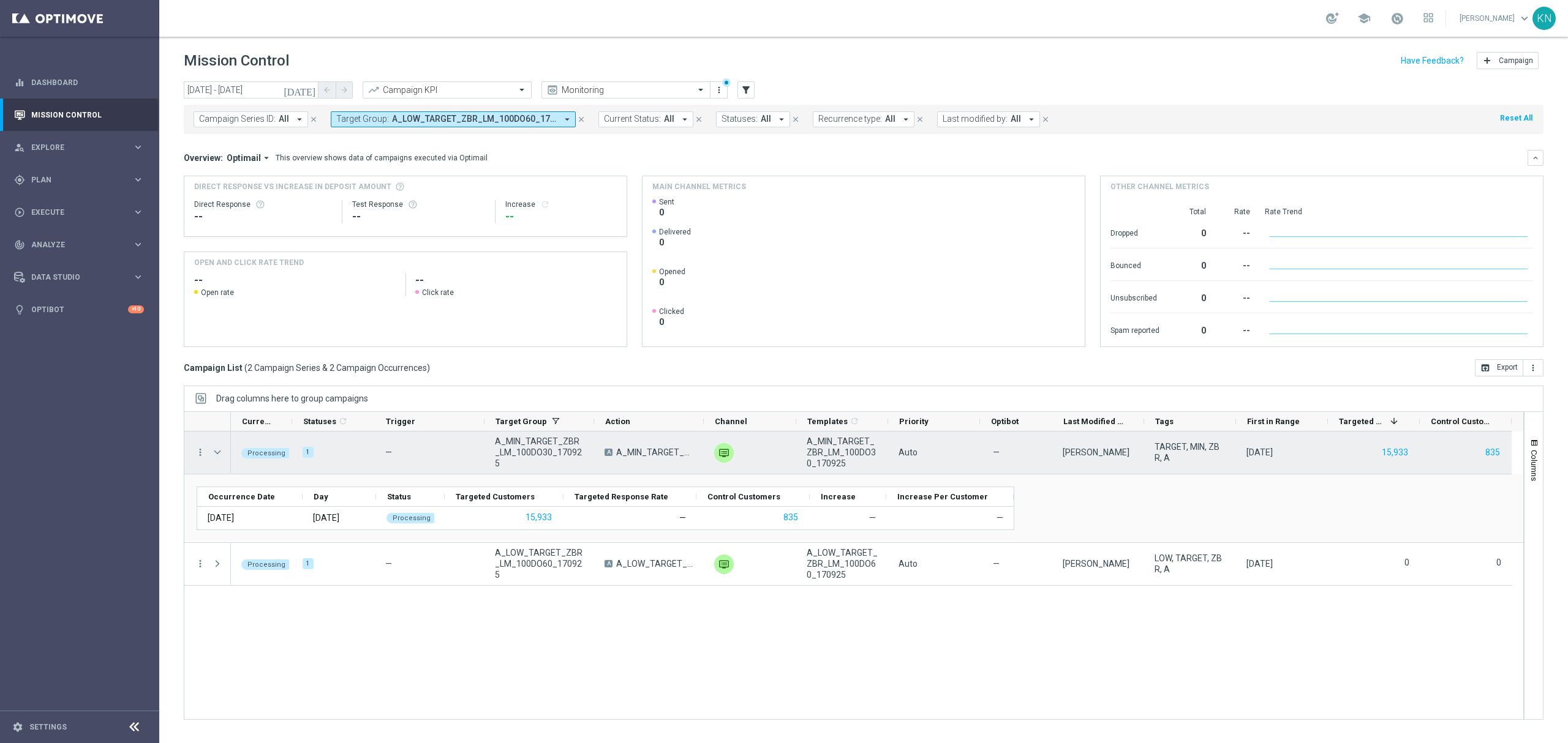
click at [213, 455] on span at bounding box center [217, 453] width 11 height 10
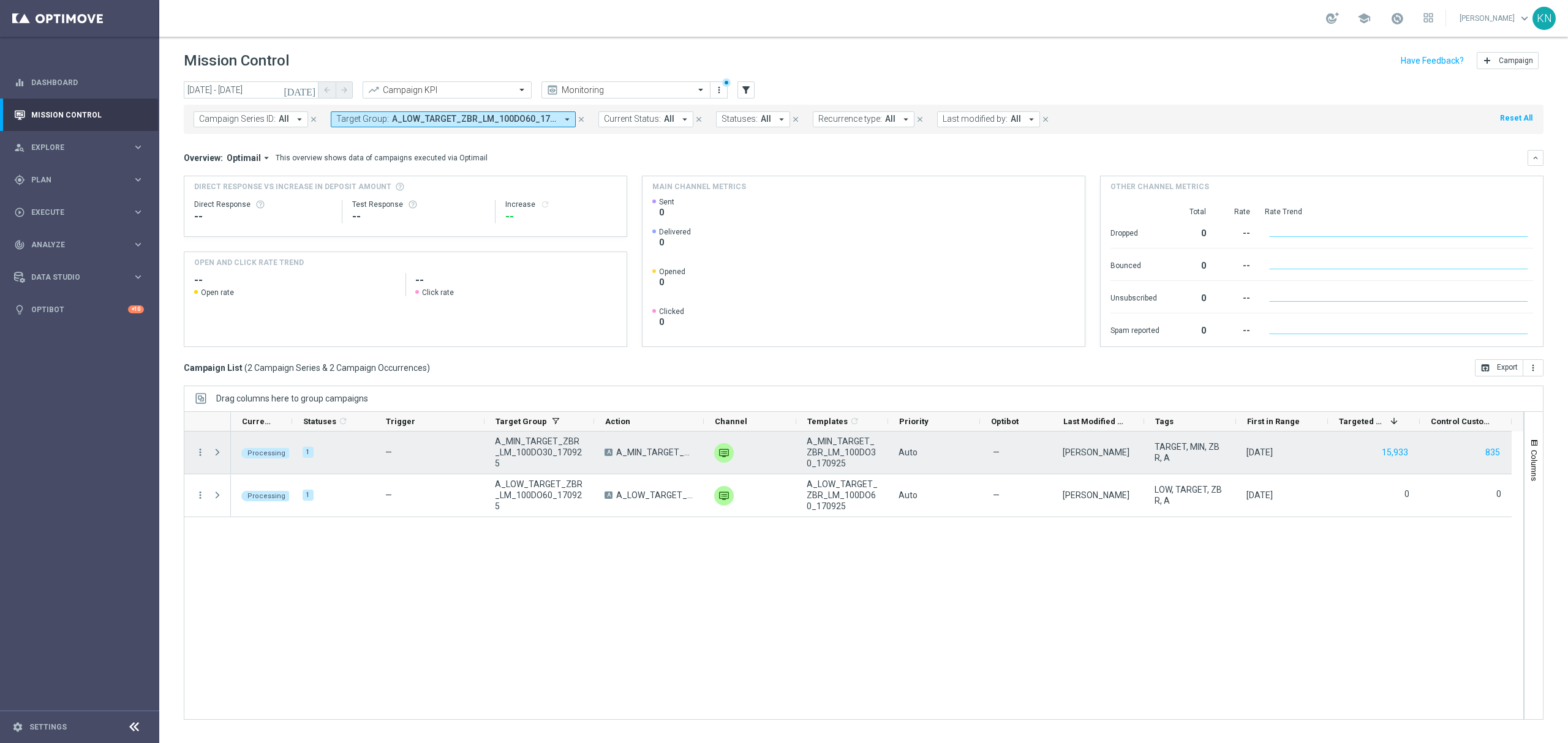
click at [218, 451] on span at bounding box center [217, 453] width 11 height 10
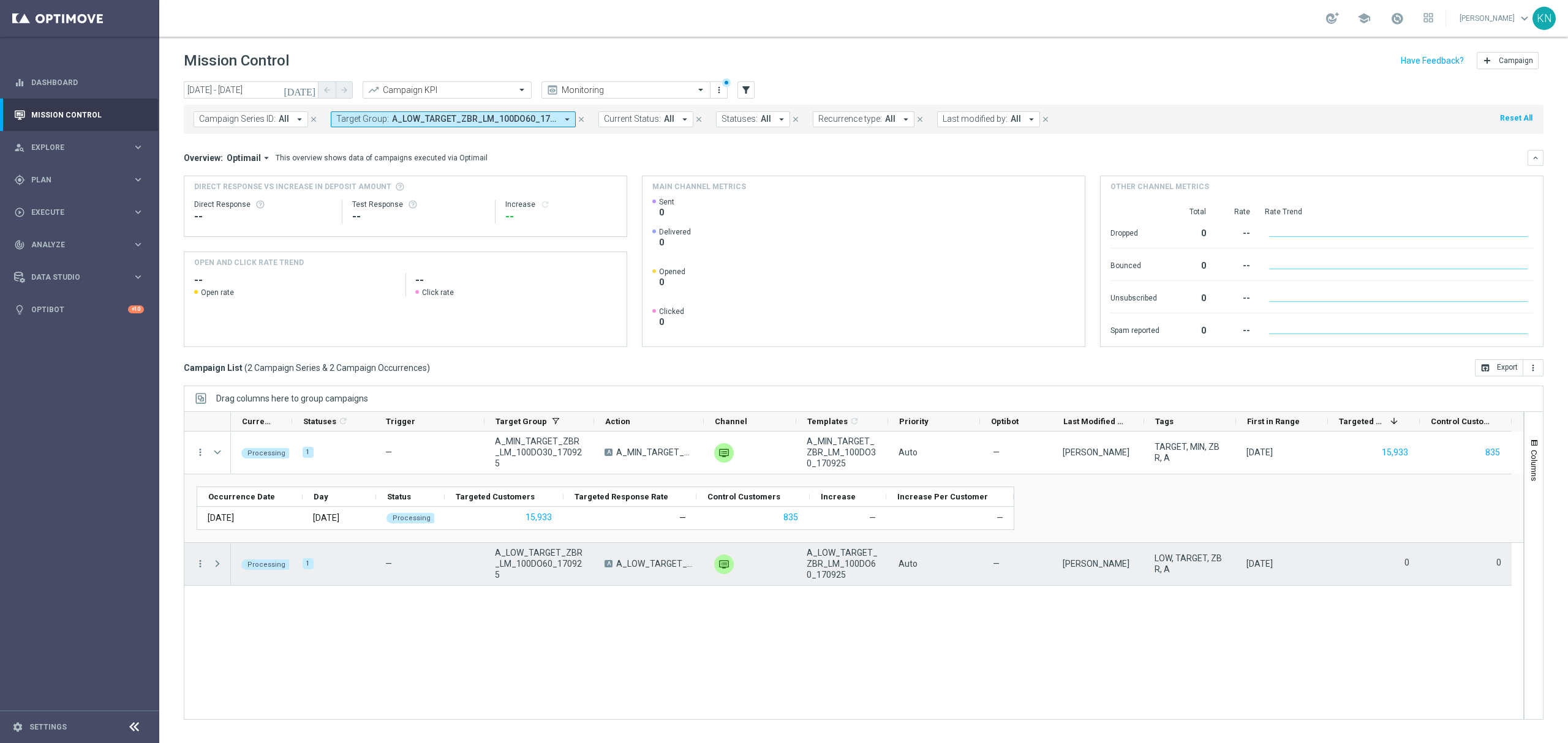
click at [219, 563] on span at bounding box center [217, 564] width 11 height 10
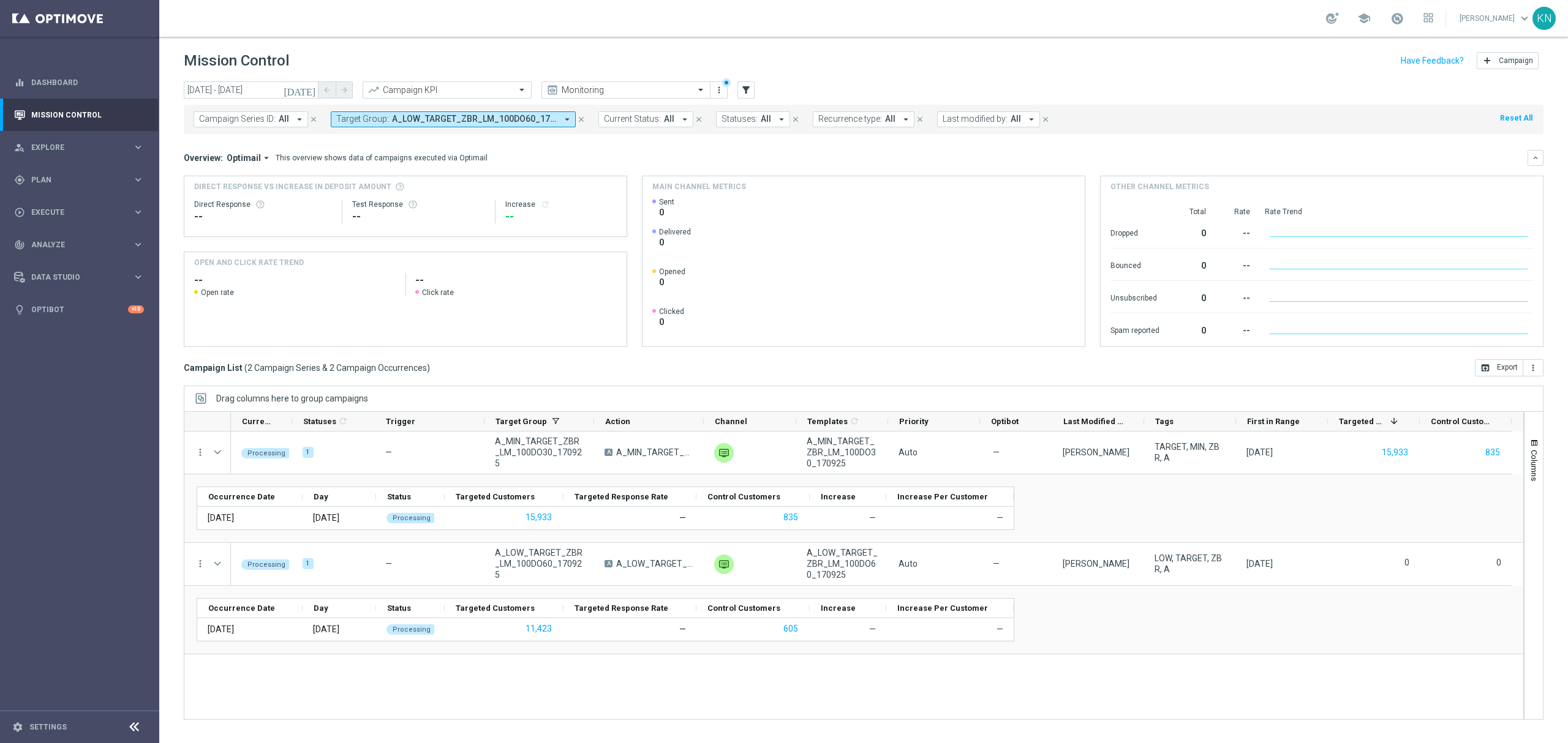
click at [606, 671] on div "Processing 1 — A_MIN_TARGET_ZBR_LM_100DO30_170925 A A_MIN_TARGET_ZBR_LM_100DO30…" at bounding box center [877, 575] width 1292 height 288
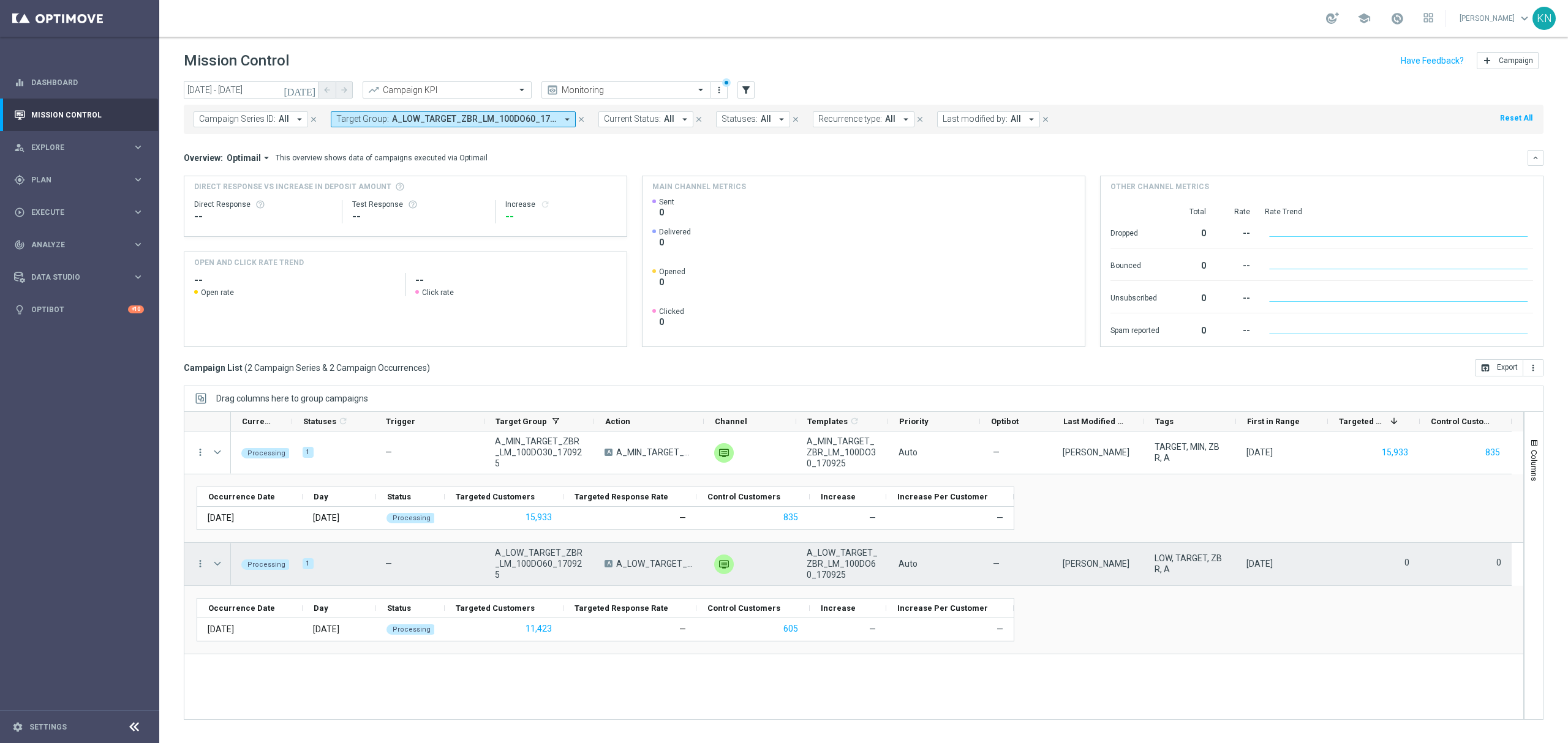
click at [216, 563] on span at bounding box center [217, 564] width 11 height 10
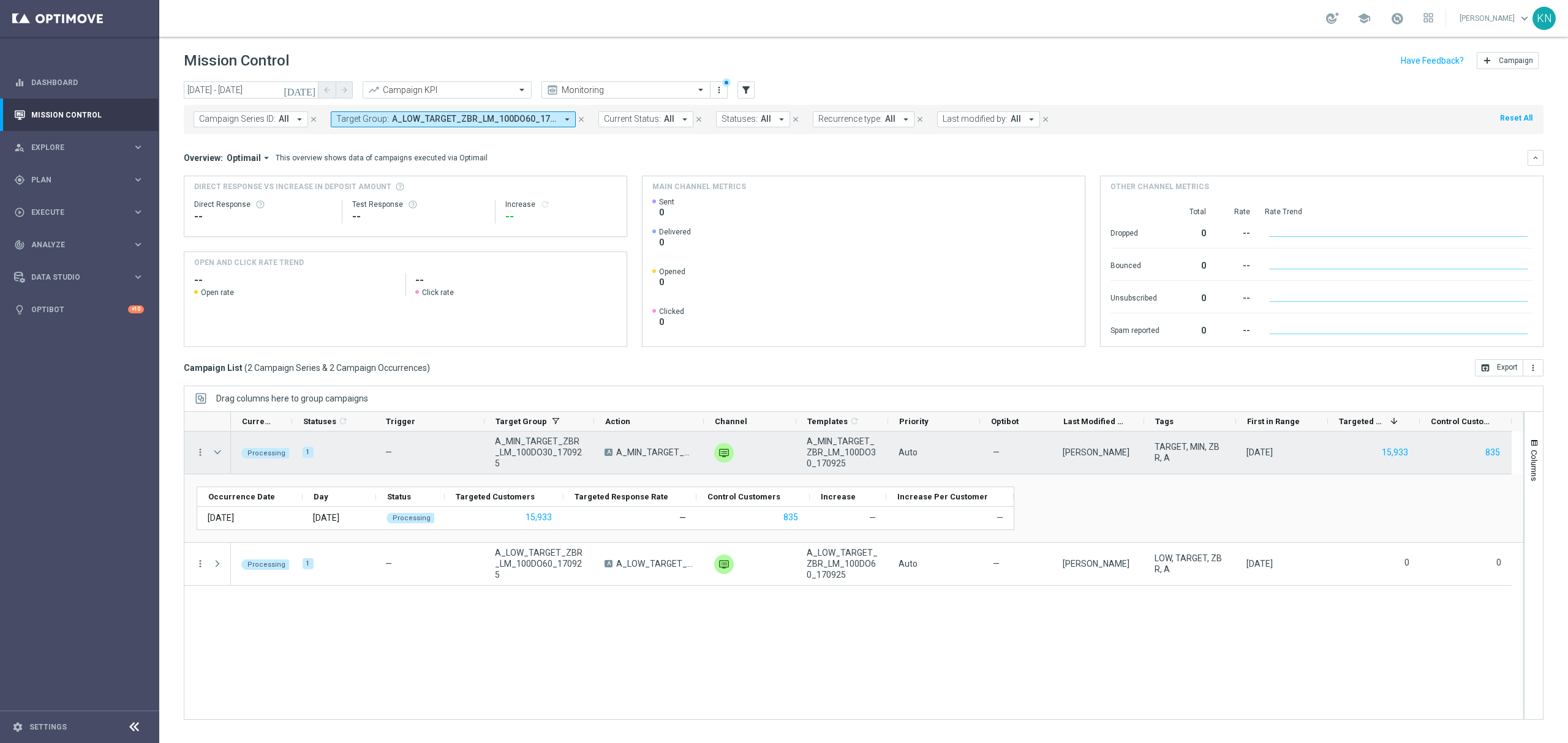
click at [216, 451] on span at bounding box center [217, 453] width 11 height 10
